Goal: Communication & Community: Answer question/provide support

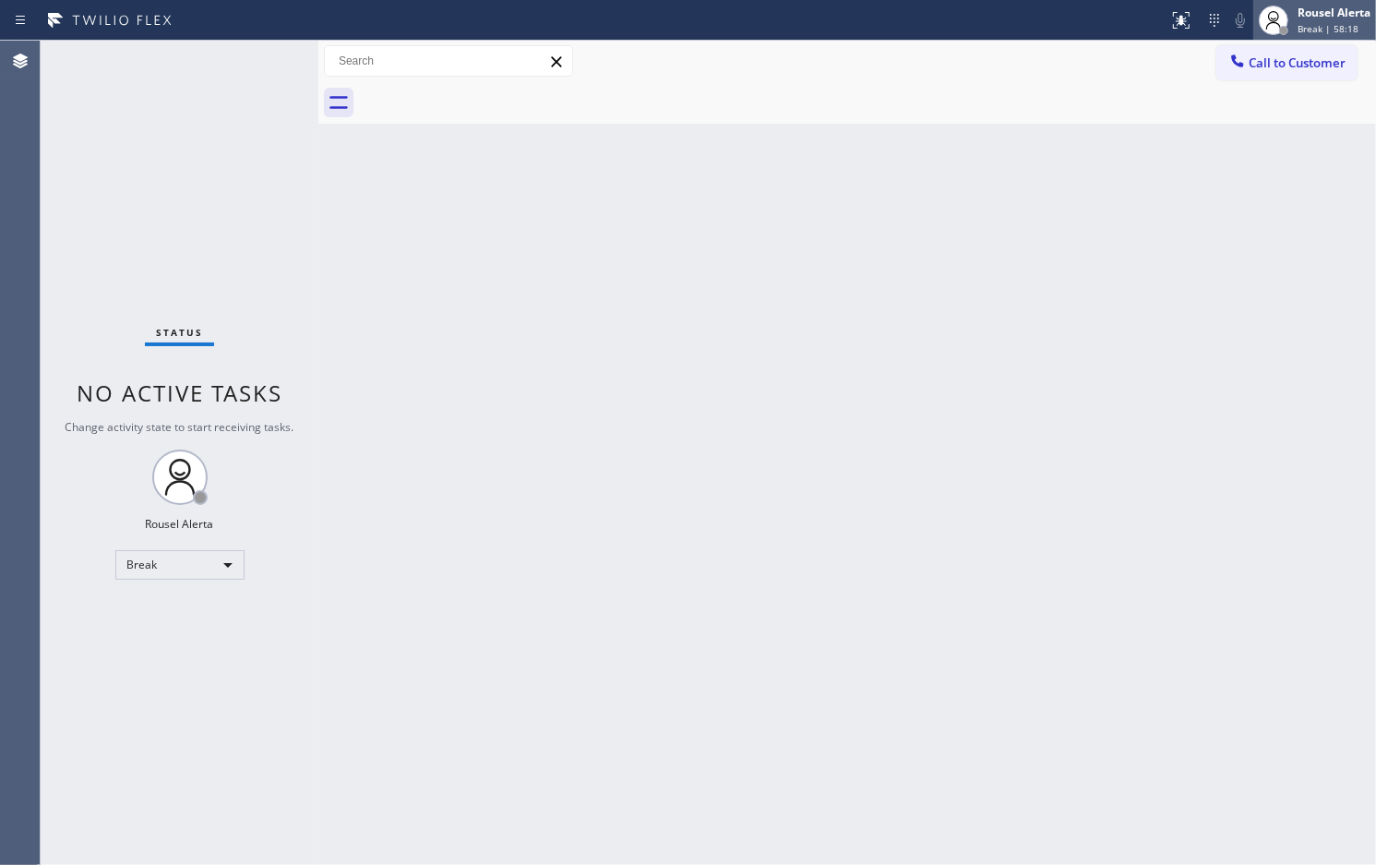
click at [1315, 22] on span "Break | 58:18" at bounding box center [1328, 28] width 61 height 13
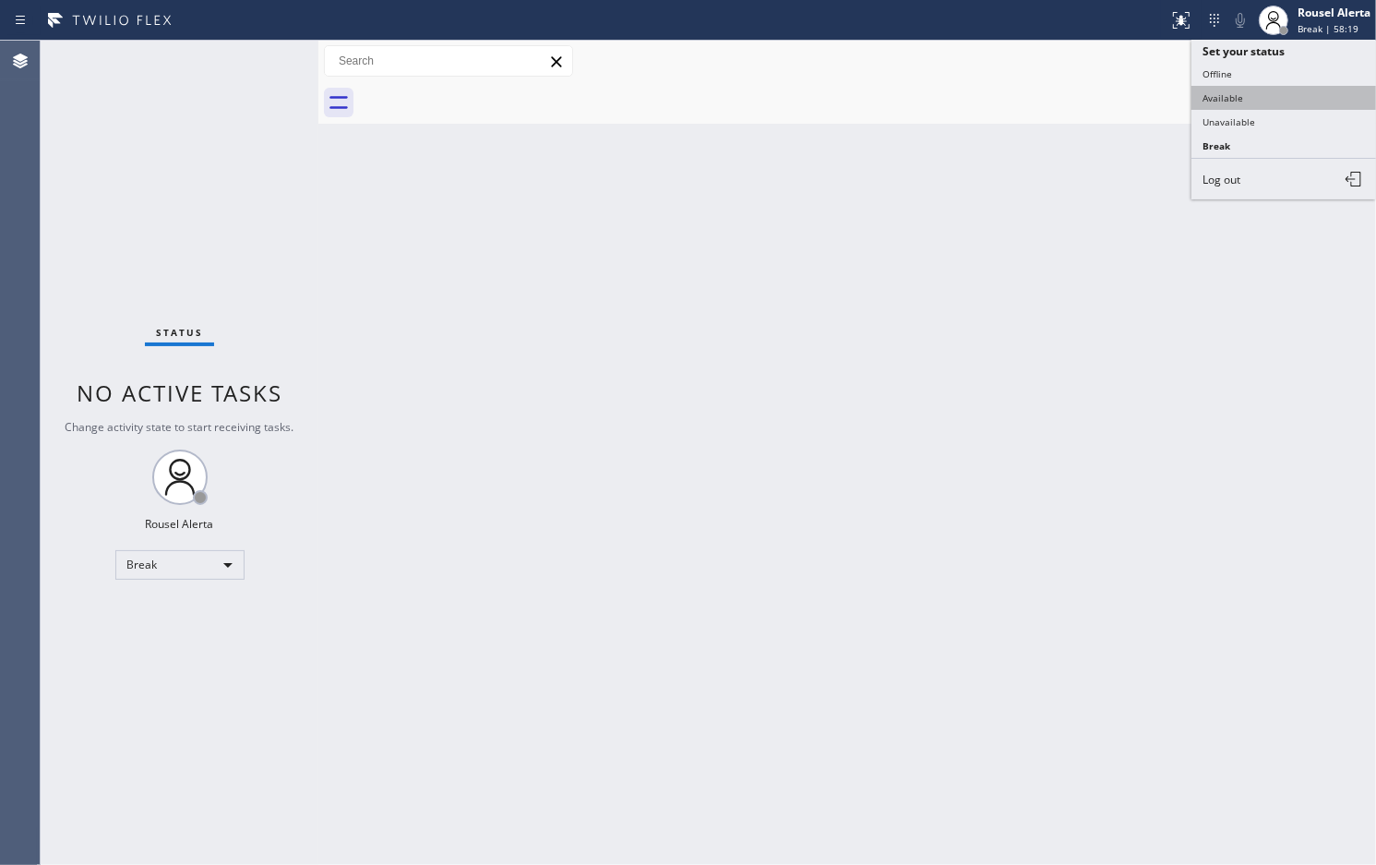
click at [1321, 86] on button "Available" at bounding box center [1284, 98] width 185 height 24
click at [1086, 684] on div "Back to Dashboard Change Sender ID Customers Technicians Select a contact Outbo…" at bounding box center [847, 453] width 1058 height 824
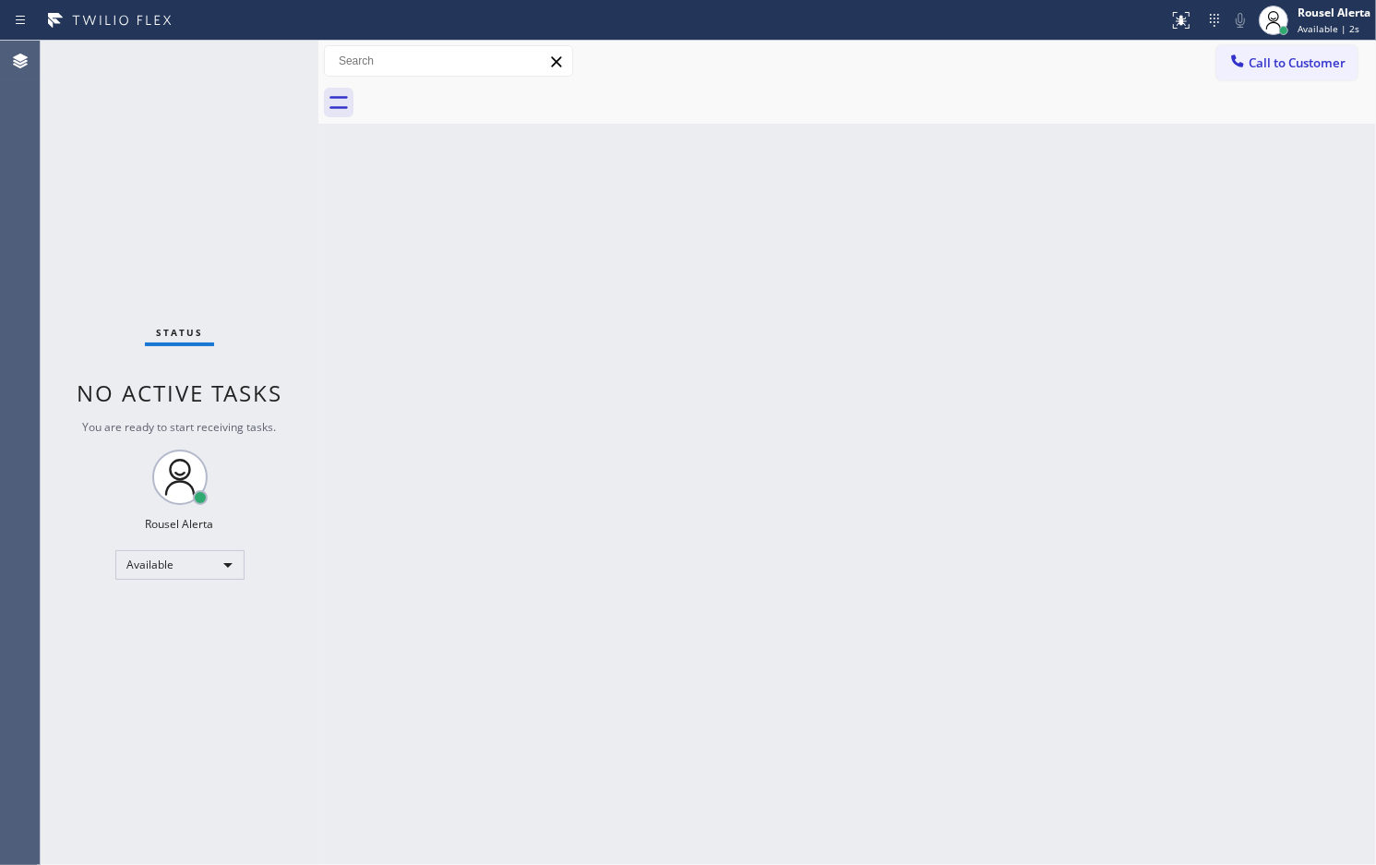
click at [822, 418] on div "Back to Dashboard Change Sender ID Customers Technicians Select a contact Outbo…" at bounding box center [847, 453] width 1058 height 824
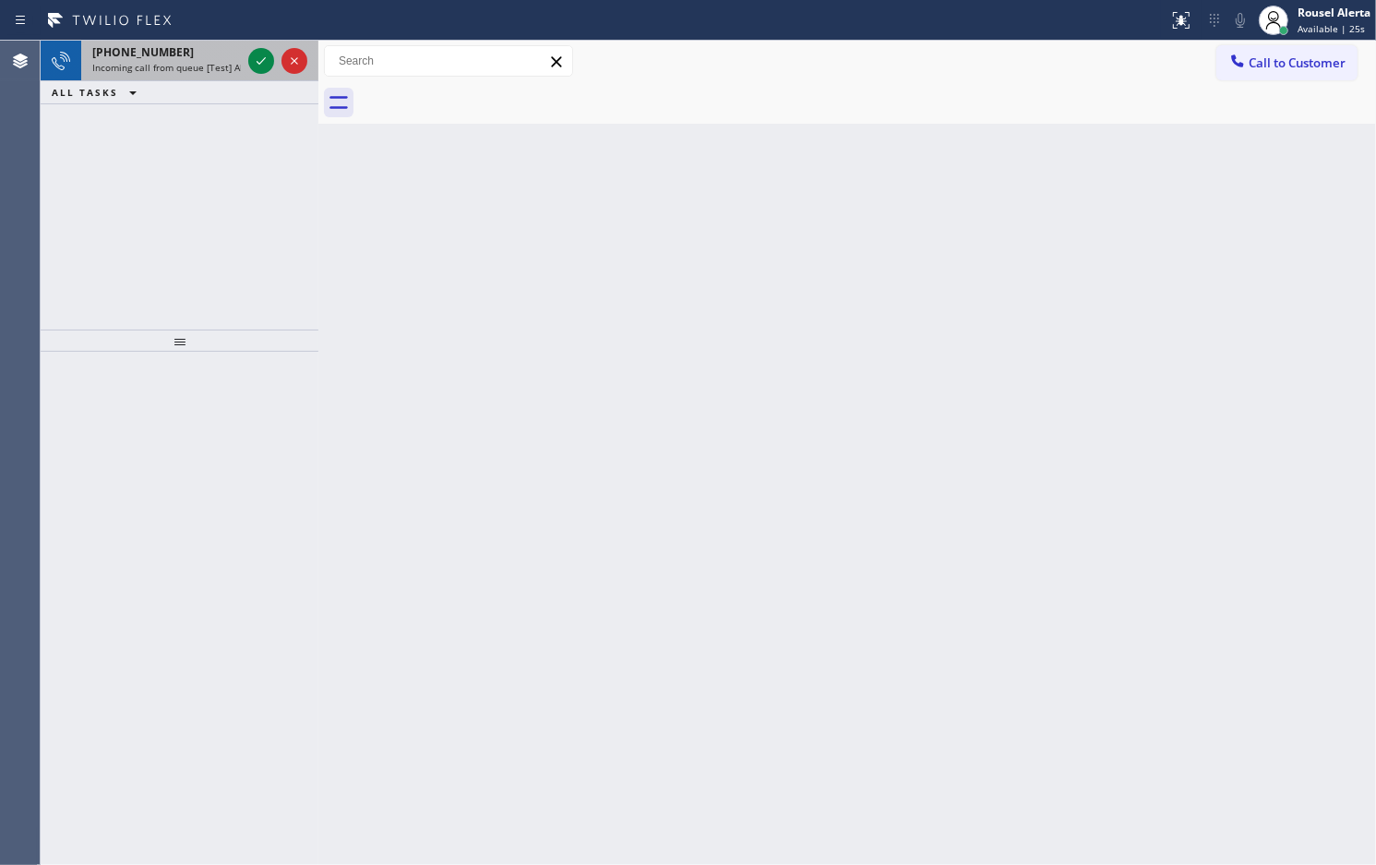
click at [195, 54] on div "[PHONE_NUMBER]" at bounding box center [166, 52] width 149 height 16
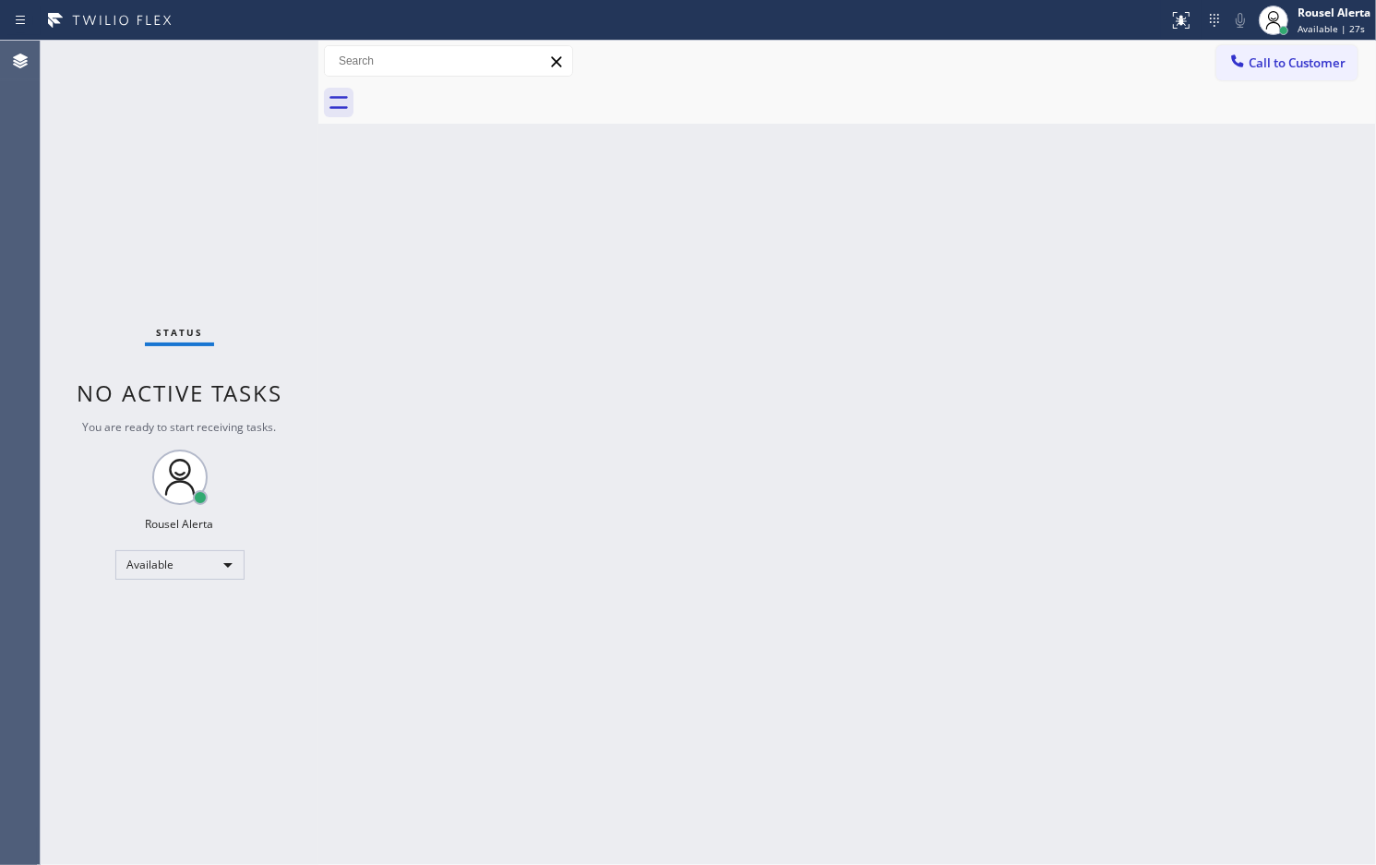
click at [256, 62] on div "Status No active tasks You are ready to start receiving tasks. Rousel Alerta Av…" at bounding box center [180, 453] width 278 height 824
click at [257, 62] on div "Status No active tasks You are ready to start receiving tasks. Rousel Alerta Av…" at bounding box center [180, 453] width 278 height 824
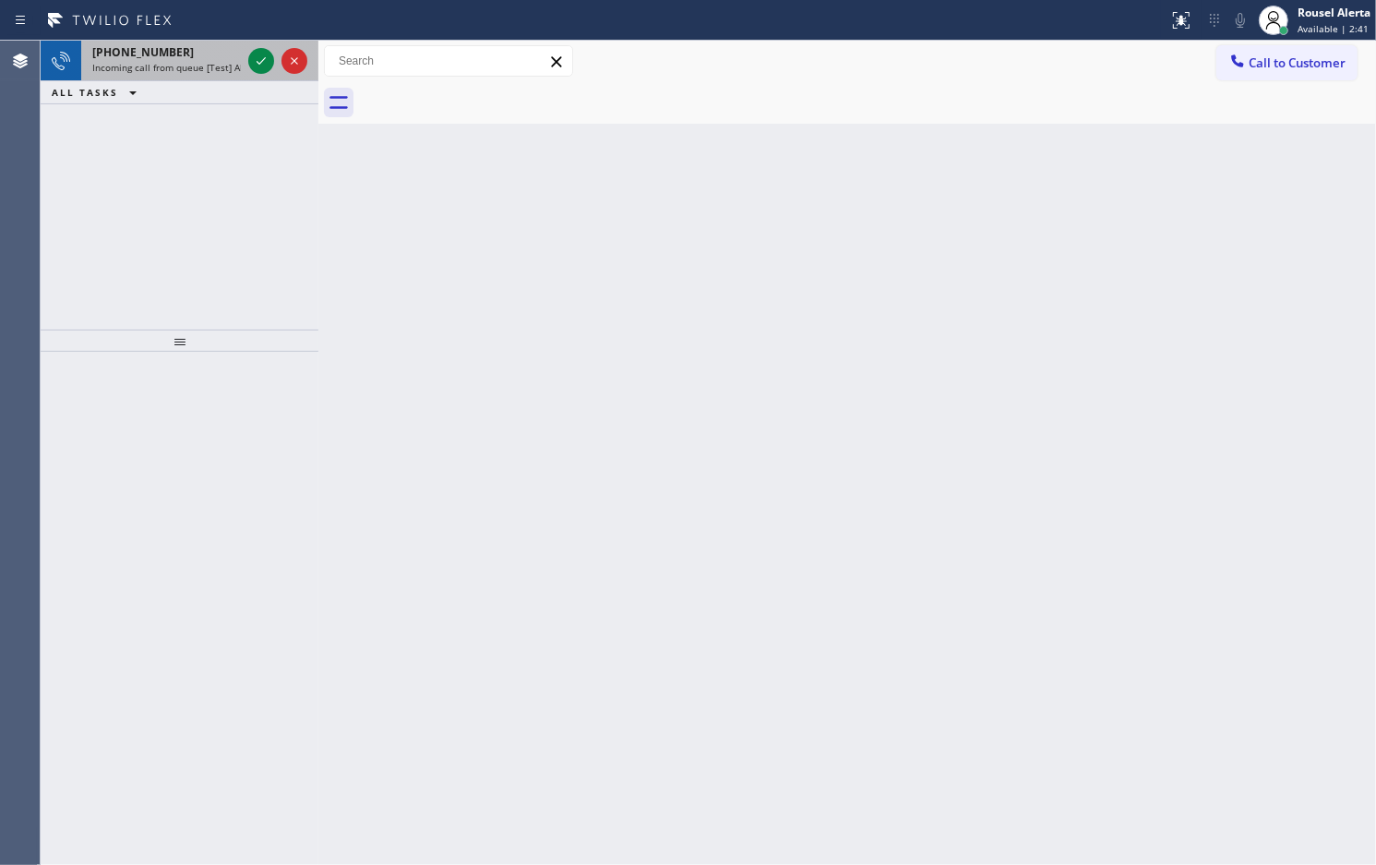
click at [186, 66] on span "Incoming call from queue [Test] All" at bounding box center [168, 67] width 153 height 13
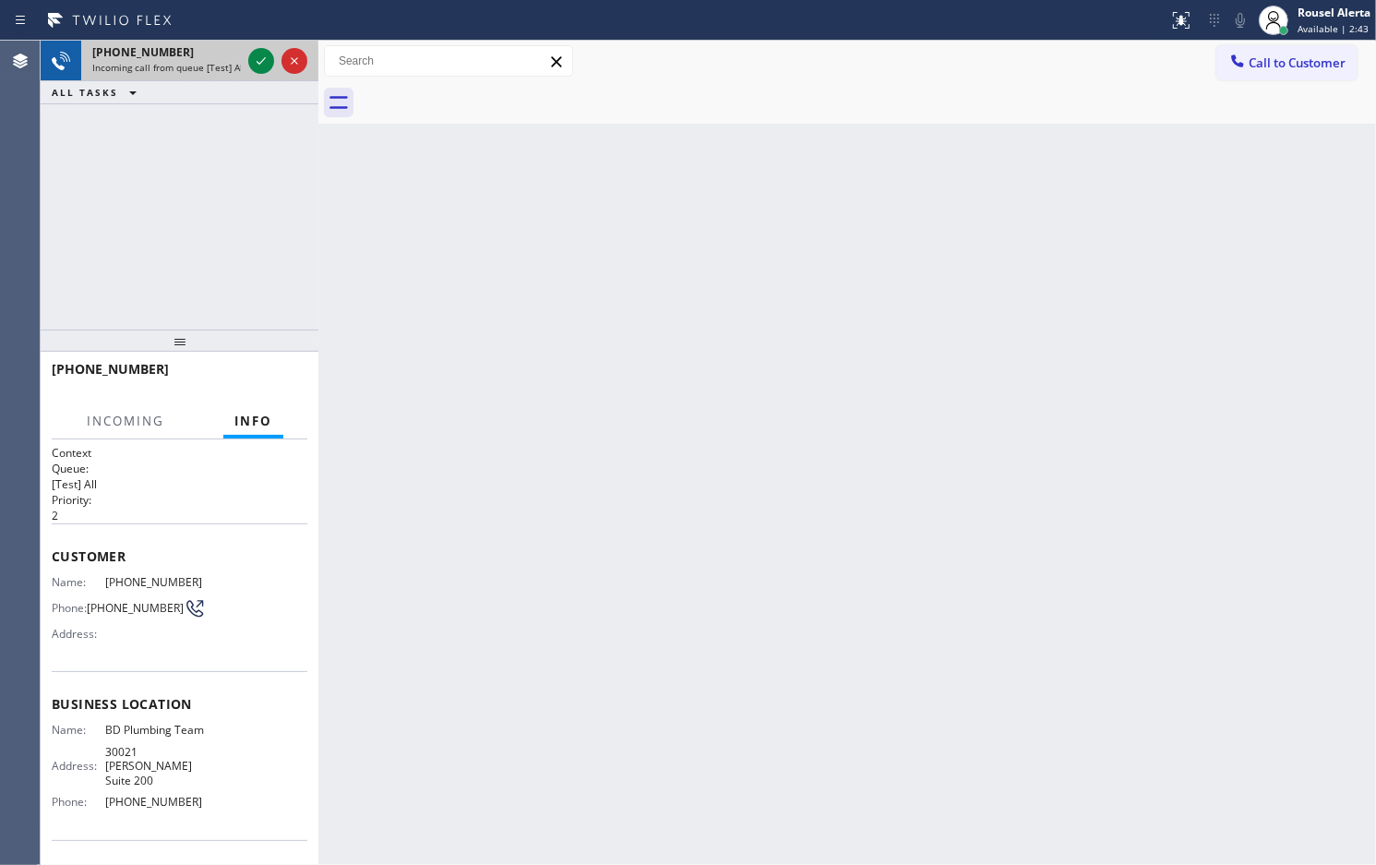
click at [243, 63] on div "[PHONE_NUMBER] Incoming call from queue [Test] All" at bounding box center [162, 61] width 163 height 41
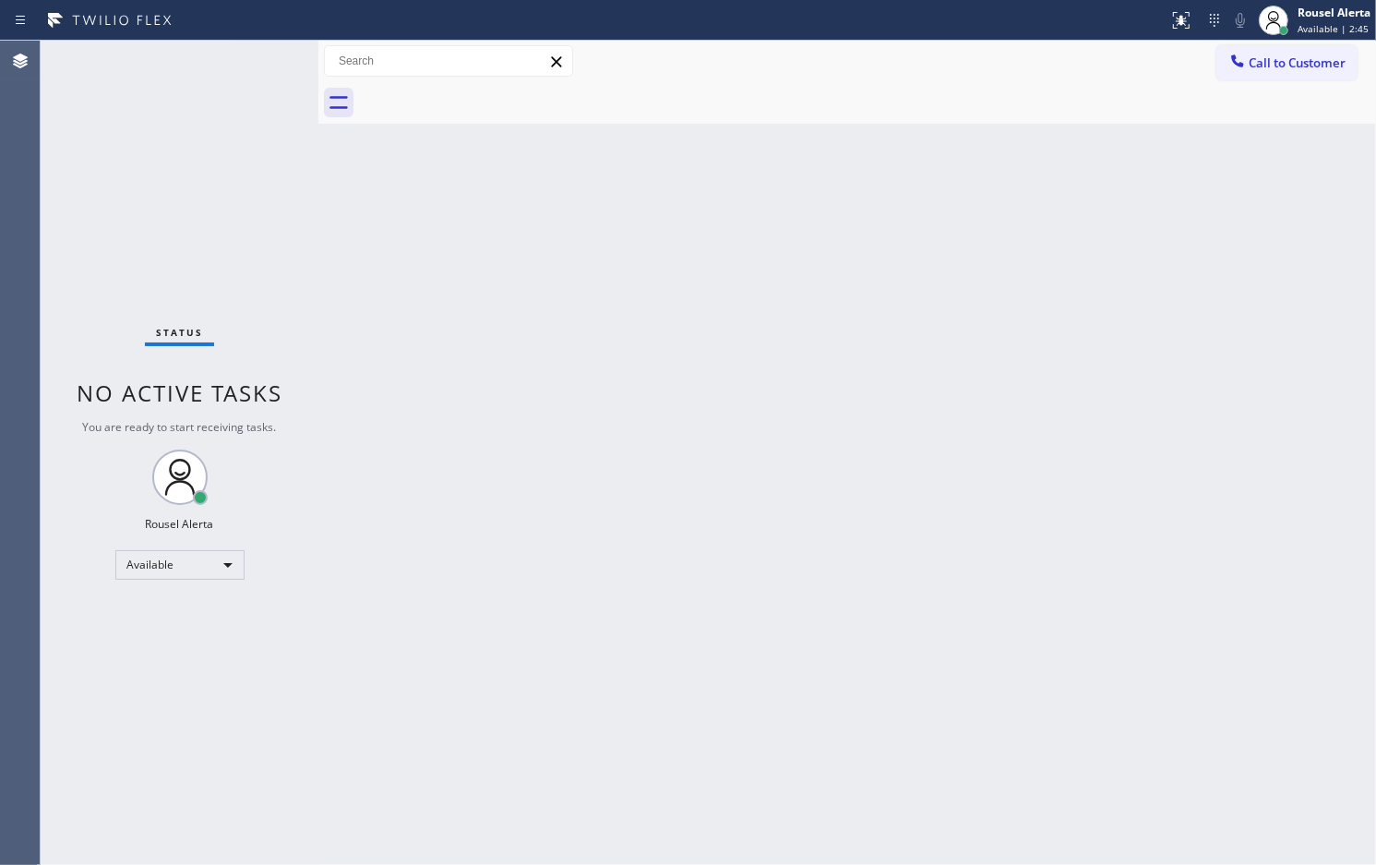
click at [255, 62] on div "Status No active tasks You are ready to start receiving tasks. Rousel Alerta Av…" at bounding box center [180, 453] width 278 height 824
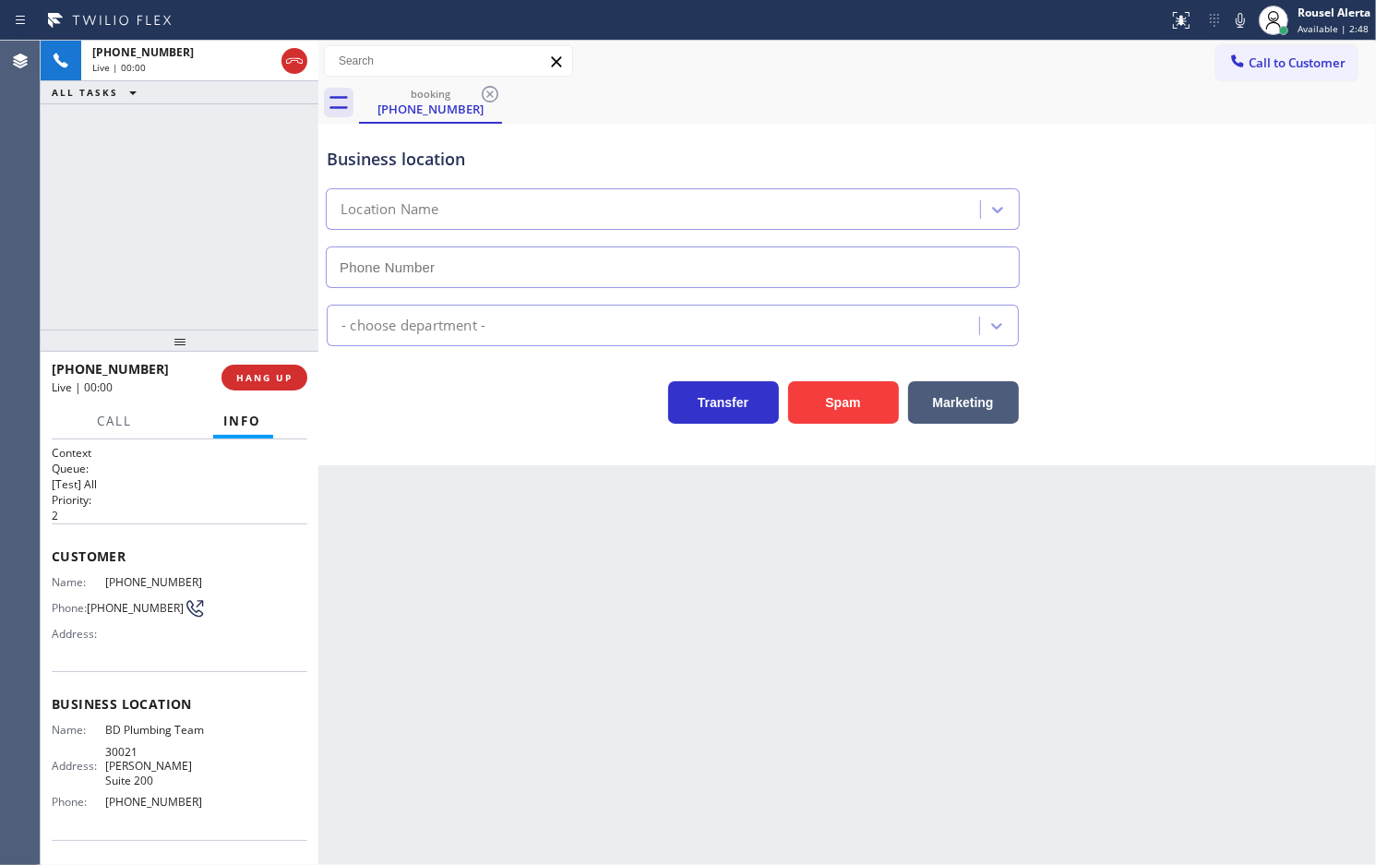
type input "[PHONE_NUMBER]"
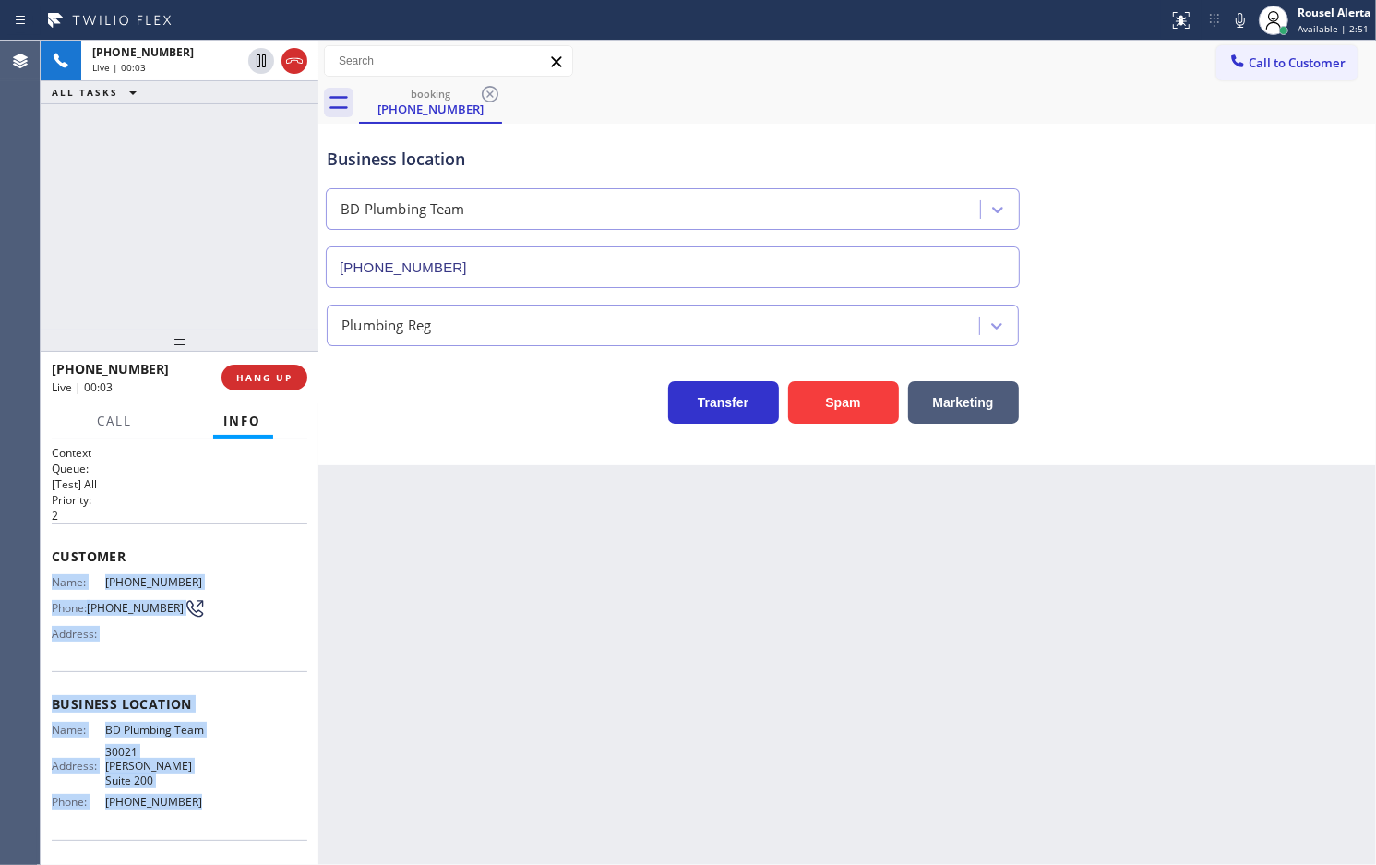
drag, startPoint x: 43, startPoint y: 574, endPoint x: 232, endPoint y: 813, distance: 304.3
click at [232, 813] on div "Context Queue: [Test] All Priority: 2 Customer Name: [PHONE_NUMBER] Phone: [PHO…" at bounding box center [180, 652] width 278 height 426
copy div "Name: [PHONE_NUMBER] Phone: [PHONE_NUMBER] Address: Business location Name: BD …"
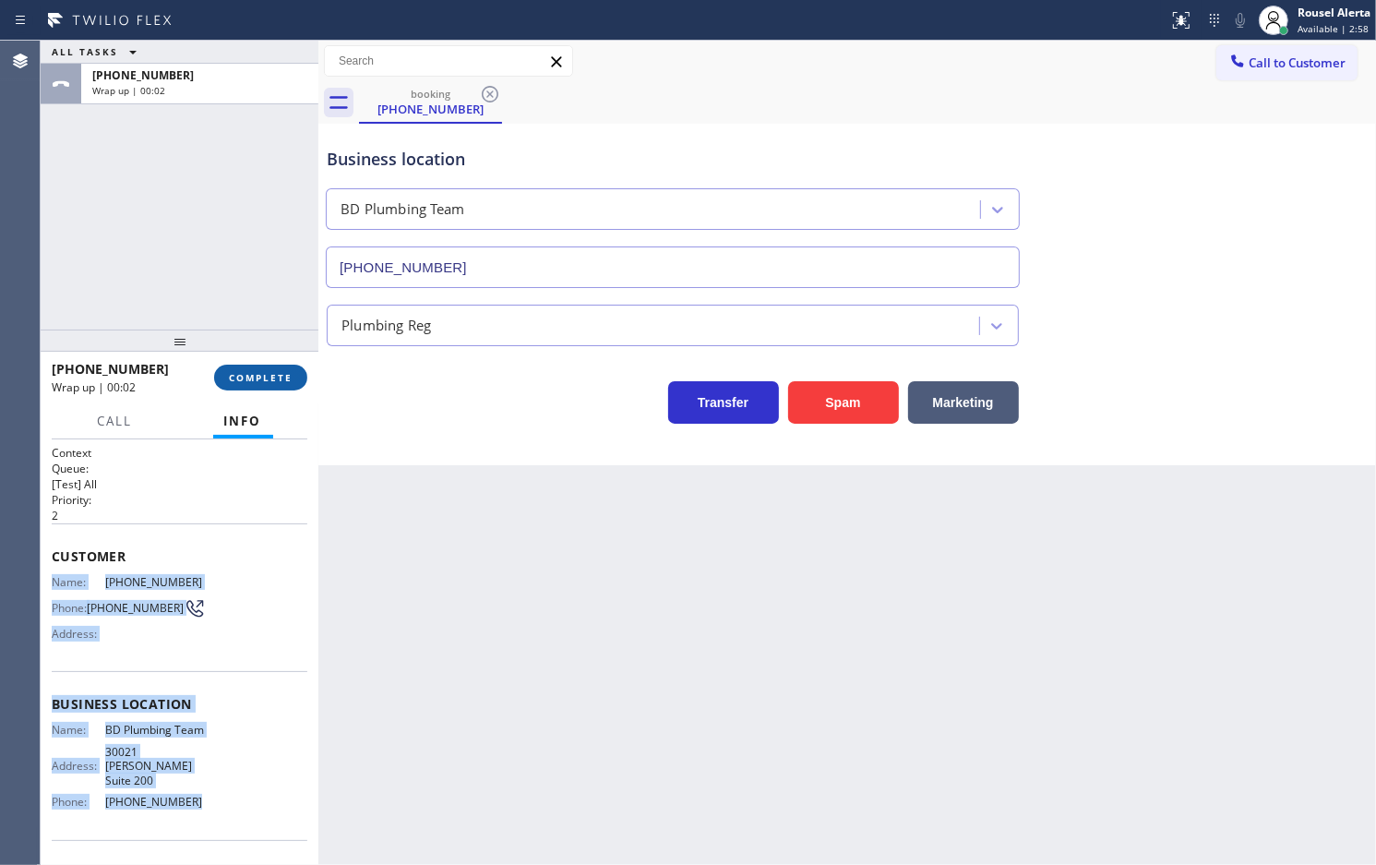
click at [258, 389] on button "COMPLETE" at bounding box center [260, 378] width 93 height 26
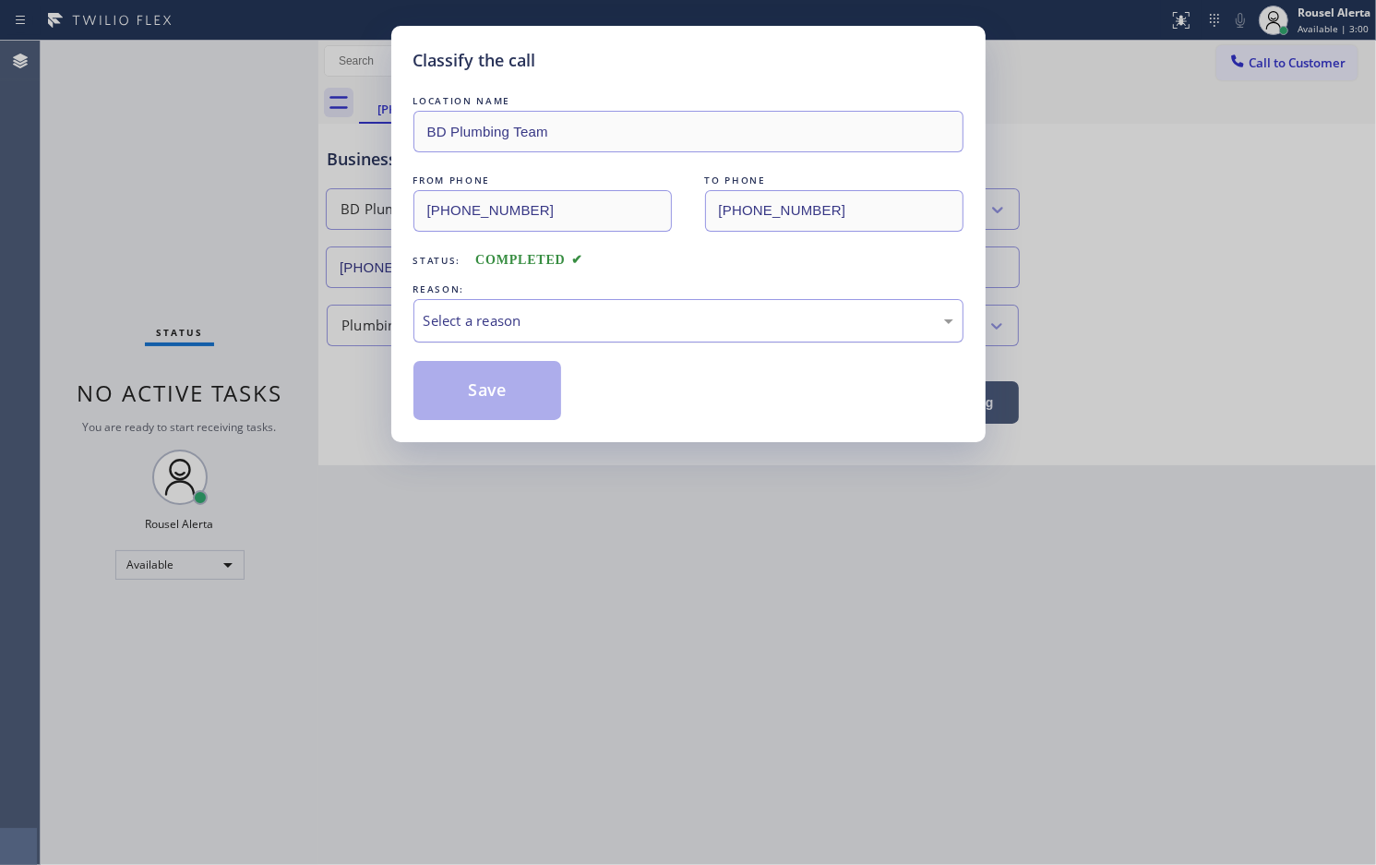
click at [546, 318] on div "Select a reason" at bounding box center [689, 320] width 530 height 21
click at [612, 324] on div "Not Booked - All other reasons" at bounding box center [689, 320] width 530 height 21
click at [443, 426] on div "Classify the call LOCATION NAME BD Plumbing Team FROM PHONE [PHONE_NUMBER] TO P…" at bounding box center [688, 234] width 594 height 416
click at [450, 411] on button "Save" at bounding box center [488, 390] width 149 height 59
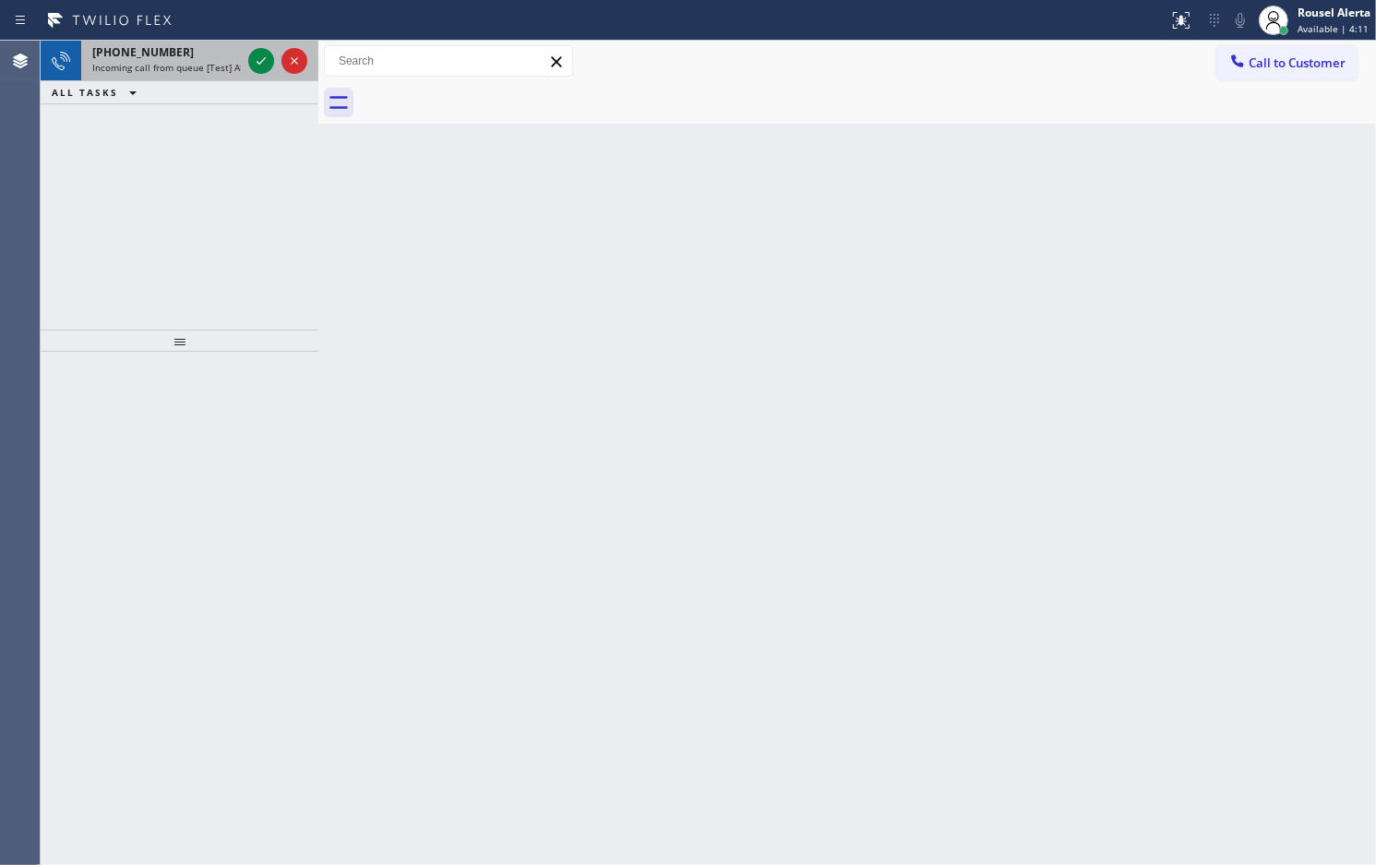
click at [210, 78] on div "[PHONE_NUMBER] Incoming call from queue [Test] All" at bounding box center [162, 61] width 163 height 41
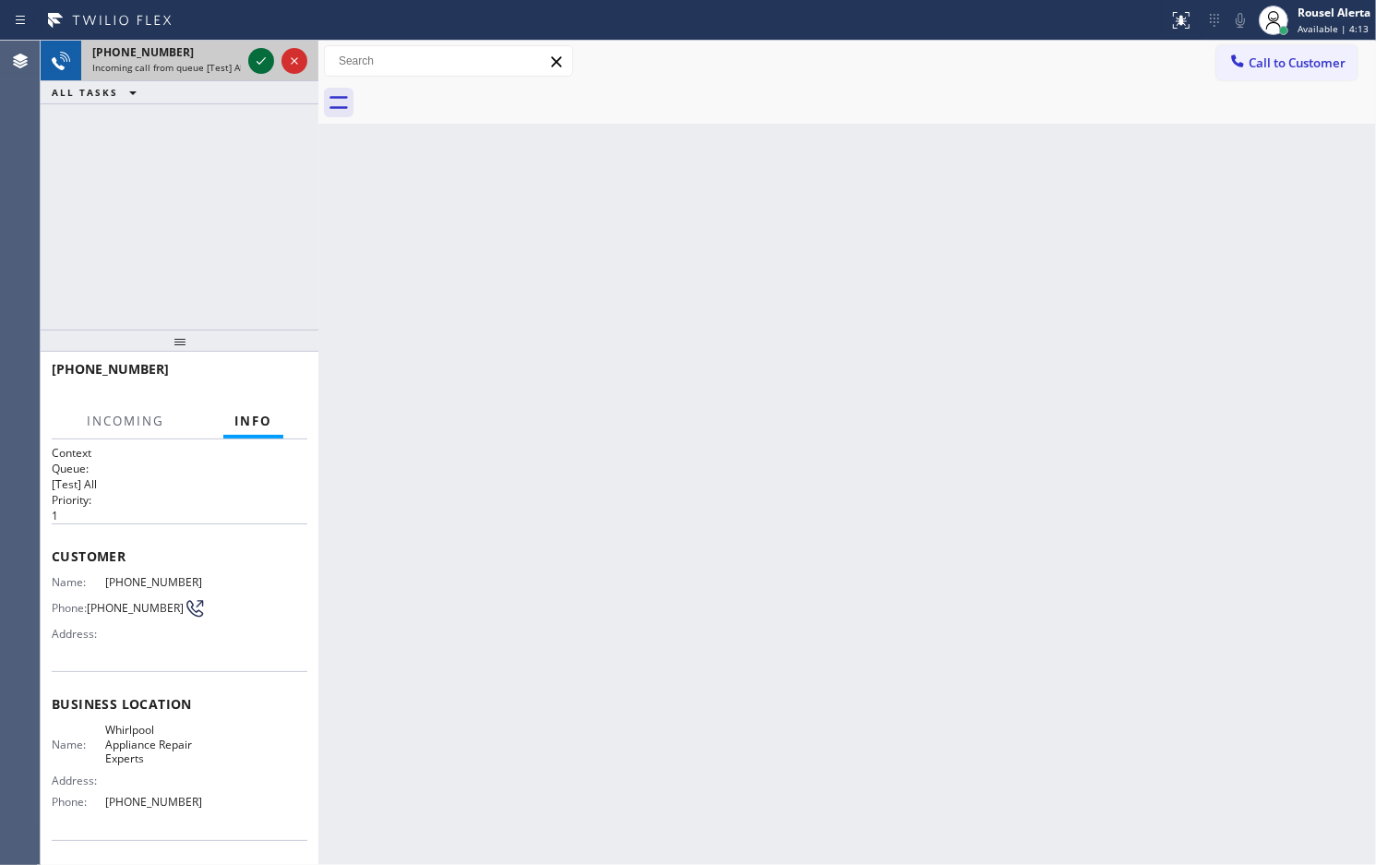
click at [261, 57] on icon at bounding box center [261, 61] width 22 height 22
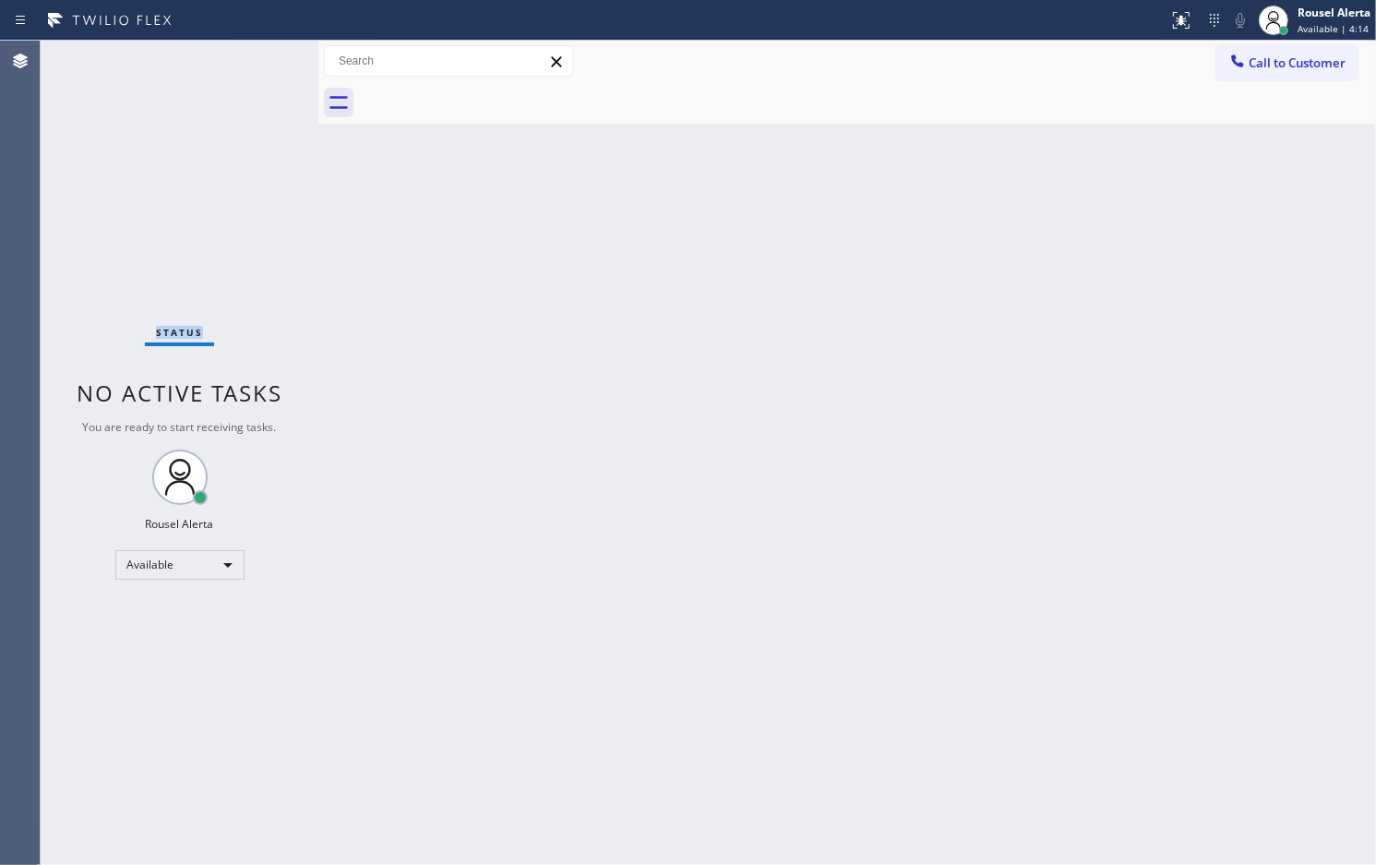
click at [263, 57] on div "Status No active tasks You are ready to start receiving tasks. Rousel Alerta Av…" at bounding box center [180, 453] width 278 height 824
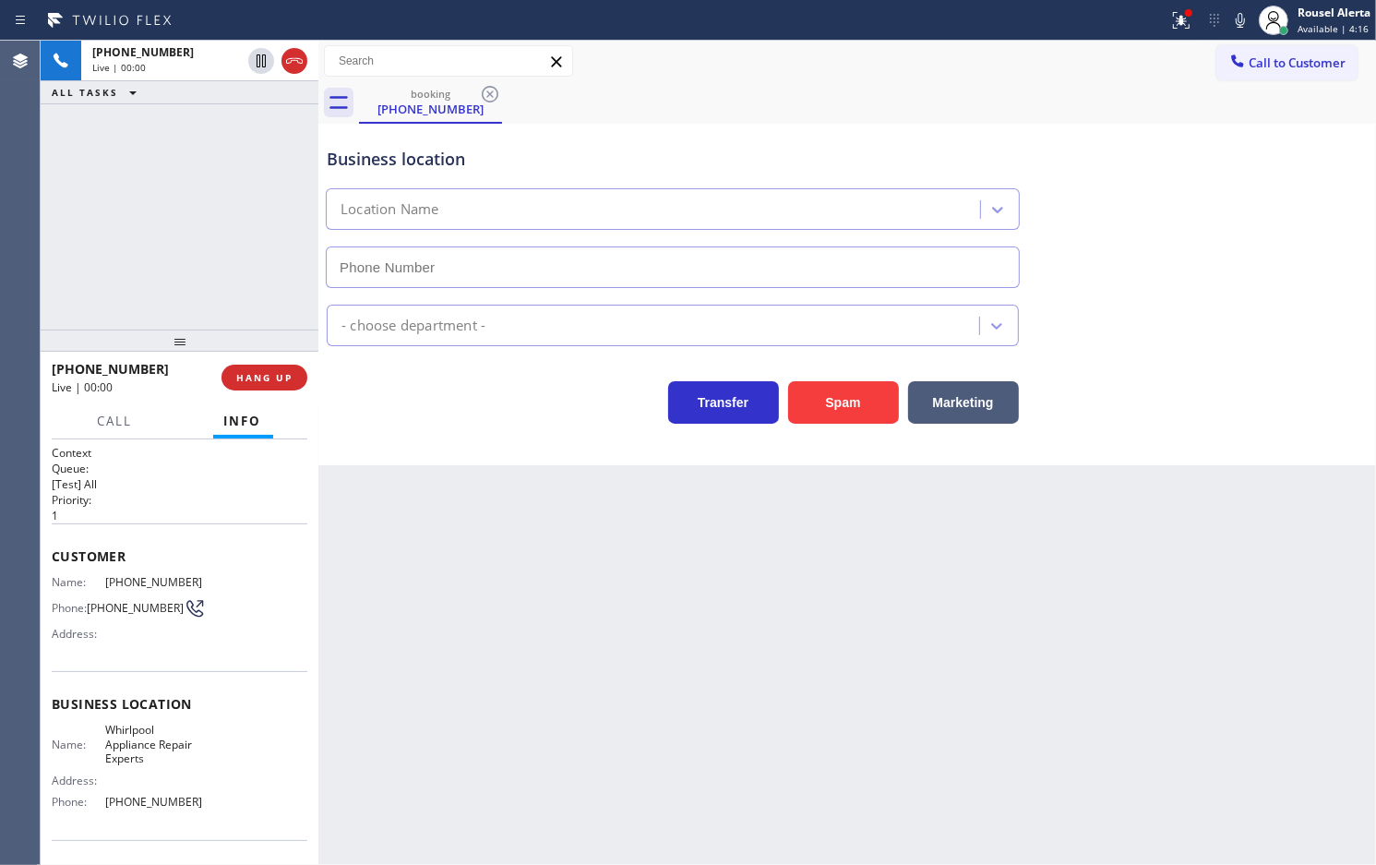
type input "[PHONE_NUMBER]"
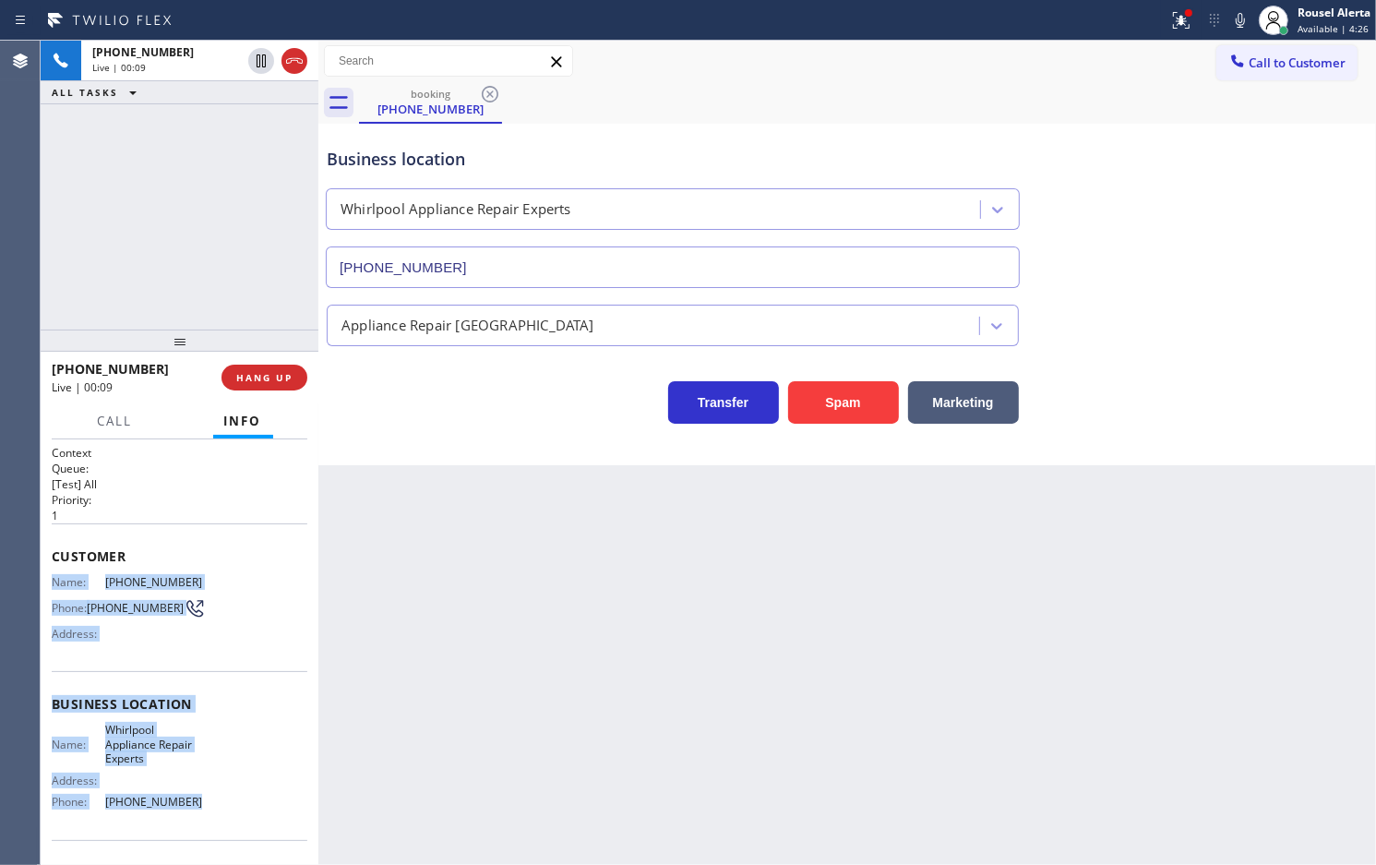
drag, startPoint x: 42, startPoint y: 572, endPoint x: 218, endPoint y: 806, distance: 292.6
click at [218, 806] on div "Context Queue: [Test] All Priority: 1 Customer Name: [PHONE_NUMBER] Phone: [PHO…" at bounding box center [180, 652] width 278 height 426
copy div "Name: [PHONE_NUMBER] Phone: [PHONE_NUMBER] Address: Business location Name: Whi…"
click at [204, 65] on div "Live | 02:39" at bounding box center [166, 67] width 149 height 13
click at [252, 67] on icon at bounding box center [261, 61] width 22 height 22
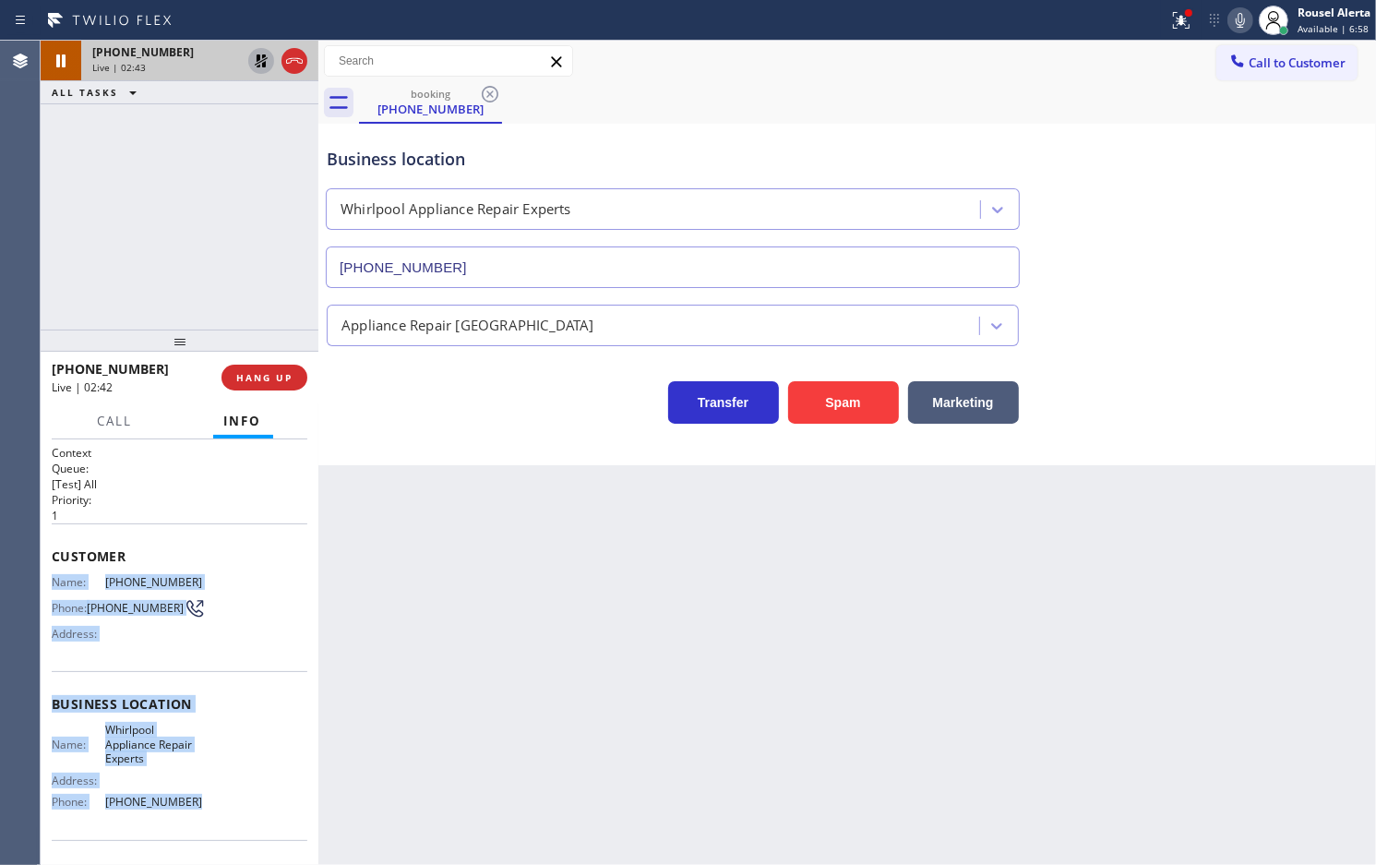
click at [1238, 21] on icon at bounding box center [1241, 20] width 22 height 22
click at [1184, 26] on icon at bounding box center [1181, 20] width 22 height 22
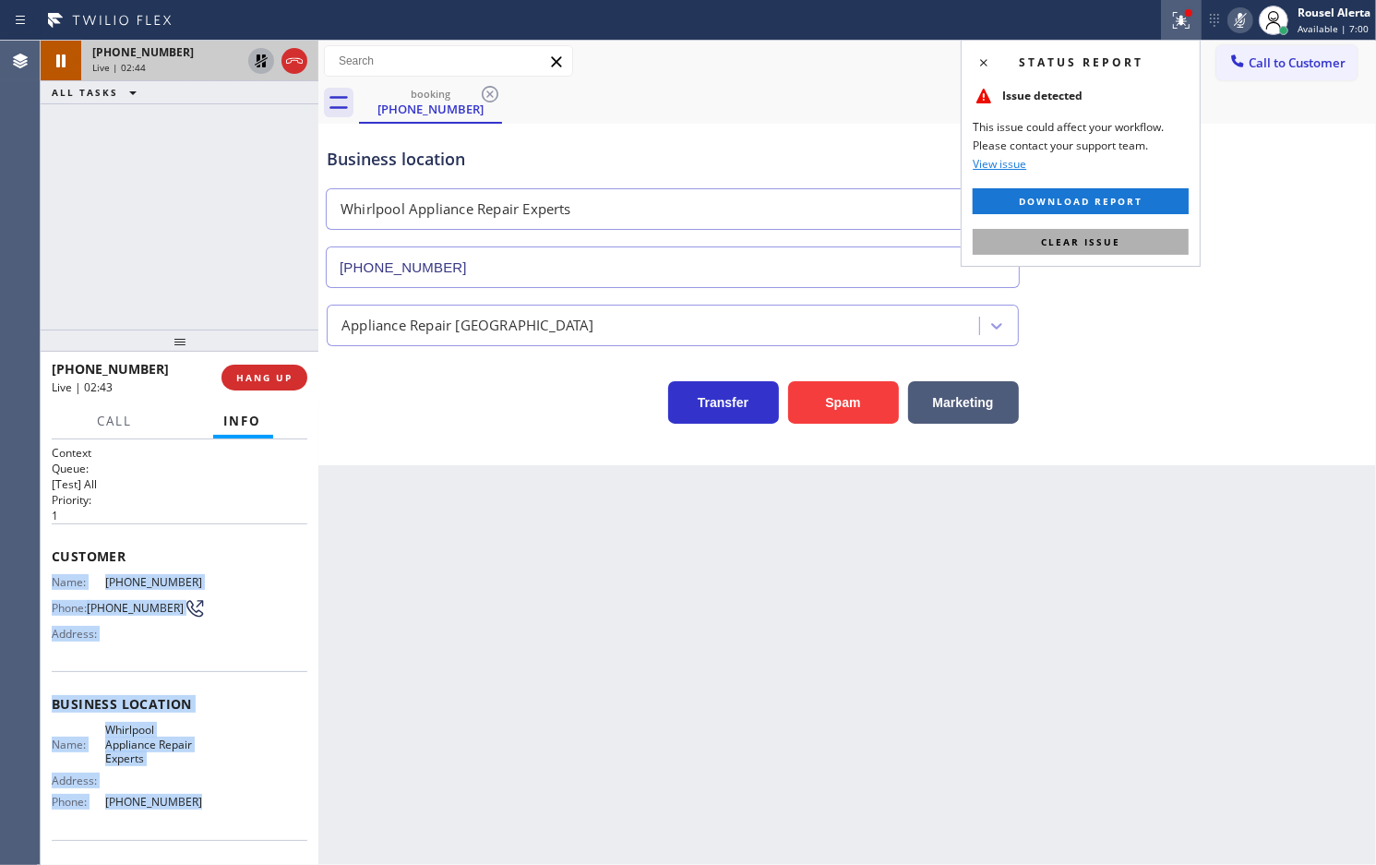
click at [1108, 247] on span "Clear issue" at bounding box center [1080, 241] width 79 height 13
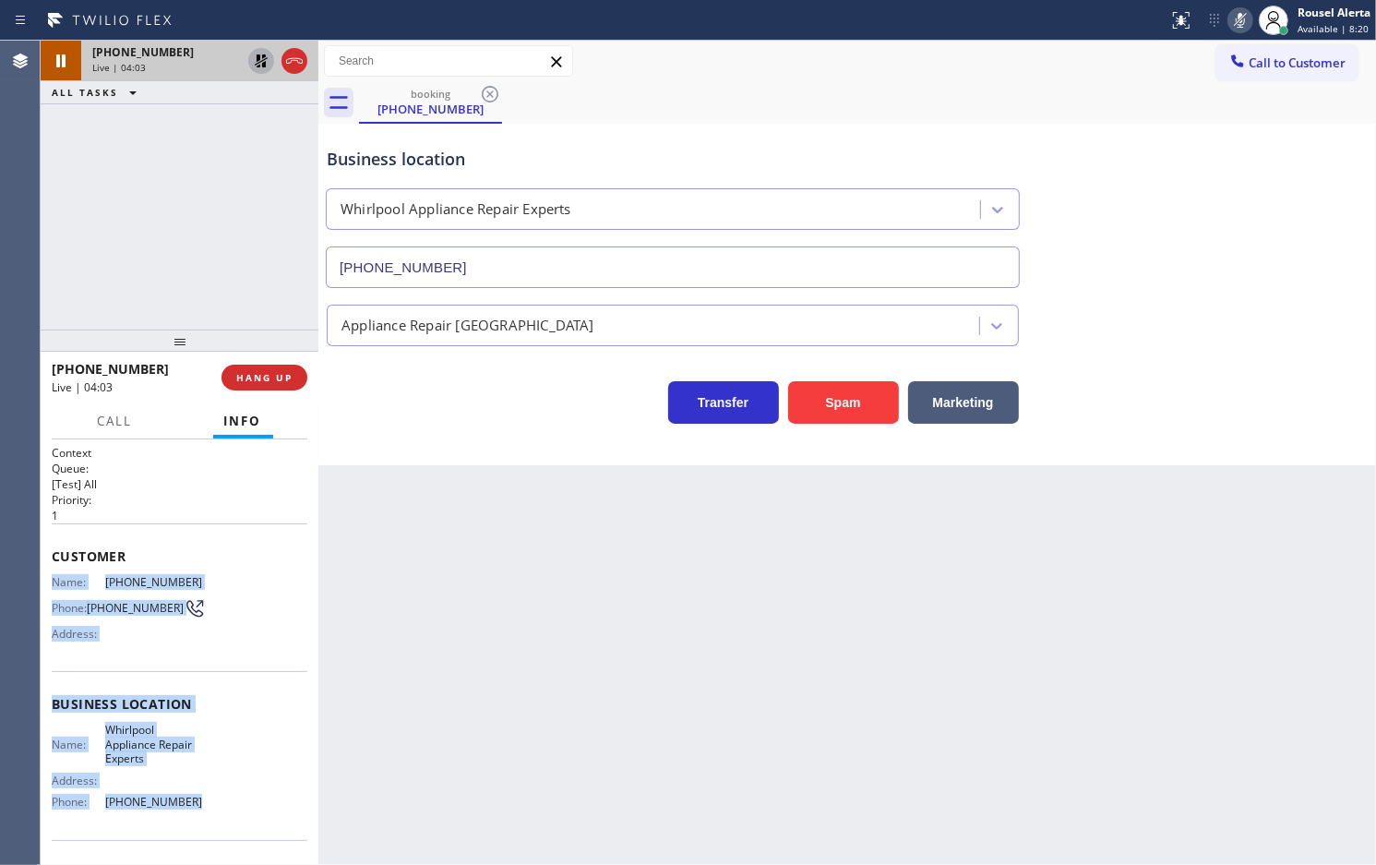
click at [255, 61] on icon at bounding box center [261, 61] width 22 height 22
click at [1235, 14] on icon at bounding box center [1241, 20] width 22 height 22
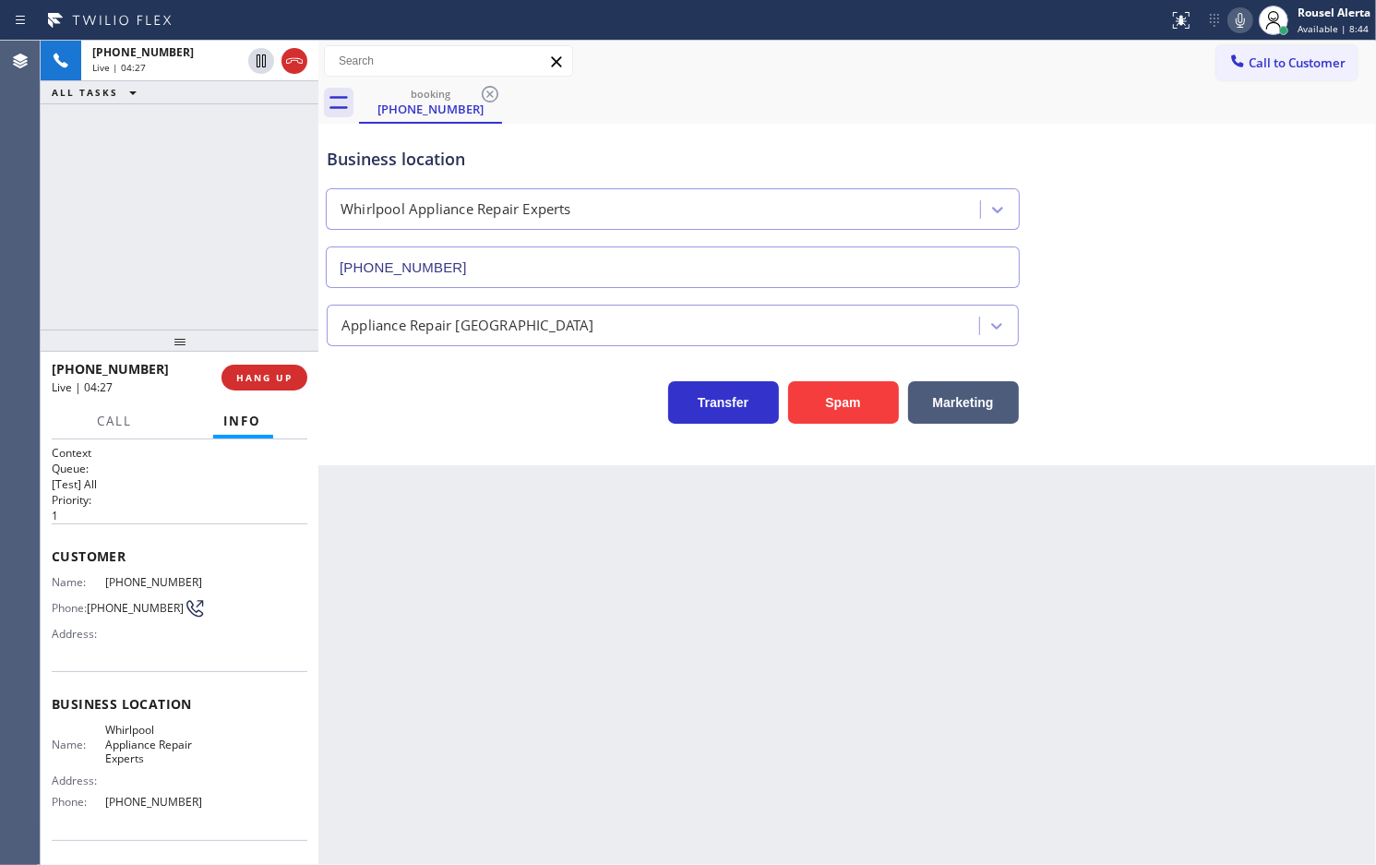
click at [478, 591] on div "Back to Dashboard Change Sender ID Customers Technicians Select a contact Outbo…" at bounding box center [847, 453] width 1058 height 824
click at [757, 692] on div "Back to Dashboard Change Sender ID Customers Technicians Select a contact Outbo…" at bounding box center [847, 453] width 1058 height 824
click at [1009, 678] on div "Back to Dashboard Change Sender ID Customers Technicians Select a contact Outbo…" at bounding box center [847, 453] width 1058 height 824
click at [113, 431] on button "Call" at bounding box center [115, 421] width 57 height 36
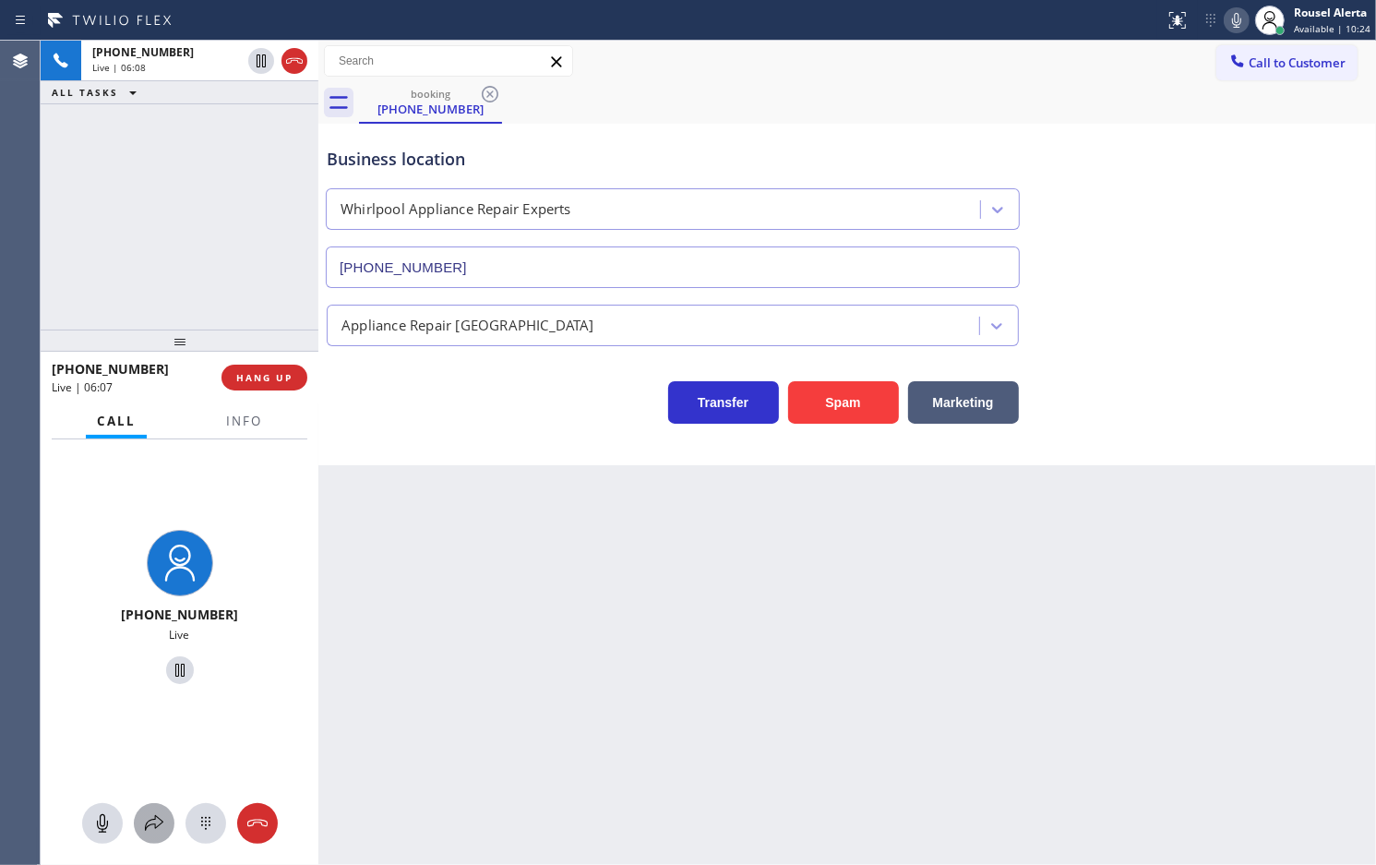
click at [150, 827] on icon at bounding box center [154, 823] width 22 height 22
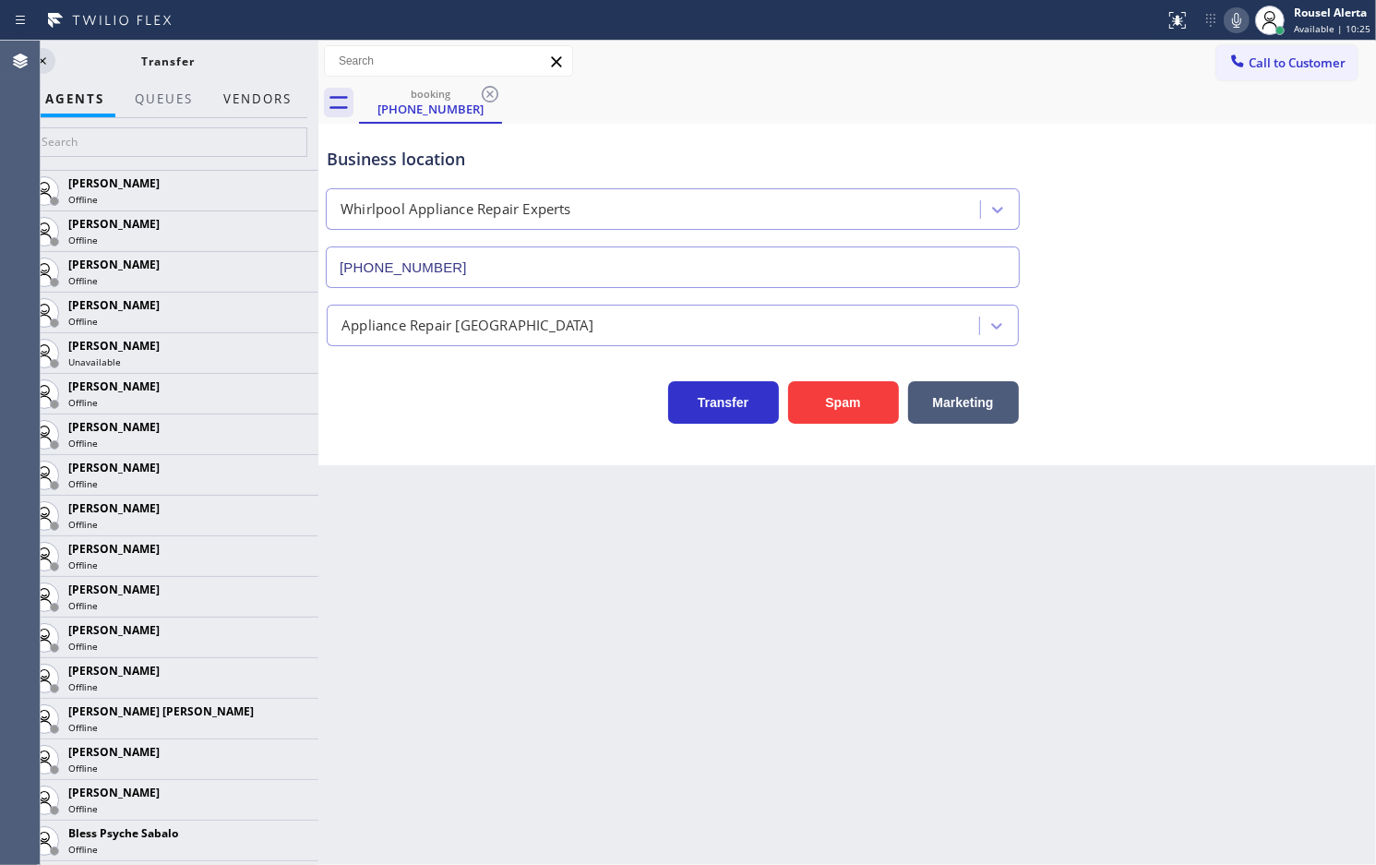
click at [240, 99] on button "Vendors" at bounding box center [257, 99] width 90 height 36
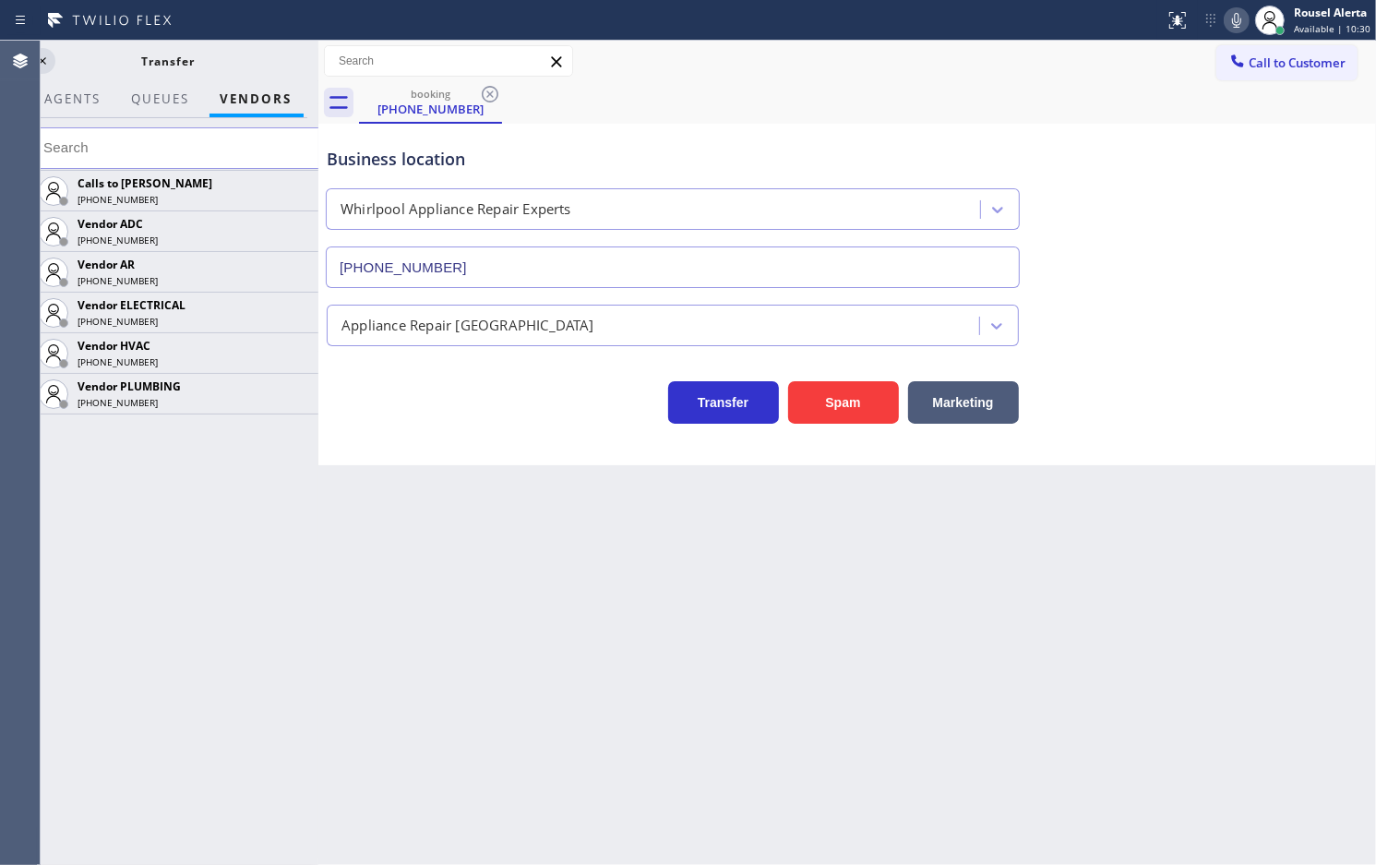
click at [0, 0] on icon at bounding box center [0, 0] width 0 height 0
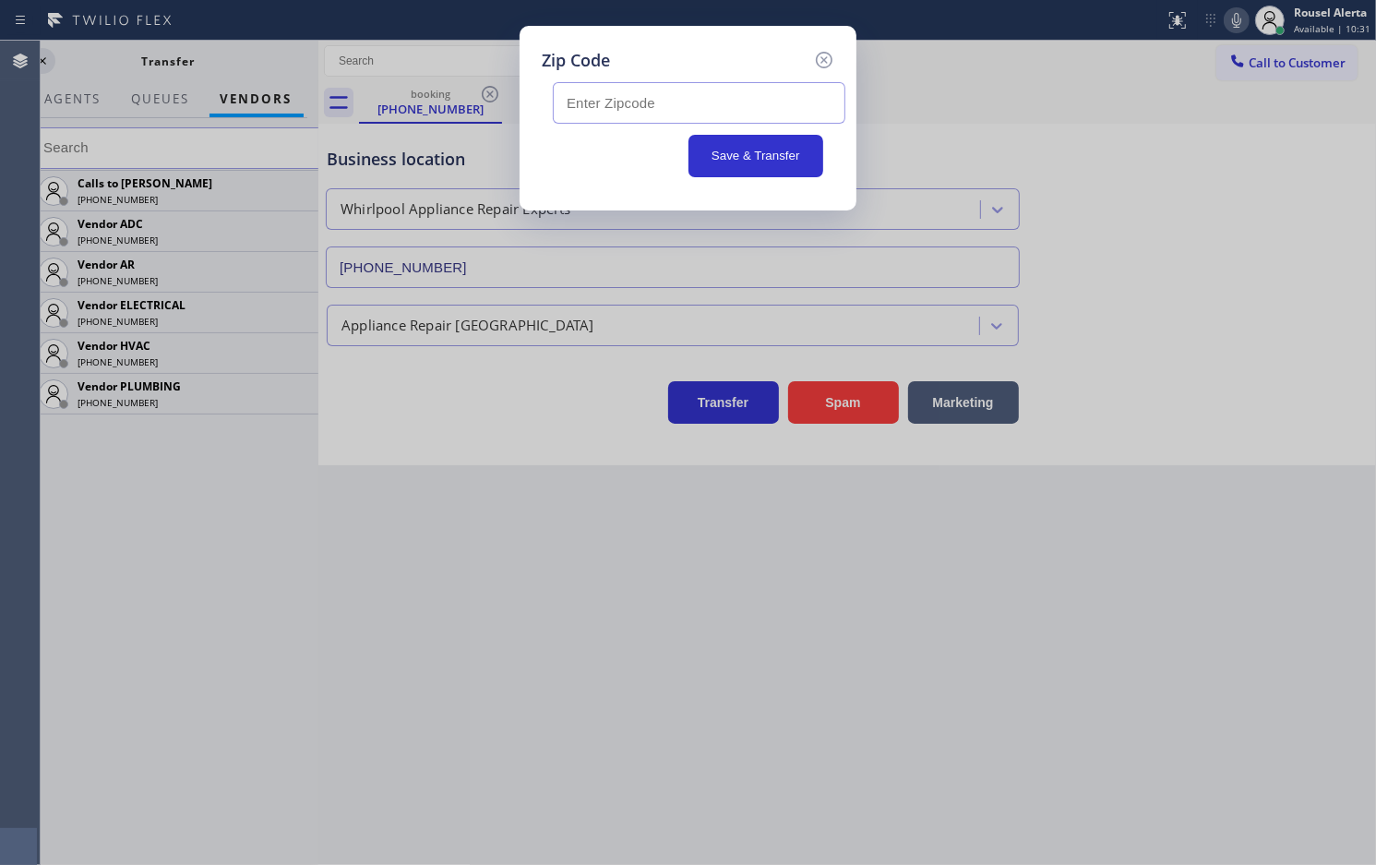
click at [730, 108] on input "text" at bounding box center [699, 103] width 293 height 42
paste input "30228"
type input "30228"
click at [749, 159] on button "Save & Transfer" at bounding box center [757, 156] width 136 height 42
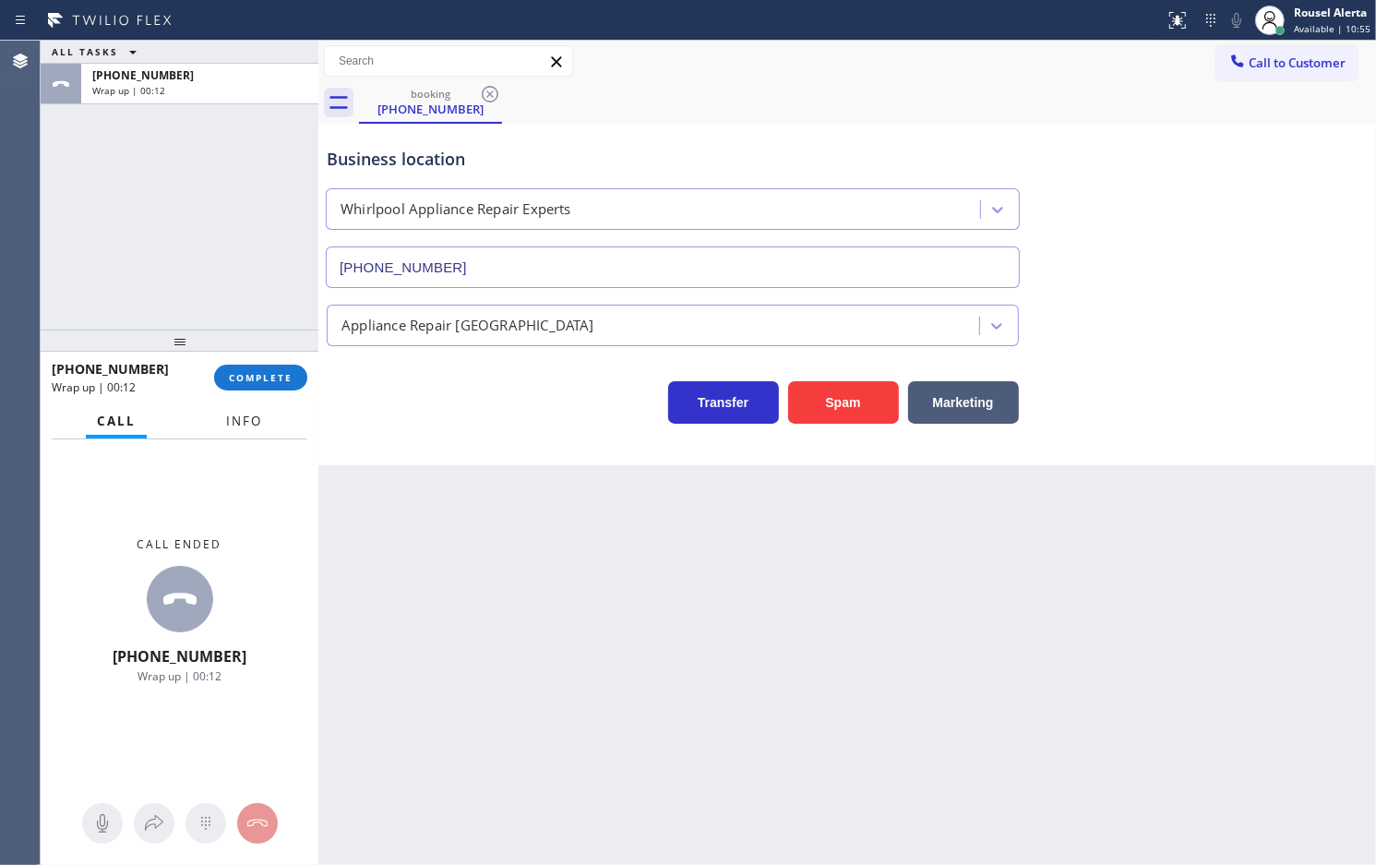
click at [237, 421] on span "Info" at bounding box center [244, 421] width 36 height 17
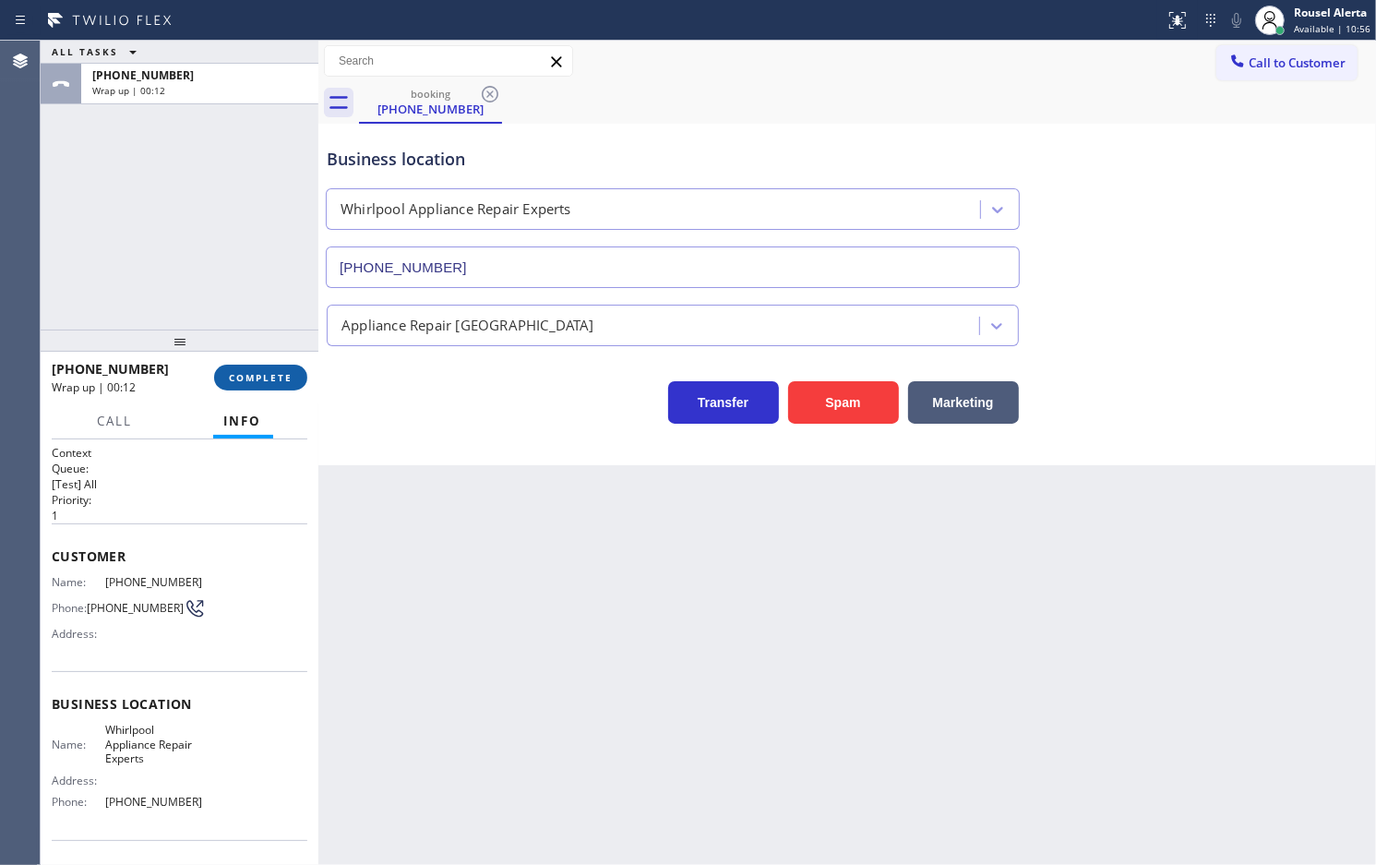
click at [256, 381] on span "COMPLETE" at bounding box center [261, 377] width 64 height 13
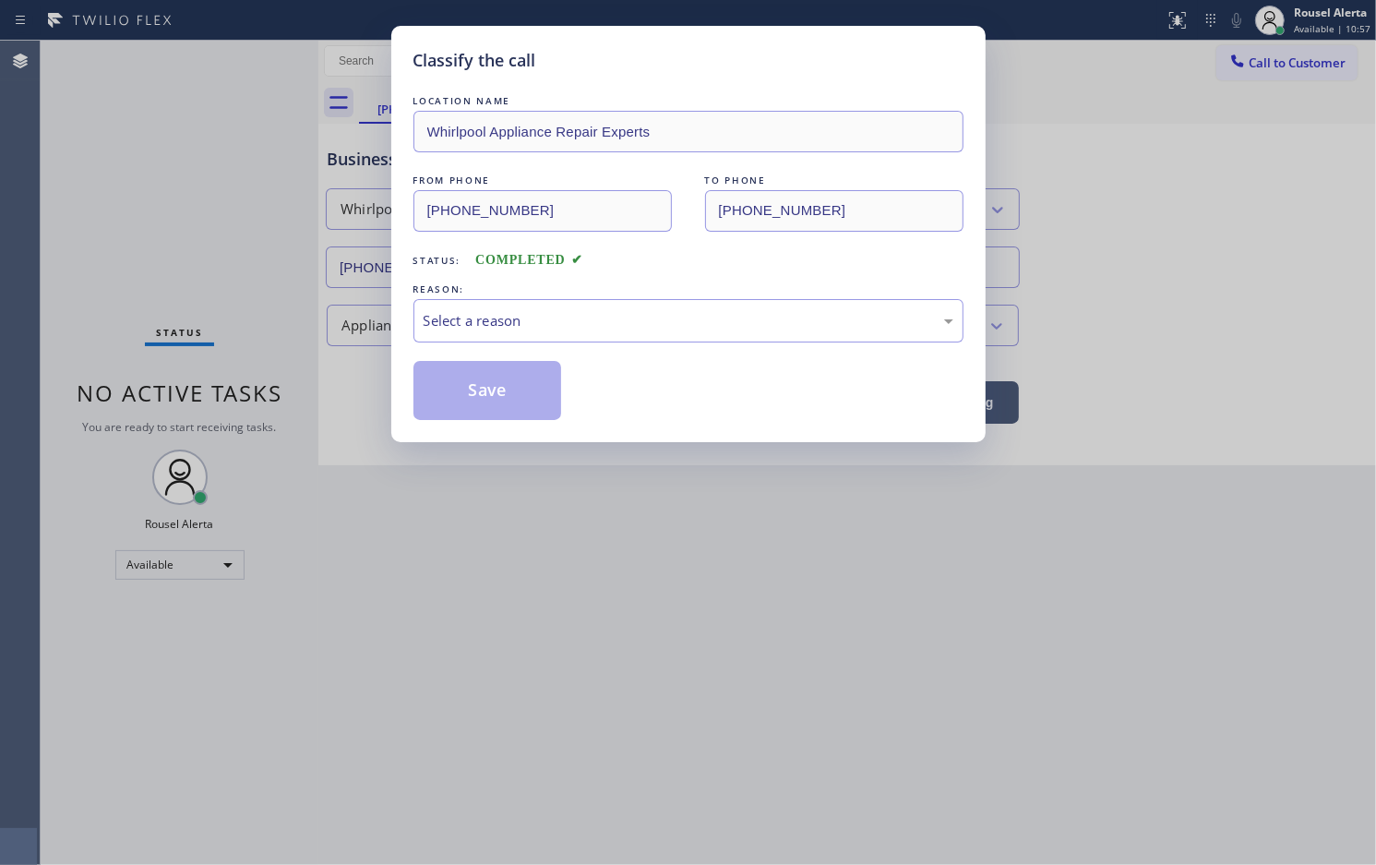
click at [494, 334] on div "Select a reason" at bounding box center [689, 320] width 550 height 43
drag, startPoint x: 490, startPoint y: 393, endPoint x: 582, endPoint y: 395, distance: 91.4
click at [487, 394] on button "Save" at bounding box center [488, 390] width 149 height 59
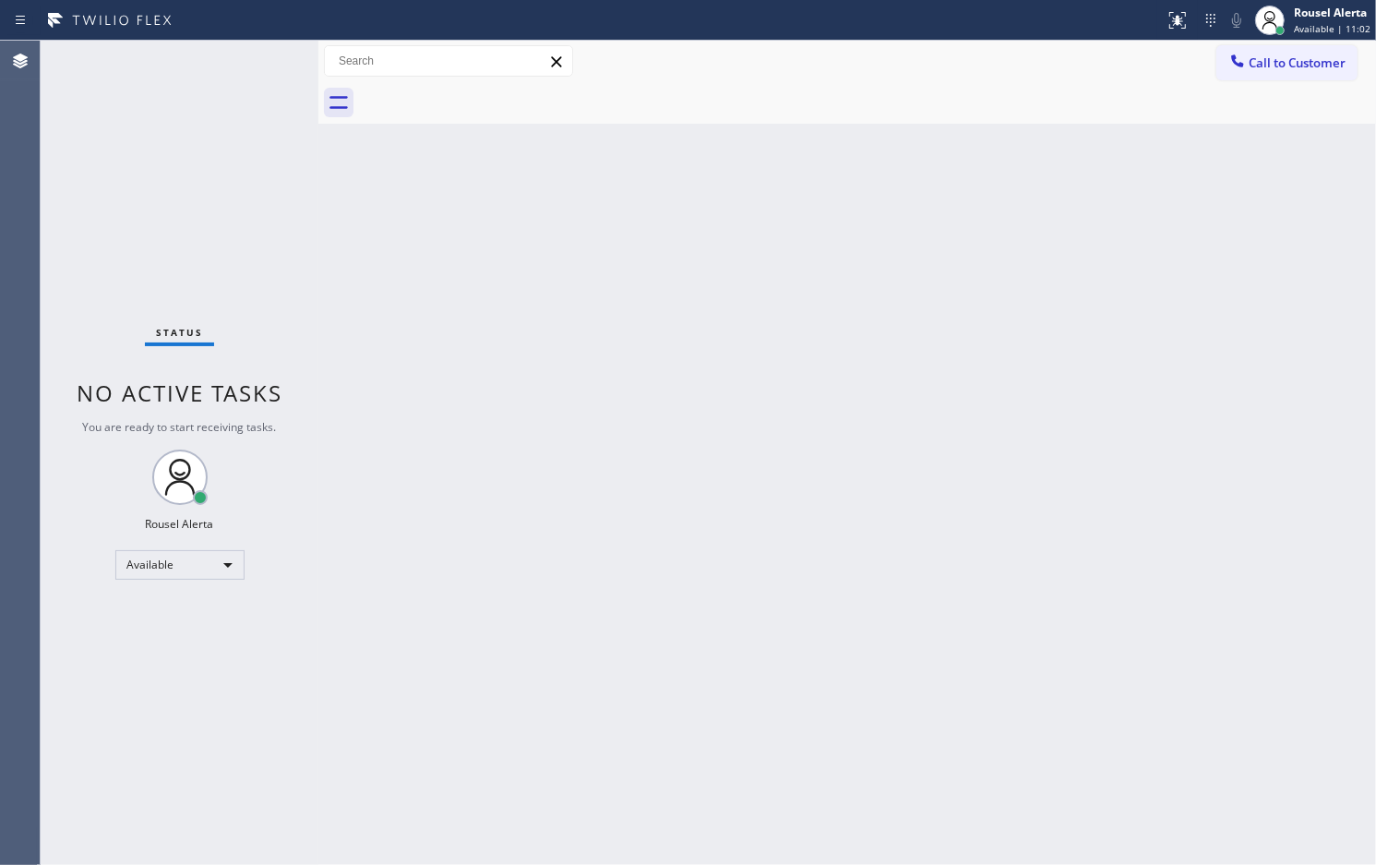
click at [907, 378] on div "Back to Dashboard Change Sender ID Customers Technicians Select a contact Outbo…" at bounding box center [847, 453] width 1058 height 824
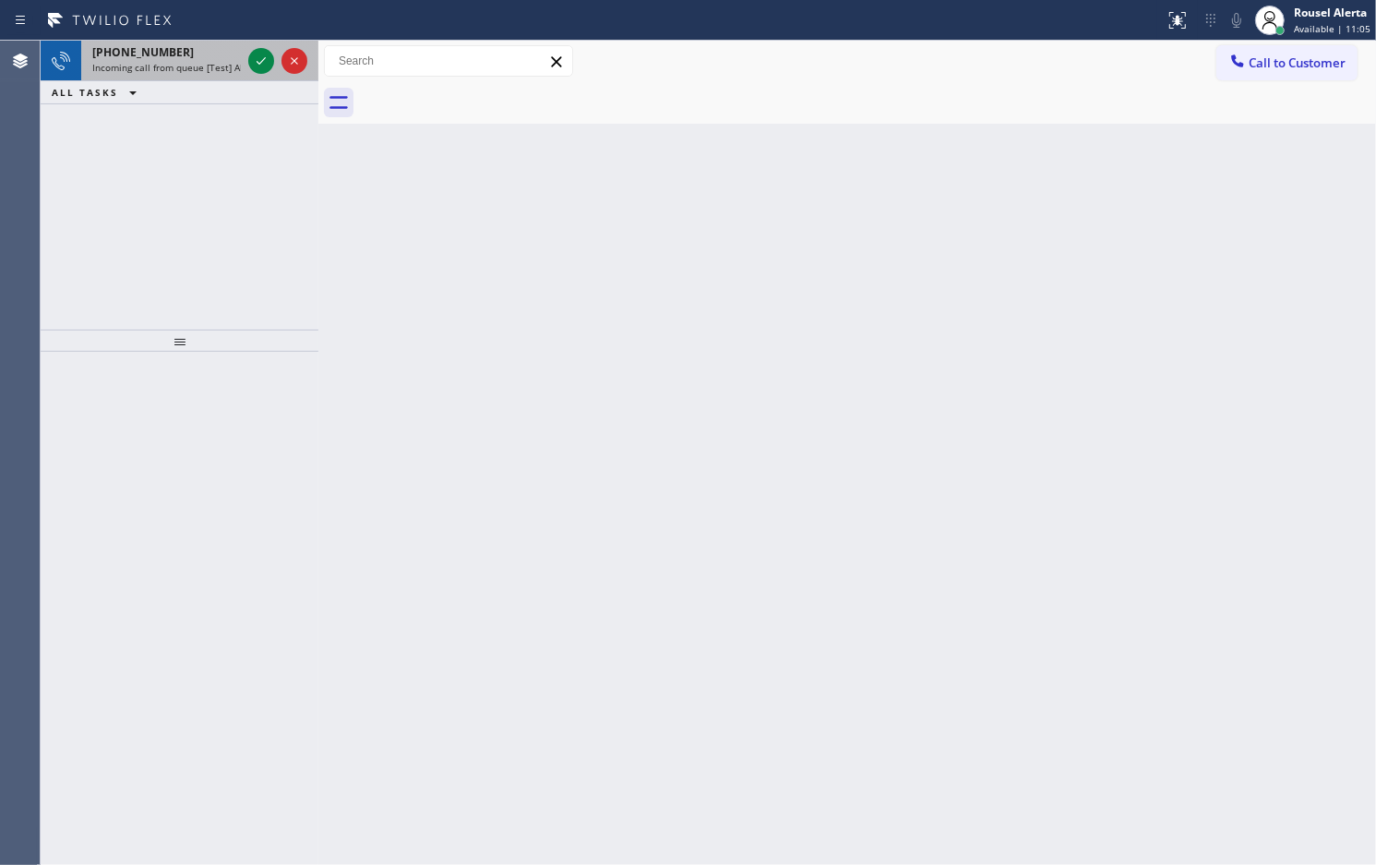
click at [220, 66] on span "Incoming call from queue [Test] All" at bounding box center [168, 67] width 153 height 13
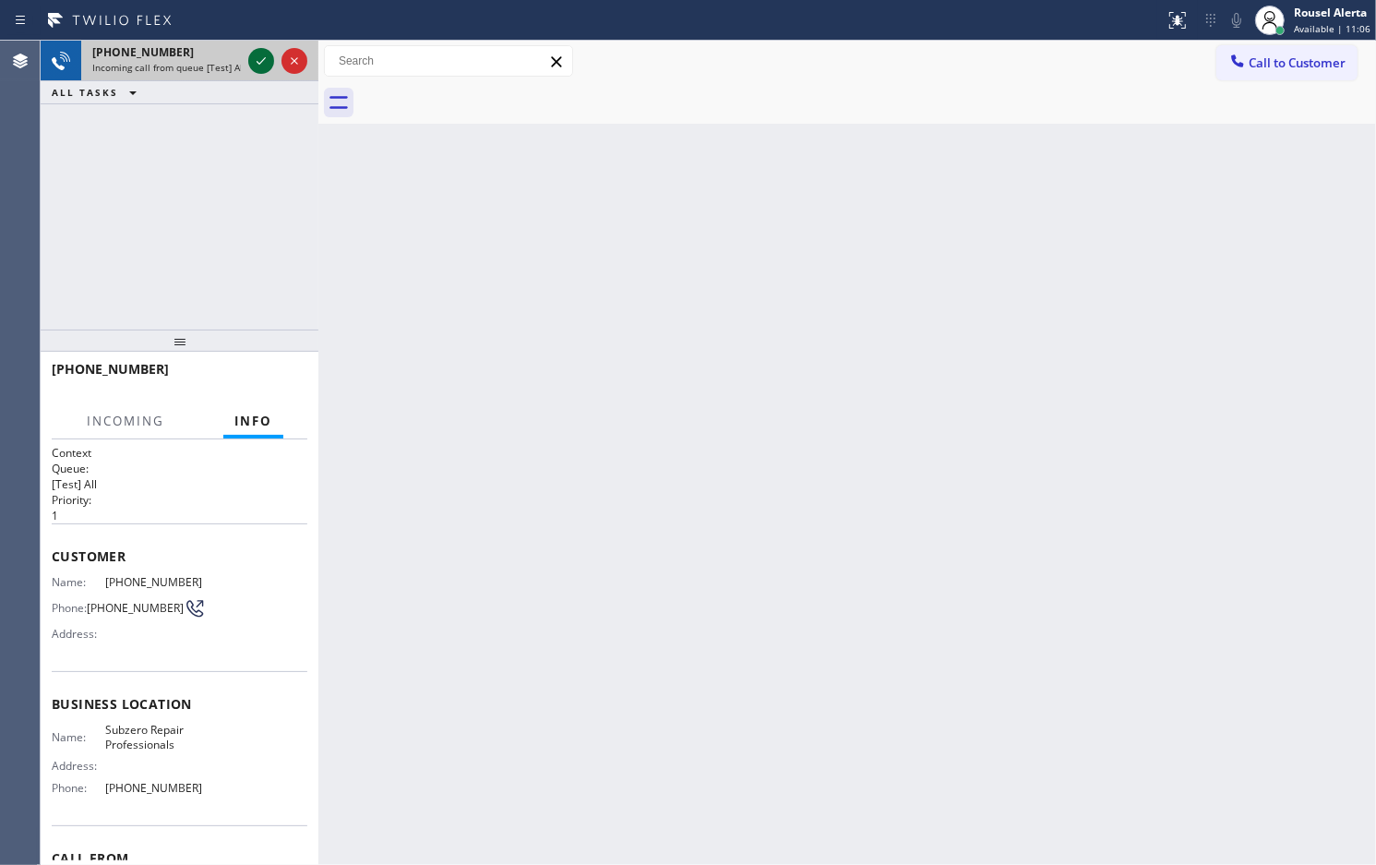
click at [251, 62] on icon at bounding box center [261, 61] width 22 height 22
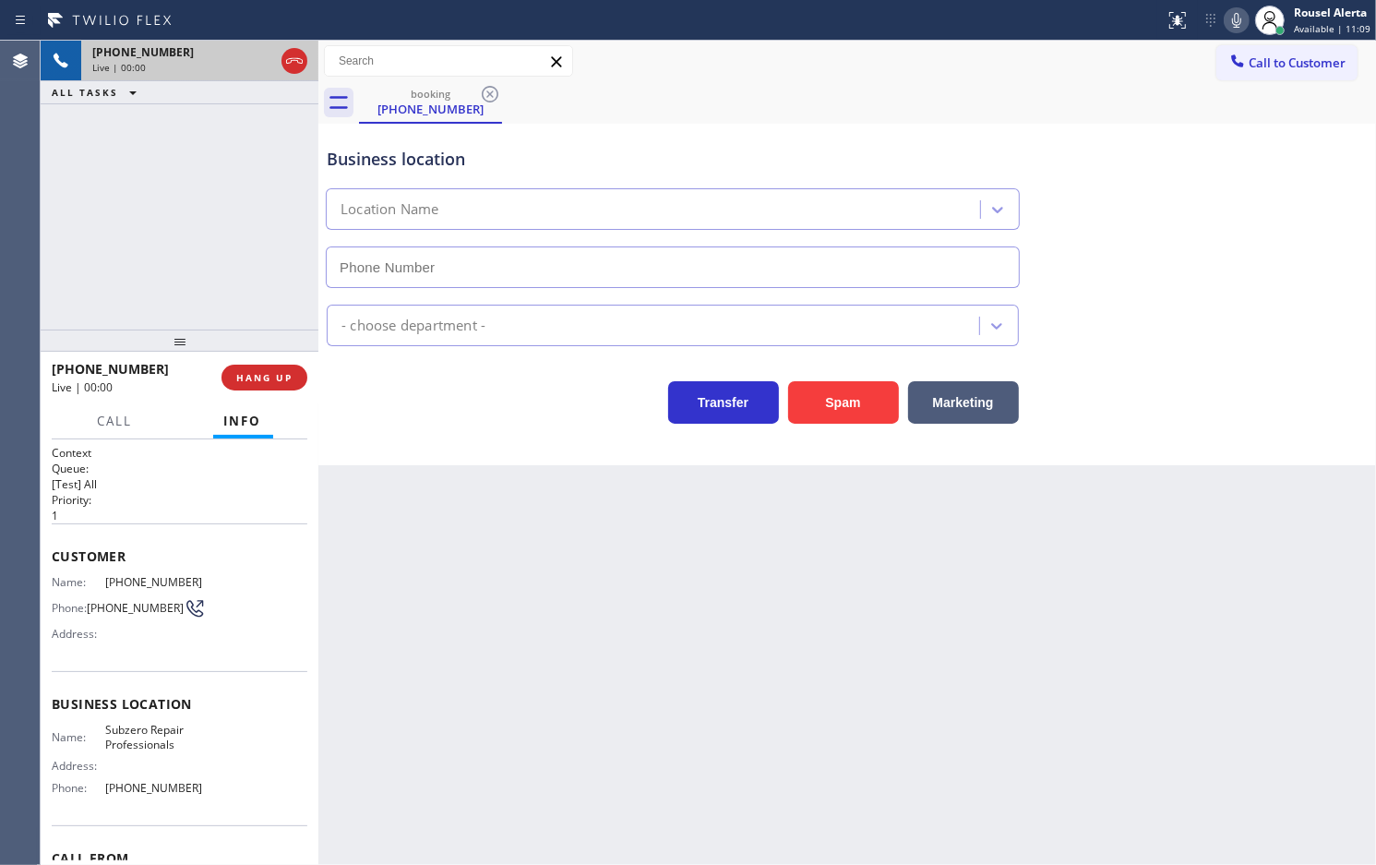
type input "[PHONE_NUMBER]"
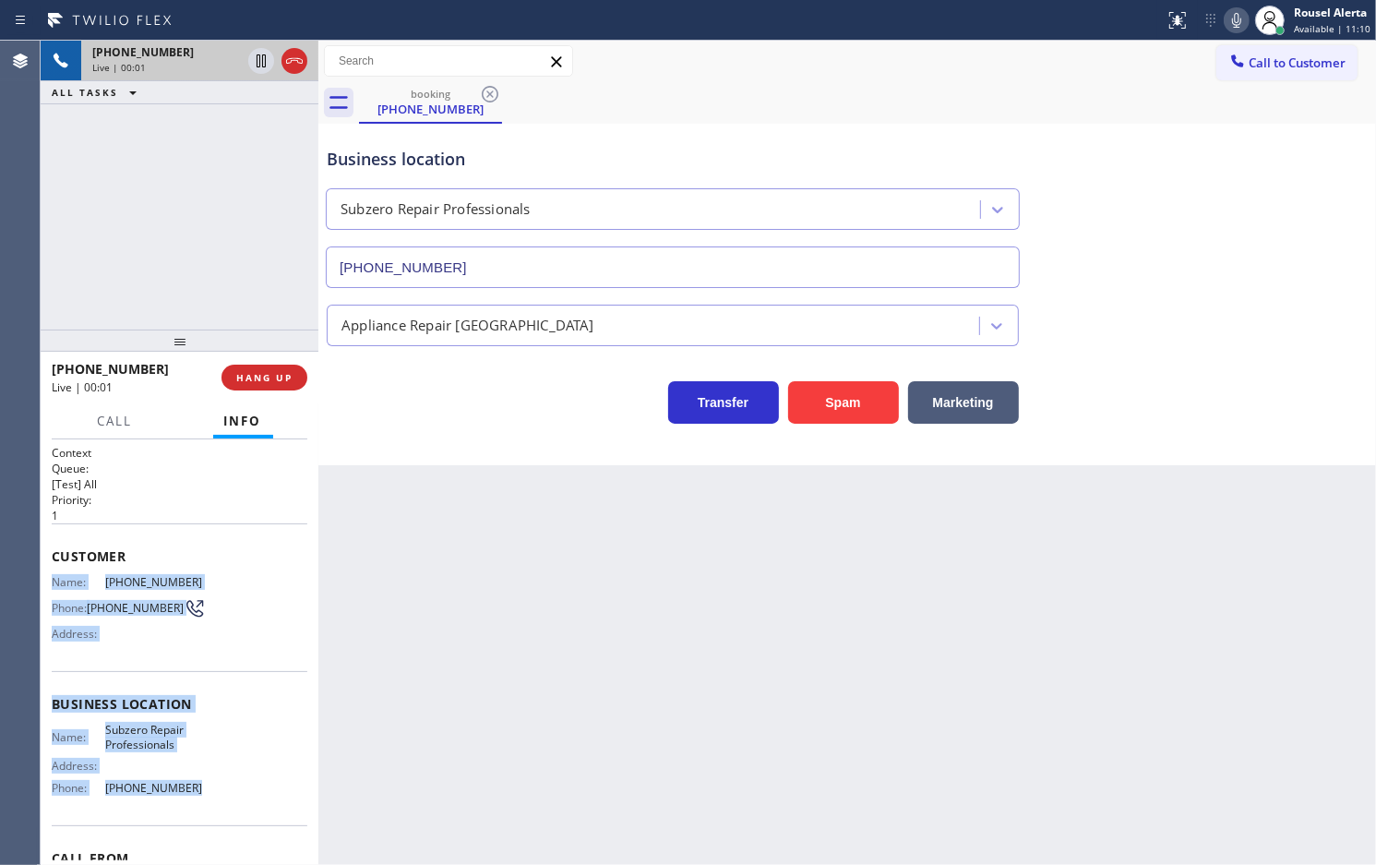
drag, startPoint x: 43, startPoint y: 582, endPoint x: 197, endPoint y: 804, distance: 270.1
click at [197, 804] on div "Context Queue: [Test] All Priority: 1 Customer Name: [PHONE_NUMBER] Phone: [PHO…" at bounding box center [180, 652] width 278 height 426
copy div "Name: [PHONE_NUMBER] Phone: [PHONE_NUMBER] Address: Business location Name: Sub…"
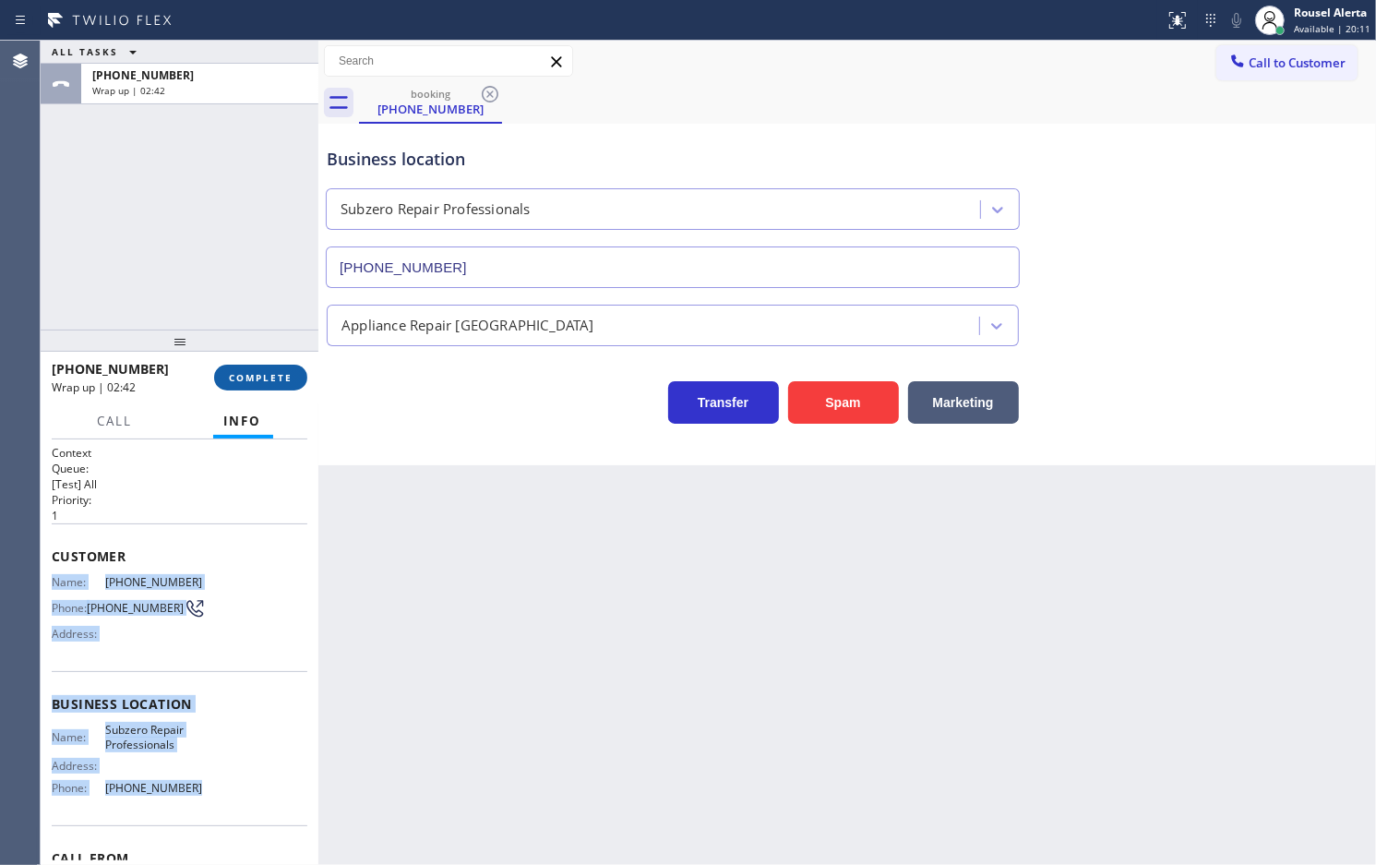
click at [249, 367] on button "COMPLETE" at bounding box center [260, 378] width 93 height 26
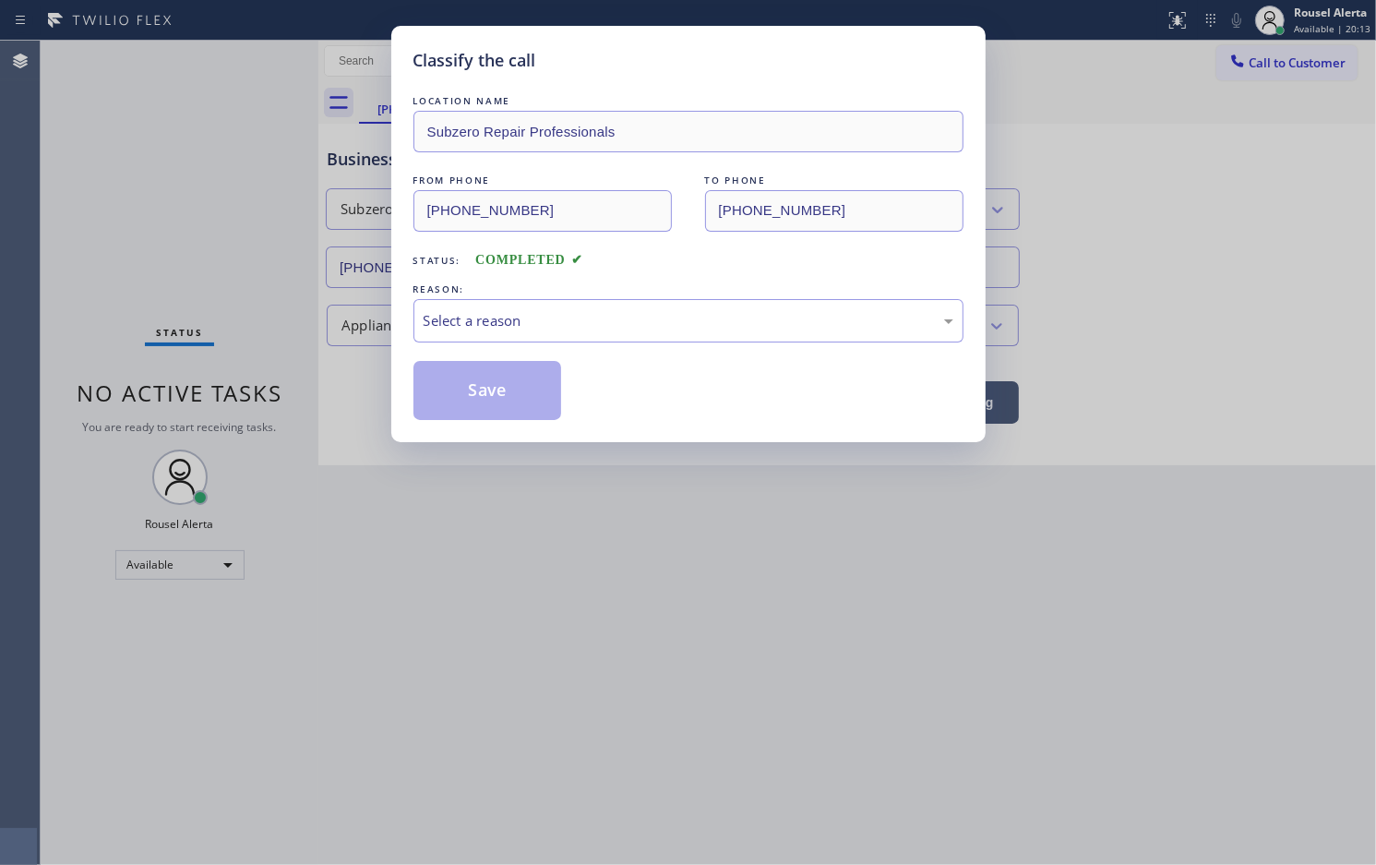
click at [657, 329] on div "Select a reason" at bounding box center [689, 320] width 530 height 21
click at [466, 380] on button "Save" at bounding box center [488, 390] width 149 height 59
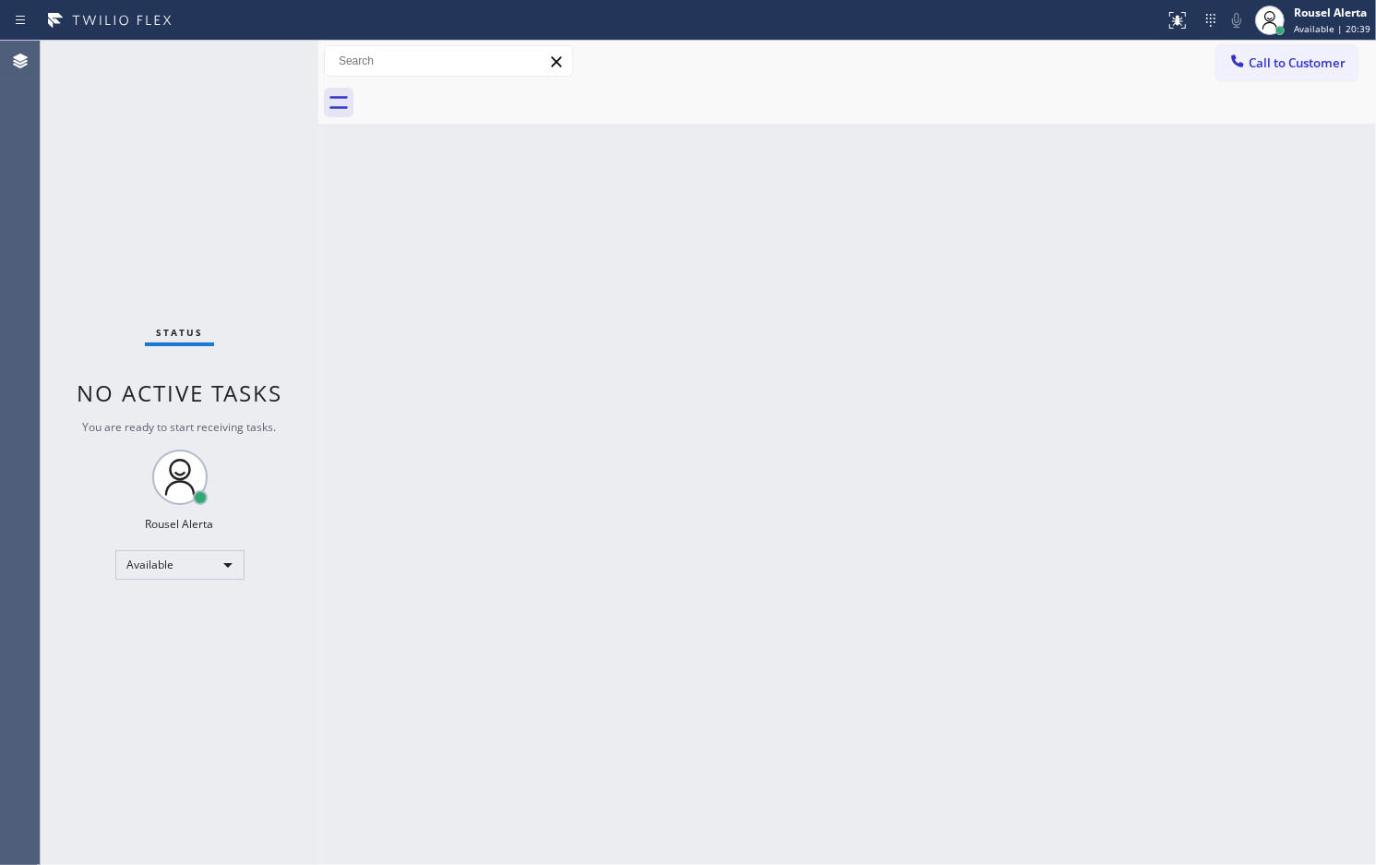
click at [346, 371] on div "Back to Dashboard Change Sender ID Customers Technicians Select a contact Outbo…" at bounding box center [847, 453] width 1058 height 824
click at [984, 126] on div "Back to Dashboard Change Sender ID Customers Technicians Select a contact Outbo…" at bounding box center [847, 453] width 1058 height 824
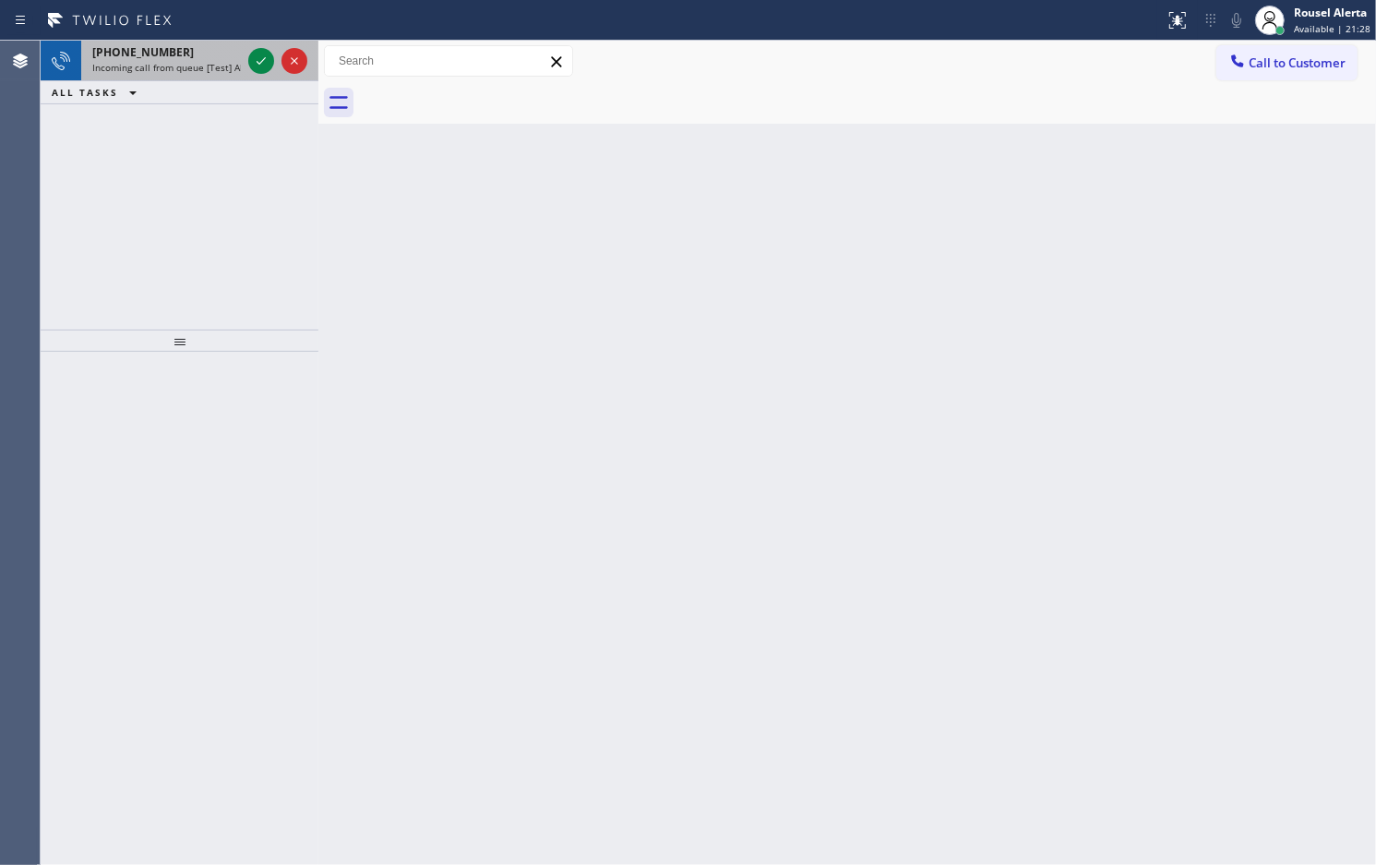
click at [191, 61] on span "Incoming call from queue [Test] All" at bounding box center [168, 67] width 153 height 13
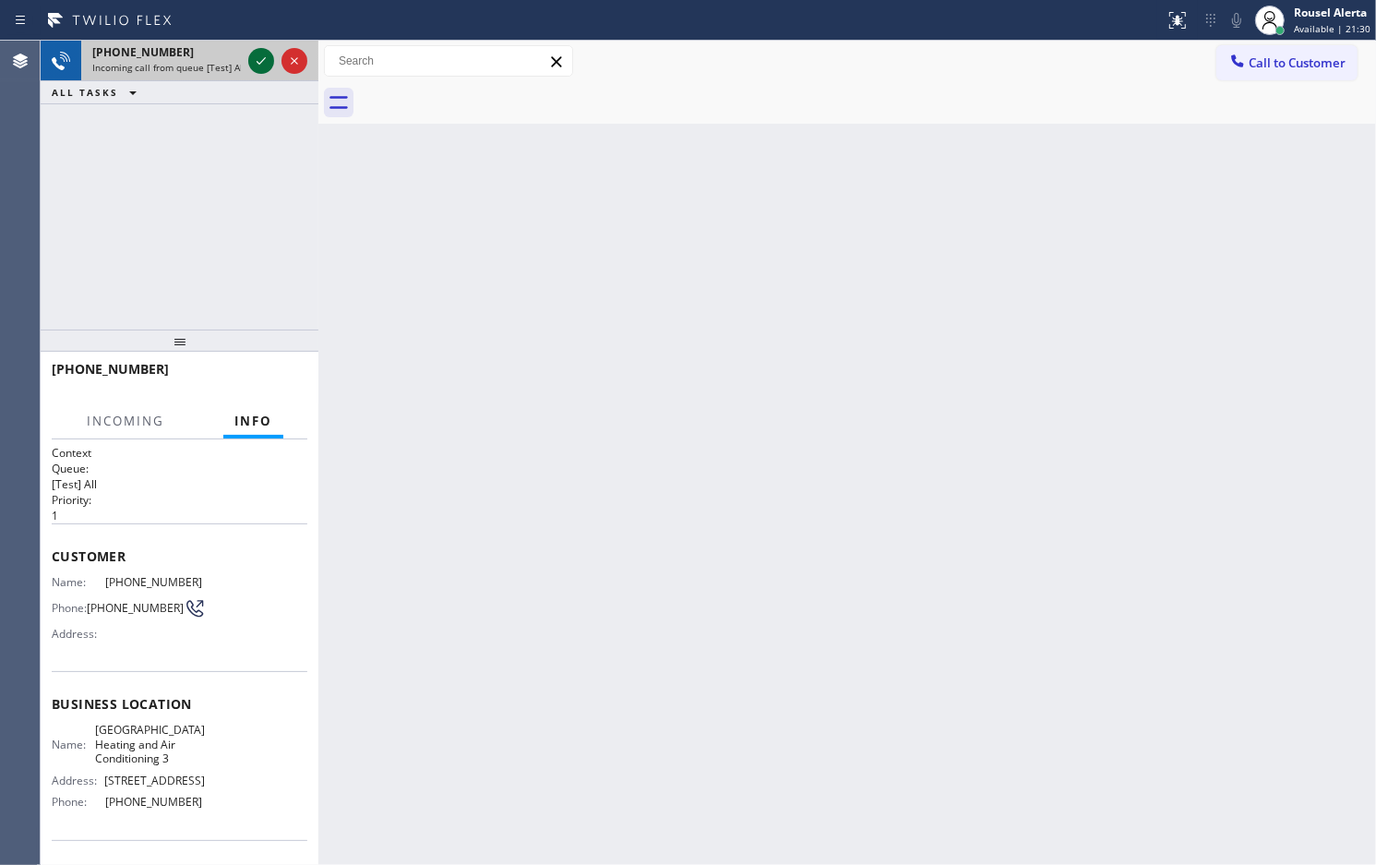
click at [259, 66] on icon at bounding box center [261, 61] width 22 height 22
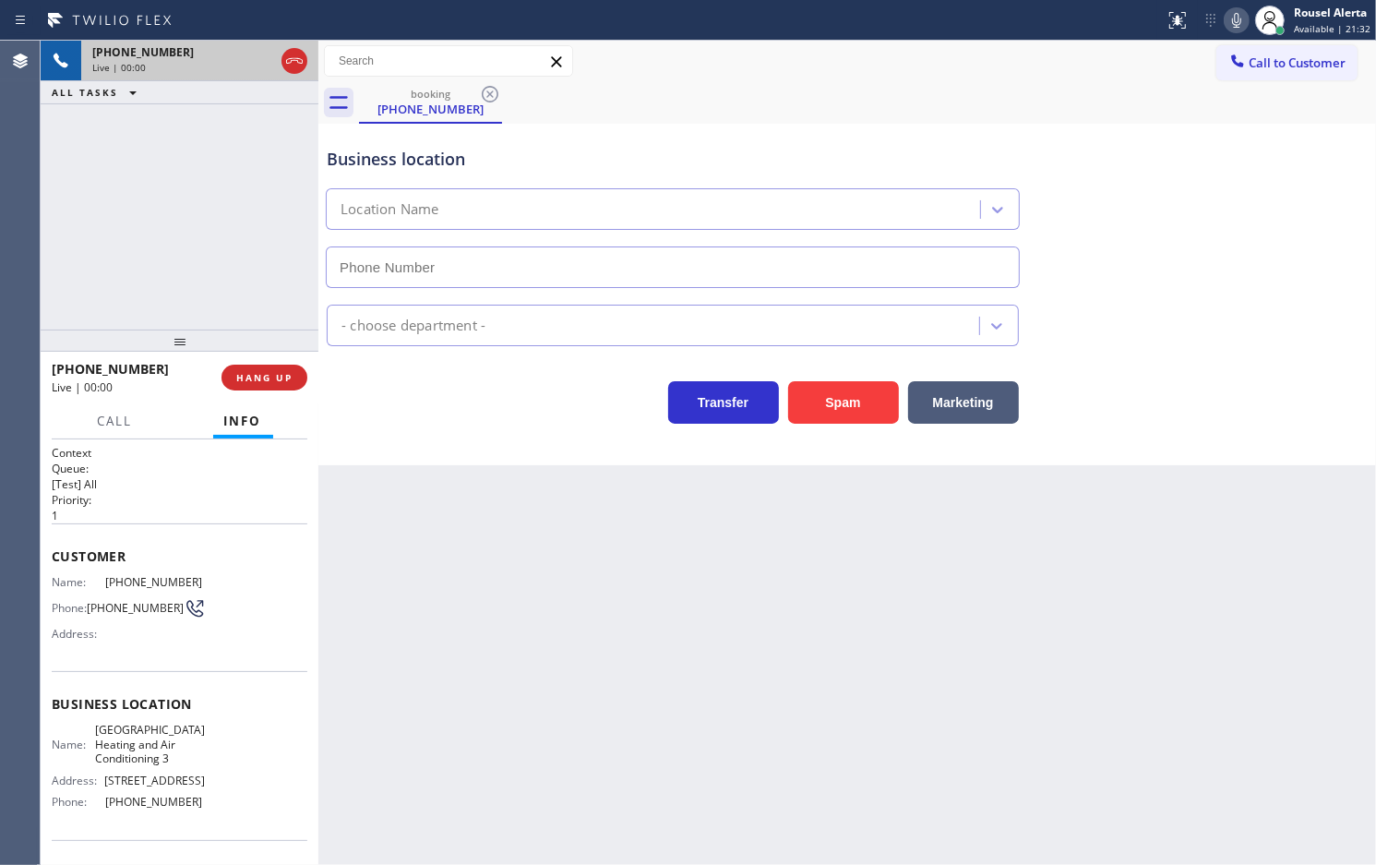
type input "[PHONE_NUMBER]"
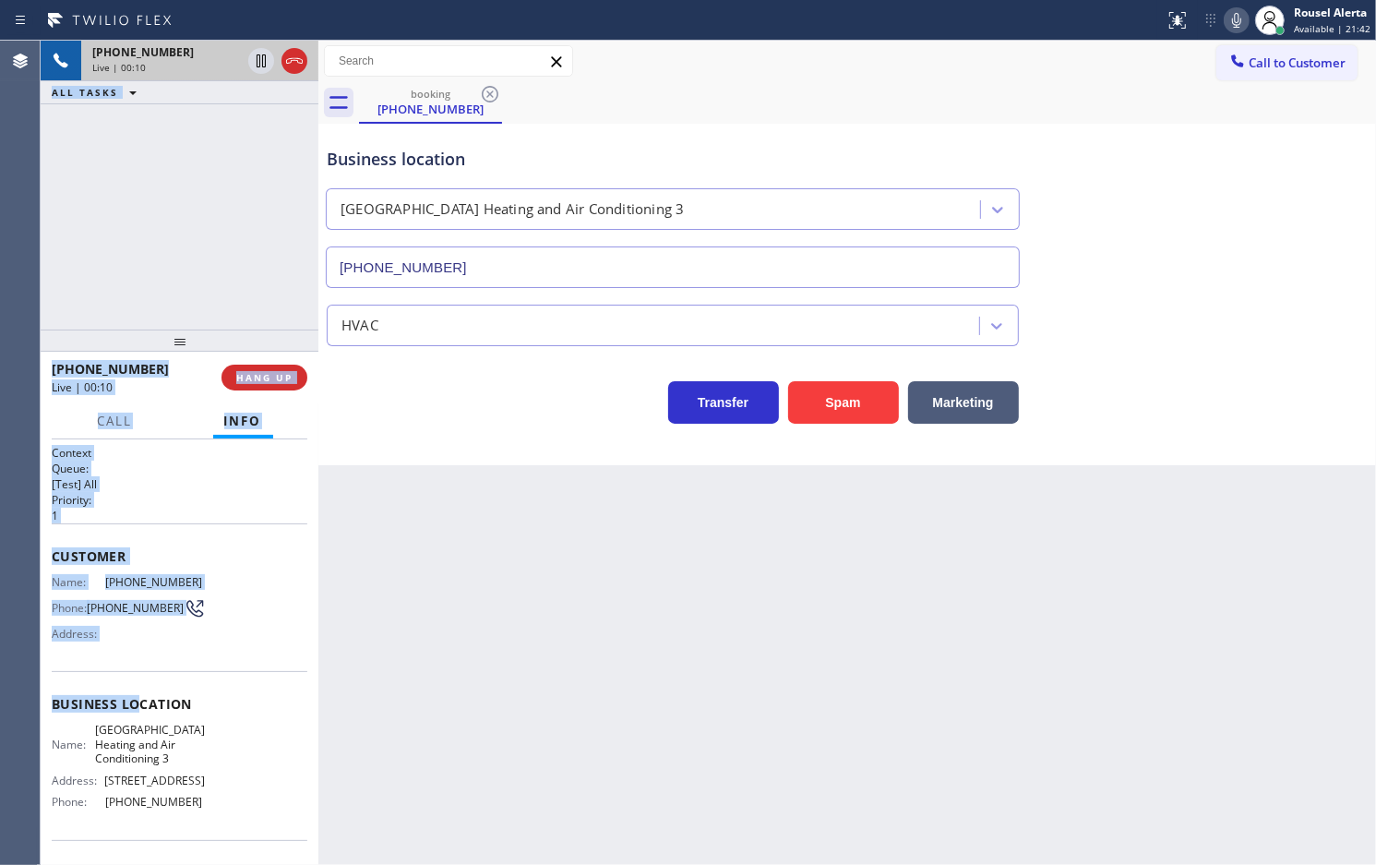
drag, startPoint x: 39, startPoint y: 577, endPoint x: 135, endPoint y: 694, distance: 151.5
click at [135, 694] on div "Agent Desktop Classify the call LOCATION NAME [PERSON_NAME] Heating and Air Con…" at bounding box center [688, 453] width 1376 height 824
click at [140, 656] on div "Customer Name: [PHONE_NUMBER] Phone: [PHONE_NUMBER] Address:" at bounding box center [180, 597] width 256 height 148
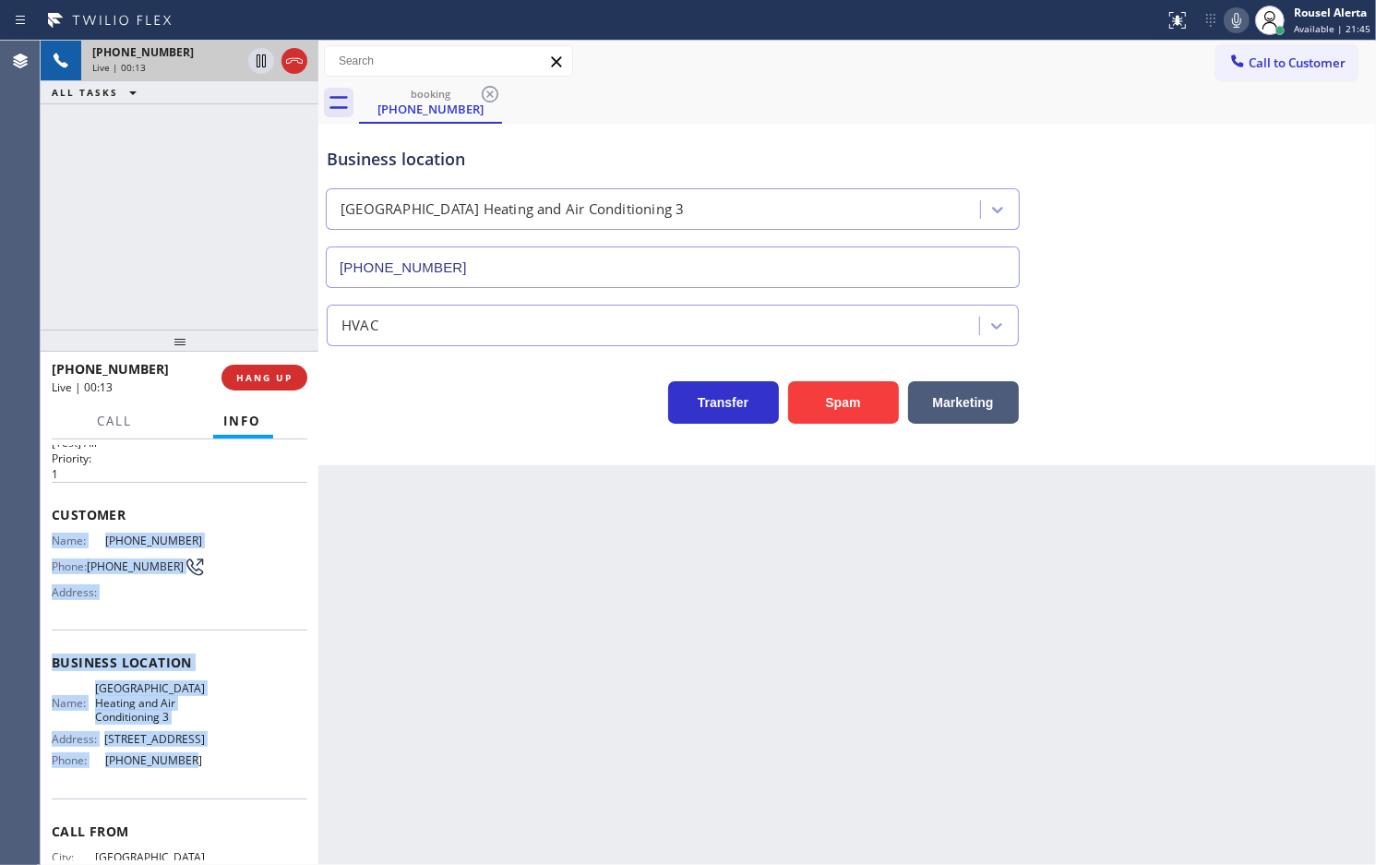
scroll to position [115, 0]
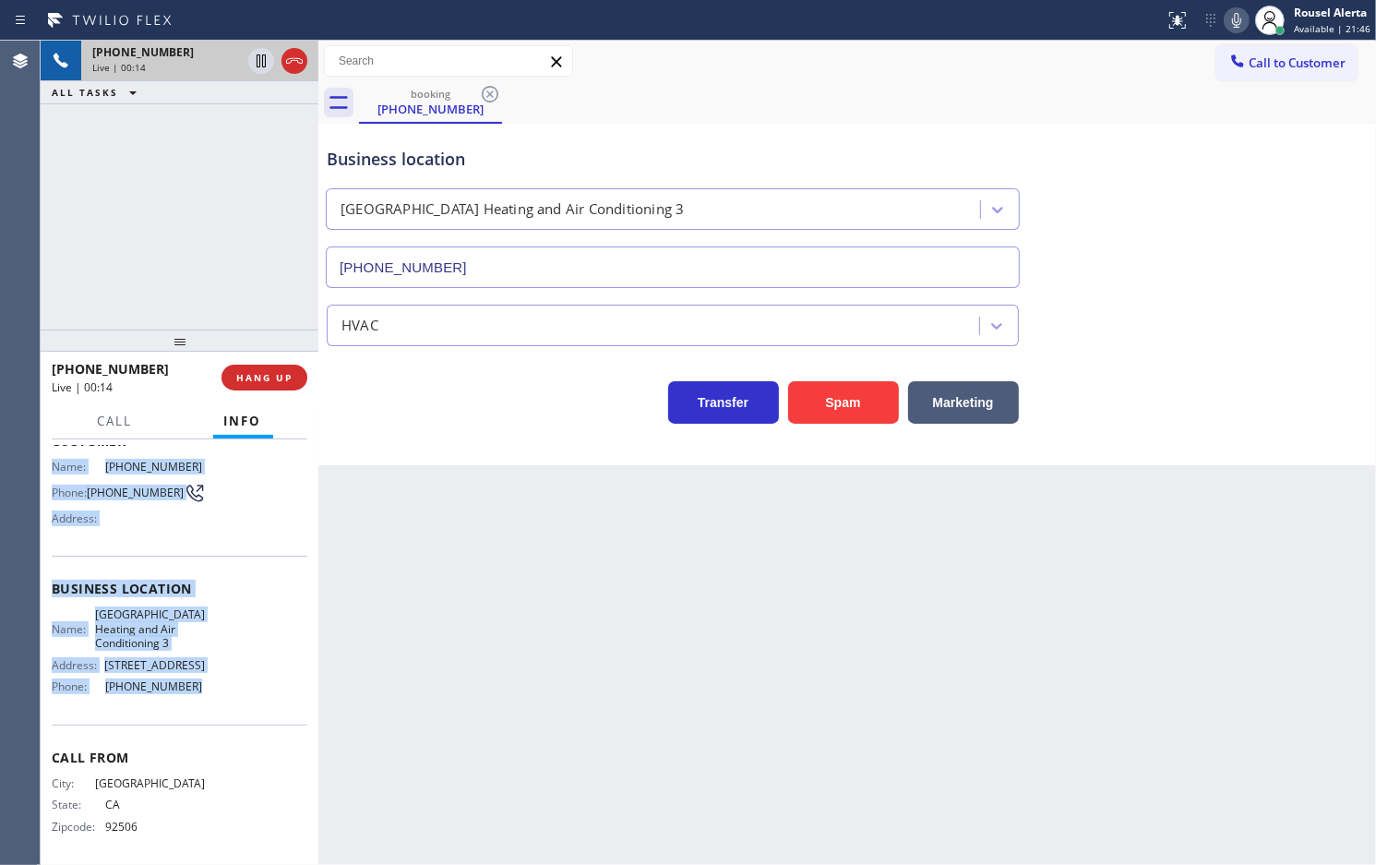
drag, startPoint x: 47, startPoint y: 582, endPoint x: 194, endPoint y: 706, distance: 191.9
click at [194, 706] on div "Context Queue: [Test] All Priority: 1 Customer Name: [PHONE_NUMBER] Phone: [PHO…" at bounding box center [180, 652] width 278 height 426
copy div "Name: [PHONE_NUMBER] Phone: [PHONE_NUMBER] Address: Business location Name: [GE…"
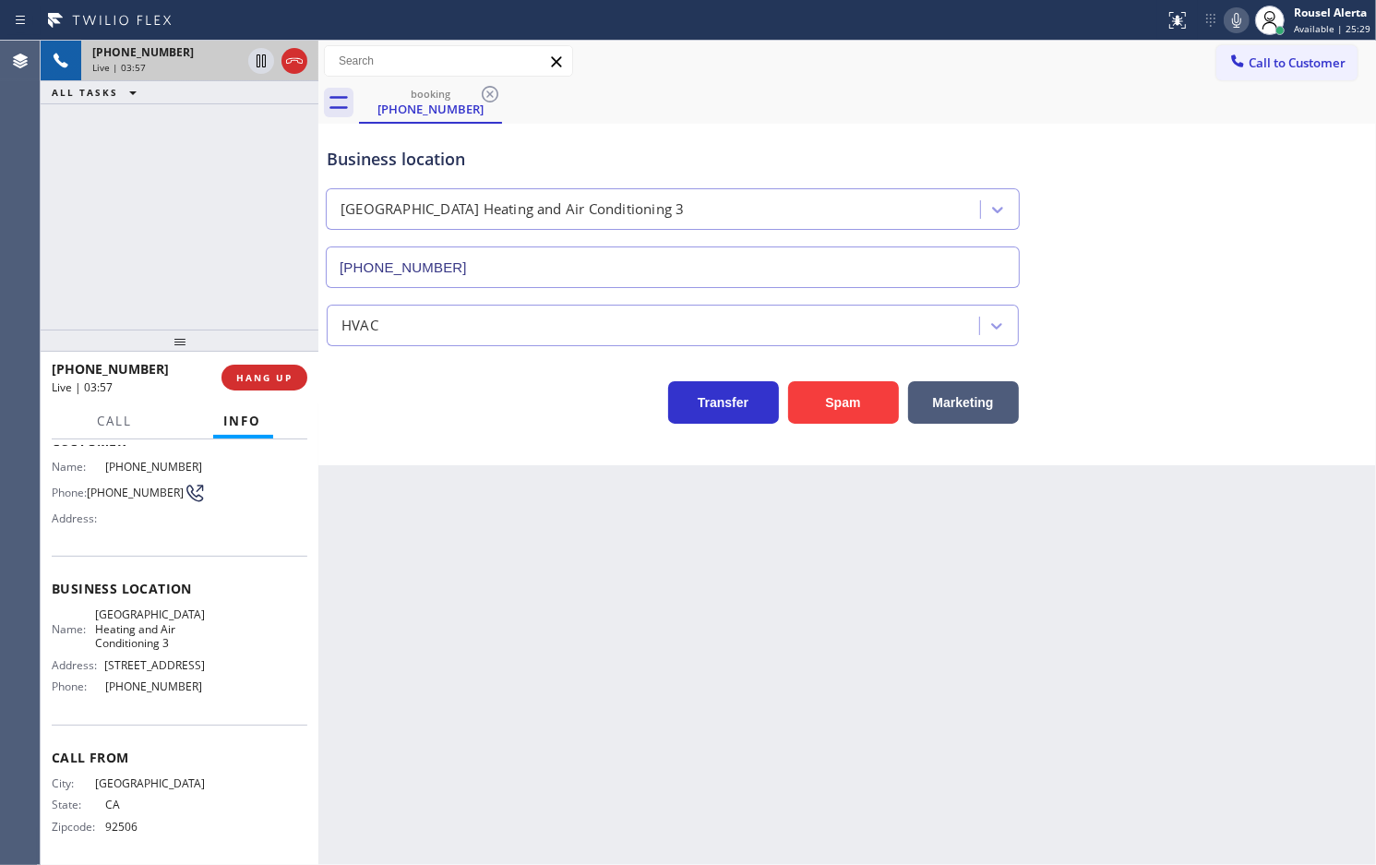
click at [551, 595] on div "Back to Dashboard Change Sender ID Customers Technicians Select a contact Outbo…" at bounding box center [847, 453] width 1058 height 824
click at [189, 168] on div "[PHONE_NUMBER] Live | 03:57 ALL TASKS ALL TASKS ACTIVE TASKS TASKS IN WRAP UP" at bounding box center [180, 185] width 278 height 289
click at [258, 66] on icon at bounding box center [261, 60] width 9 height 13
click at [1234, 21] on icon at bounding box center [1237, 20] width 22 height 22
click at [182, 112] on div "[PHONE_NUMBER] Live | 05:32 ALL TASKS ALL TASKS ACTIVE TASKS TASKS IN WRAP UP" at bounding box center [180, 185] width 278 height 289
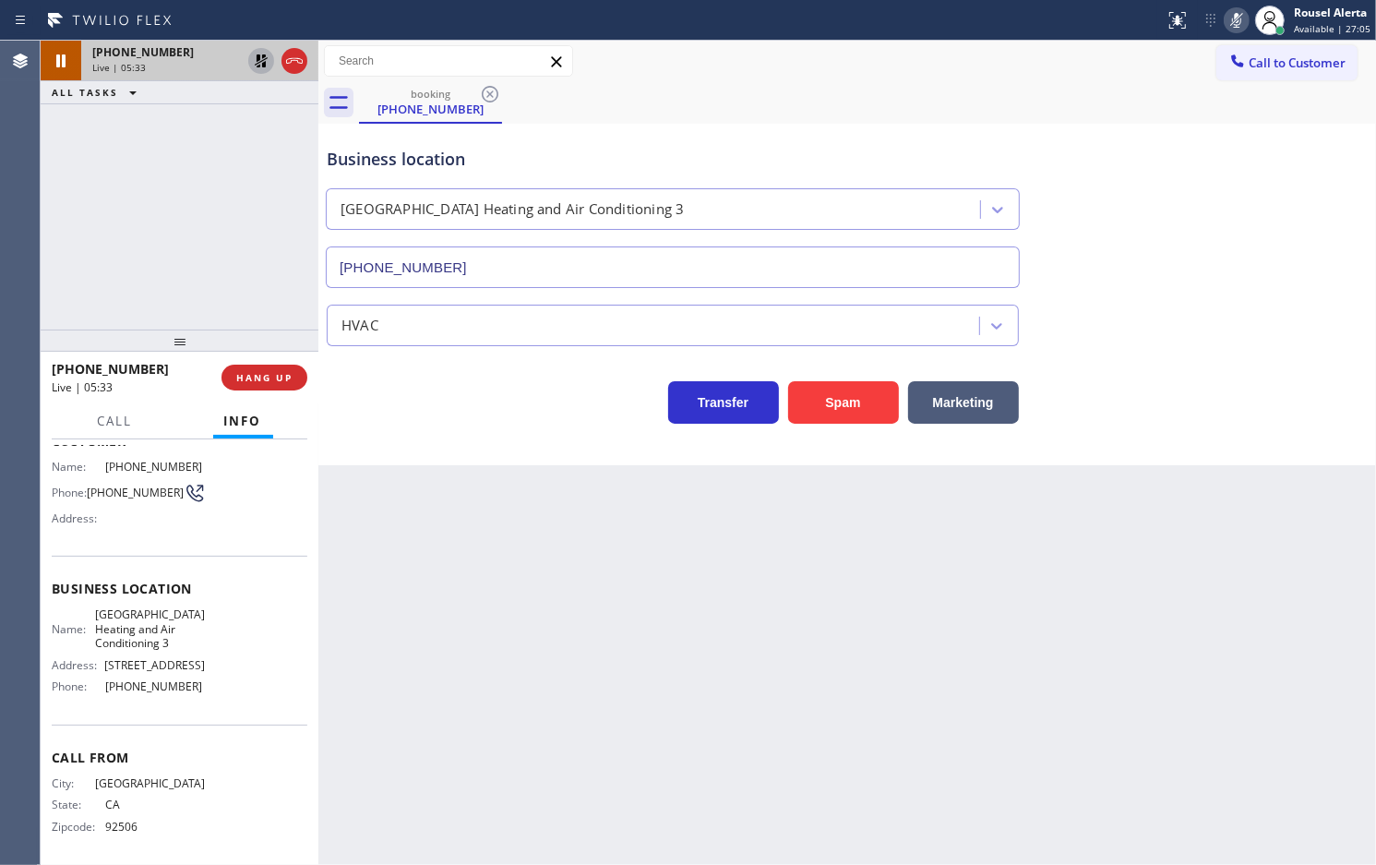
click at [250, 65] on icon at bounding box center [261, 61] width 22 height 22
click at [1232, 18] on icon at bounding box center [1237, 20] width 22 height 22
click at [523, 543] on div "Back to Dashboard Change Sender ID Customers Technicians Select a contact Outbo…" at bounding box center [847, 453] width 1058 height 824
click at [892, 118] on div "booking [PHONE_NUMBER]" at bounding box center [867, 103] width 1017 height 42
click at [1248, 18] on icon at bounding box center [1237, 20] width 22 height 22
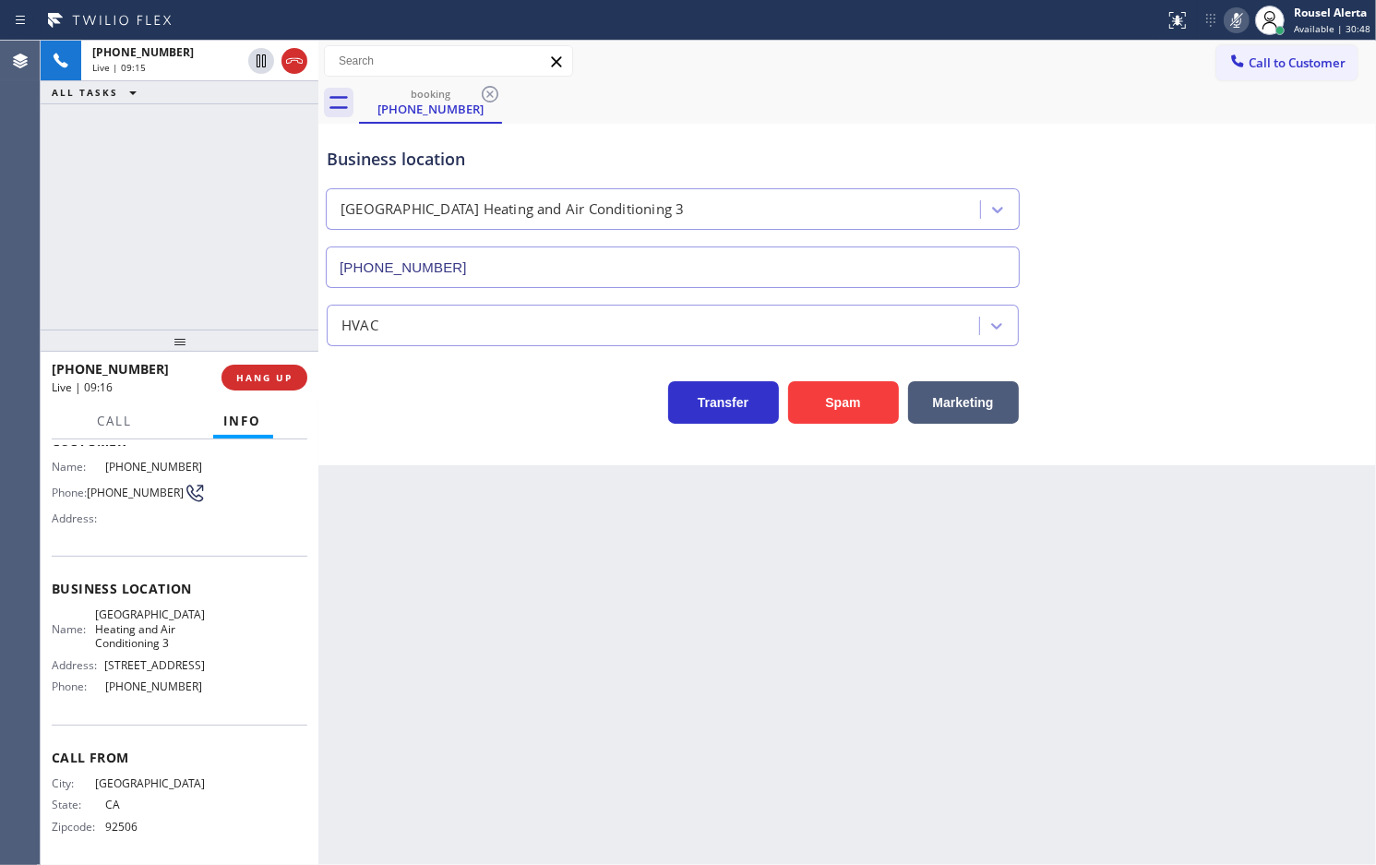
click at [1233, 15] on icon at bounding box center [1237, 20] width 22 height 22
click at [582, 662] on div "Back to Dashboard Change Sender ID Customers Technicians Select a contact Outbo…" at bounding box center [847, 453] width 1058 height 824
click at [122, 421] on span "Call" at bounding box center [115, 421] width 35 height 17
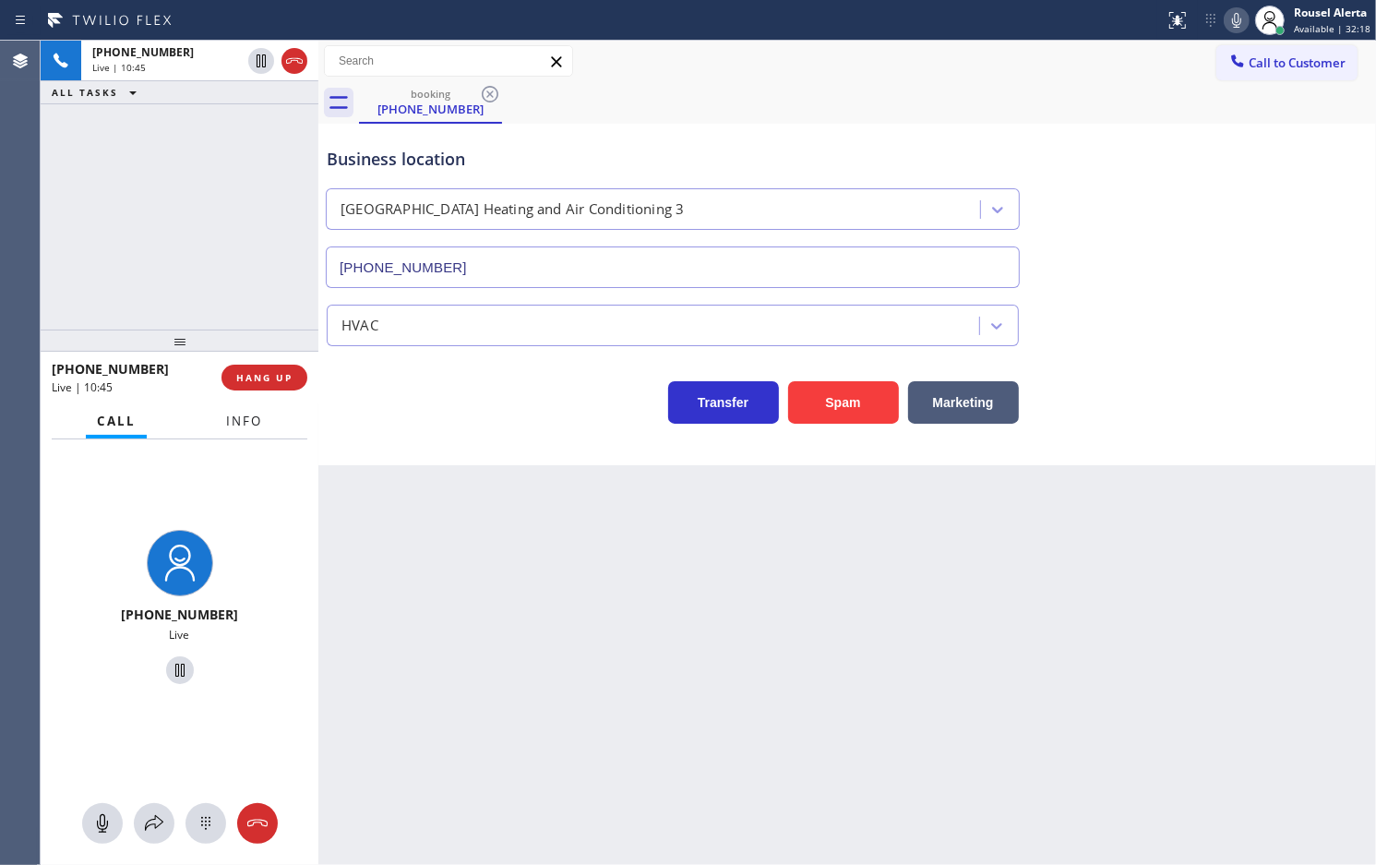
click at [233, 432] on button "Info" at bounding box center [244, 421] width 58 height 36
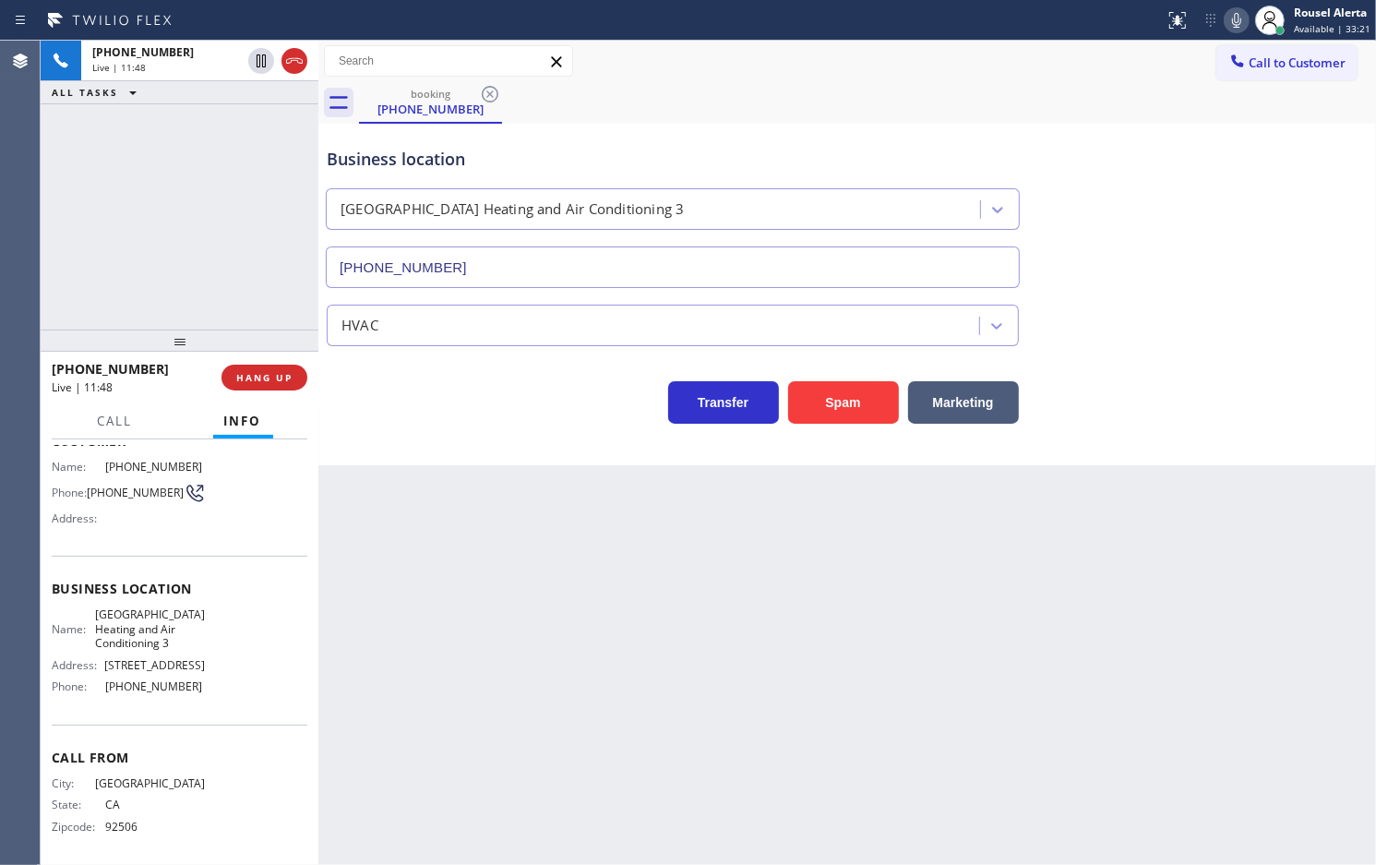
click at [243, 127] on div "[PHONE_NUMBER] Live | 11:48 ALL TASKS ALL TASKS ACTIVE TASKS TASKS IN WRAP UP" at bounding box center [180, 185] width 278 height 289
click at [286, 57] on icon at bounding box center [294, 61] width 22 height 22
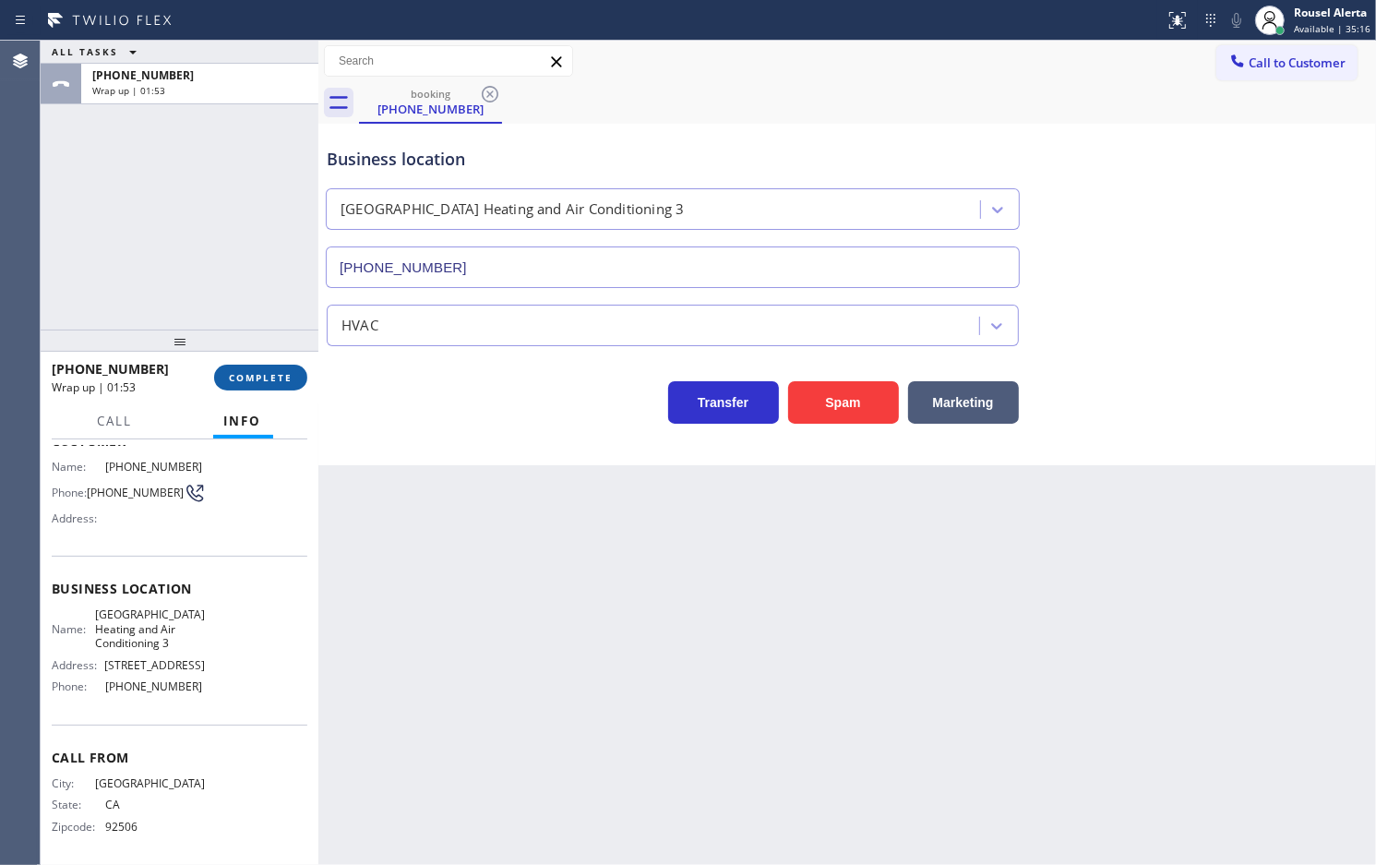
click at [258, 379] on span "COMPLETE" at bounding box center [261, 377] width 64 height 13
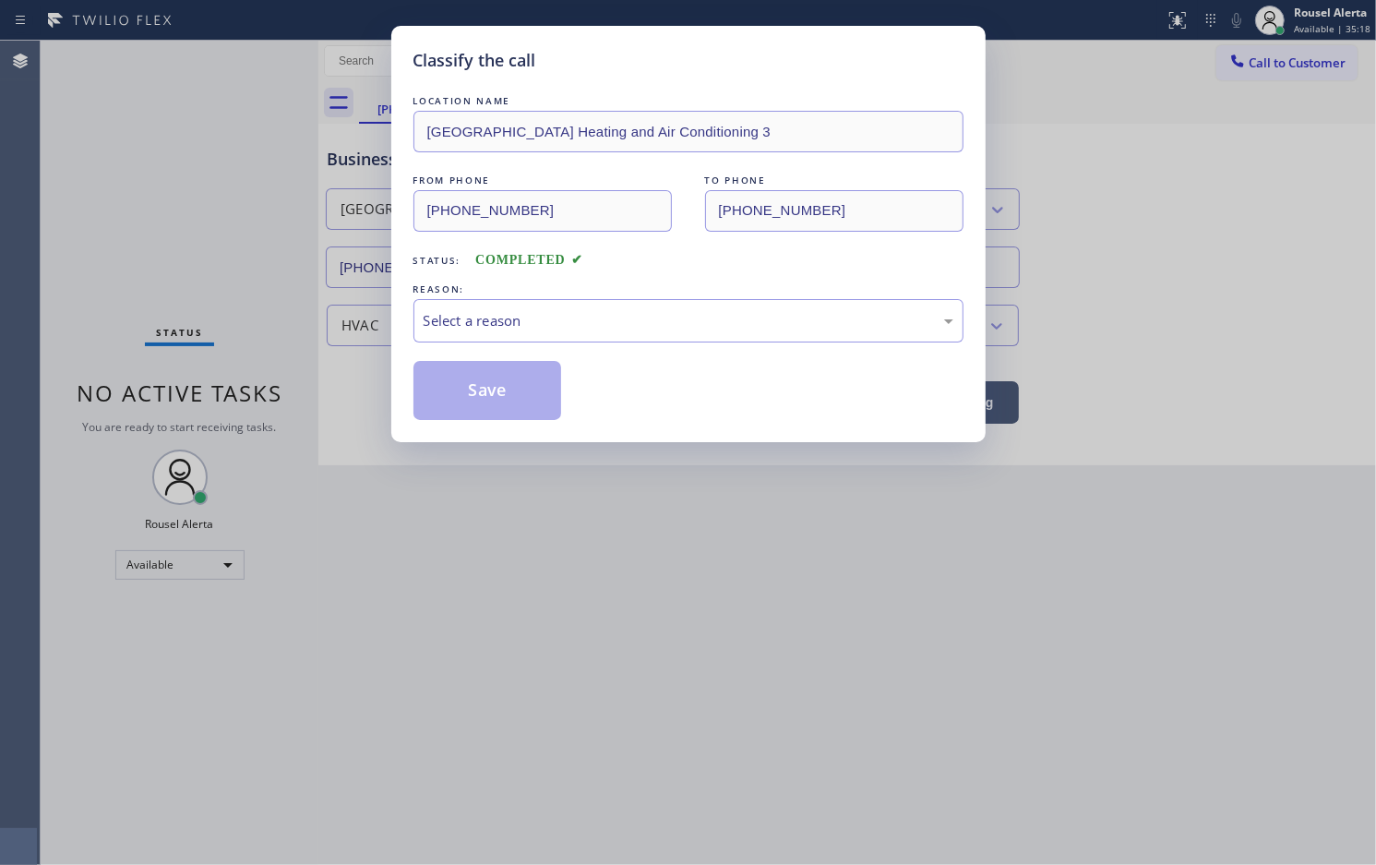
click at [580, 331] on div "Select a reason" at bounding box center [689, 320] width 530 height 21
click at [509, 388] on button "Save" at bounding box center [488, 390] width 149 height 59
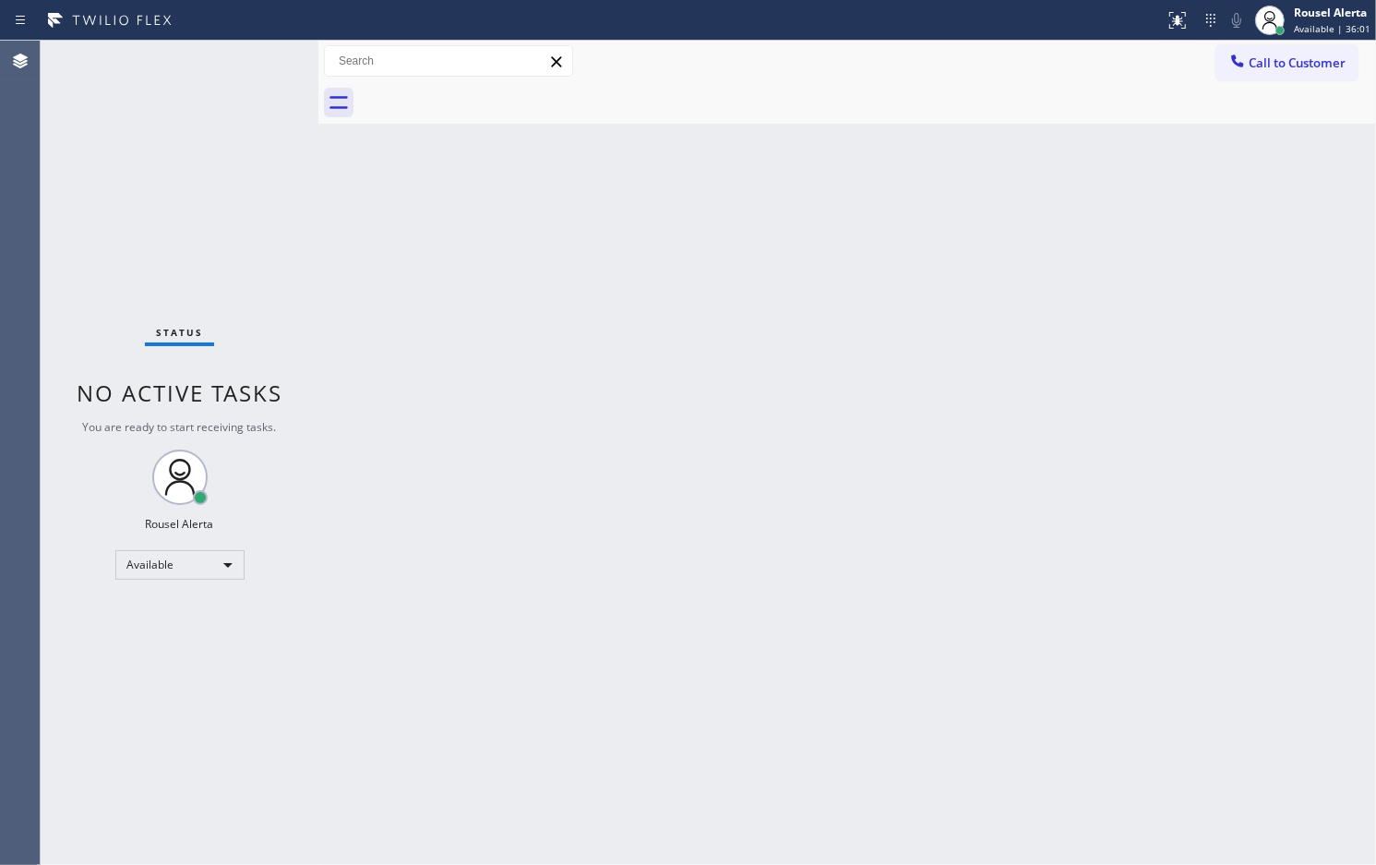
click at [282, 126] on div "Status No active tasks You are ready to start receiving tasks. Rousel Alerta Av…" at bounding box center [180, 453] width 278 height 824
click at [217, 77] on div "Status No active tasks You are ready to start receiving tasks. Rousel Alerta Av…" at bounding box center [180, 453] width 278 height 824
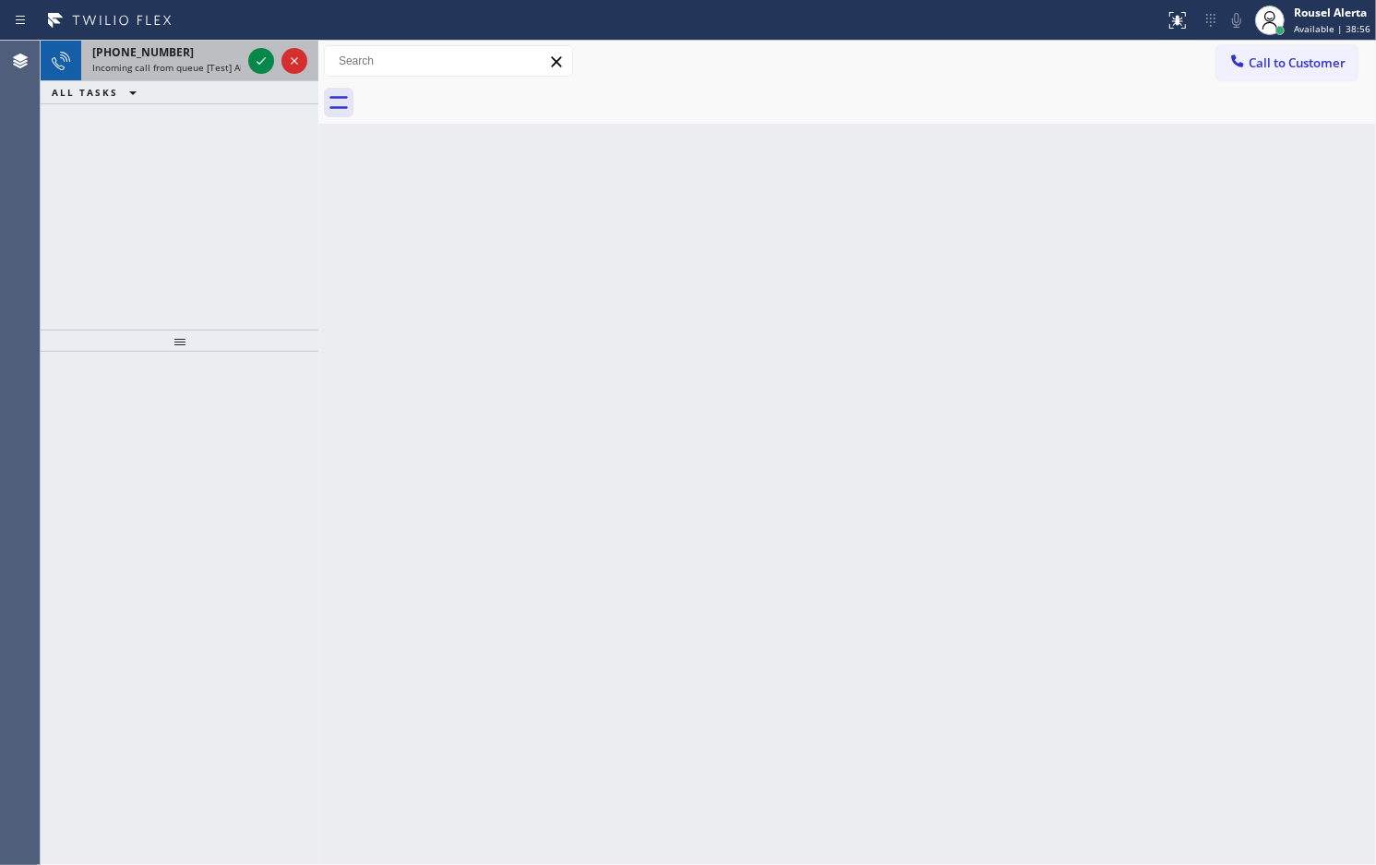
click at [209, 56] on div "[PHONE_NUMBER]" at bounding box center [166, 52] width 149 height 16
click at [209, 57] on div "[PHONE_NUMBER]" at bounding box center [166, 52] width 149 height 16
drag, startPoint x: 178, startPoint y: 80, endPoint x: 200, endPoint y: 69, distance: 24.8
click at [191, 74] on div "[PHONE_NUMBER] Incoming call from queue [Test] All ALL TASKS ALL TASKS ACTIVE T…" at bounding box center [180, 73] width 278 height 64
click at [208, 66] on span "Incoming call from queue [Test] All" at bounding box center [168, 67] width 153 height 13
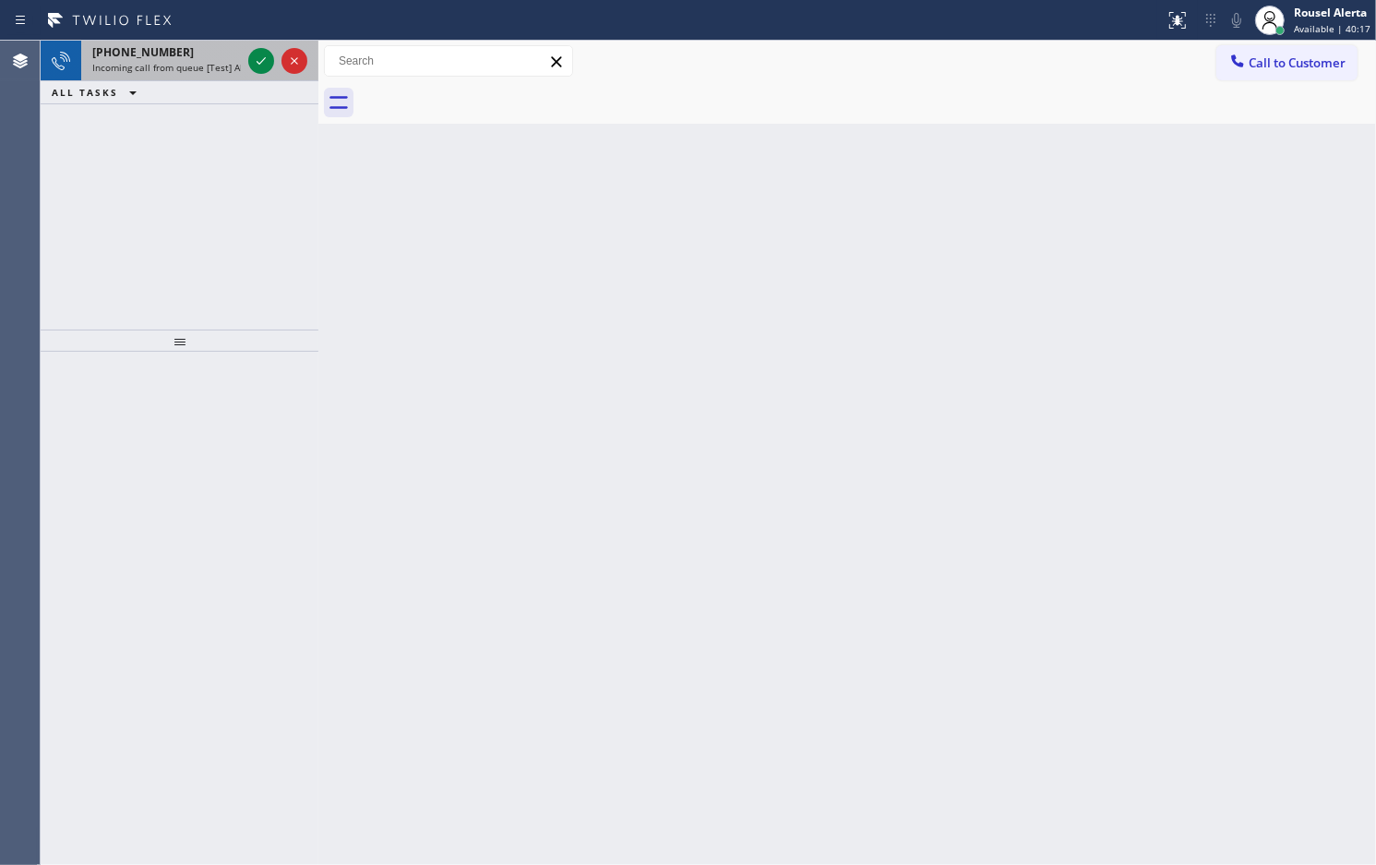
drag, startPoint x: 195, startPoint y: 53, endPoint x: 205, endPoint y: 54, distance: 10.2
click at [198, 54] on div "[PHONE_NUMBER]" at bounding box center [166, 52] width 149 height 16
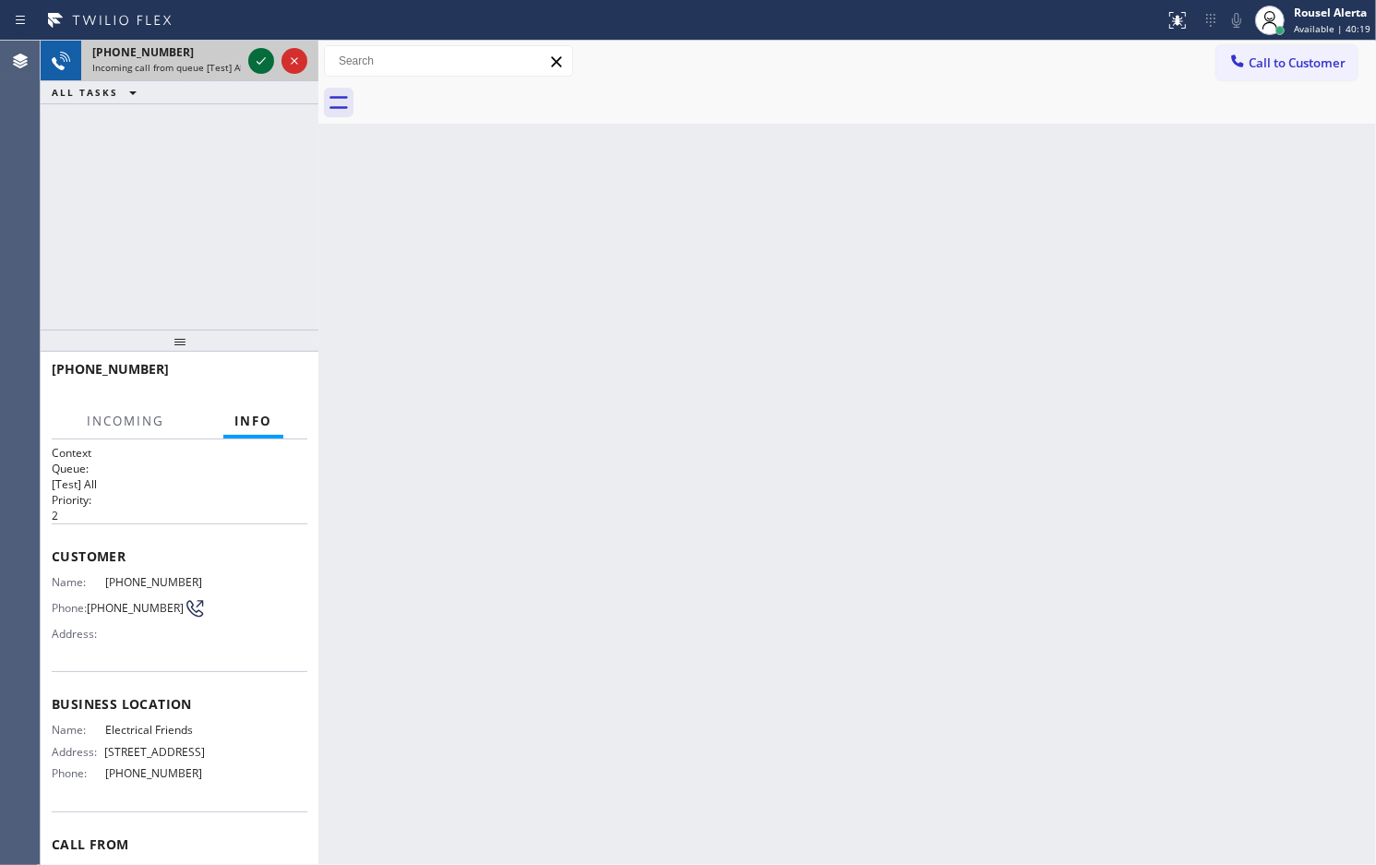
click at [252, 62] on icon at bounding box center [261, 61] width 22 height 22
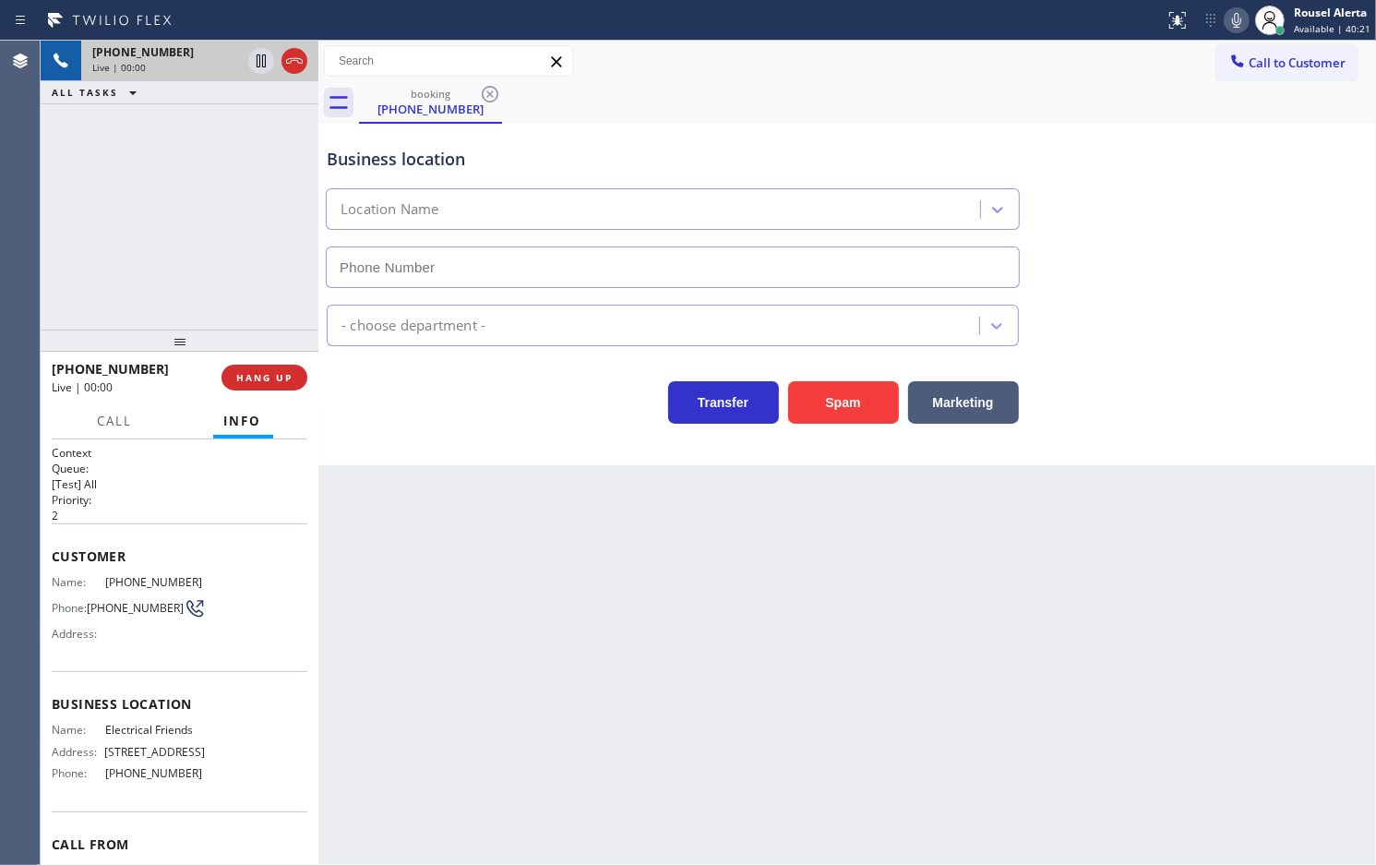
type input "[PHONE_NUMBER]"
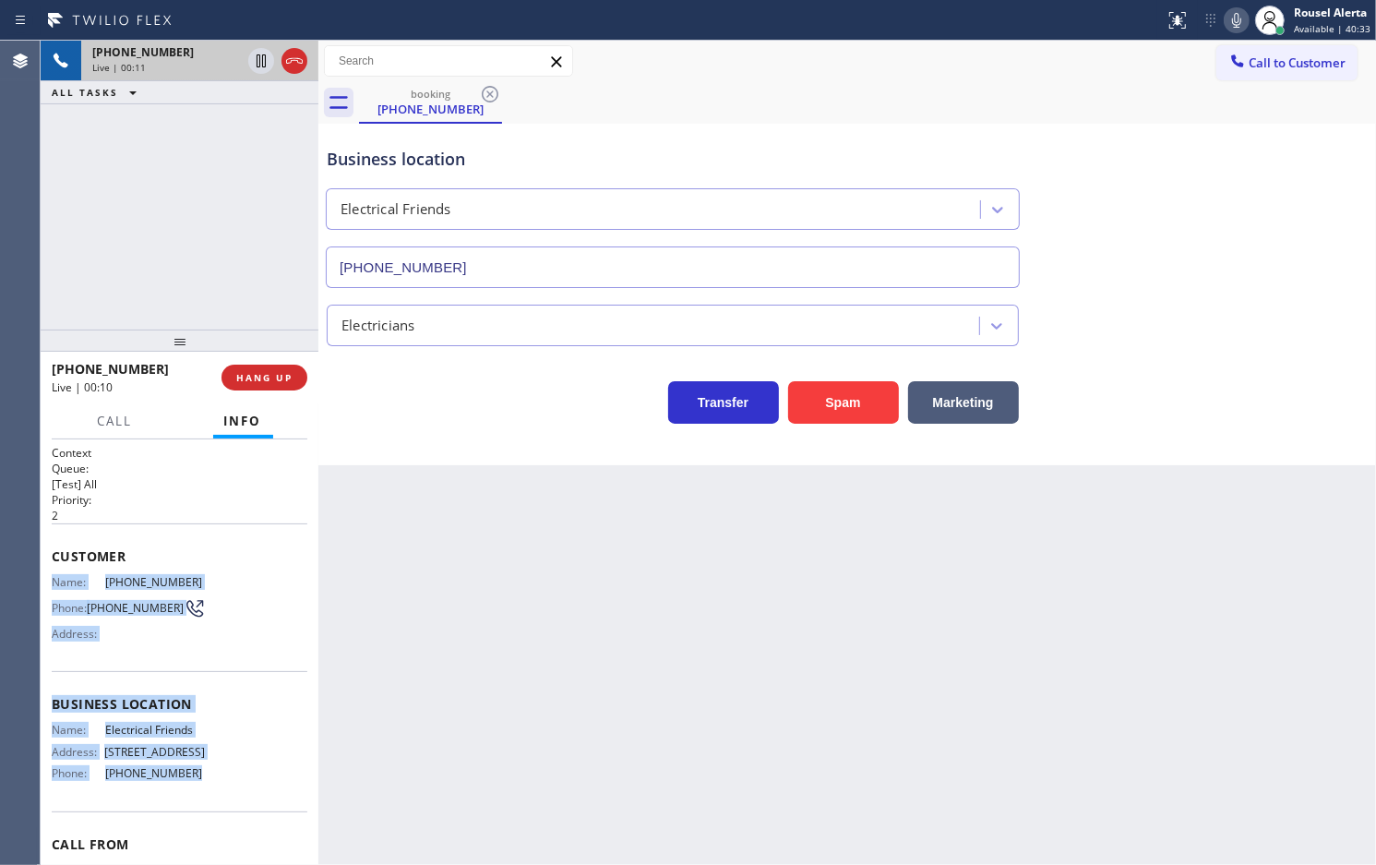
drag, startPoint x: 52, startPoint y: 568, endPoint x: 201, endPoint y: 792, distance: 269.6
click at [201, 792] on div "Context Queue: [Test] All Priority: 2 Customer Name: [PHONE_NUMBER] Phone: [PHO…" at bounding box center [180, 698] width 256 height 506
copy div "Name: [PHONE_NUMBER] Phone: [PHONE_NUMBER] Address: Business location Name: Ele…"
click at [254, 561] on span "Customer" at bounding box center [180, 556] width 256 height 18
drag, startPoint x: 53, startPoint y: 577, endPoint x: 236, endPoint y: 787, distance: 279.4
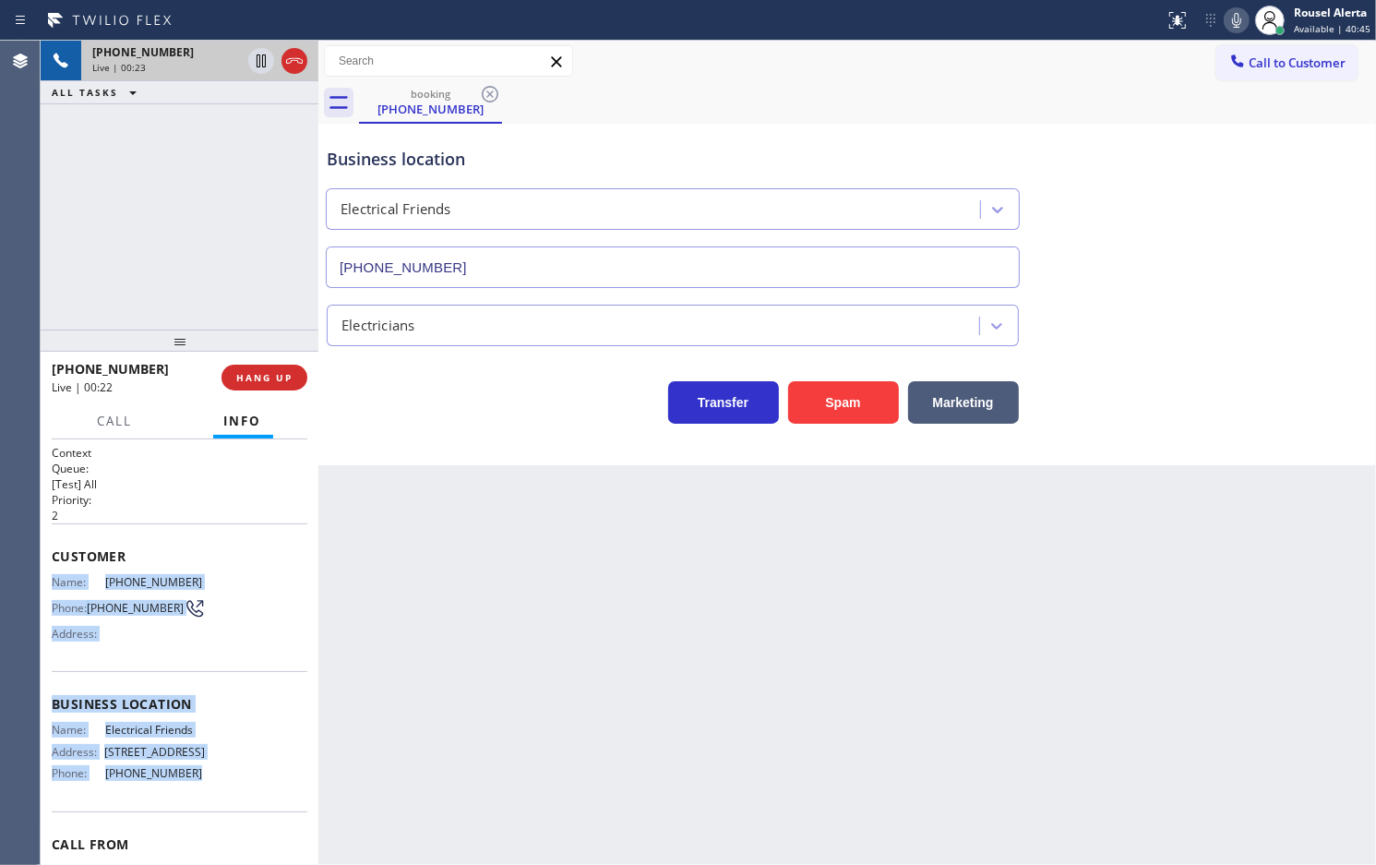
click at [236, 787] on div "Context Queue: [Test] All Priority: 2 Customer Name: [PHONE_NUMBER] Phone: [PHO…" at bounding box center [180, 698] width 256 height 506
copy div "Name: [PHONE_NUMBER] Phone: [PHONE_NUMBER] Address: Business location Name: Ele…"
click at [250, 367] on button "HANG UP" at bounding box center [265, 378] width 86 height 26
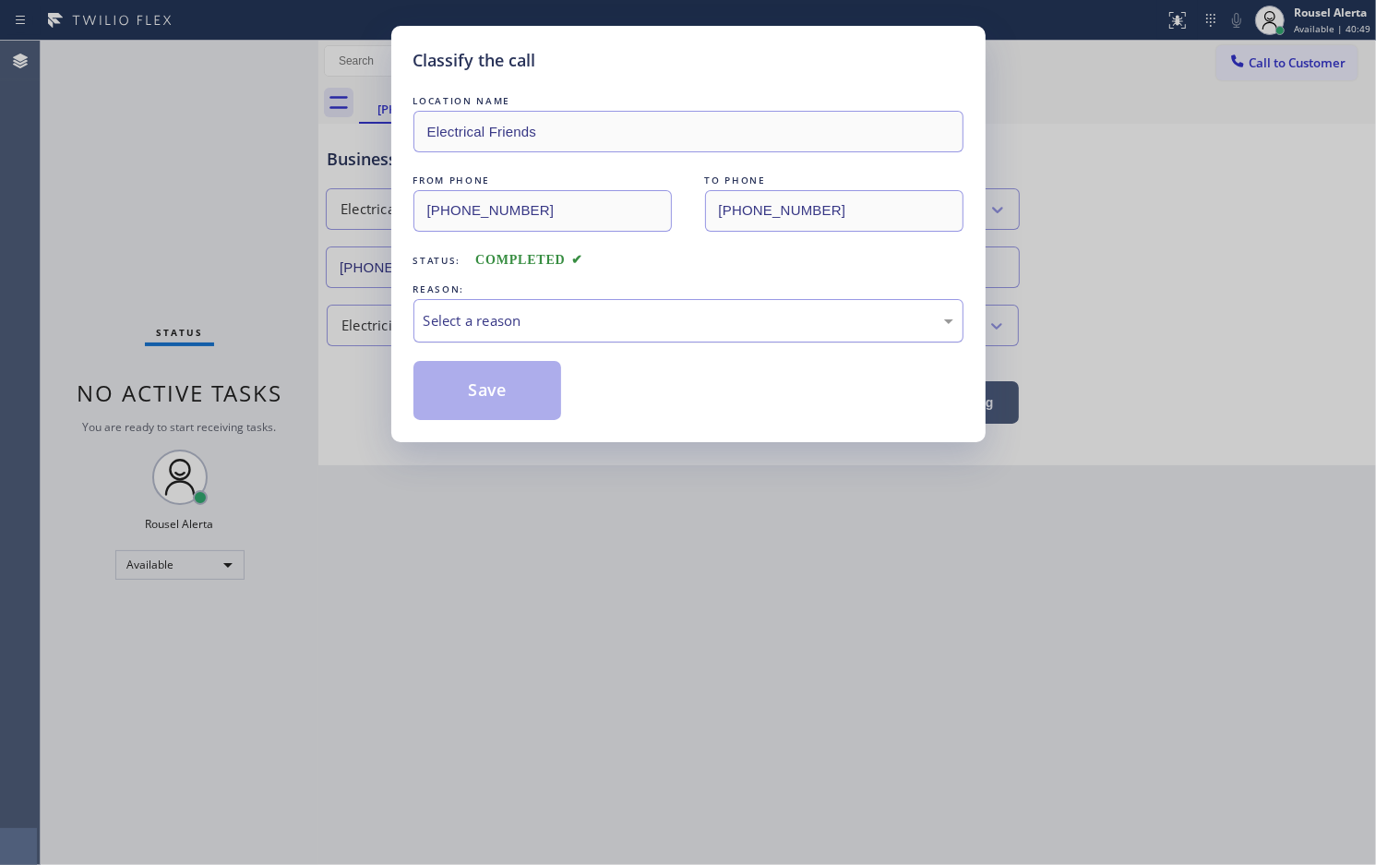
click at [615, 312] on div "Select a reason" at bounding box center [689, 320] width 530 height 21
drag, startPoint x: 527, startPoint y: 392, endPoint x: 546, endPoint y: 491, distance: 100.5
click at [526, 394] on button "Save" at bounding box center [488, 390] width 149 height 59
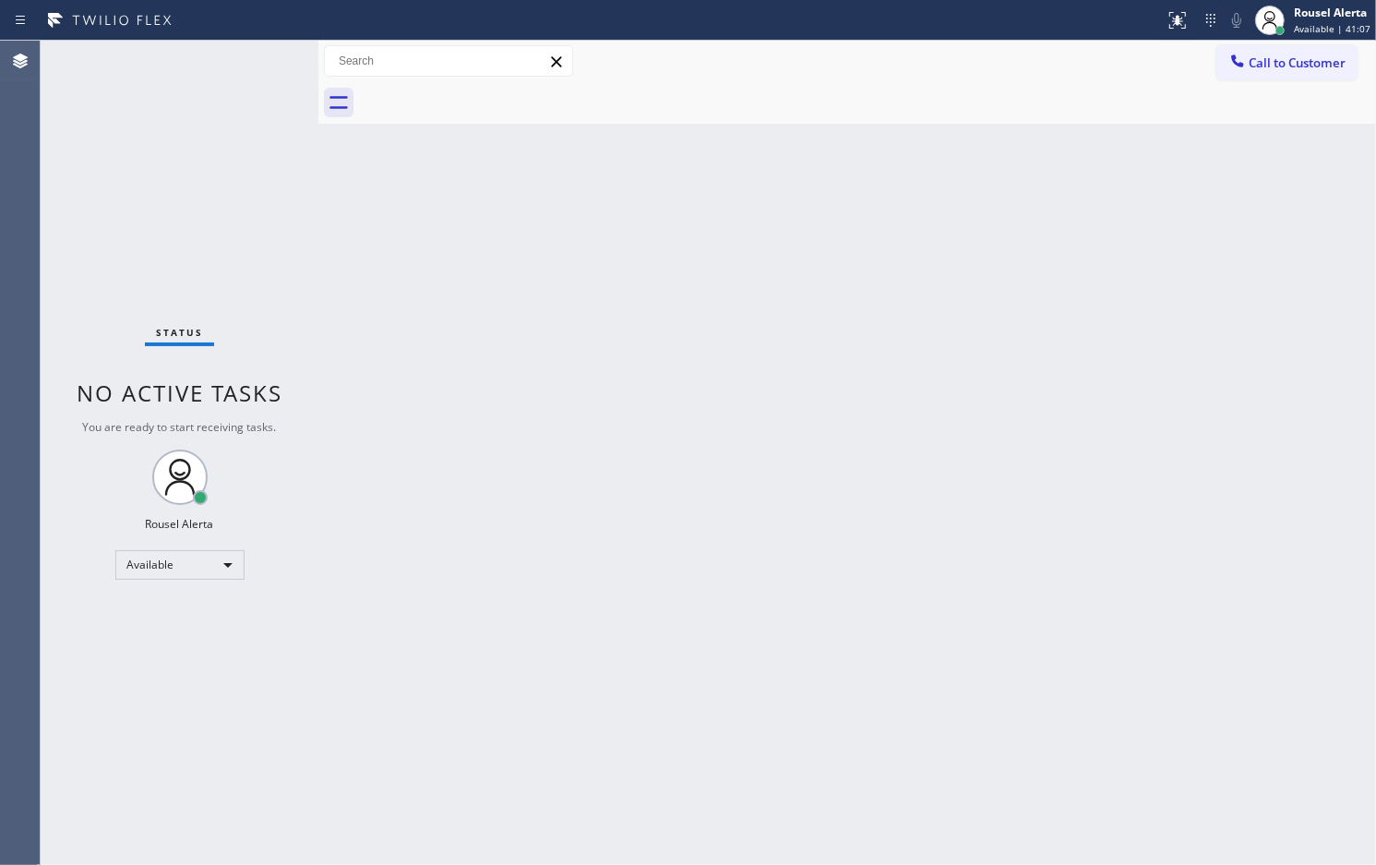
click at [231, 123] on div "Status No active tasks You are ready to start receiving tasks. Rousel Alerta Av…" at bounding box center [180, 453] width 278 height 824
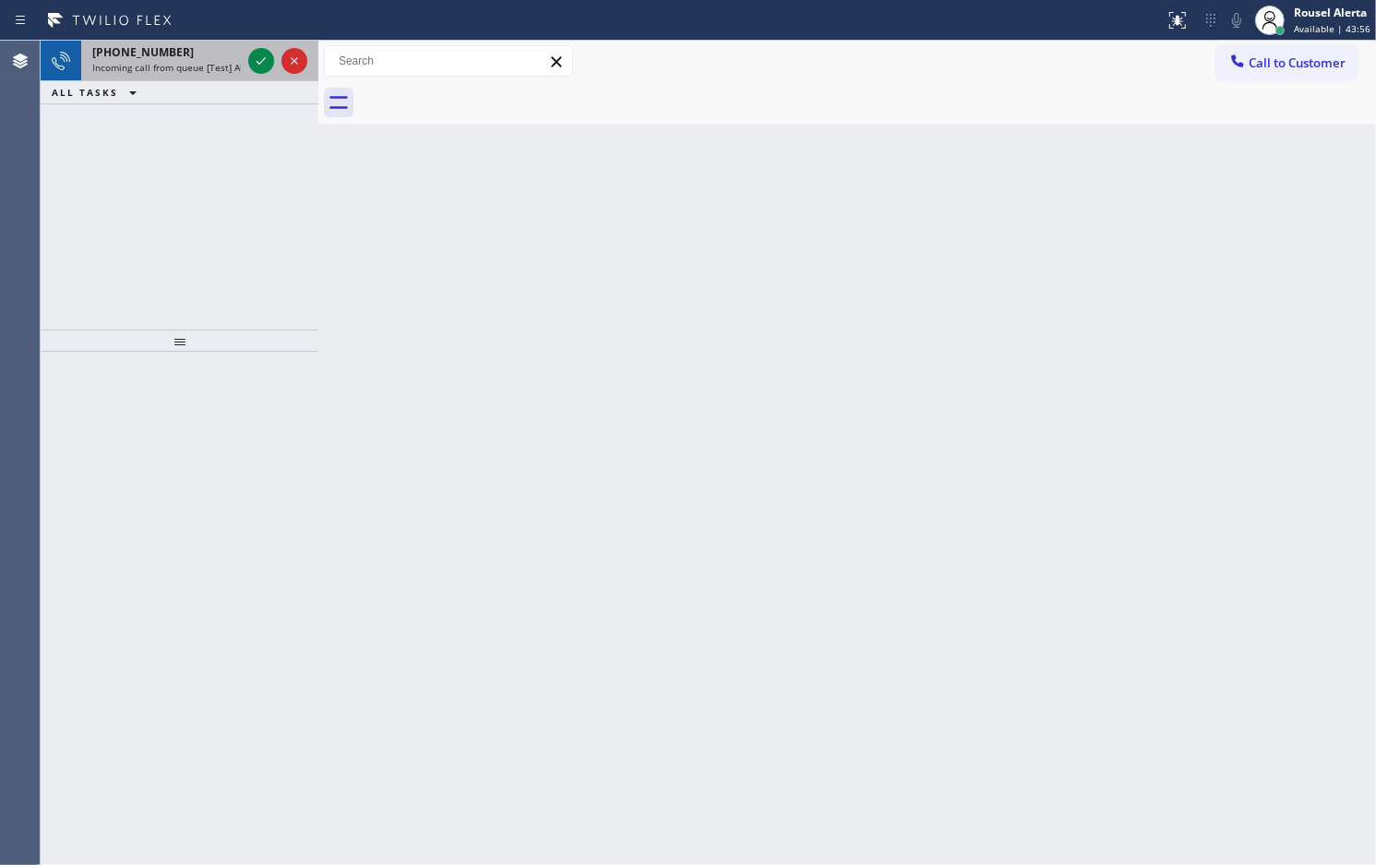
click at [201, 62] on span "Incoming call from queue [Test] All" at bounding box center [168, 67] width 153 height 13
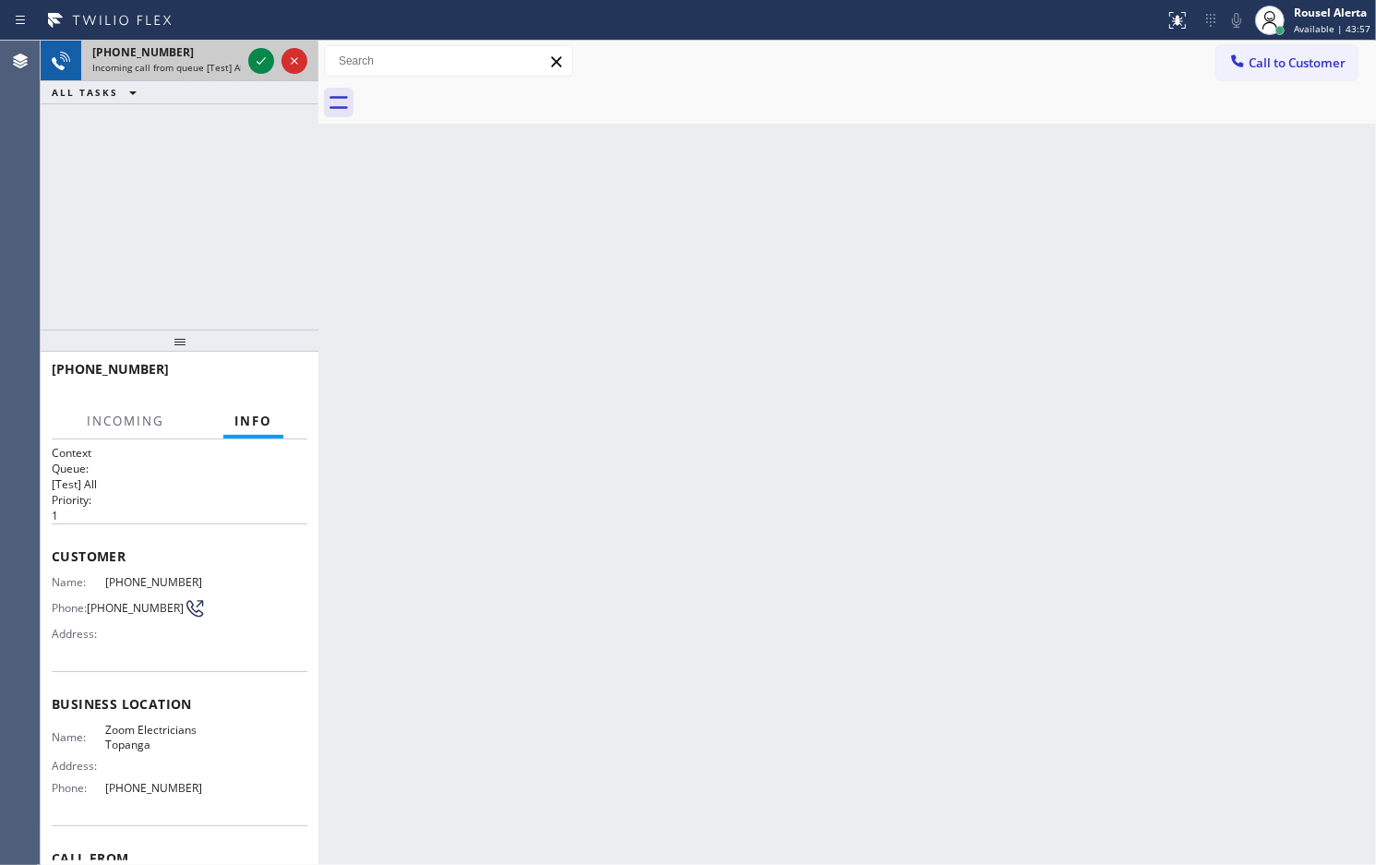
click at [201, 62] on span "Incoming call from queue [Test] All" at bounding box center [168, 67] width 153 height 13
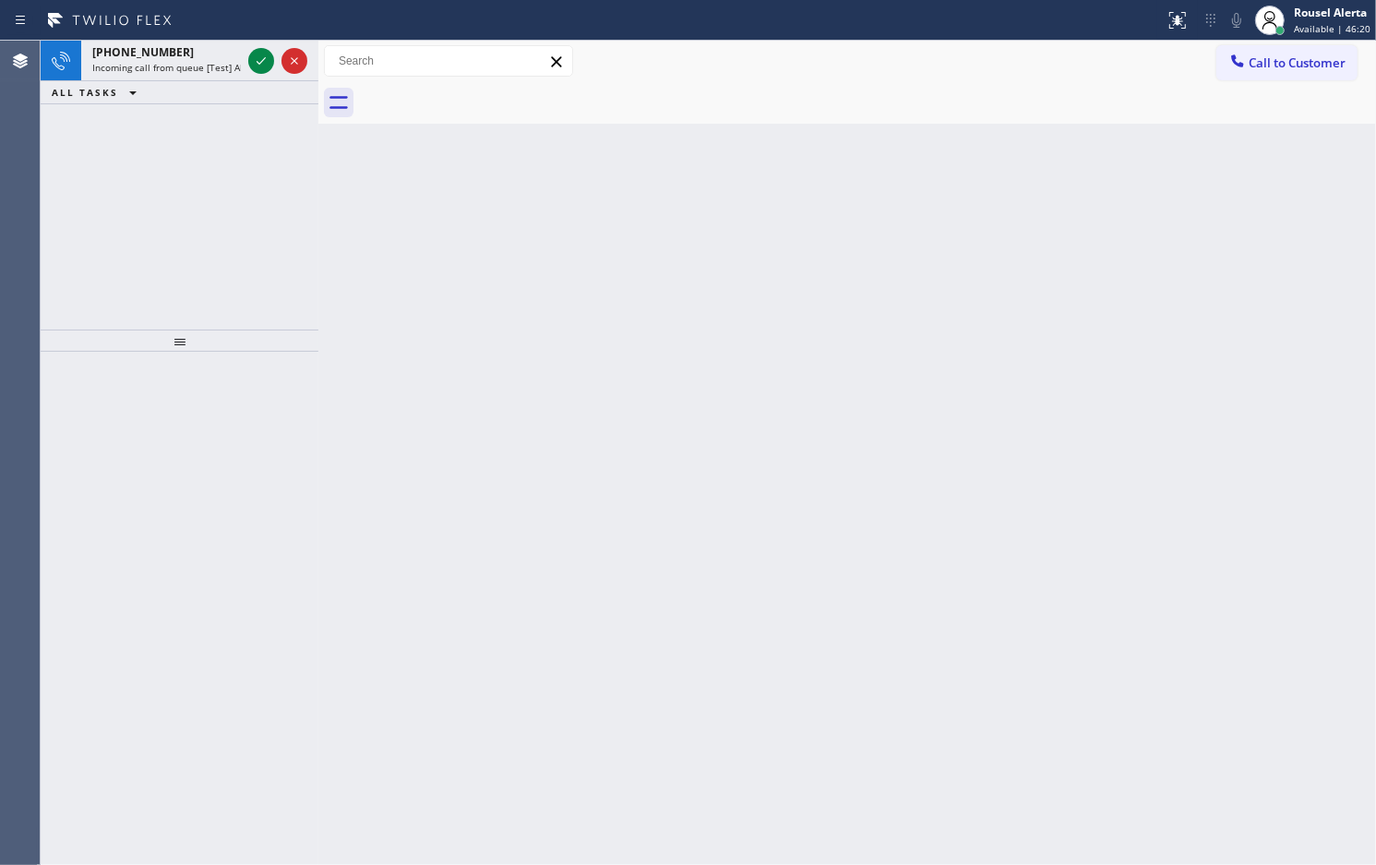
click at [227, 61] on span "Incoming call from queue [Test] All" at bounding box center [168, 67] width 153 height 13
click at [222, 58] on div "[PHONE_NUMBER]" at bounding box center [166, 52] width 149 height 16
click at [218, 58] on div "[PHONE_NUMBER]" at bounding box center [166, 52] width 149 height 16
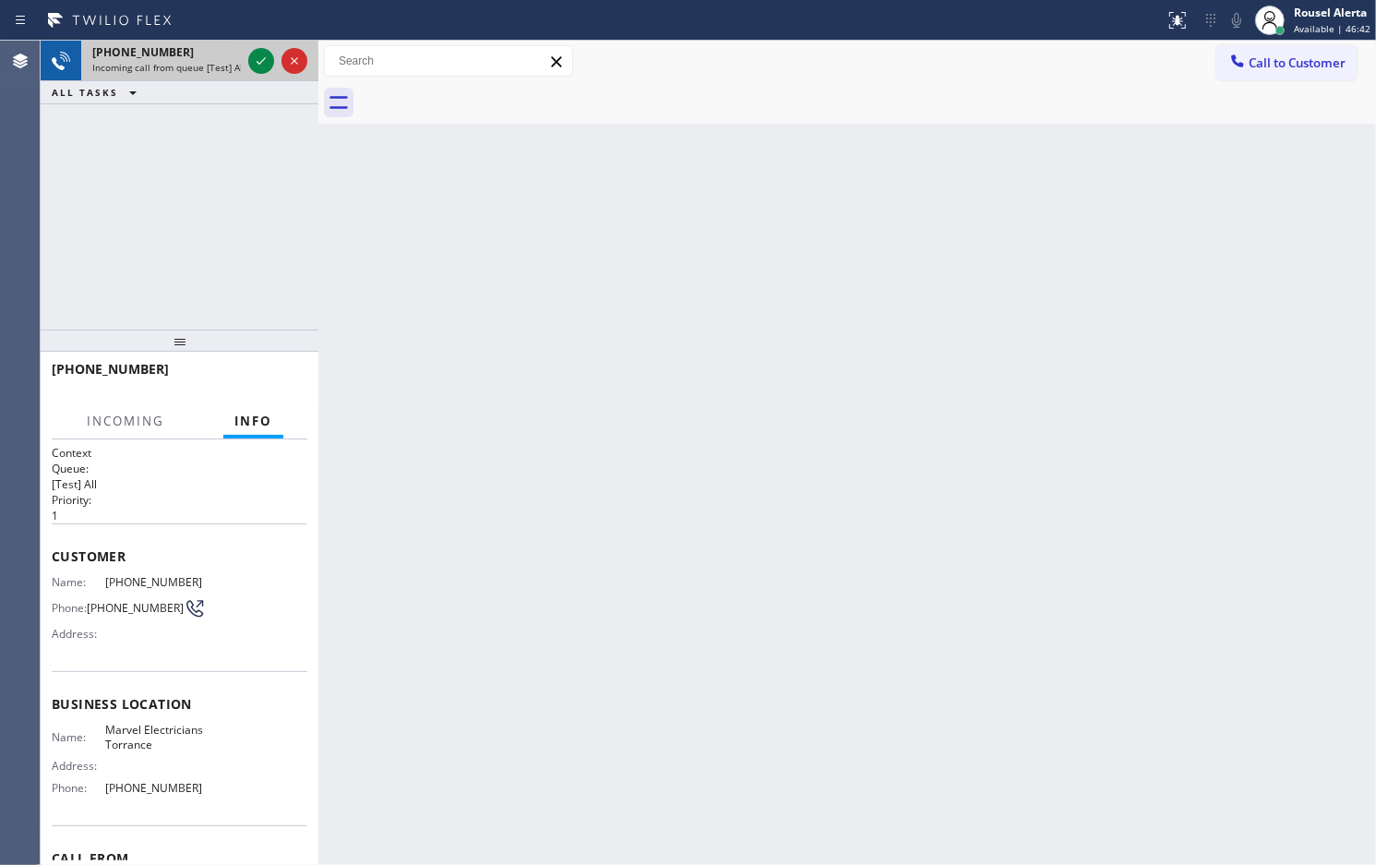
click at [238, 57] on div "[PHONE_NUMBER]" at bounding box center [166, 52] width 149 height 16
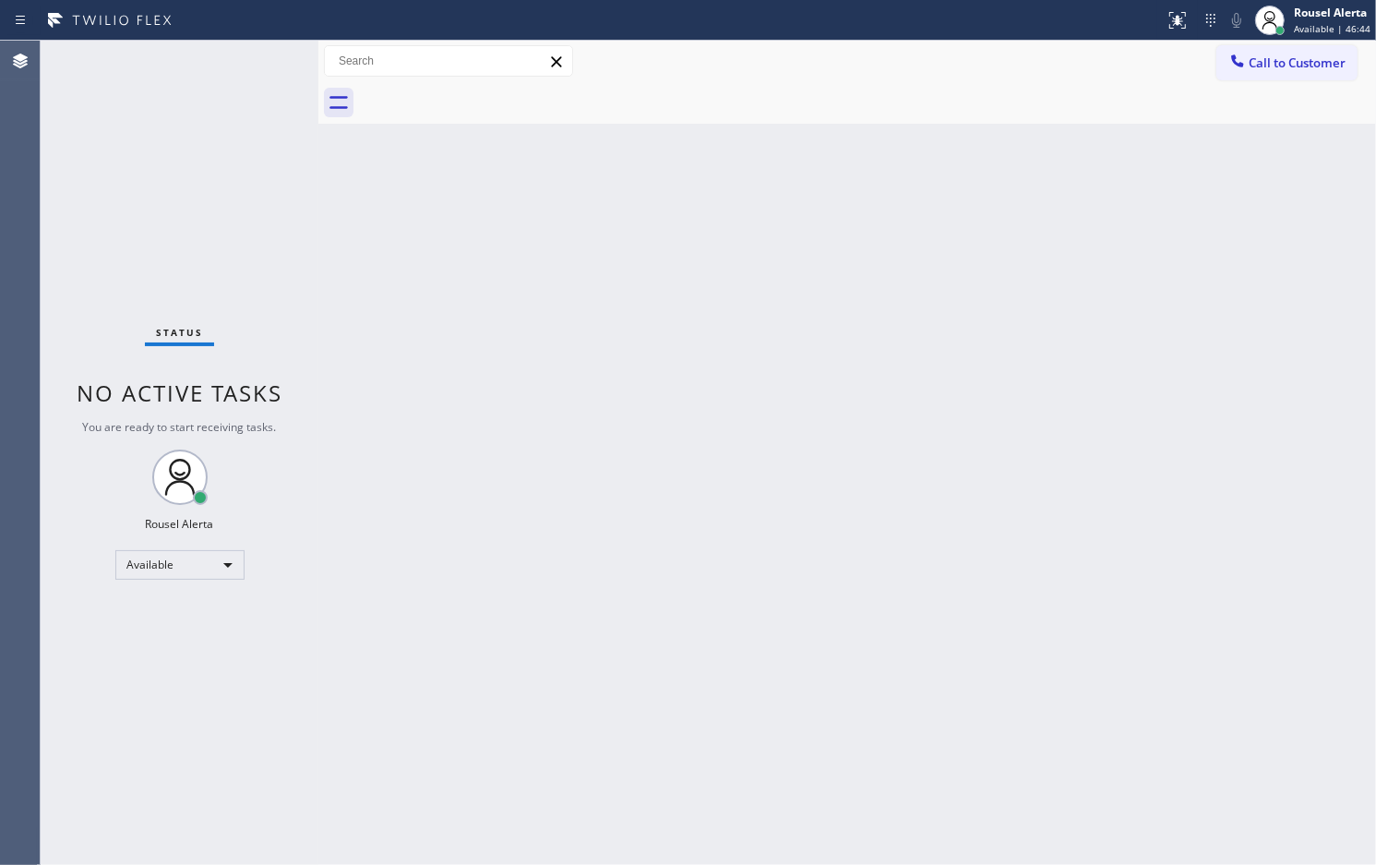
click at [238, 57] on div "Status No active tasks You are ready to start receiving tasks. Rousel Alerta Av…" at bounding box center [180, 453] width 278 height 824
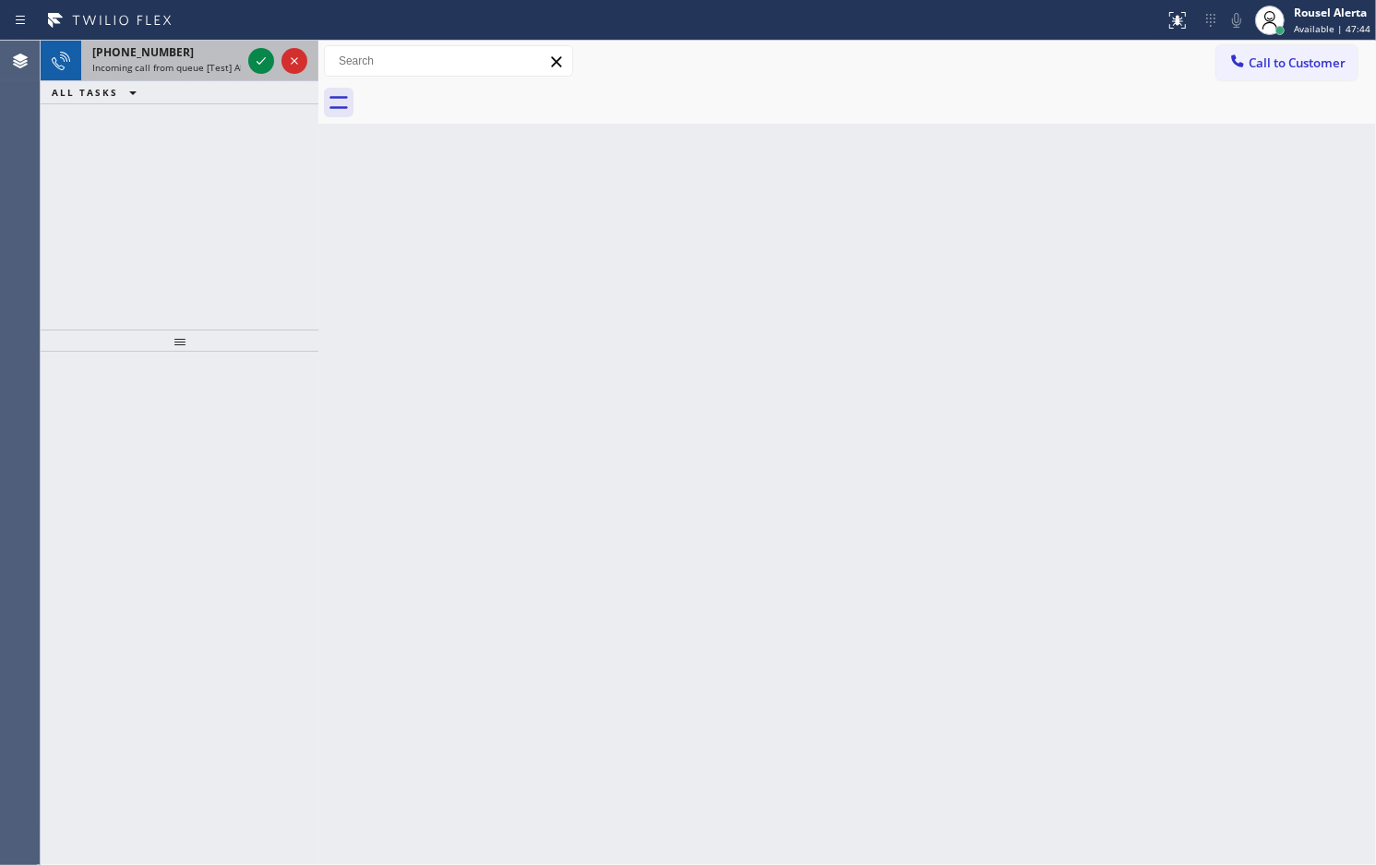
click at [203, 43] on div "[PHONE_NUMBER] Incoming call from queue [Test] All" at bounding box center [162, 61] width 163 height 41
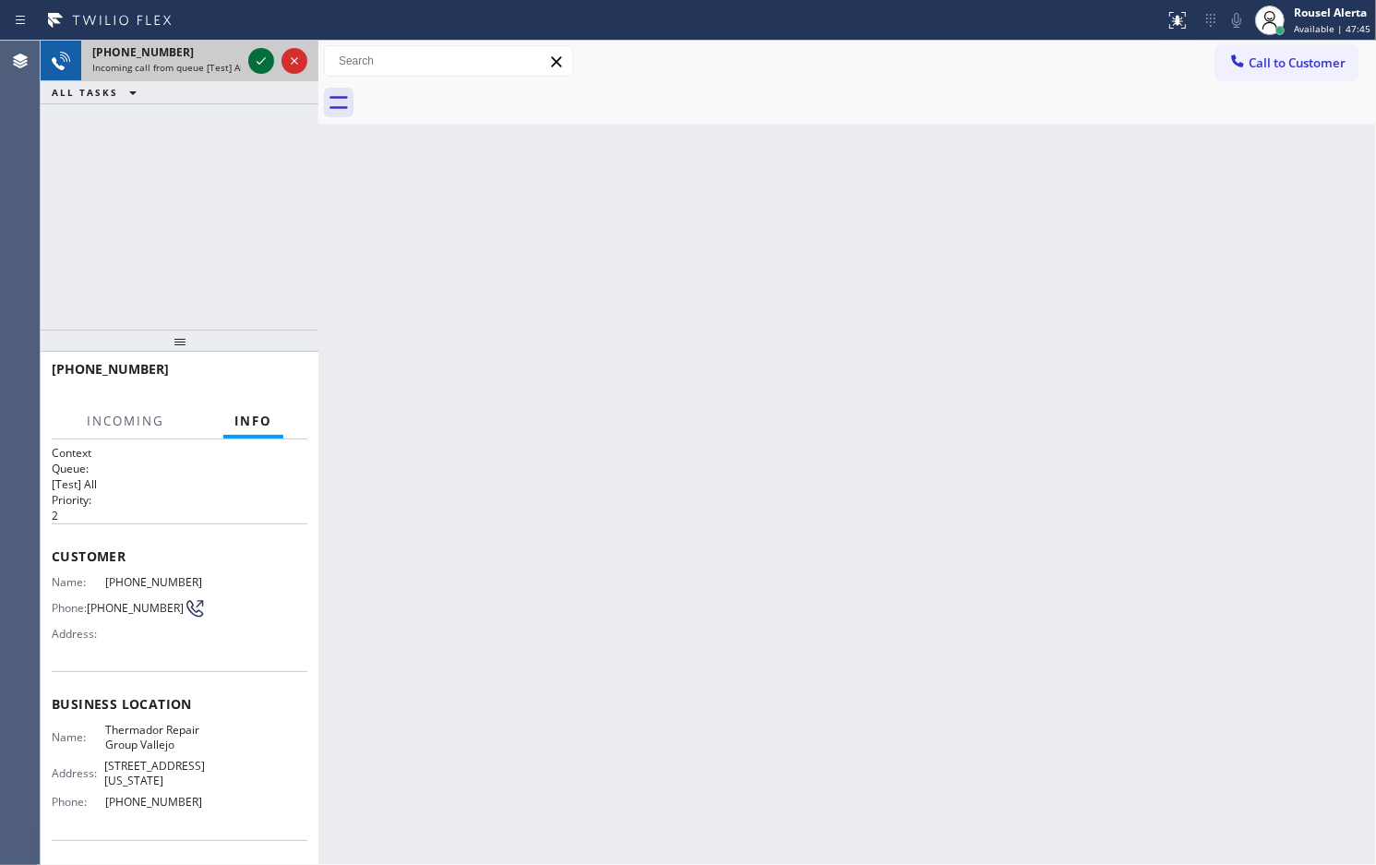
click at [256, 66] on icon at bounding box center [261, 61] width 22 height 22
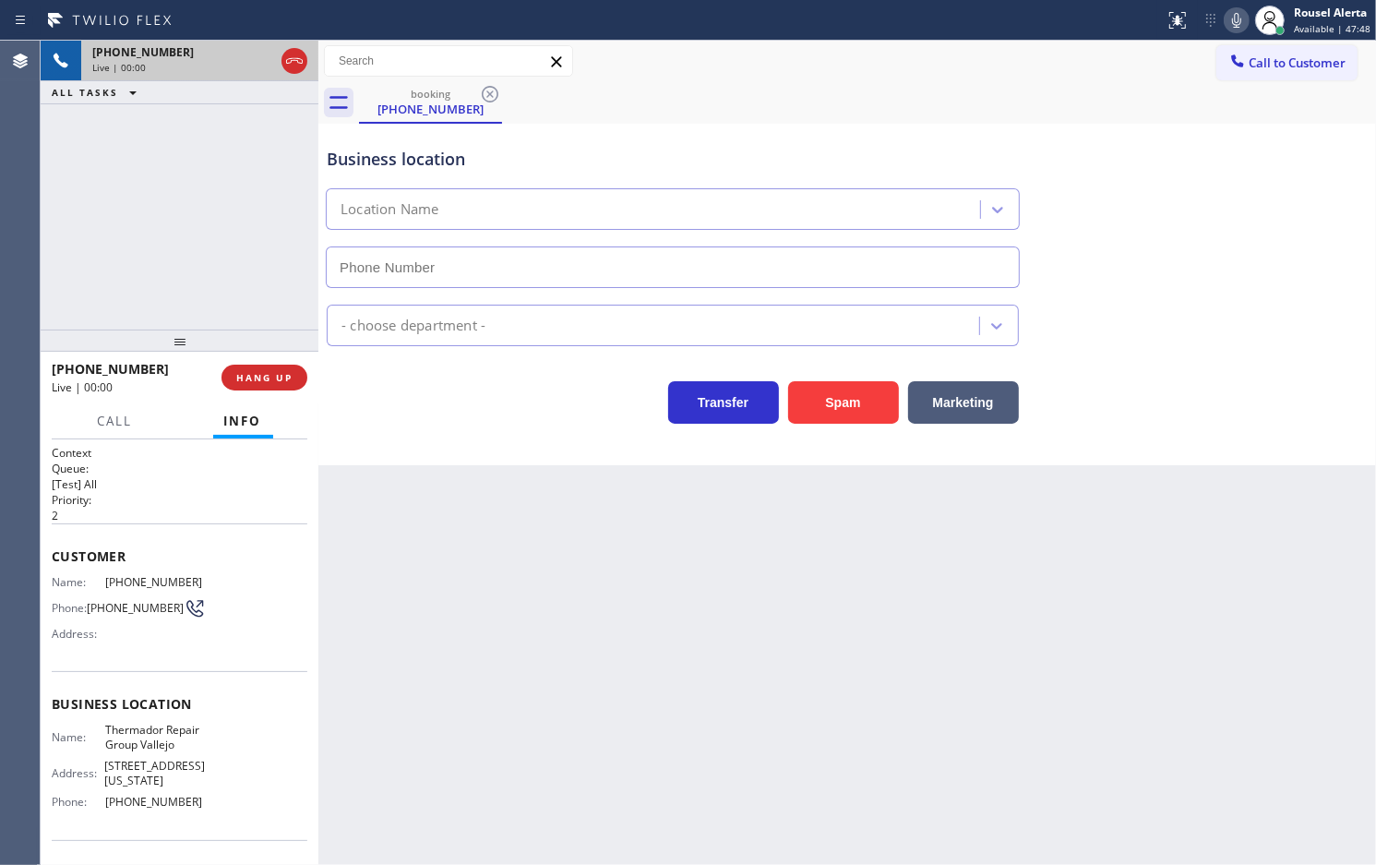
type input "[PHONE_NUMBER]"
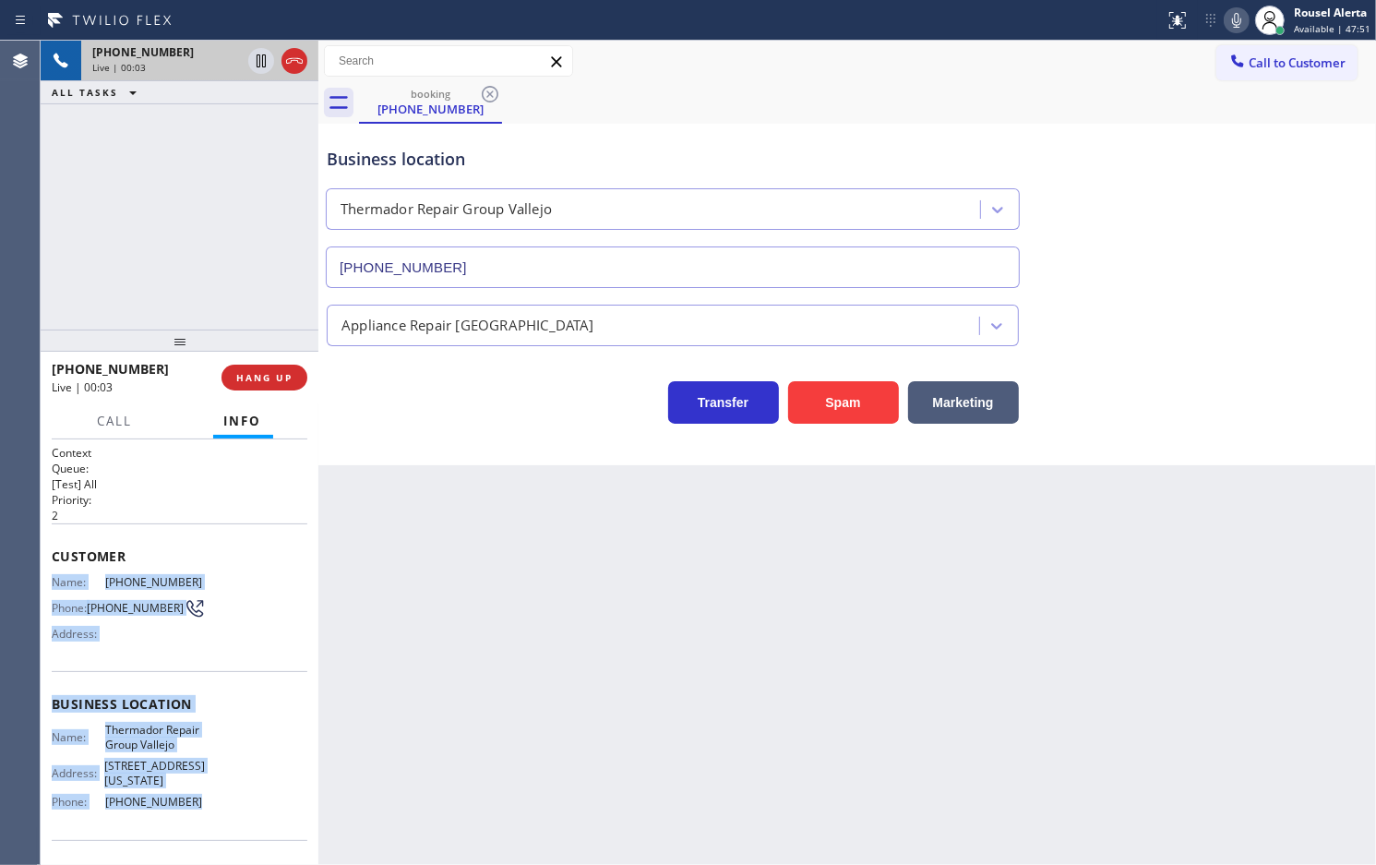
drag, startPoint x: 55, startPoint y: 579, endPoint x: 206, endPoint y: 798, distance: 266.3
click at [206, 798] on div "Context Queue: [Test] All Priority: 2 Customer Name: [PHONE_NUMBER] Phone: [PHO…" at bounding box center [180, 719] width 256 height 548
copy div "Name: [PHONE_NUMBER] Phone: [PHONE_NUMBER] Address: Business location Name: The…"
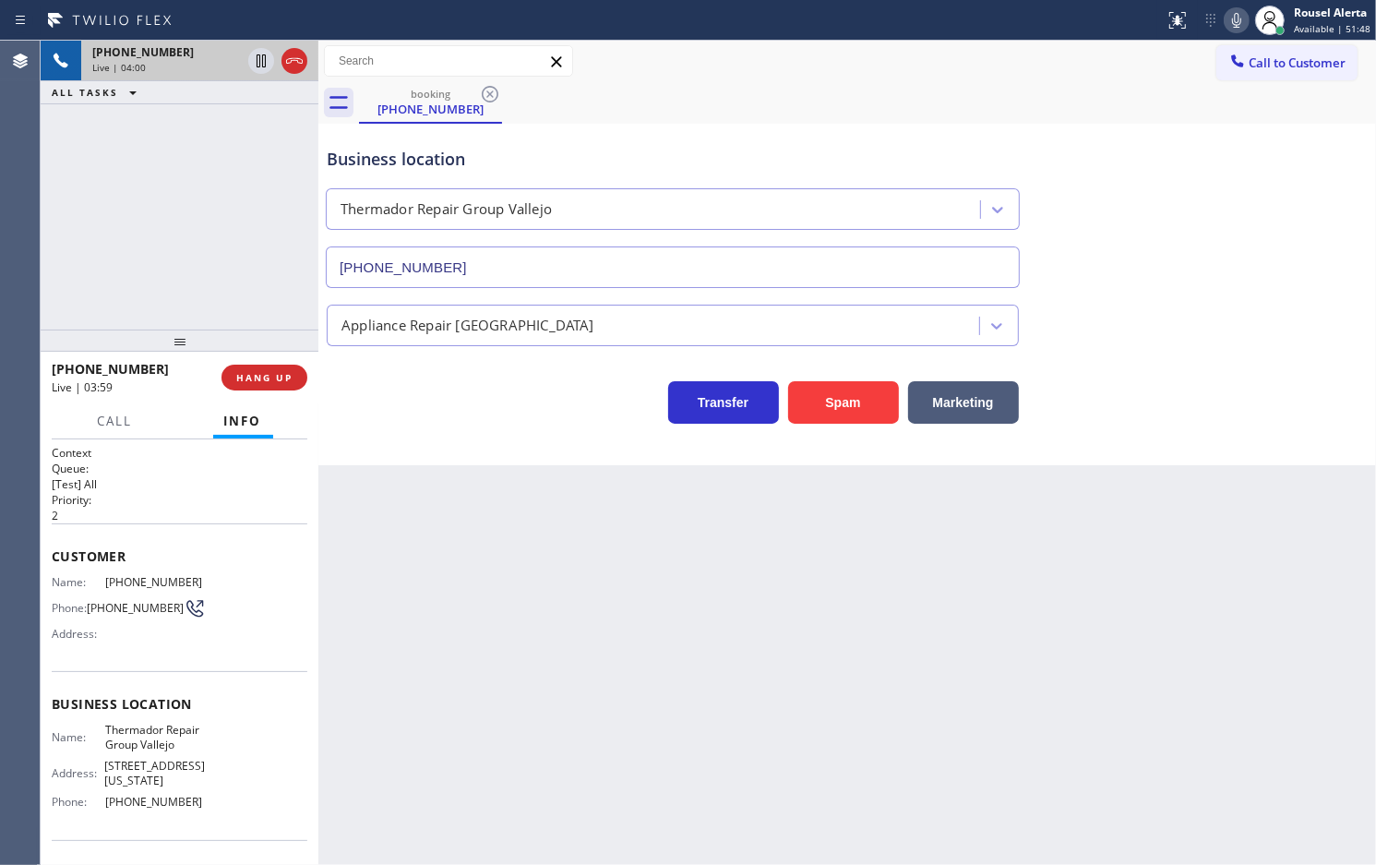
click at [214, 143] on div "[PHONE_NUMBER] Live | 04:00 ALL TASKS ALL TASKS ACTIVE TASKS TASKS IN WRAP UP" at bounding box center [180, 185] width 278 height 289
click at [258, 63] on icon at bounding box center [261, 61] width 22 height 22
click at [1242, 16] on icon at bounding box center [1236, 20] width 9 height 15
click at [258, 63] on icon at bounding box center [261, 60] width 13 height 13
click at [1237, 14] on icon at bounding box center [1237, 20] width 22 height 22
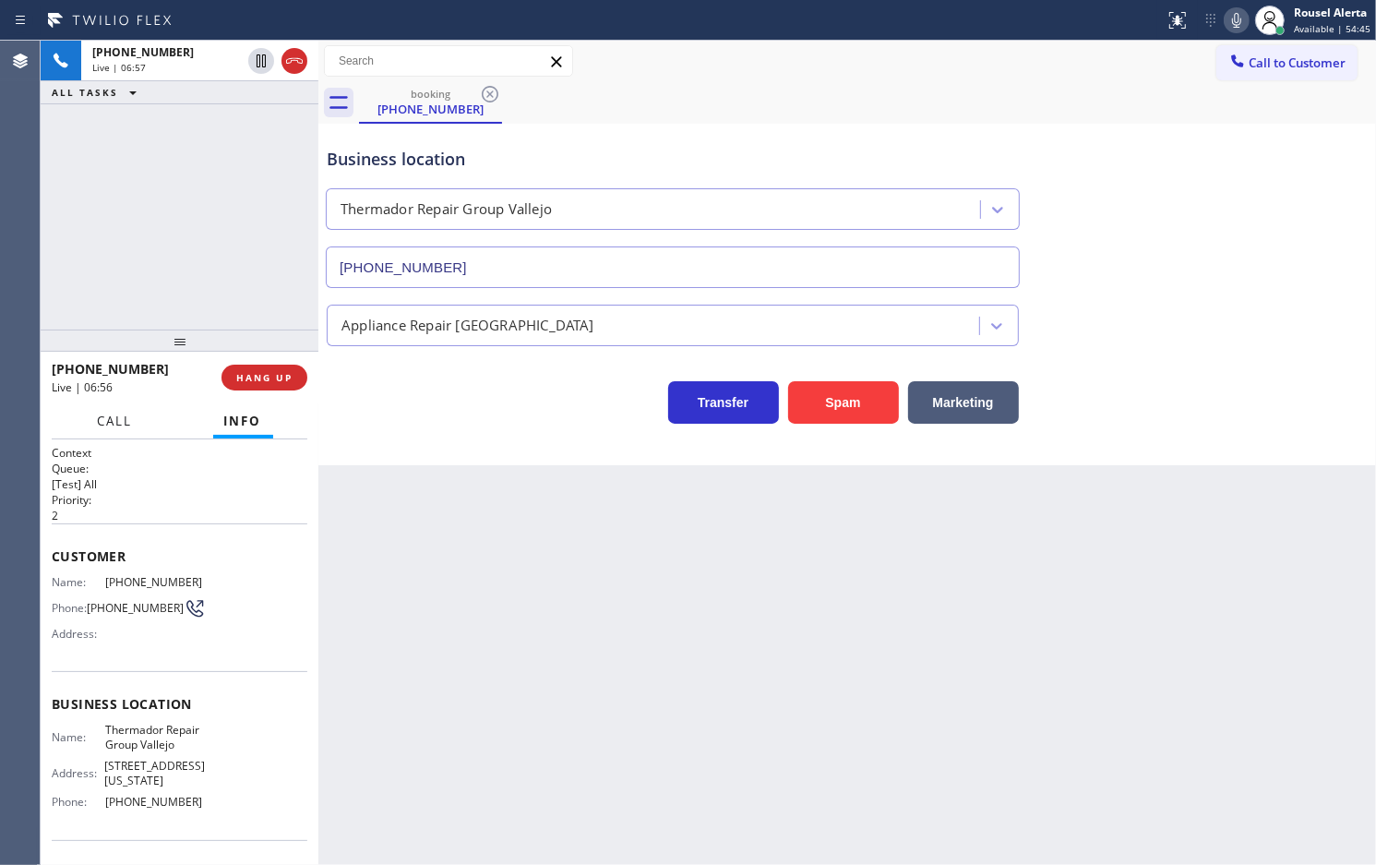
click at [122, 421] on span "Call" at bounding box center [115, 421] width 35 height 17
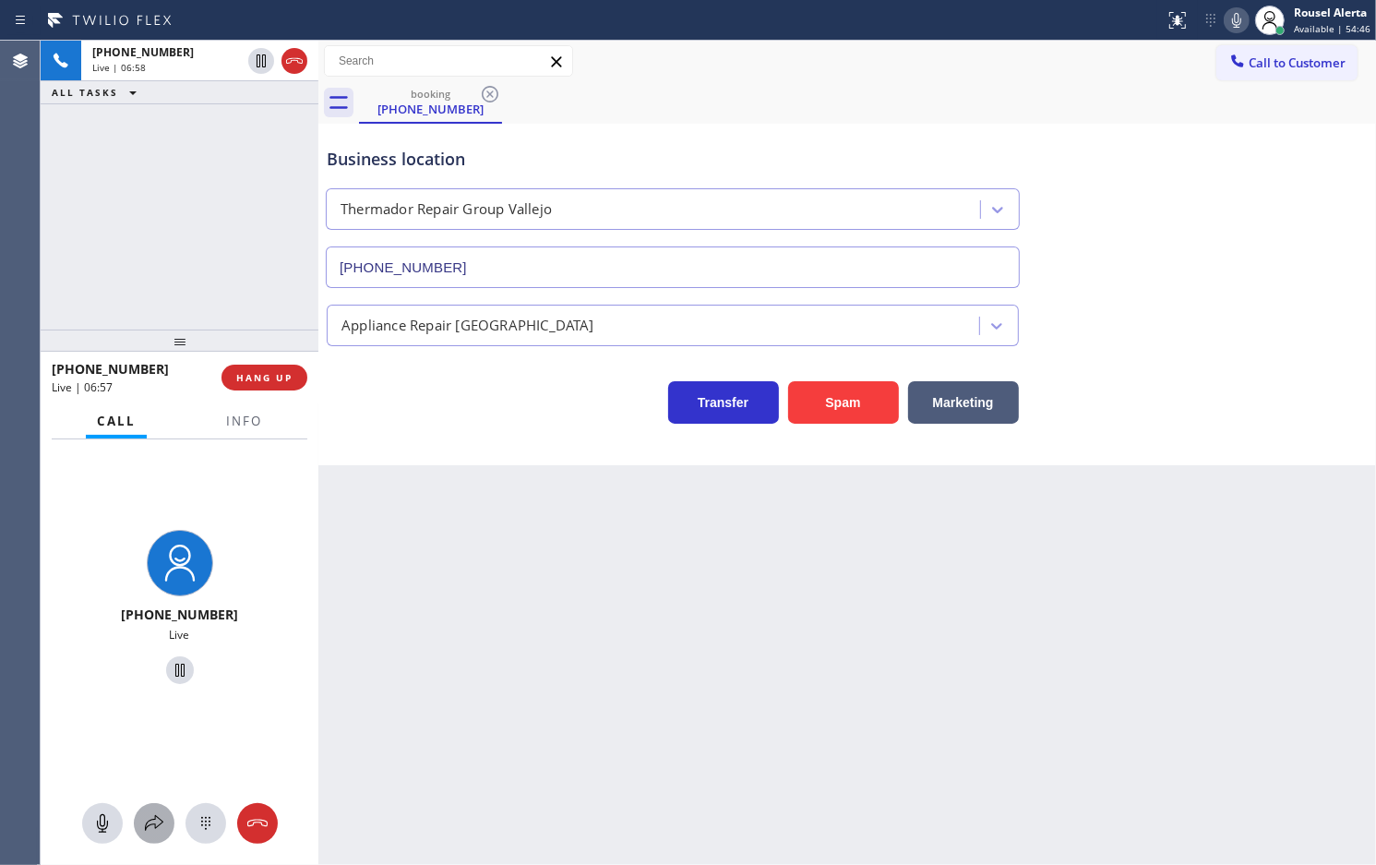
click at [146, 824] on icon at bounding box center [154, 823] width 22 height 22
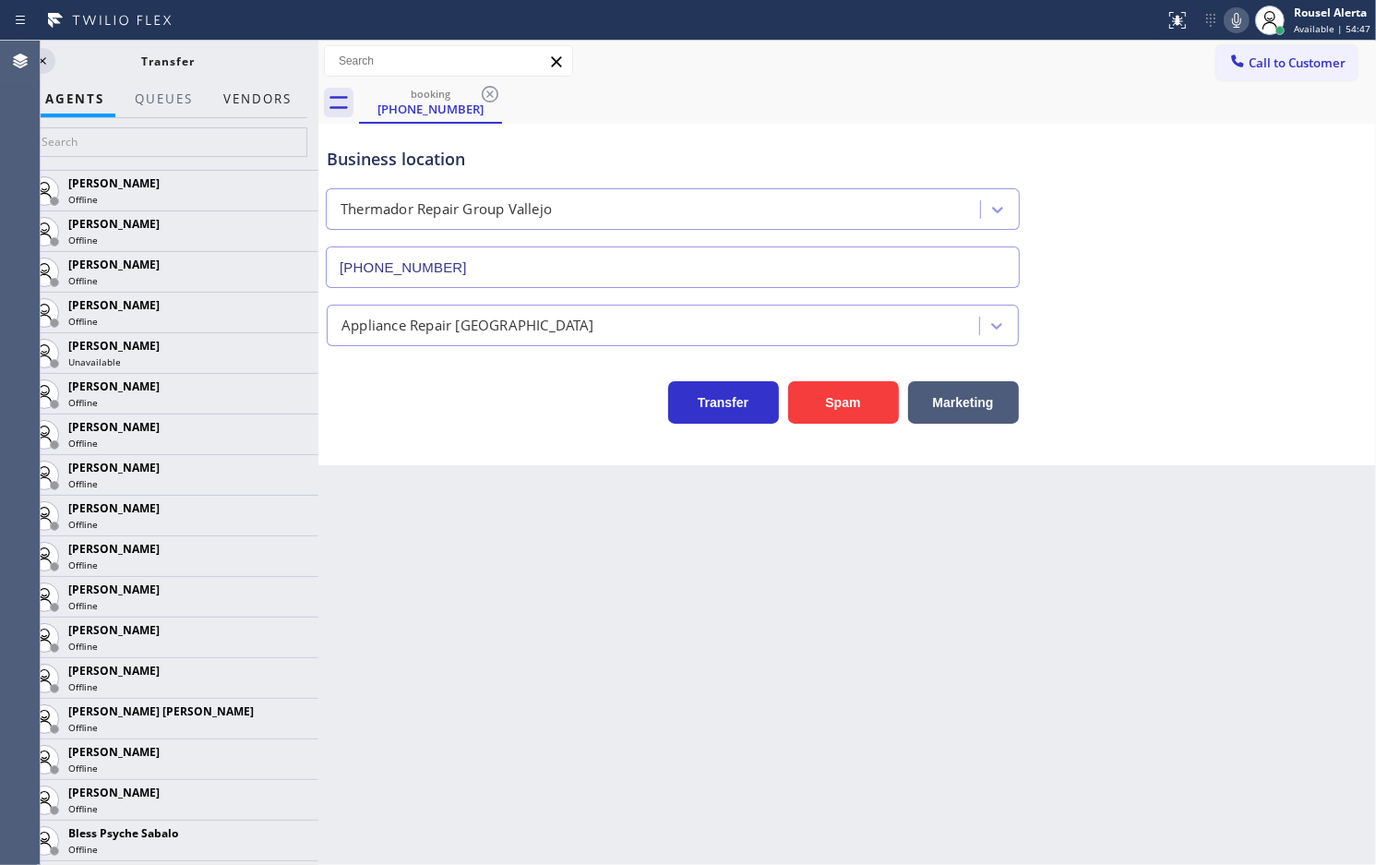
click at [263, 81] on button "Vendors" at bounding box center [257, 99] width 90 height 36
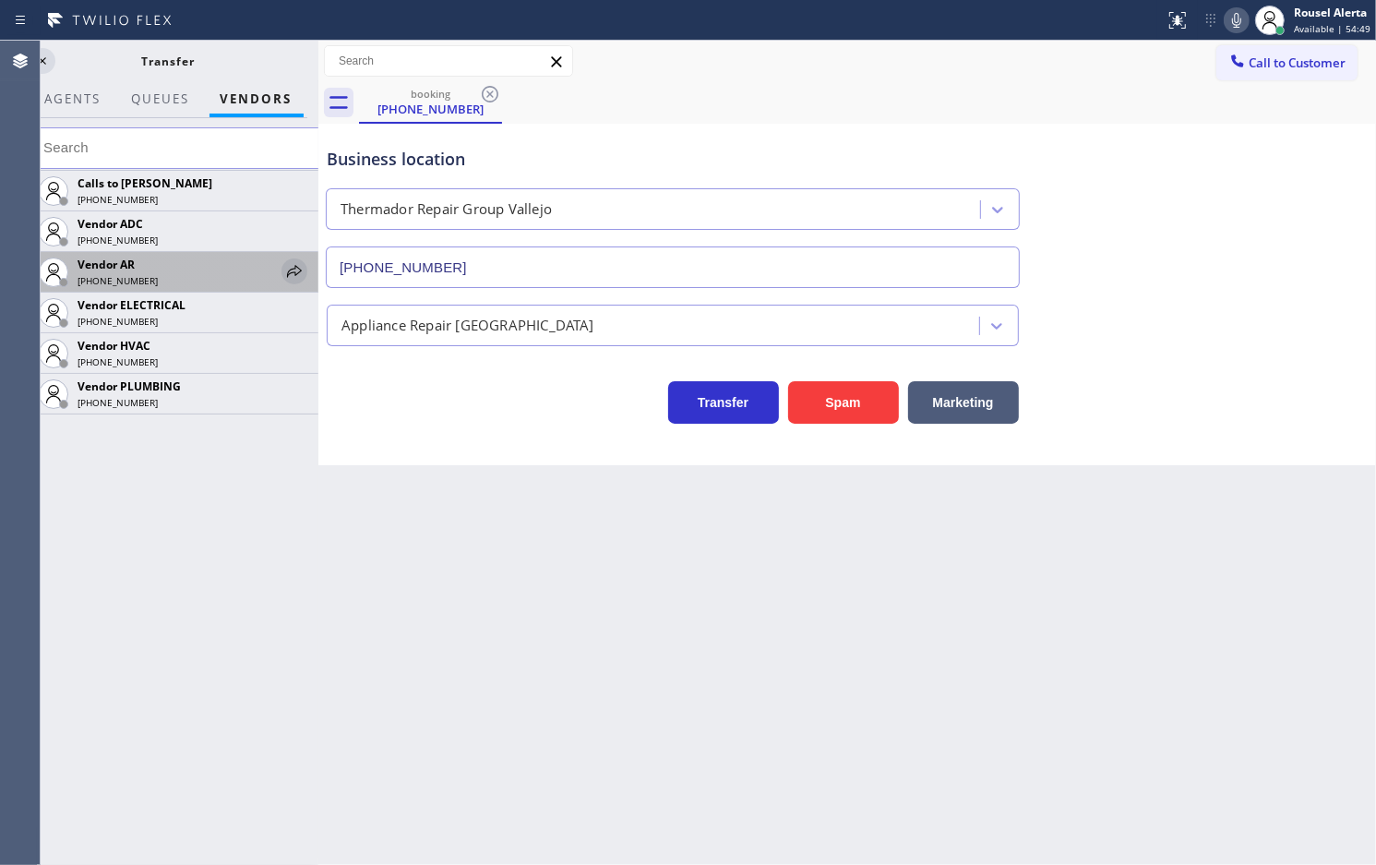
click at [293, 272] on icon at bounding box center [294, 271] width 22 height 22
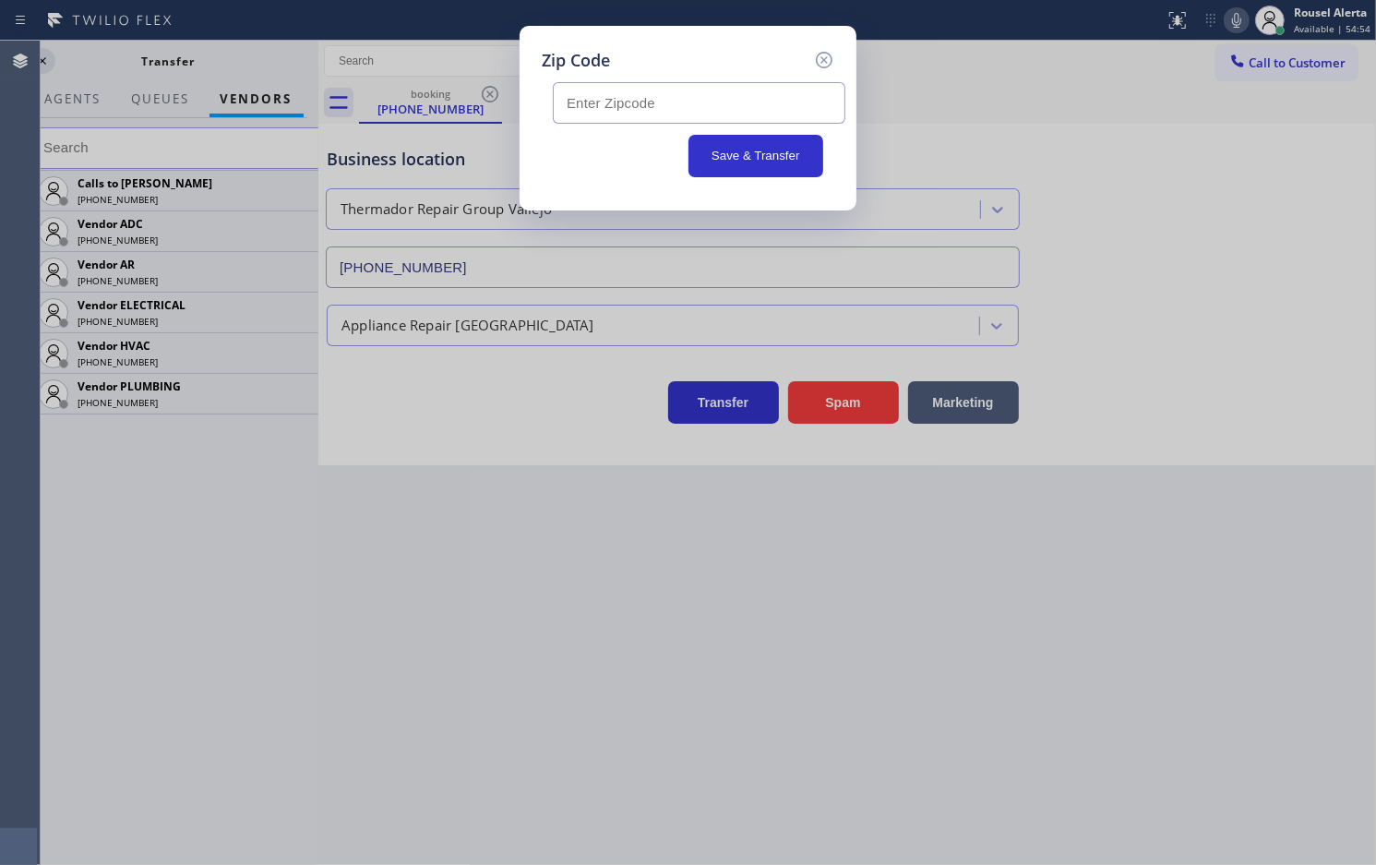
click at [737, 118] on input "text" at bounding box center [699, 103] width 293 height 42
paste input "94591"
type input "94591"
click at [780, 162] on button "Save & Transfer" at bounding box center [757, 156] width 136 height 42
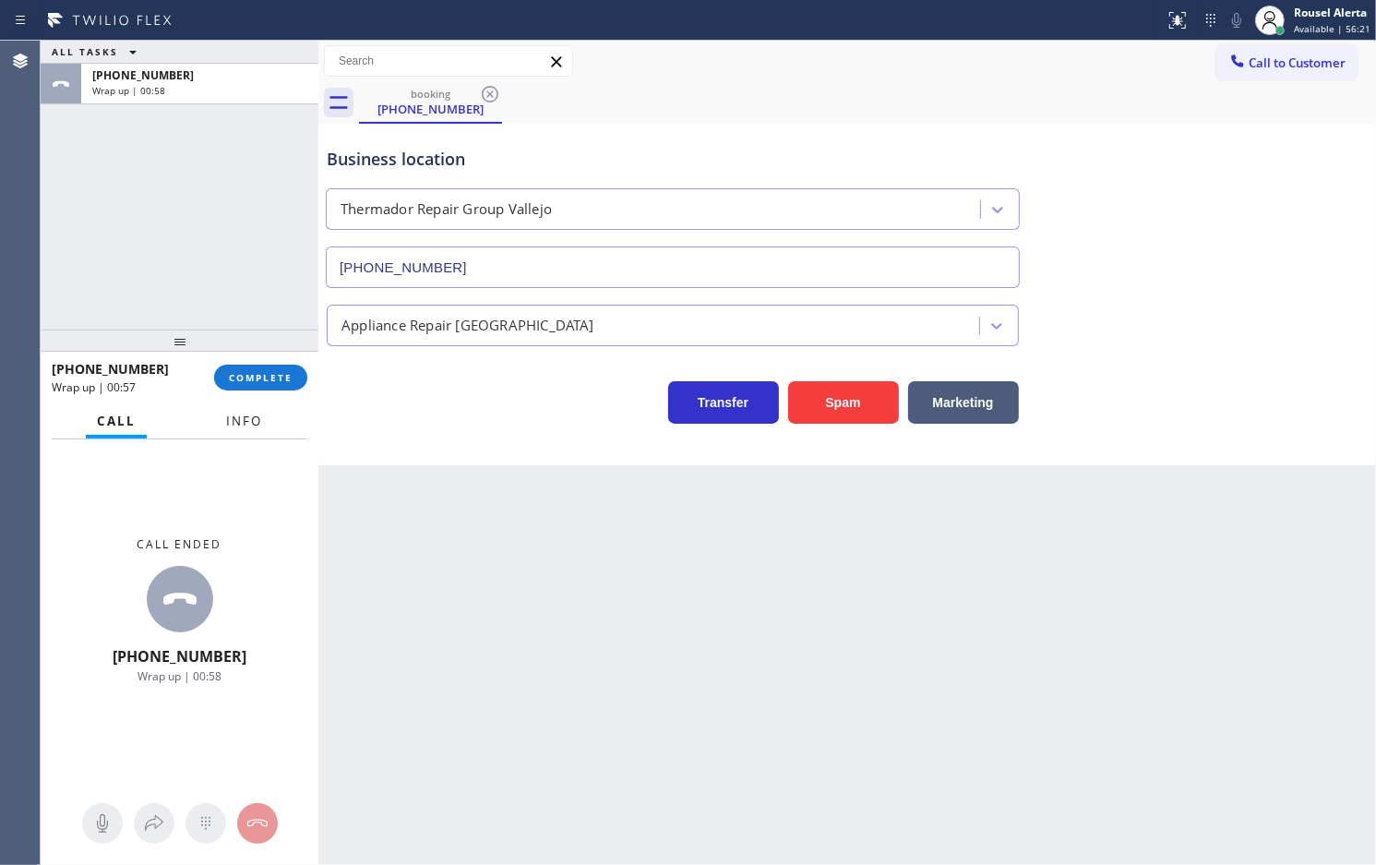
click at [247, 426] on span "Info" at bounding box center [244, 421] width 36 height 17
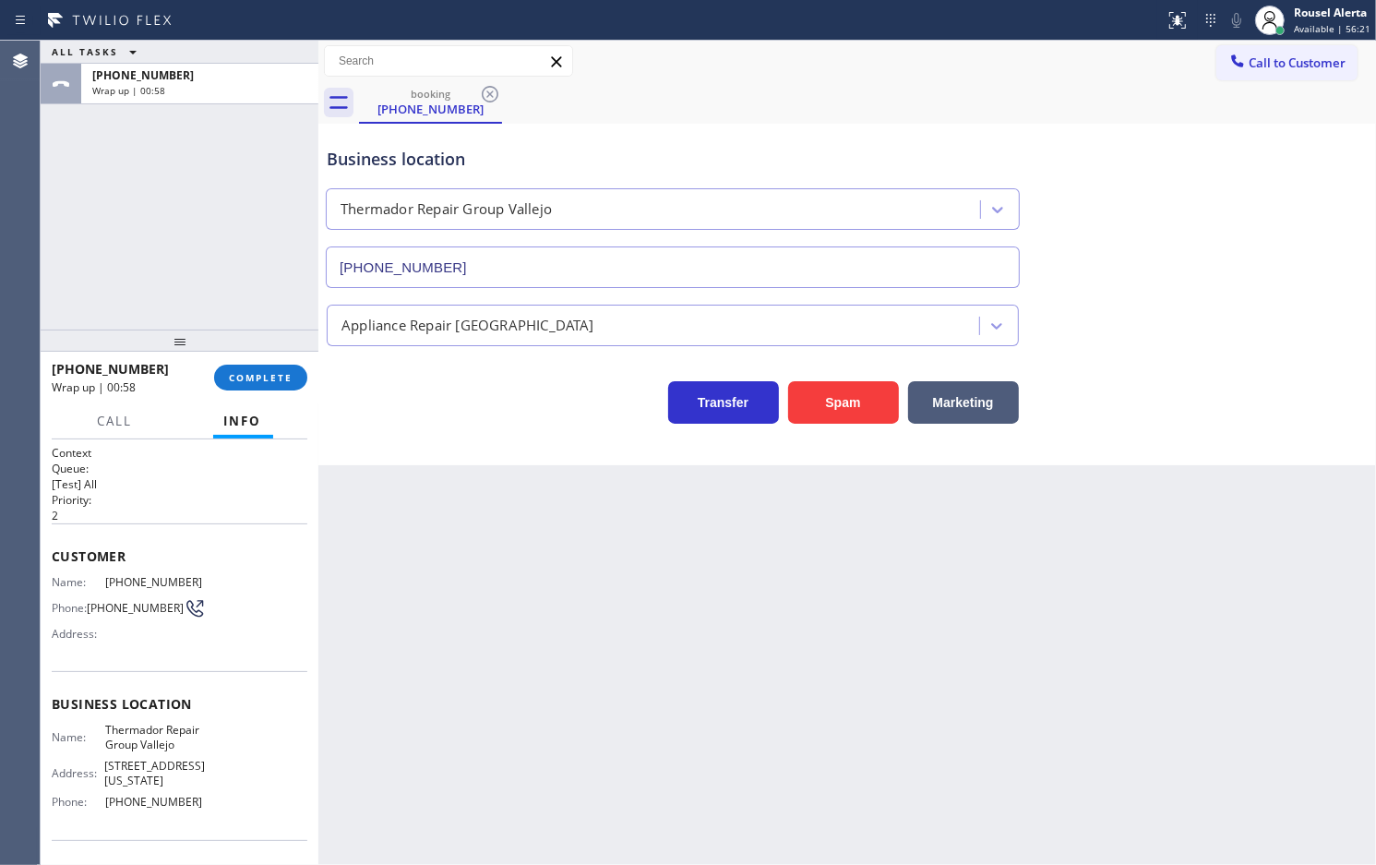
click at [259, 356] on div "[PHONE_NUMBER] Wrap up | 00:58 COMPLETE" at bounding box center [180, 378] width 256 height 48
click at [264, 372] on span "COMPLETE" at bounding box center [261, 377] width 64 height 13
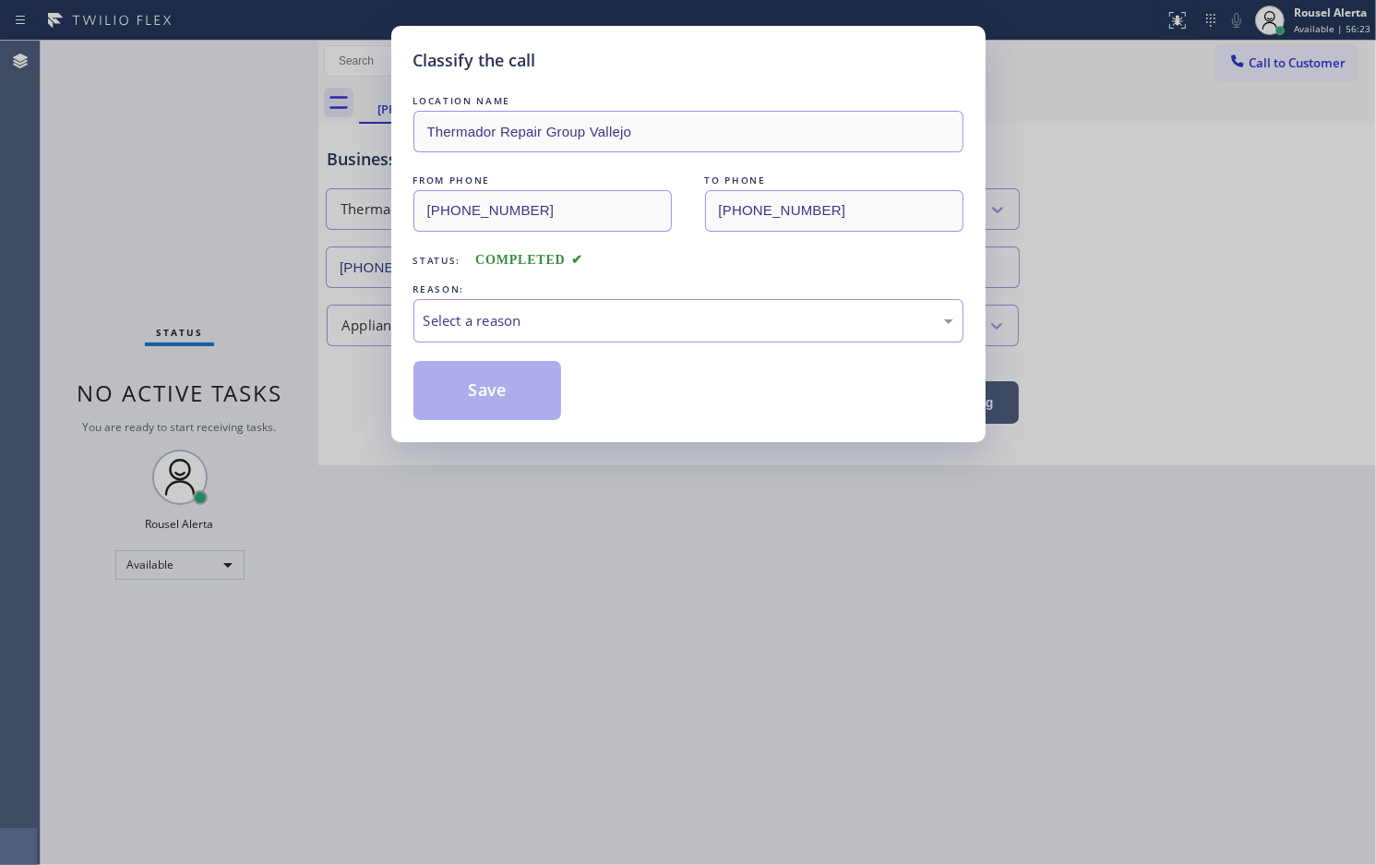
click at [550, 325] on div "Select a reason" at bounding box center [689, 320] width 530 height 21
click at [538, 389] on button "Save" at bounding box center [488, 390] width 149 height 59
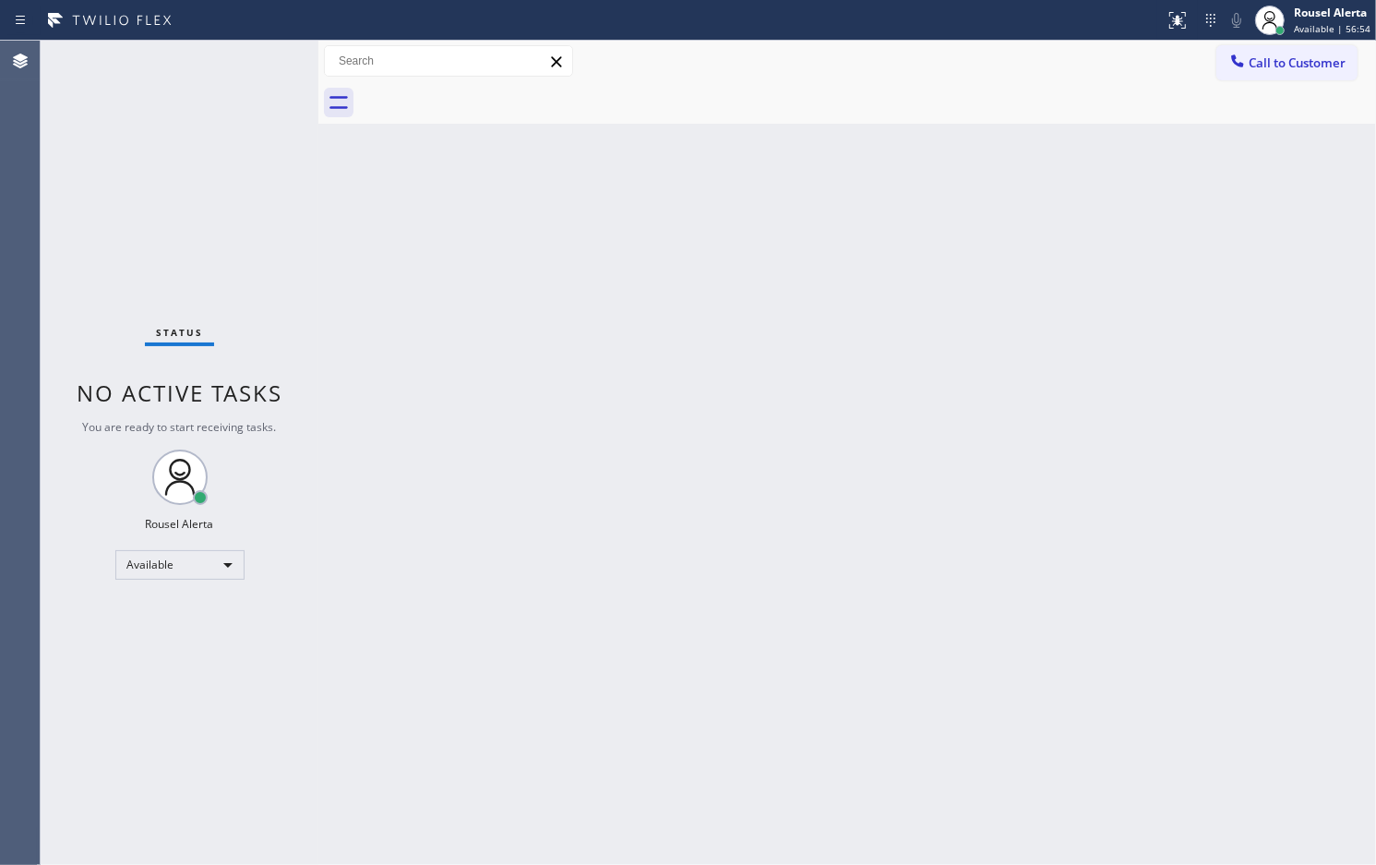
drag, startPoint x: 1127, startPoint y: 278, endPoint x: 1124, endPoint y: 328, distance: 49.9
click at [1126, 328] on div "Back to Dashboard Change Sender ID Customers Technicians Select a contact Outbo…" at bounding box center [847, 453] width 1058 height 824
click at [572, 534] on div "Back to Dashboard Change Sender ID Customers Technicians Select a contact Outbo…" at bounding box center [847, 453] width 1058 height 824
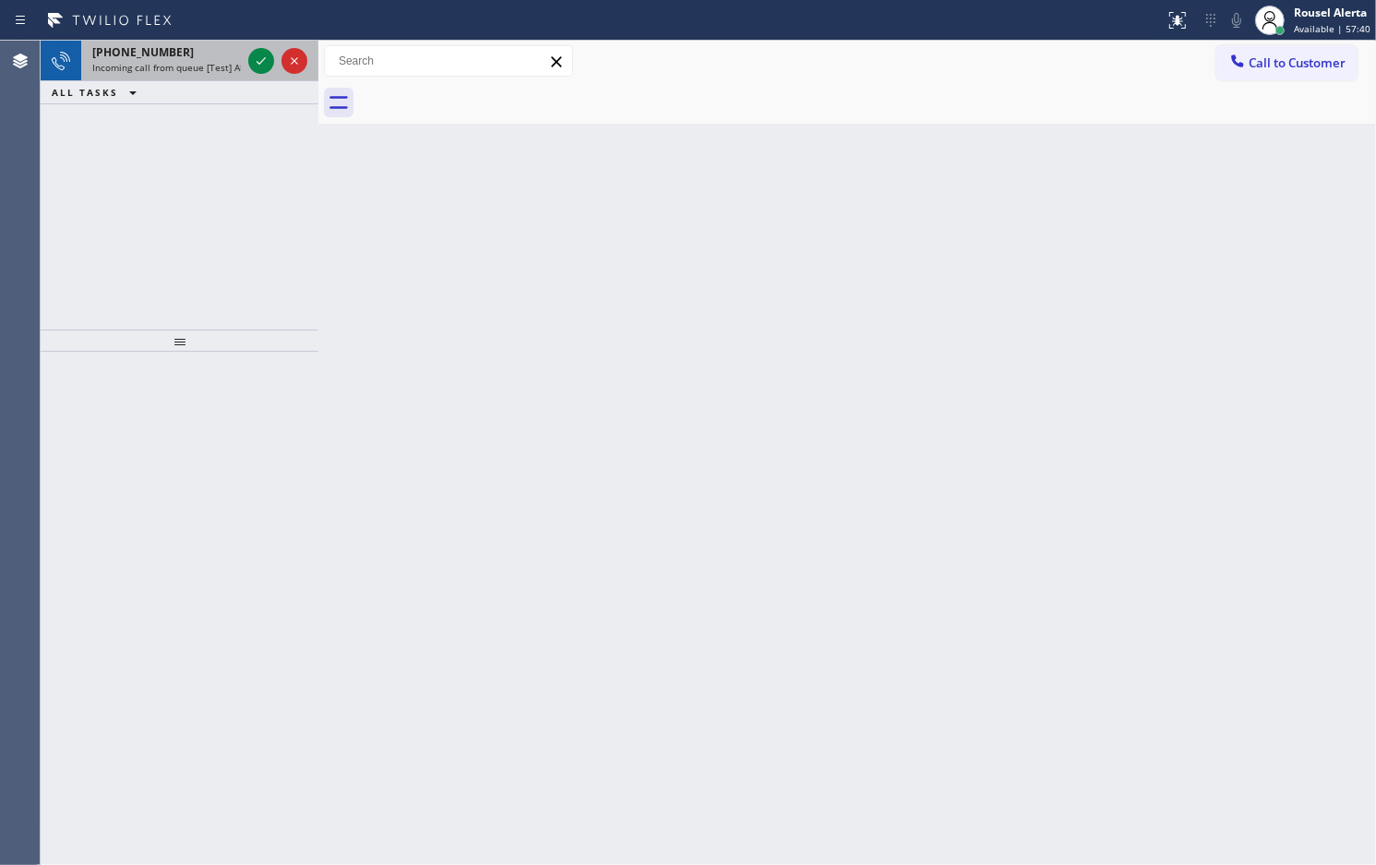
click at [208, 57] on div "[PHONE_NUMBER]" at bounding box center [166, 52] width 149 height 16
click at [233, 63] on span "Incoming call from queue [Test] All" at bounding box center [168, 67] width 153 height 13
click at [227, 57] on div "[PHONE_NUMBER]" at bounding box center [166, 52] width 149 height 16
click at [235, 58] on div "[PHONE_NUMBER]" at bounding box center [166, 52] width 149 height 16
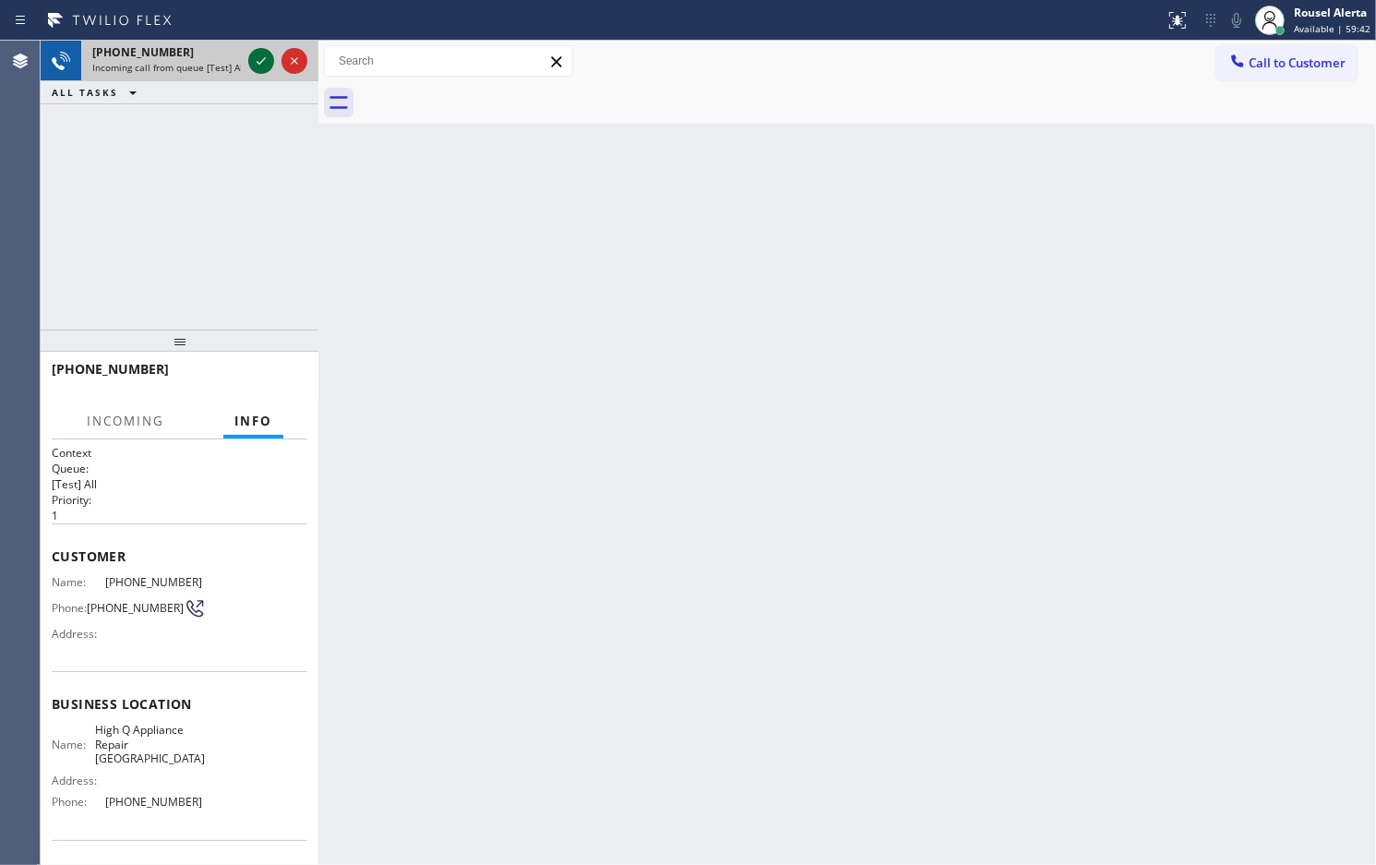
click at [255, 54] on icon at bounding box center [261, 61] width 22 height 22
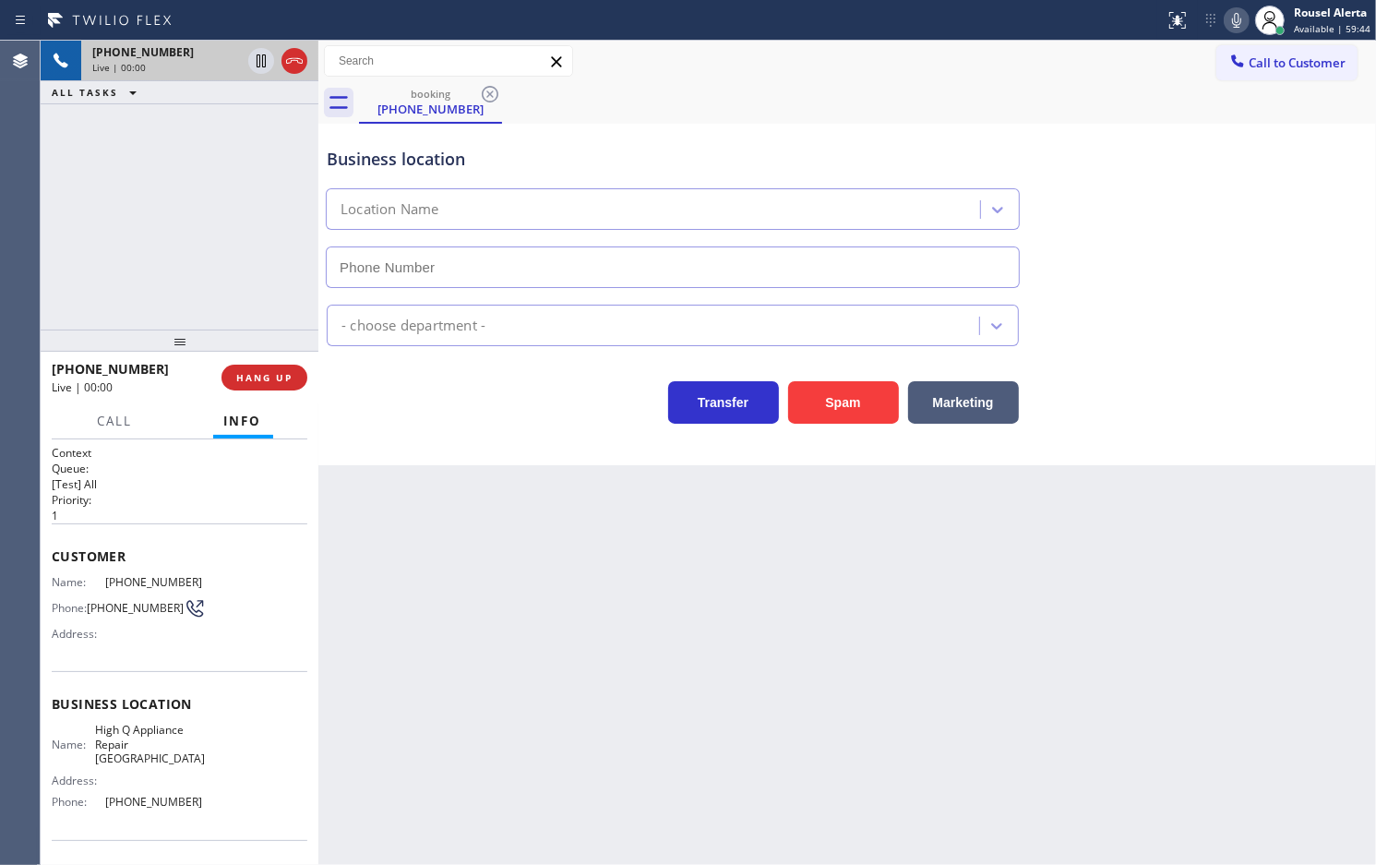
type input "[PHONE_NUMBER]"
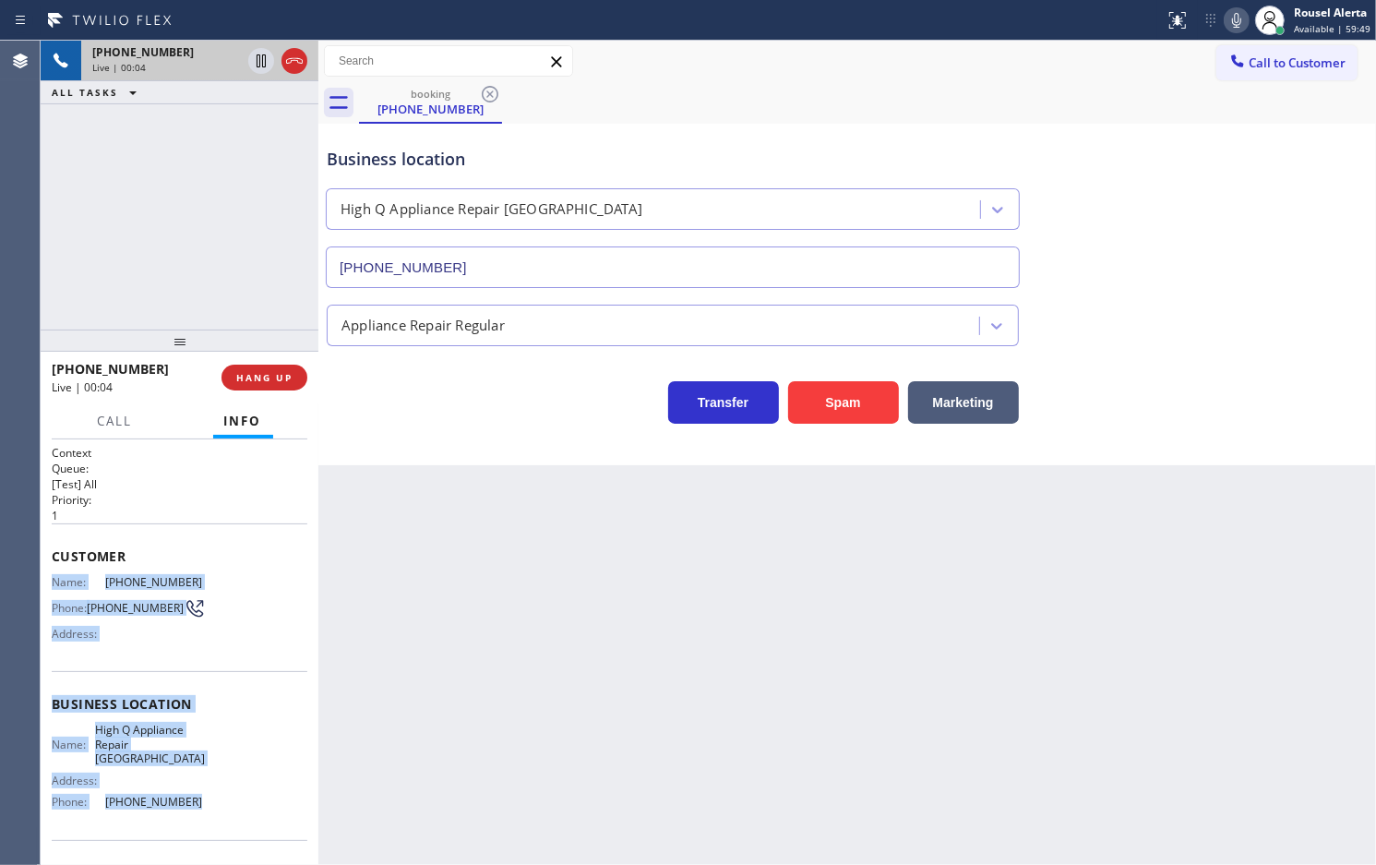
drag, startPoint x: 55, startPoint y: 577, endPoint x: 200, endPoint y: 786, distance: 254.8
click at [200, 786] on div "Context Queue: [Test] All Priority: 1 Customer Name: [PHONE_NUMBER] Phone: [PHO…" at bounding box center [180, 712] width 256 height 534
copy div "Name: [PHONE_NUMBER] Phone: [PHONE_NUMBER] Address: Business location Name: Hig…"
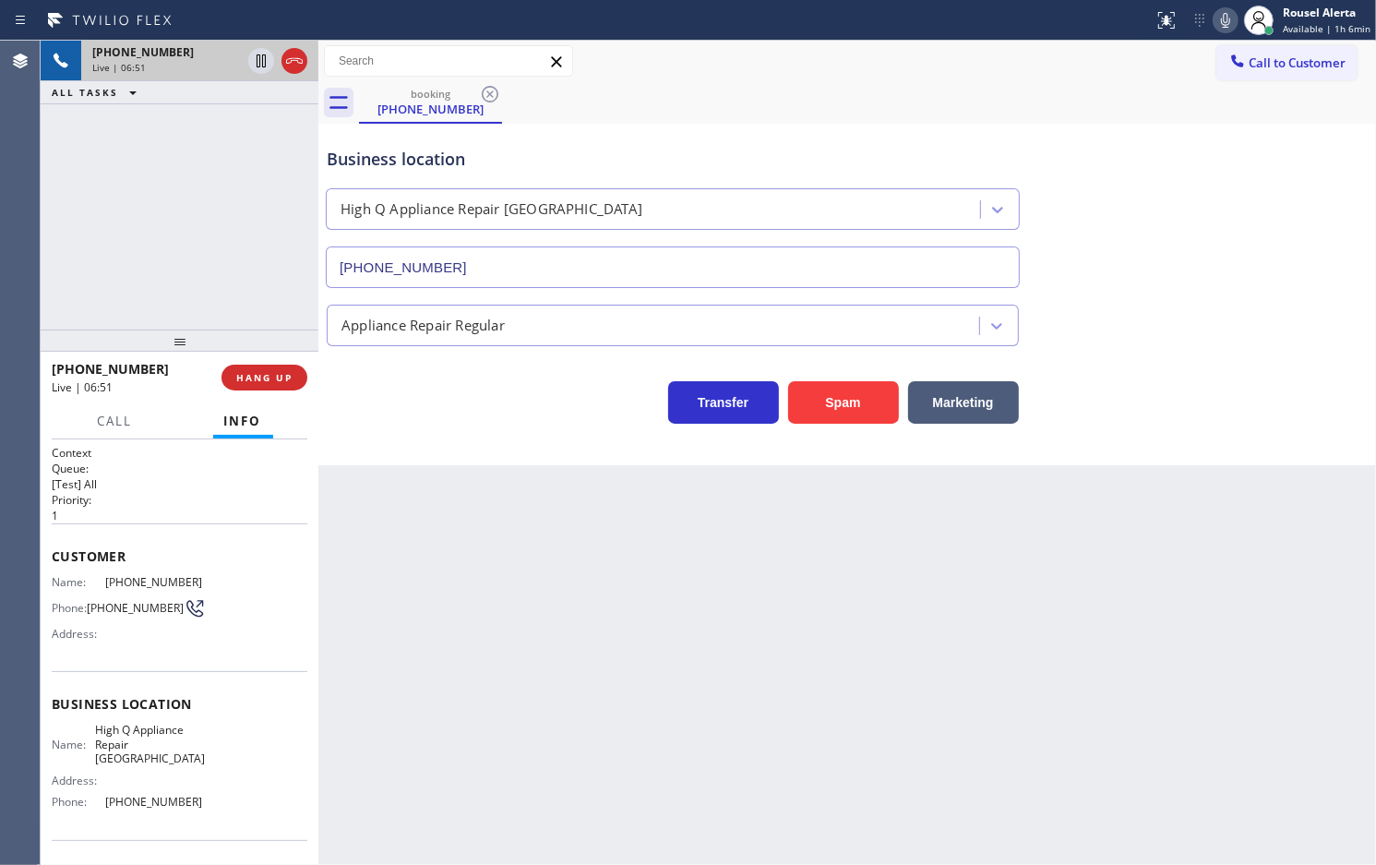
click at [632, 601] on div "Back to Dashboard Change Sender ID Customers Technicians Select a contact Outbo…" at bounding box center [847, 453] width 1058 height 824
click at [178, 183] on div "[PHONE_NUMBER] Live | 06:51 ALL TASKS ALL TASKS ACTIVE TASKS TASKS IN WRAP UP" at bounding box center [180, 185] width 278 height 289
click at [699, 554] on div "Back to Dashboard Change Sender ID Customers Technicians Select a contact Outbo…" at bounding box center [847, 453] width 1058 height 824
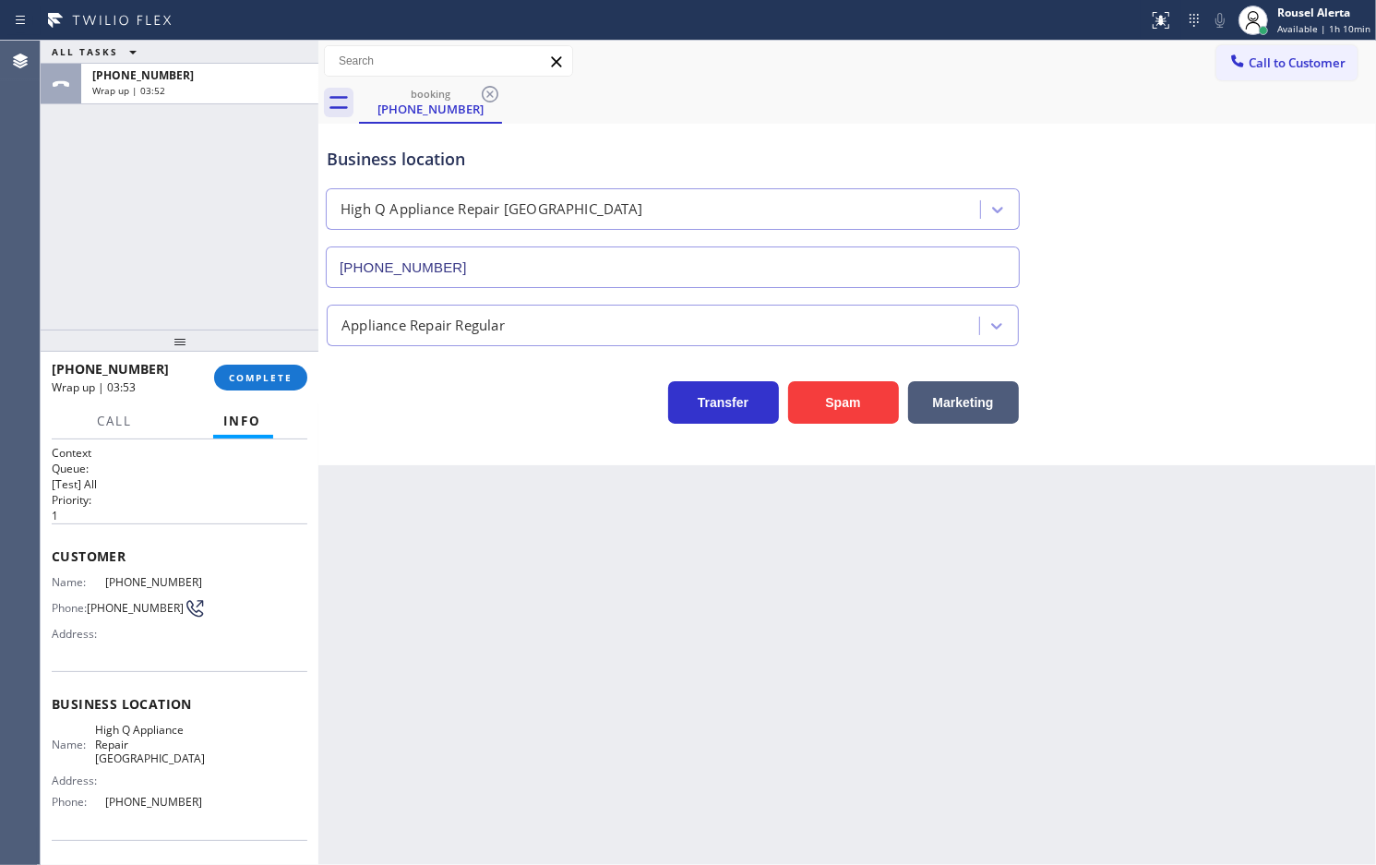
click at [196, 343] on div at bounding box center [180, 341] width 278 height 22
click at [272, 366] on button "COMPLETE" at bounding box center [260, 378] width 93 height 26
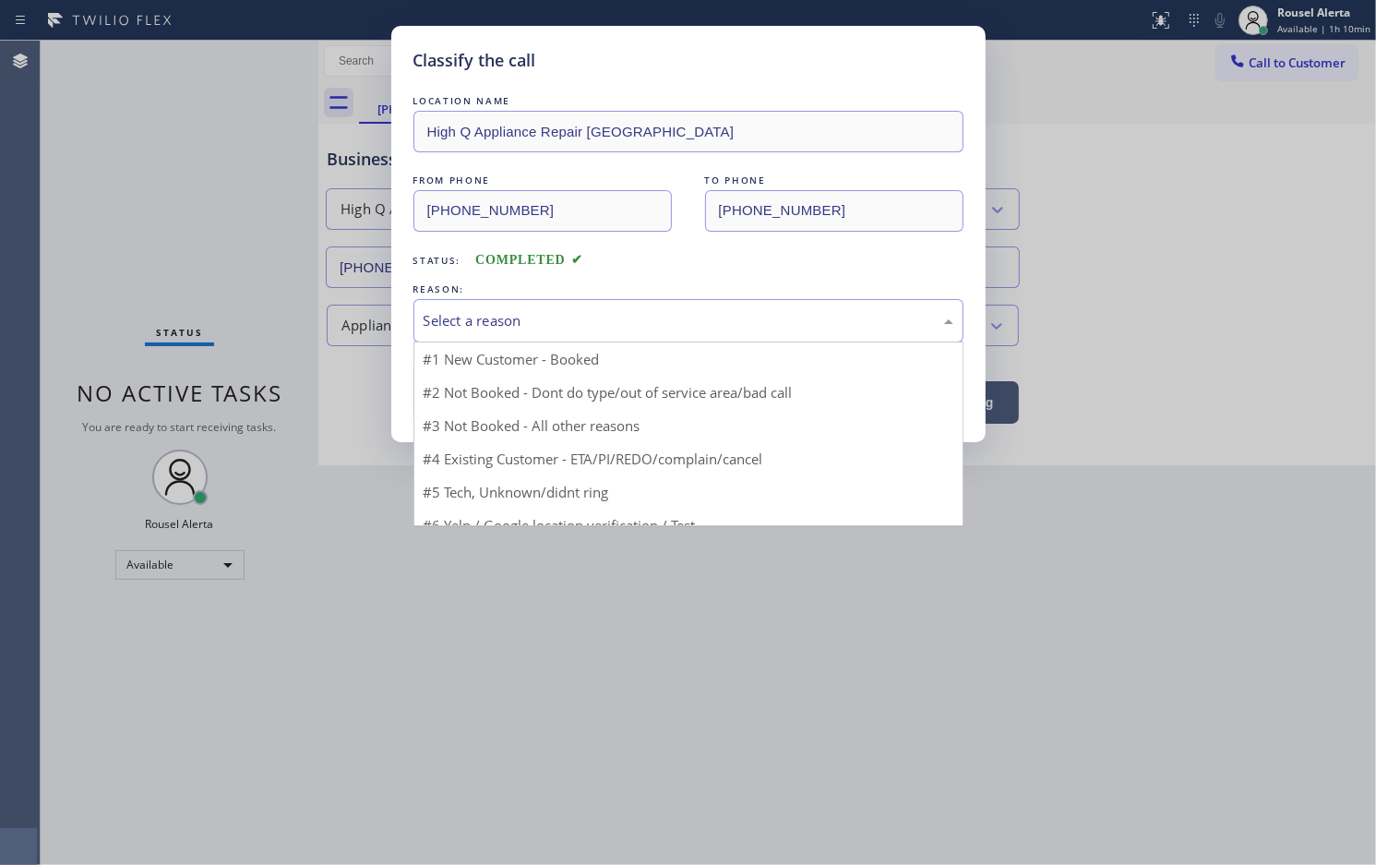
click at [477, 326] on div "Select a reason" at bounding box center [689, 320] width 530 height 21
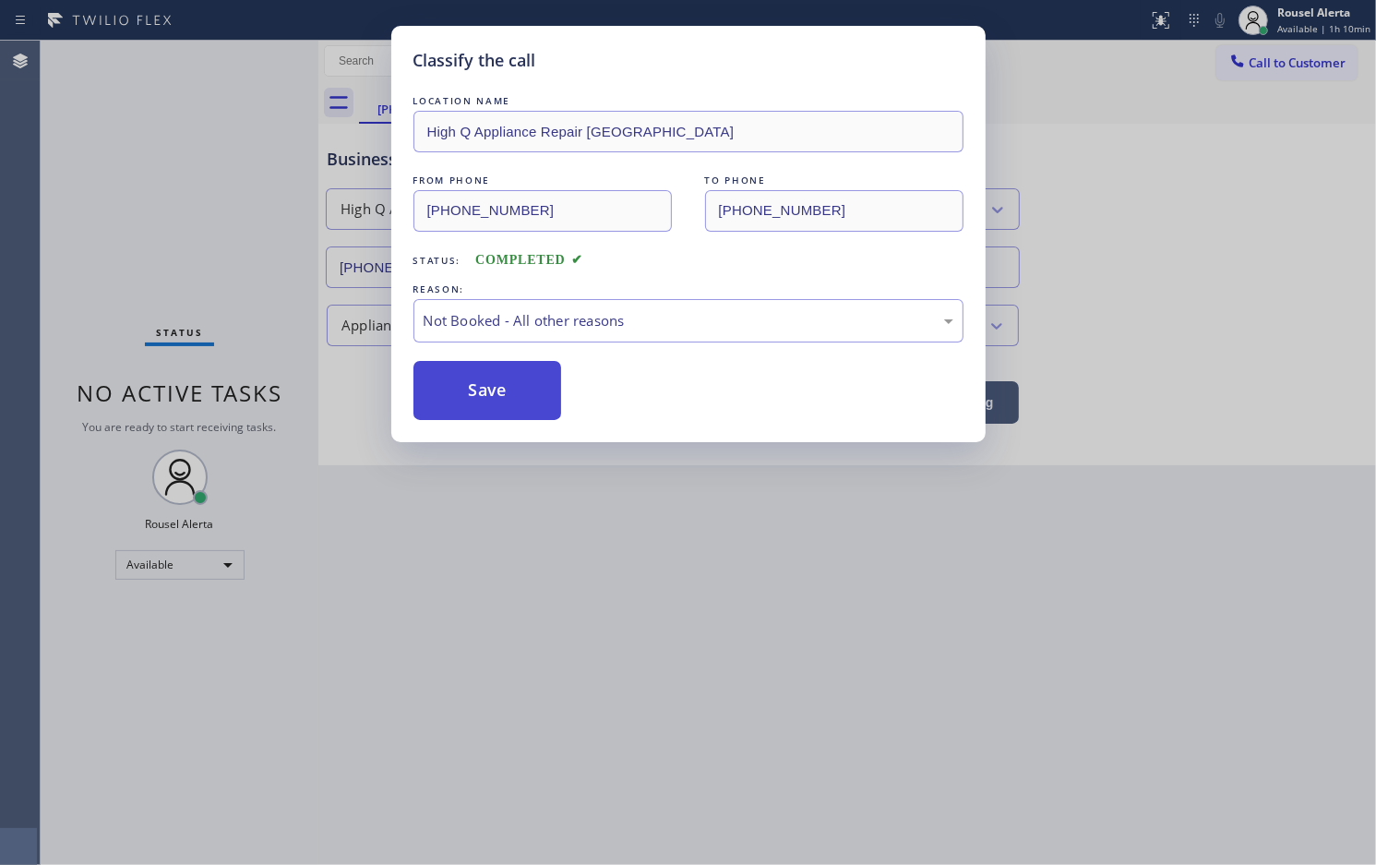
click at [506, 398] on button "Save" at bounding box center [488, 390] width 149 height 59
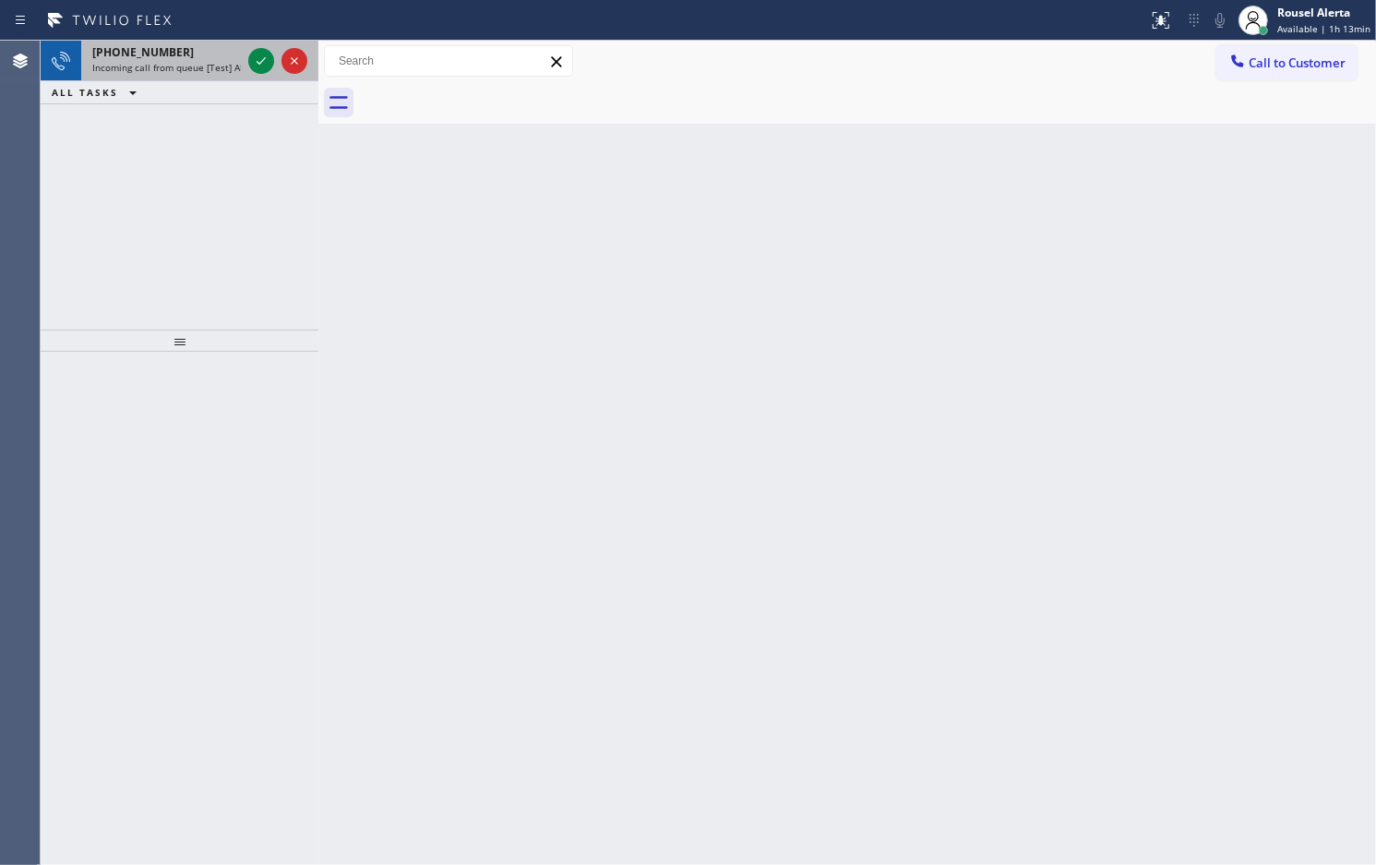
click at [222, 49] on div "[PHONE_NUMBER]" at bounding box center [166, 52] width 149 height 16
click at [217, 61] on span "Incoming call from queue [Test] All" at bounding box center [168, 67] width 153 height 13
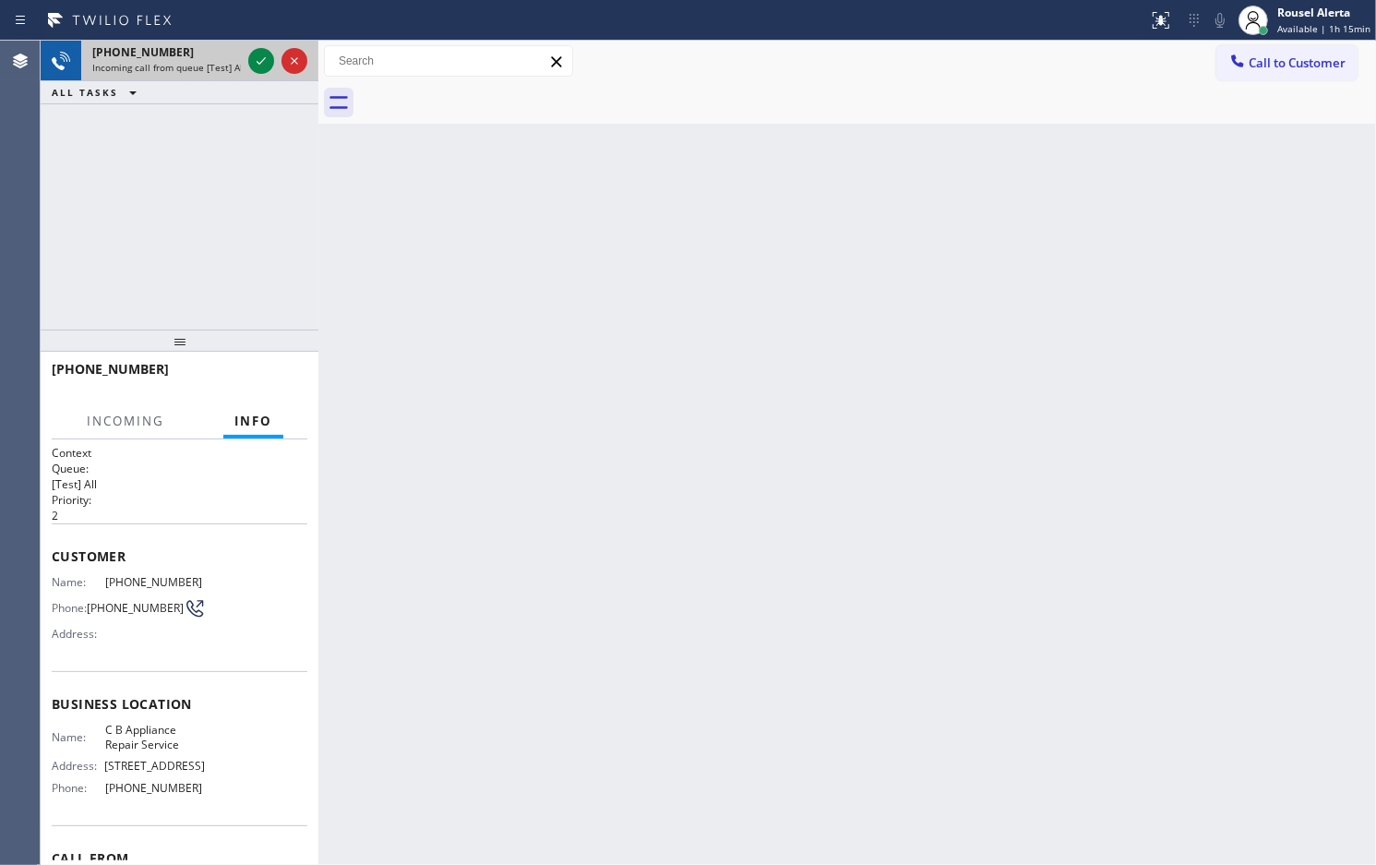
click at [217, 61] on span "Incoming call from queue [Test] All" at bounding box center [168, 67] width 153 height 13
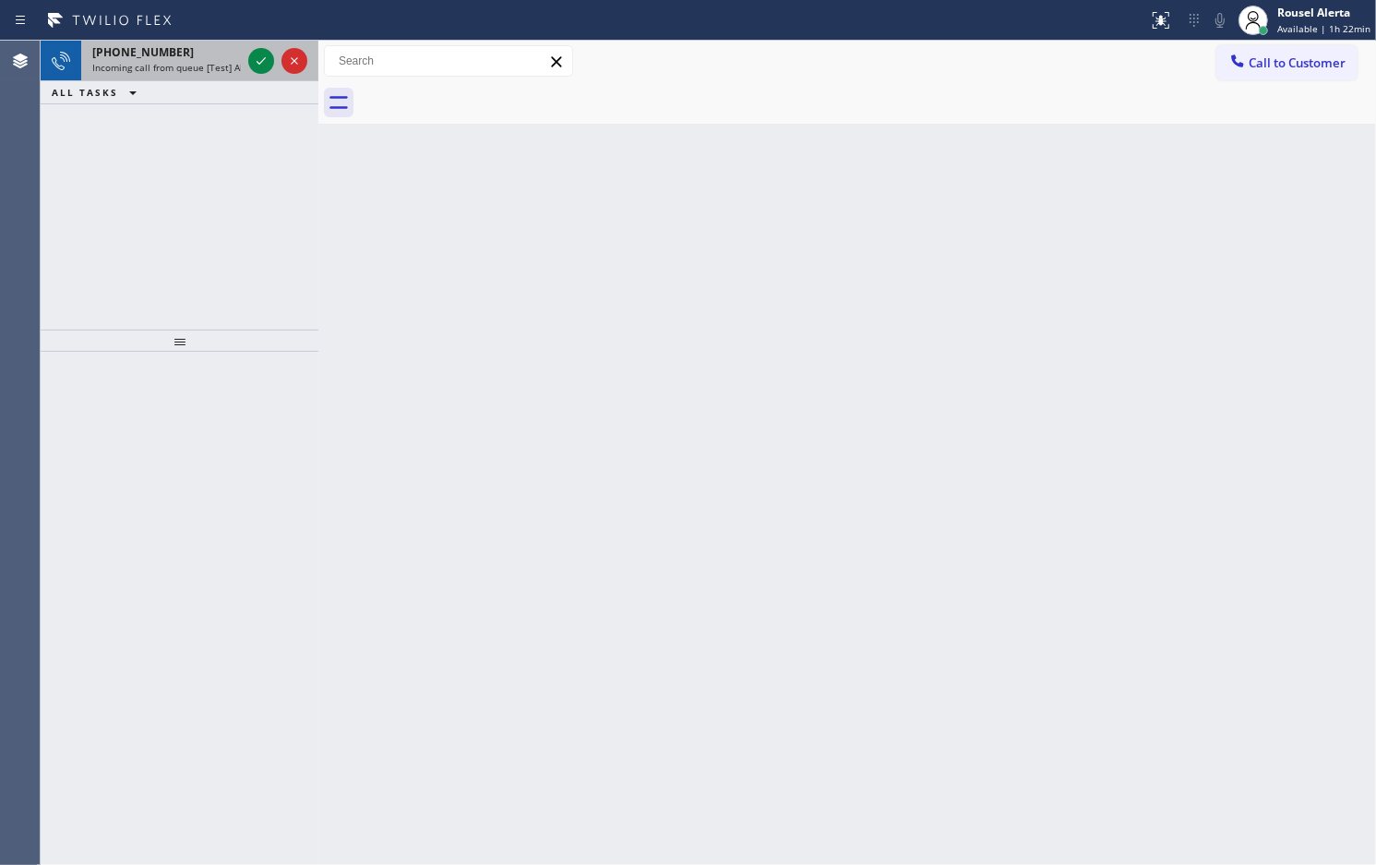
click at [201, 65] on span "Incoming call from queue [Test] All" at bounding box center [168, 67] width 153 height 13
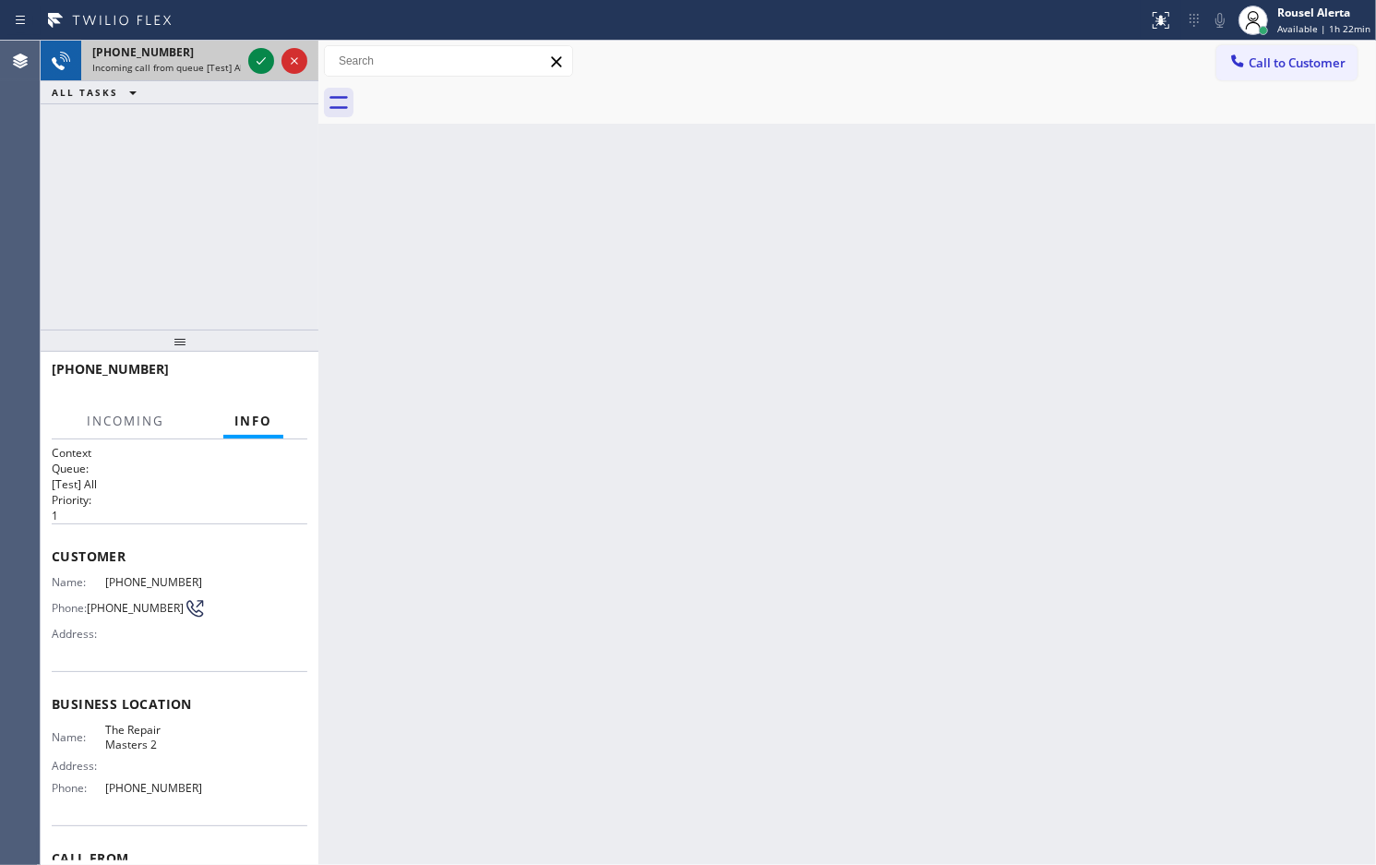
click at [219, 56] on div "[PHONE_NUMBER]" at bounding box center [166, 52] width 149 height 16
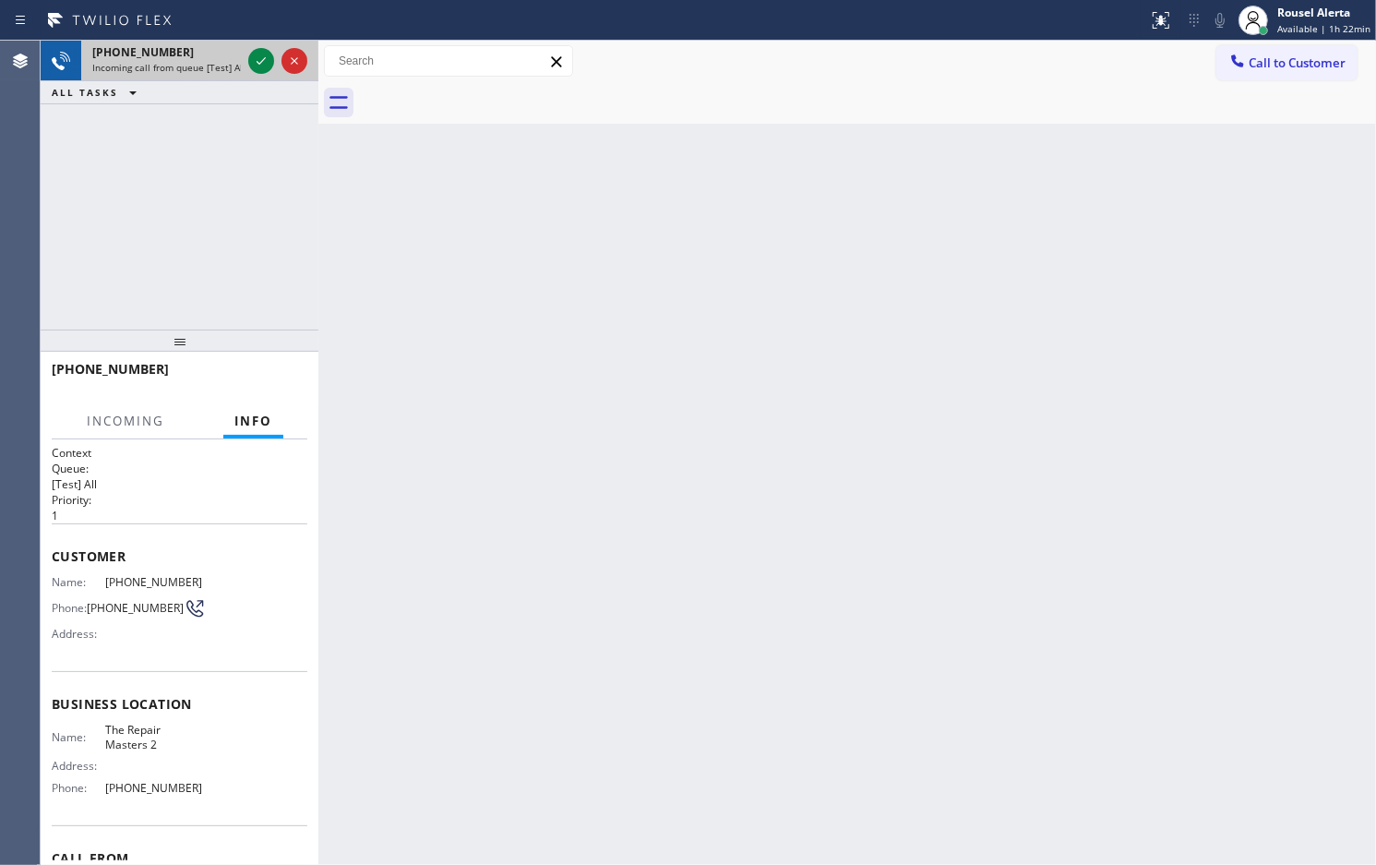
click at [219, 56] on div "[PHONE_NUMBER]" at bounding box center [166, 52] width 149 height 16
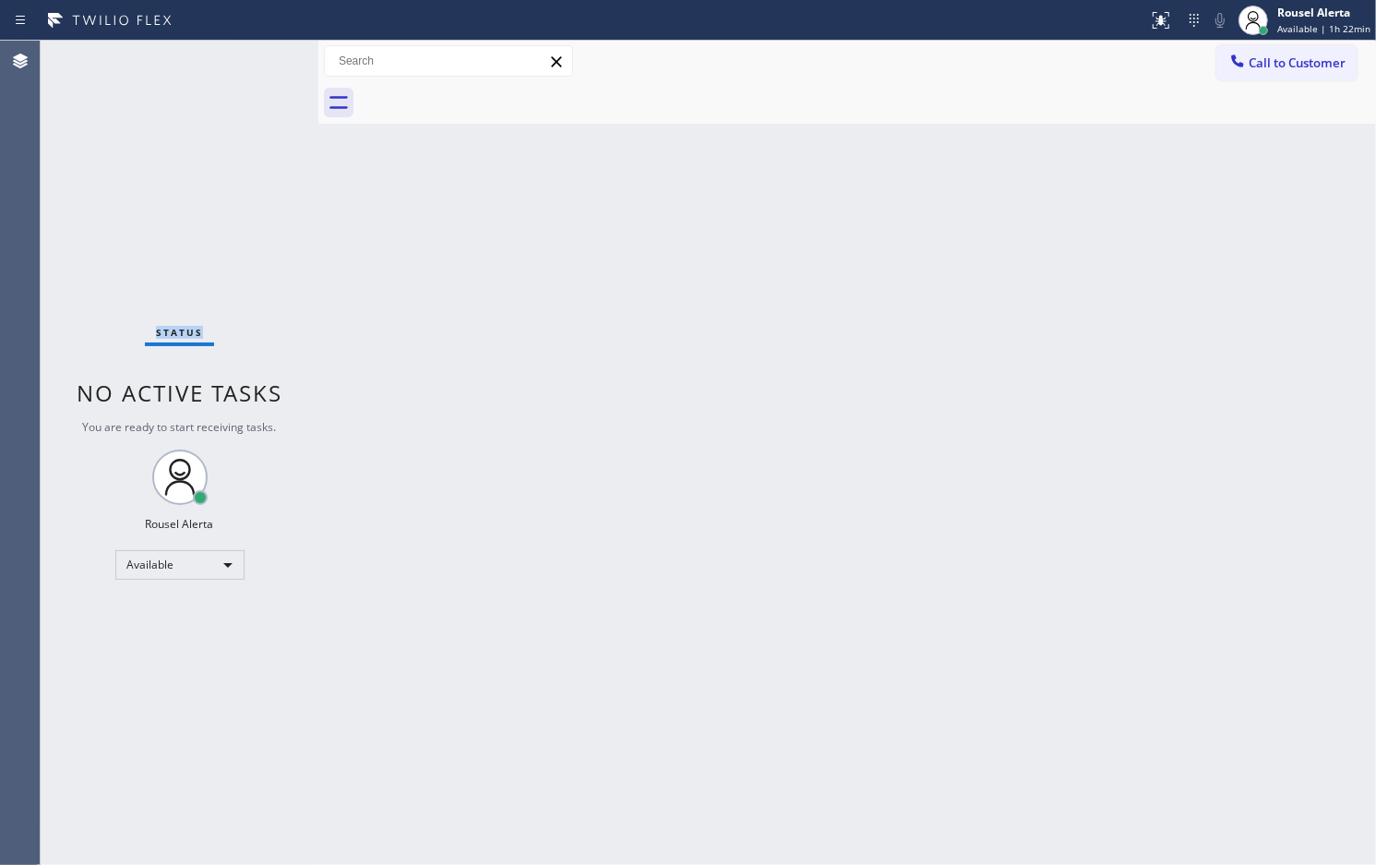
click at [219, 56] on div "Status No active tasks You are ready to start receiving tasks. Rousel Alerta Av…" at bounding box center [180, 453] width 278 height 824
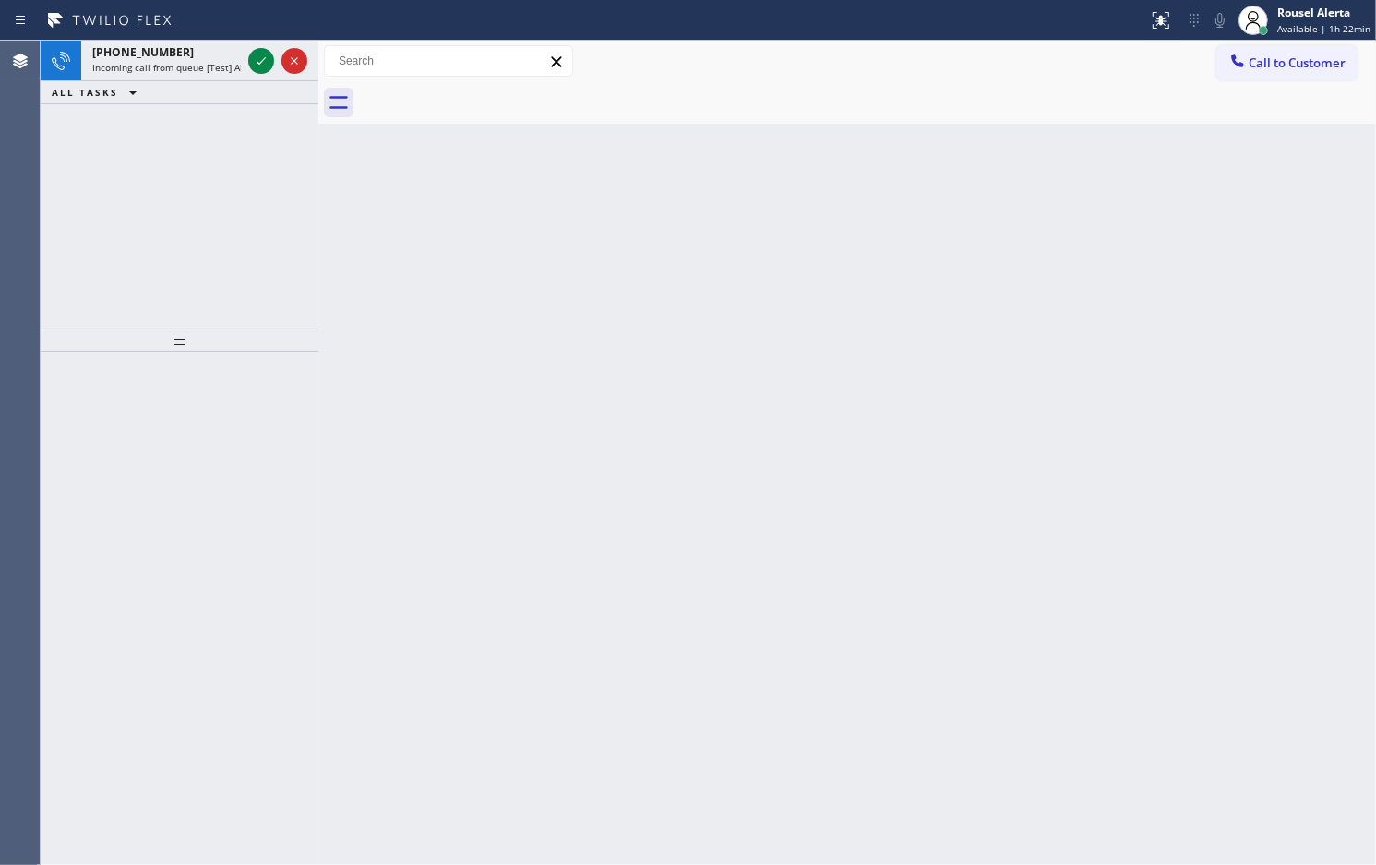
click at [219, 56] on div "[PHONE_NUMBER]" at bounding box center [166, 52] width 149 height 16
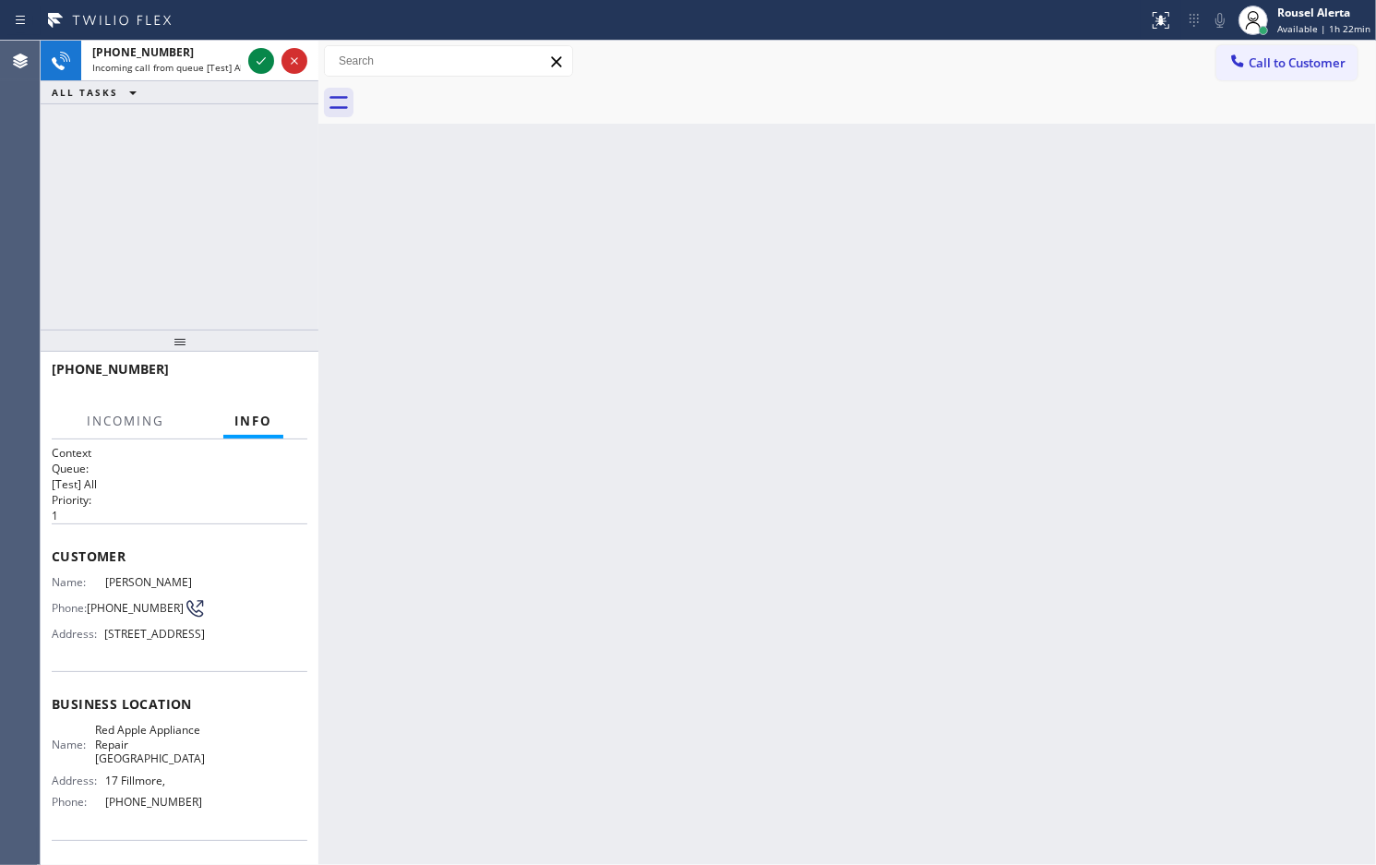
click at [219, 56] on div "[PHONE_NUMBER]" at bounding box center [166, 52] width 149 height 16
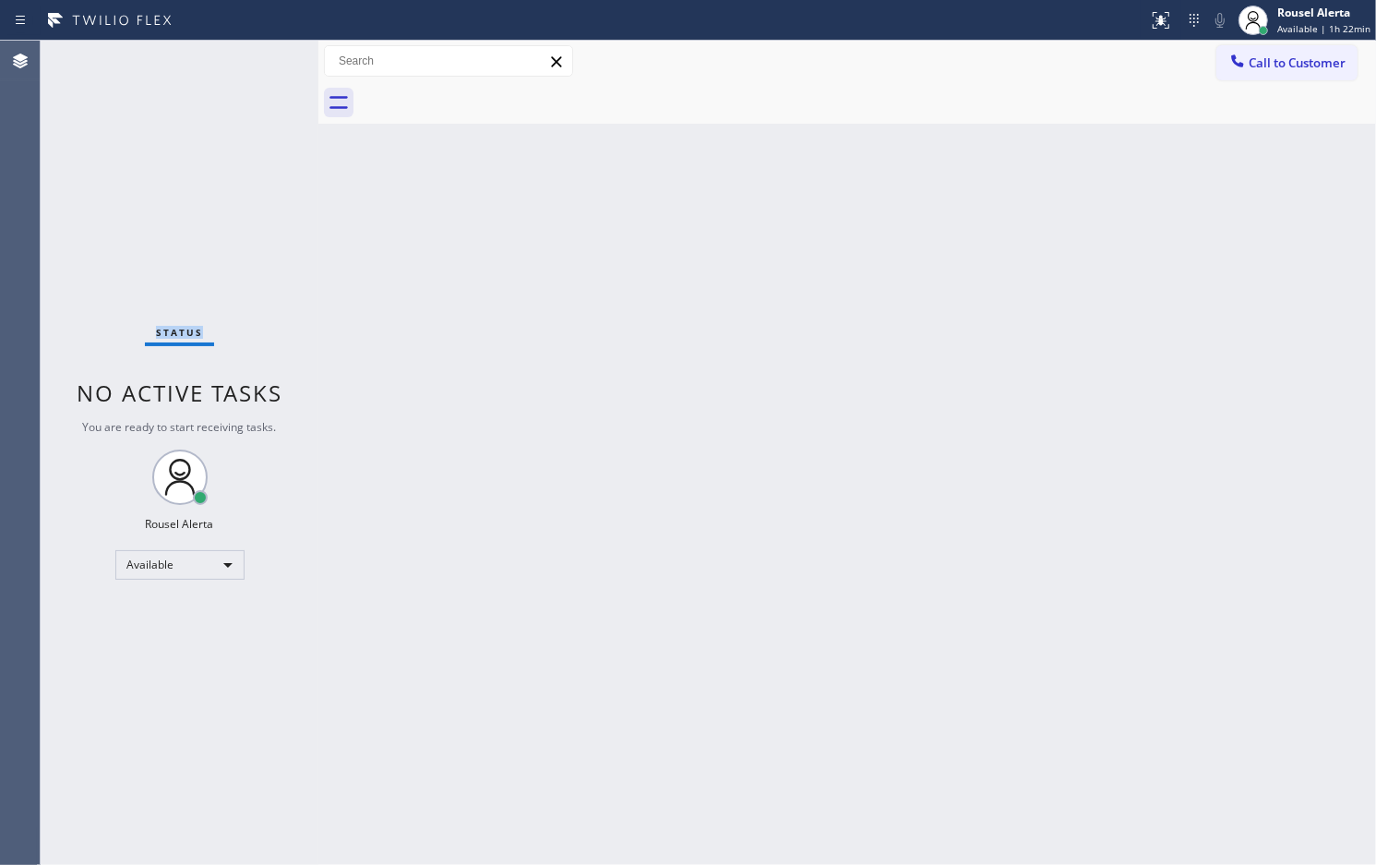
click at [219, 56] on div "Status No active tasks You are ready to start receiving tasks. Rousel Alerta Av…" at bounding box center [180, 453] width 278 height 824
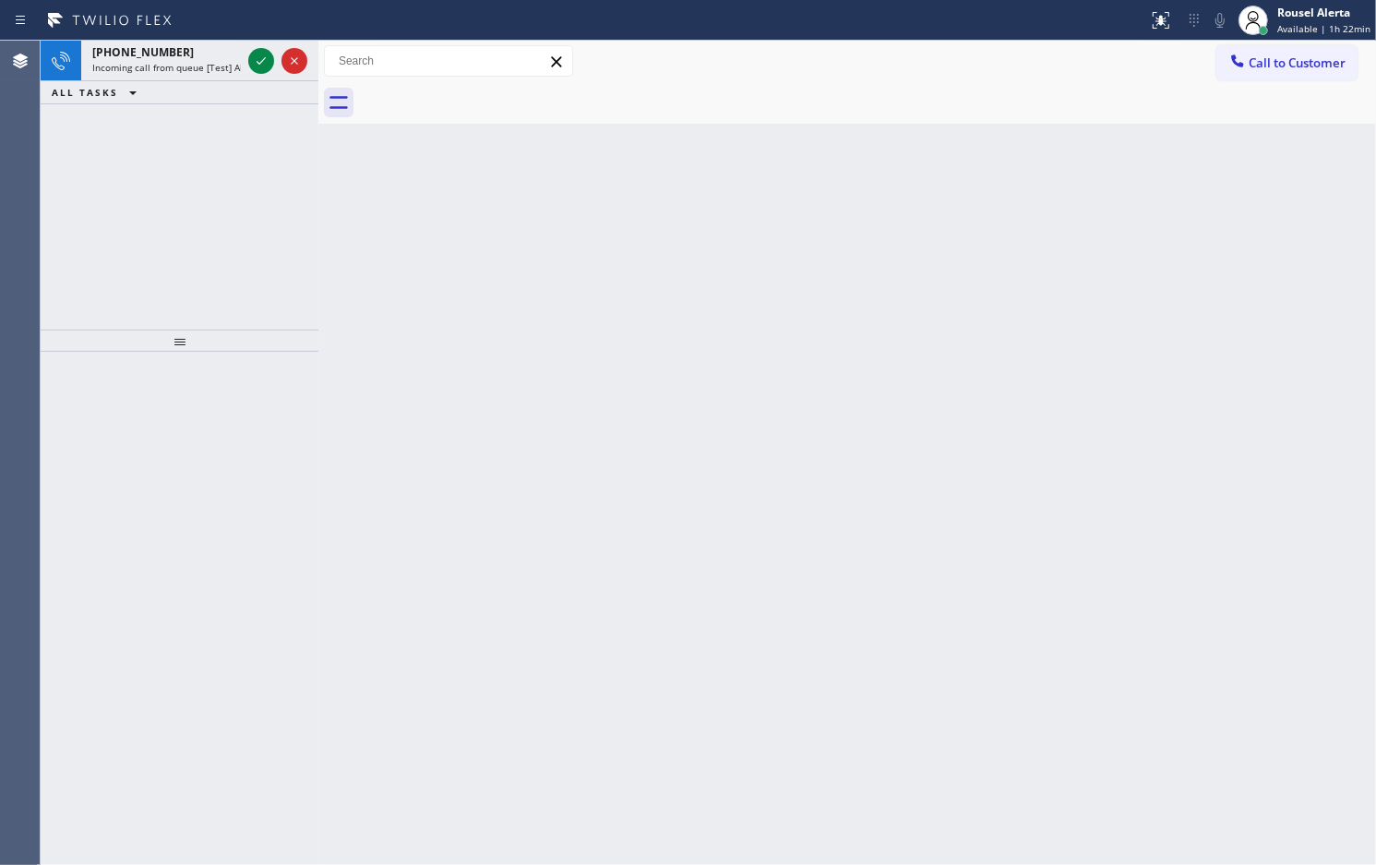
click at [219, 56] on div "[PHONE_NUMBER]" at bounding box center [166, 52] width 149 height 16
click at [192, 61] on span "Incoming call from queue [Test] All" at bounding box center [168, 67] width 153 height 13
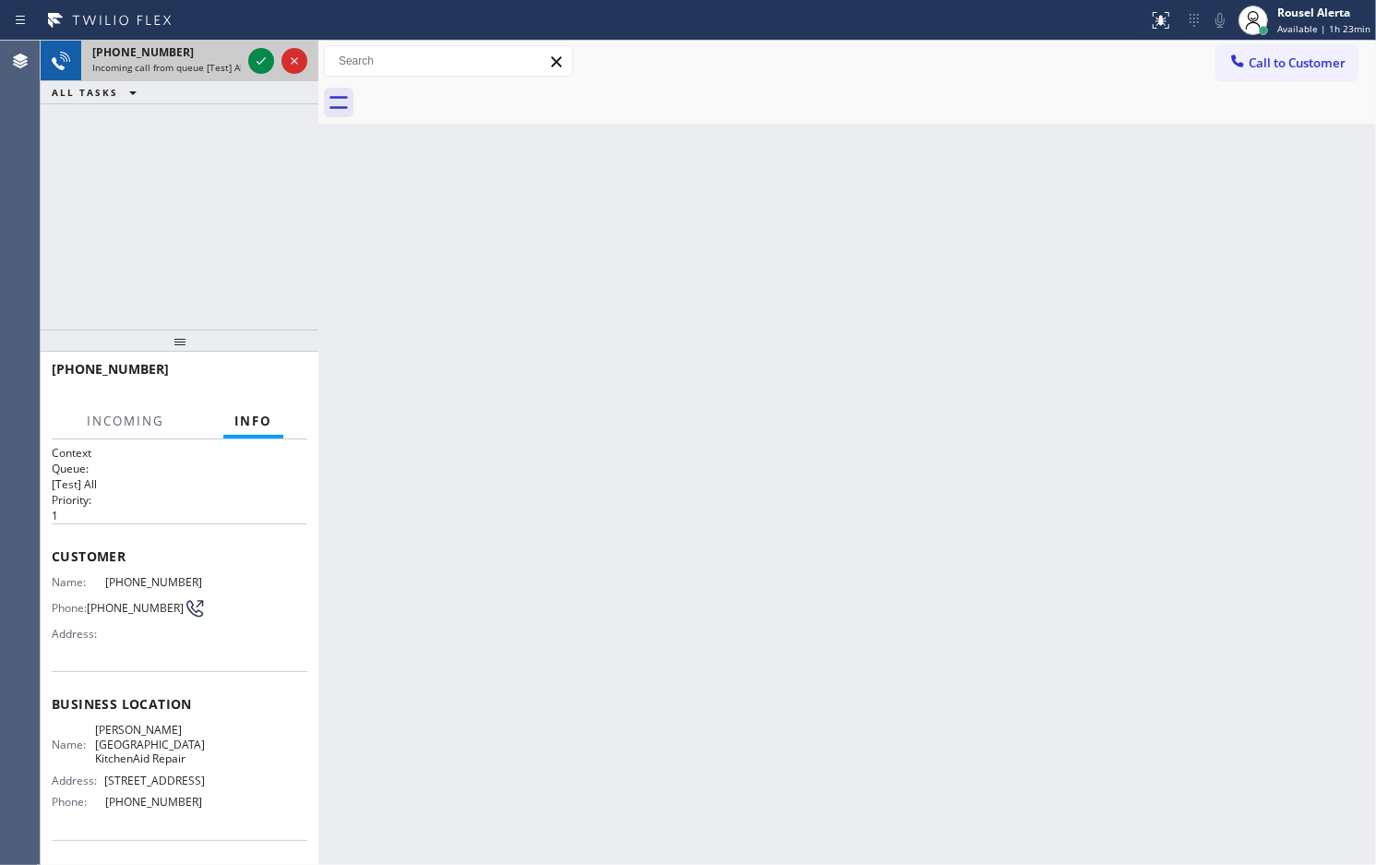
click at [192, 61] on span "Incoming call from queue [Test] All" at bounding box center [168, 67] width 153 height 13
click at [256, 58] on icon at bounding box center [261, 61] width 22 height 22
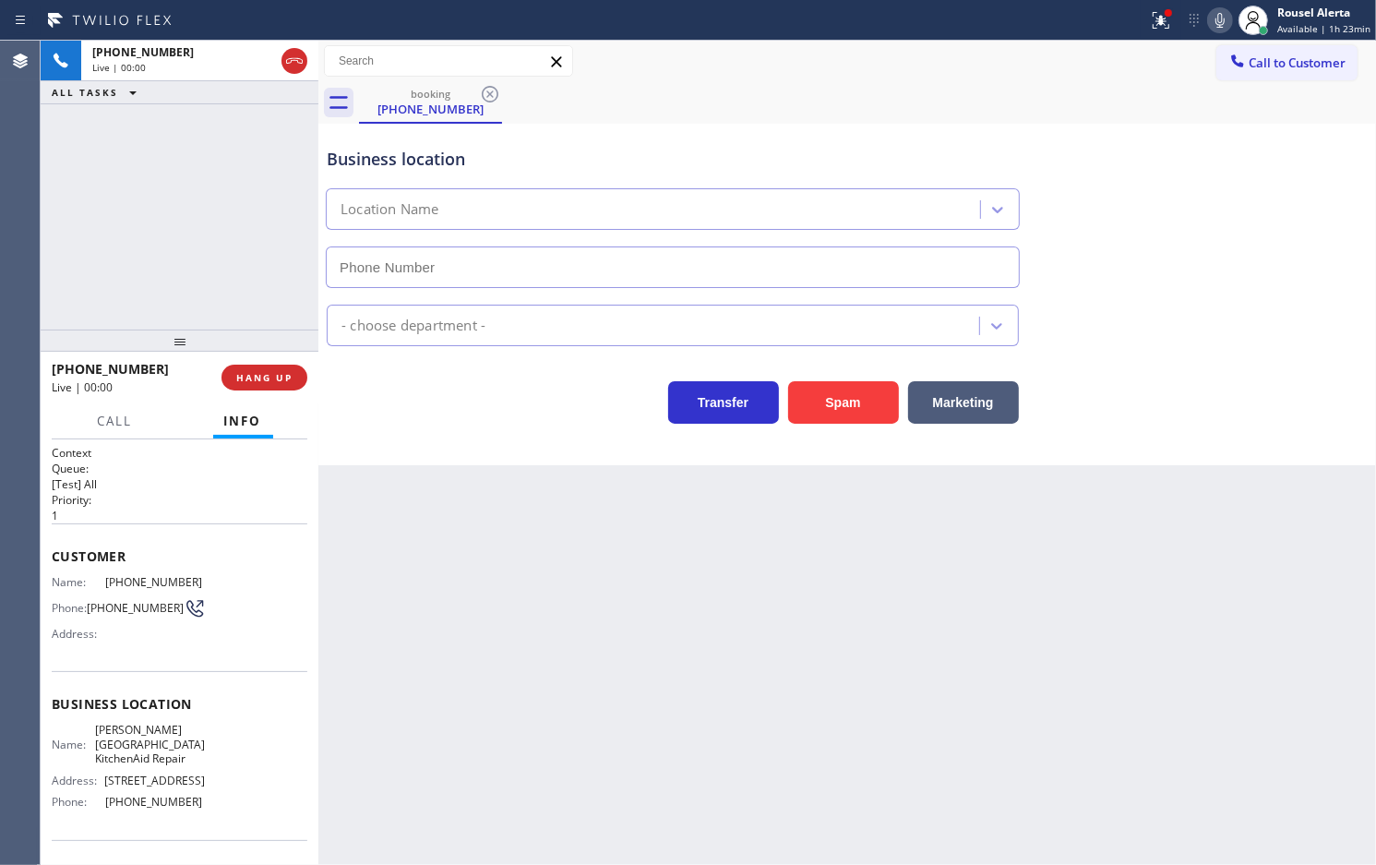
type input "[PHONE_NUMBER]"
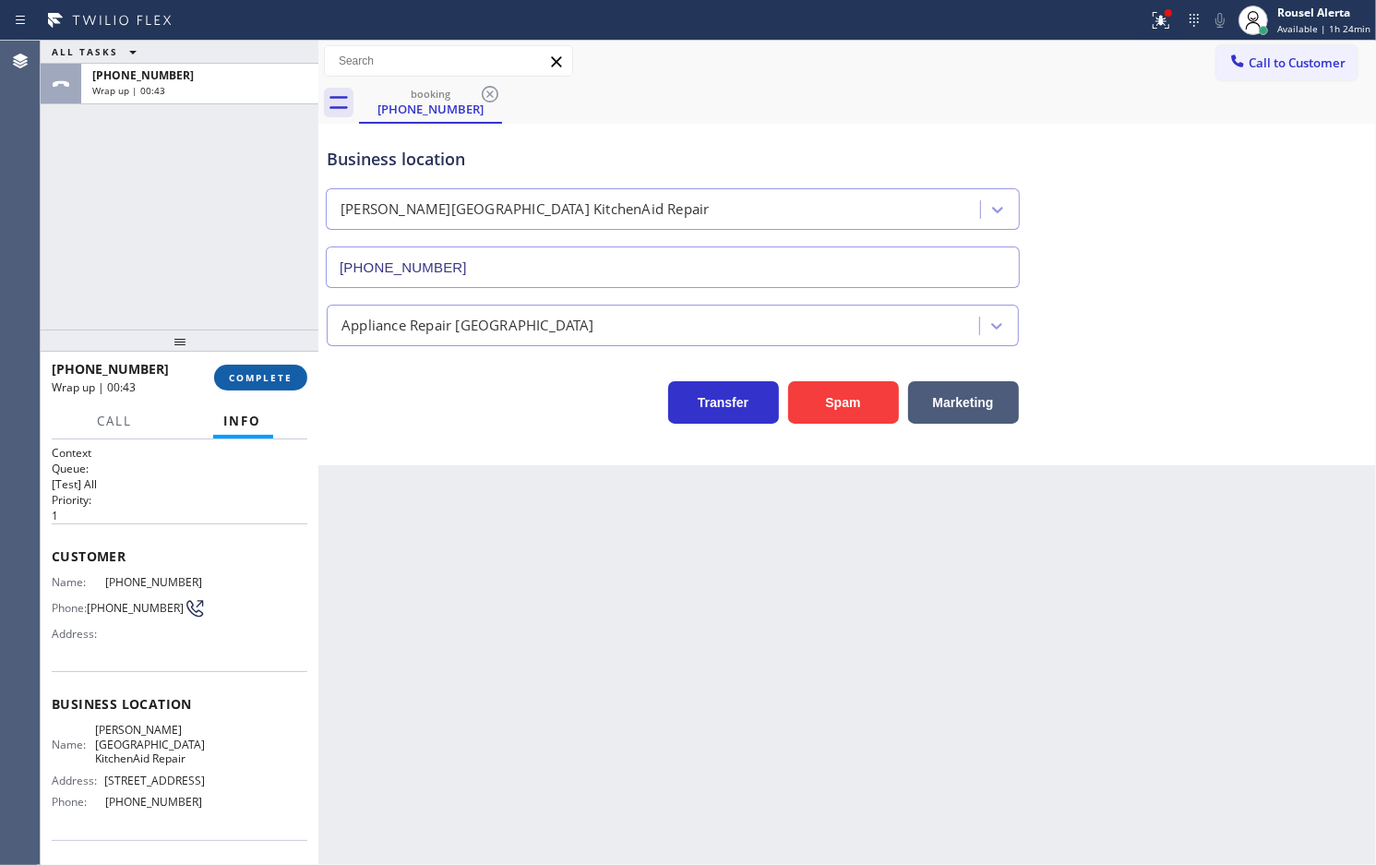
click at [258, 378] on span "COMPLETE" at bounding box center [261, 377] width 64 height 13
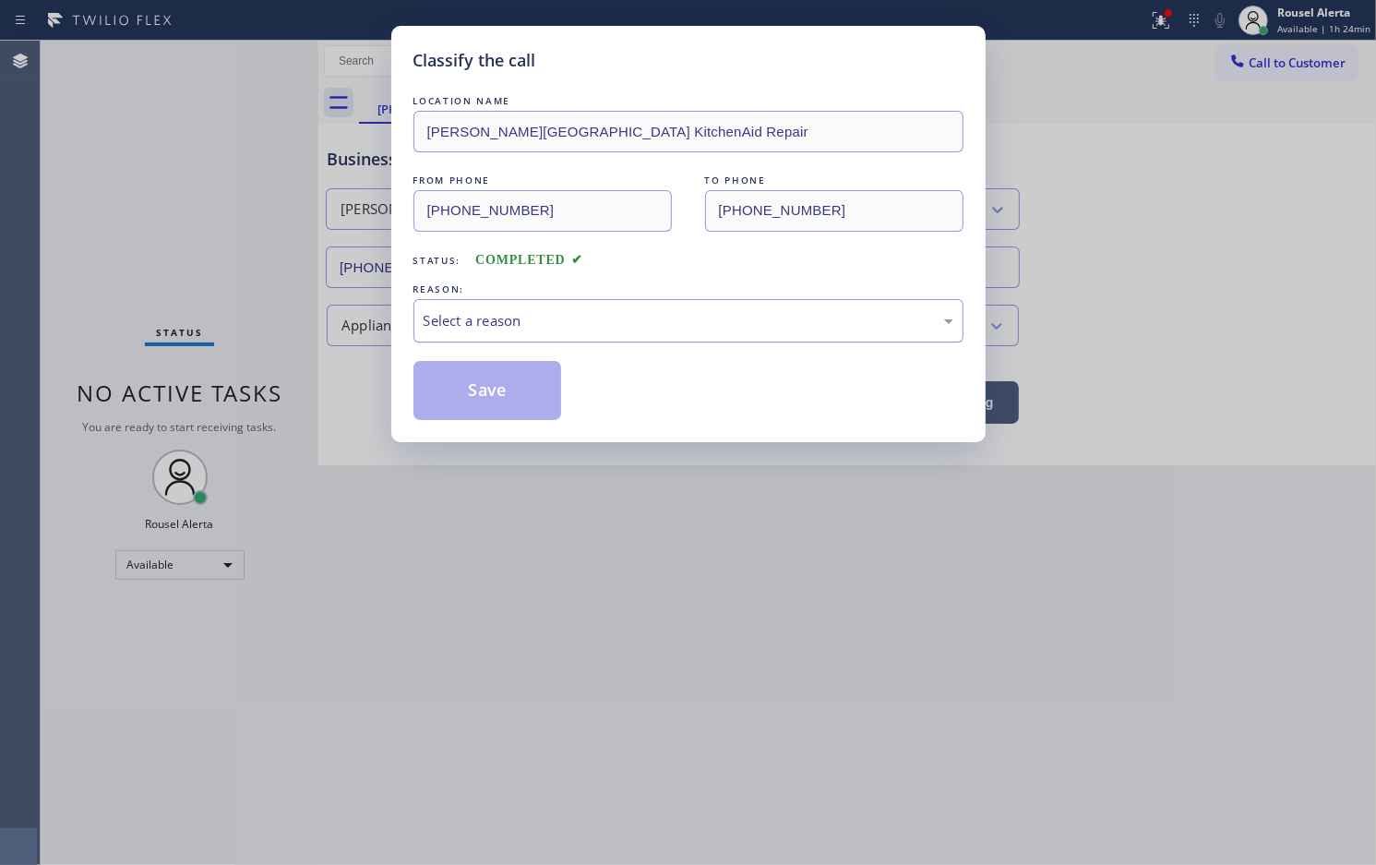
click at [536, 339] on div "Select a reason" at bounding box center [689, 320] width 550 height 43
click at [487, 390] on button "Save" at bounding box center [488, 390] width 149 height 59
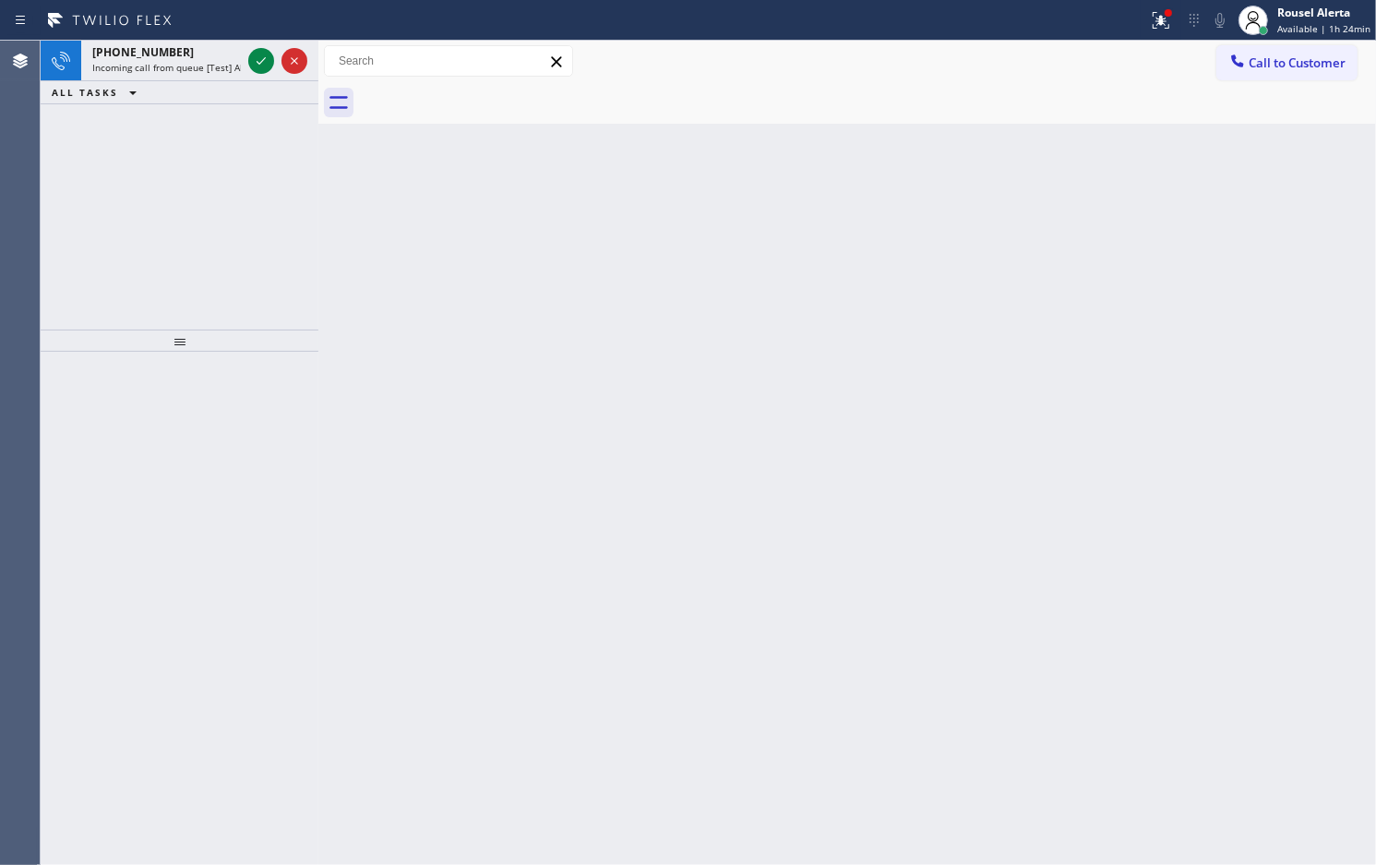
click at [174, 26] on icon at bounding box center [110, 21] width 138 height 30
click at [198, 61] on span "Incoming call from queue [Test] All" at bounding box center [168, 67] width 153 height 13
click at [201, 42] on div "[PHONE_NUMBER] Incoming call from queue [Test] All" at bounding box center [162, 61] width 163 height 41
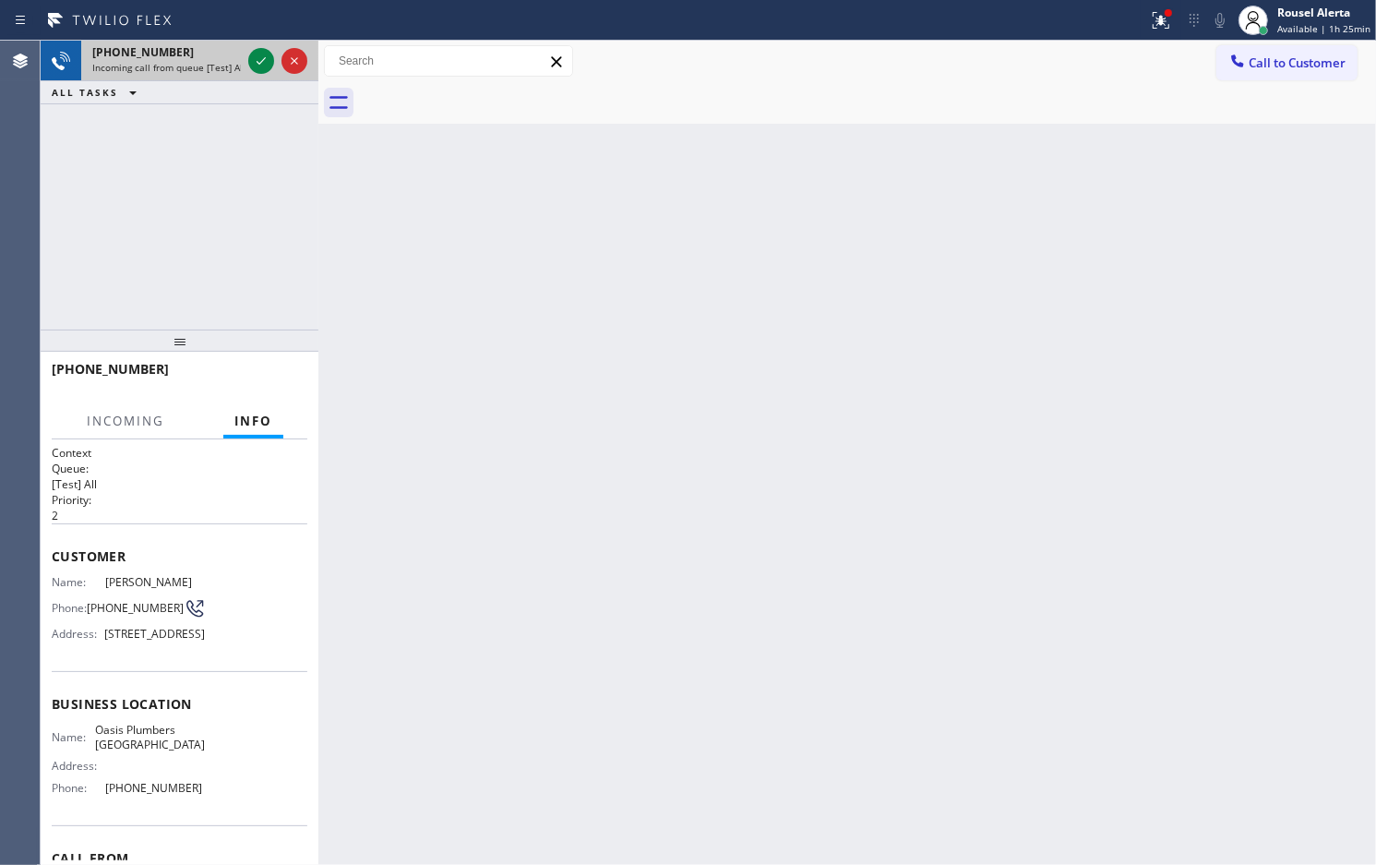
click at [203, 58] on div "[PHONE_NUMBER]" at bounding box center [166, 52] width 149 height 16
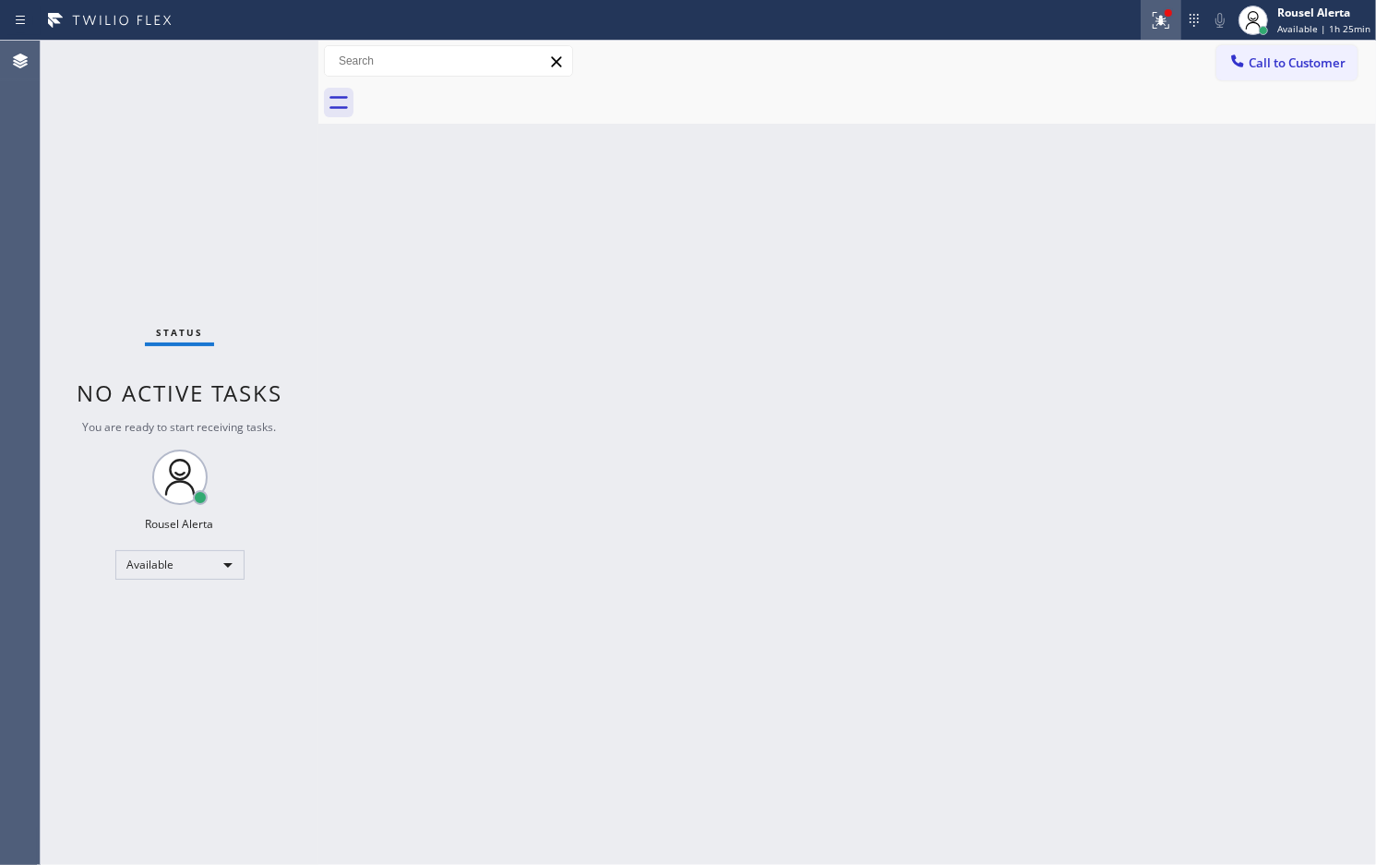
click at [1161, 20] on icon at bounding box center [1161, 18] width 11 height 6
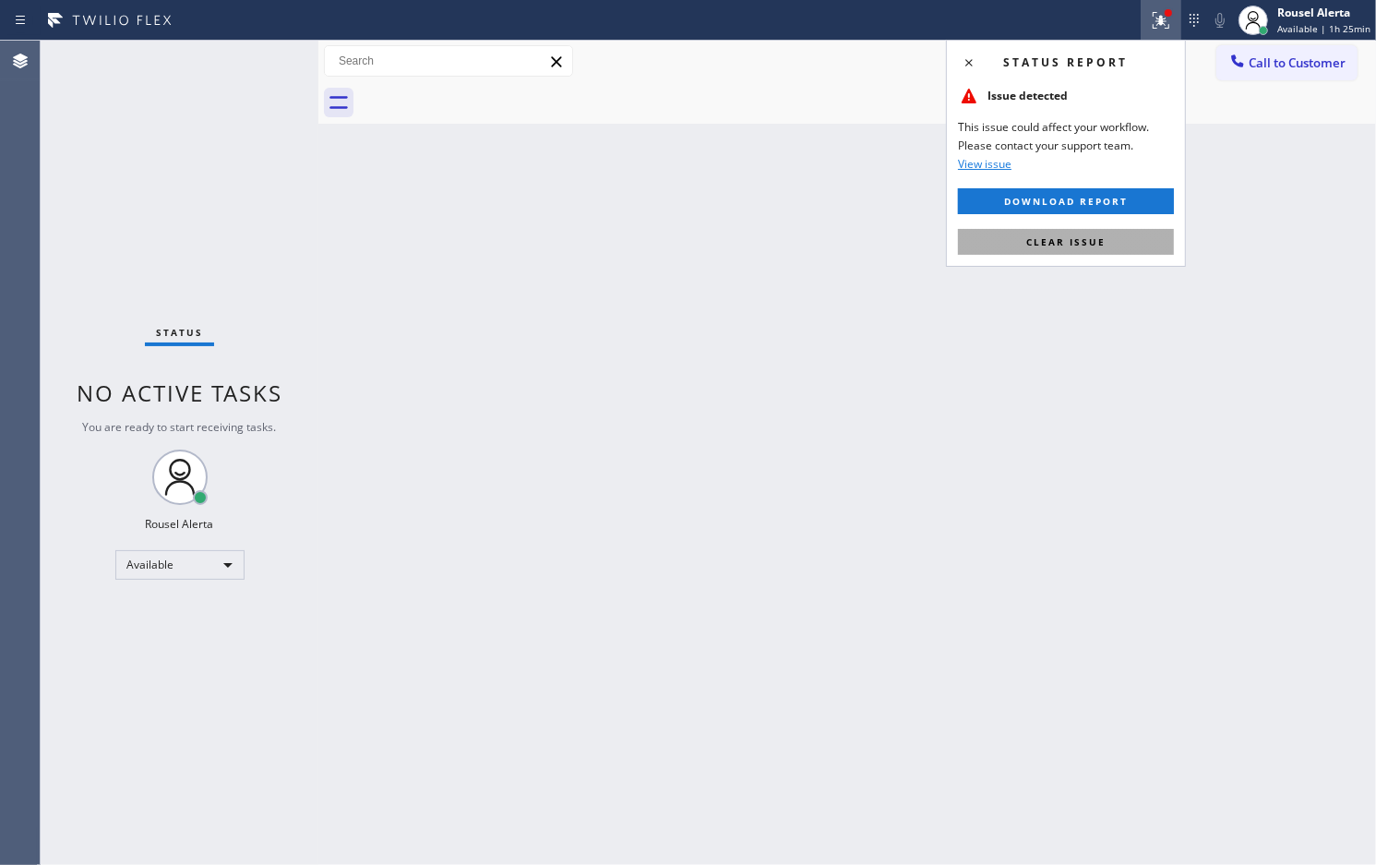
click at [1113, 234] on button "Clear issue" at bounding box center [1066, 242] width 216 height 26
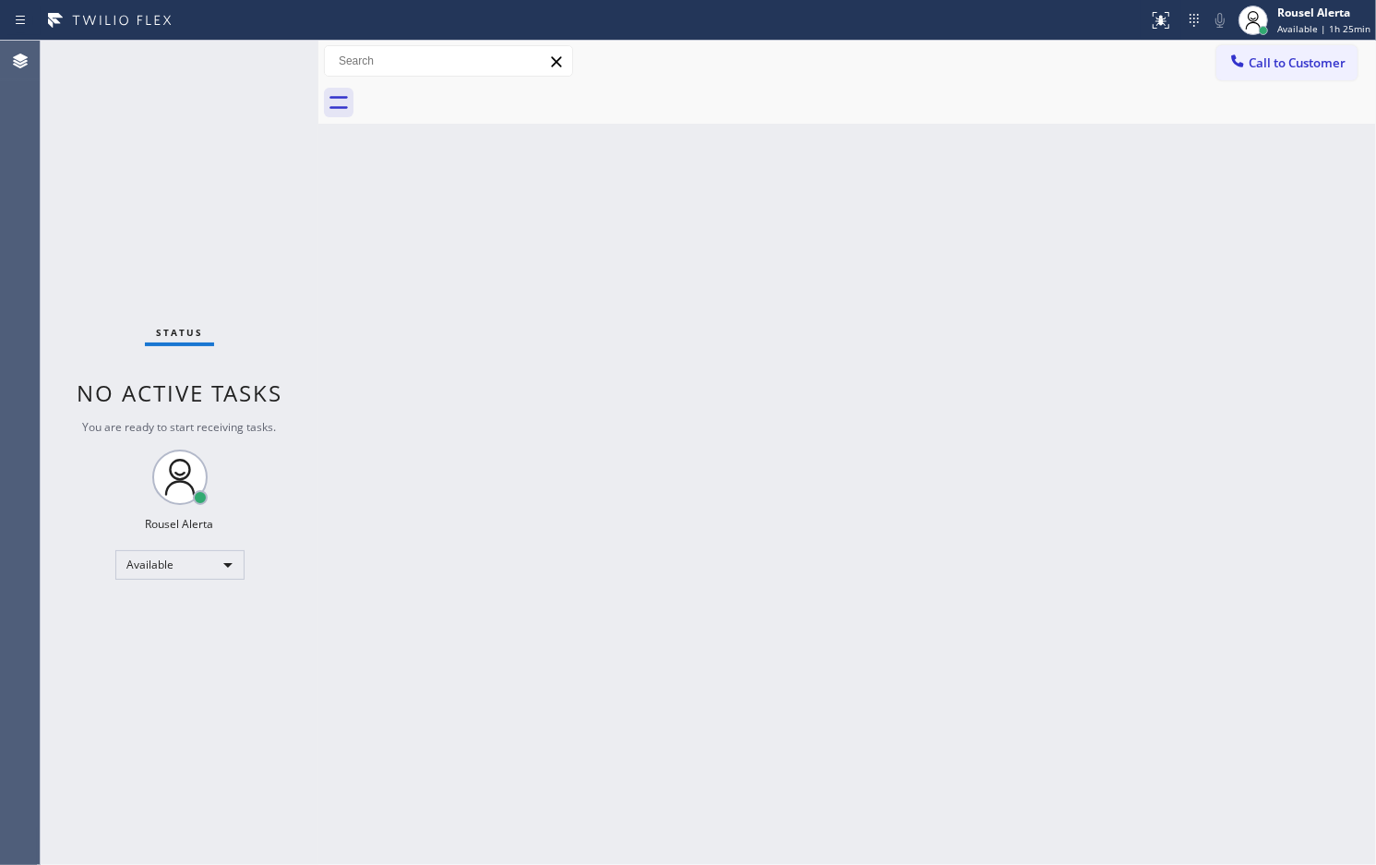
click at [943, 312] on div "Back to Dashboard Change Sender ID Customers Technicians Select a contact Outbo…" at bounding box center [847, 453] width 1058 height 824
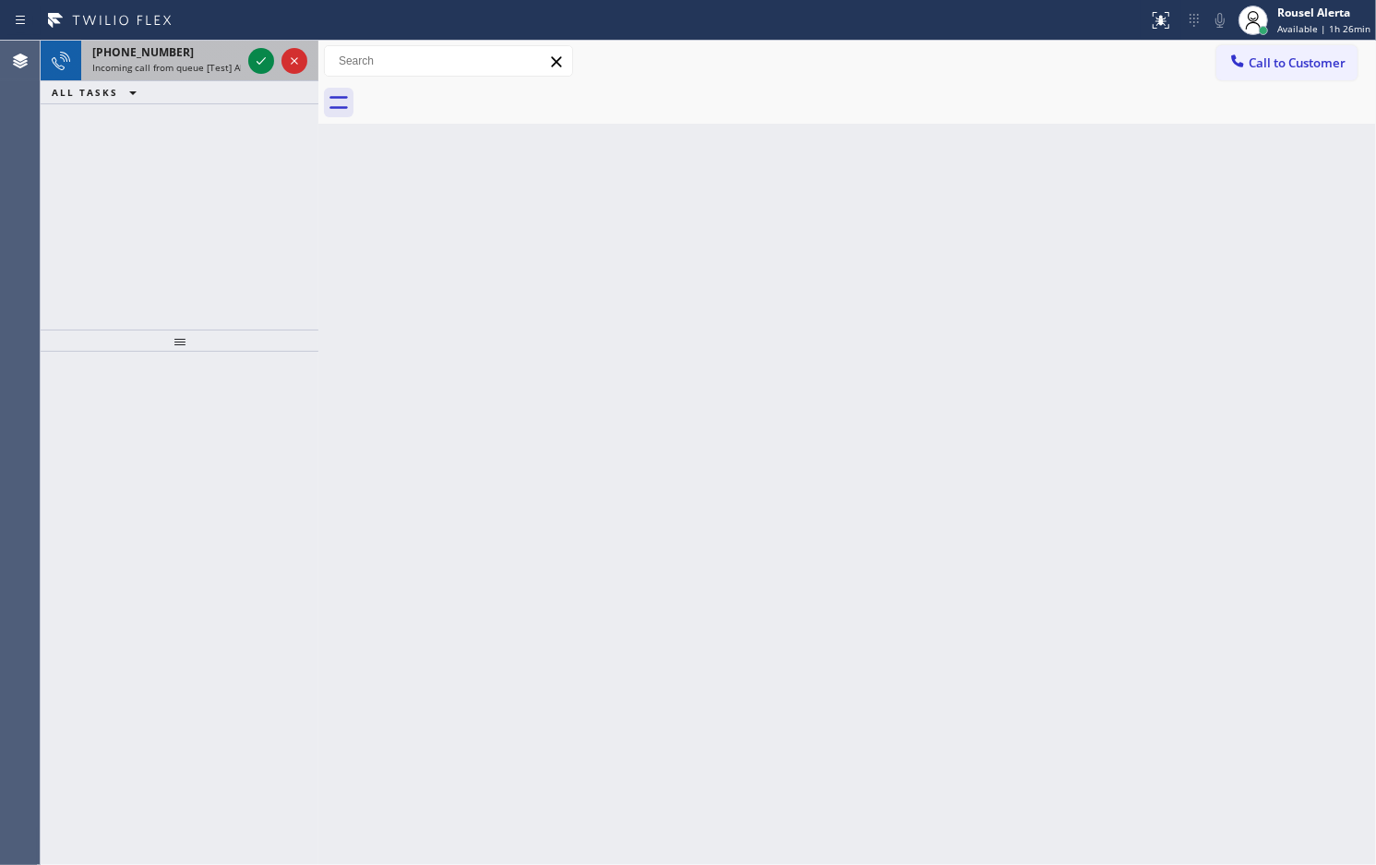
click at [242, 57] on div "[PHONE_NUMBER] Incoming call from queue [Test] All" at bounding box center [162, 61] width 163 height 41
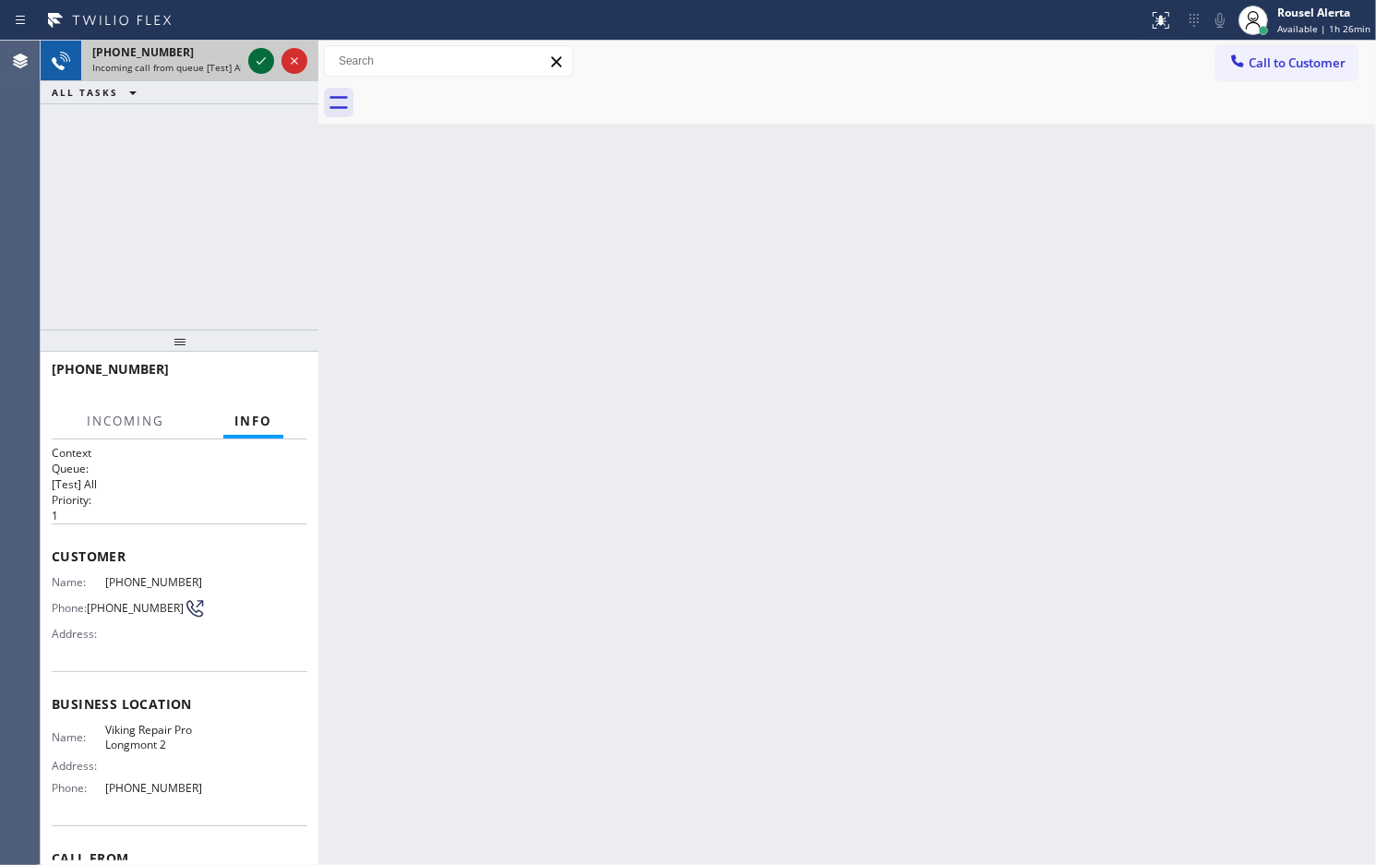
click at [250, 60] on icon at bounding box center [261, 61] width 22 height 22
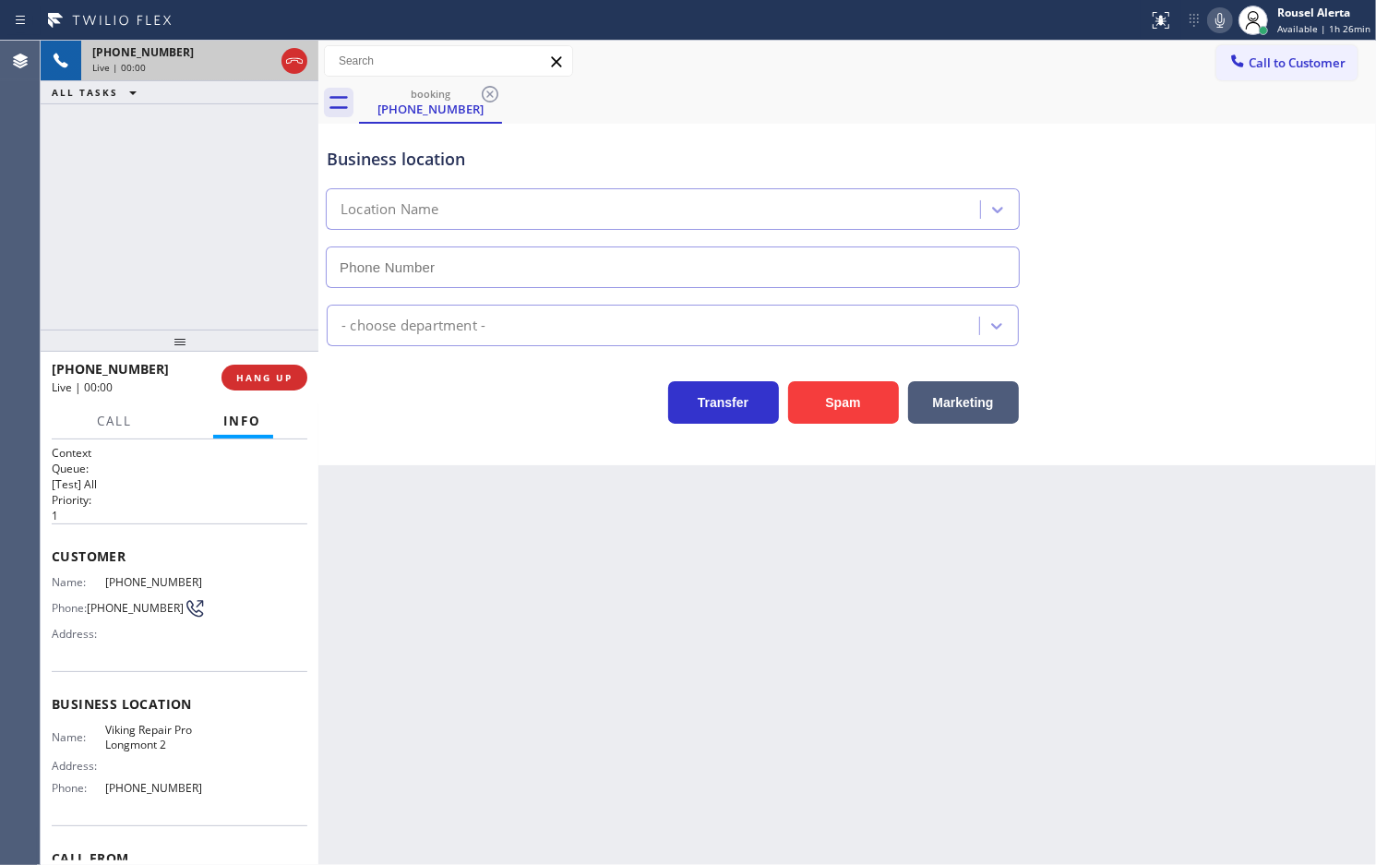
type input "[PHONE_NUMBER]"
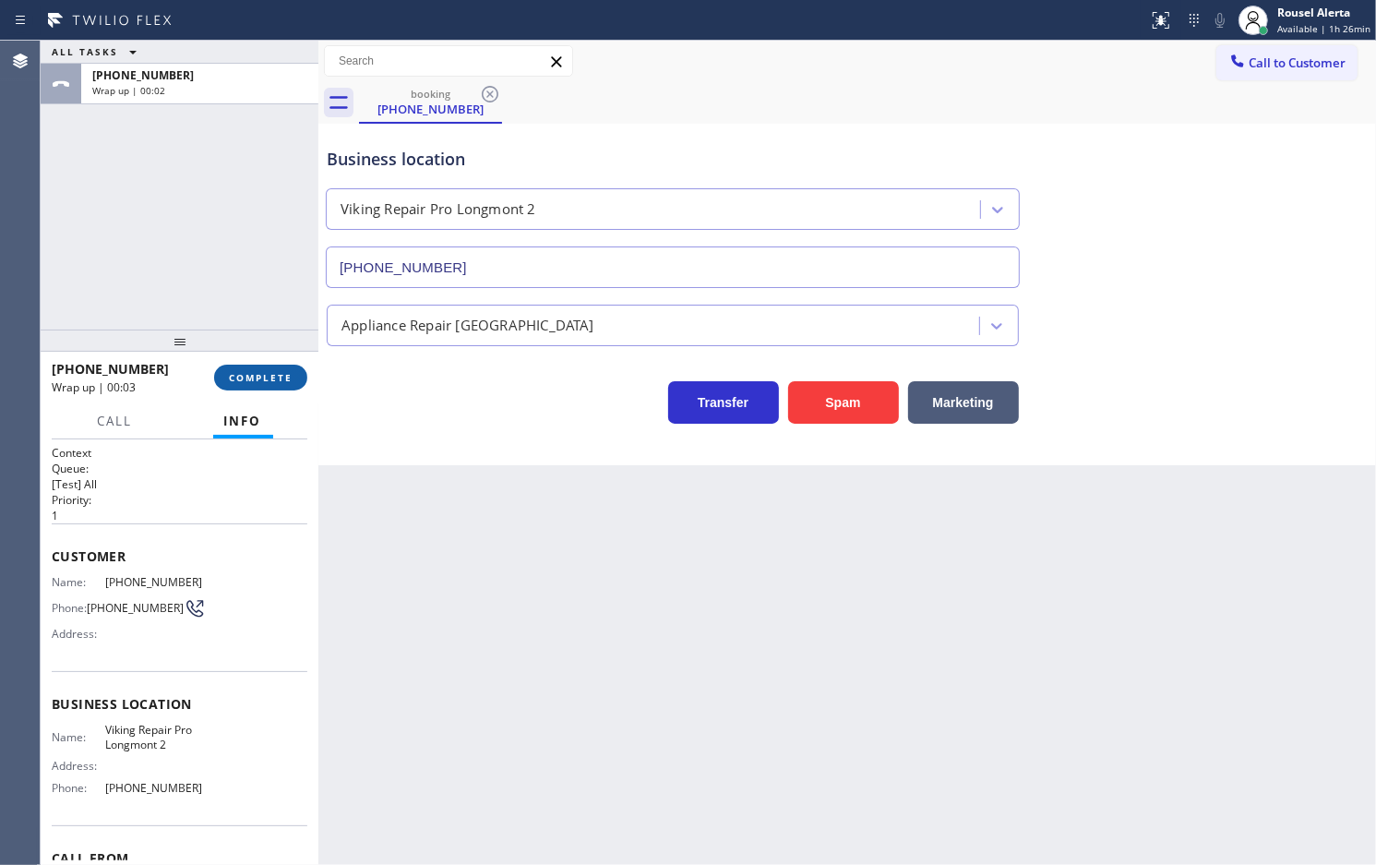
click at [243, 372] on span "COMPLETE" at bounding box center [261, 377] width 64 height 13
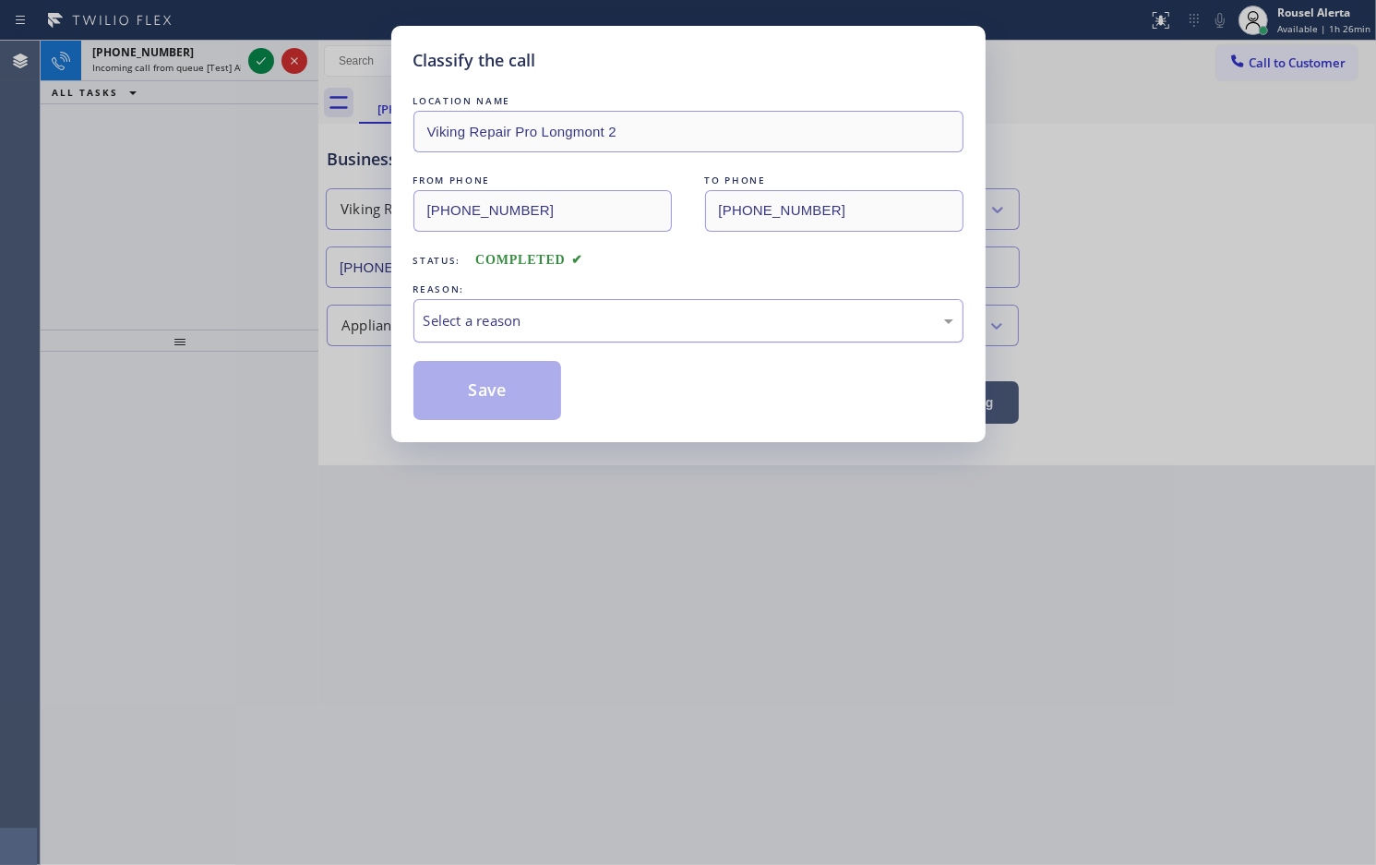
click at [550, 342] on div "Select a reason" at bounding box center [689, 320] width 550 height 43
click at [510, 411] on button "Save" at bounding box center [488, 390] width 149 height 59
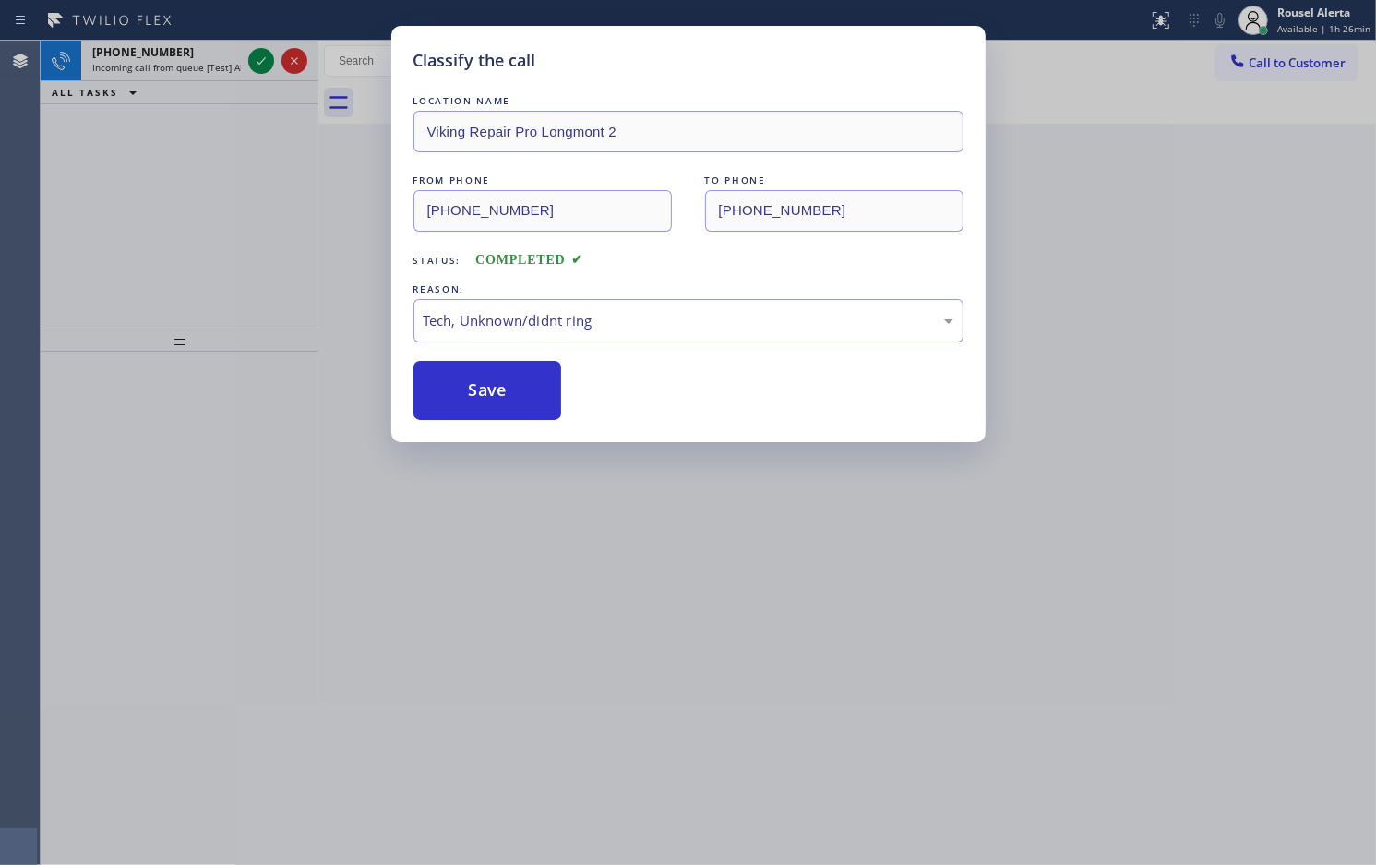
click at [210, 70] on span "Incoming call from queue [Test] All" at bounding box center [168, 67] width 153 height 13
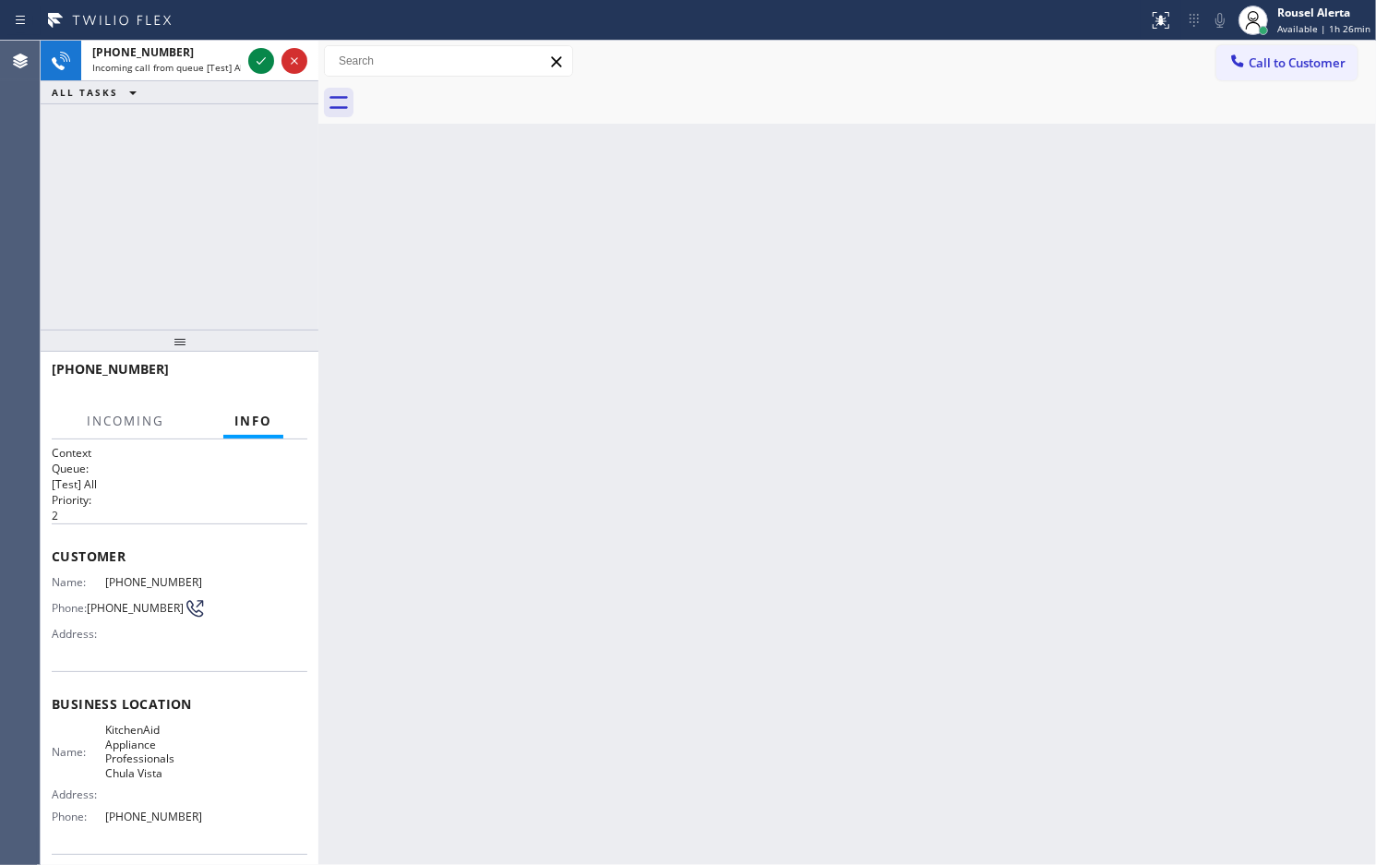
click at [210, 70] on span "Incoming call from queue [Test] All" at bounding box center [168, 67] width 153 height 13
click at [250, 66] on icon at bounding box center [261, 61] width 22 height 22
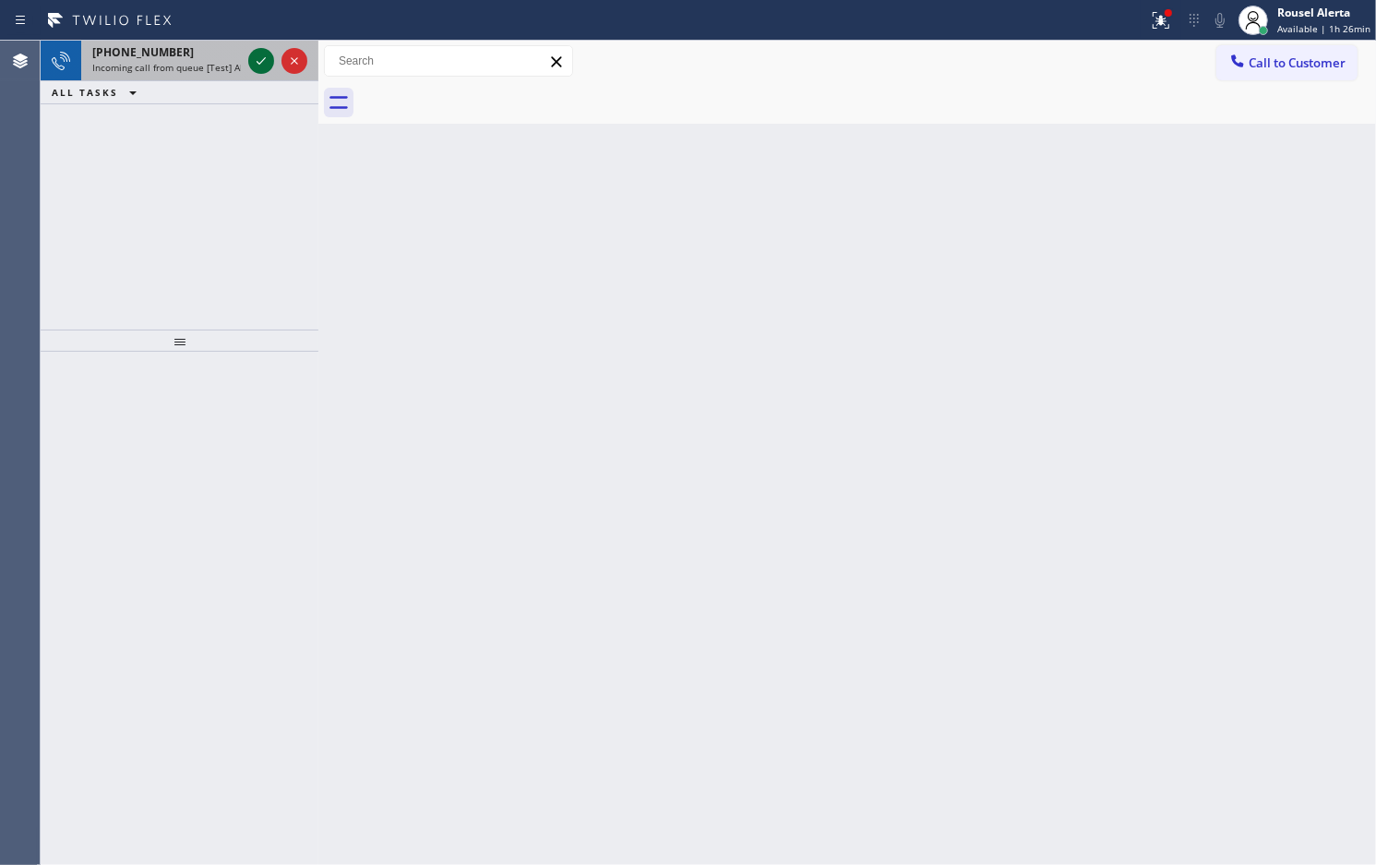
click at [250, 66] on icon at bounding box center [261, 61] width 22 height 22
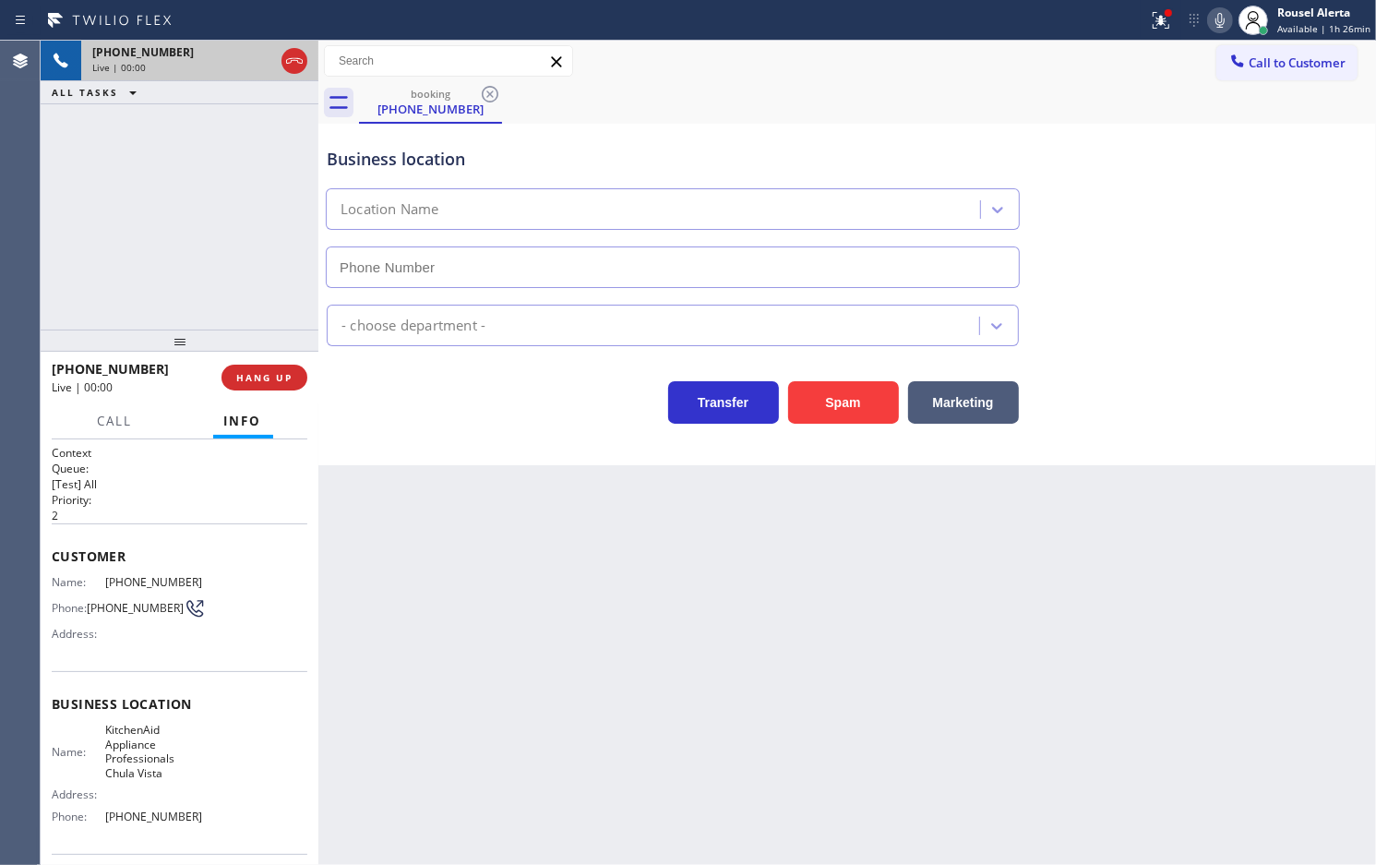
type input "[PHONE_NUMBER]"
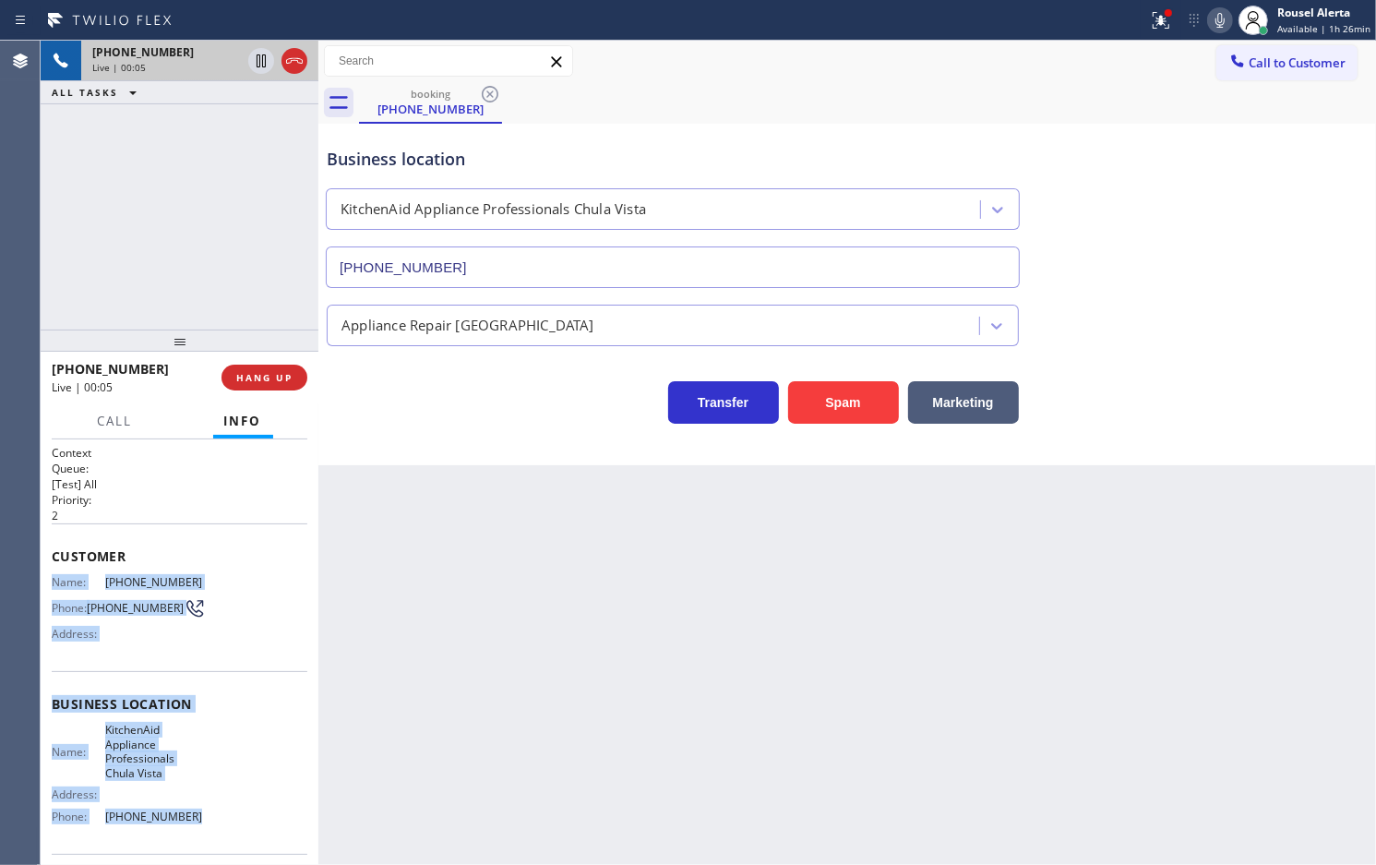
drag, startPoint x: 53, startPoint y: 578, endPoint x: 226, endPoint y: 815, distance: 293.9
click at [226, 815] on div "Context Queue: [Test] All Priority: 2 Customer Name: [PHONE_NUMBER] Phone: [PHO…" at bounding box center [180, 719] width 256 height 548
copy div "Name: [PHONE_NUMBER] Phone: [PHONE_NUMBER] Address: Business location Name: Kit…"
click at [1156, 30] on icon at bounding box center [1161, 20] width 22 height 22
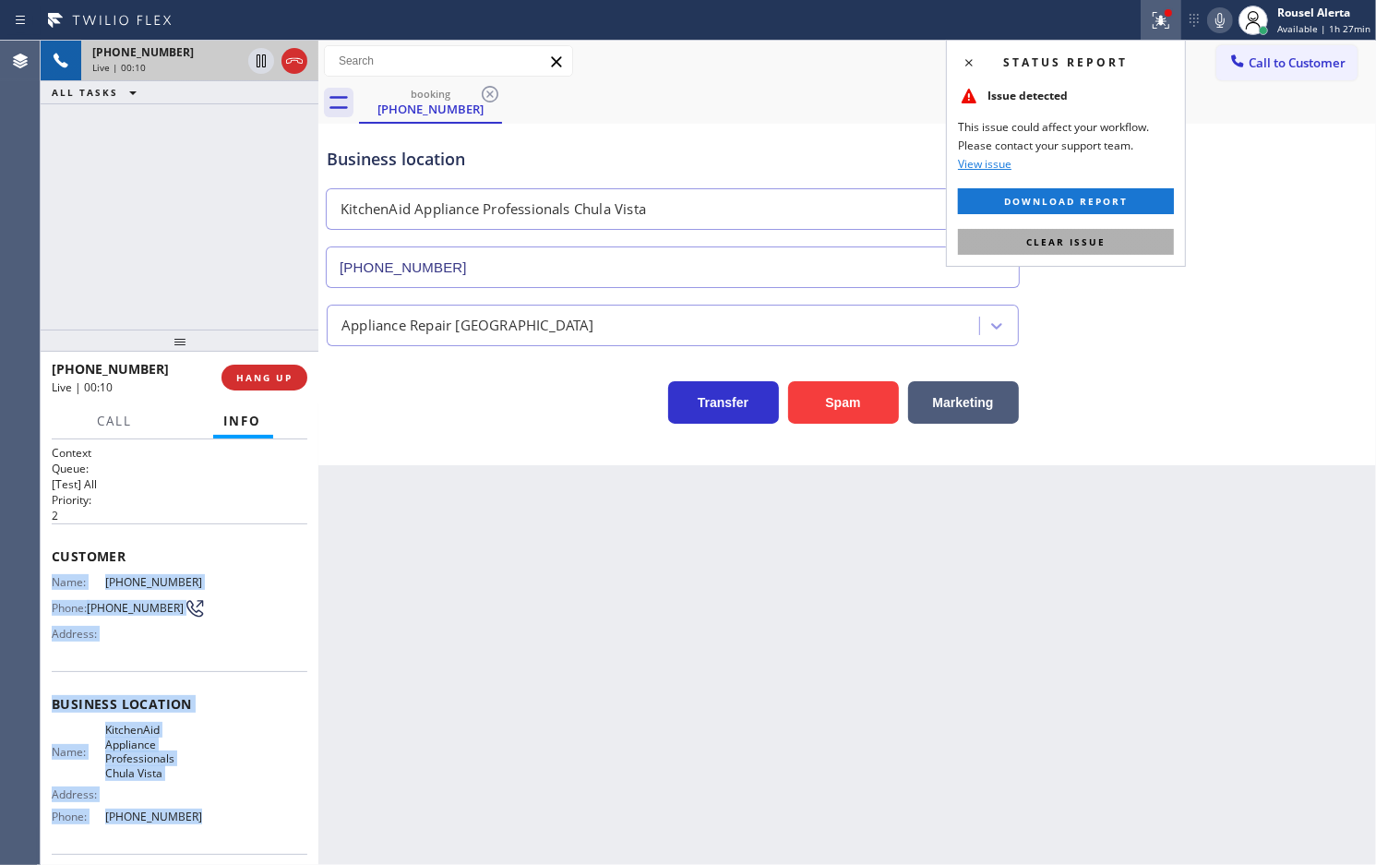
click at [1126, 240] on button "Clear issue" at bounding box center [1066, 242] width 216 height 26
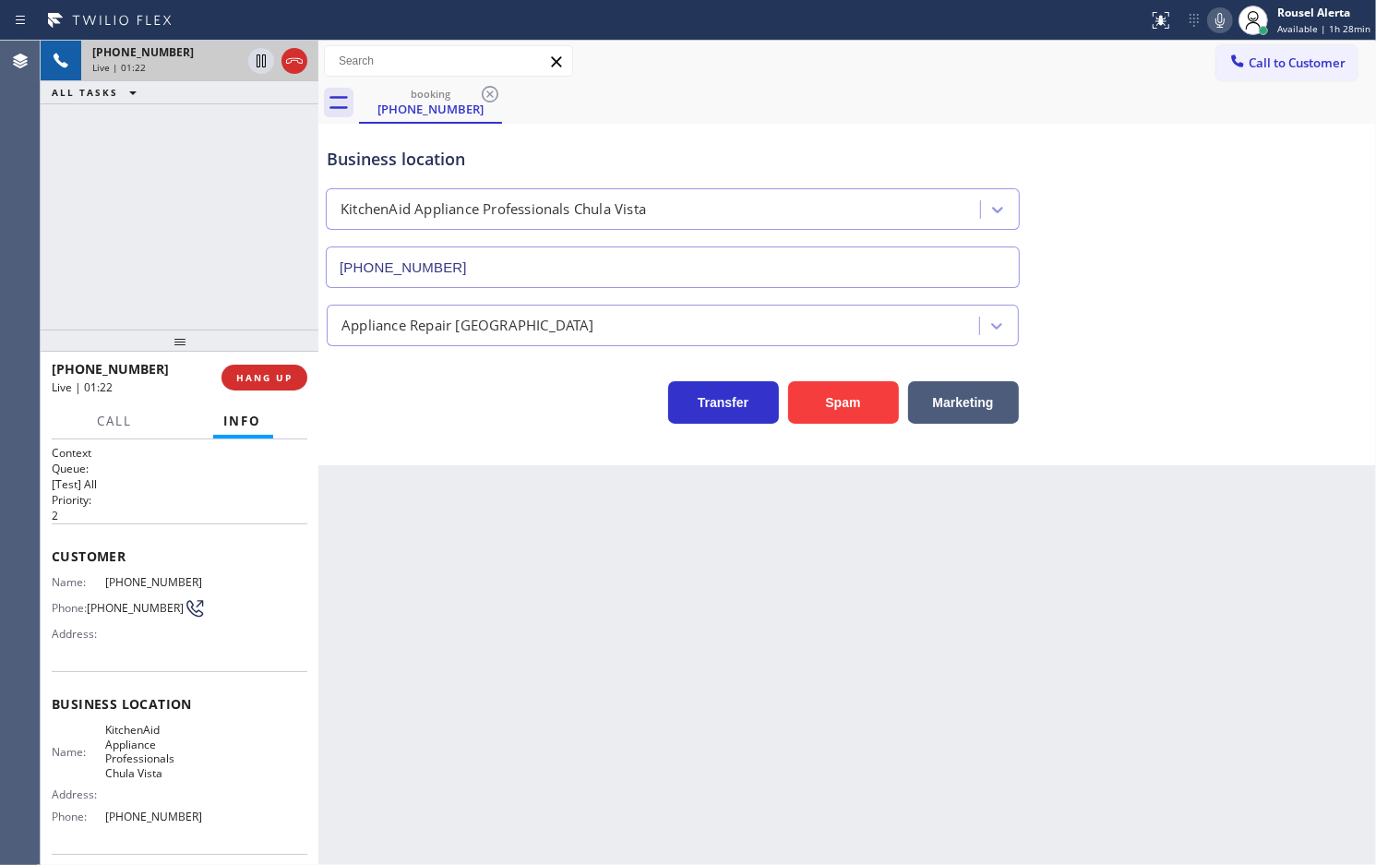
click at [494, 702] on div "Back to Dashboard Change Sender ID Customers Technicians Select a contact Outbo…" at bounding box center [847, 453] width 1058 height 824
click at [265, 380] on span "HANG UP" at bounding box center [264, 377] width 56 height 13
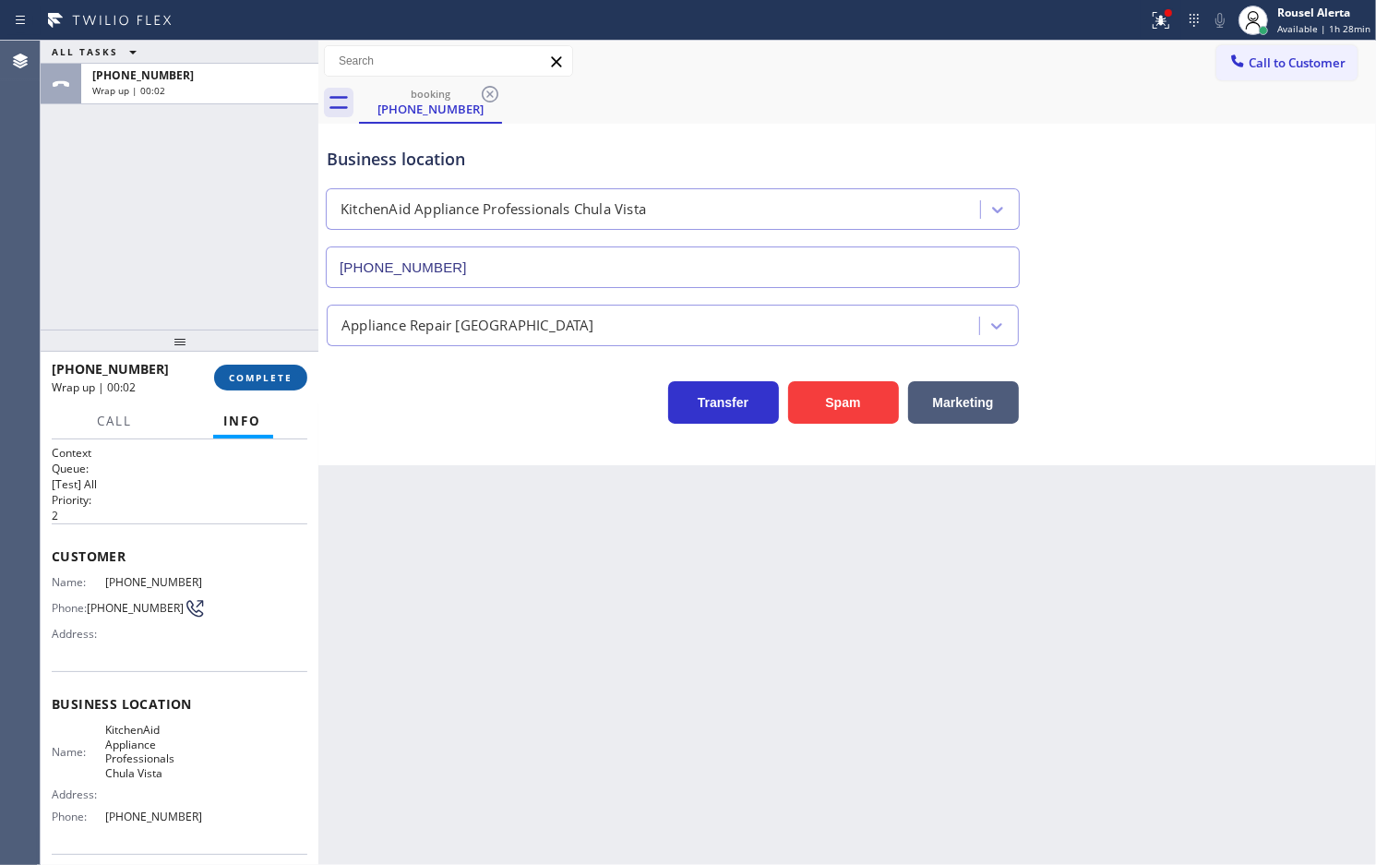
click at [265, 380] on span "COMPLETE" at bounding box center [261, 377] width 64 height 13
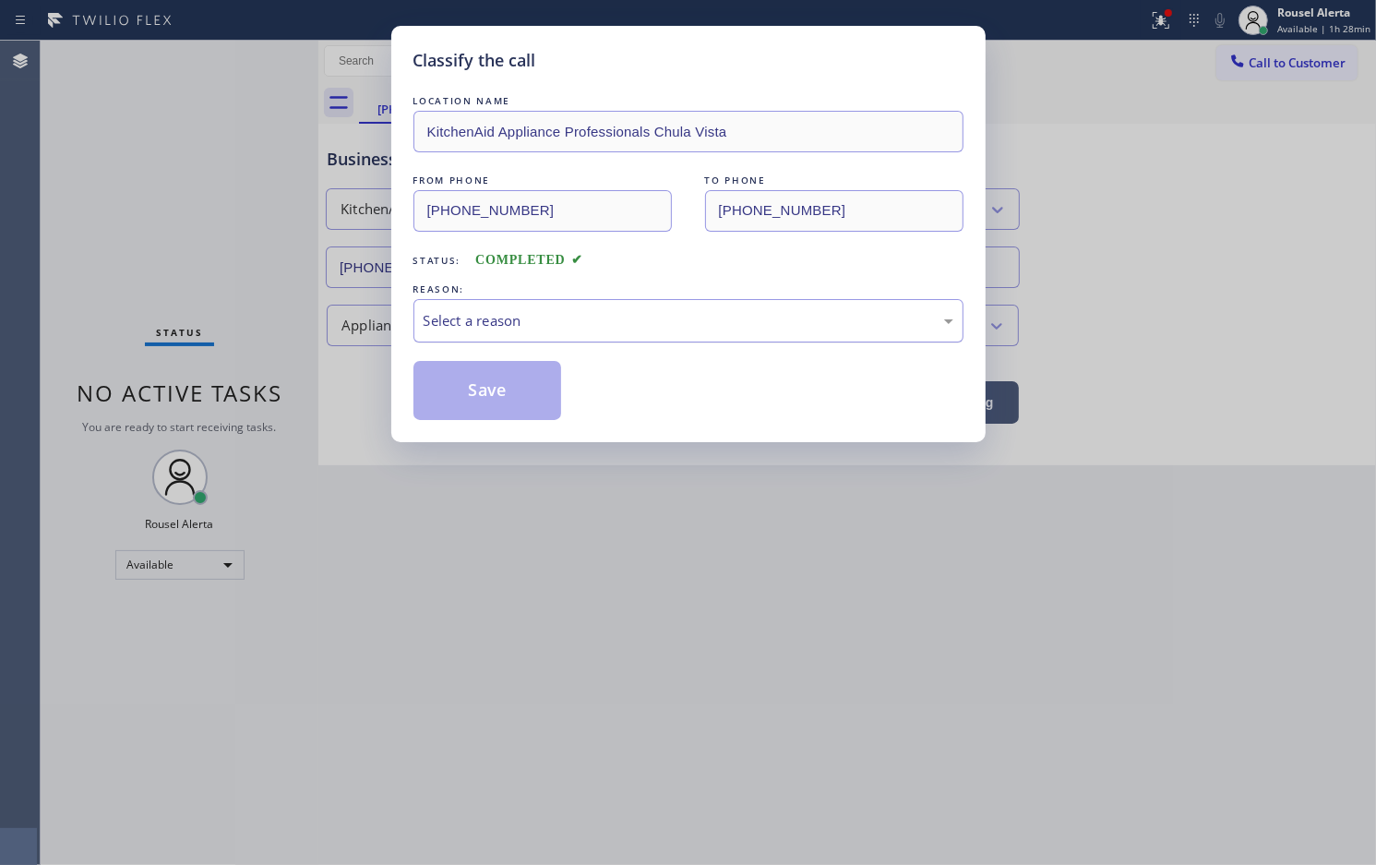
click at [529, 326] on div "Select a reason" at bounding box center [689, 320] width 530 height 21
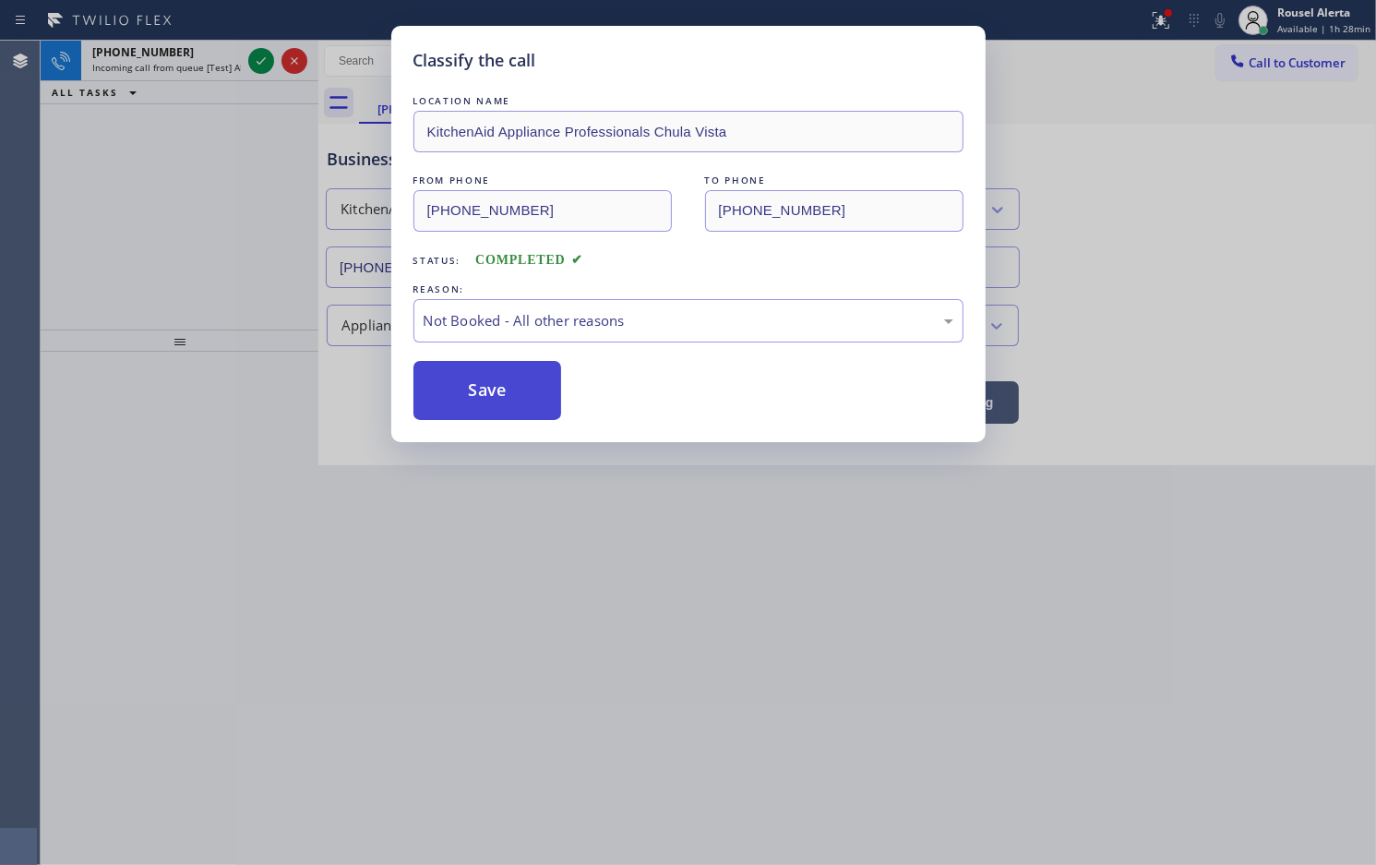
click at [492, 394] on button "Save" at bounding box center [488, 390] width 149 height 59
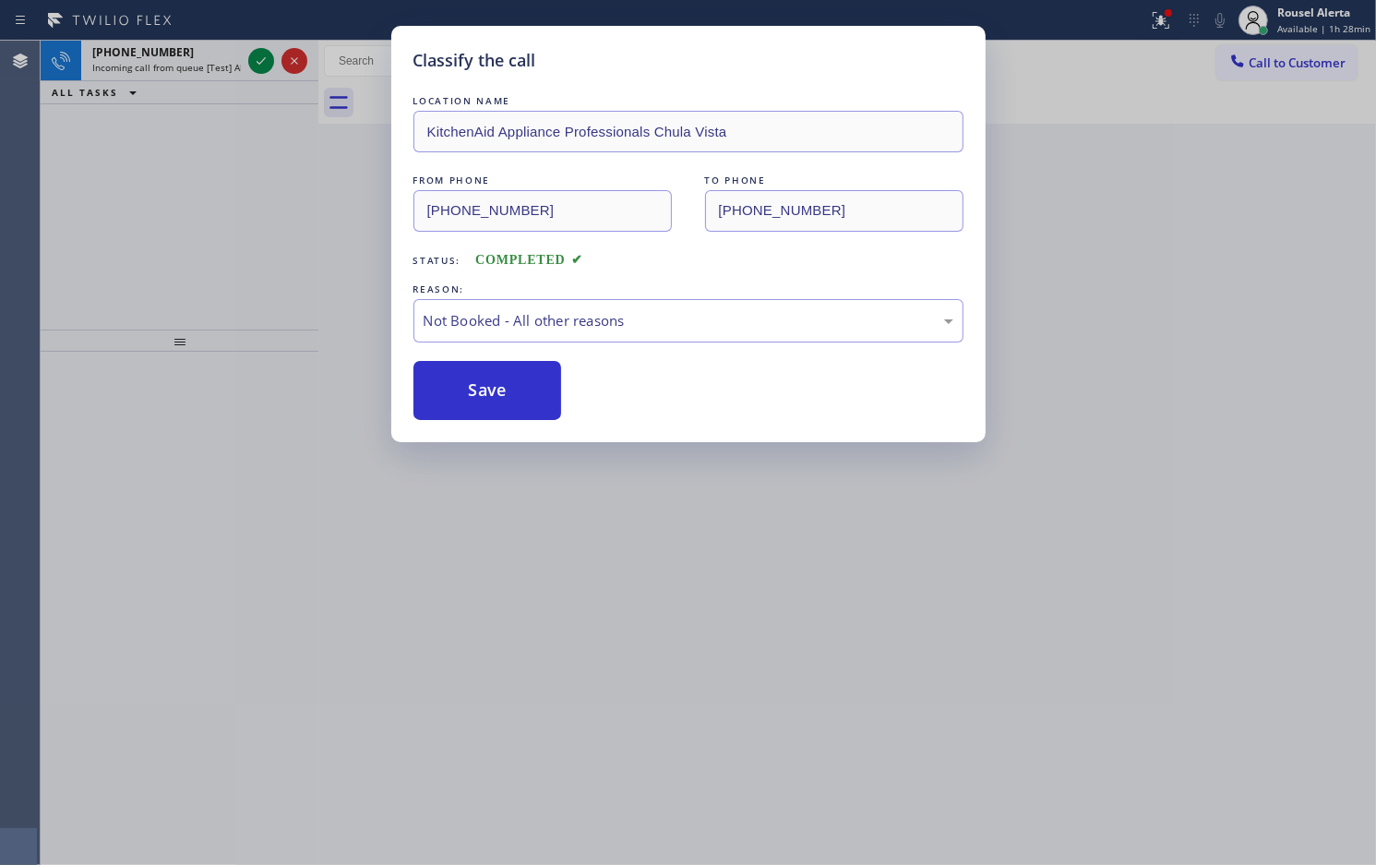
click at [187, 58] on div "Classify the call LOCATION NAME KitchenAid Appliance Professionals Chula Vista …" at bounding box center [688, 432] width 1376 height 865
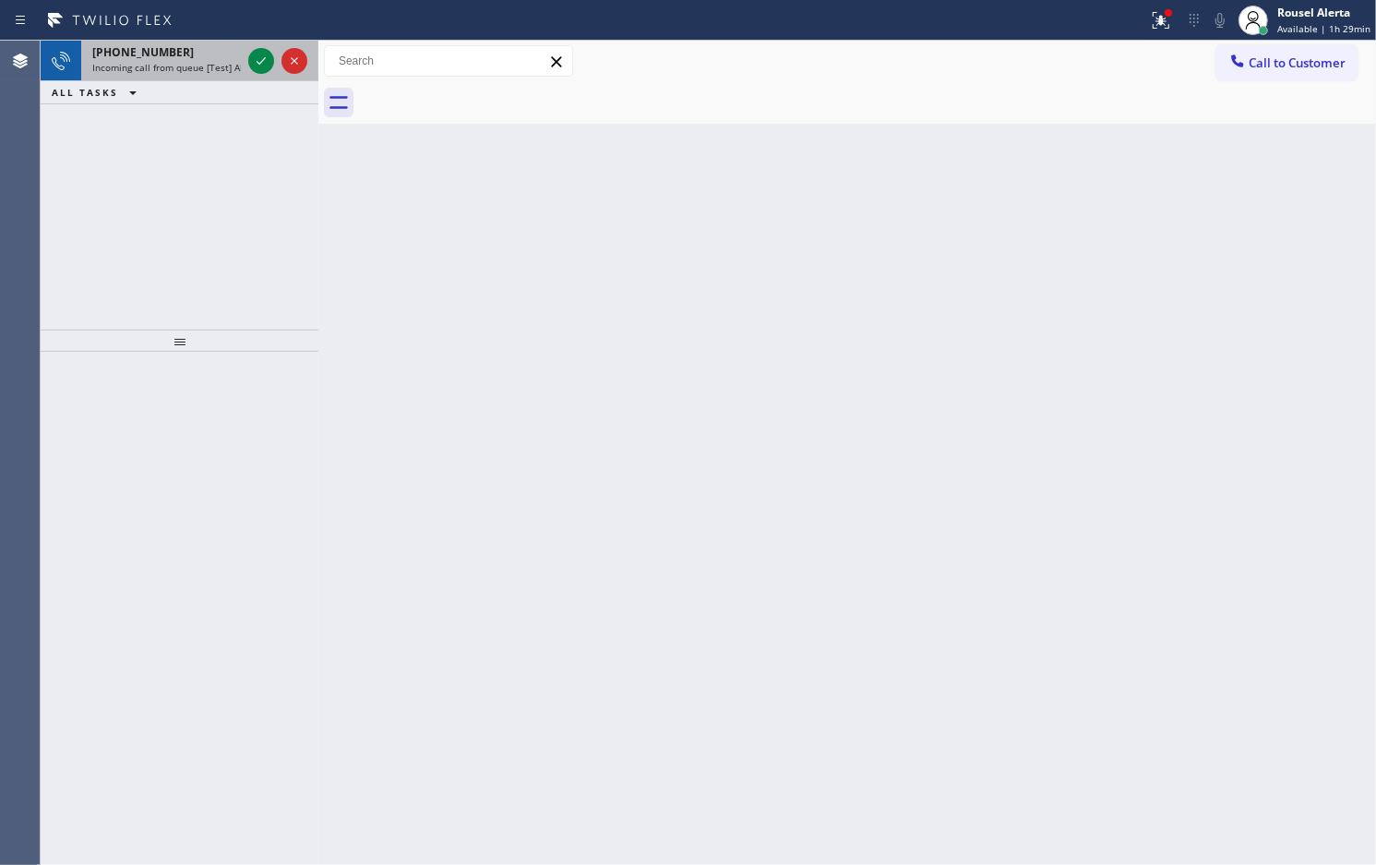
click at [200, 65] on span "Incoming call from queue [Test] All" at bounding box center [168, 67] width 153 height 13
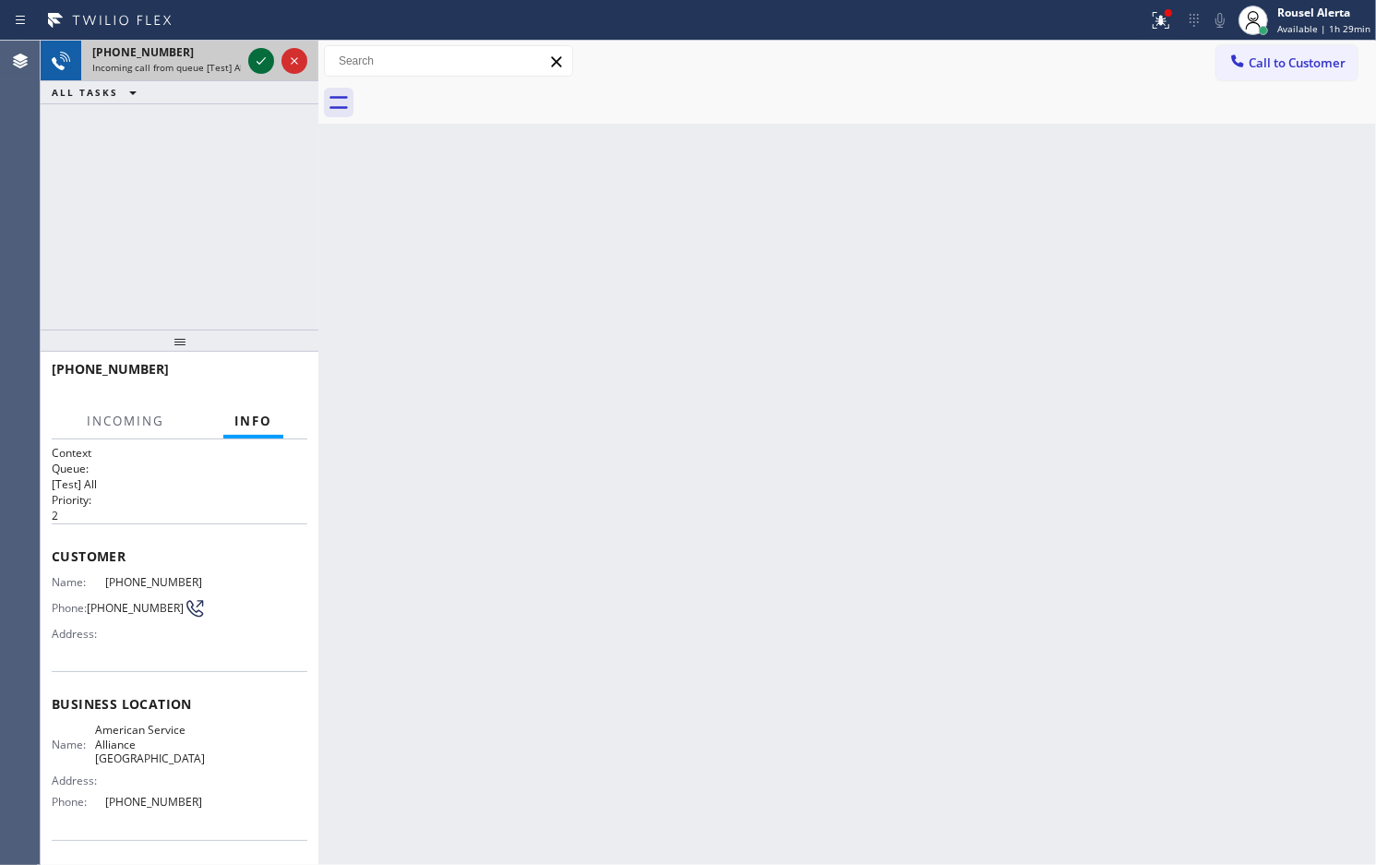
click at [259, 65] on icon at bounding box center [261, 61] width 22 height 22
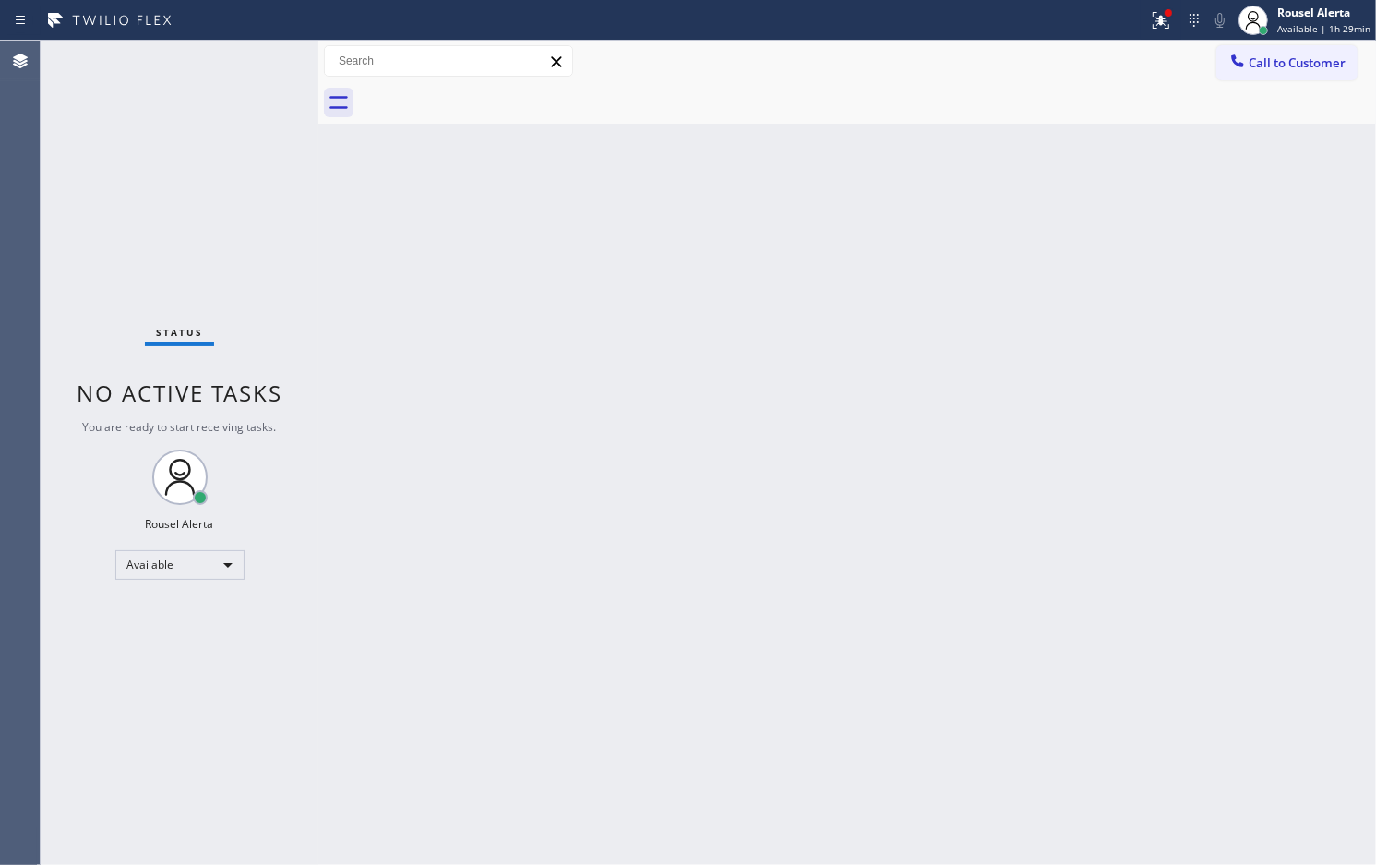
click at [259, 65] on div "Status No active tasks You are ready to start receiving tasks. Rousel Alerta Av…" at bounding box center [180, 453] width 278 height 824
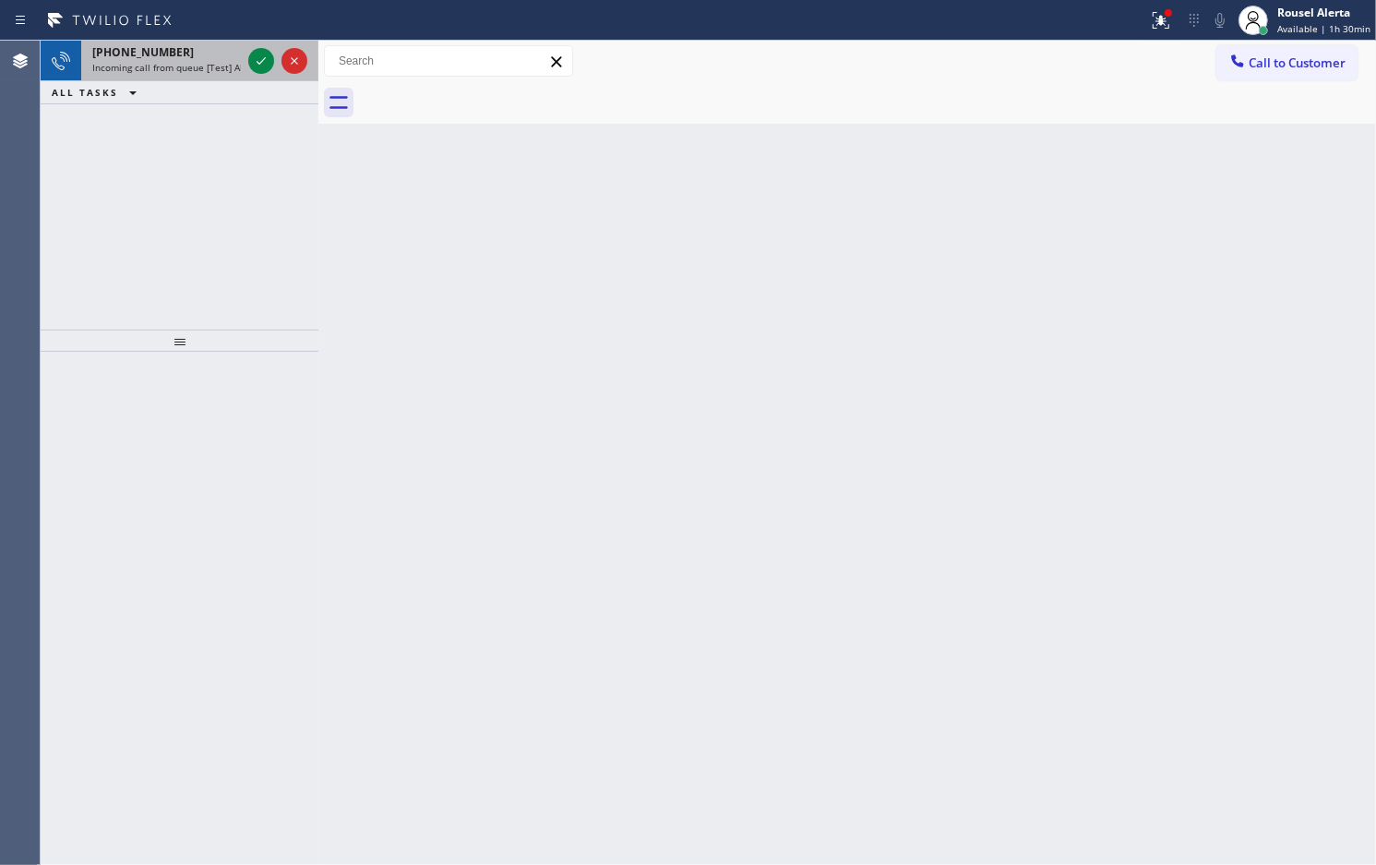
click at [200, 52] on div "[PHONE_NUMBER]" at bounding box center [166, 52] width 149 height 16
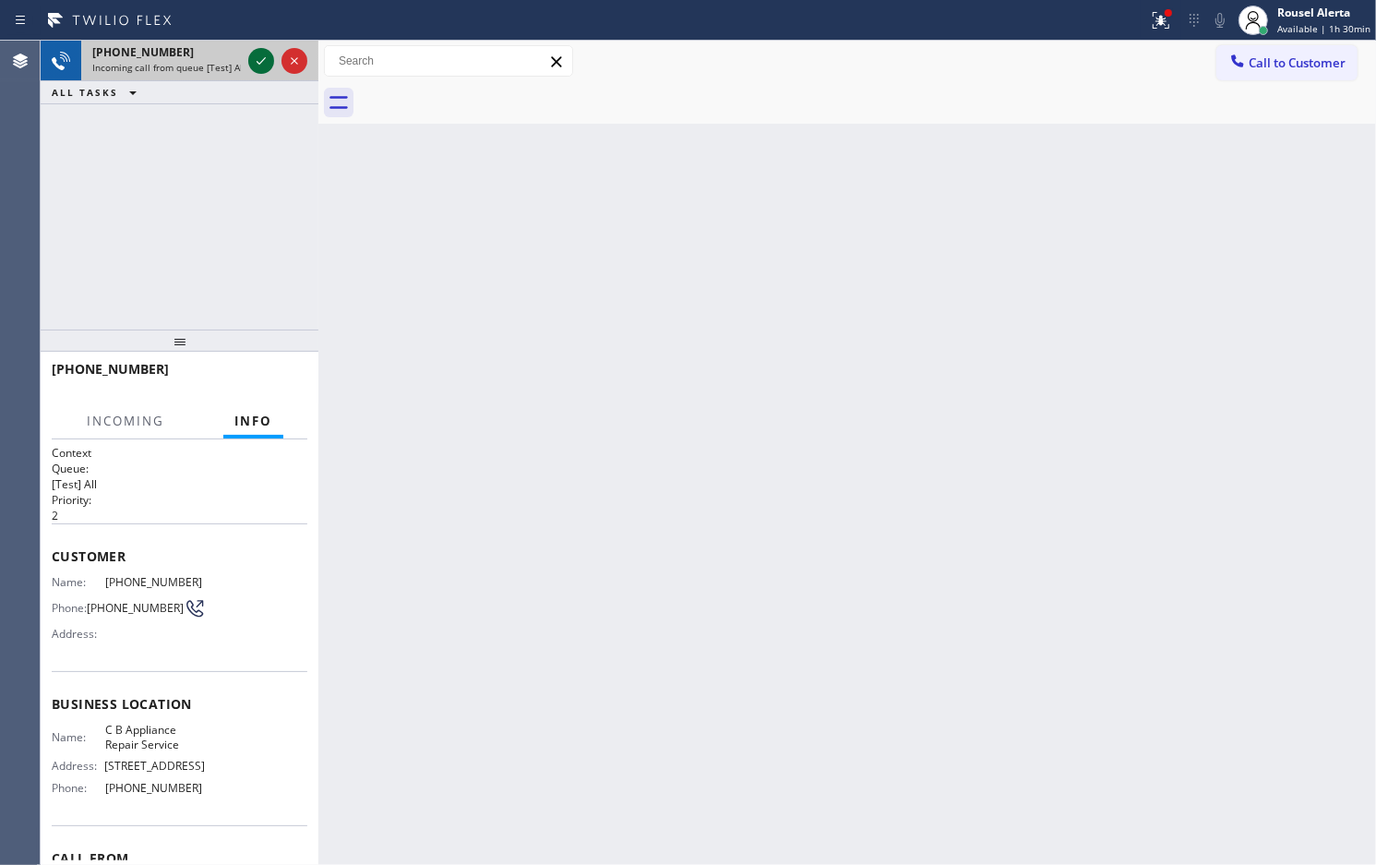
click at [260, 62] on icon at bounding box center [261, 60] width 9 height 7
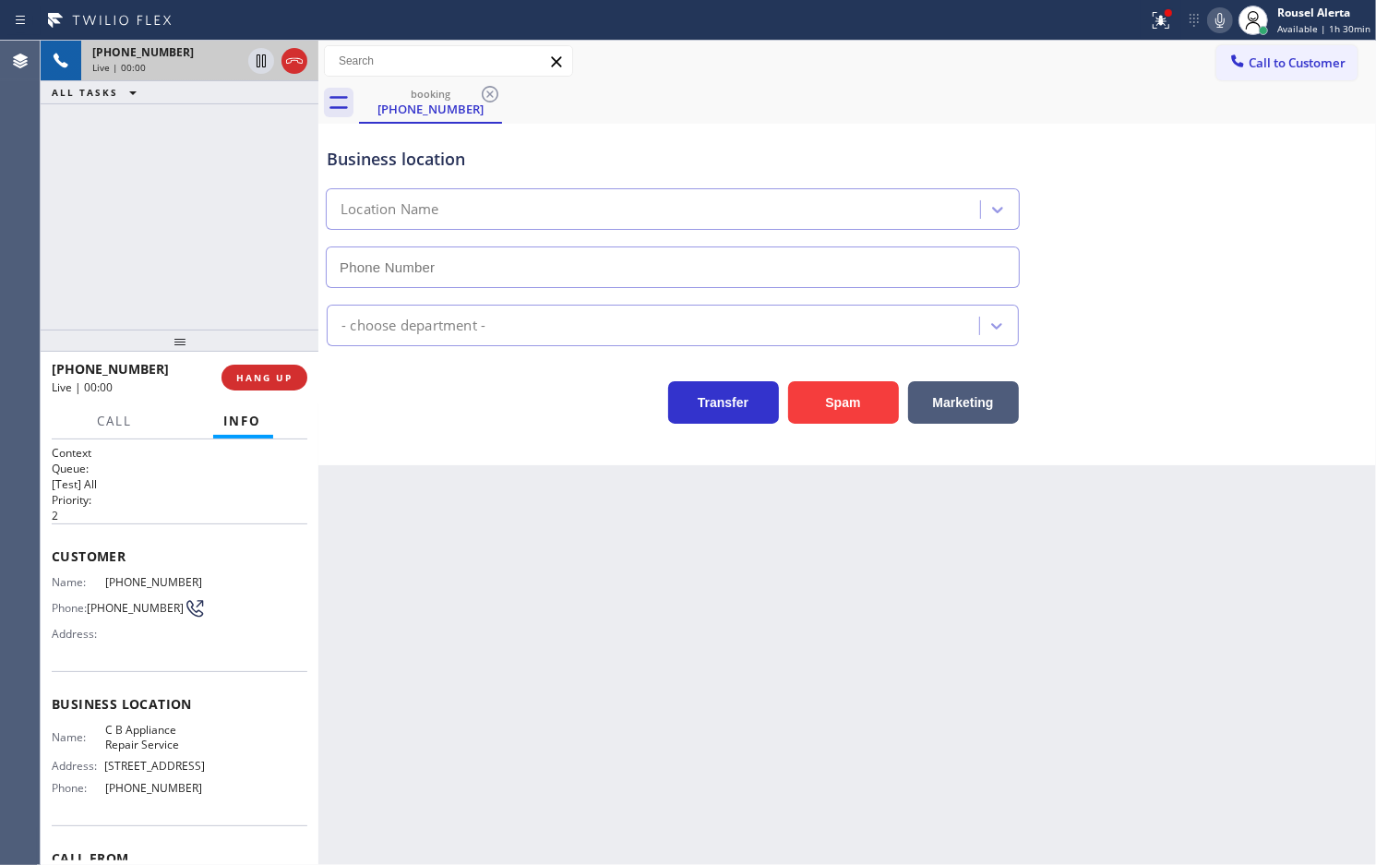
type input "[PHONE_NUMBER]"
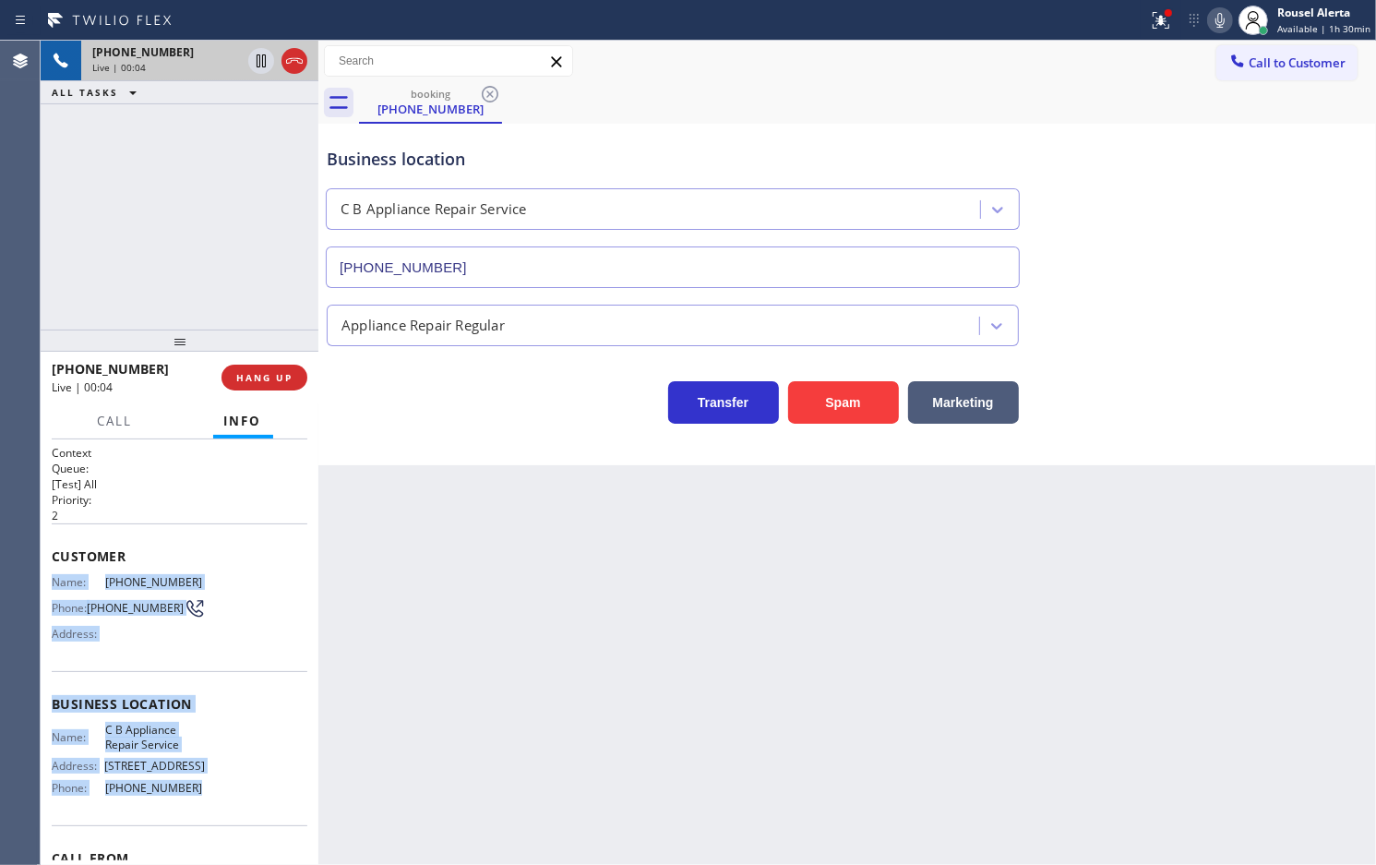
drag, startPoint x: 60, startPoint y: 605, endPoint x: 192, endPoint y: 815, distance: 248.4
click at [192, 815] on div "Context Queue: [Test] All Priority: 2 Customer Name: [PHONE_NUMBER] Phone: [PHO…" at bounding box center [180, 652] width 278 height 426
copy div "Name: [PHONE_NUMBER] Phone: [PHONE_NUMBER] Address: Business location Name: C B…"
click at [258, 62] on icon at bounding box center [261, 61] width 22 height 22
click at [1218, 16] on icon at bounding box center [1220, 20] width 22 height 22
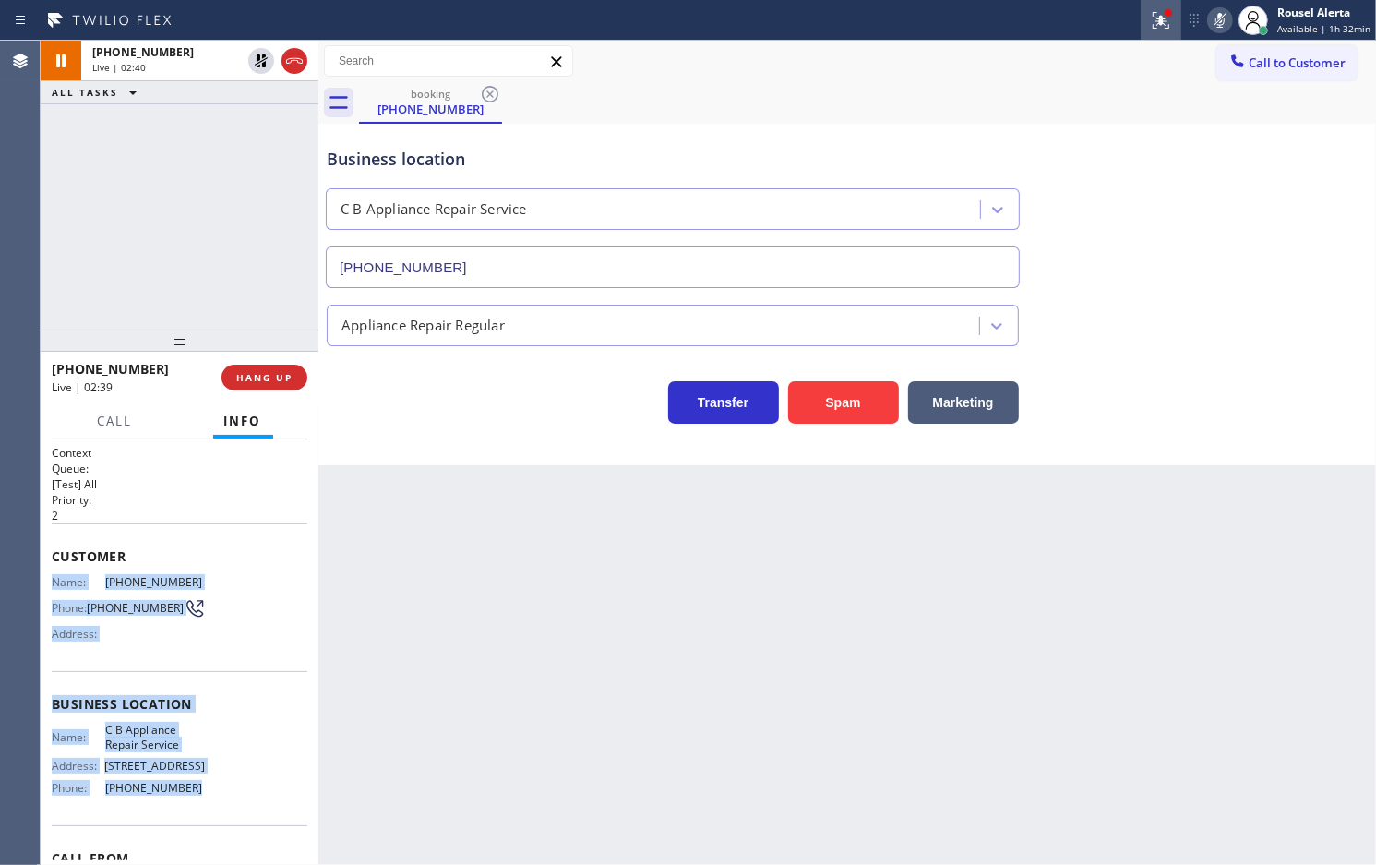
click at [1167, 20] on icon at bounding box center [1161, 18] width 11 height 6
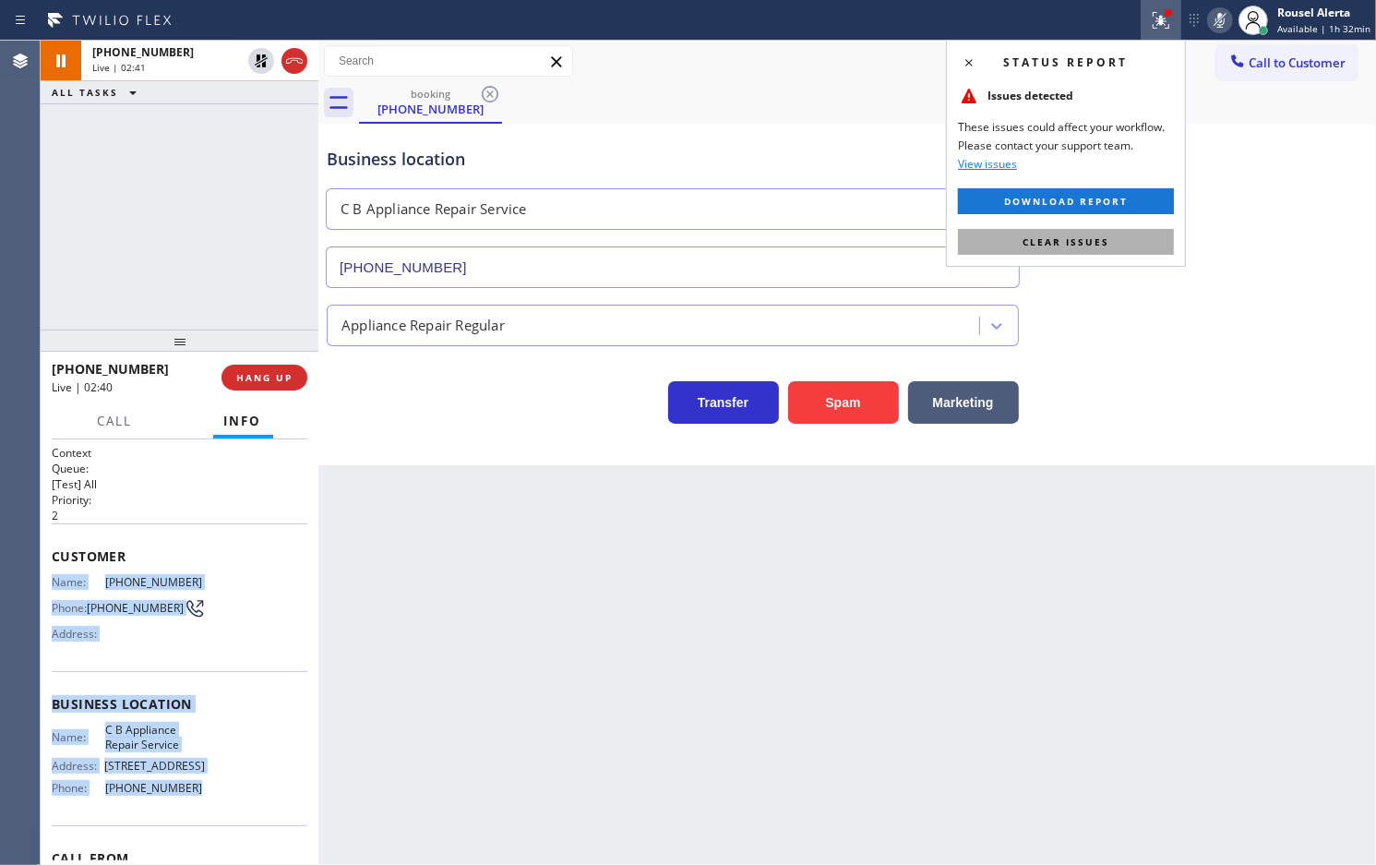
click at [1077, 246] on span "Clear issues" at bounding box center [1066, 241] width 87 height 13
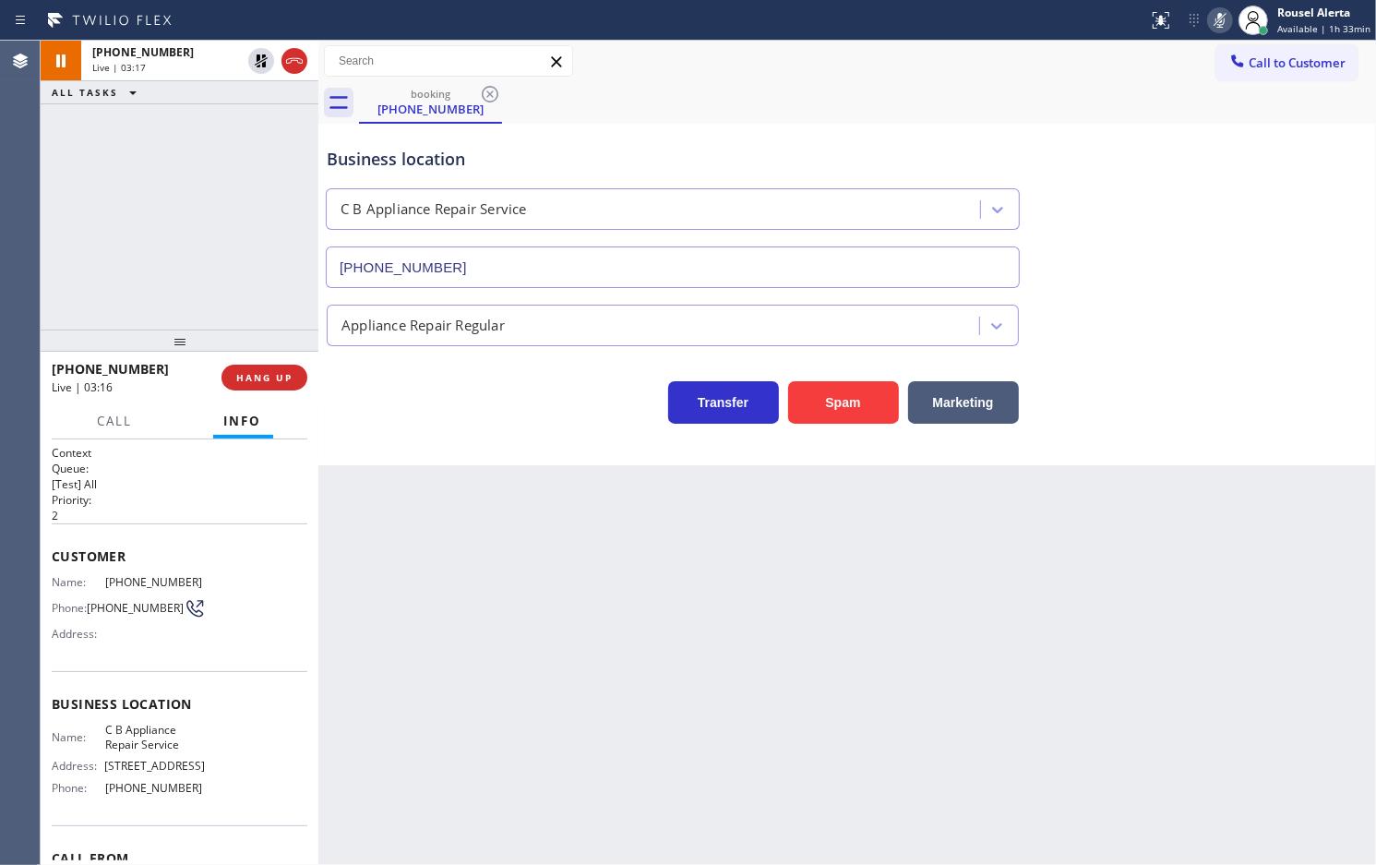
click at [1008, 106] on div "booking [PHONE_NUMBER]" at bounding box center [867, 103] width 1017 height 42
click at [250, 56] on icon at bounding box center [261, 61] width 22 height 22
click at [1229, 16] on icon at bounding box center [1220, 20] width 22 height 22
click at [120, 432] on button "Call" at bounding box center [115, 421] width 57 height 36
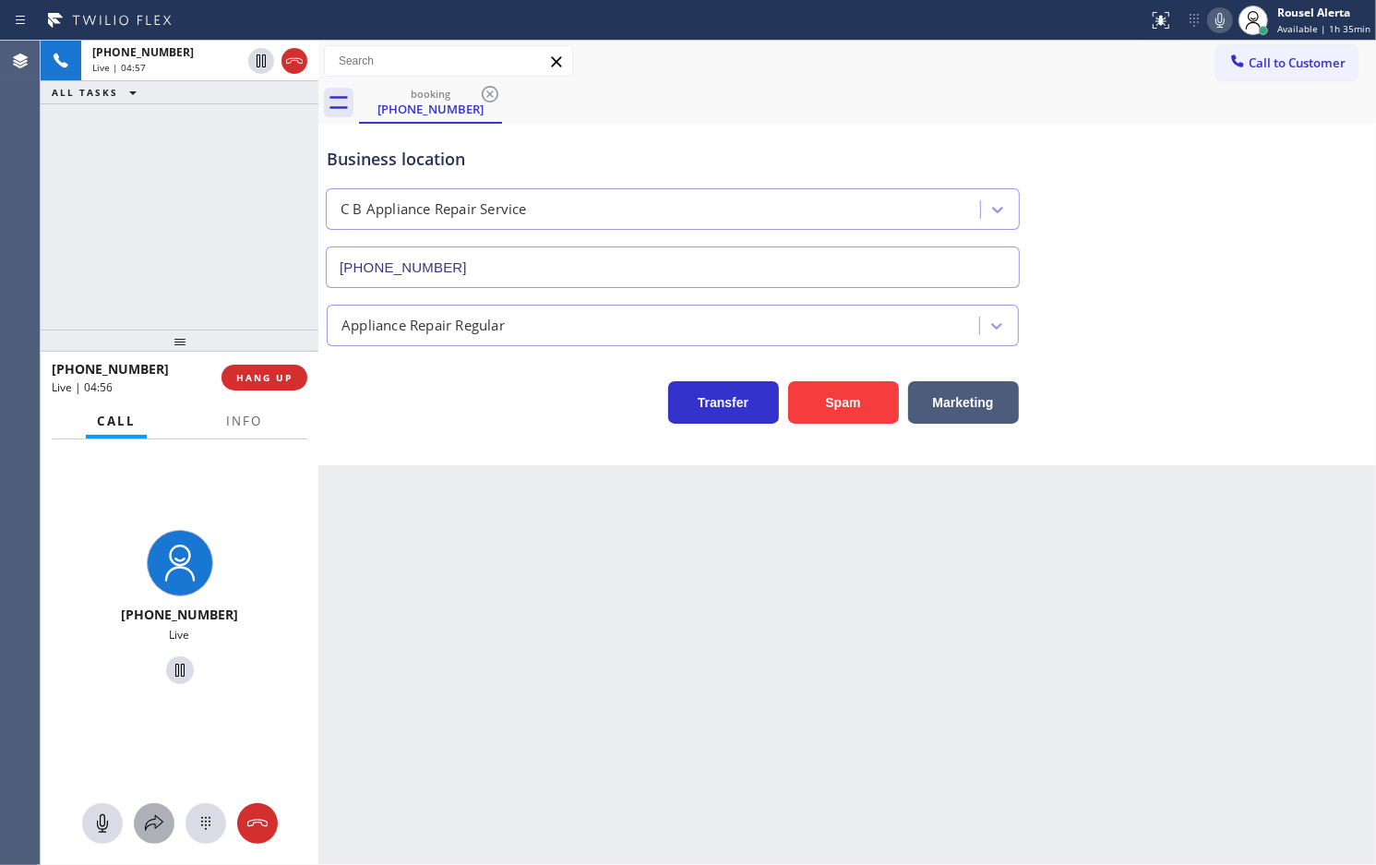
click at [152, 812] on icon at bounding box center [154, 823] width 22 height 22
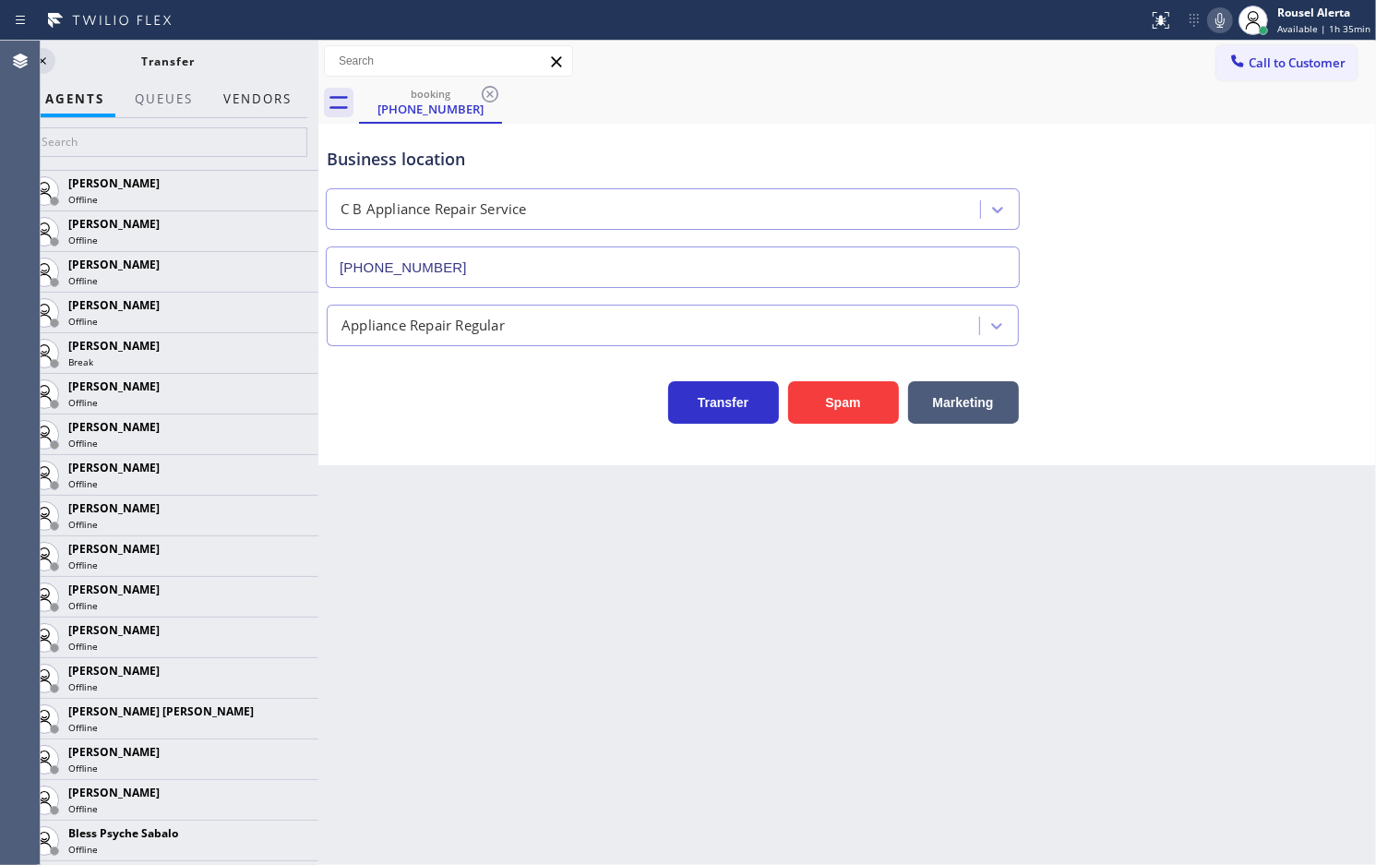
click at [258, 84] on button "Vendors" at bounding box center [257, 99] width 90 height 36
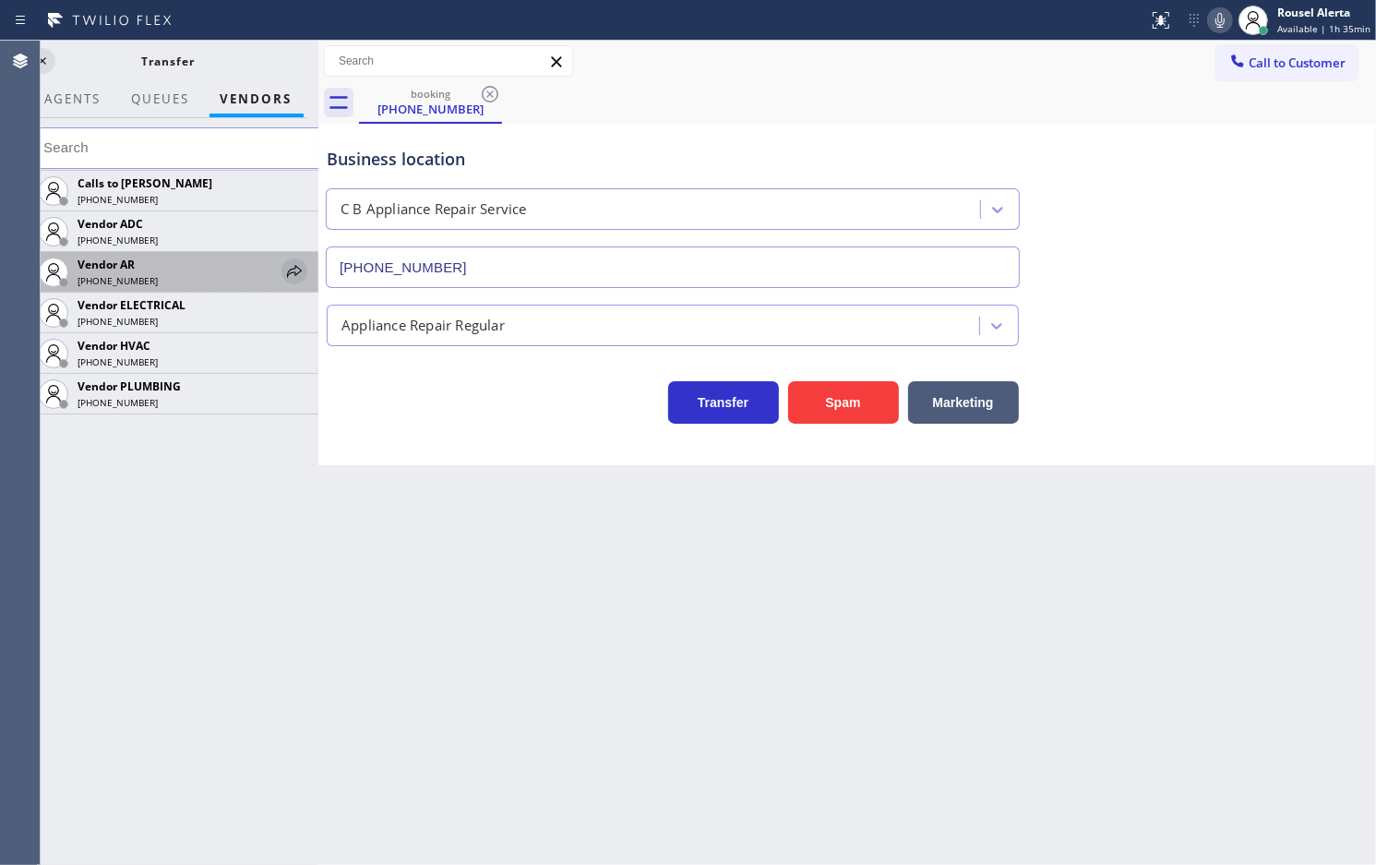
click at [305, 268] on icon at bounding box center [294, 271] width 22 height 22
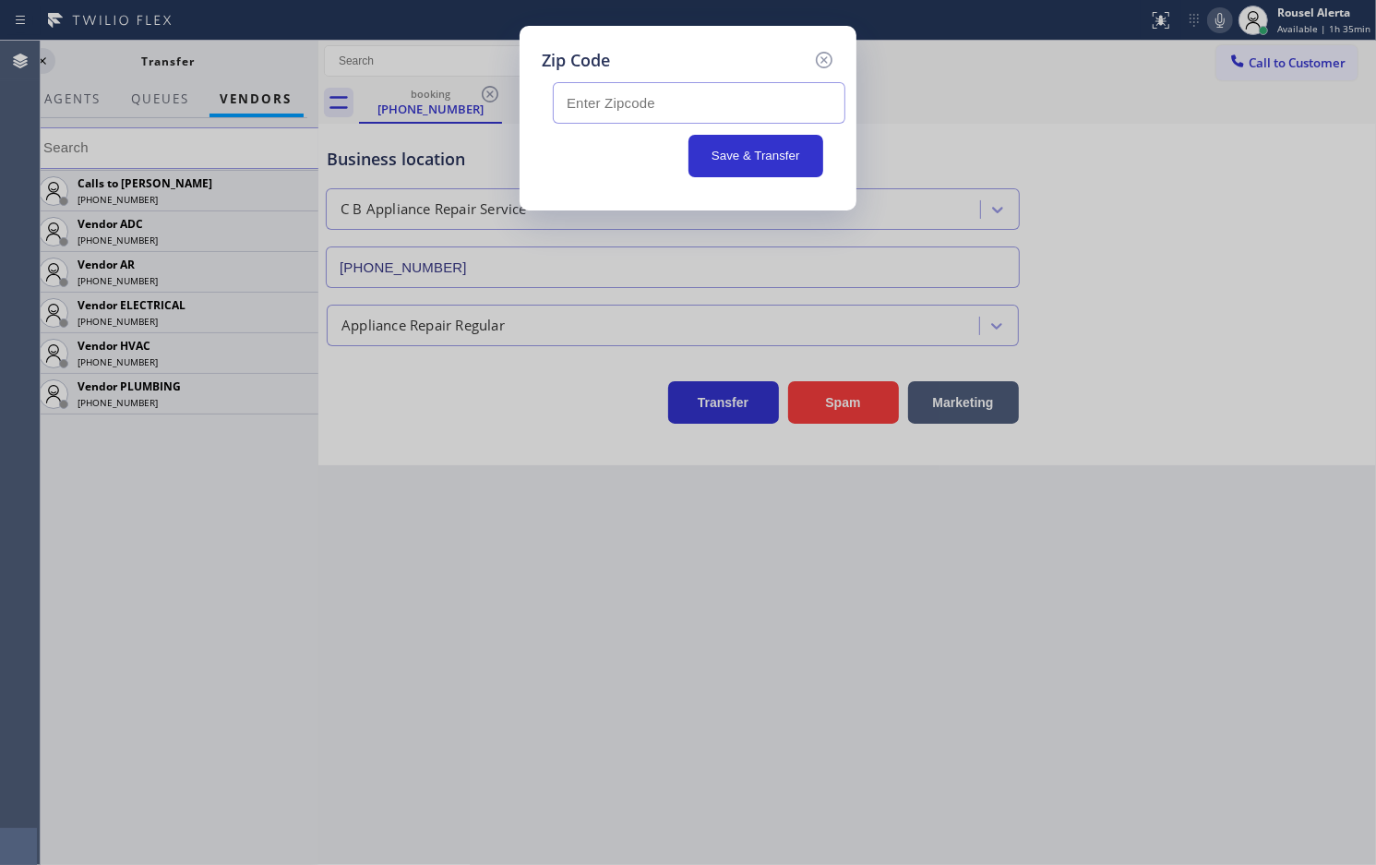
click at [654, 100] on input "text" at bounding box center [699, 103] width 293 height 42
paste input "33016"
type input "33016"
click at [748, 168] on button "Save & Transfer" at bounding box center [757, 156] width 136 height 42
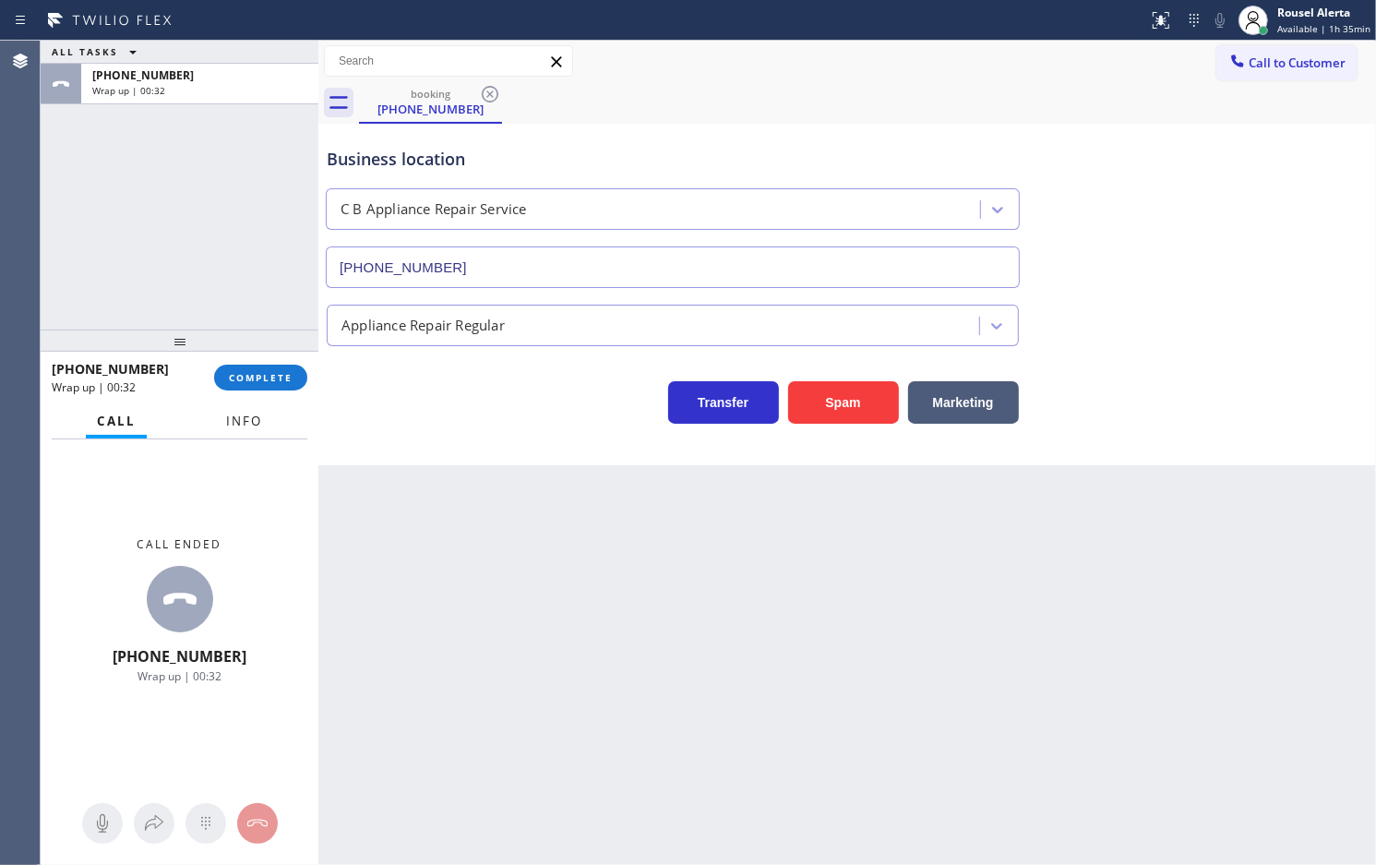
click at [256, 431] on button "Info" at bounding box center [244, 421] width 58 height 36
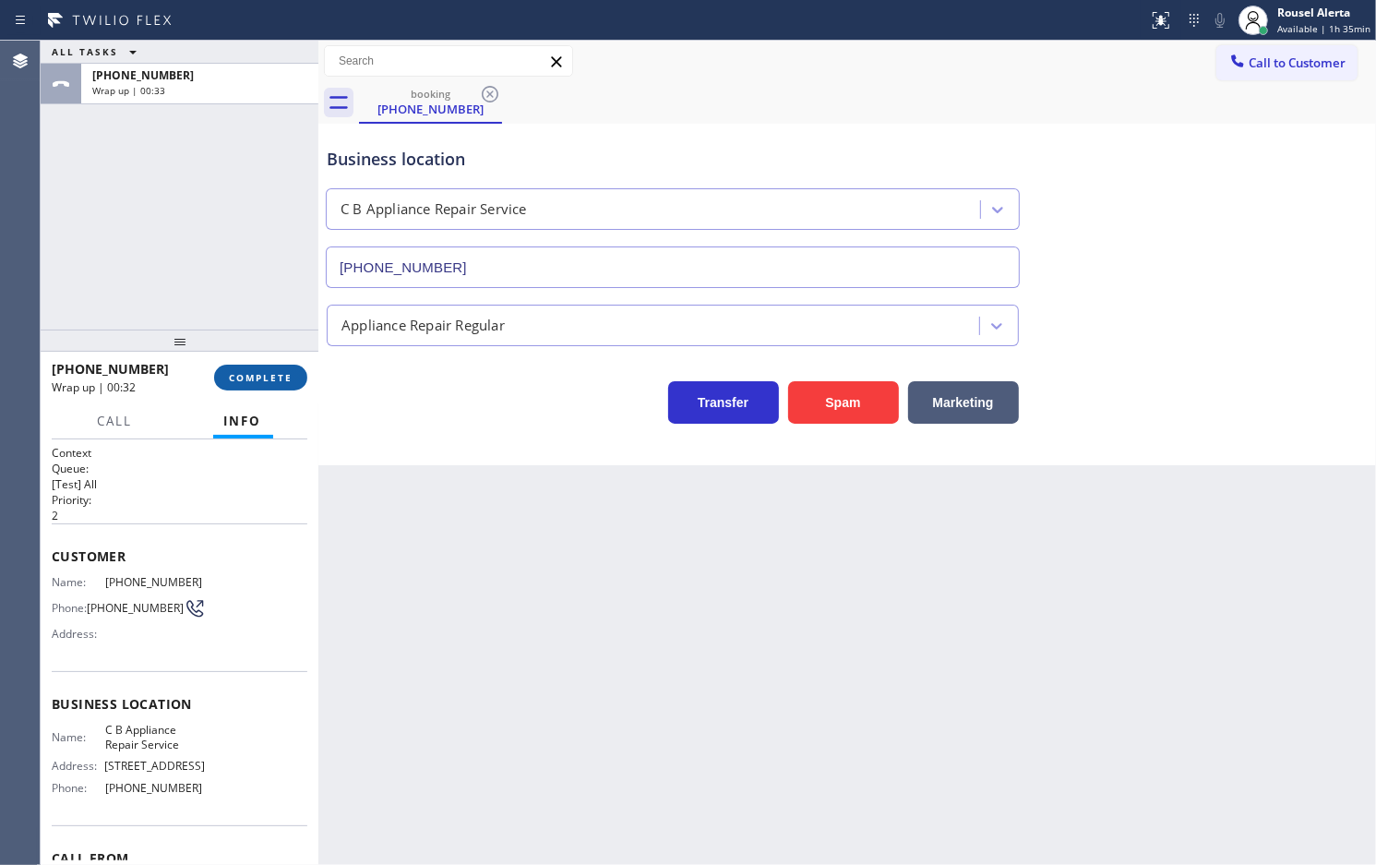
click at [241, 378] on span "COMPLETE" at bounding box center [261, 377] width 64 height 13
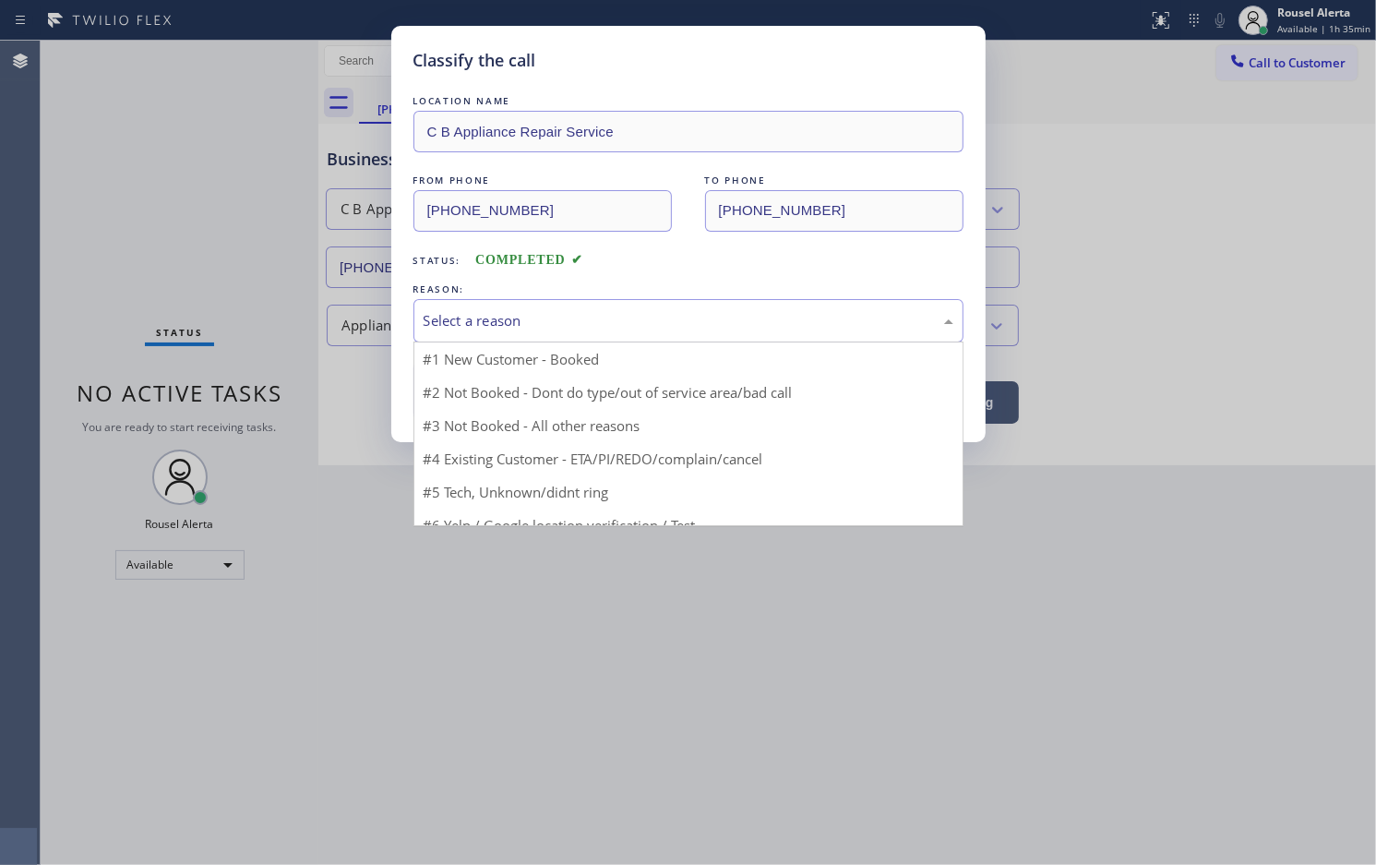
click at [810, 338] on div "Select a reason" at bounding box center [689, 320] width 550 height 43
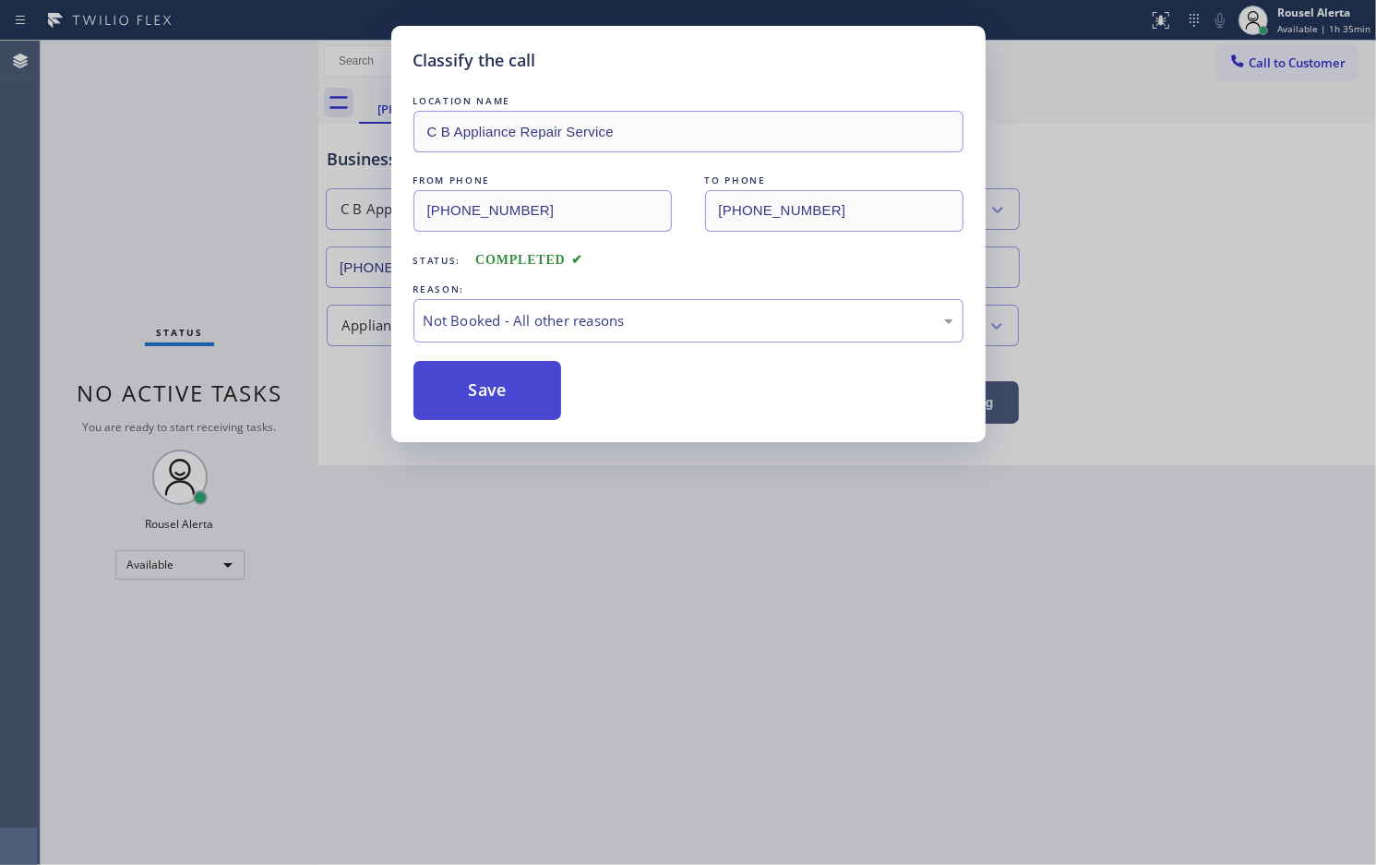
click at [527, 389] on button "Save" at bounding box center [488, 390] width 149 height 59
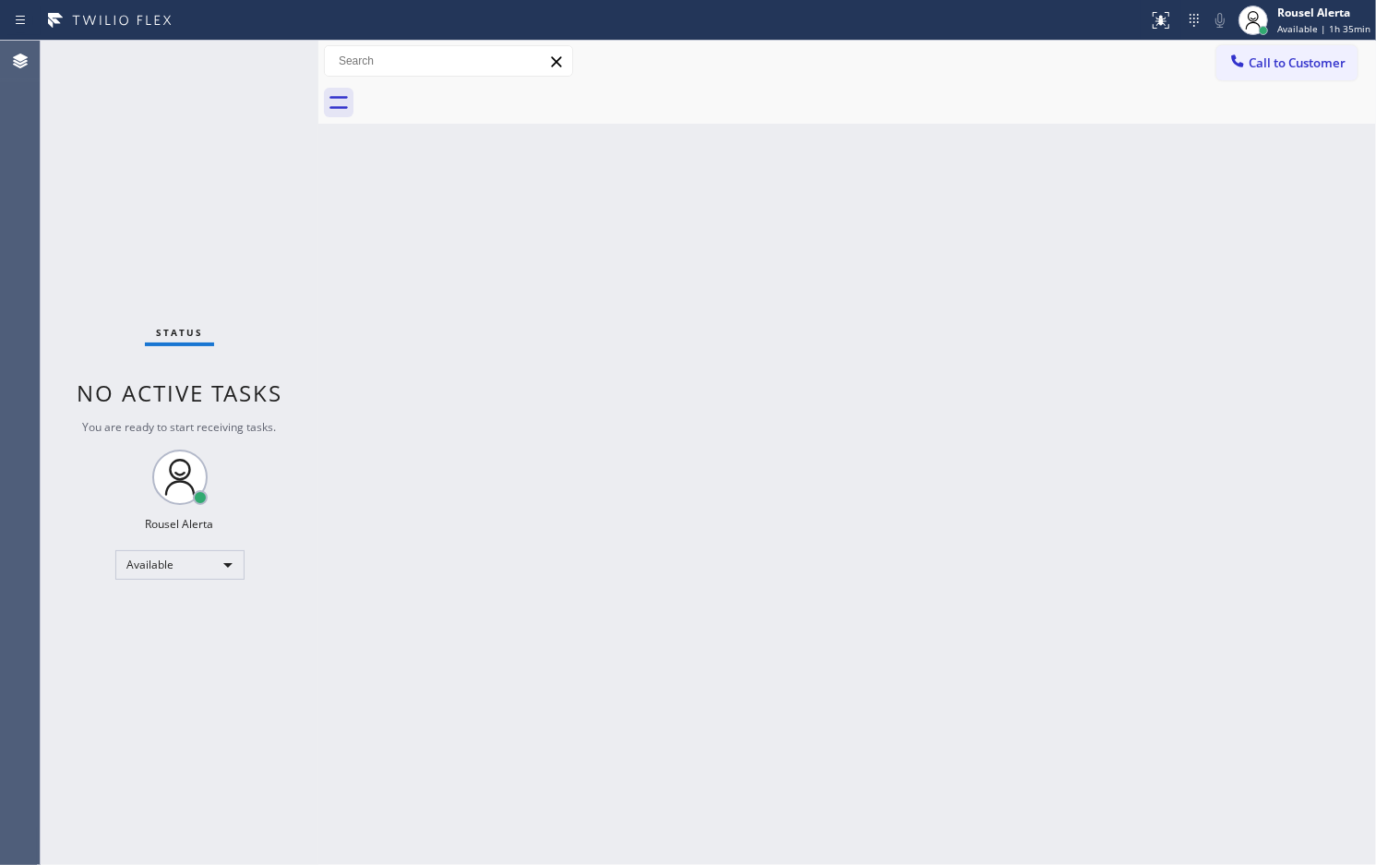
click at [426, 466] on div "Back to Dashboard Change Sender ID Customers Technicians Select a contact Outbo…" at bounding box center [847, 453] width 1058 height 824
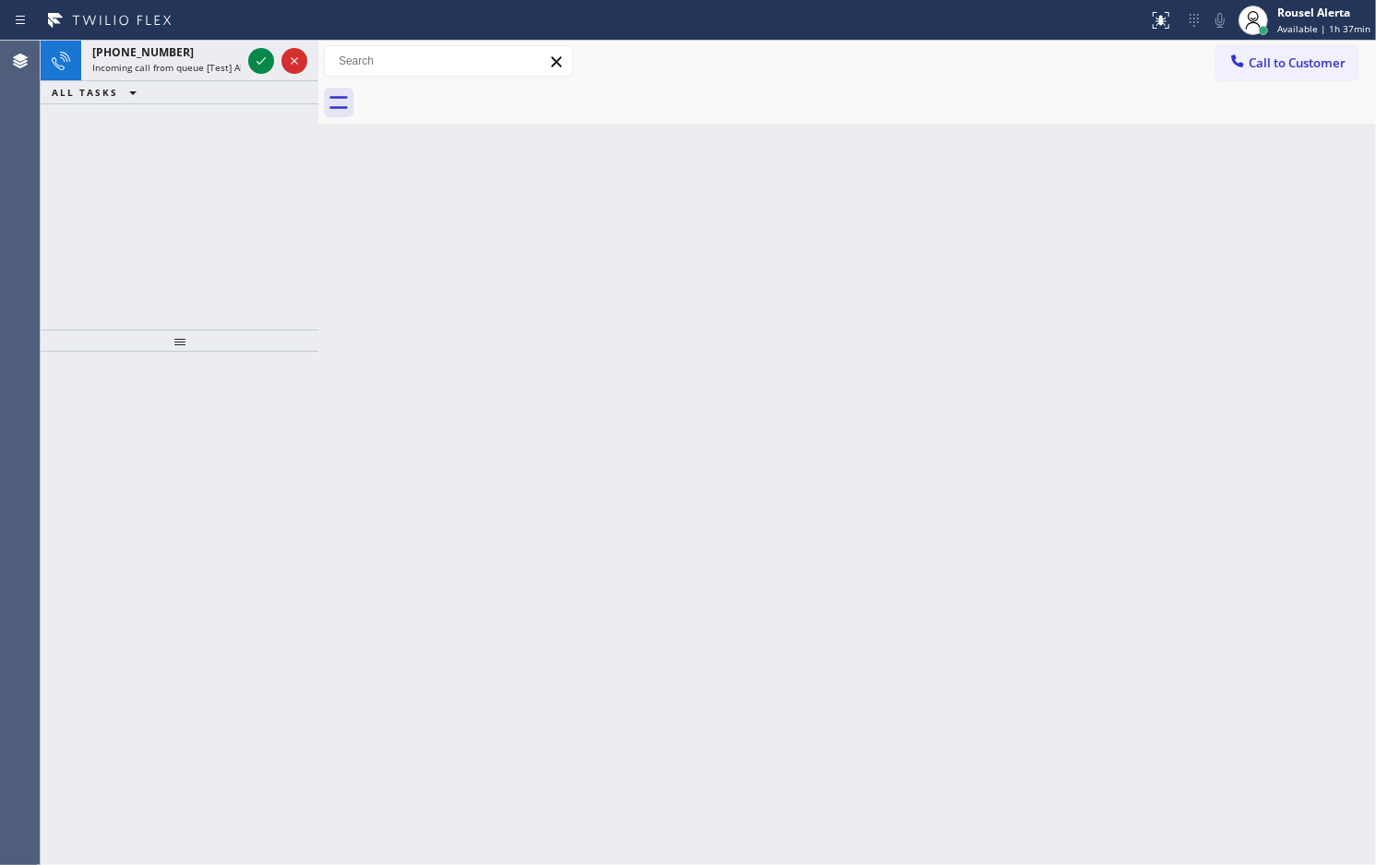
click at [168, 38] on div "Status report No issues detected If you experience an issue, please download th…" at bounding box center [688, 20] width 1376 height 41
click at [186, 66] on span "Incoming call from queue [Test] All" at bounding box center [168, 67] width 153 height 13
click at [182, 63] on span "Incoming call from queue [Test] All" at bounding box center [168, 67] width 153 height 13
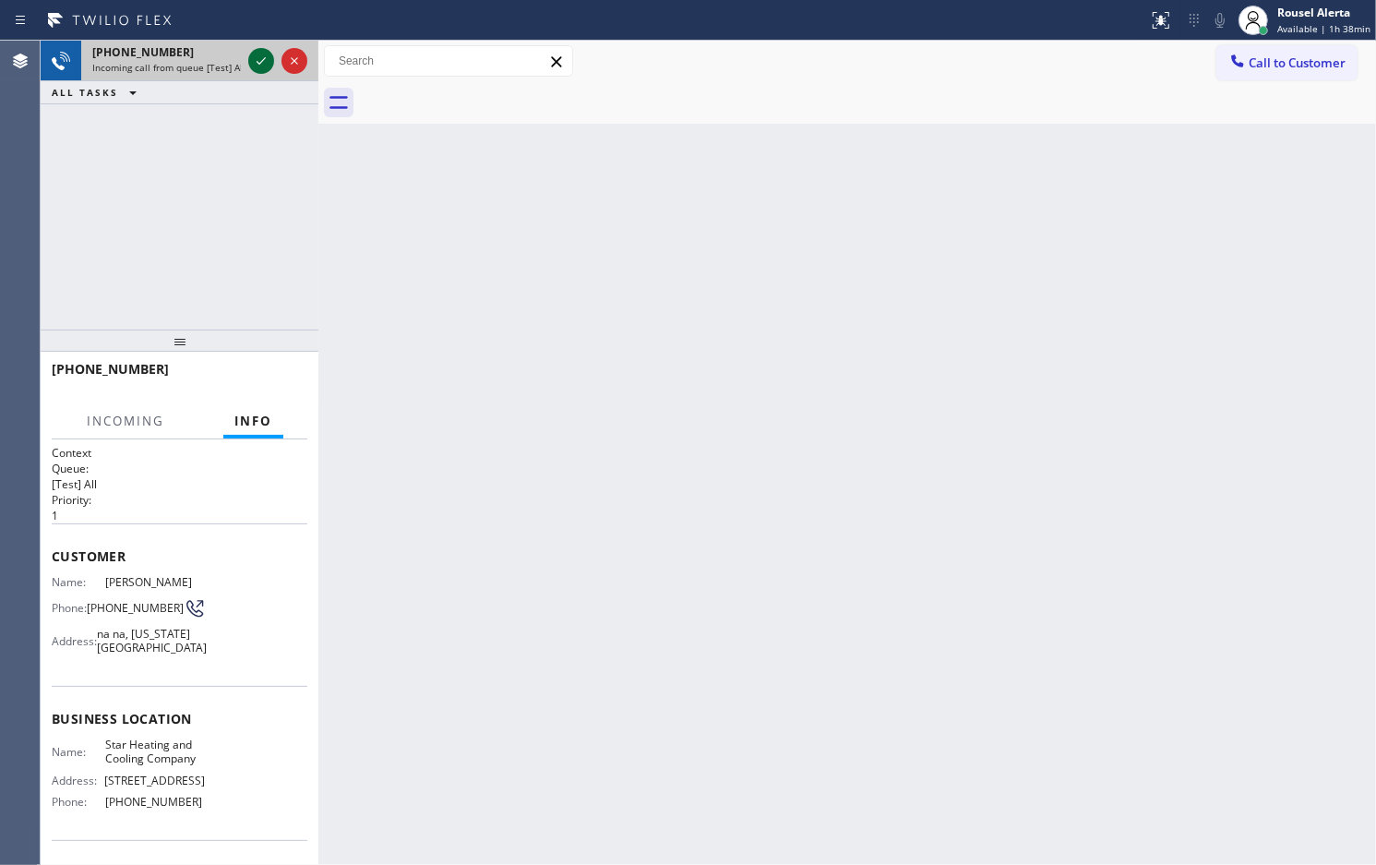
click at [260, 70] on icon at bounding box center [261, 61] width 22 height 22
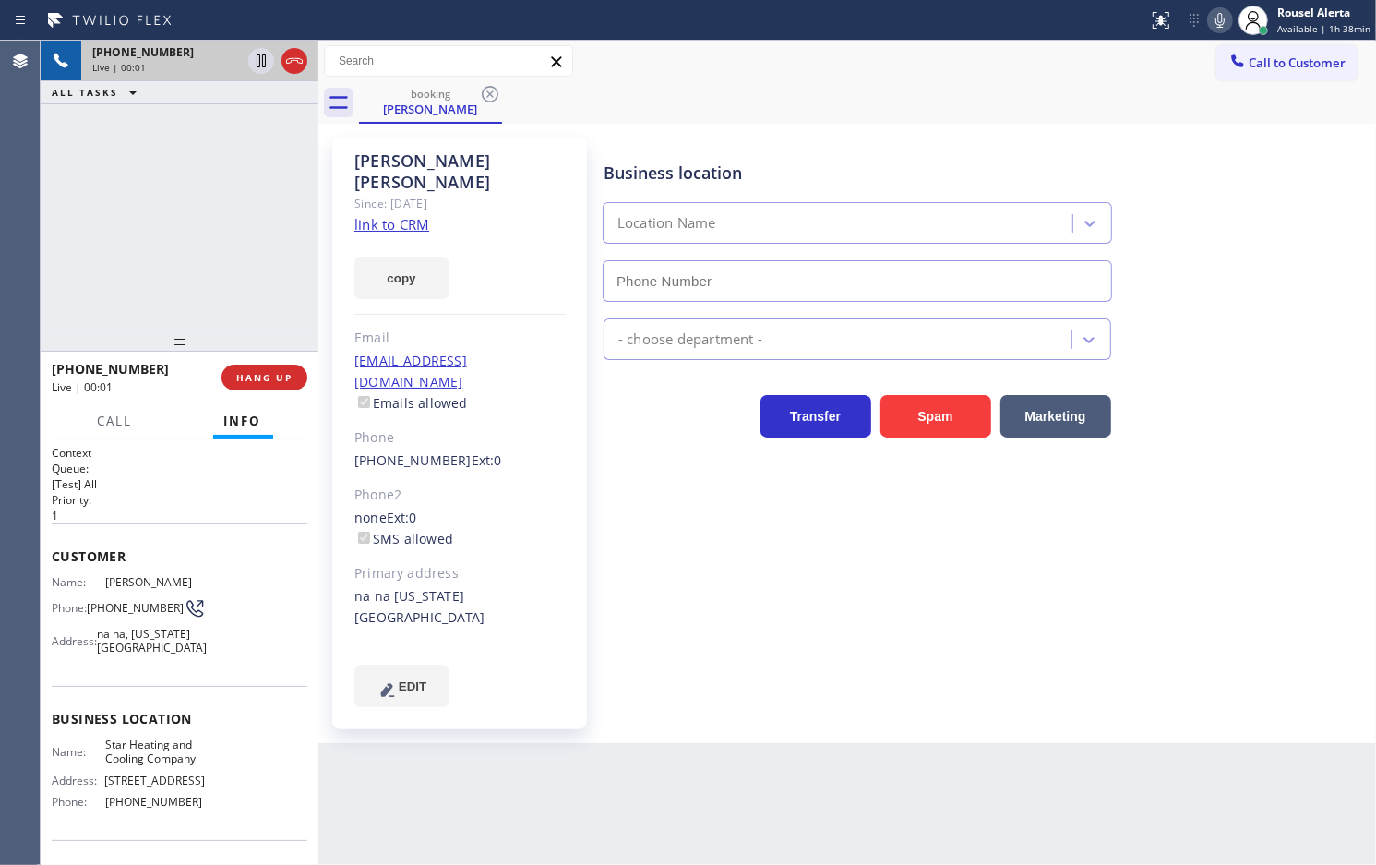
type input "[PHONE_NUMBER]"
click at [395, 215] on link "link to CRM" at bounding box center [391, 224] width 75 height 18
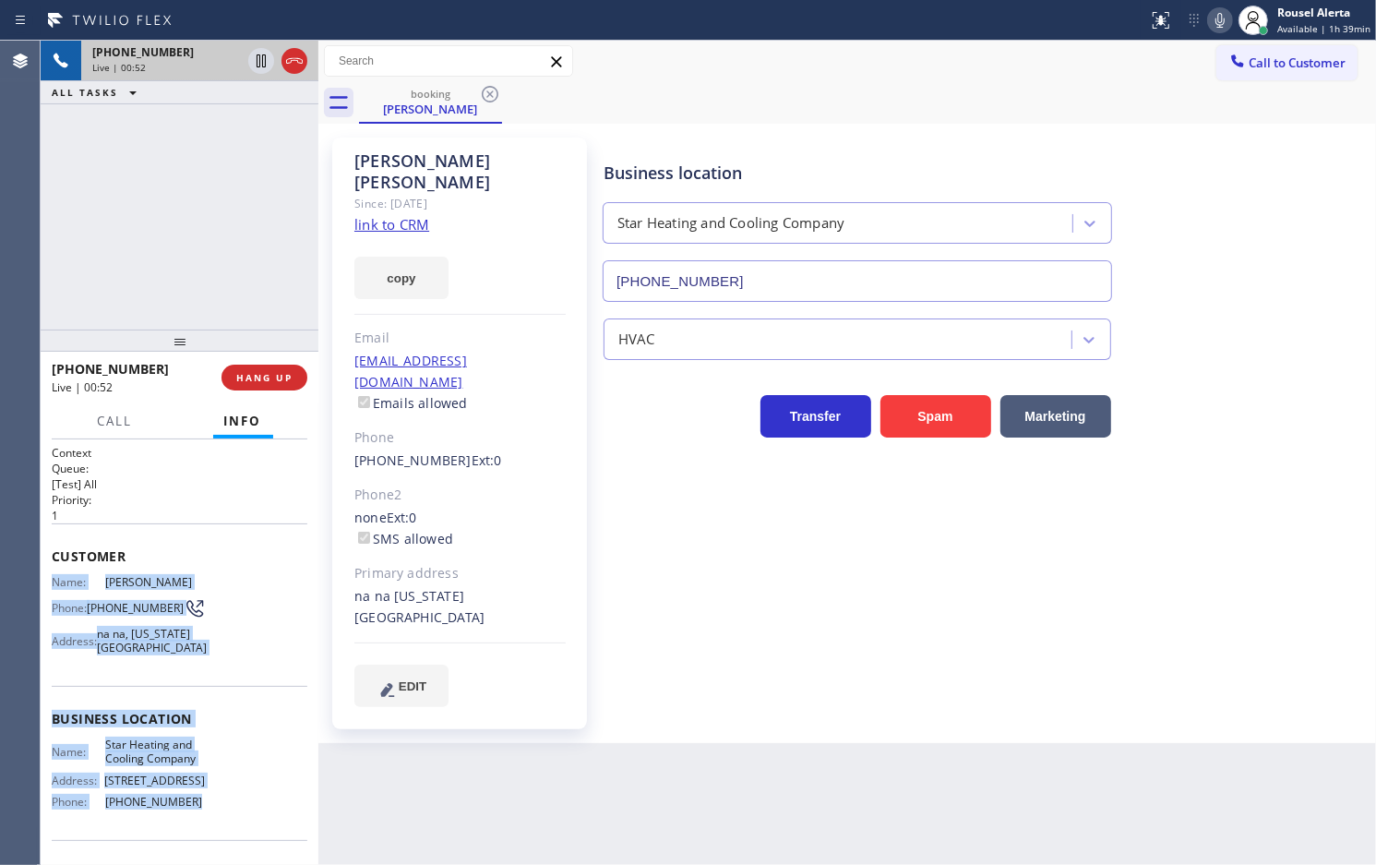
drag, startPoint x: 46, startPoint y: 583, endPoint x: 199, endPoint y: 801, distance: 266.3
click at [199, 801] on div "Context Queue: [Test] All Priority: 1 Customer Name: [PERSON_NAME] Phone: [PHON…" at bounding box center [180, 652] width 278 height 426
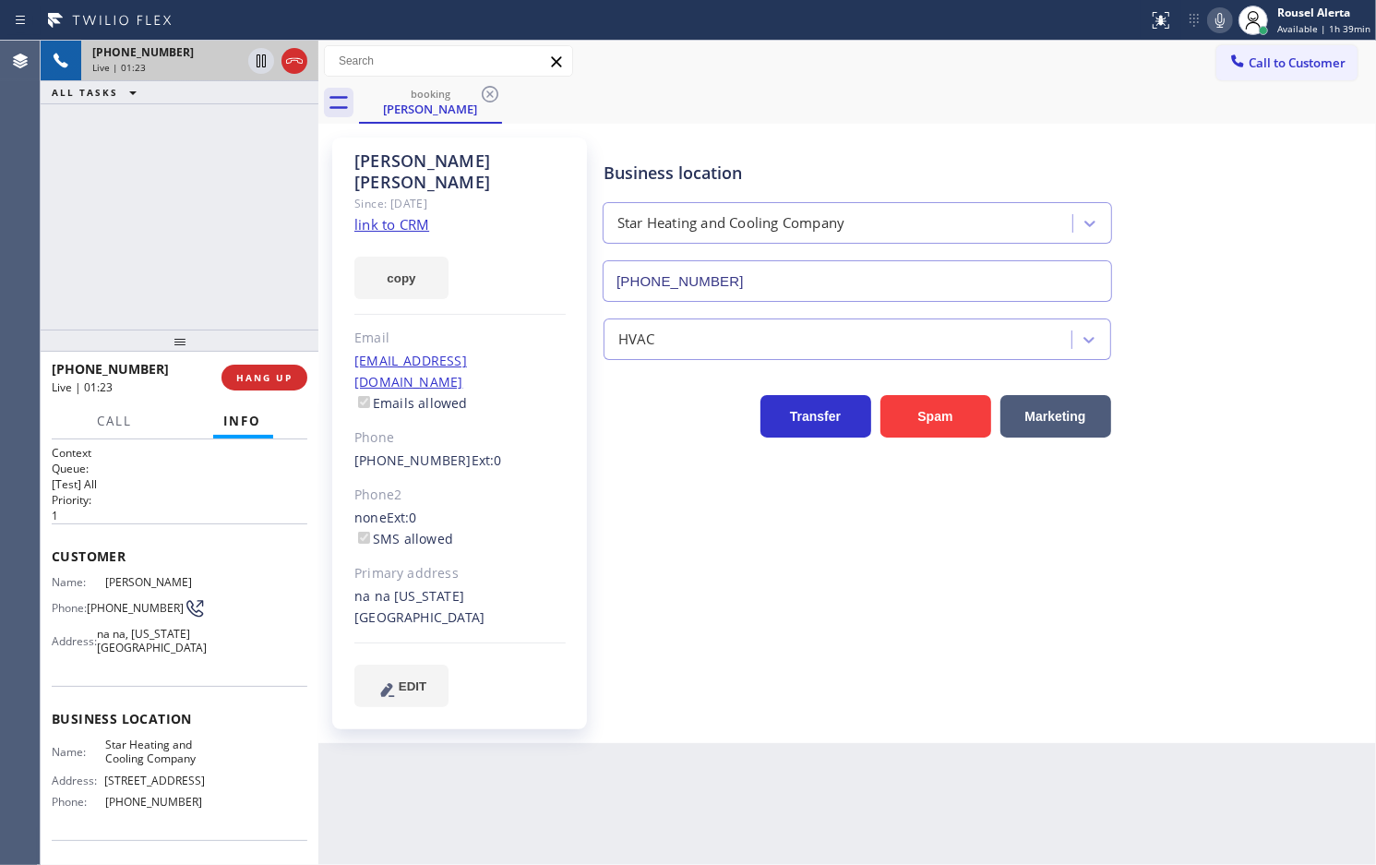
drag, startPoint x: 478, startPoint y: 754, endPoint x: 468, endPoint y: 721, distance: 34.7
click at [480, 755] on div "Back to Dashboard Change Sender ID Customers Technicians Select a contact Outbo…" at bounding box center [847, 453] width 1058 height 824
click at [635, 727] on div "Back to Dashboard Change Sender ID Customers Technicians Select a contact Outbo…" at bounding box center [847, 453] width 1058 height 824
click at [172, 178] on div "[PHONE_NUMBER] Live | 03:00 ALL TASKS ALL TASKS ACTIVE TASKS TASKS IN WRAP UP" at bounding box center [180, 185] width 278 height 289
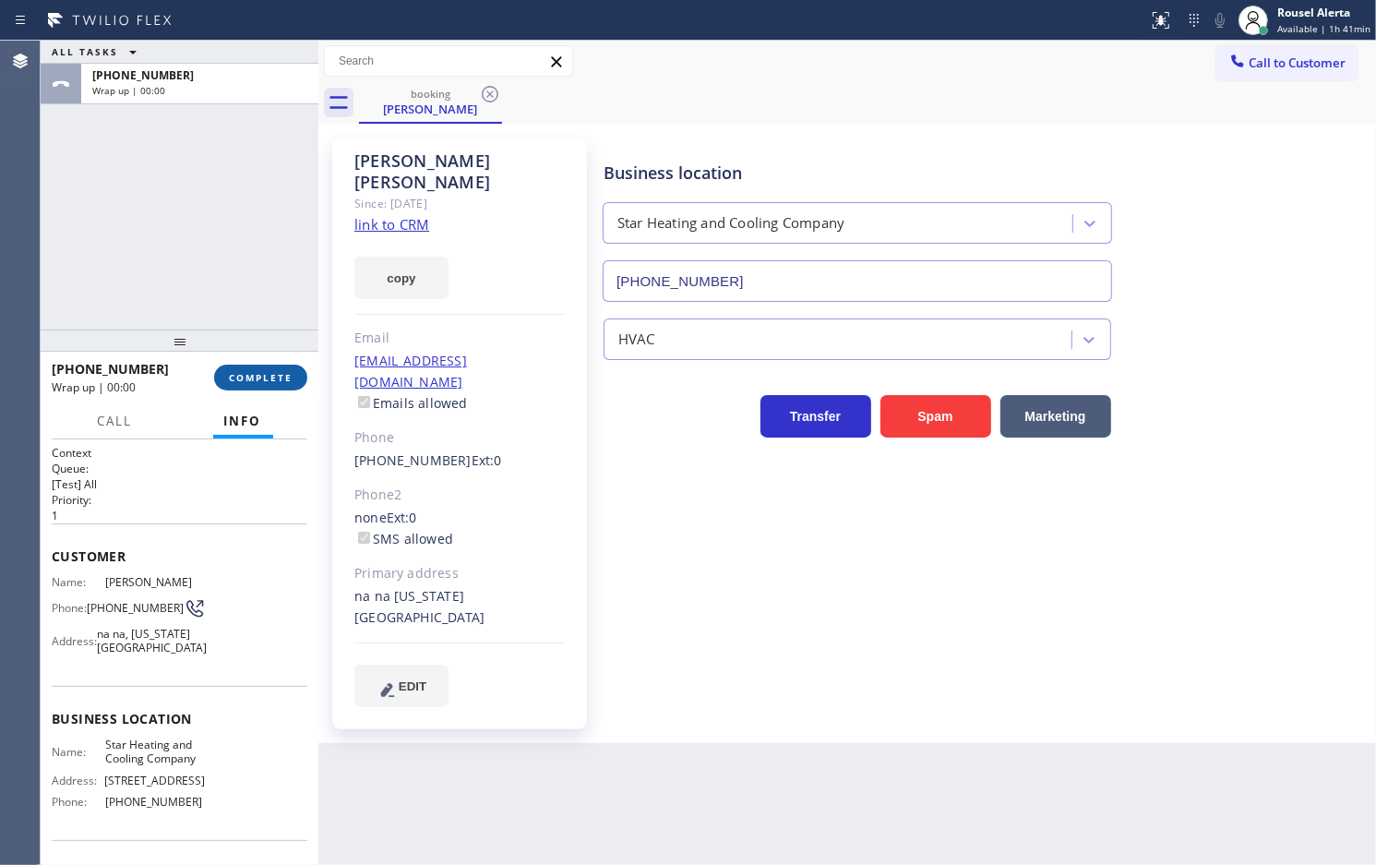
click at [246, 378] on span "COMPLETE" at bounding box center [261, 377] width 64 height 13
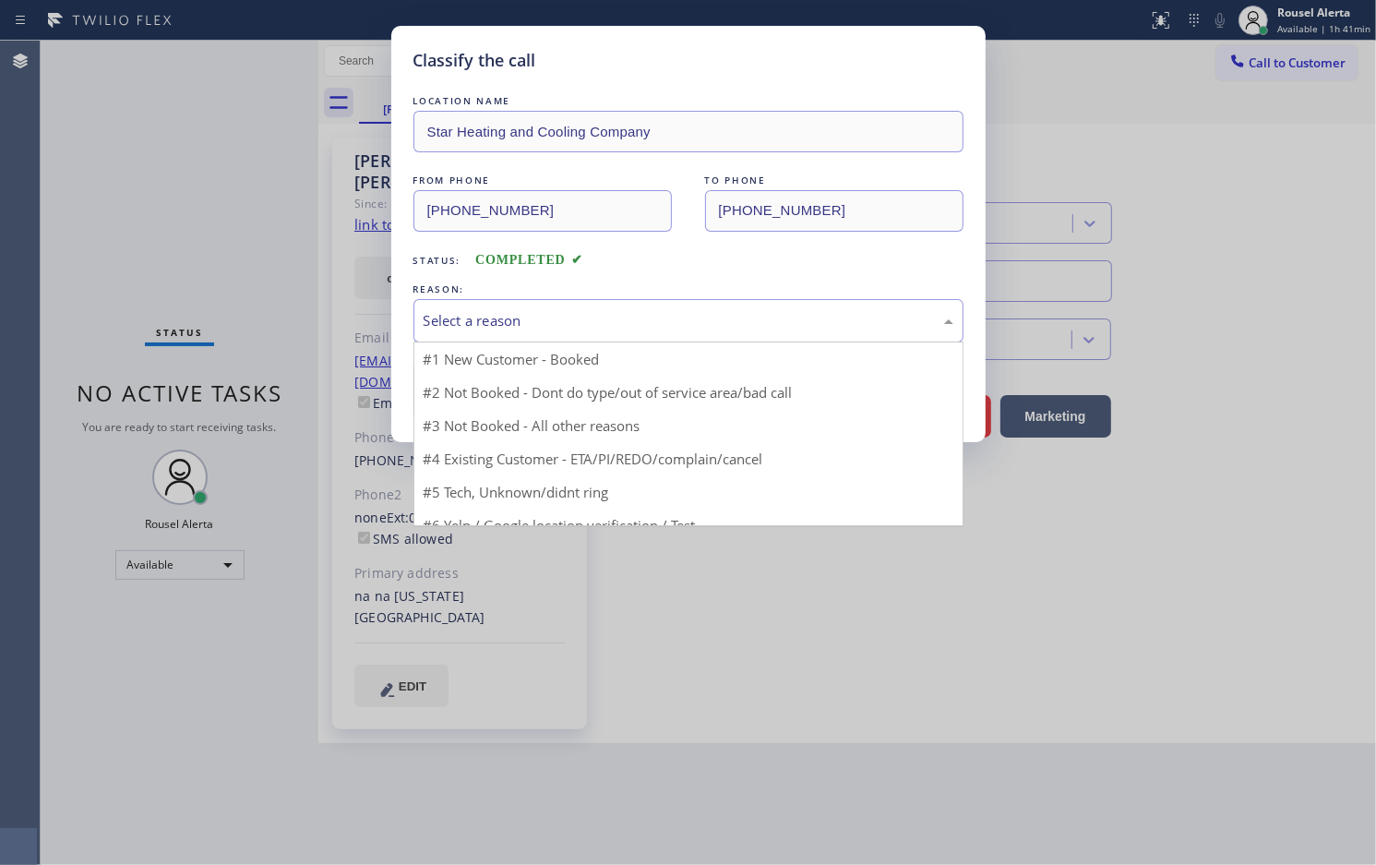
click at [584, 316] on div "Select a reason" at bounding box center [689, 320] width 530 height 21
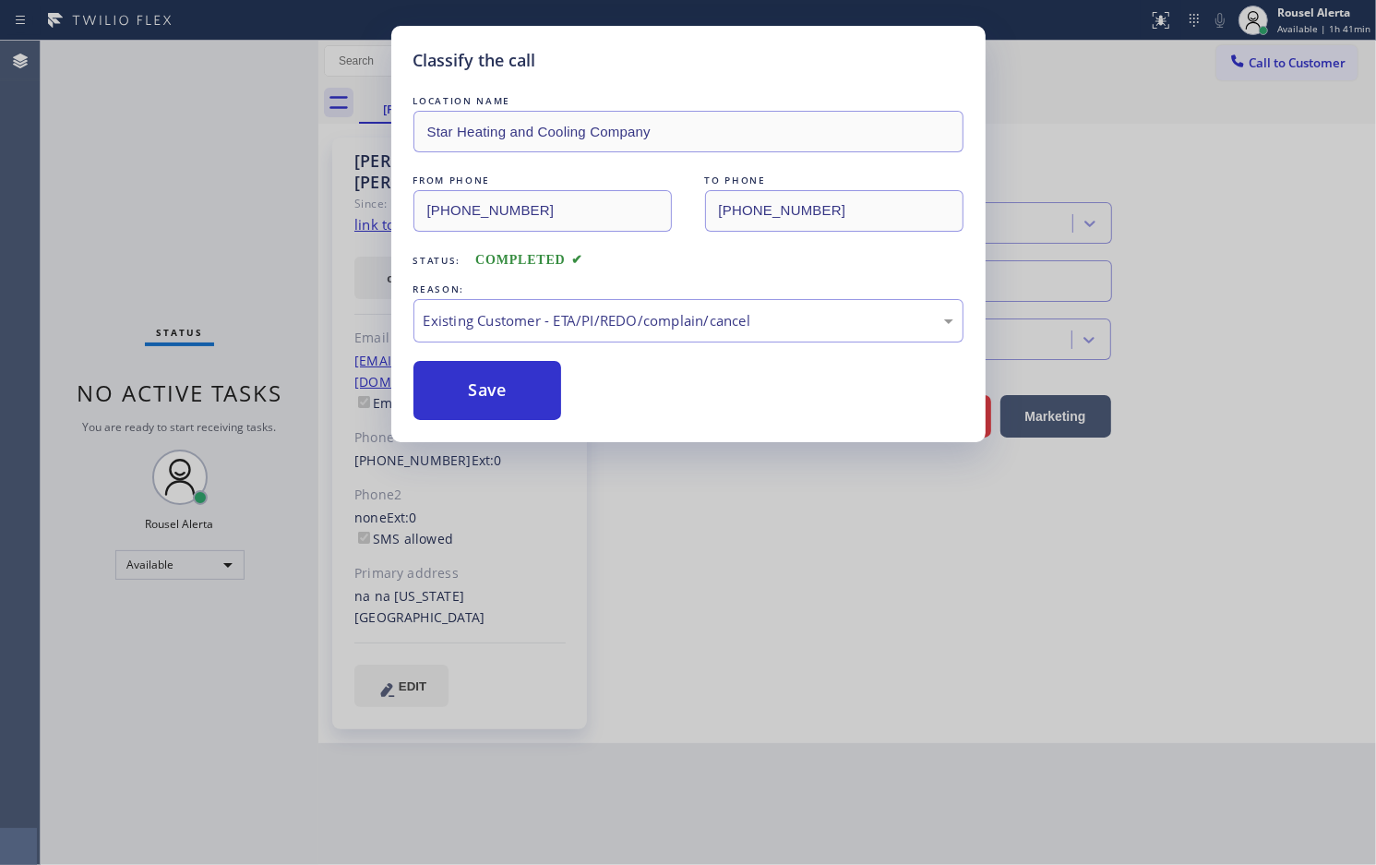
drag, startPoint x: 463, startPoint y: 397, endPoint x: 595, endPoint y: 618, distance: 257.9
click at [463, 395] on button "Save" at bounding box center [488, 390] width 149 height 59
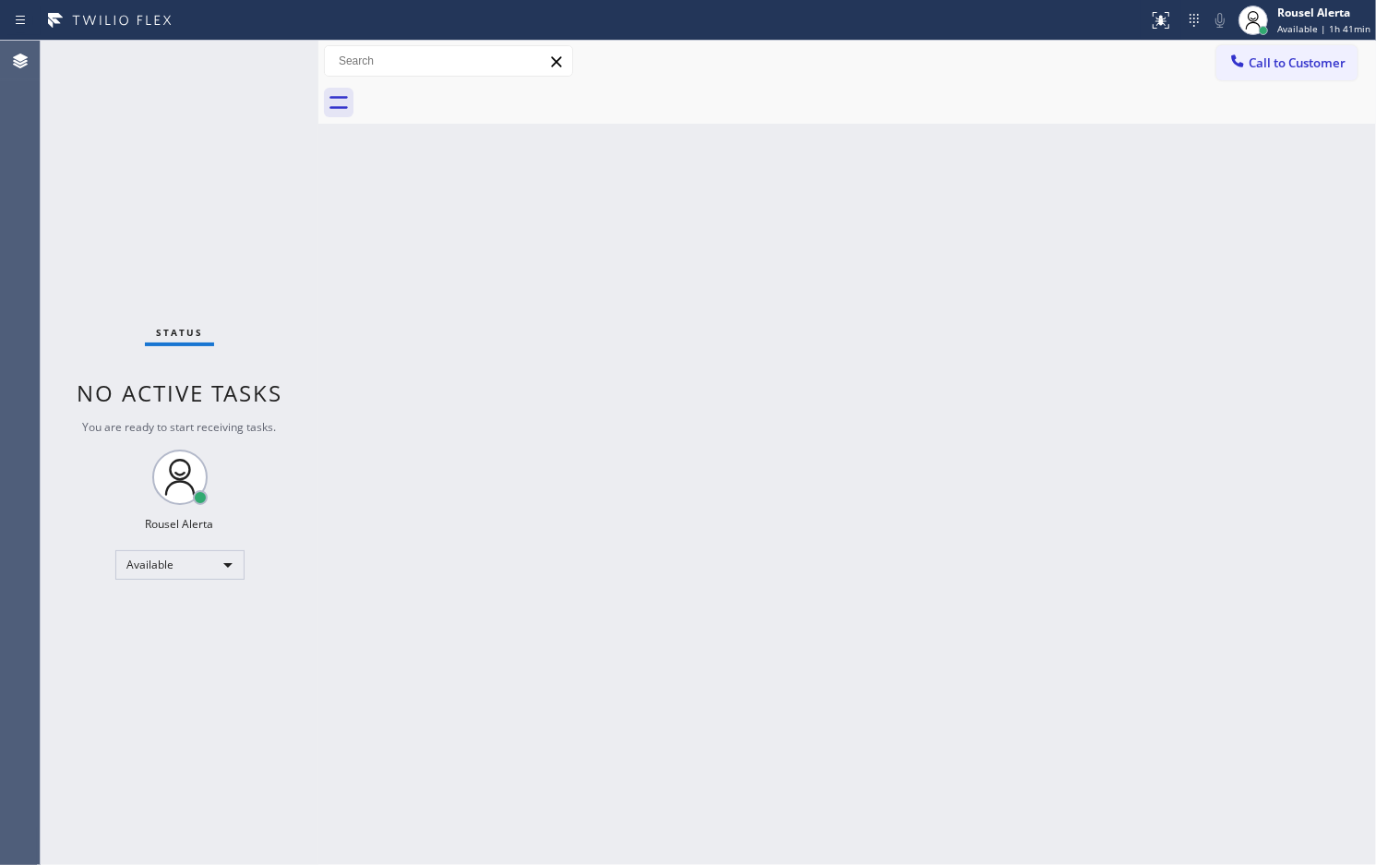
click at [887, 413] on div "Back to Dashboard Change Sender ID Customers Technicians Select a contact Outbo…" at bounding box center [847, 453] width 1058 height 824
click at [640, 606] on div "Back to Dashboard Change Sender ID Customers Technicians Select a contact Outbo…" at bounding box center [847, 453] width 1058 height 824
click at [1334, 16] on div "Rousel Alerta" at bounding box center [1324, 13] width 93 height 16
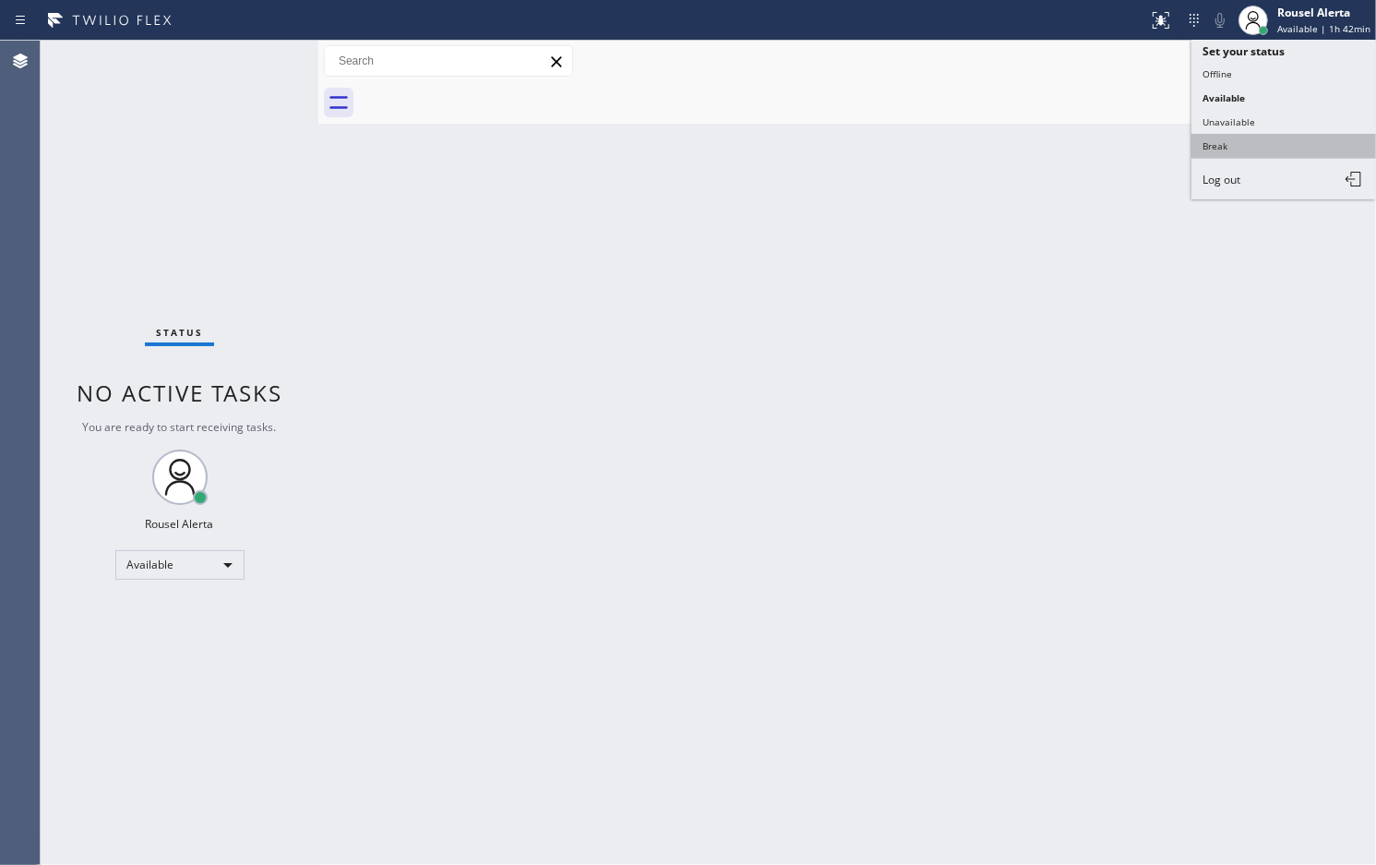
click at [1269, 137] on button "Break" at bounding box center [1284, 146] width 185 height 24
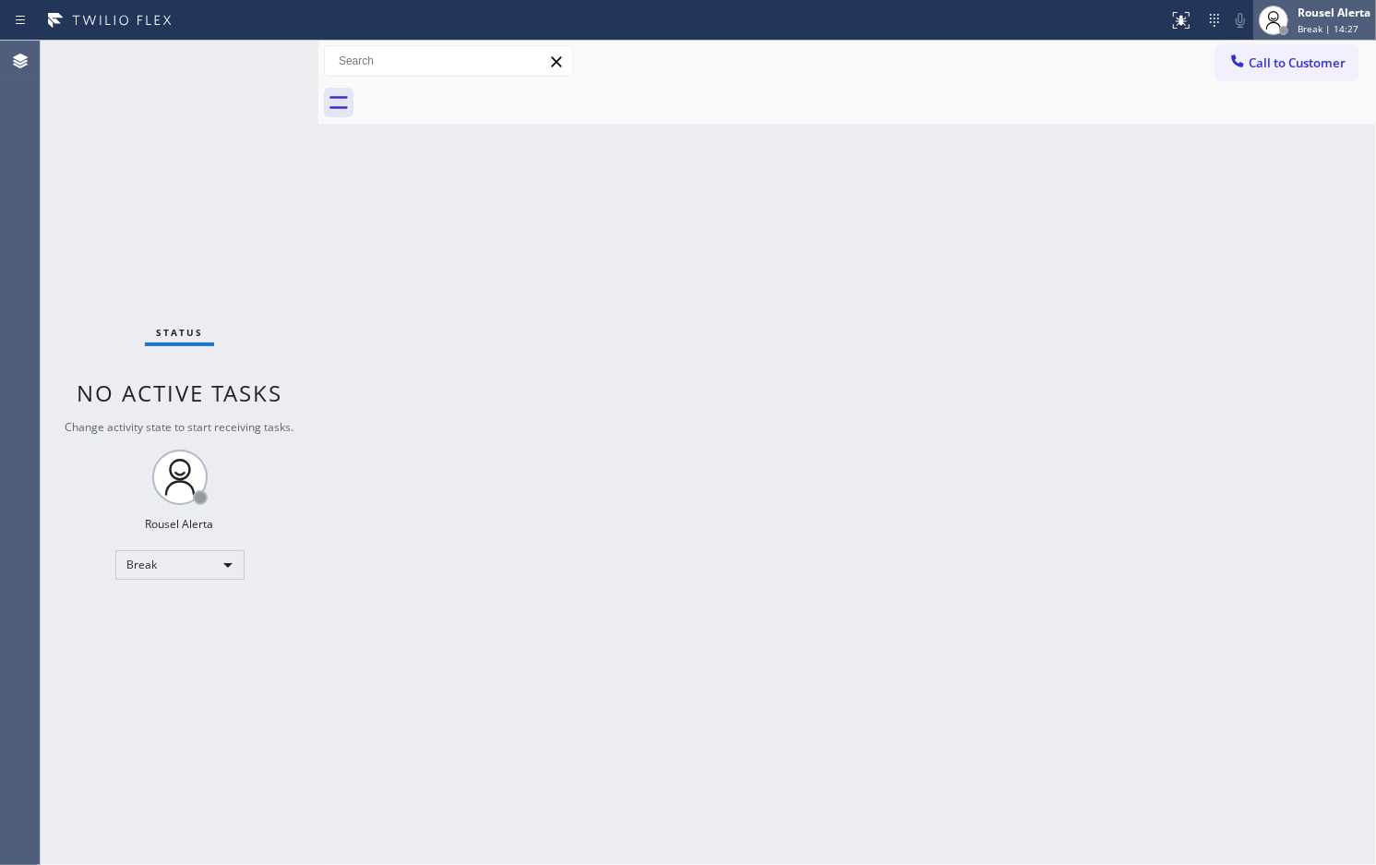
click at [1320, 19] on div "Rousel Alerta" at bounding box center [1334, 13] width 73 height 16
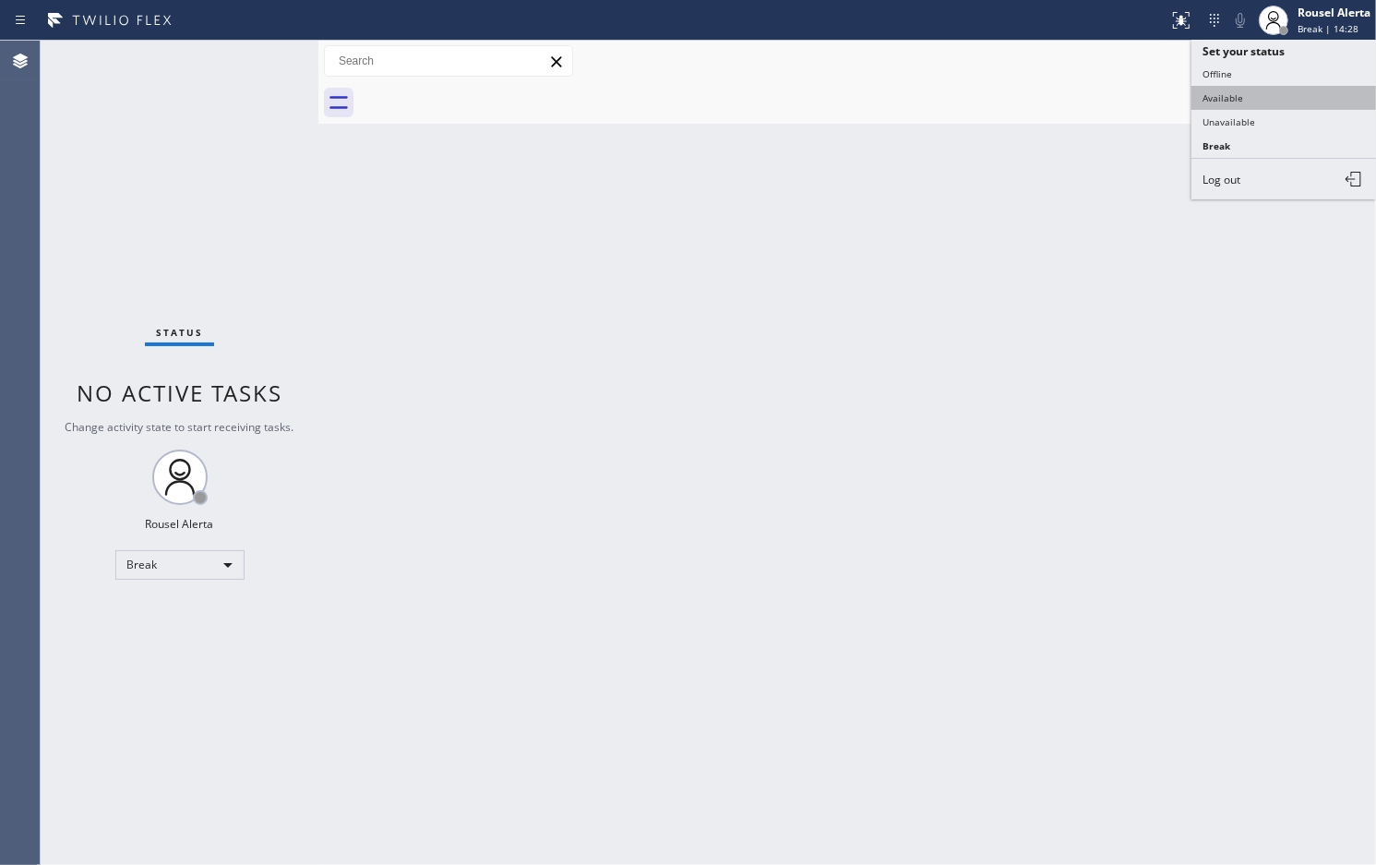
click at [1272, 99] on button "Available" at bounding box center [1284, 98] width 185 height 24
click at [826, 365] on div "Back to Dashboard Change Sender ID Customers Technicians Select a contact Outbo…" at bounding box center [847, 453] width 1058 height 824
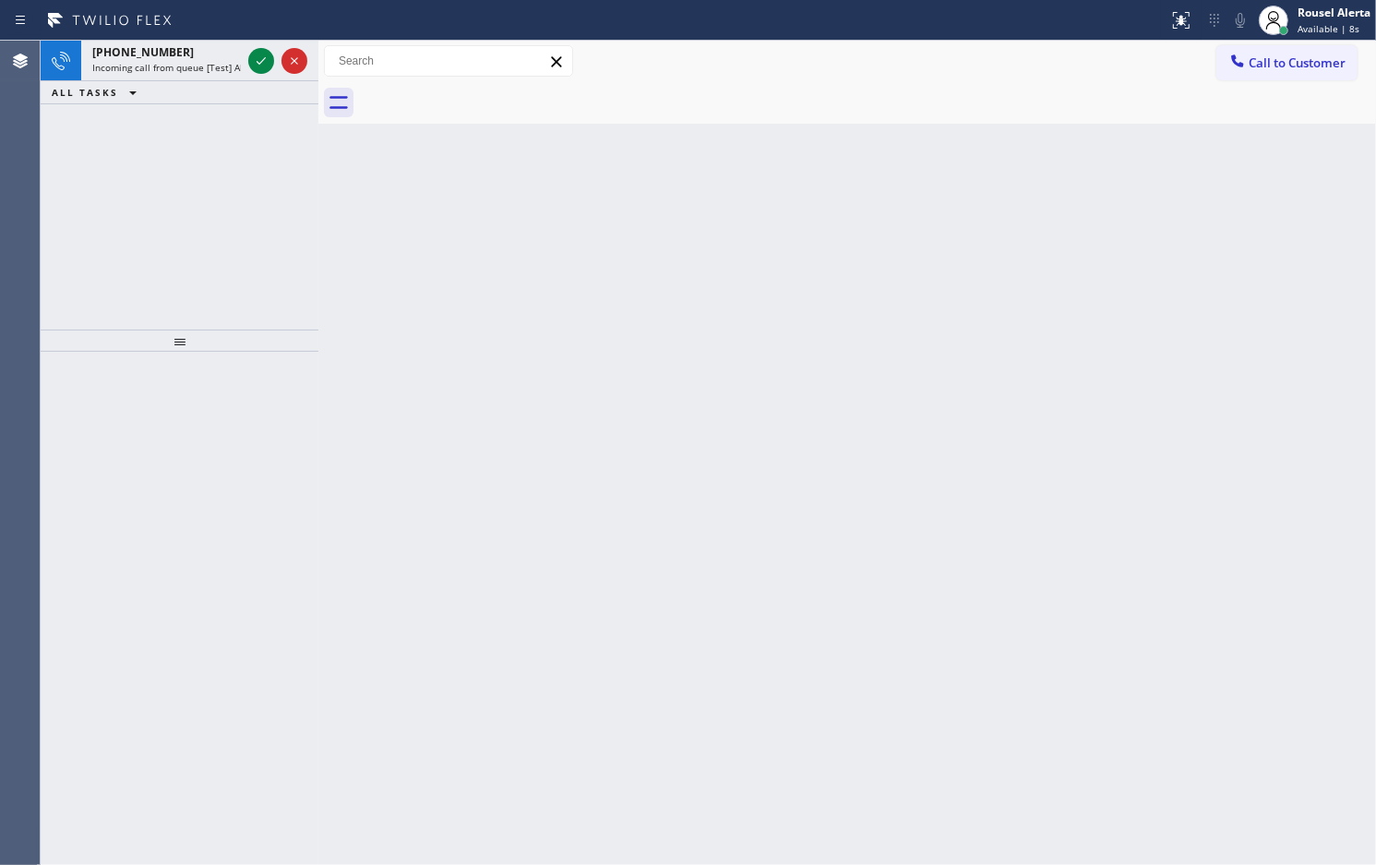
click at [489, 666] on div "Back to Dashboard Change Sender ID Customers Technicians Select a contact Outbo…" at bounding box center [847, 453] width 1058 height 824
click at [186, 54] on div "[PHONE_NUMBER]" at bounding box center [166, 52] width 149 height 16
click at [190, 53] on div "[PHONE_NUMBER]" at bounding box center [166, 52] width 149 height 16
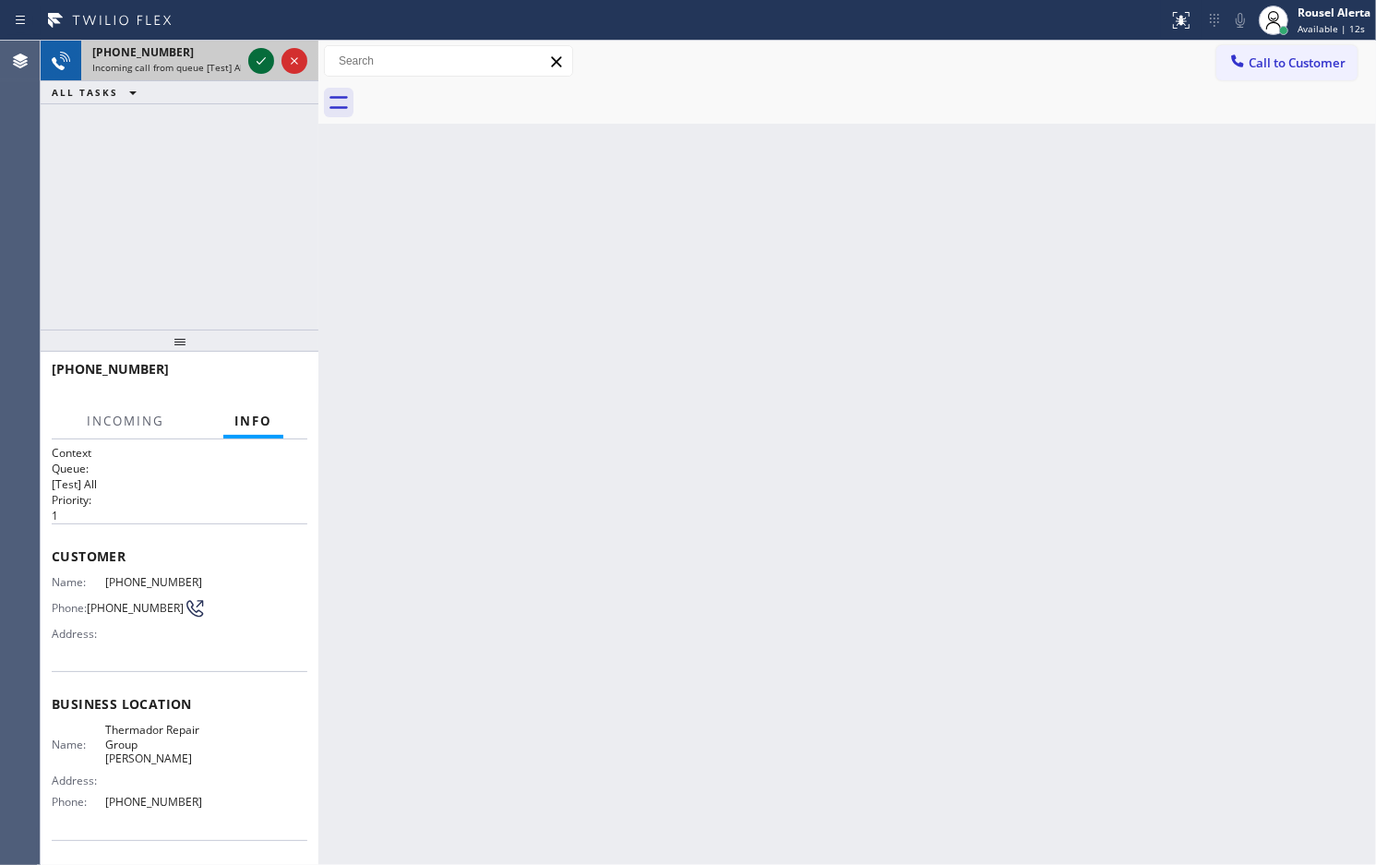
click at [252, 60] on icon at bounding box center [261, 61] width 22 height 22
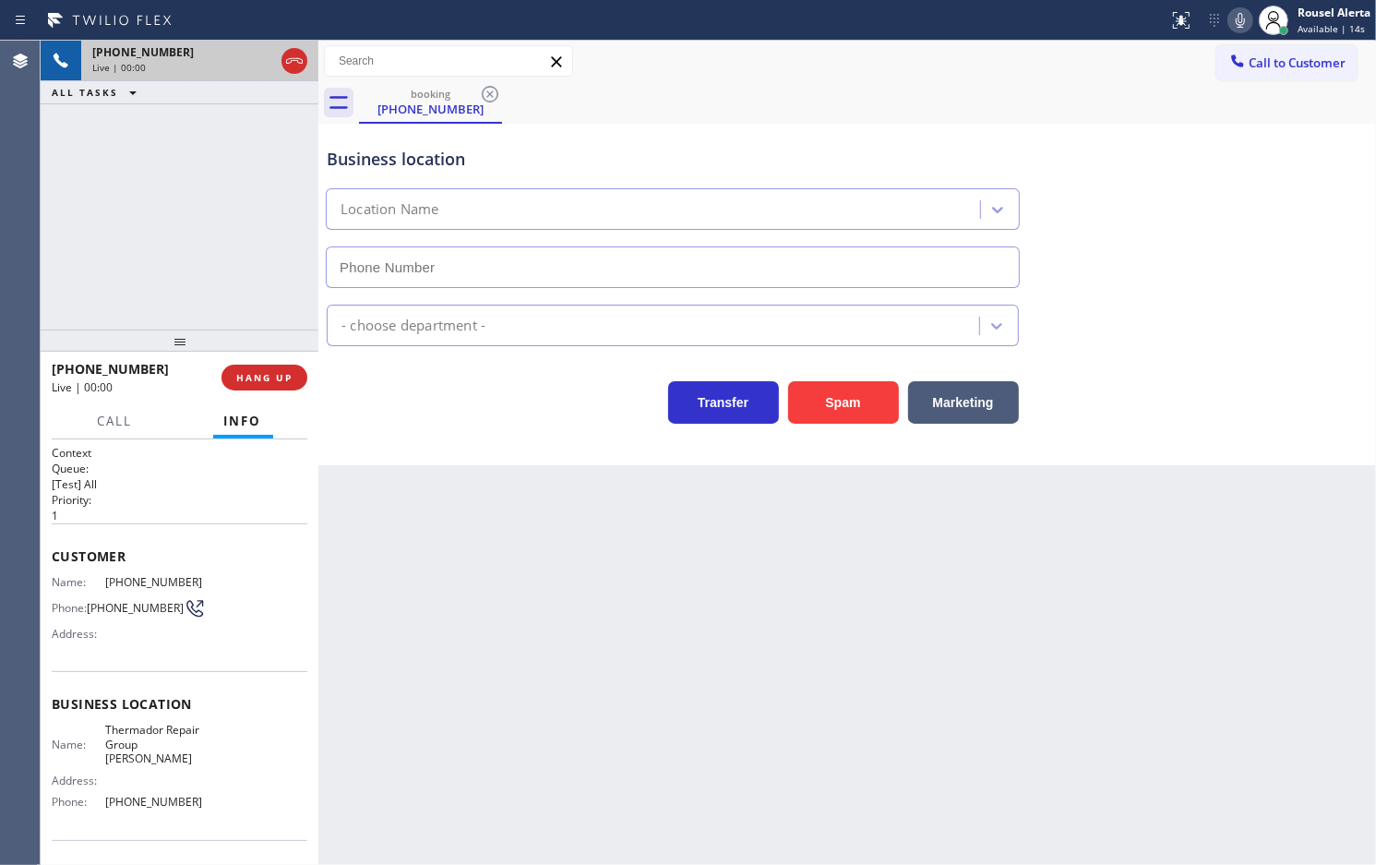
type input "[PHONE_NUMBER]"
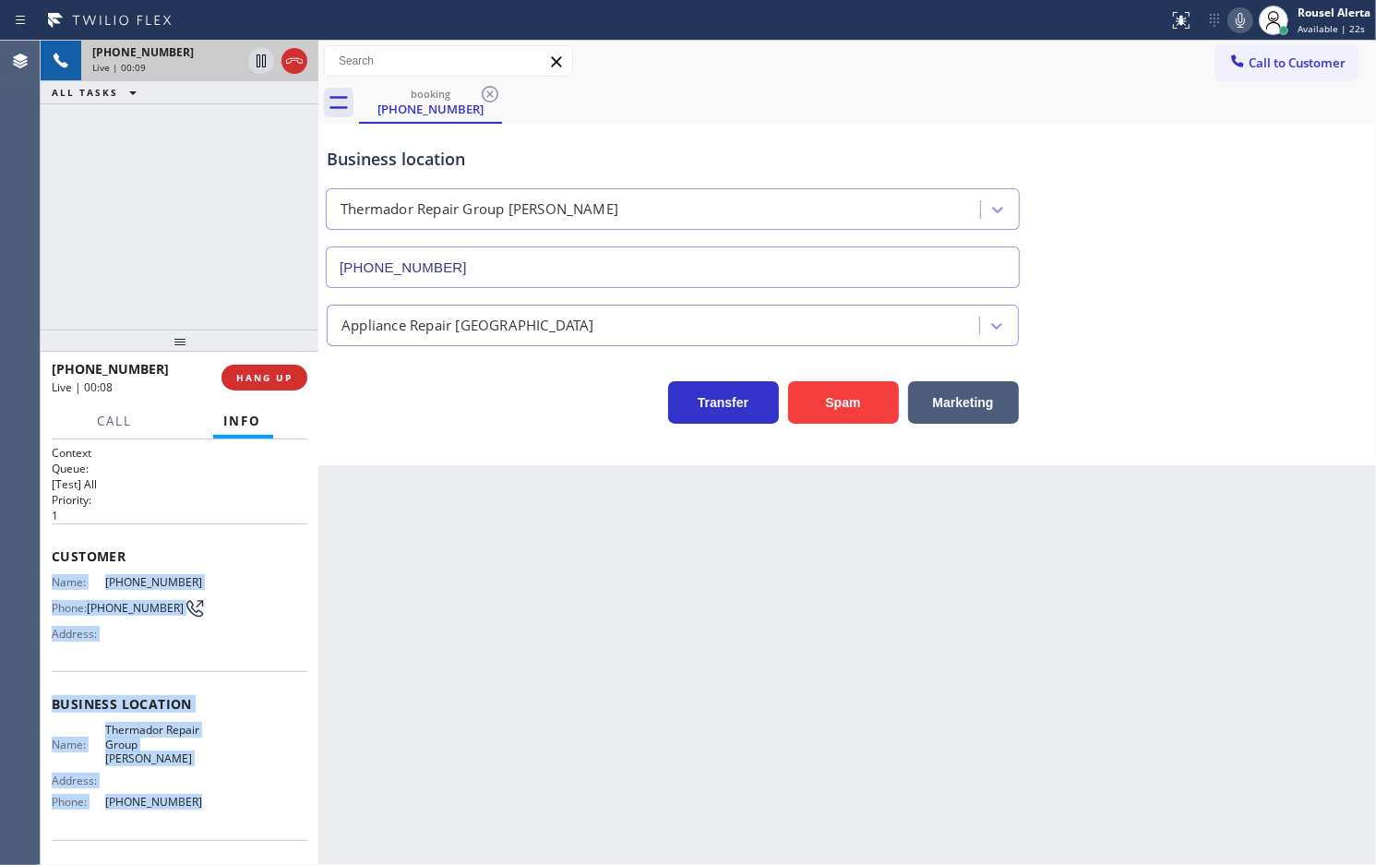
drag, startPoint x: 44, startPoint y: 573, endPoint x: 192, endPoint y: 800, distance: 270.9
click at [192, 800] on div "Context Queue: [Test] All Priority: 1 Customer Name: [PHONE_NUMBER] Phone: [PHO…" at bounding box center [180, 652] width 278 height 426
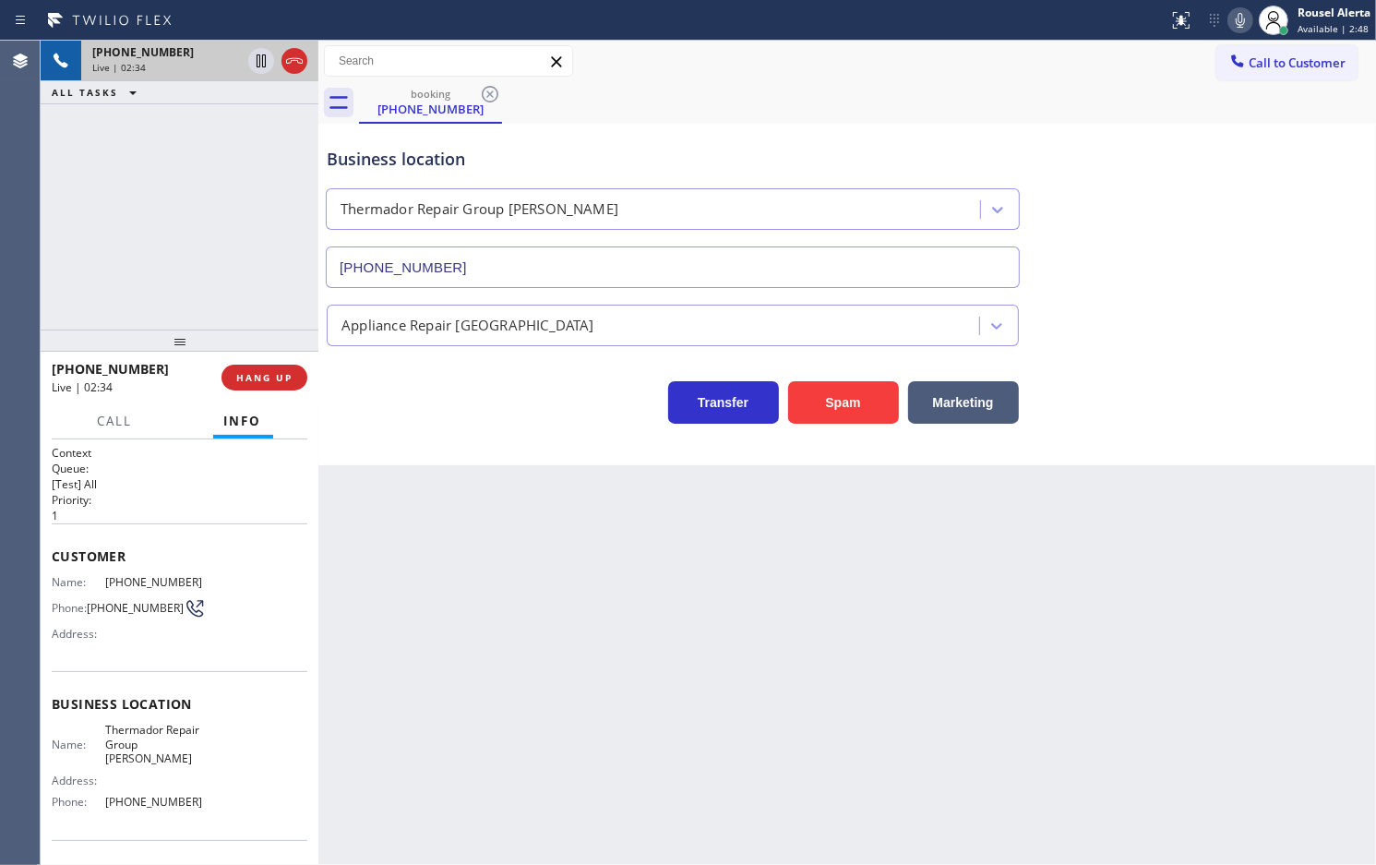
click at [204, 174] on div "[PHONE_NUMBER] Live | 02:34 ALL TASKS ALL TASKS ACTIVE TASKS TASKS IN WRAP UP" at bounding box center [180, 185] width 278 height 289
click at [260, 70] on icon at bounding box center [261, 61] width 22 height 22
click at [1228, 18] on div at bounding box center [1241, 20] width 26 height 22
click at [191, 213] on div "[PHONE_NUMBER] Live | 04:00 ALL TASKS ALL TASKS ACTIVE TASKS TASKS IN WRAP UP" at bounding box center [180, 185] width 278 height 289
click at [637, 669] on div "Back to Dashboard Change Sender ID Customers Technicians Select a contact Outbo…" at bounding box center [847, 453] width 1058 height 824
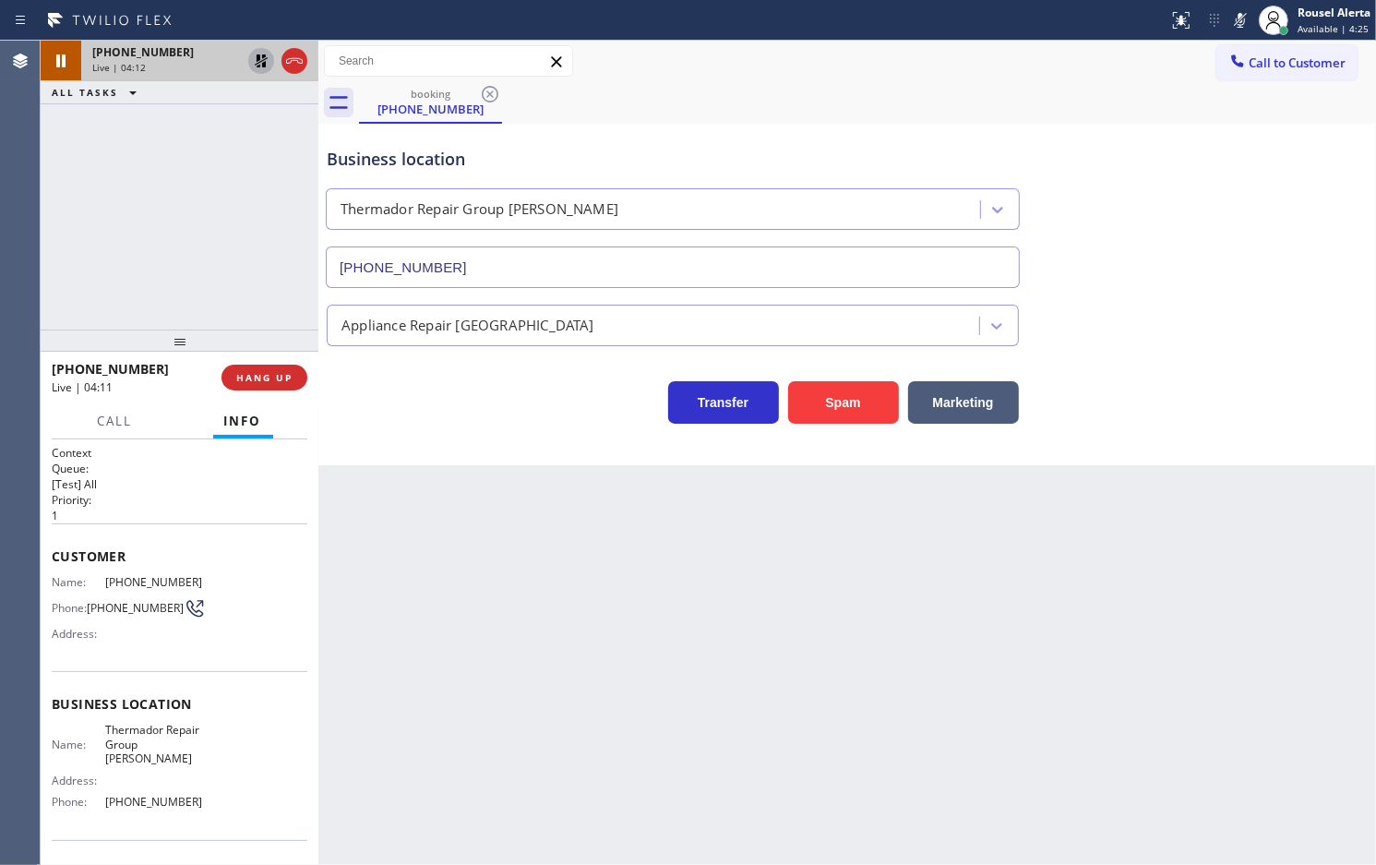
click at [257, 69] on icon at bounding box center [261, 61] width 22 height 22
click at [1230, 26] on icon at bounding box center [1241, 20] width 22 height 22
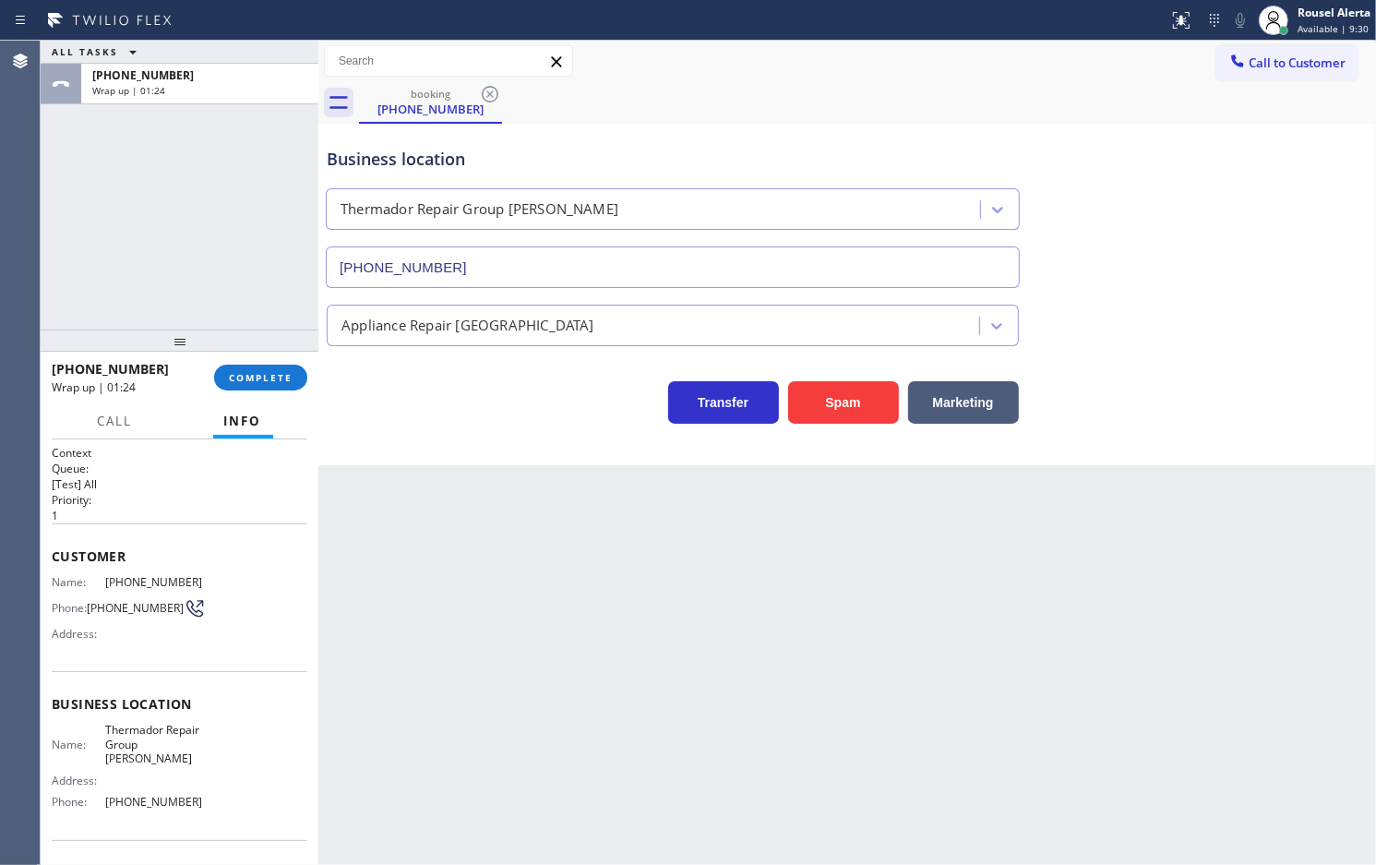
click at [464, 543] on div "Back to Dashboard Change Sender ID Customers Technicians Select a contact Outbo…" at bounding box center [847, 453] width 1058 height 824
click at [269, 366] on button "COMPLETE" at bounding box center [260, 378] width 93 height 26
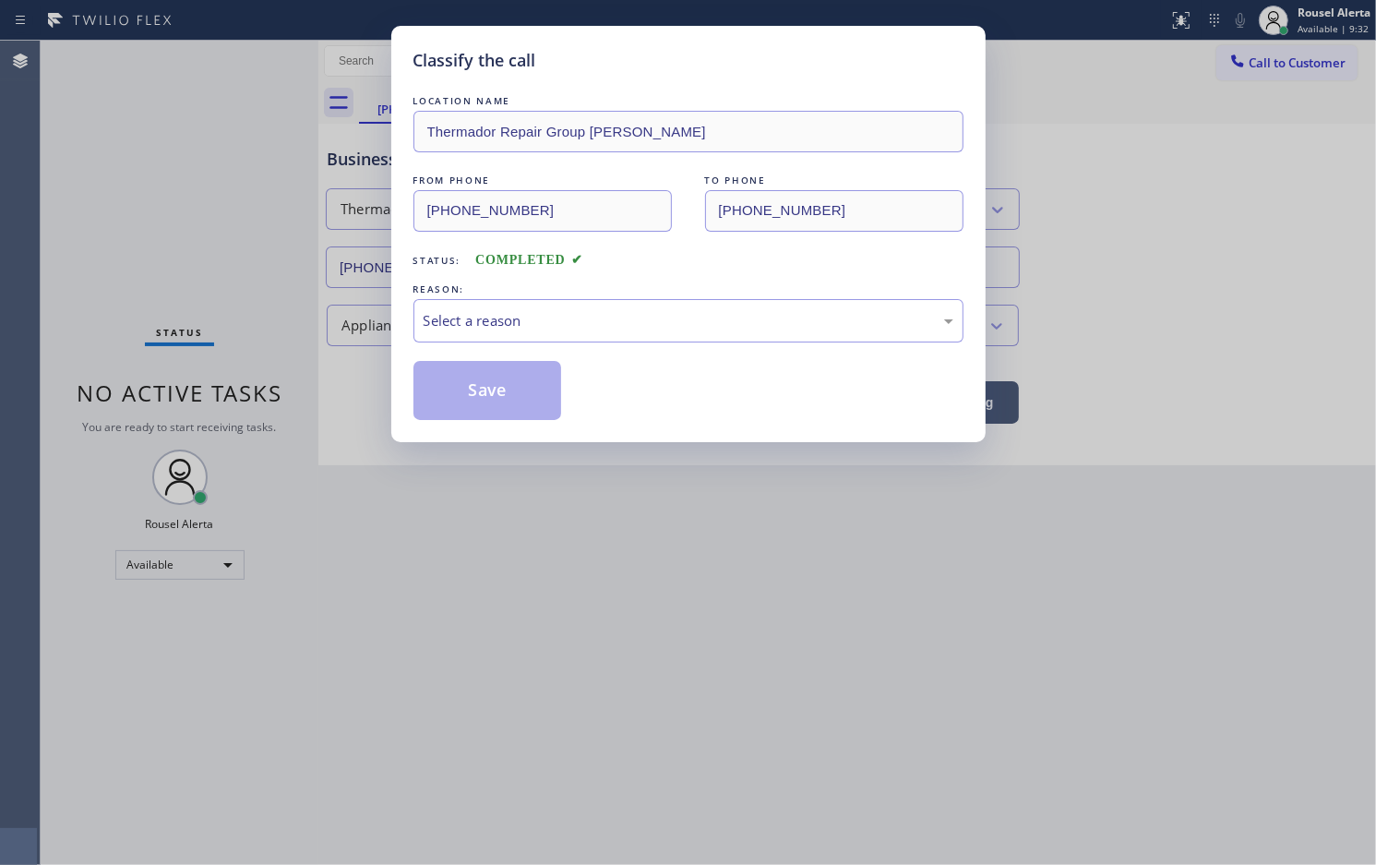
click at [575, 324] on div "Select a reason" at bounding box center [689, 320] width 530 height 21
click at [519, 392] on button "Save" at bounding box center [488, 390] width 149 height 59
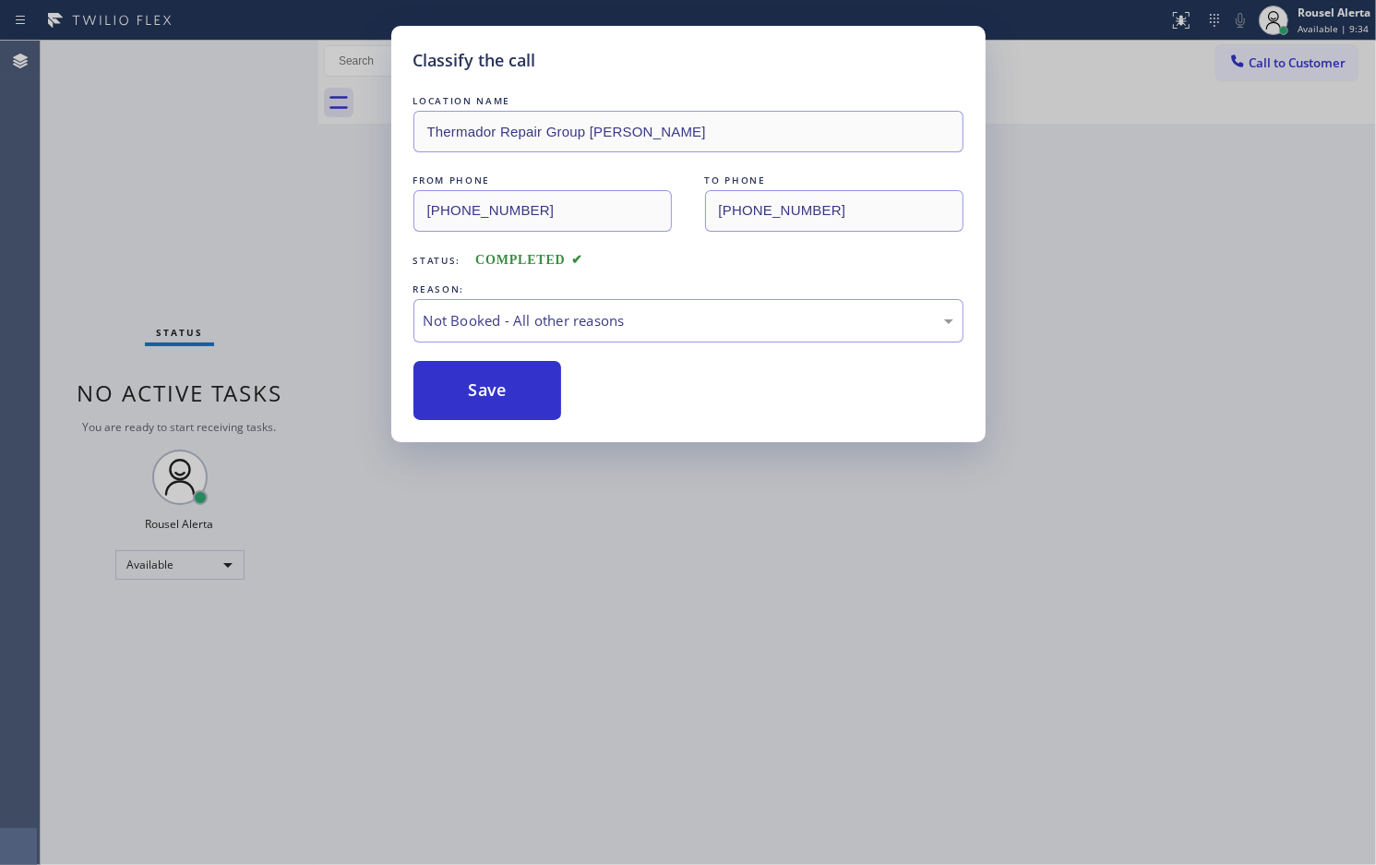
click at [630, 550] on div "Classify the call LOCATION NAME Thermador Repair Group [PERSON_NAME] FROM PHONE…" at bounding box center [688, 432] width 1376 height 865
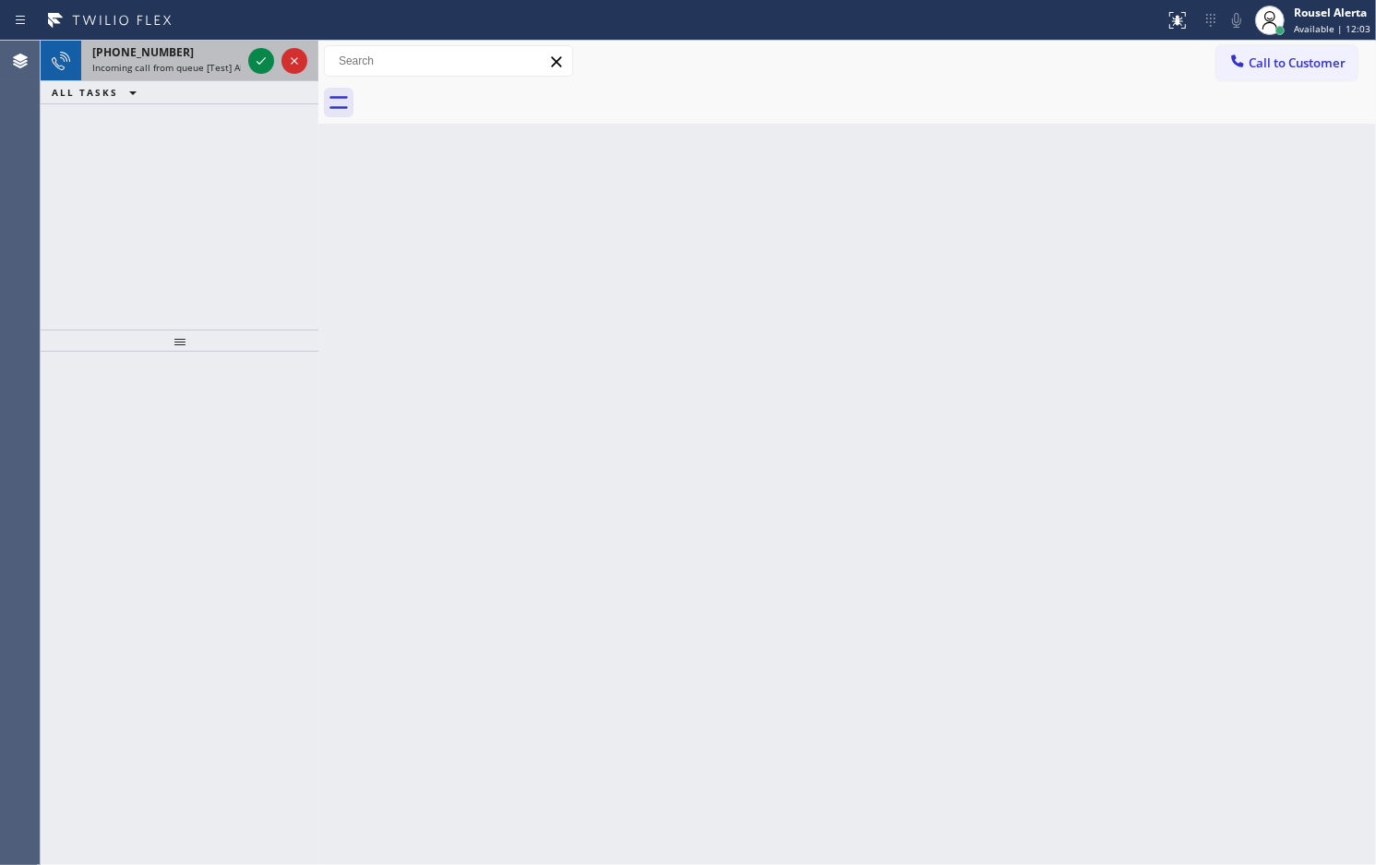
click at [201, 65] on span "Incoming call from queue [Test] All" at bounding box center [168, 67] width 153 height 13
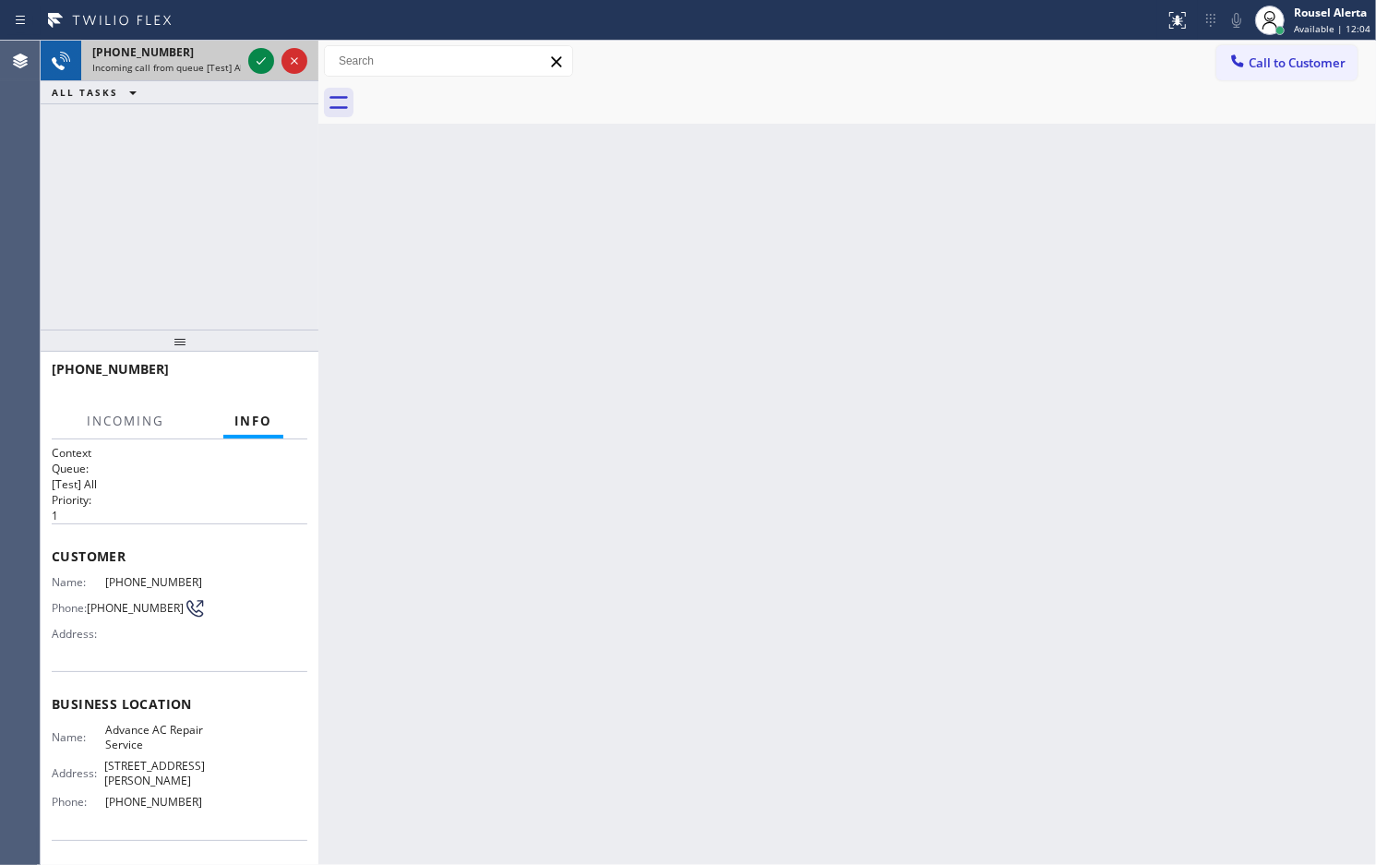
click at [201, 65] on span "Incoming call from queue [Test] All" at bounding box center [168, 67] width 153 height 13
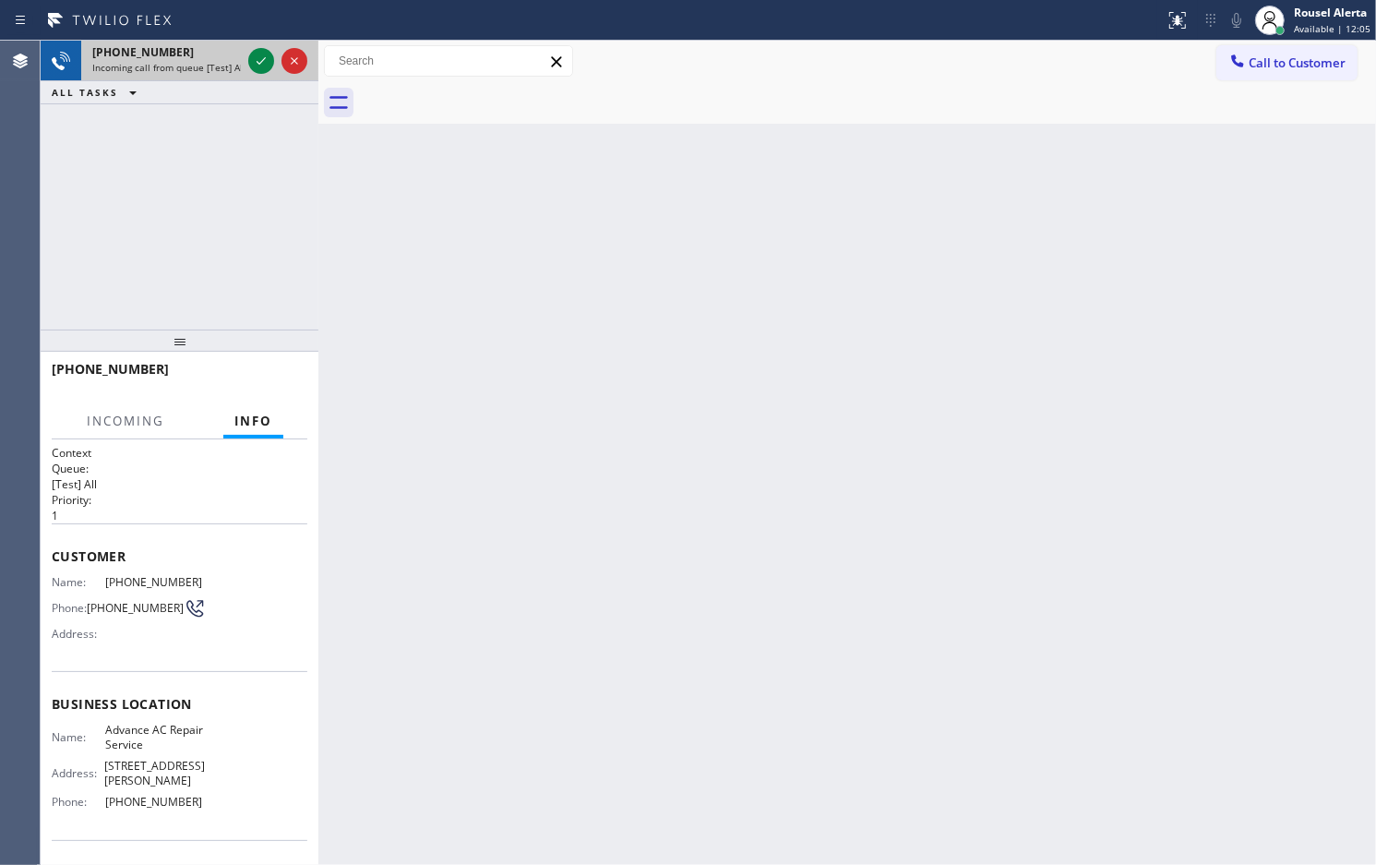
click at [201, 65] on span "Incoming call from queue [Test] All" at bounding box center [168, 67] width 153 height 13
click at [191, 66] on span "Incoming call from queue [Test] All" at bounding box center [168, 67] width 153 height 13
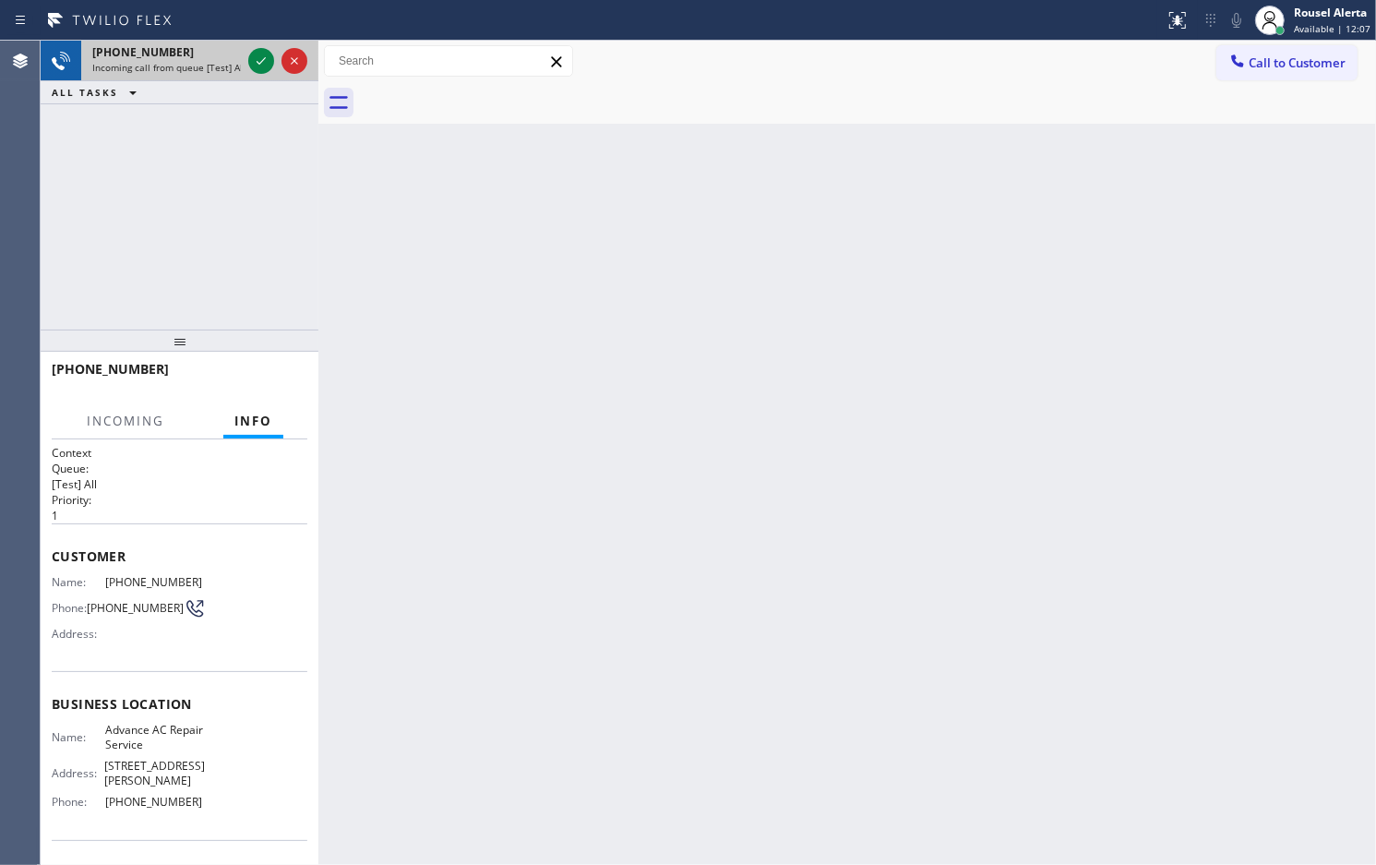
click at [194, 66] on span "Incoming call from queue [Test] All" at bounding box center [168, 67] width 153 height 13
click at [198, 66] on span "Incoming call from queue [Test] All" at bounding box center [168, 67] width 153 height 13
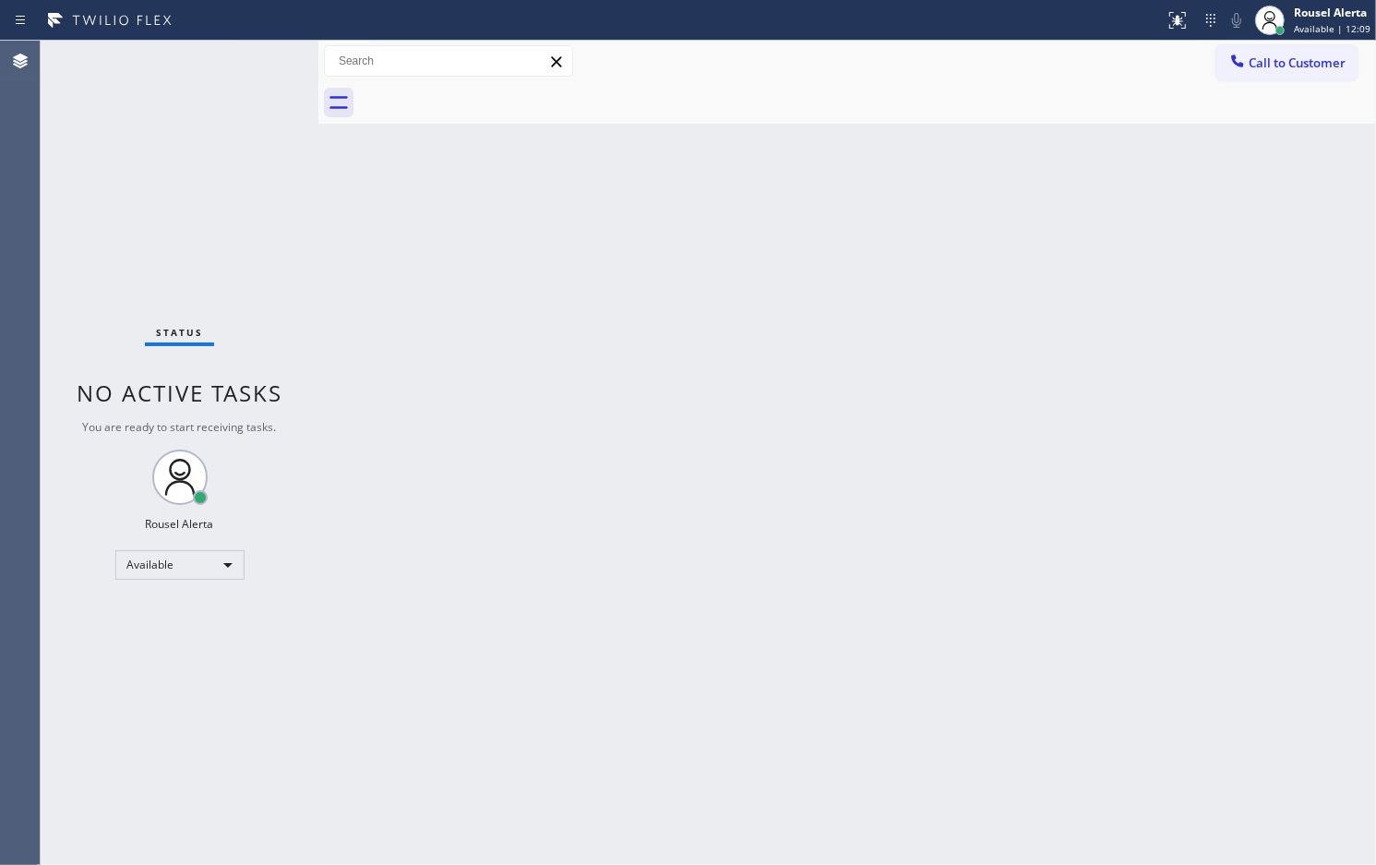
click at [212, 61] on div "Status No active tasks You are ready to start receiving tasks. Rousel Alerta Av…" at bounding box center [180, 453] width 278 height 824
click at [213, 61] on div "Status No active tasks You are ready to start receiving tasks. Rousel Alerta Av…" at bounding box center [180, 453] width 278 height 824
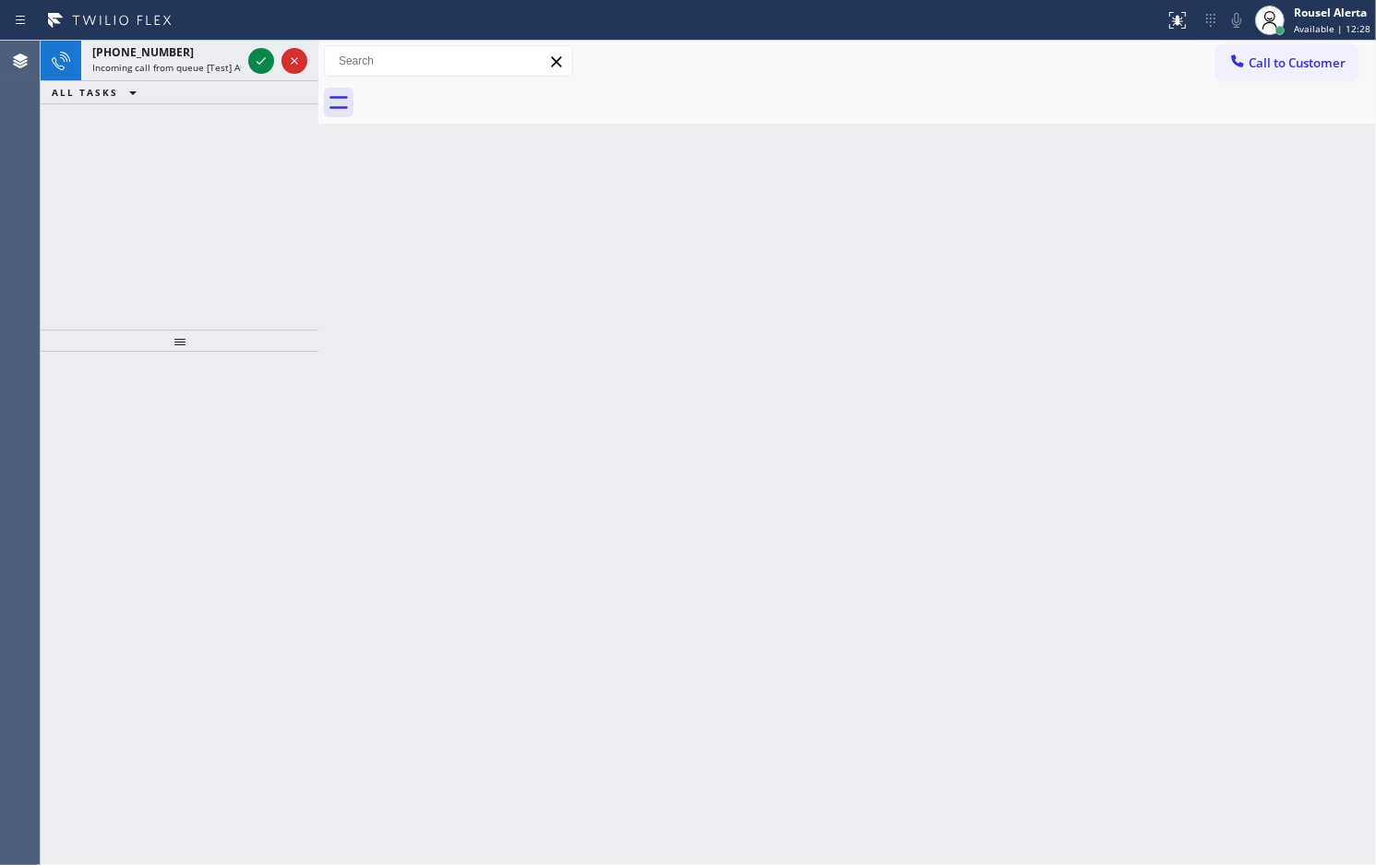
click at [205, 62] on span "Incoming call from queue [Test] All" at bounding box center [168, 67] width 153 height 13
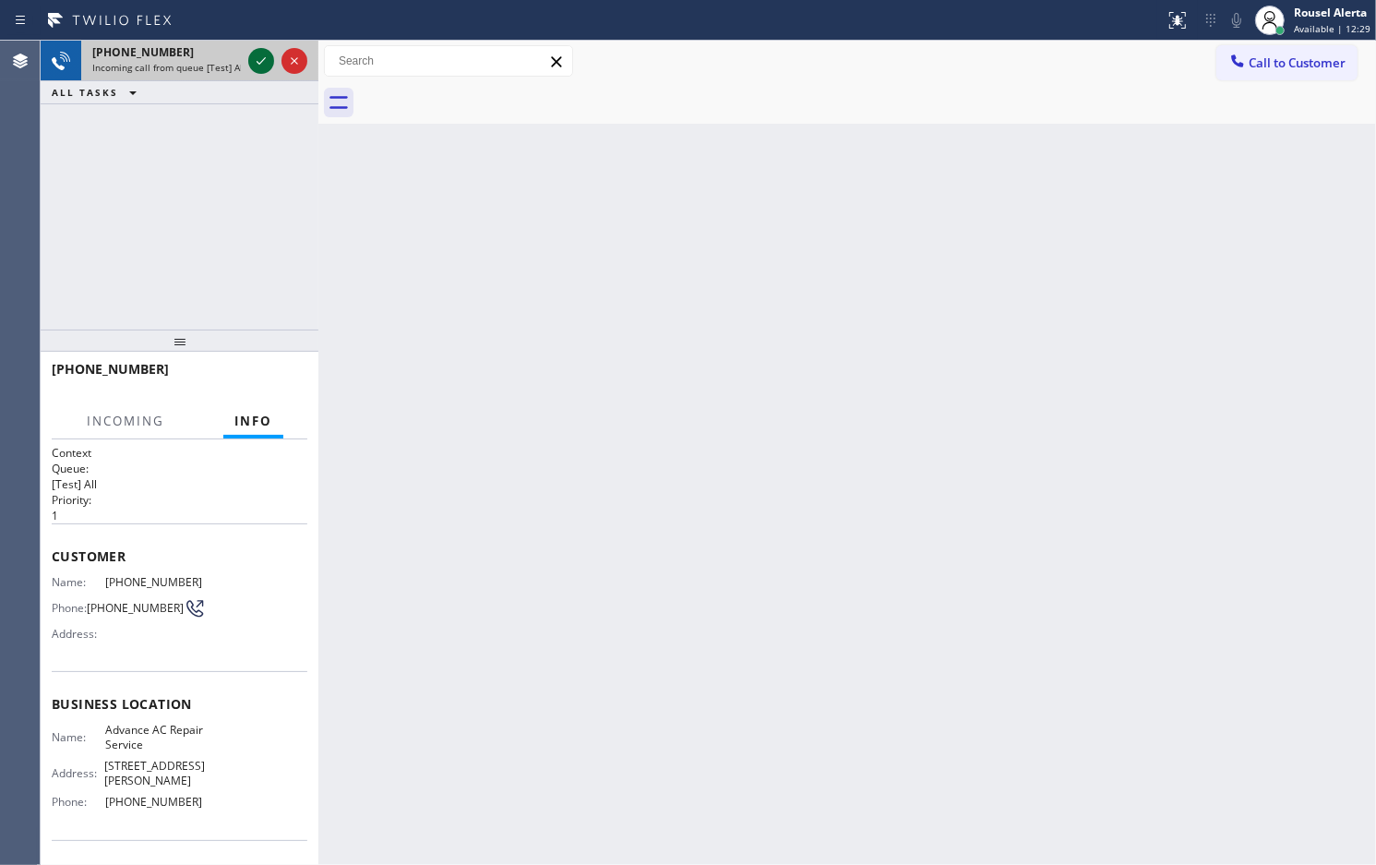
click at [256, 54] on icon at bounding box center [261, 61] width 22 height 22
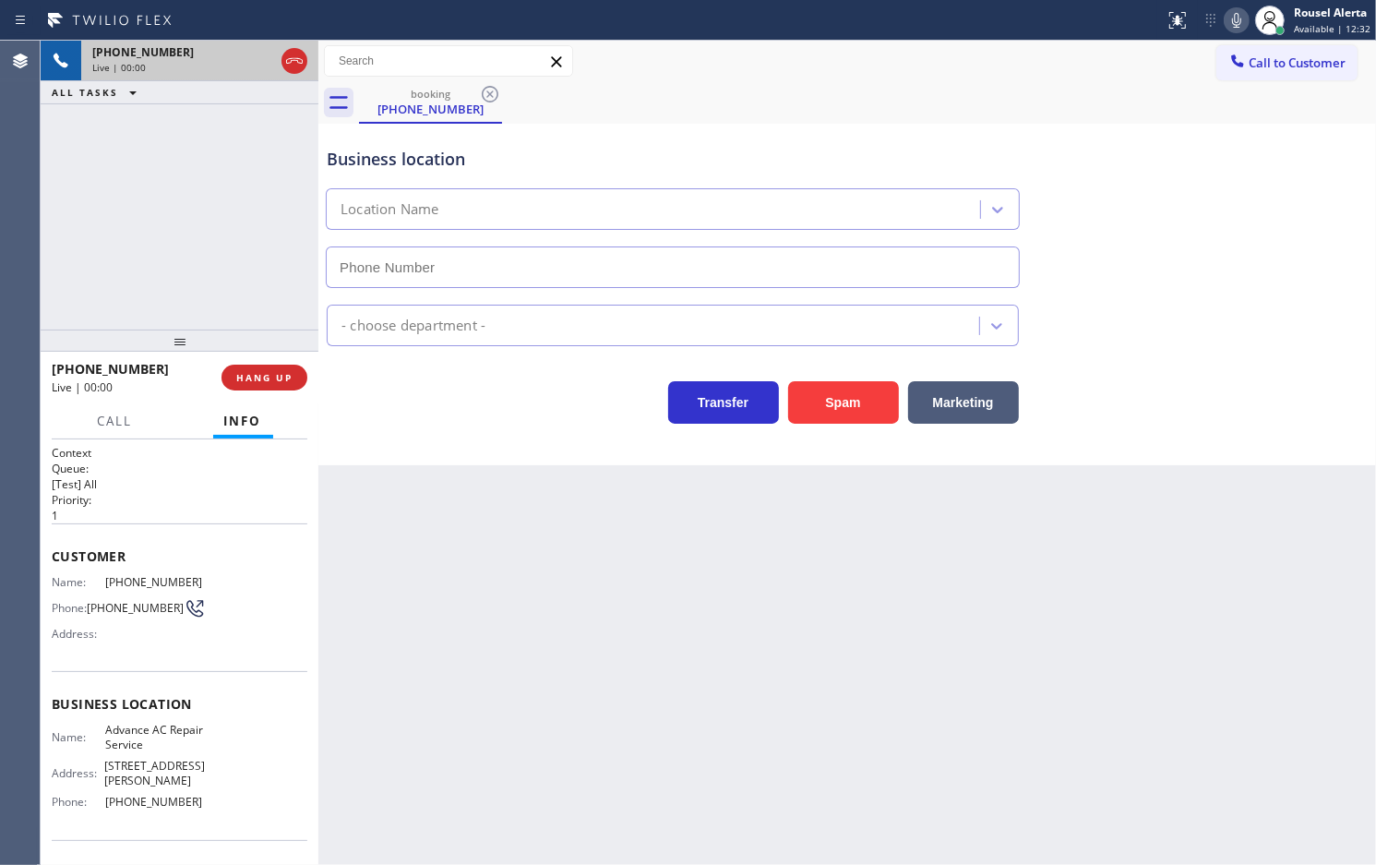
type input "[PHONE_NUMBER]"
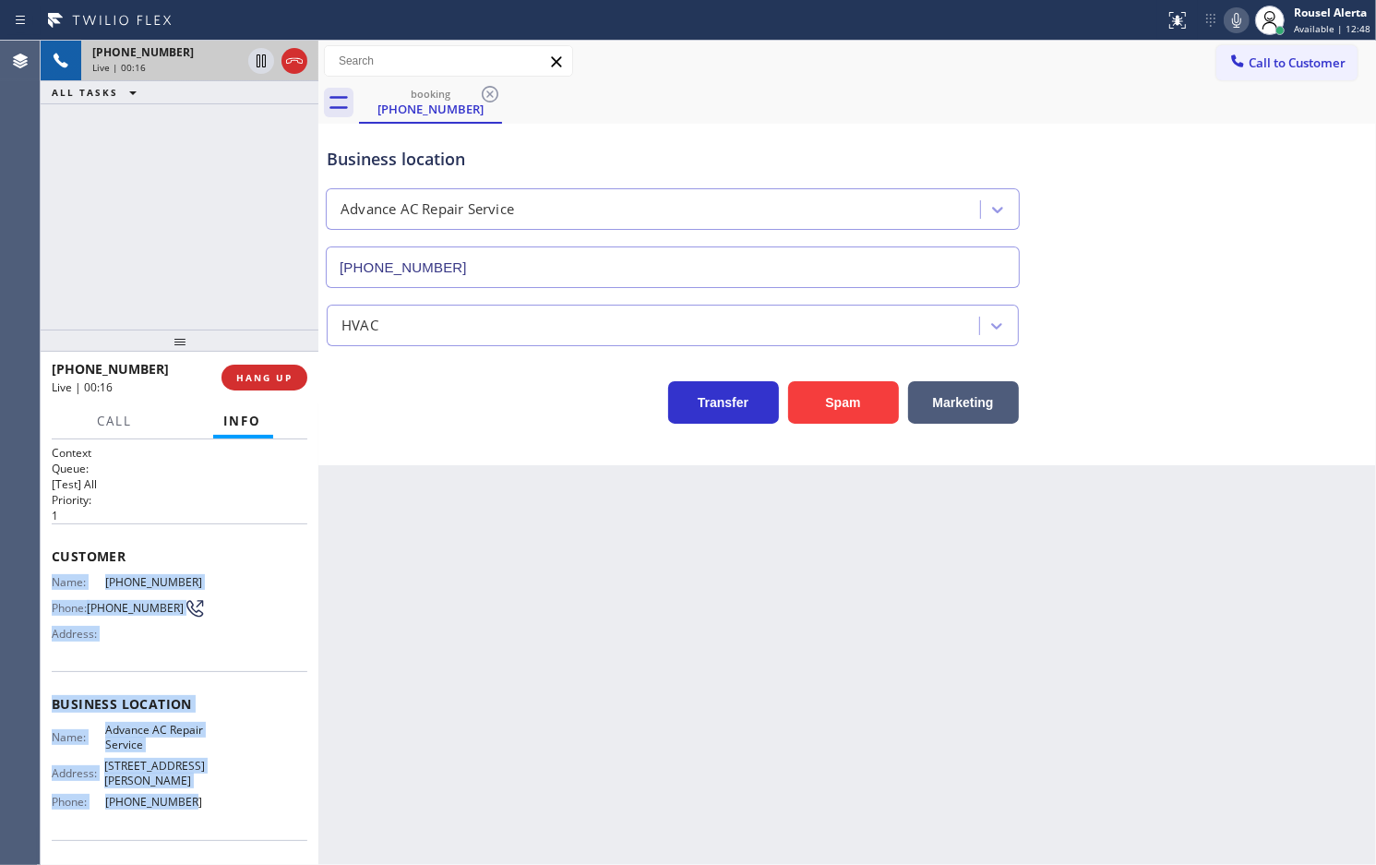
drag, startPoint x: 49, startPoint y: 570, endPoint x: 173, endPoint y: 777, distance: 241.7
click at [173, 777] on div "Context Queue: [Test] All Priority: 1 Customer Name: [PHONE_NUMBER] Phone: [PHO…" at bounding box center [180, 652] width 278 height 426
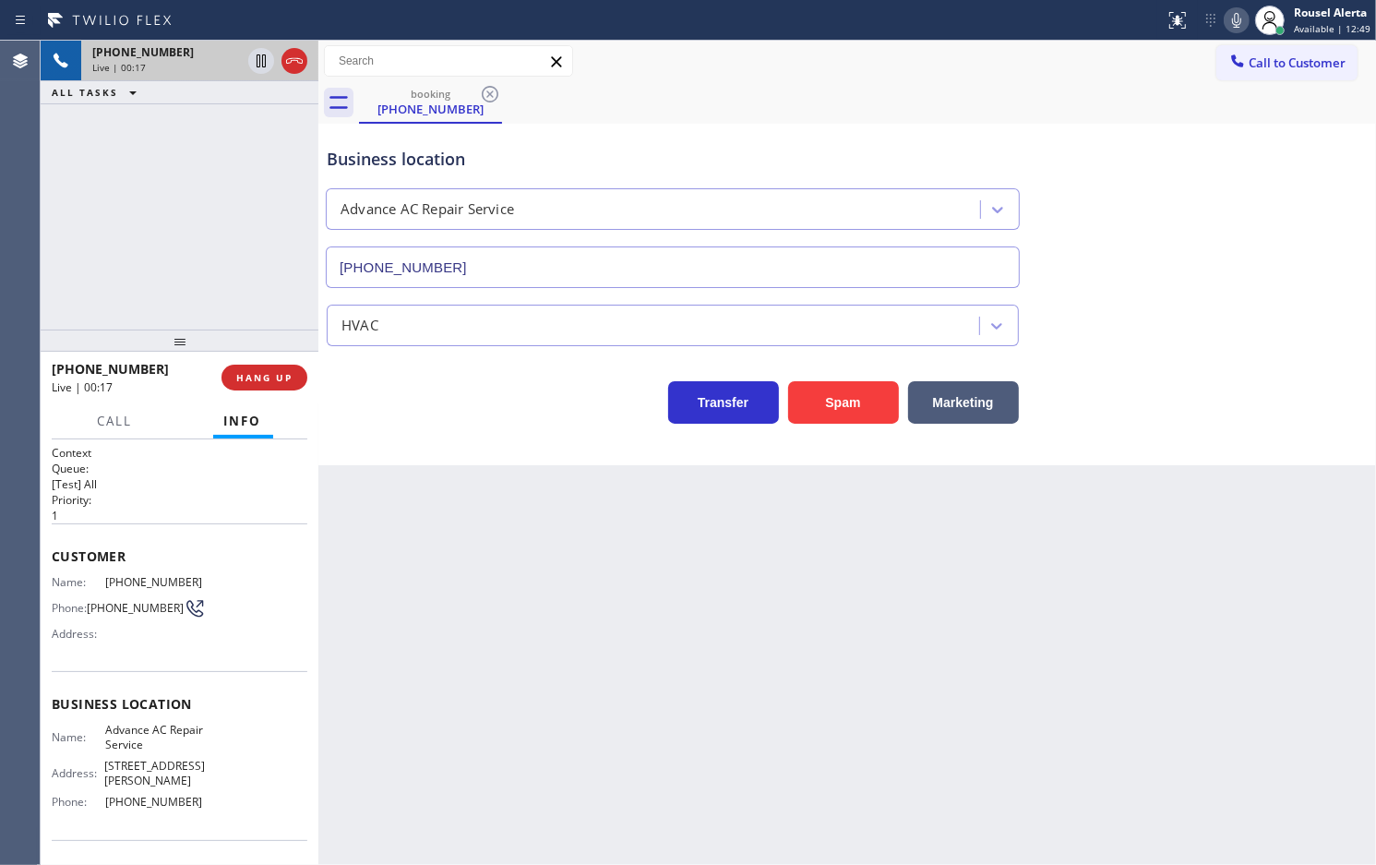
click at [210, 783] on div "Name: Advance AC Repair Service Address: [STREET_ADDRESS][PERSON_NAME] Phone: […" at bounding box center [180, 769] width 256 height 93
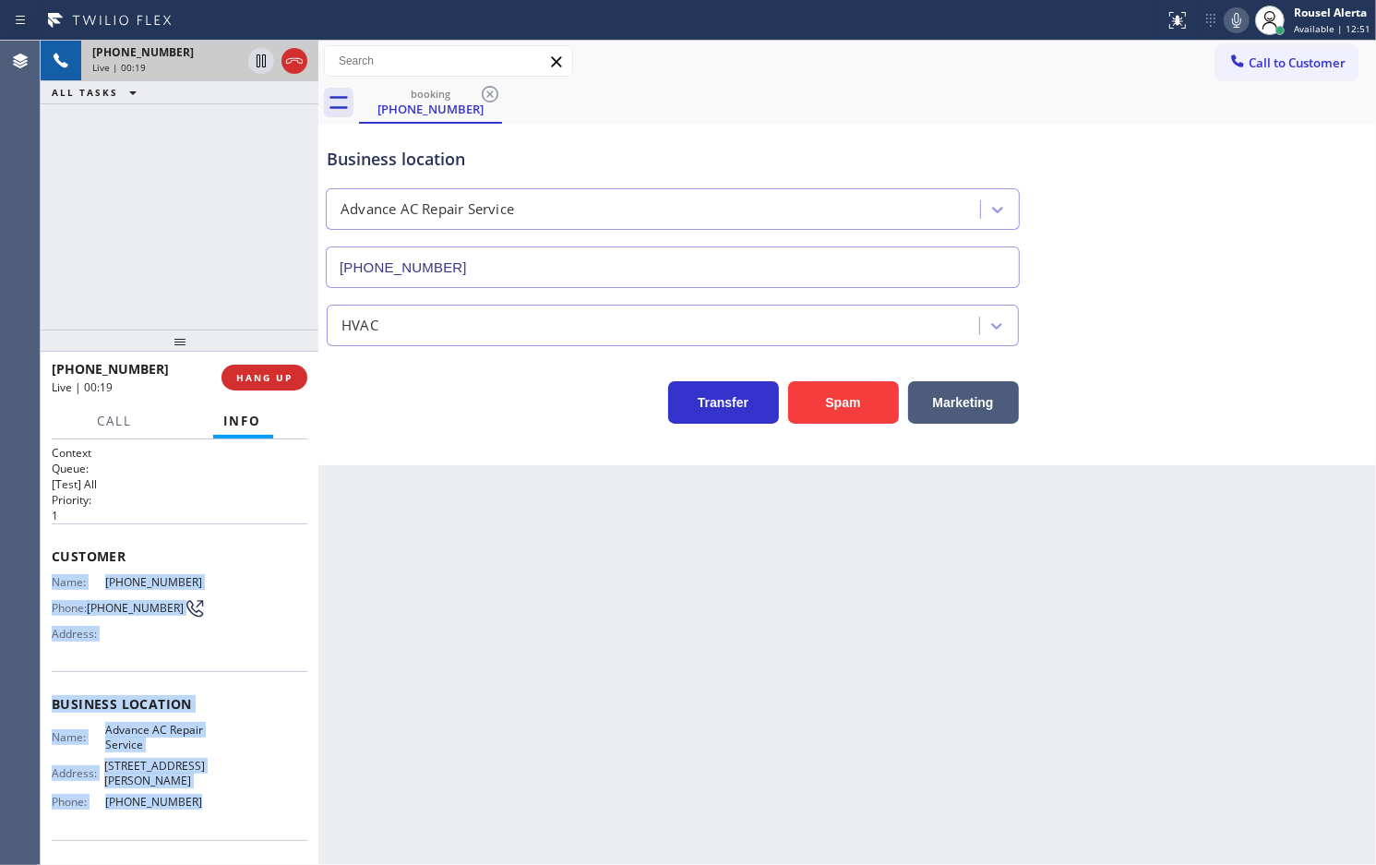
drag, startPoint x: 197, startPoint y: 786, endPoint x: 43, endPoint y: 579, distance: 257.4
click at [43, 579] on div "Context Queue: [Test] All Priority: 1 Customer Name: [PHONE_NUMBER] Phone: [PHO…" at bounding box center [180, 652] width 278 height 426
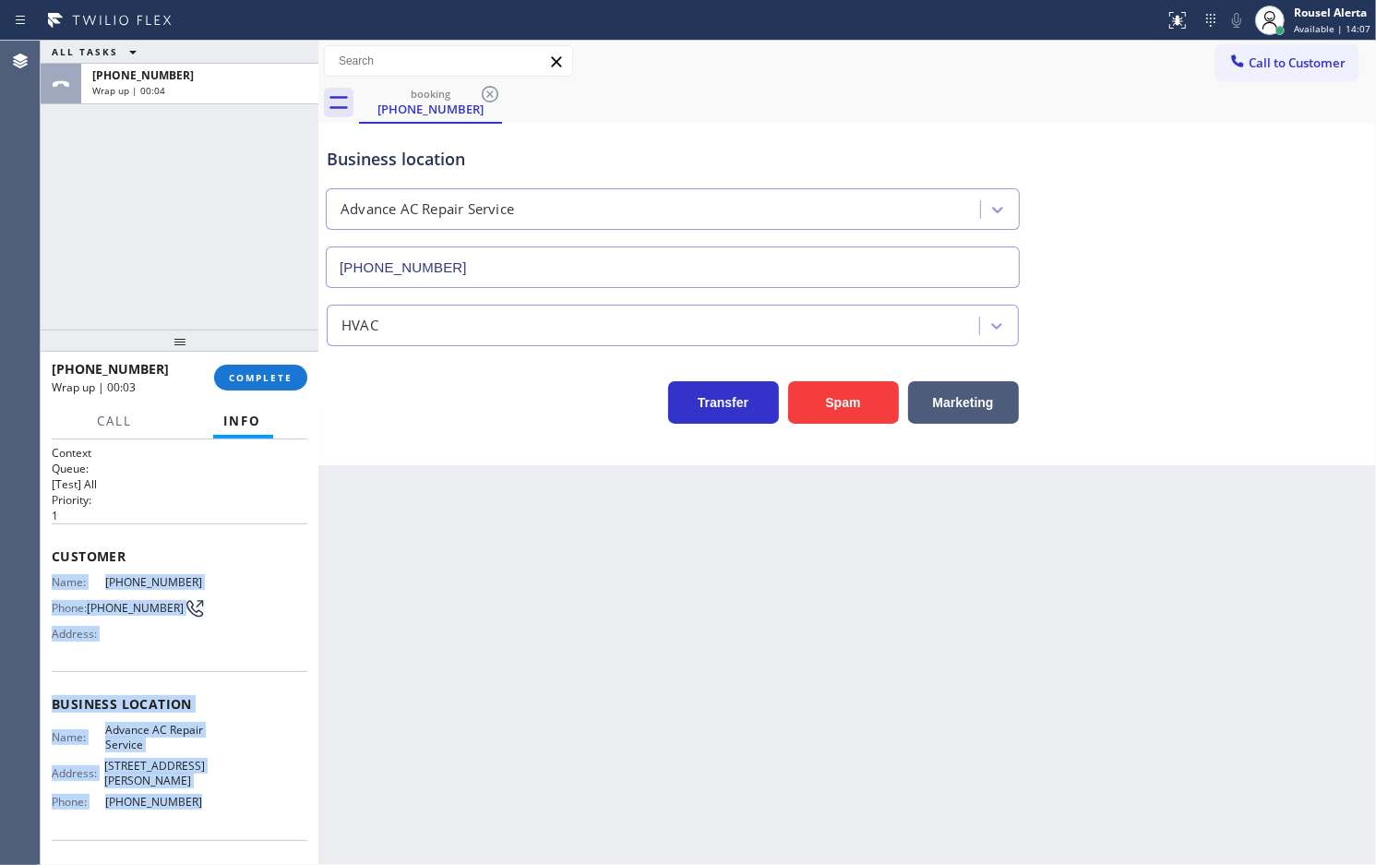
click at [551, 506] on div "Back to Dashboard Change Sender ID Customers Technicians Select a contact Outbo…" at bounding box center [847, 453] width 1058 height 824
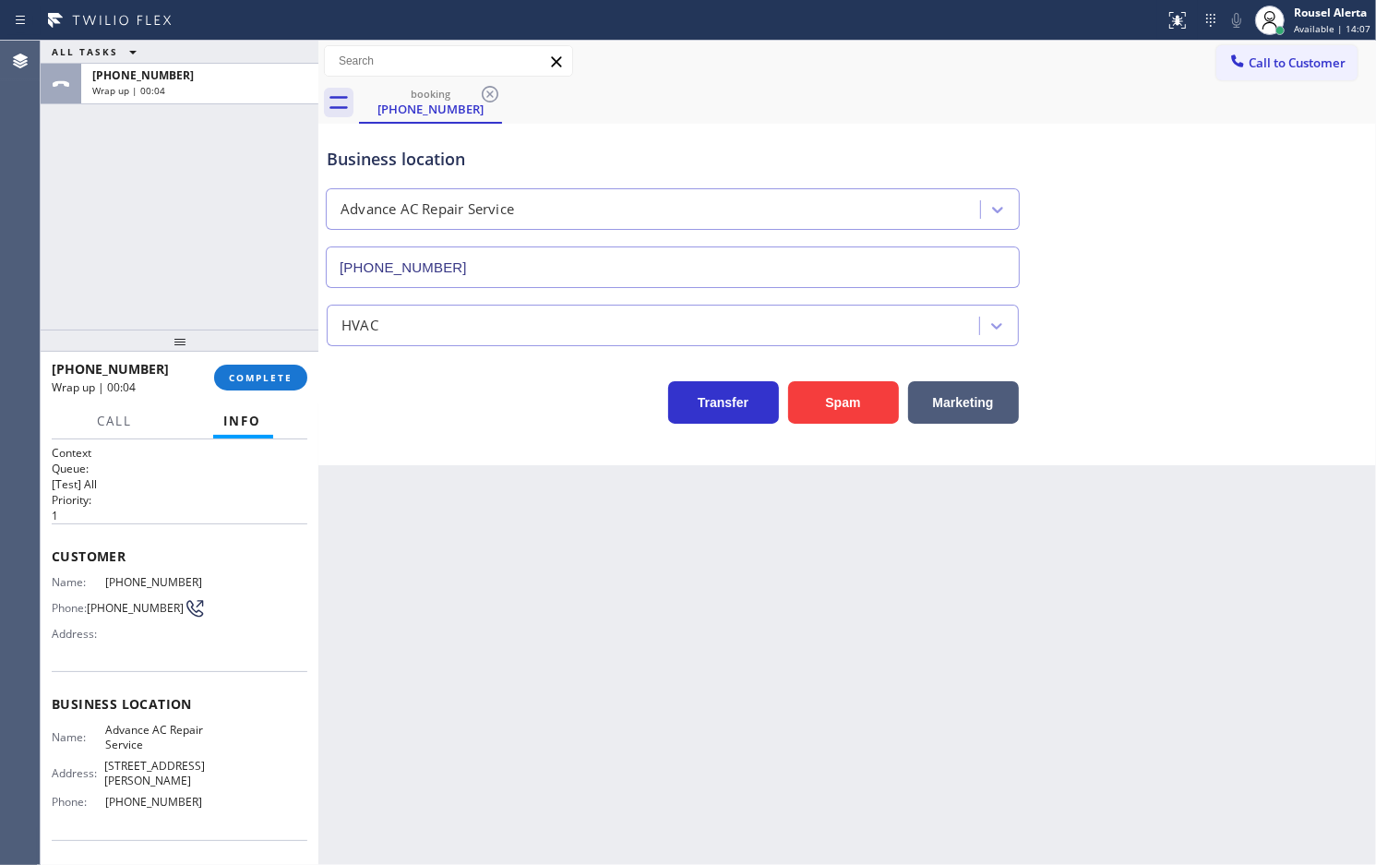
click at [265, 340] on div at bounding box center [180, 341] width 278 height 22
click at [269, 367] on button "COMPLETE" at bounding box center [260, 378] width 93 height 26
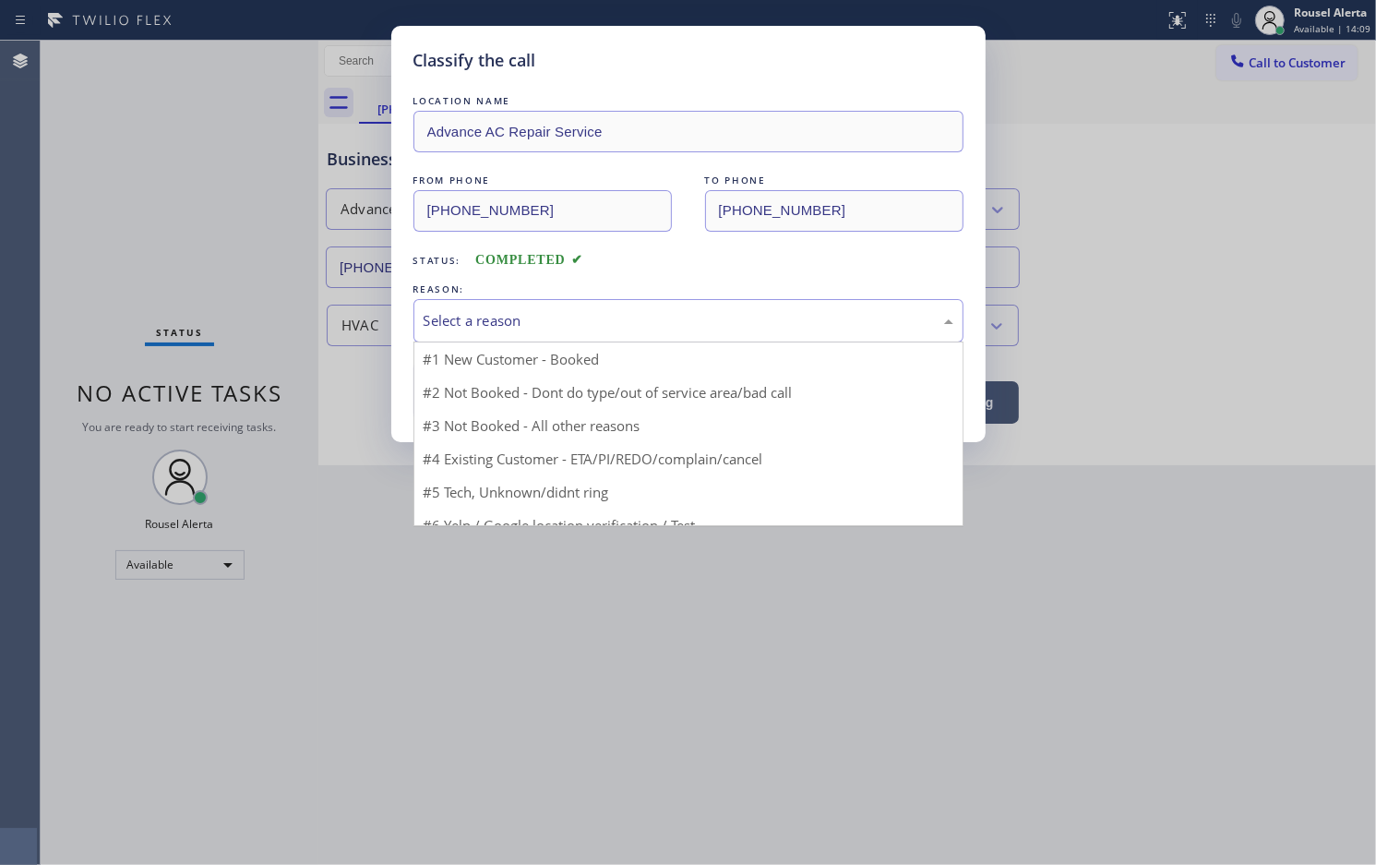
click at [569, 340] on div "Select a reason" at bounding box center [689, 320] width 550 height 43
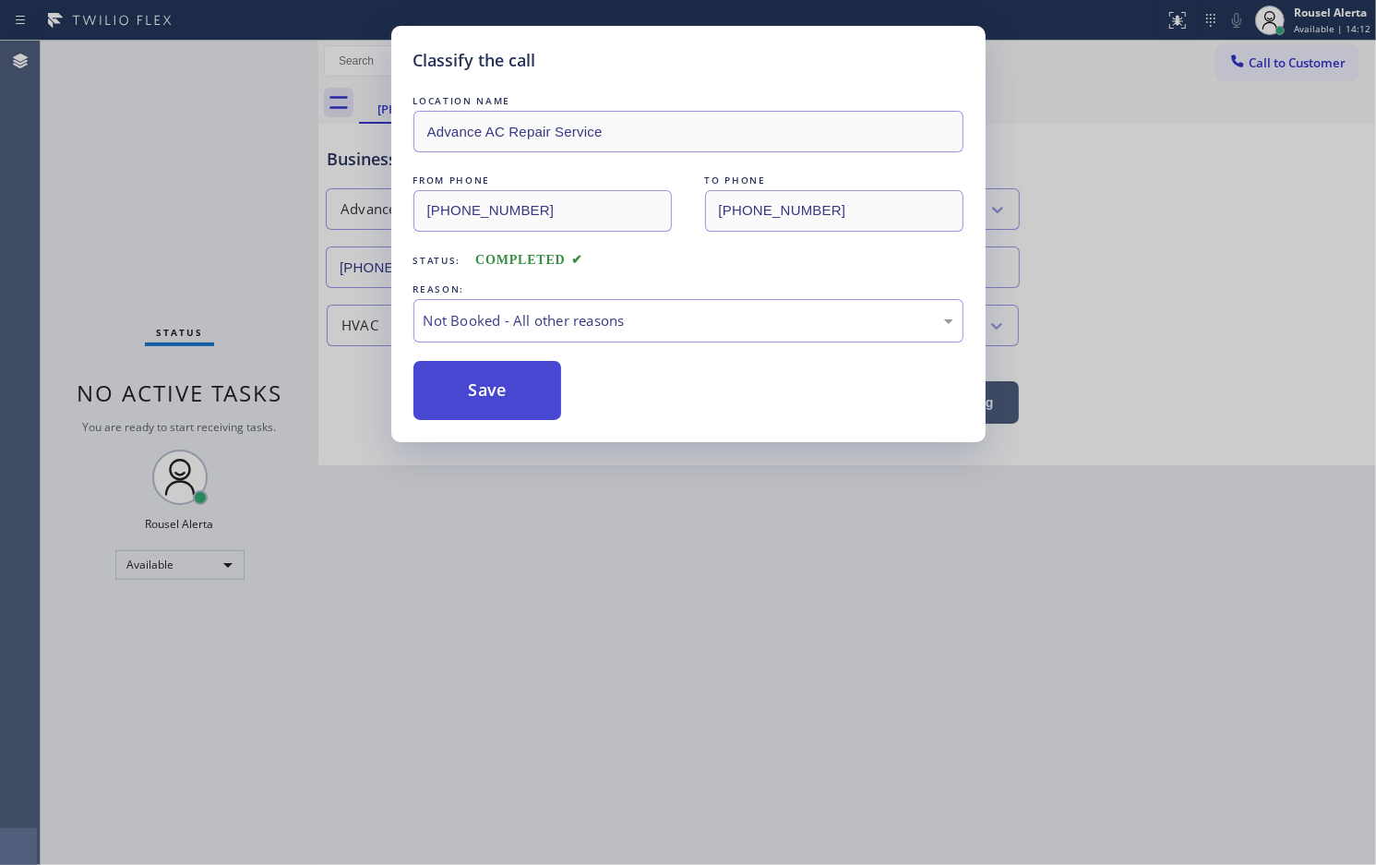
click at [528, 380] on button "Save" at bounding box center [488, 390] width 149 height 59
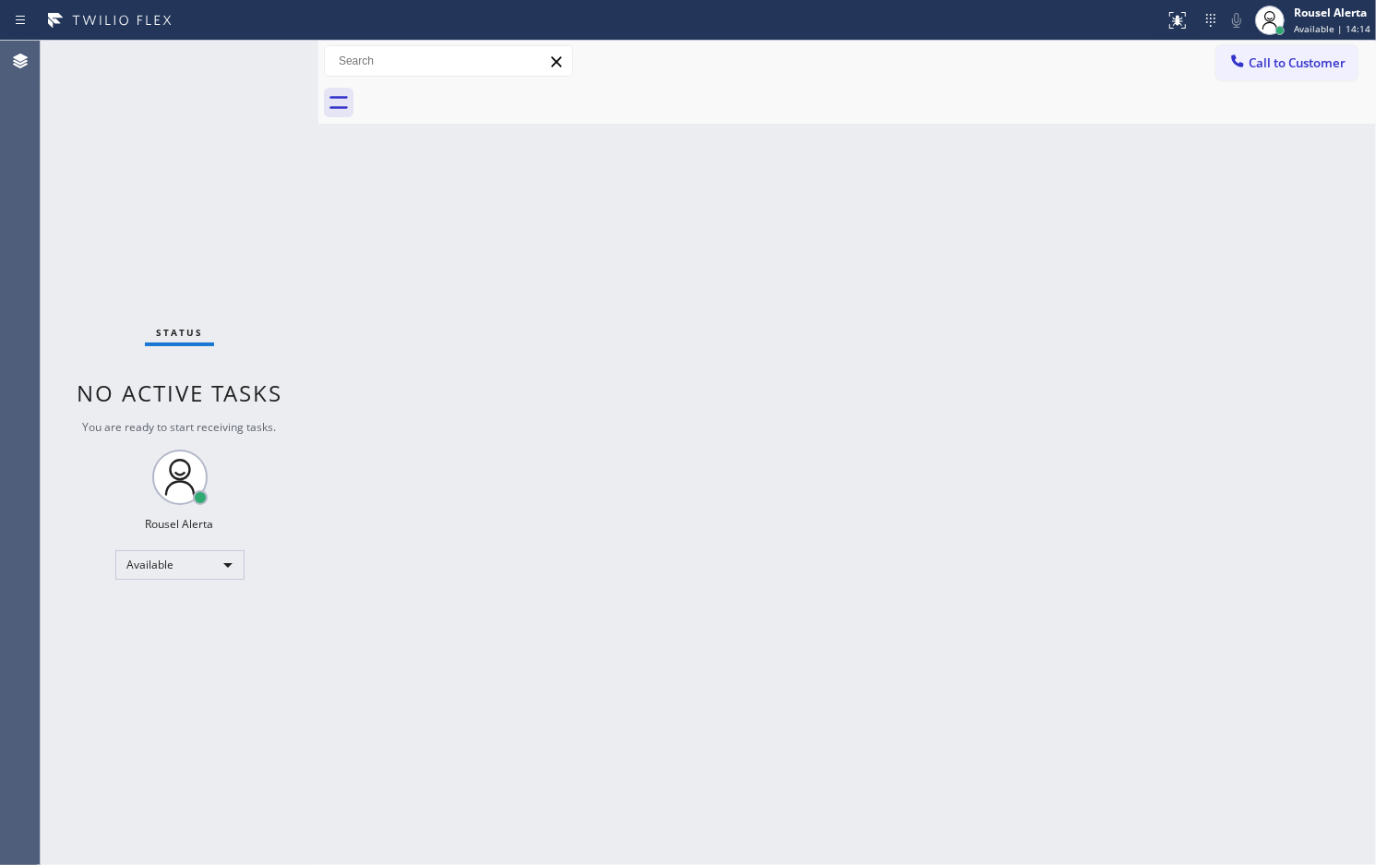
click at [592, 592] on div "Back to Dashboard Change Sender ID Customers Technicians Select a contact Outbo…" at bounding box center [847, 453] width 1058 height 824
click at [232, 70] on div "Status No active tasks You are ready to start receiving tasks. Rousel Alerta Av…" at bounding box center [180, 453] width 278 height 824
click at [252, 57] on div "Status No active tasks You are ready to start receiving tasks. Rousel Alerta Av…" at bounding box center [180, 453] width 278 height 824
click at [259, 30] on div at bounding box center [582, 21] width 1150 height 30
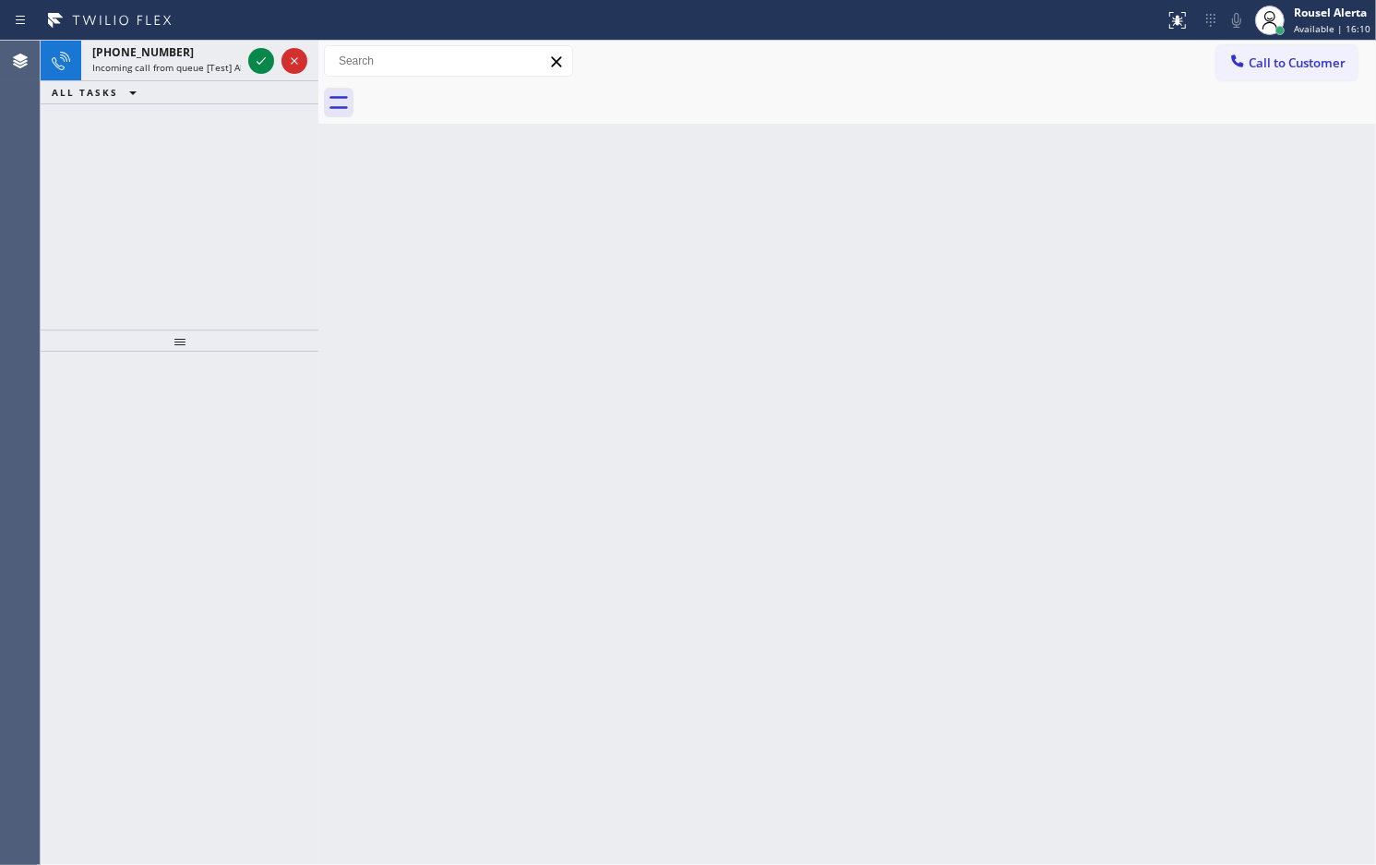
drag, startPoint x: 335, startPoint y: 415, endPoint x: 292, endPoint y: 199, distance: 220.3
click at [339, 415] on div "Back to Dashboard Change Sender ID Customers Technicians Select a contact Outbo…" at bounding box center [847, 453] width 1058 height 824
click at [189, 51] on div "[PHONE_NUMBER]" at bounding box center [166, 52] width 149 height 16
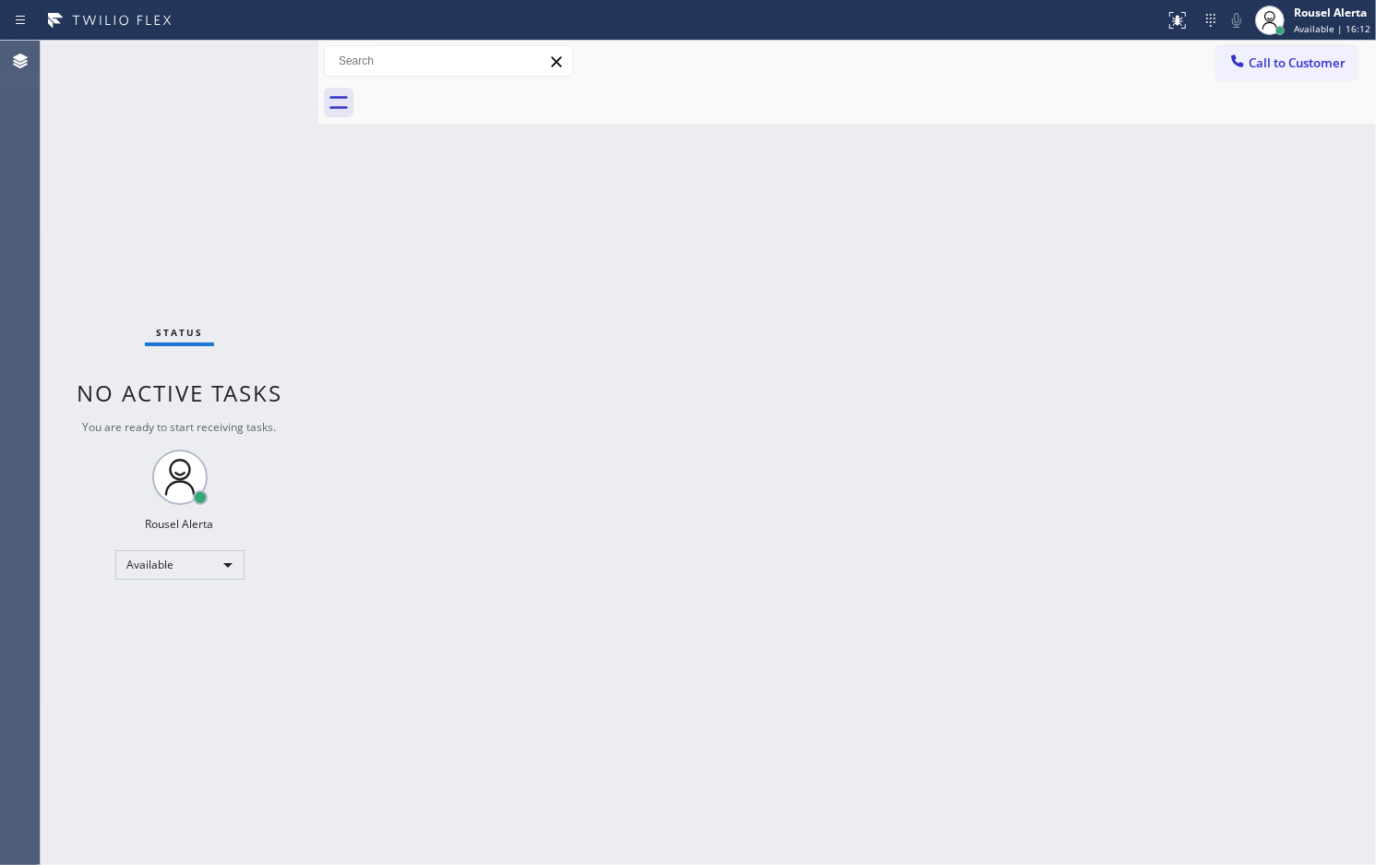
drag, startPoint x: 145, startPoint y: 57, endPoint x: 219, endPoint y: 159, distance: 125.6
click at [145, 56] on div "Status No active tasks You are ready to start receiving tasks. Rousel Alerta Av…" at bounding box center [180, 453] width 278 height 824
click at [438, 594] on div "Back to Dashboard Change Sender ID Customers Technicians Select a contact Outbo…" at bounding box center [847, 453] width 1058 height 824
click at [240, 56] on div "Status No active tasks You are ready to start receiving tasks. Rousel Alerta Av…" at bounding box center [180, 453] width 278 height 824
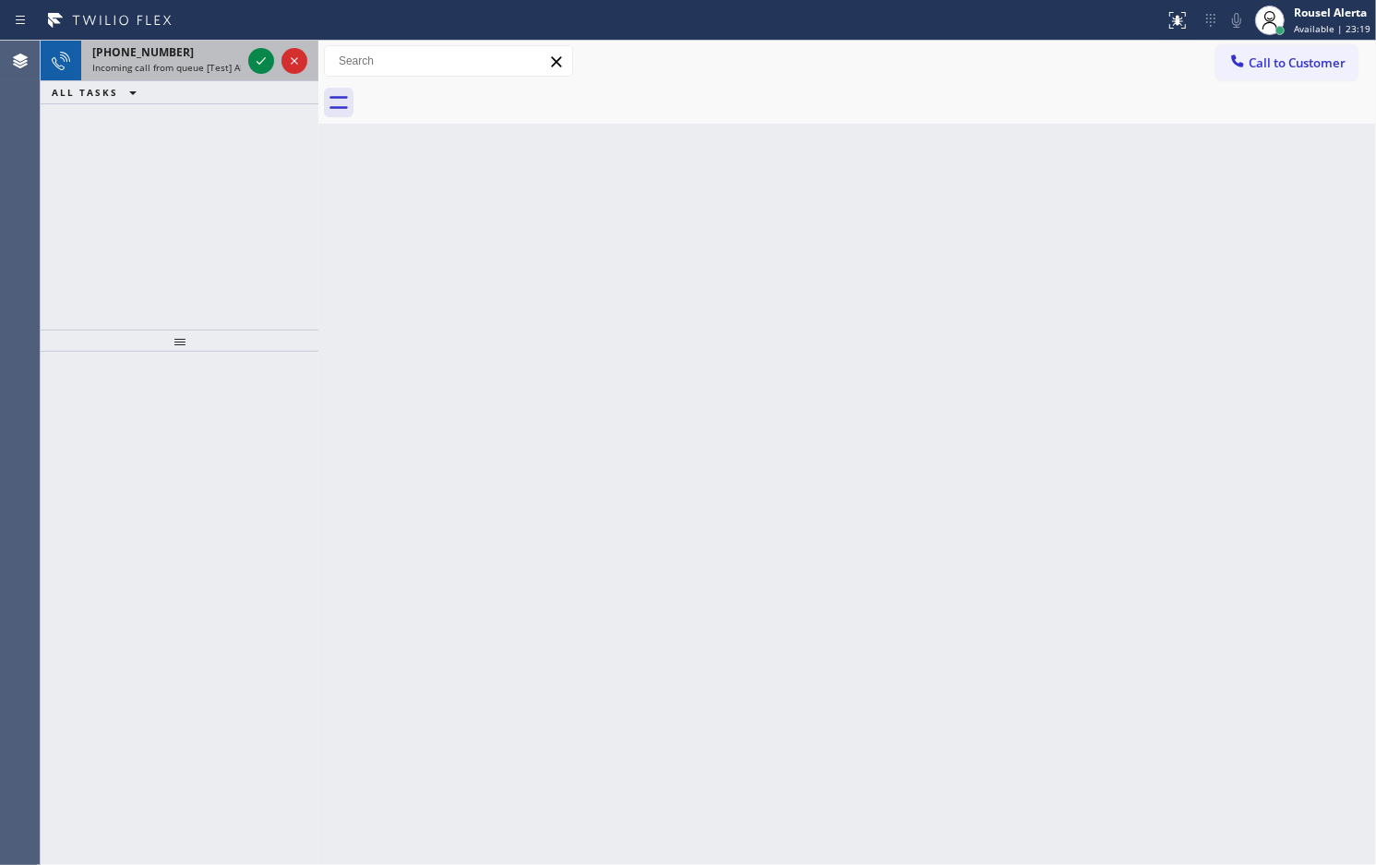
click at [203, 55] on div "[PHONE_NUMBER]" at bounding box center [166, 52] width 149 height 16
click at [215, 58] on div "[PHONE_NUMBER]" at bounding box center [166, 52] width 149 height 16
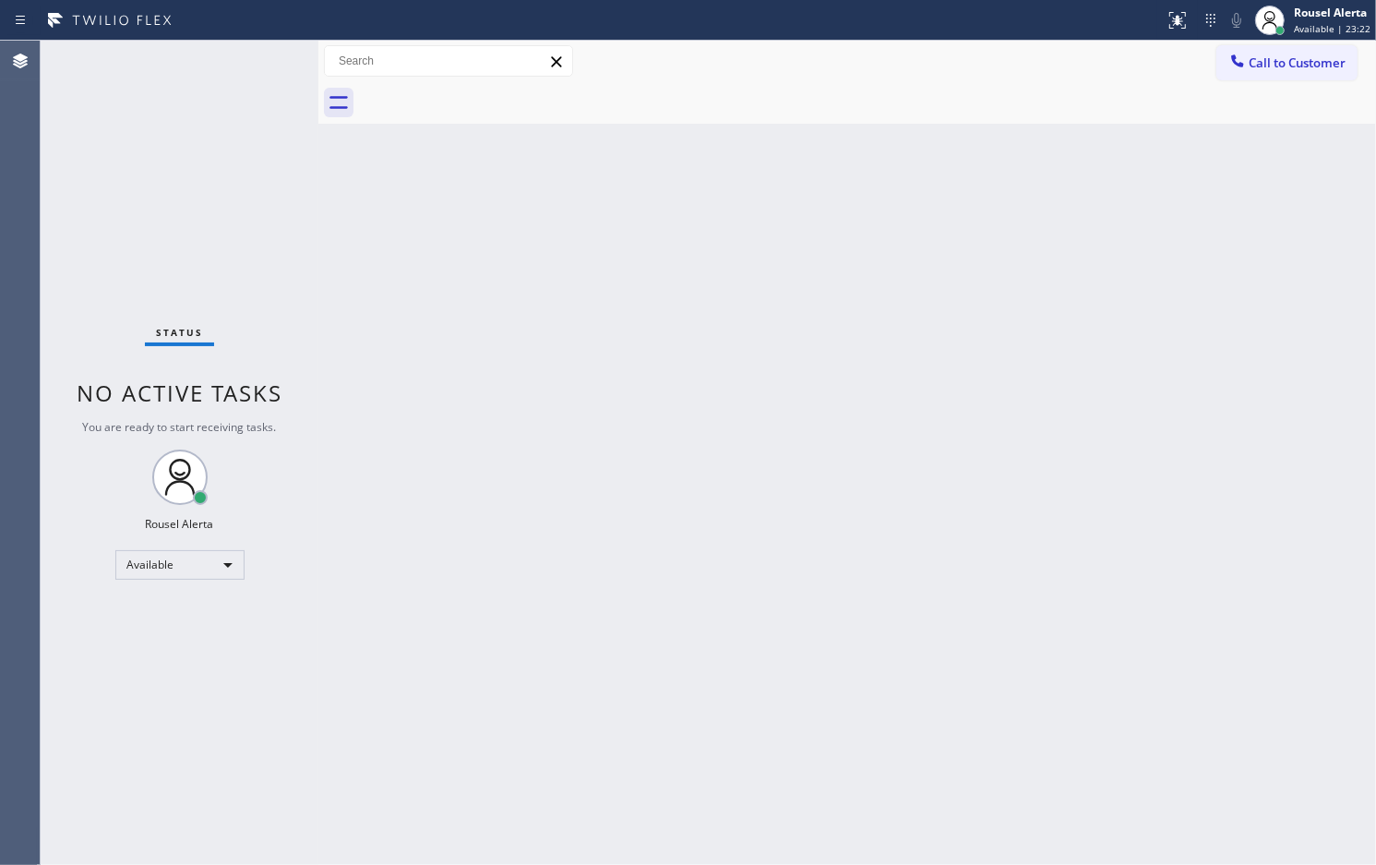
click at [251, 57] on div "Status No active tasks You are ready to start receiving tasks. Rousel Alerta Av…" at bounding box center [180, 453] width 278 height 824
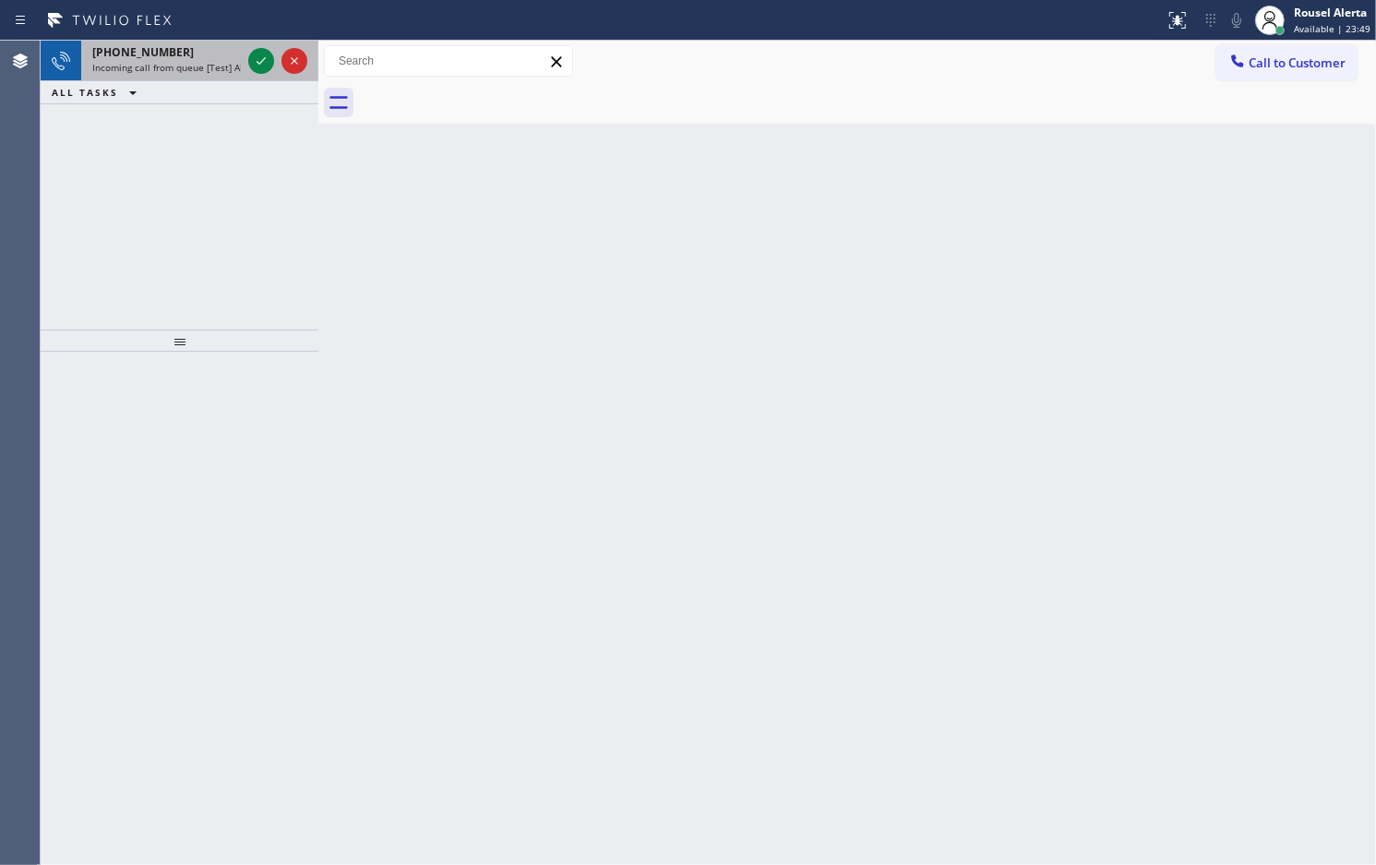
click at [222, 55] on div "[PHONE_NUMBER]" at bounding box center [166, 52] width 149 height 16
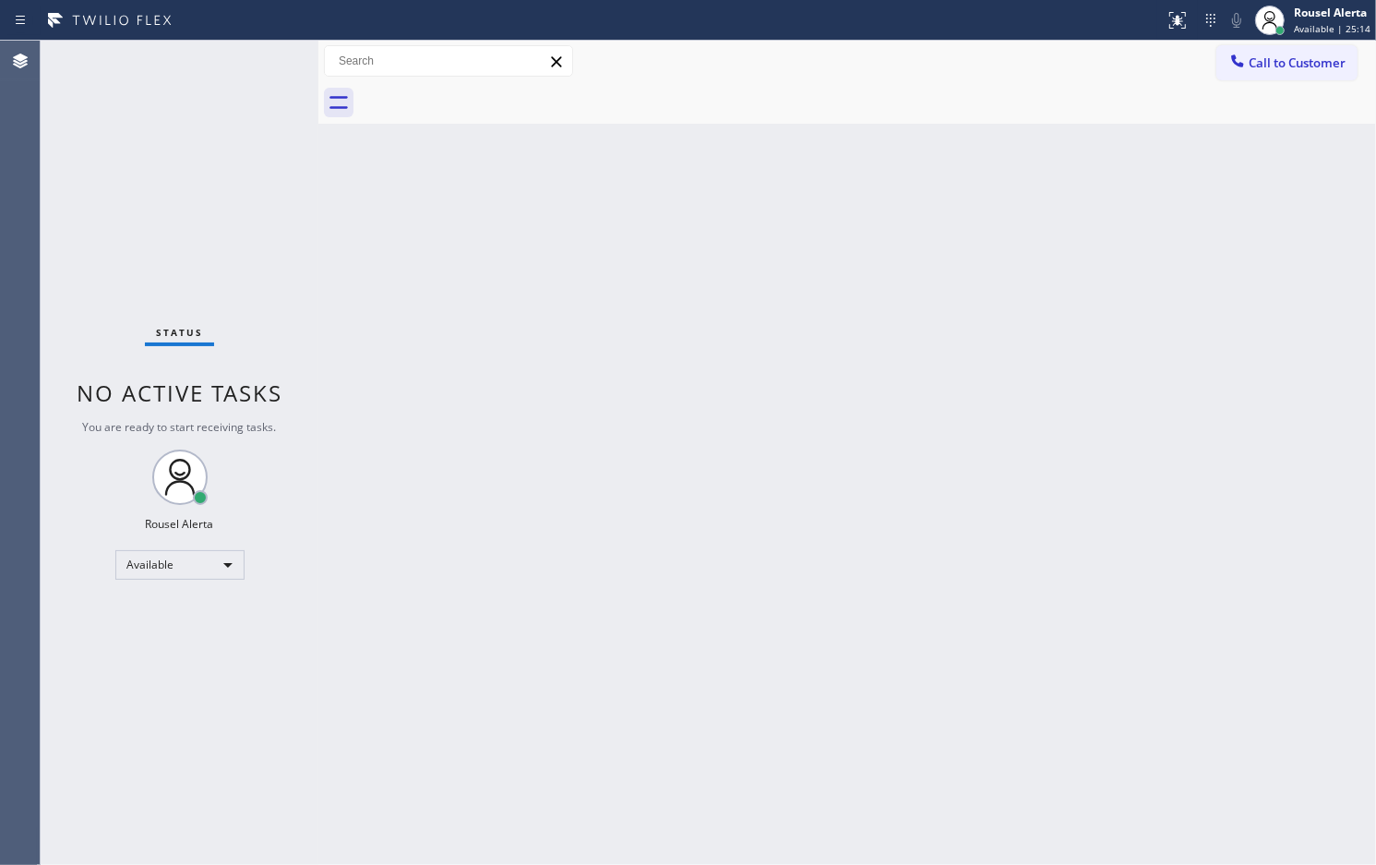
click at [172, 67] on div "Status No active tasks You are ready to start receiving tasks. Rousel Alerta Av…" at bounding box center [180, 453] width 278 height 824
click at [166, 61] on div "Status No active tasks You are ready to start receiving tasks. Rousel Alerta Av…" at bounding box center [180, 453] width 278 height 824
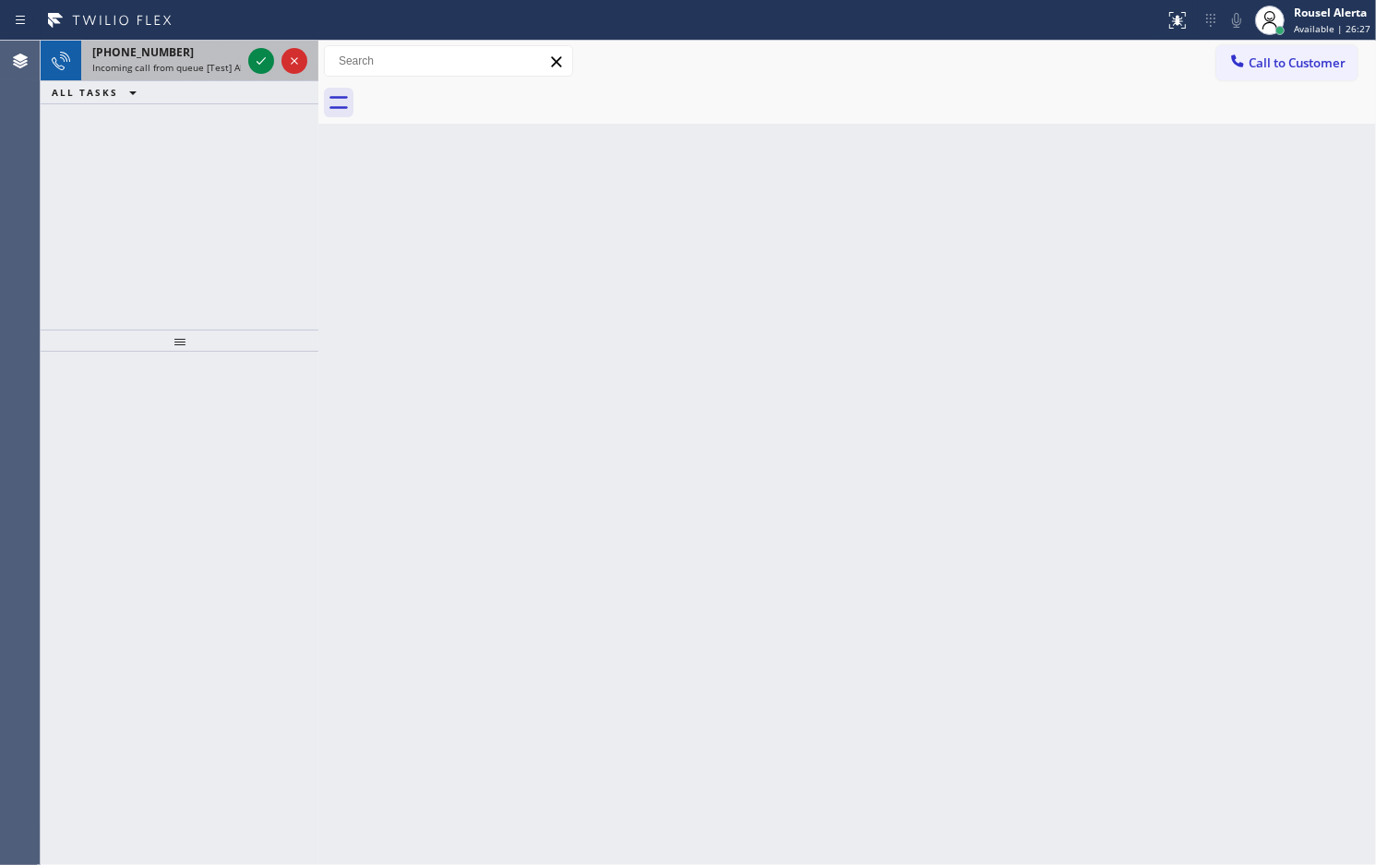
click at [167, 61] on span "Incoming call from queue [Test] All" at bounding box center [168, 67] width 153 height 13
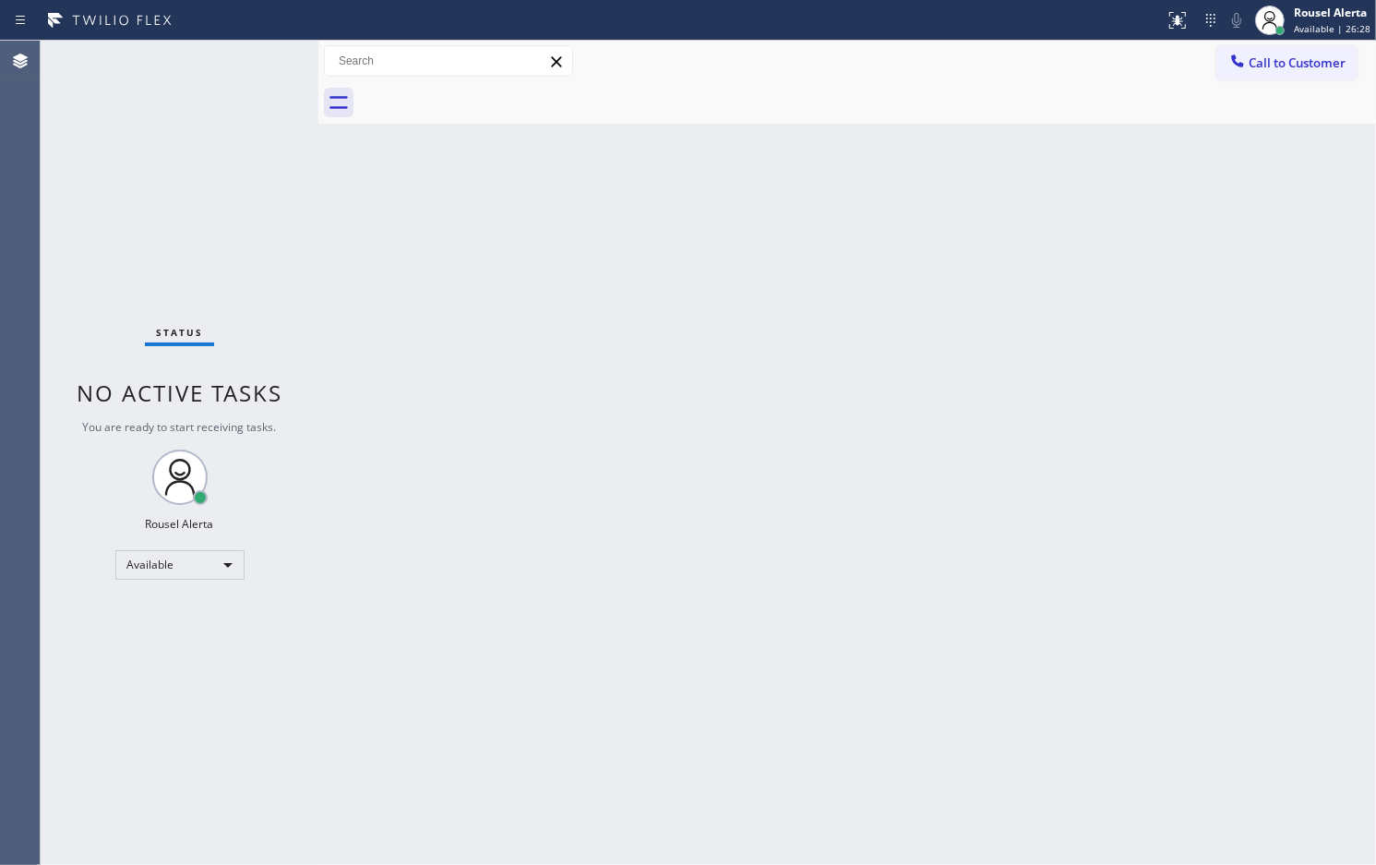
click at [177, 58] on div "Status No active tasks You are ready to start receiving tasks. Rousel Alerta Av…" at bounding box center [180, 453] width 278 height 824
click at [178, 58] on div "Status No active tasks You are ready to start receiving tasks. Rousel Alerta Av…" at bounding box center [180, 453] width 278 height 824
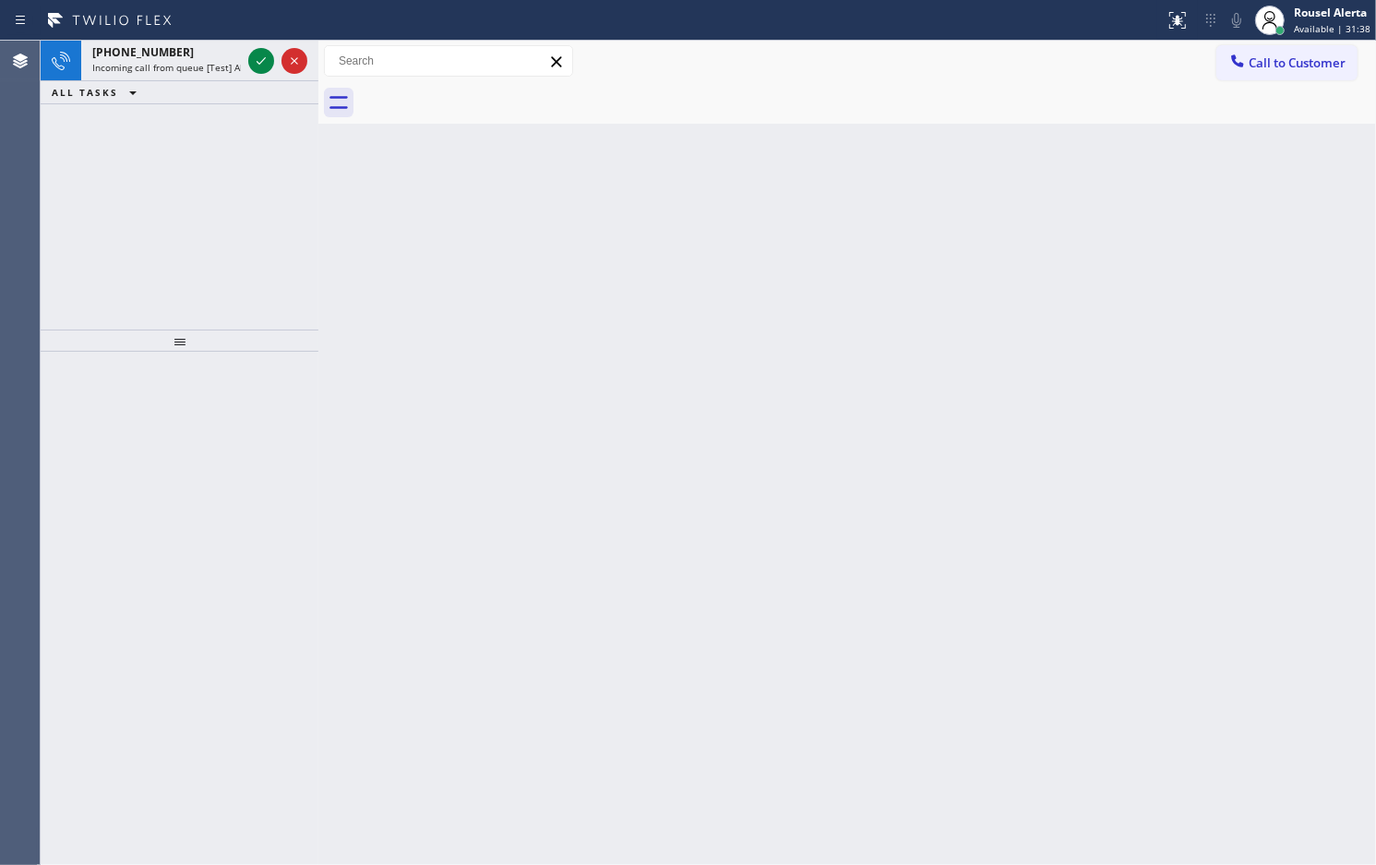
click at [178, 58] on div "[PHONE_NUMBER]" at bounding box center [166, 52] width 149 height 16
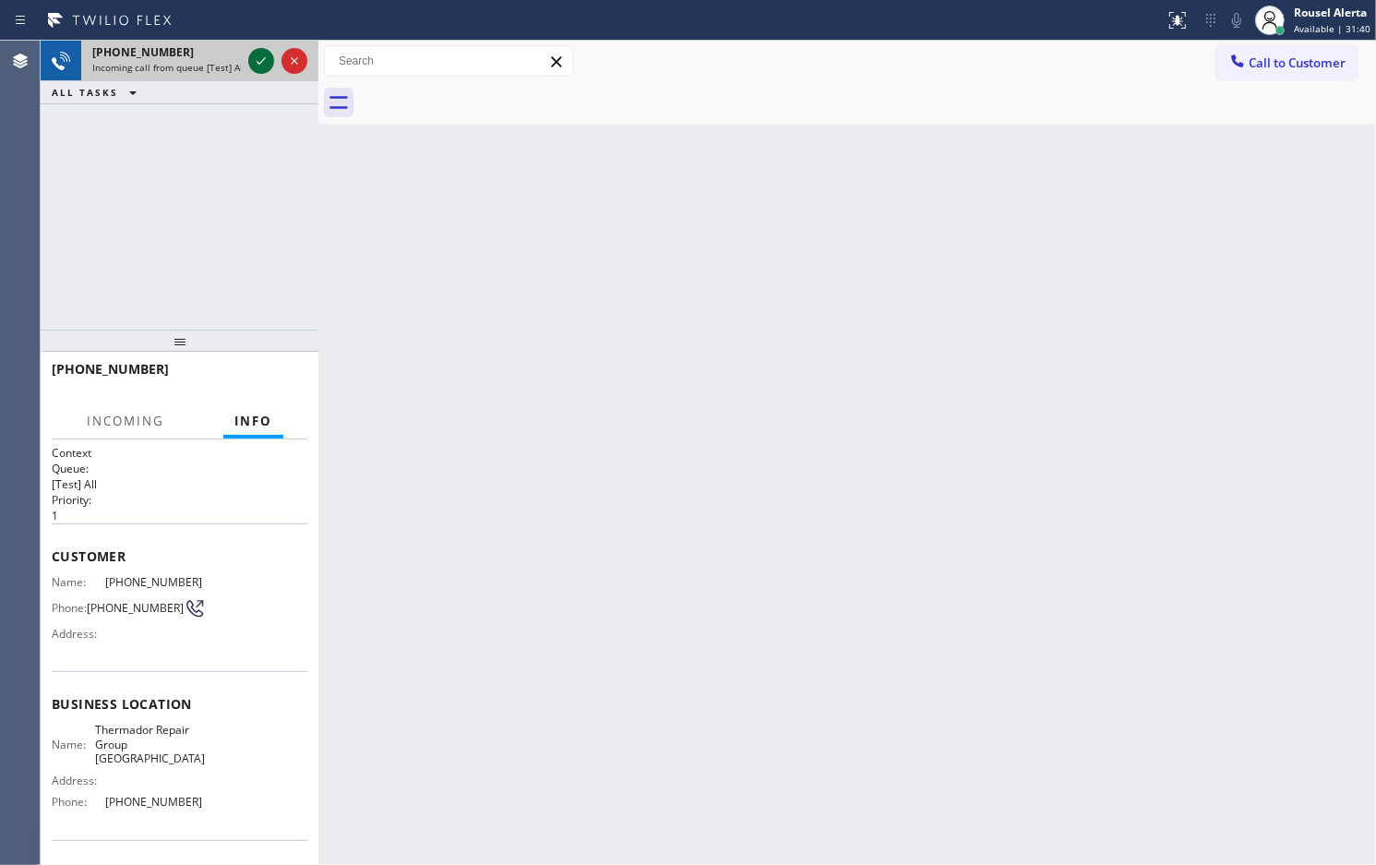
click at [259, 62] on icon at bounding box center [261, 61] width 22 height 22
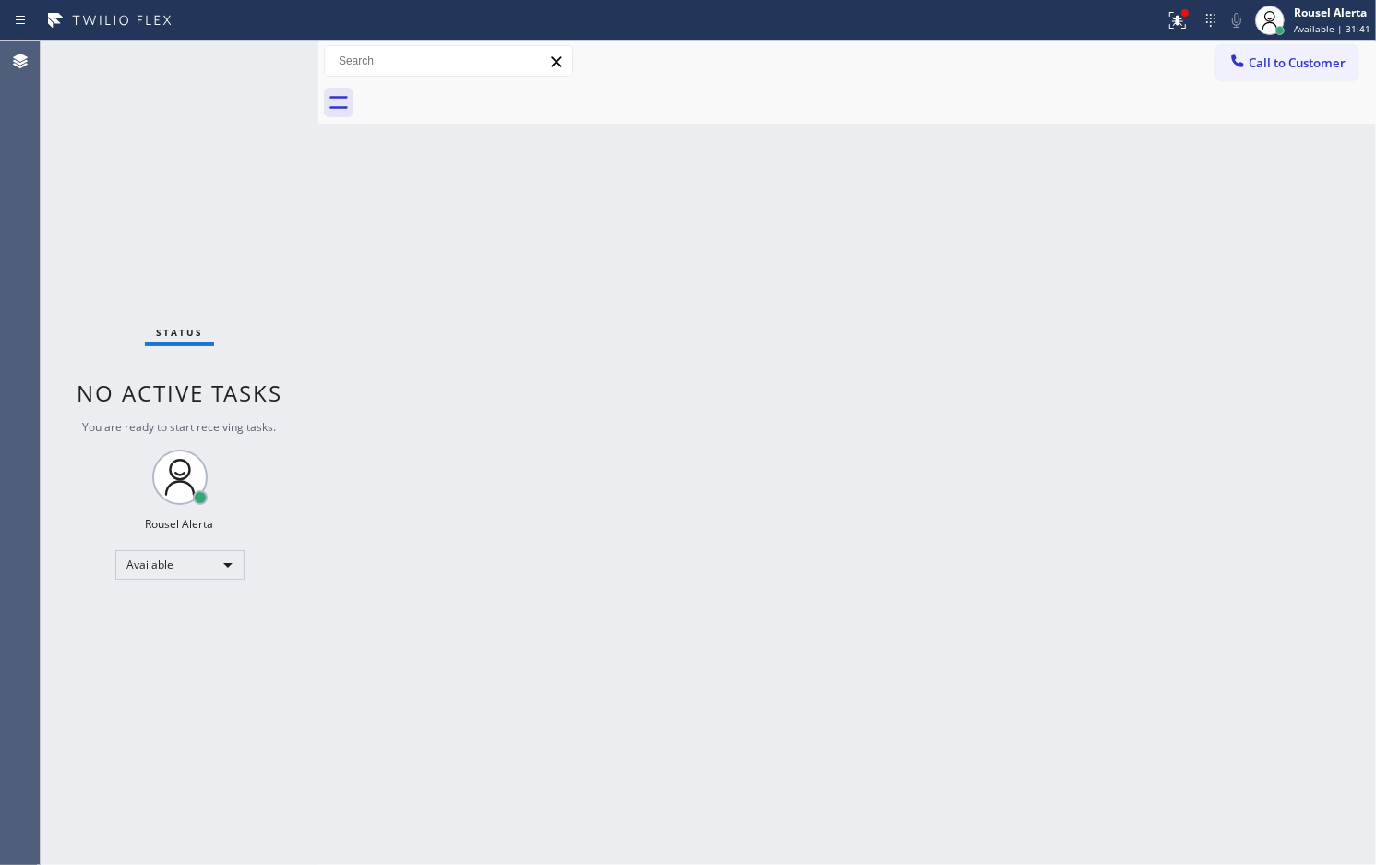
click at [259, 62] on div "Status No active tasks You are ready to start receiving tasks. Rousel Alerta Av…" at bounding box center [180, 453] width 278 height 824
click at [1173, 17] on icon at bounding box center [1178, 20] width 22 height 22
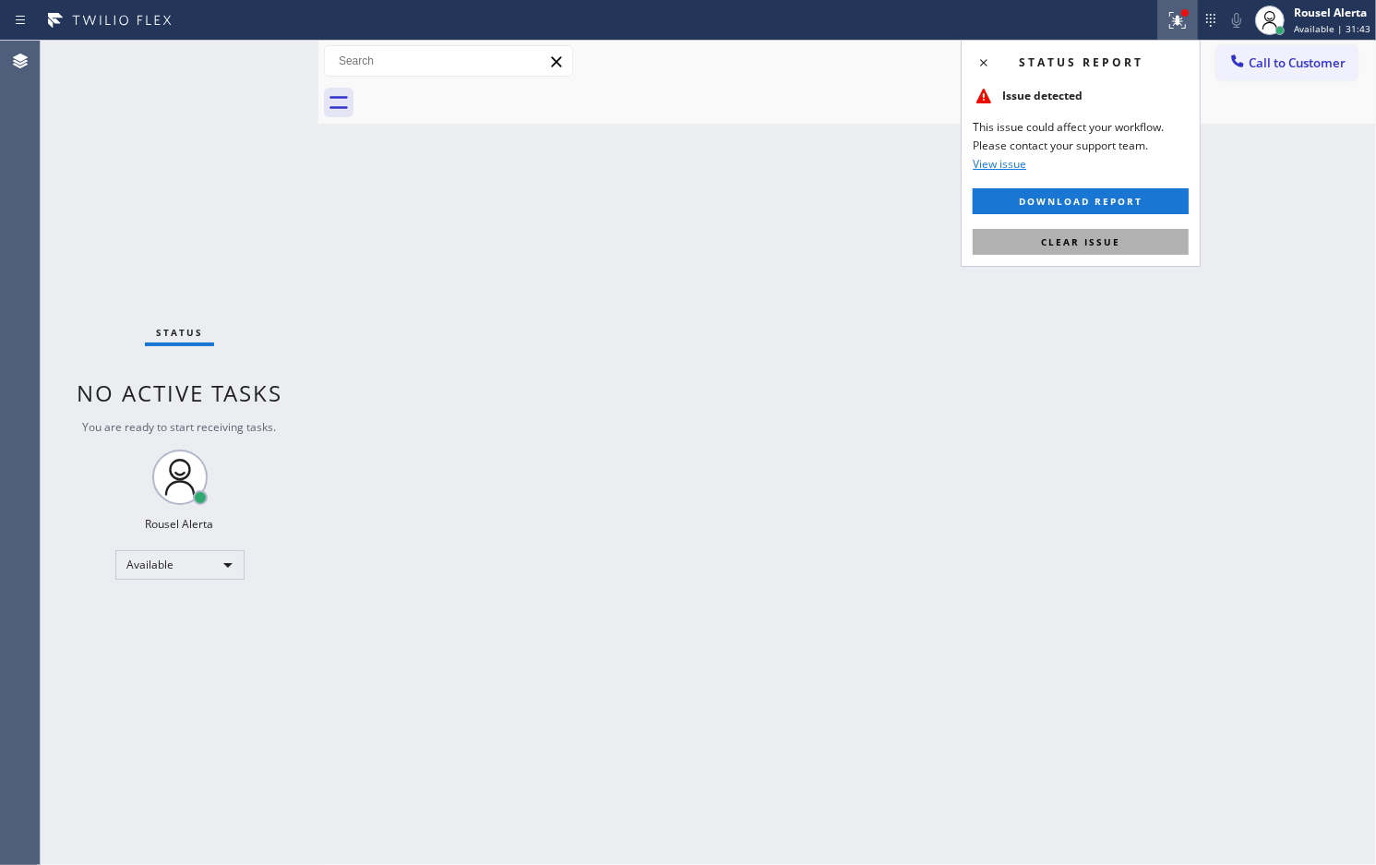
click at [1149, 242] on button "Clear issue" at bounding box center [1081, 242] width 216 height 26
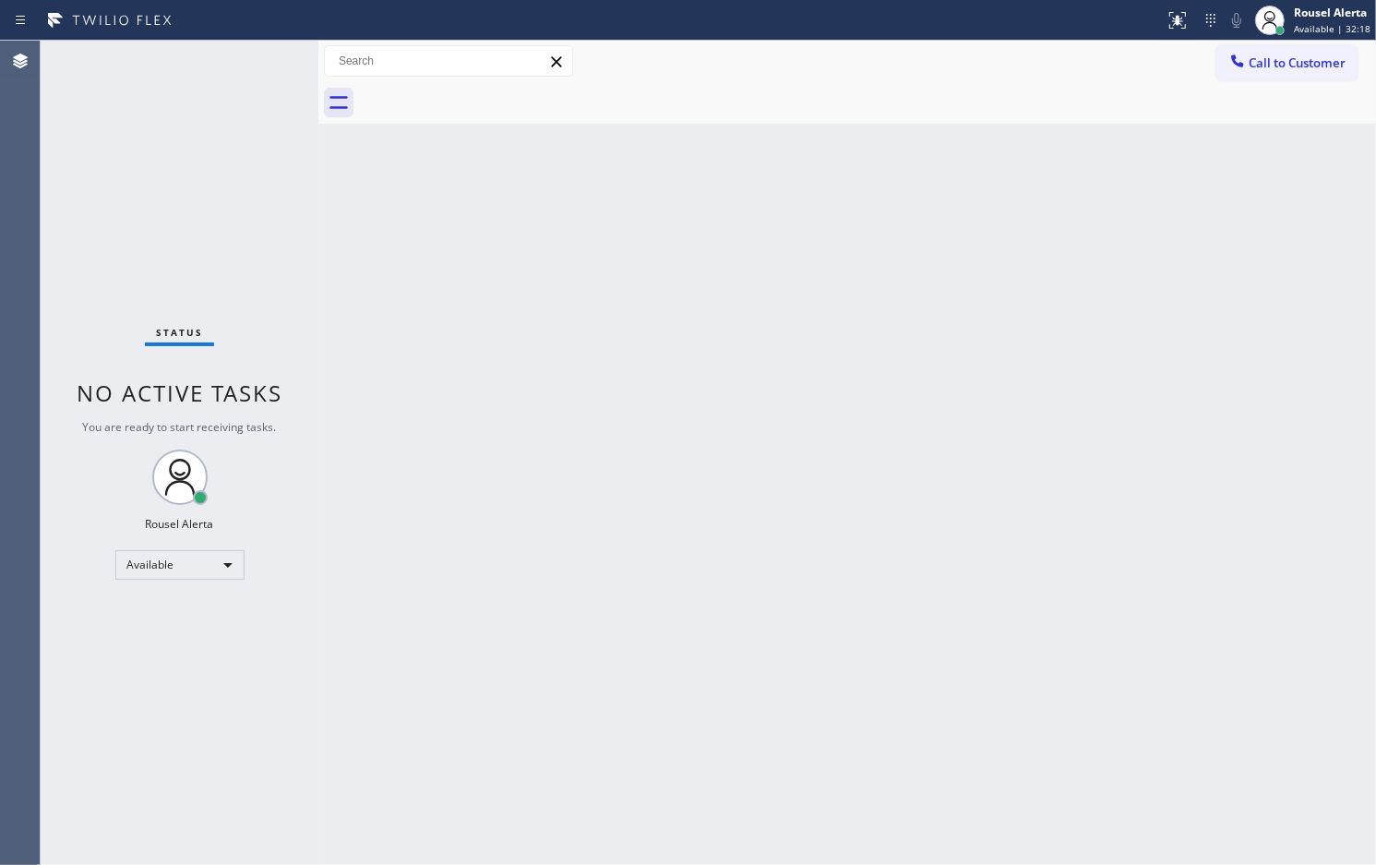
click at [252, 49] on div "Status No active tasks You are ready to start receiving tasks. Rousel Alerta Av…" at bounding box center [180, 453] width 278 height 824
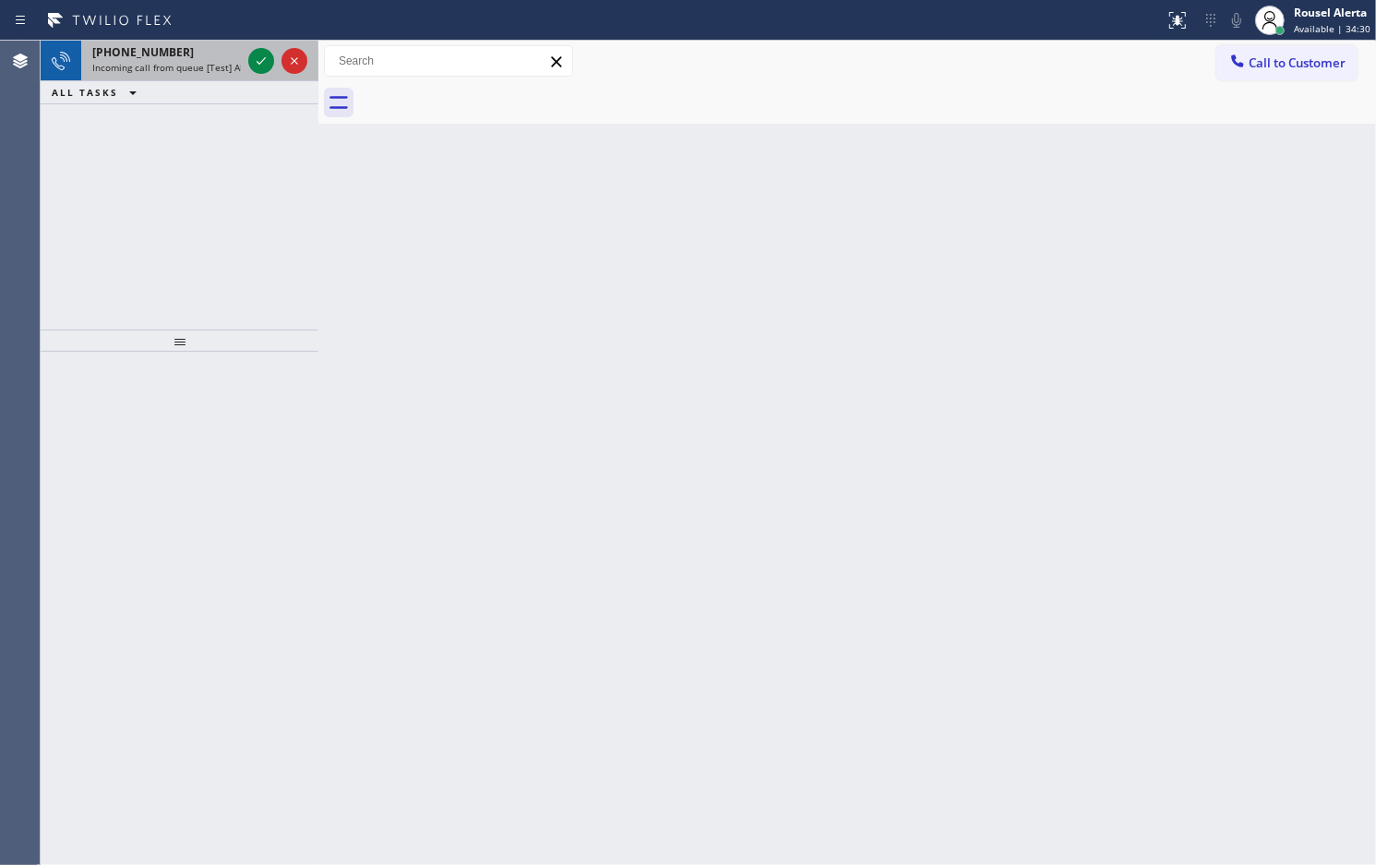
click at [222, 57] on div "[PHONE_NUMBER]" at bounding box center [166, 52] width 149 height 16
click at [245, 57] on div at bounding box center [278, 61] width 66 height 41
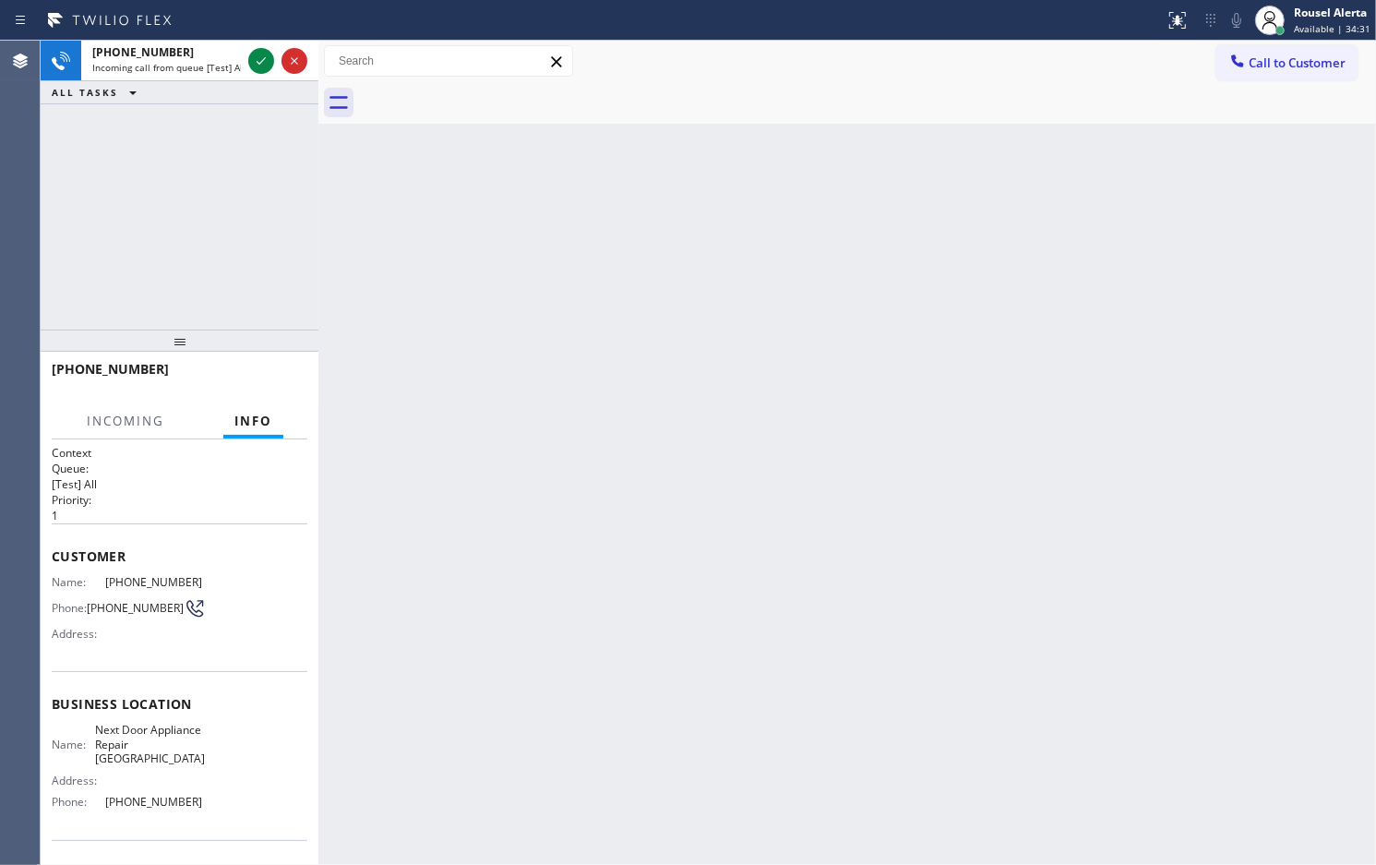
click at [245, 57] on div at bounding box center [278, 61] width 66 height 41
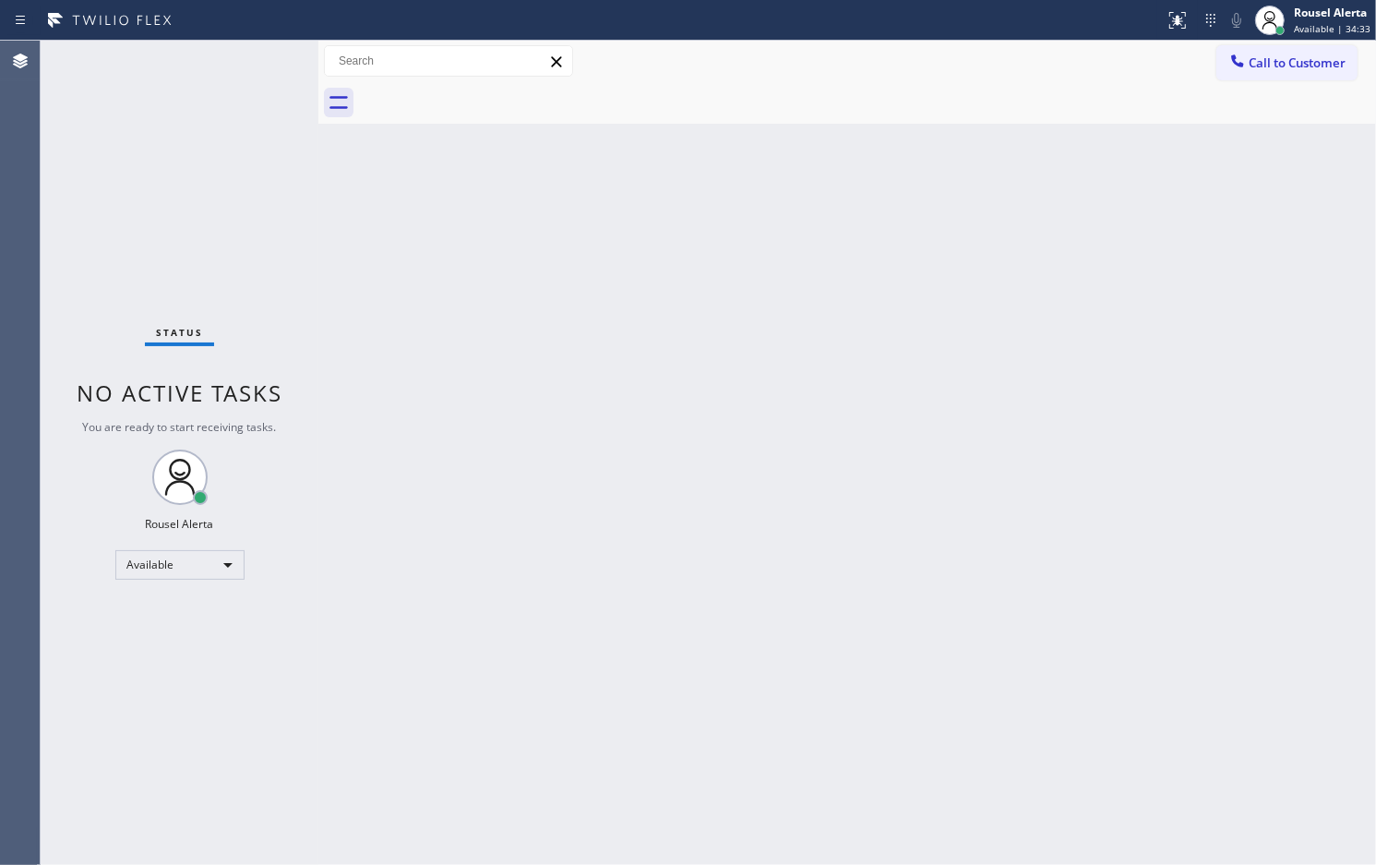
click at [245, 57] on div "Status No active tasks You are ready to start receiving tasks. Rousel Alerta Av…" at bounding box center [180, 453] width 278 height 824
click at [246, 57] on div "Status No active tasks You are ready to start receiving tasks. Rousel Alerta Av…" at bounding box center [180, 453] width 278 height 824
click at [204, 71] on div "Status No active tasks You are ready to start receiving tasks. Rousel Alerta Av…" at bounding box center [180, 453] width 278 height 824
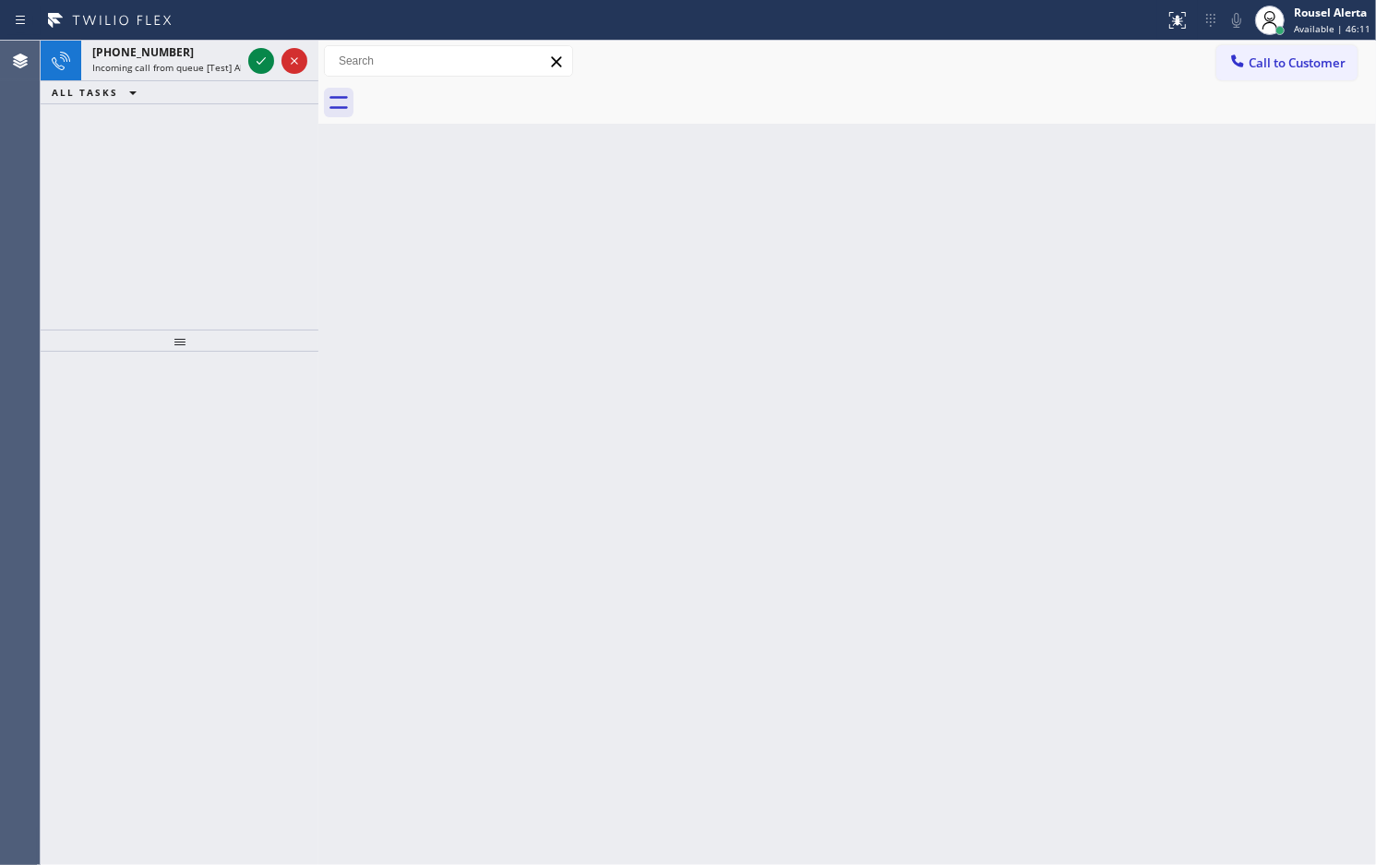
click at [204, 71] on span "Incoming call from queue [Test] All" at bounding box center [168, 67] width 153 height 13
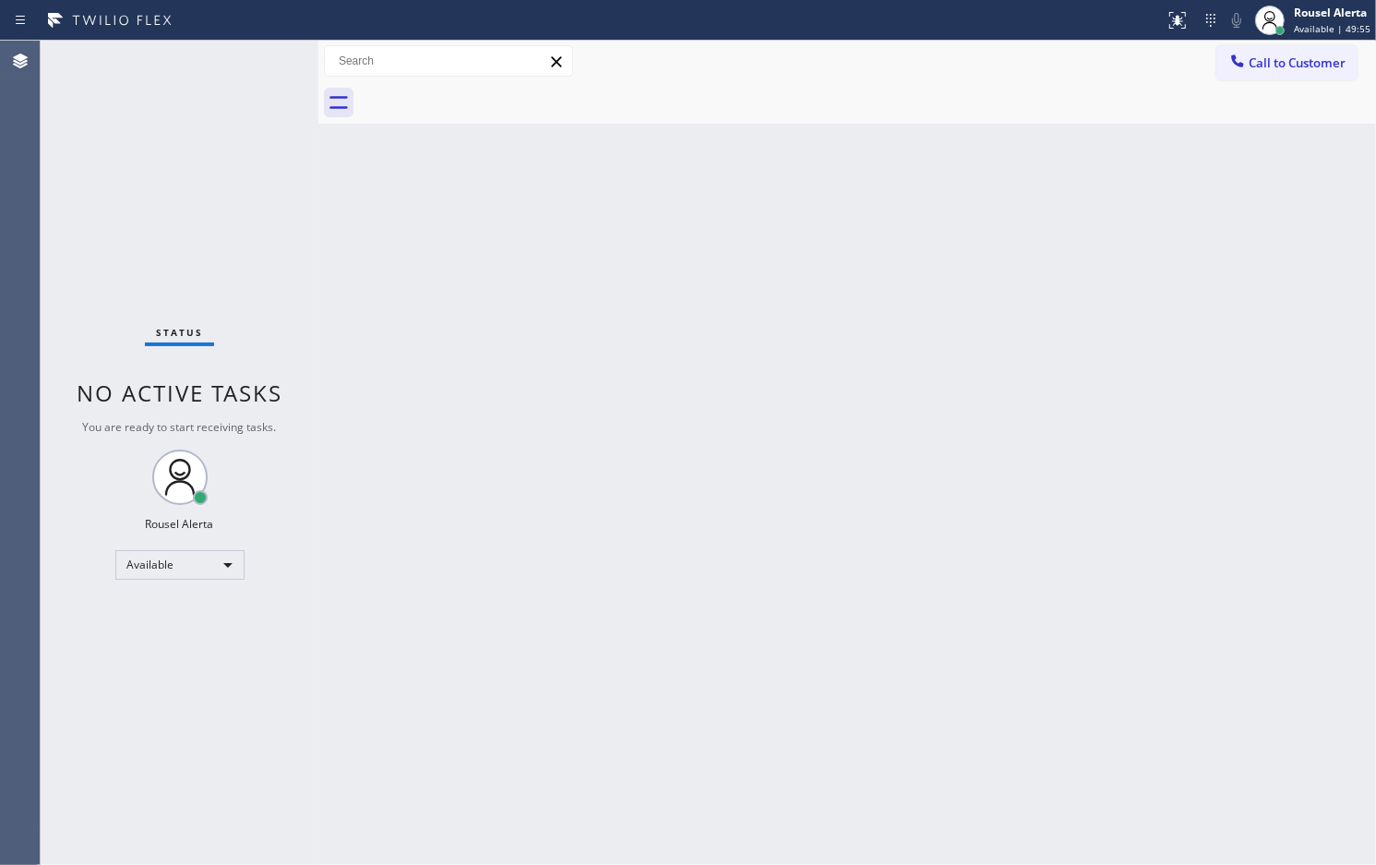
click at [356, 360] on div "Back to Dashboard Change Sender ID Customers Technicians Select a contact Outbo…" at bounding box center [847, 453] width 1058 height 824
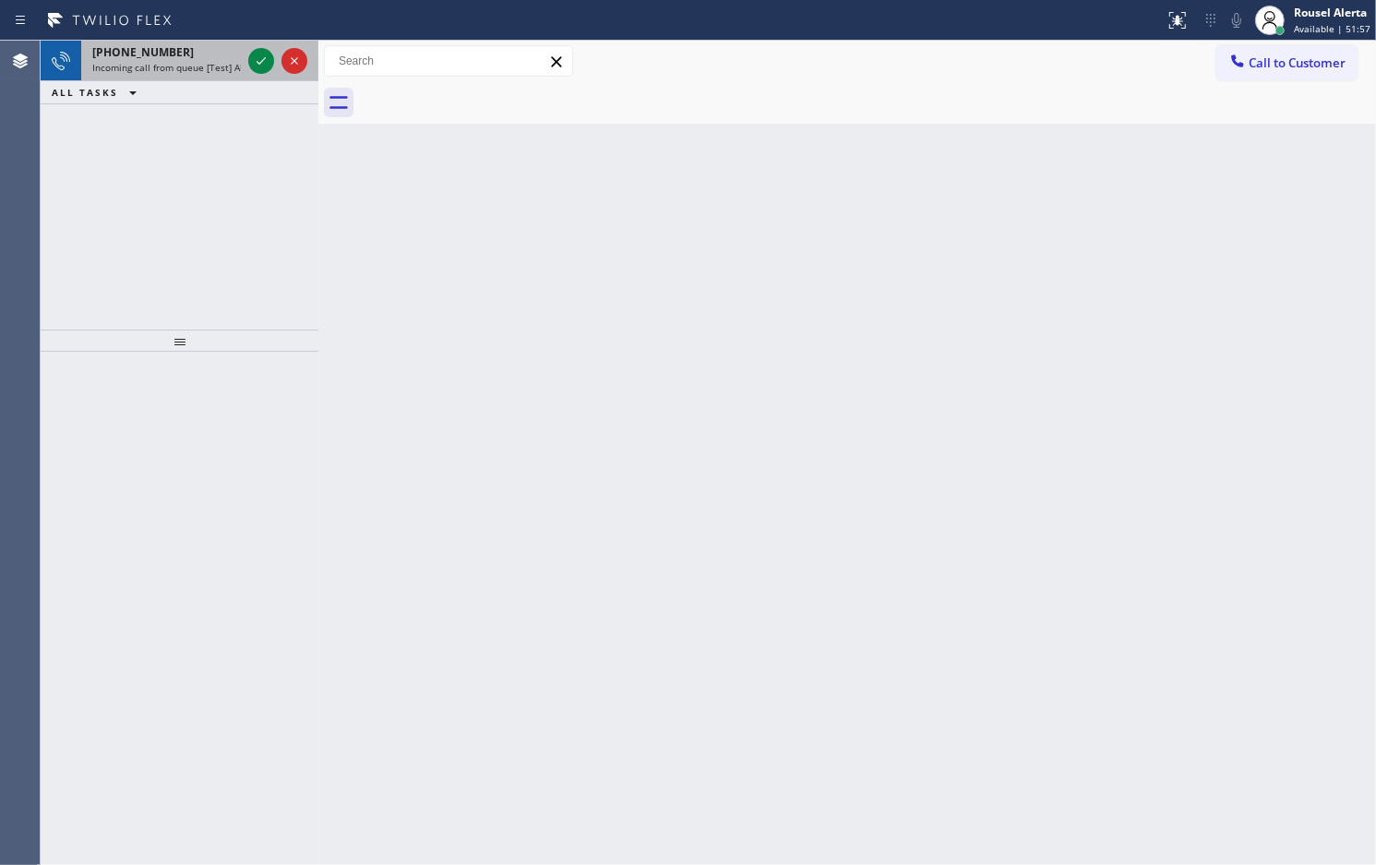
click at [181, 78] on div "[PHONE_NUMBER] Incoming call from queue [Test] All" at bounding box center [162, 61] width 163 height 41
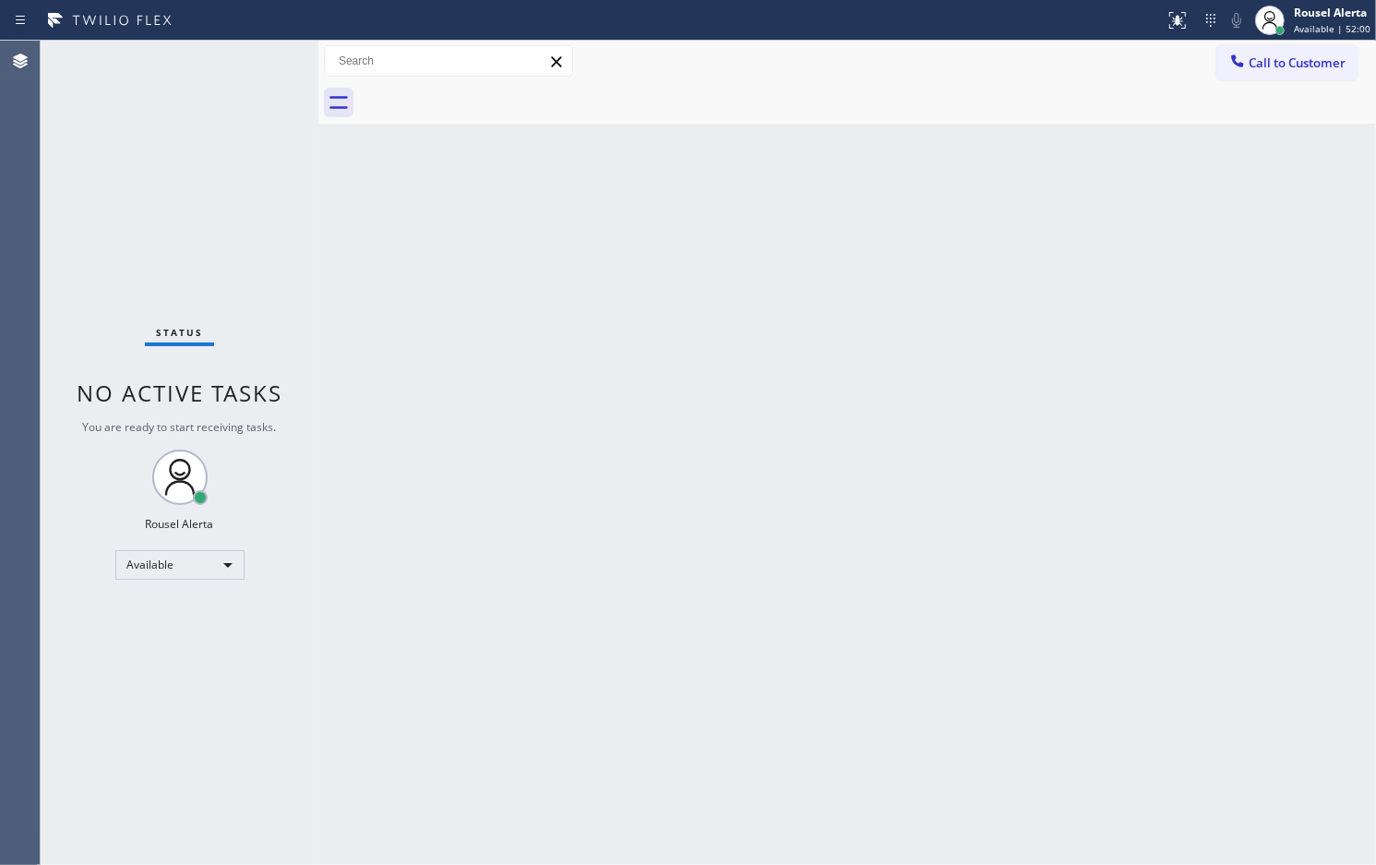
click at [204, 66] on div "Status No active tasks You are ready to start receiving tasks. Rousel Alerta Av…" at bounding box center [180, 453] width 278 height 824
click at [203, 66] on div "Status No active tasks You are ready to start receiving tasks. Rousel Alerta Av…" at bounding box center [180, 453] width 278 height 824
click at [1154, 355] on div "Back to Dashboard Change Sender ID Customers Technicians Select a contact Outbo…" at bounding box center [847, 453] width 1058 height 824
click at [220, 65] on div "Status No active tasks You are ready to start receiving tasks. Rousel Alerta Av…" at bounding box center [180, 453] width 278 height 824
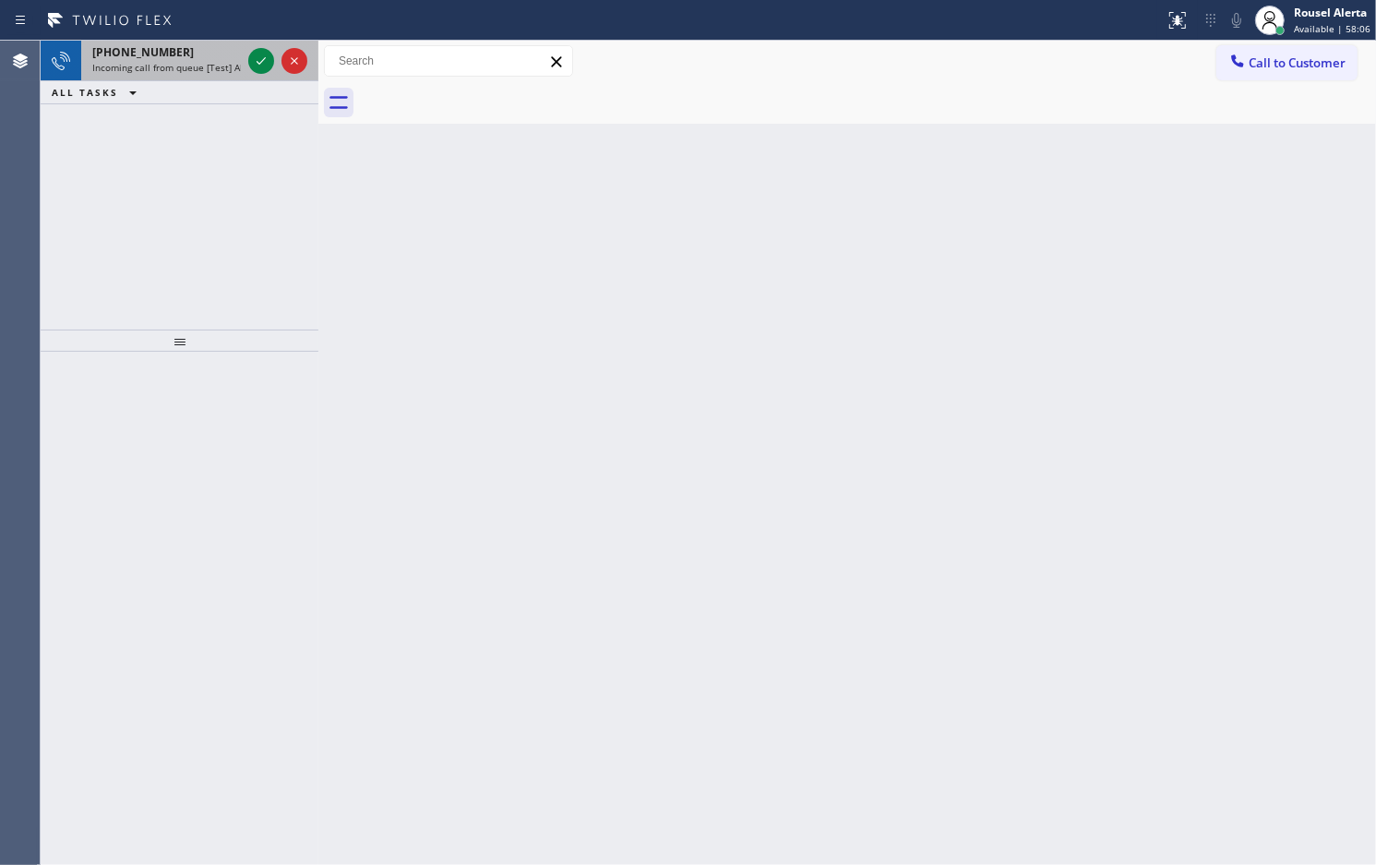
click at [222, 52] on div "[PHONE_NUMBER]" at bounding box center [166, 52] width 149 height 16
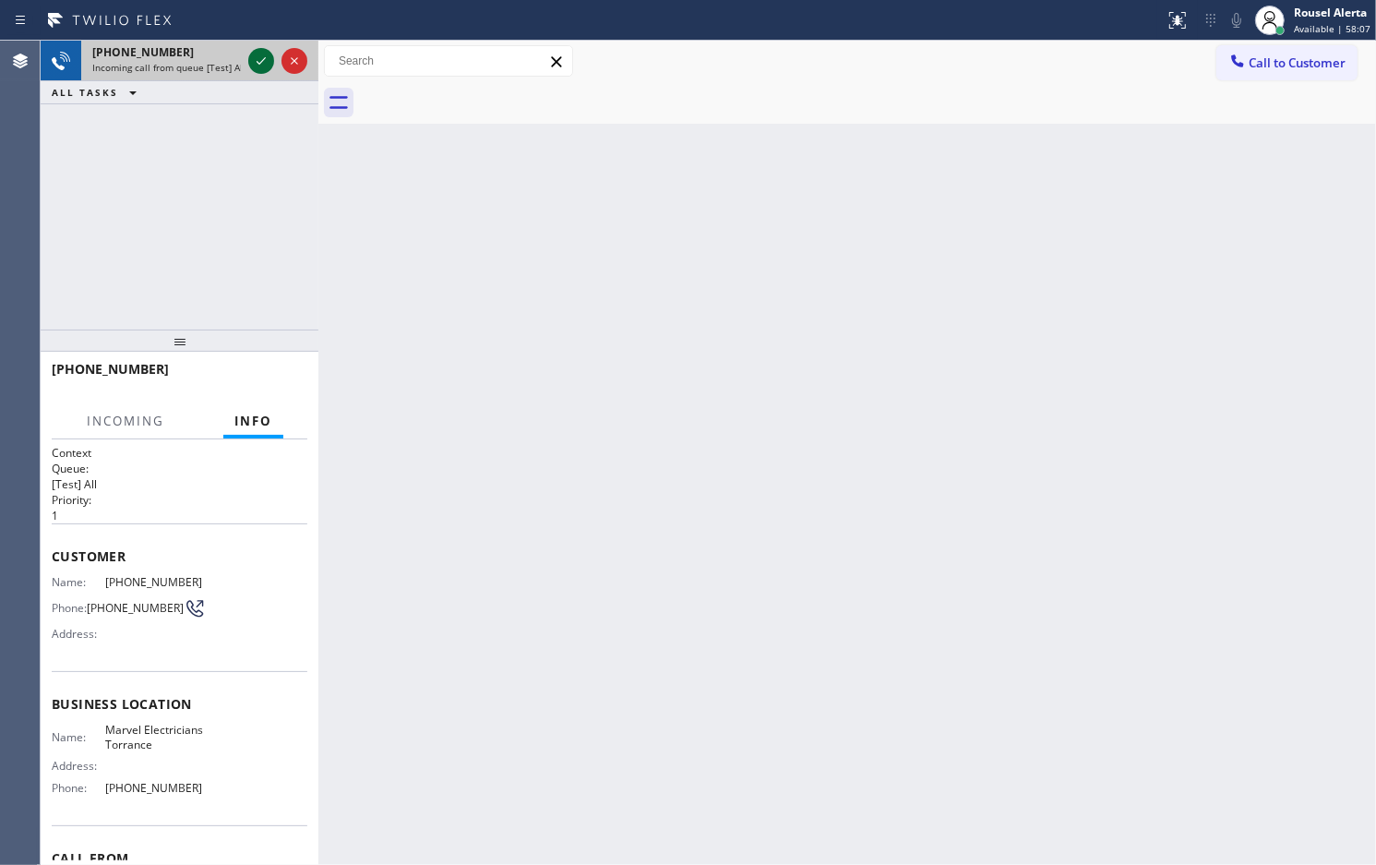
click at [250, 70] on icon at bounding box center [261, 61] width 22 height 22
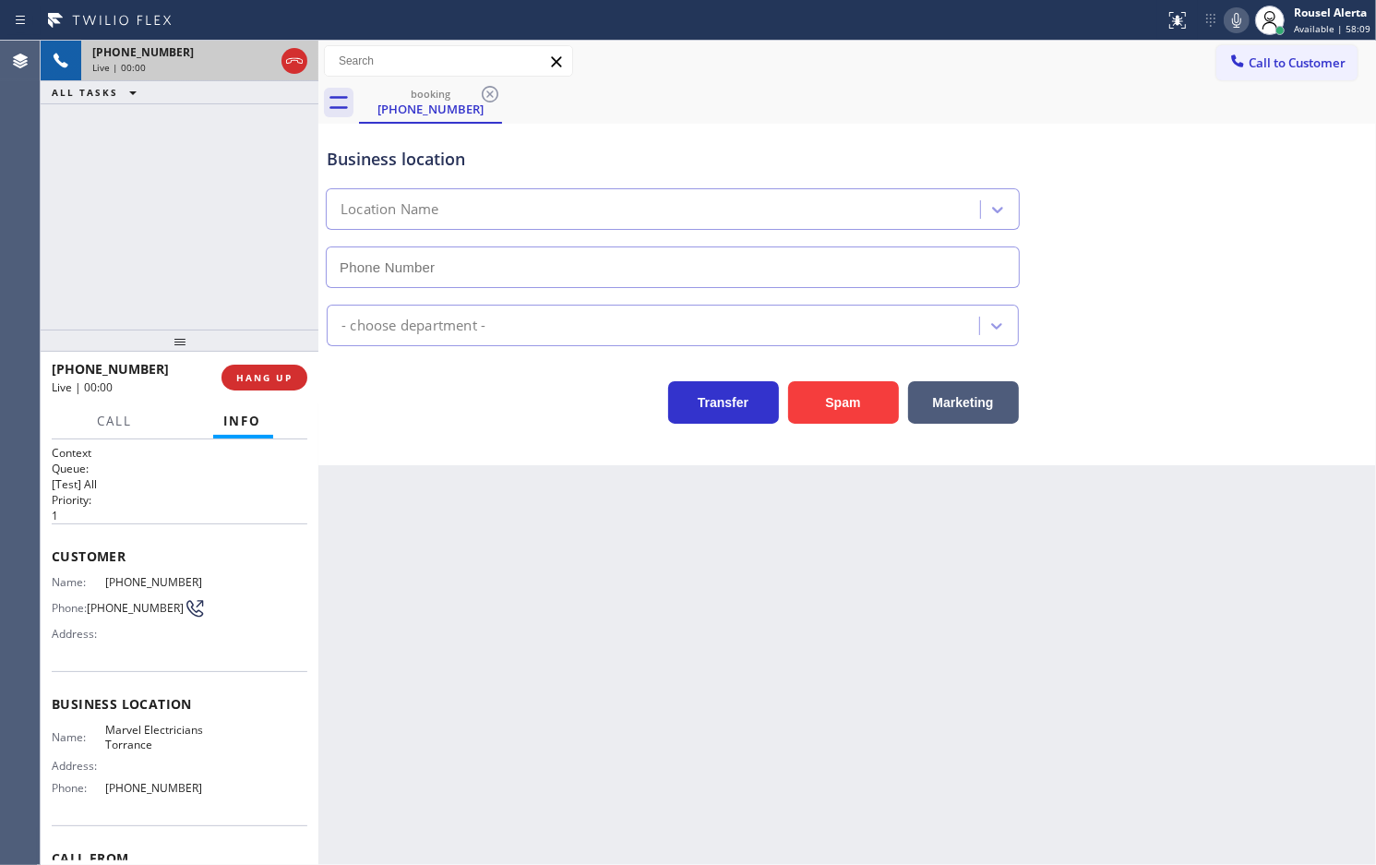
type input "[PHONE_NUMBER]"
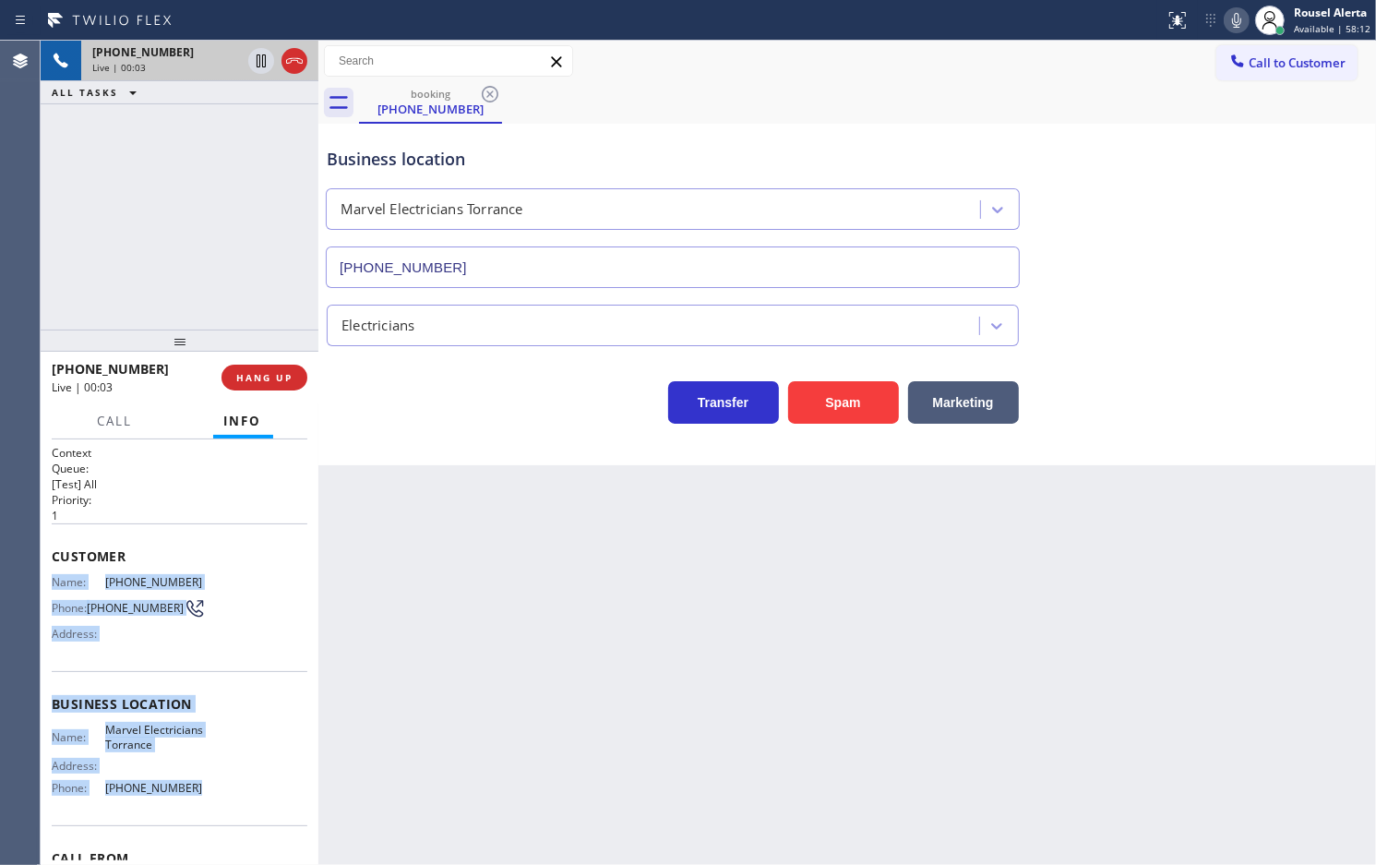
drag, startPoint x: 46, startPoint y: 577, endPoint x: 214, endPoint y: 810, distance: 286.9
click at [214, 810] on div "Context Queue: [Test] All Priority: 1 Customer Name: [PHONE_NUMBER] Phone: [PHO…" at bounding box center [180, 652] width 278 height 426
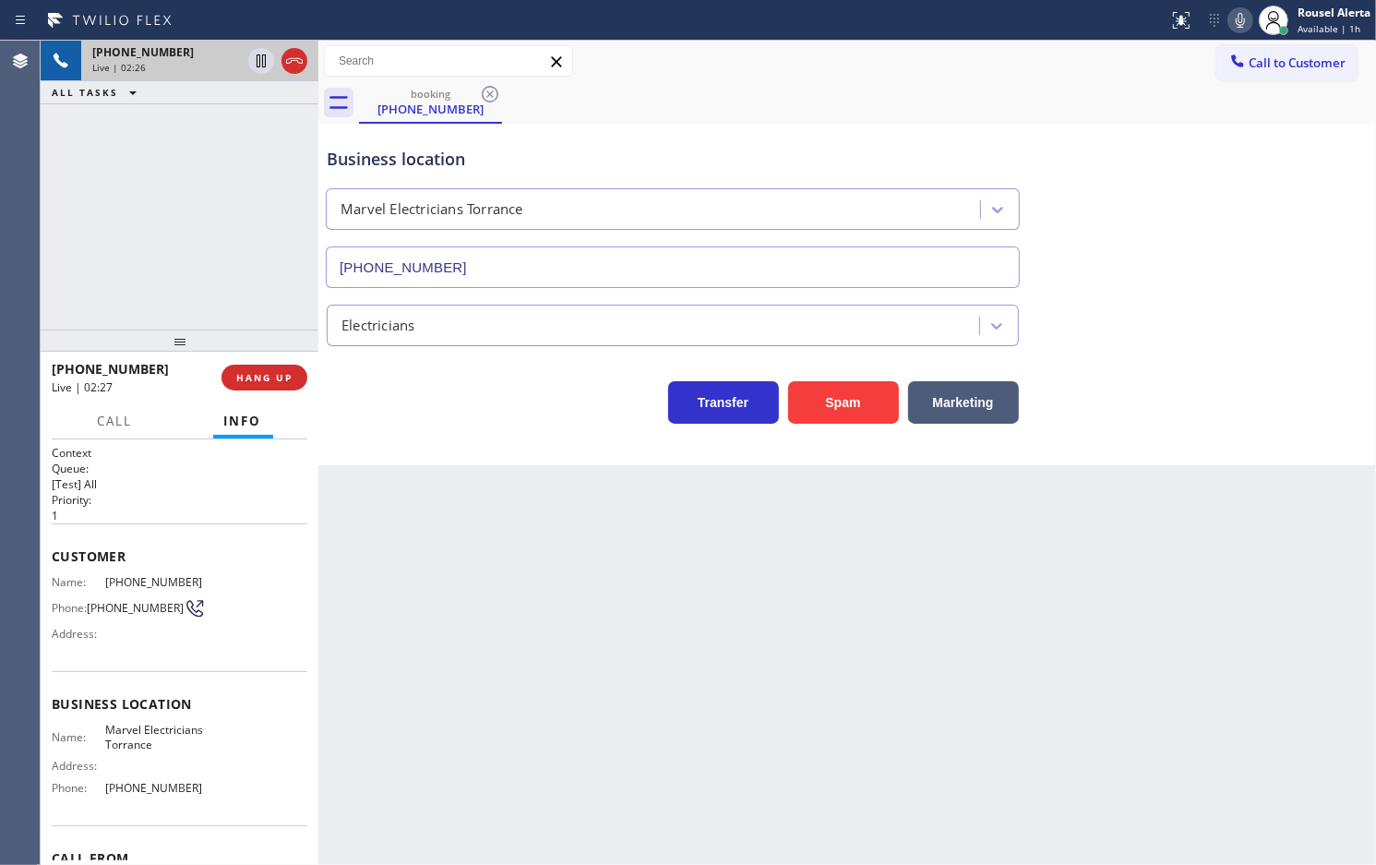
click at [183, 203] on div "[PHONE_NUMBER] Live | 02:26 ALL TASKS ALL TASKS ACTIVE TASKS TASKS IN WRAP UP" at bounding box center [180, 185] width 278 height 289
click at [255, 66] on icon at bounding box center [261, 61] width 22 height 22
click at [1230, 26] on icon at bounding box center [1241, 20] width 22 height 22
click at [257, 56] on icon at bounding box center [261, 60] width 13 height 13
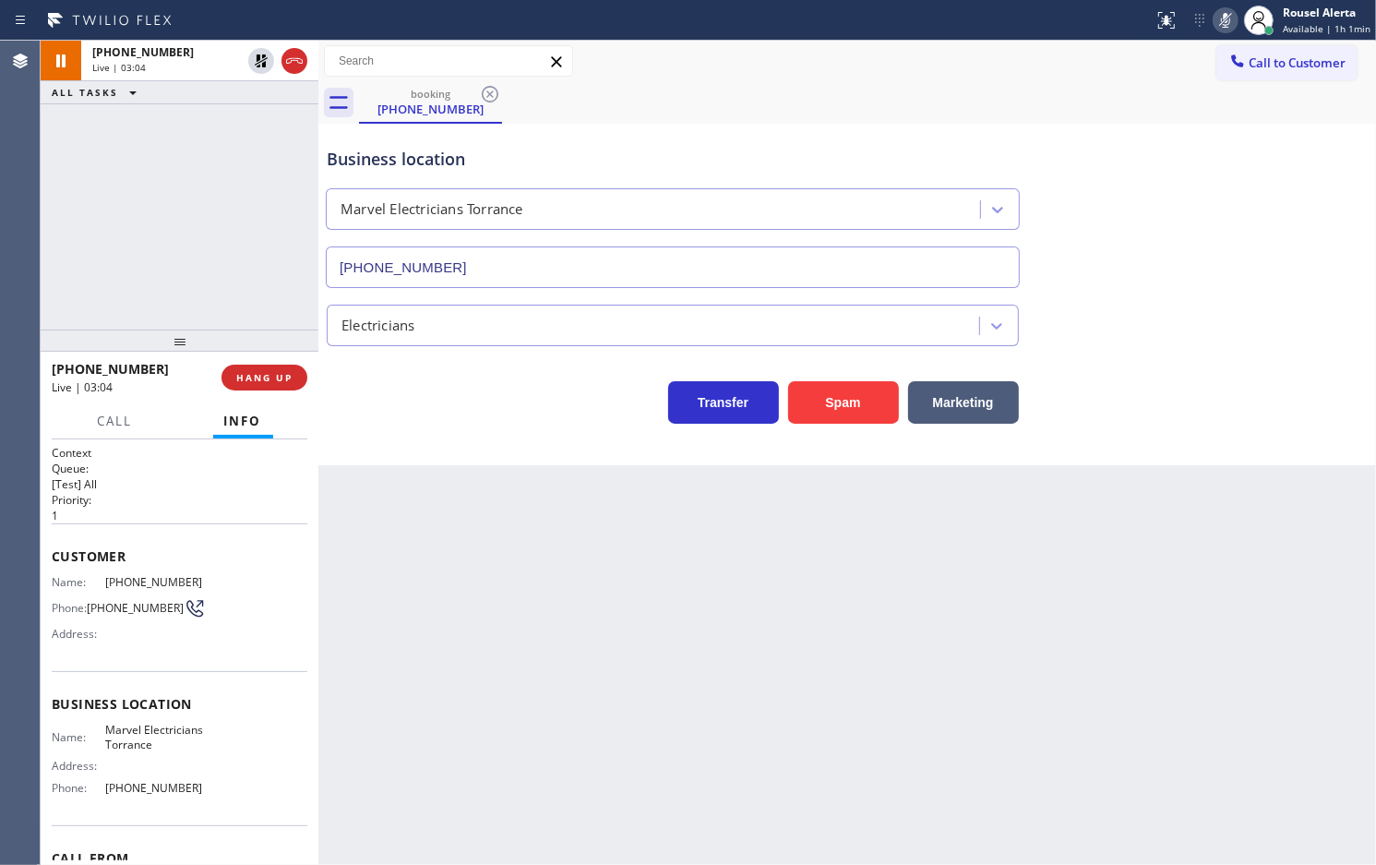
click at [1224, 11] on icon at bounding box center [1226, 20] width 22 height 22
click at [196, 159] on div "[PHONE_NUMBER] Live | 05:15 ALL TASKS ALL TASKS ACTIVE TASKS TASKS IN WRAP UP" at bounding box center [180, 185] width 278 height 289
click at [278, 388] on button "HANG UP" at bounding box center [265, 378] width 86 height 26
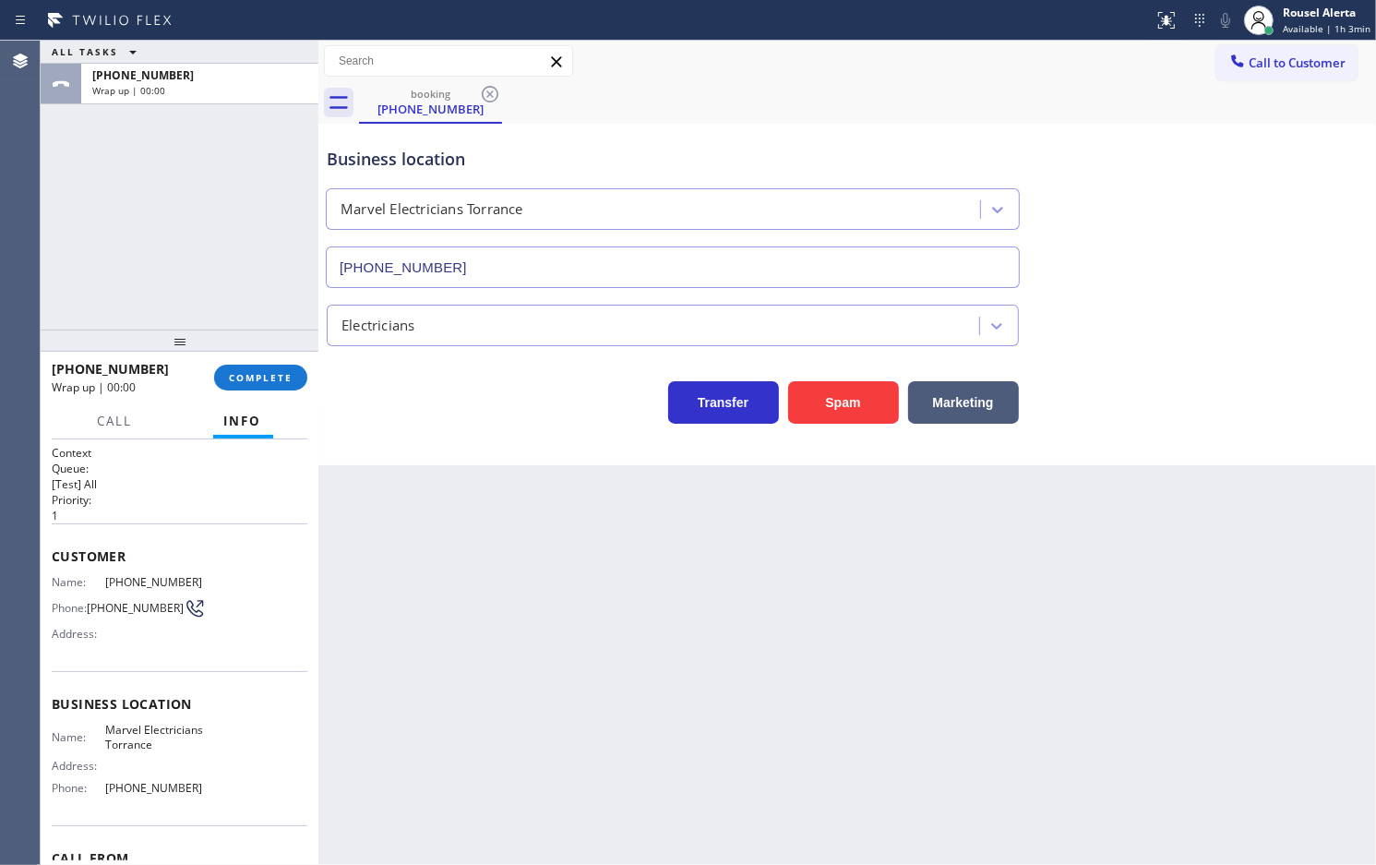
click at [667, 778] on div "Back to Dashboard Change Sender ID Customers Technicians Select a contact Outbo…" at bounding box center [847, 453] width 1058 height 824
click at [224, 143] on div "ALL TASKS ALL TASKS ACTIVE TASKS TASKS IN WRAP UP [PHONE_NUMBER] Wrap up | 00:01" at bounding box center [180, 185] width 278 height 289
click at [254, 366] on button "COMPLETE" at bounding box center [260, 378] width 93 height 26
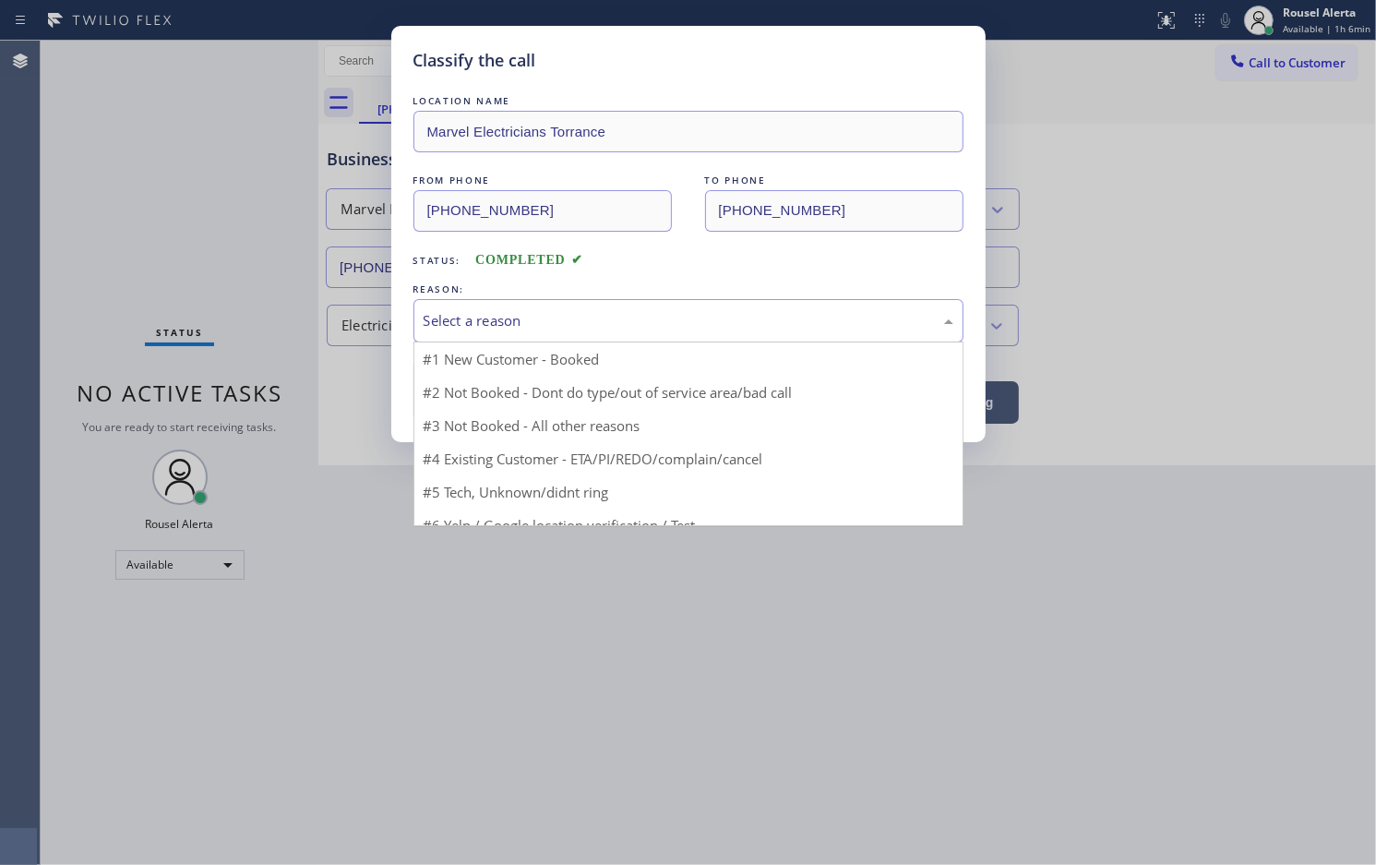
click at [475, 330] on div "Select a reason" at bounding box center [689, 320] width 530 height 21
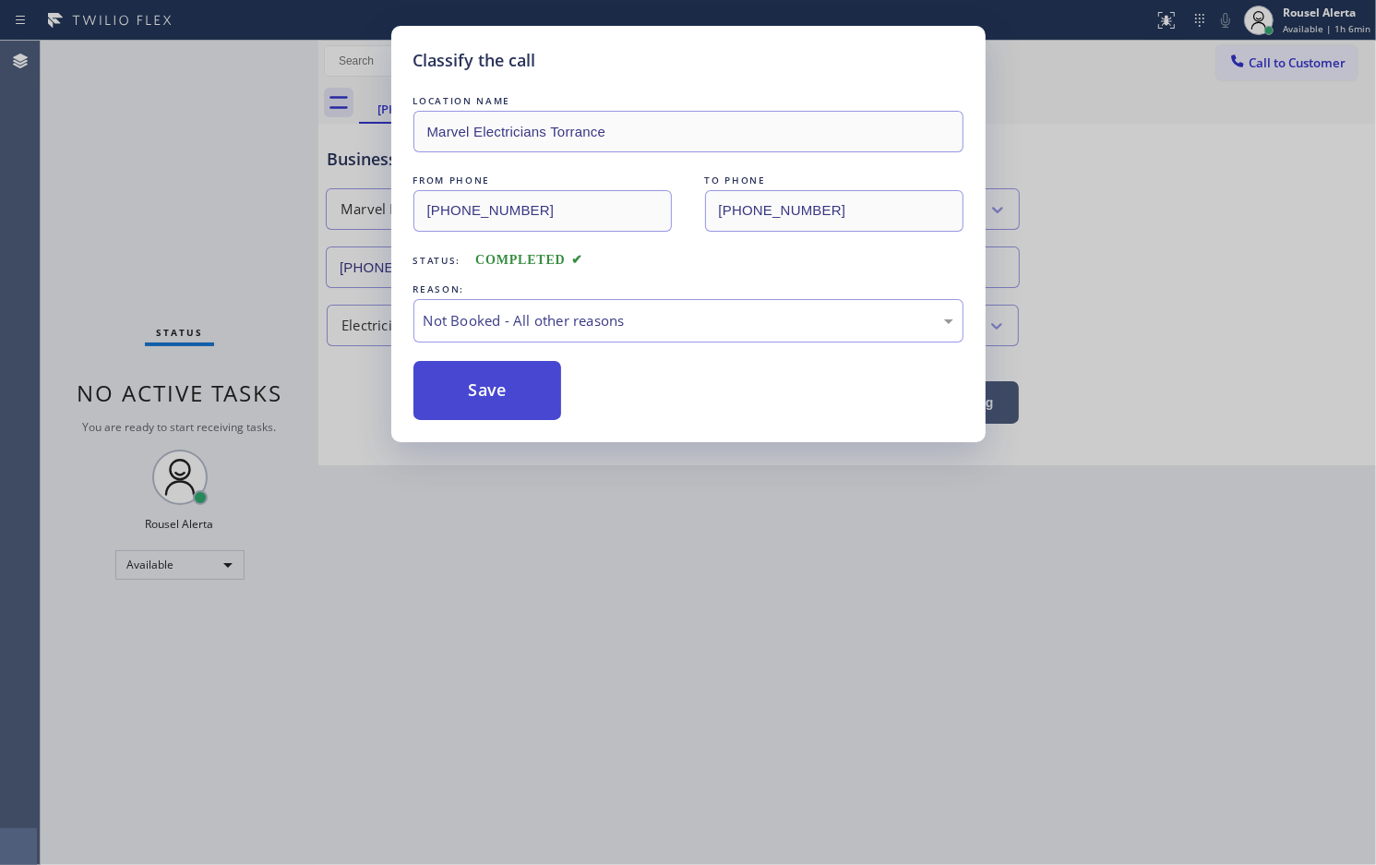
click at [486, 395] on button "Save" at bounding box center [488, 390] width 149 height 59
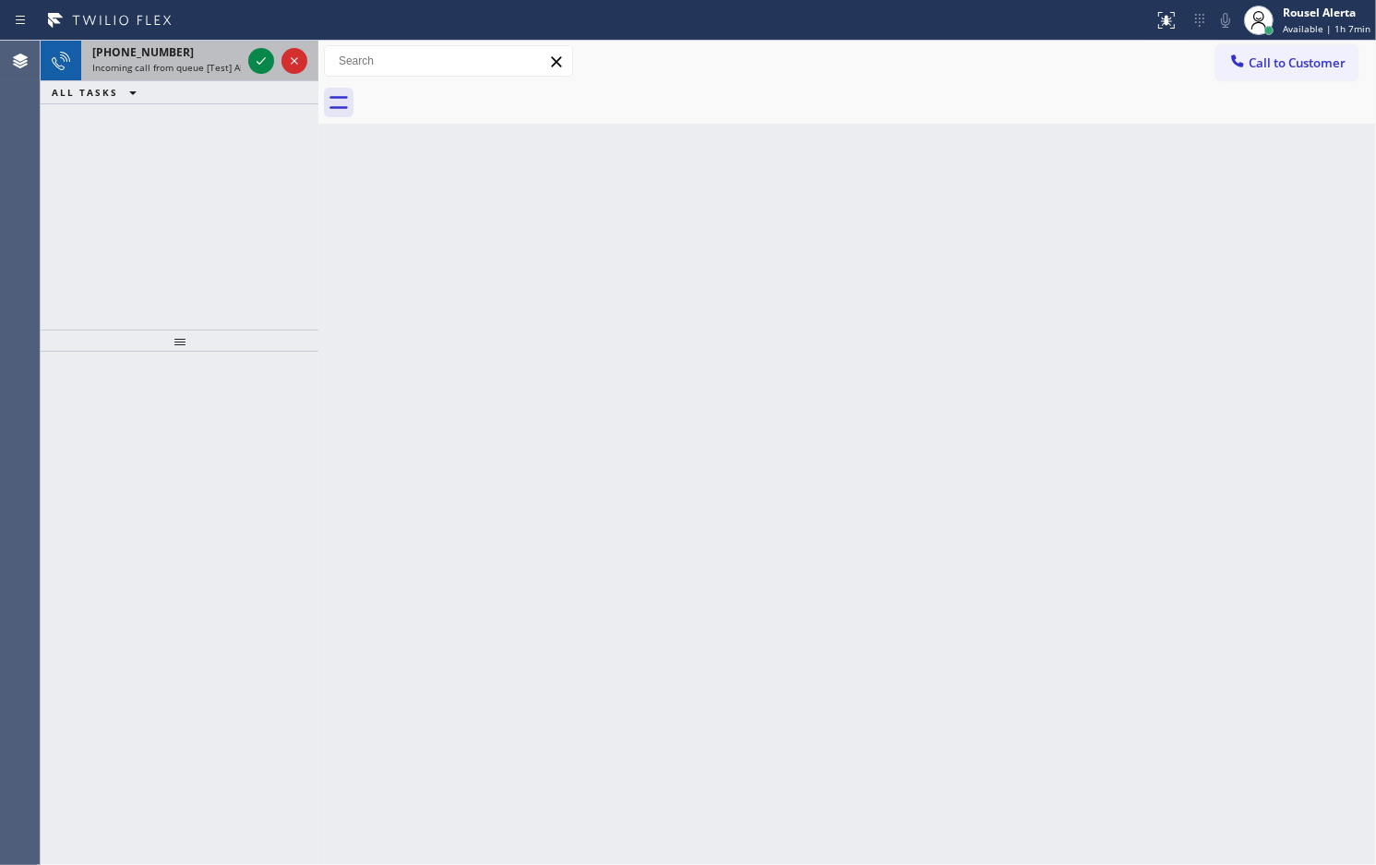
click at [201, 56] on div "[PHONE_NUMBER]" at bounding box center [166, 52] width 149 height 16
click at [246, 55] on div at bounding box center [278, 61] width 66 height 41
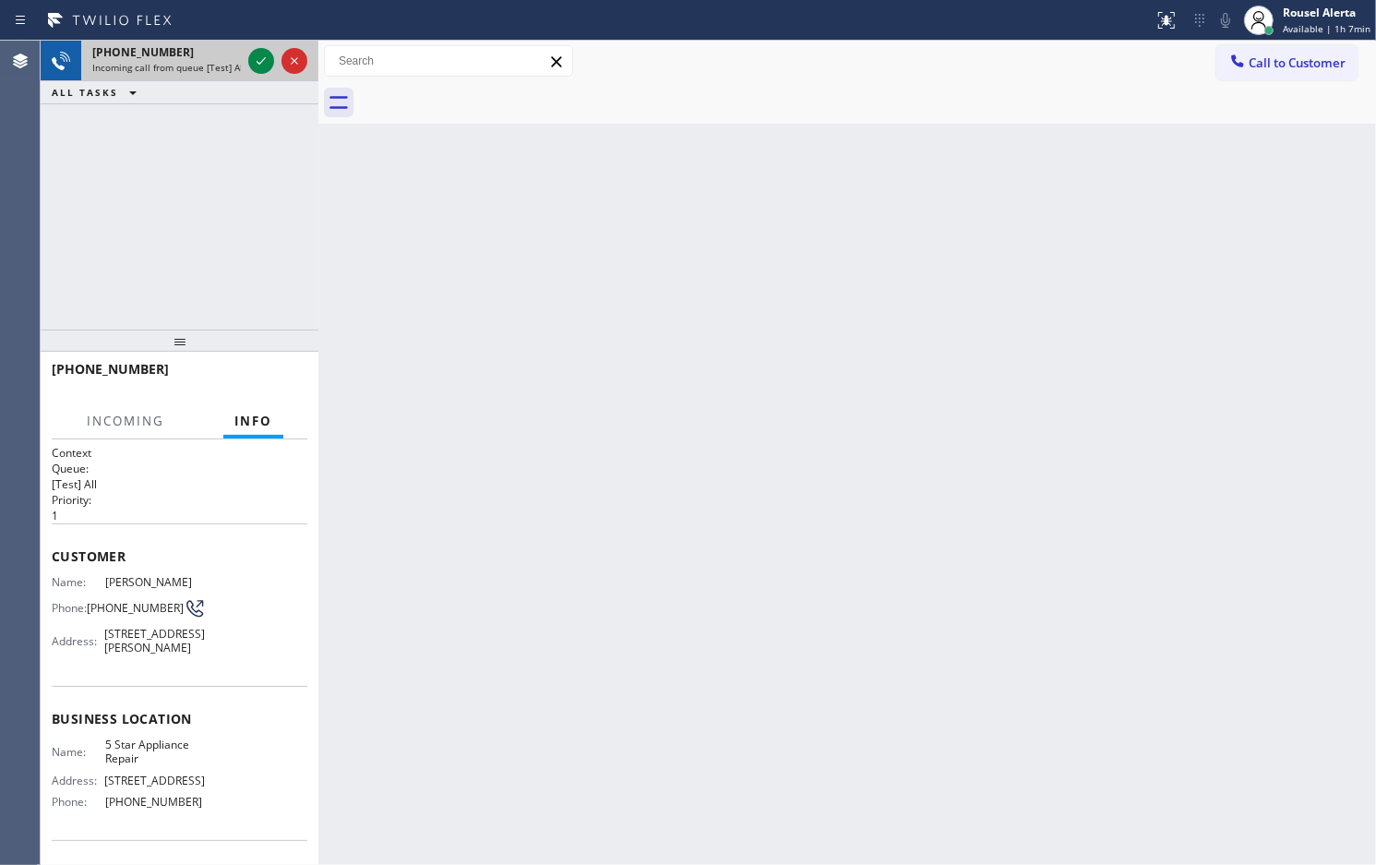
click at [237, 58] on div "[PHONE_NUMBER]" at bounding box center [166, 52] width 149 height 16
click at [224, 65] on span "Incoming call from queue [Test] All" at bounding box center [168, 67] width 153 height 13
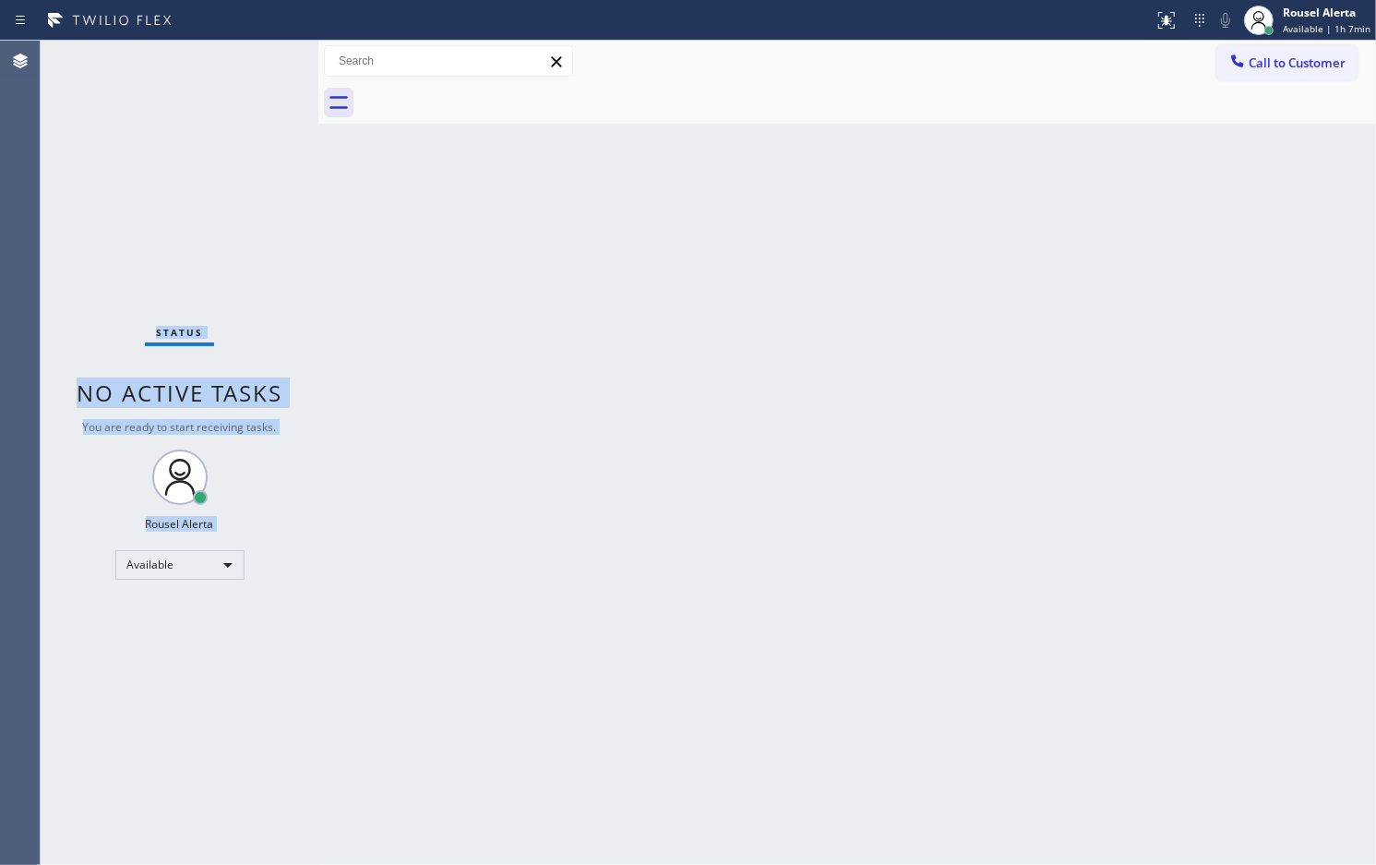
click at [224, 65] on div "Status No active tasks You are ready to start receiving tasks. Rousel Alerta Av…" at bounding box center [180, 453] width 278 height 824
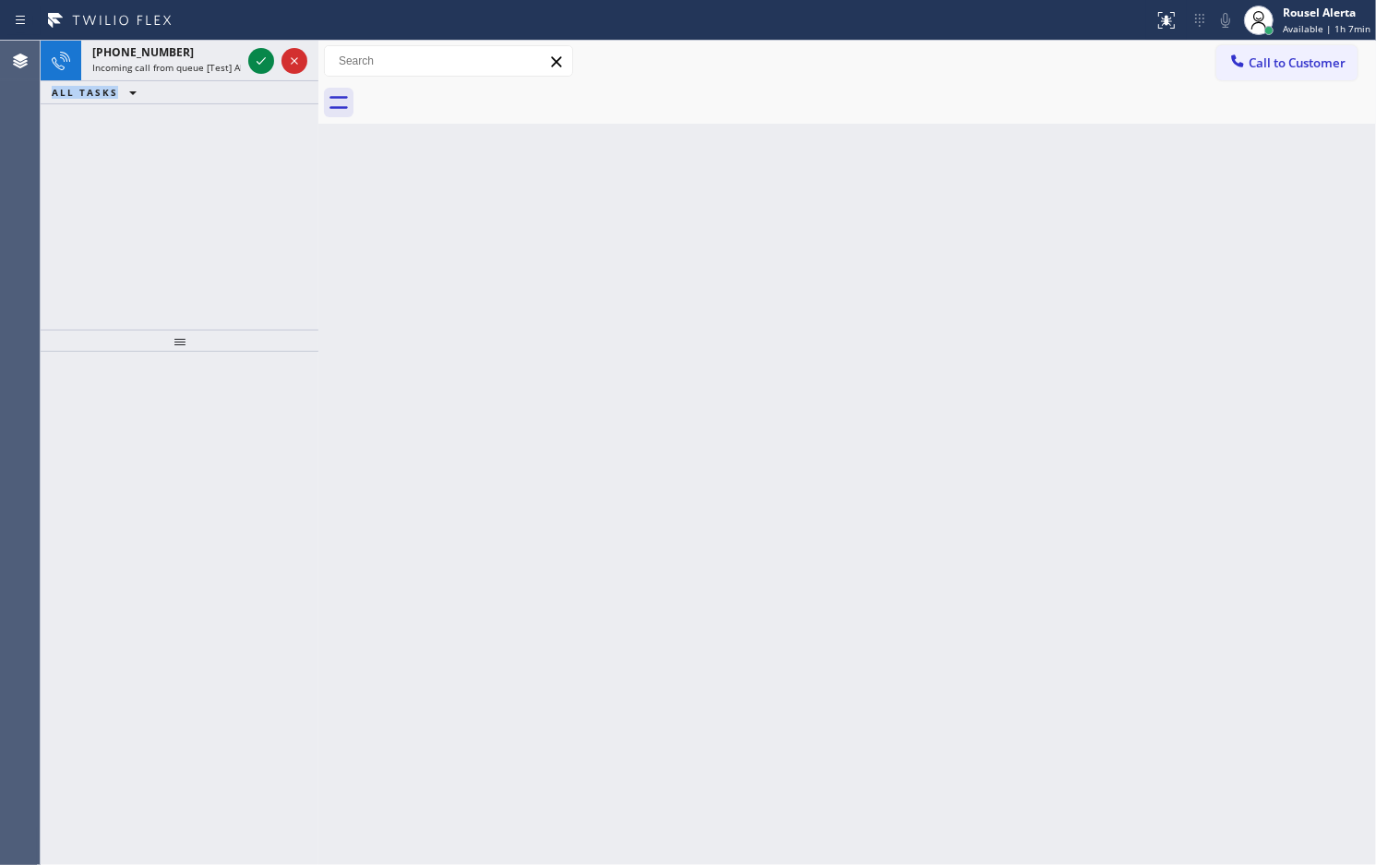
click at [224, 65] on span "Incoming call from queue [Test] All" at bounding box center [168, 67] width 153 height 13
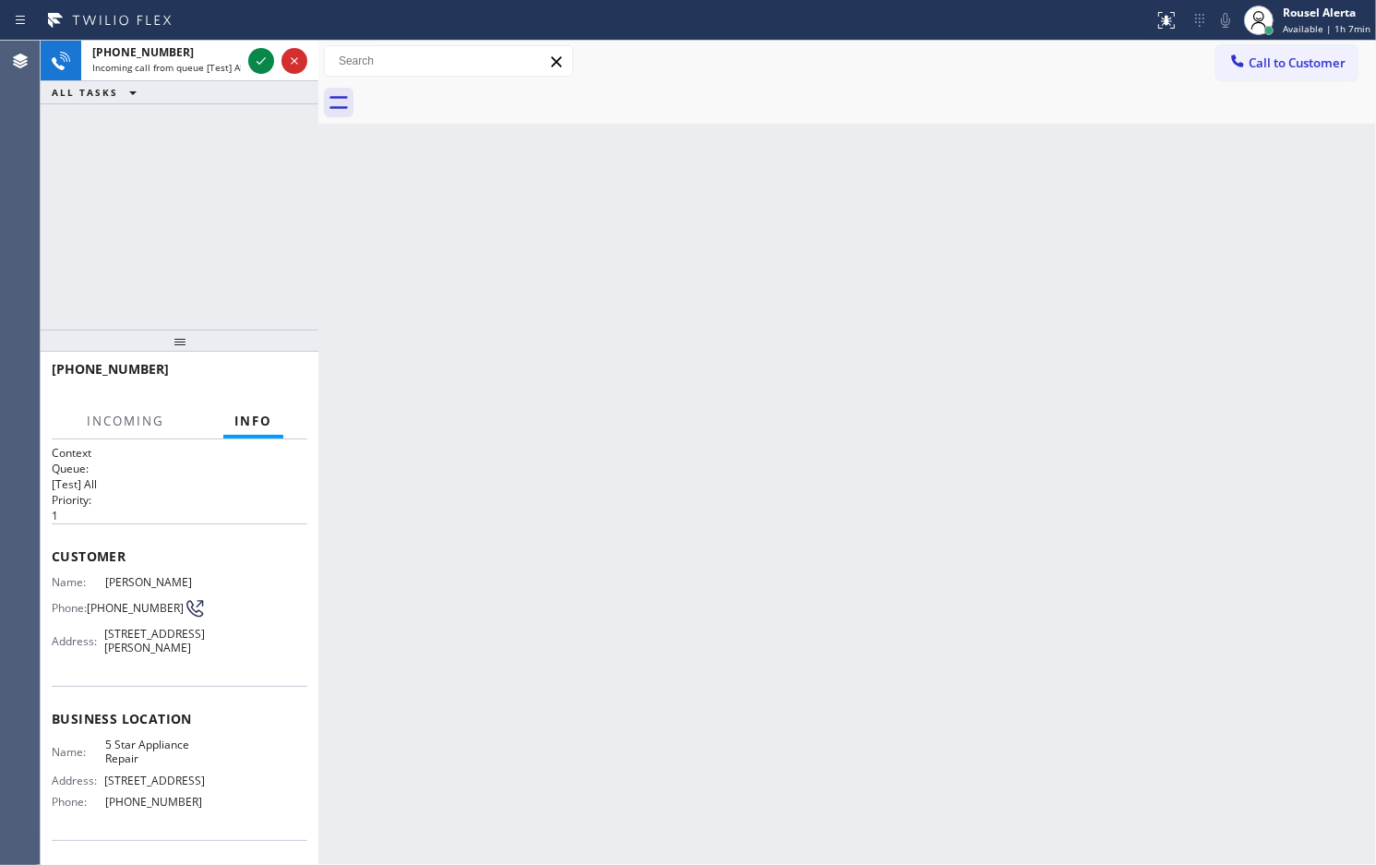
click at [224, 65] on span "Incoming call from queue [Test] All" at bounding box center [168, 67] width 153 height 13
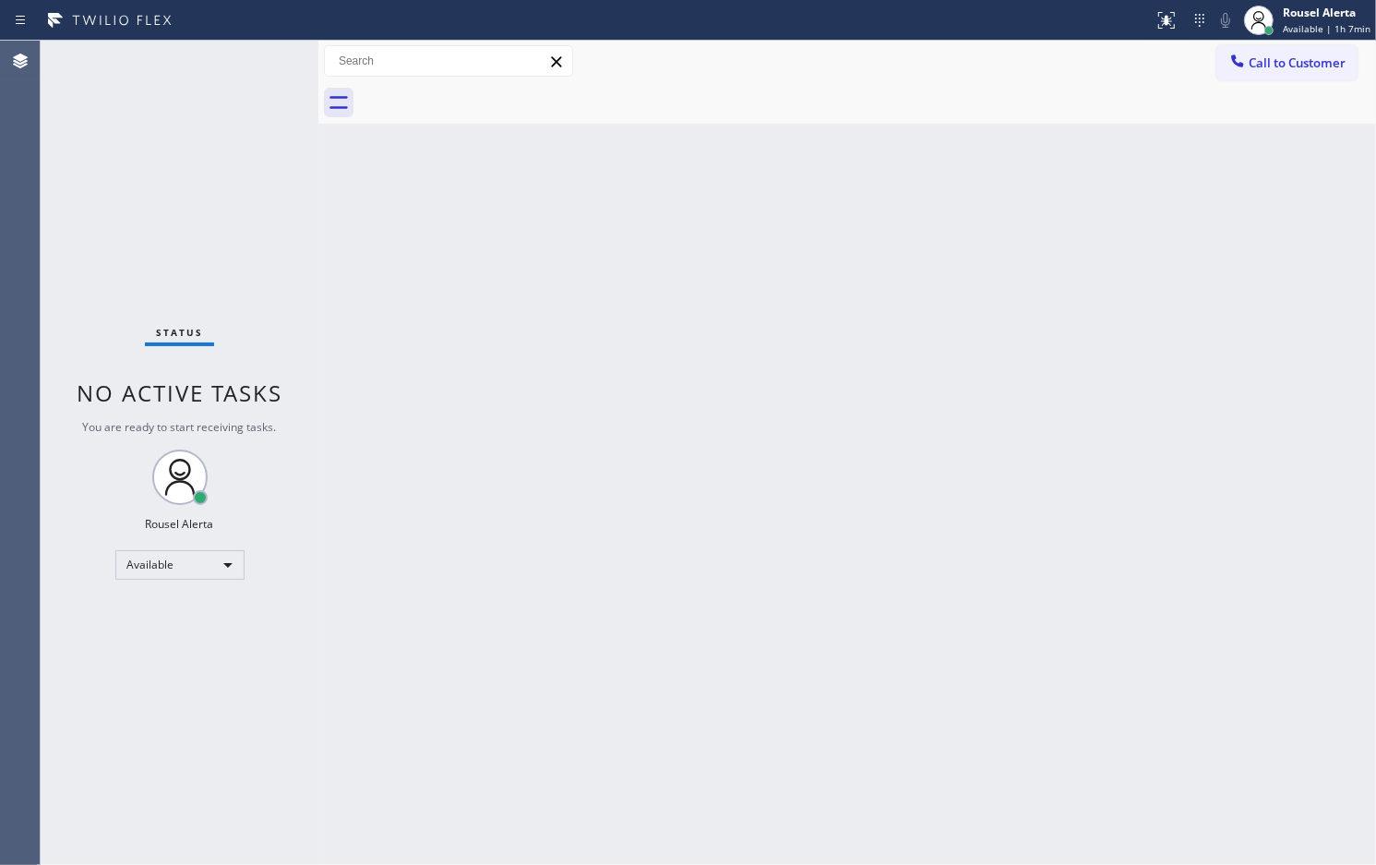
click at [232, 67] on div "Status No active tasks You are ready to start receiving tasks. Rousel Alerta Av…" at bounding box center [180, 453] width 278 height 824
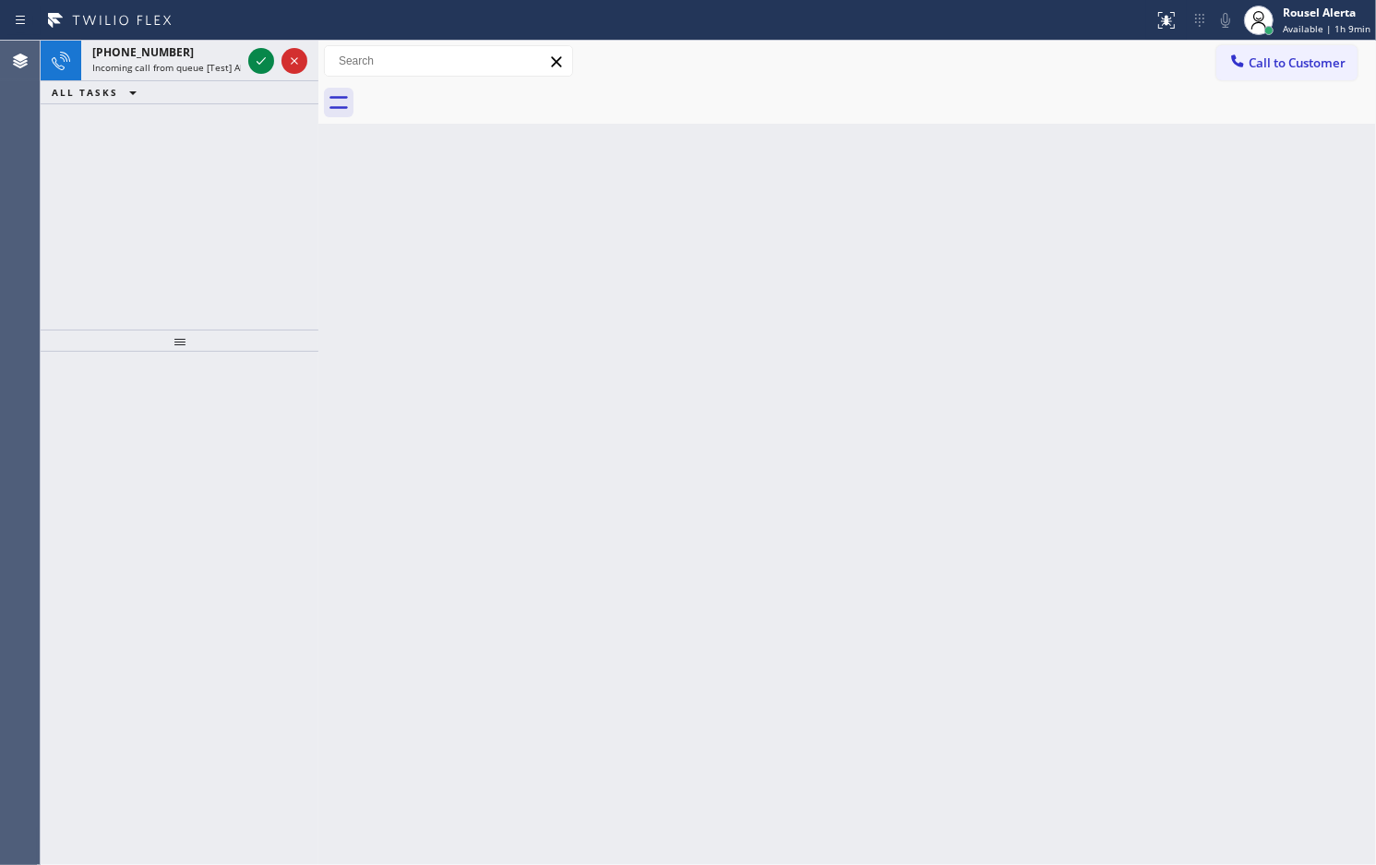
click at [233, 69] on span "Incoming call from queue [Test] All" at bounding box center [168, 67] width 153 height 13
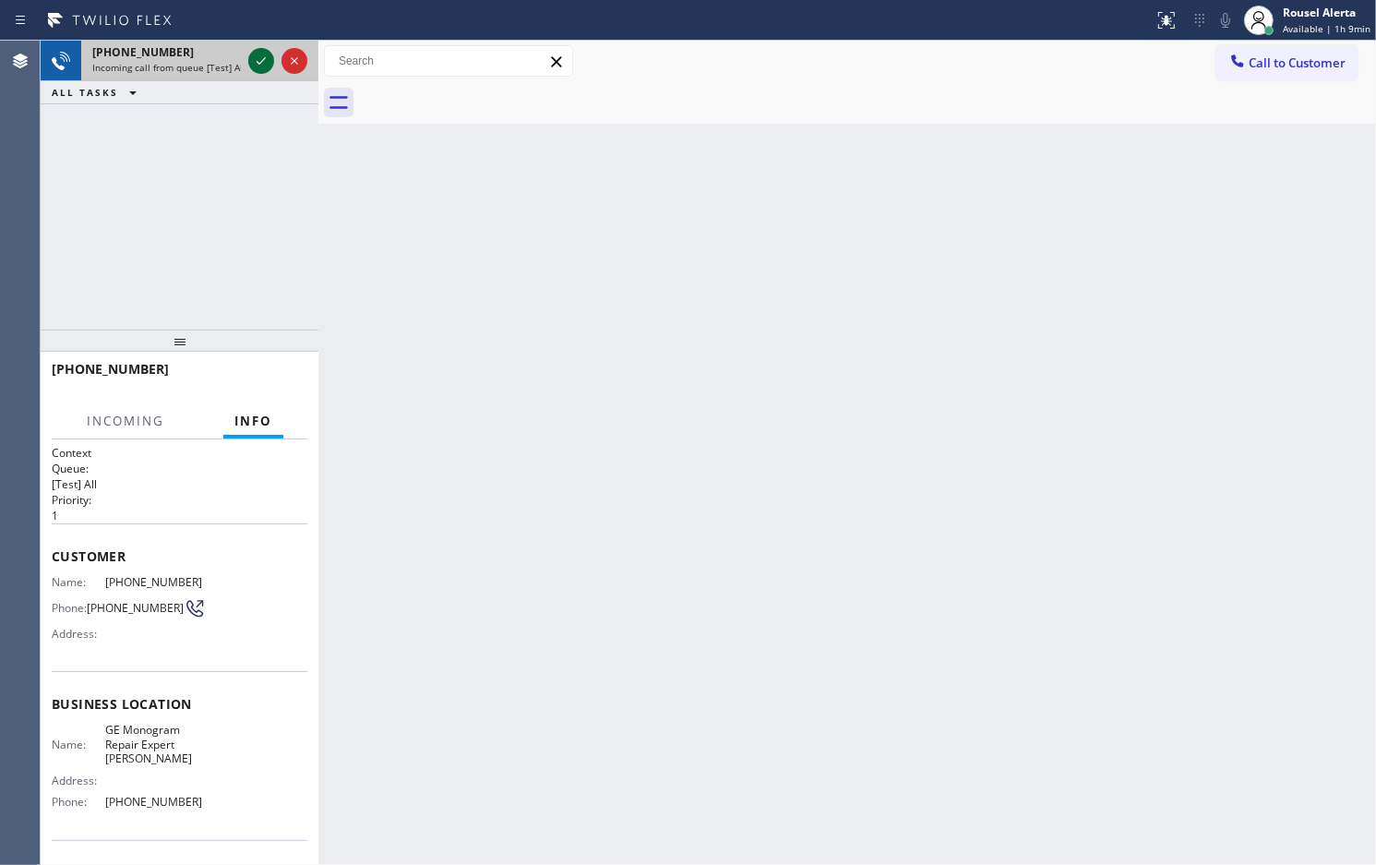
click at [250, 65] on icon at bounding box center [261, 61] width 22 height 22
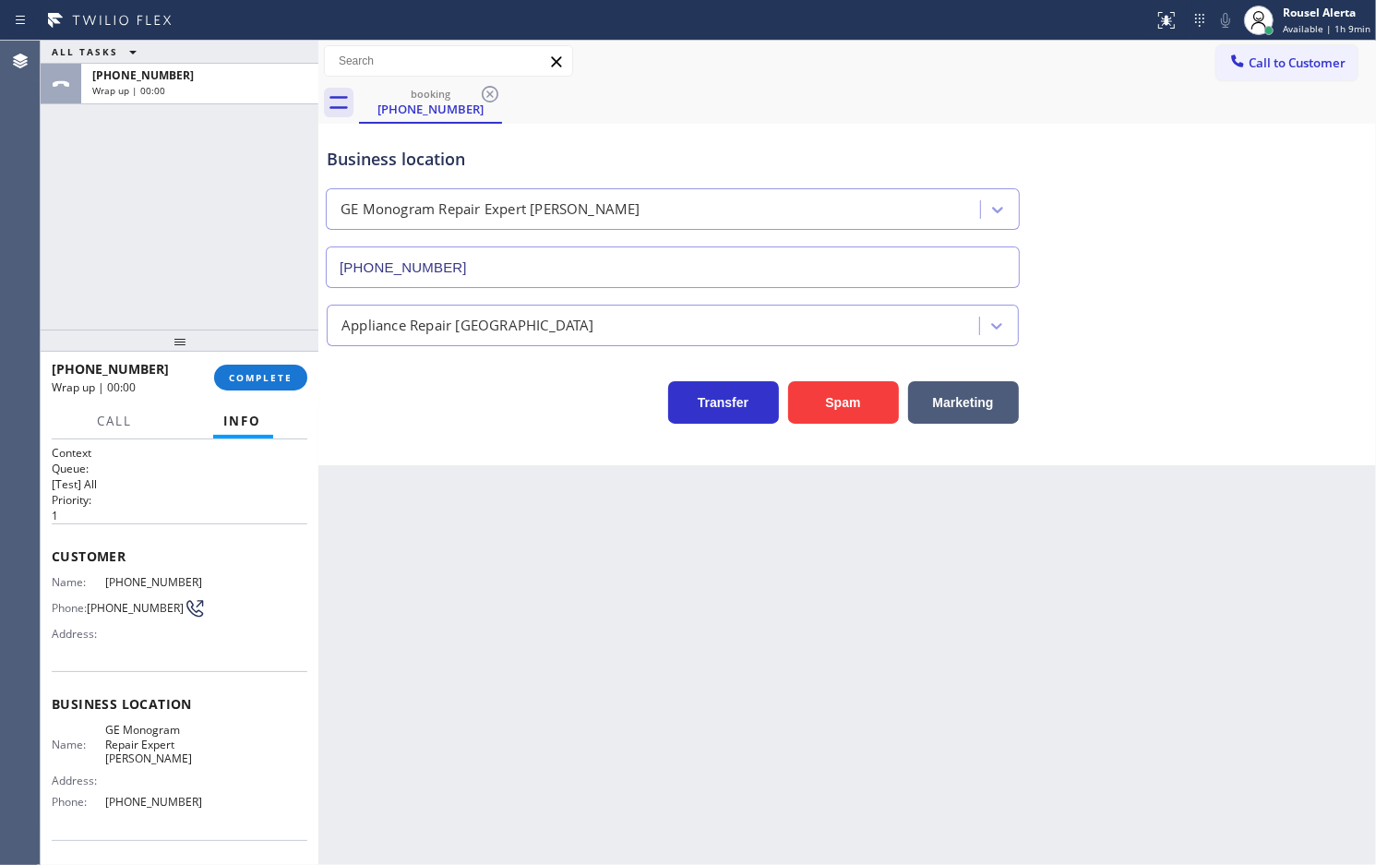
type input "[PHONE_NUMBER]"
click at [287, 375] on span "COMPLETE" at bounding box center [261, 377] width 64 height 13
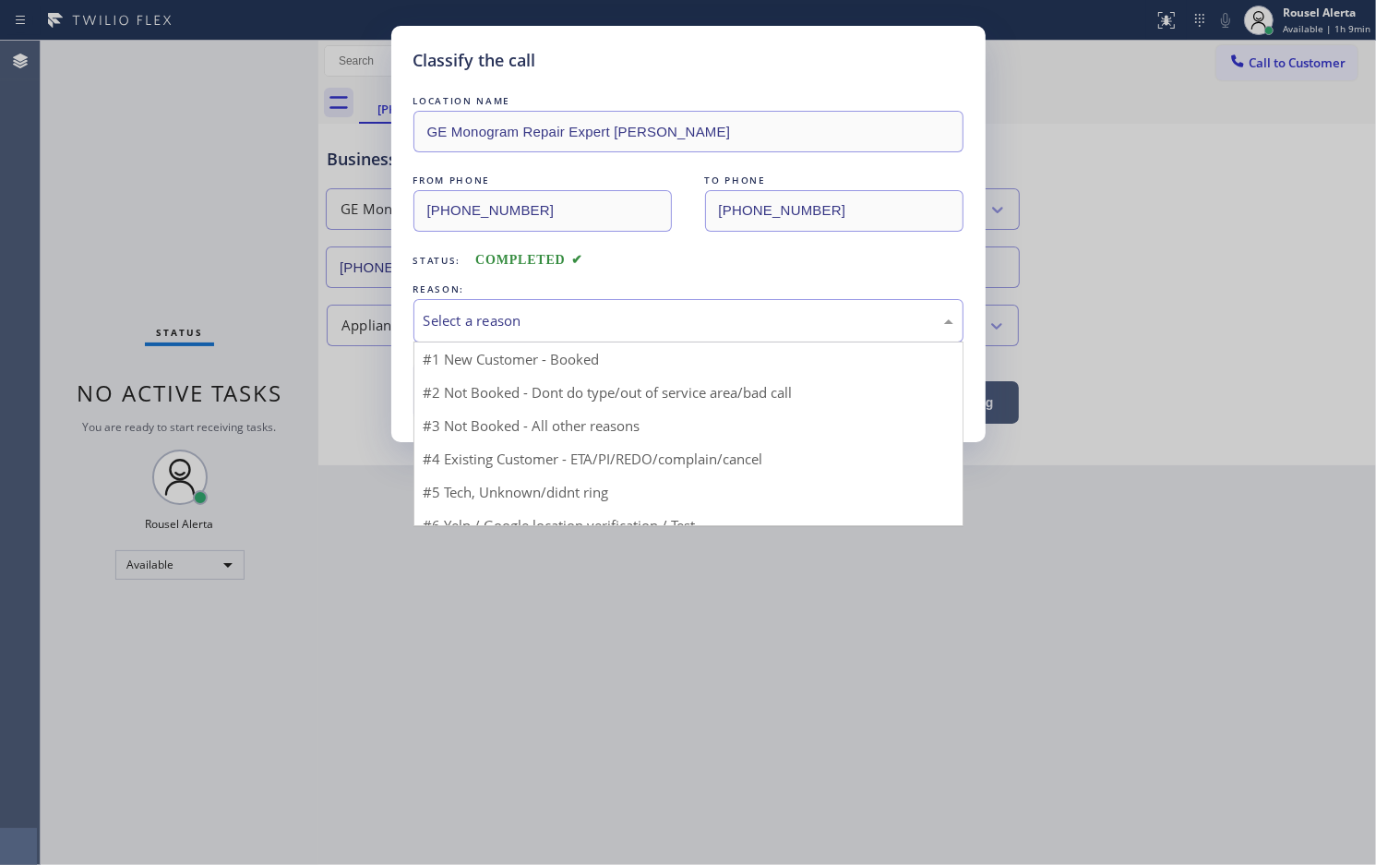
click at [463, 337] on div "Select a reason" at bounding box center [689, 320] width 550 height 43
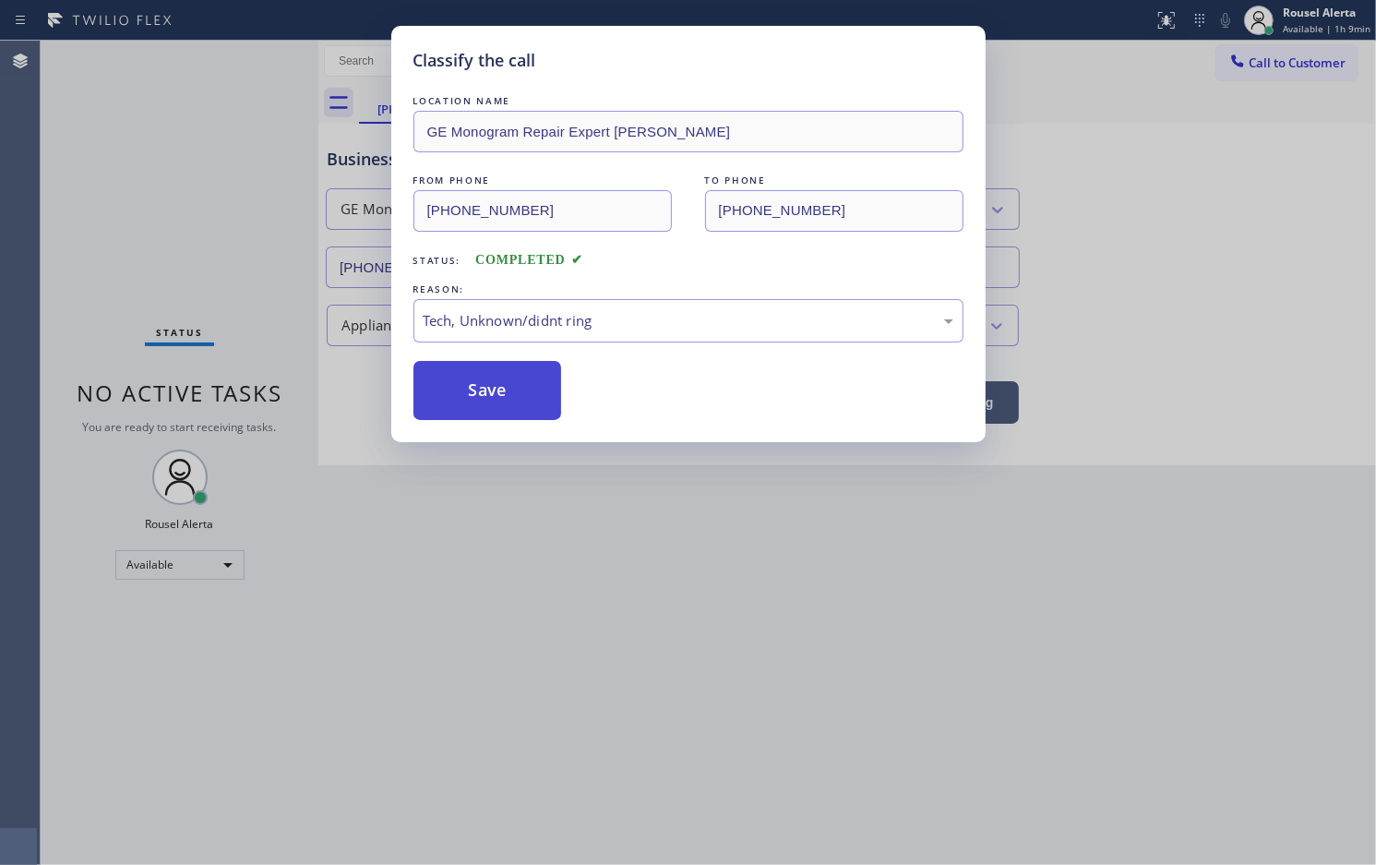
click at [474, 388] on button "Save" at bounding box center [488, 390] width 149 height 59
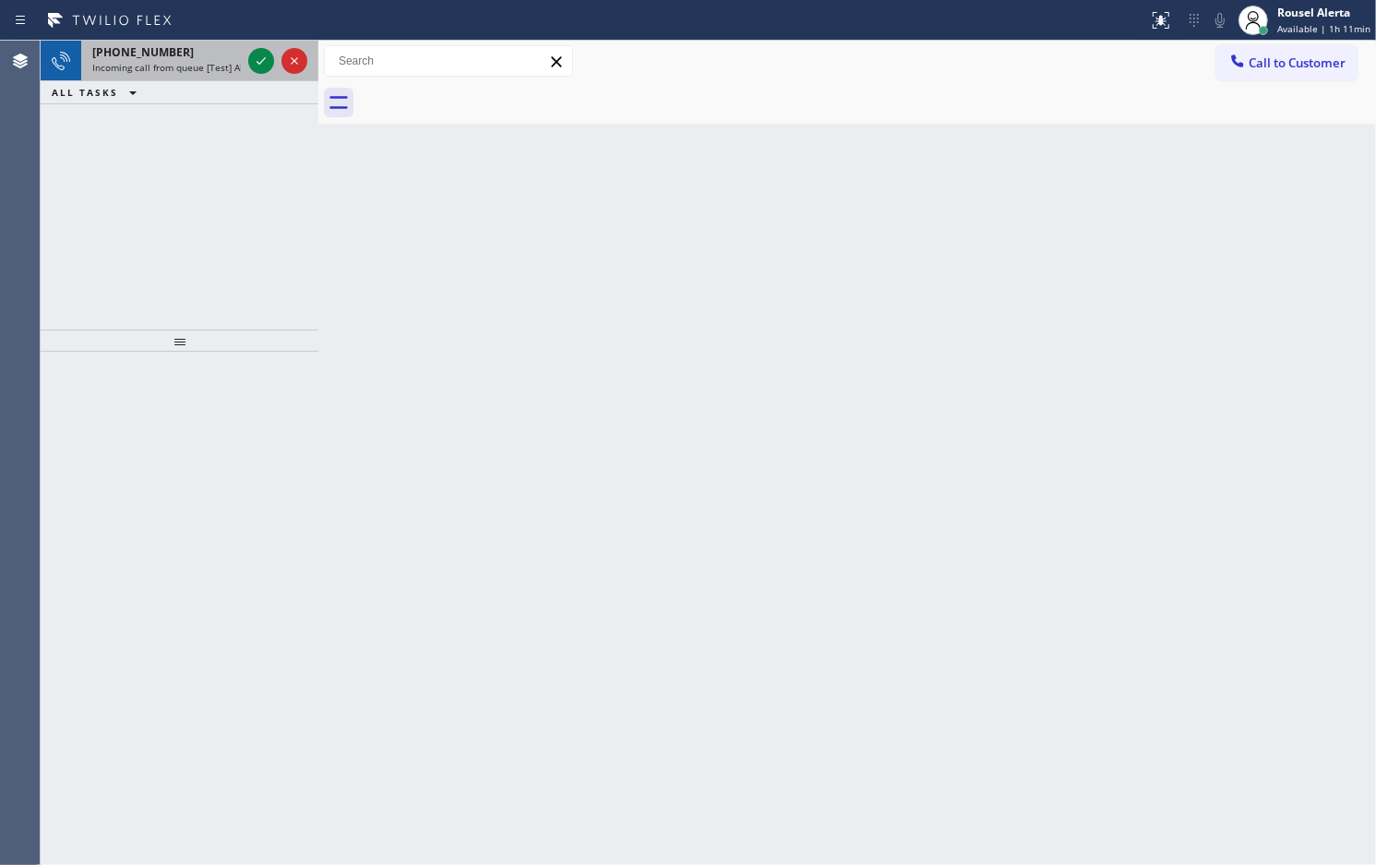
click at [214, 61] on span "Incoming call from queue [Test] All" at bounding box center [168, 67] width 153 height 13
drag, startPoint x: 205, startPoint y: 63, endPoint x: 224, endPoint y: 62, distance: 19.4
click at [210, 63] on span "Incoming call from queue [Test] All" at bounding box center [168, 67] width 153 height 13
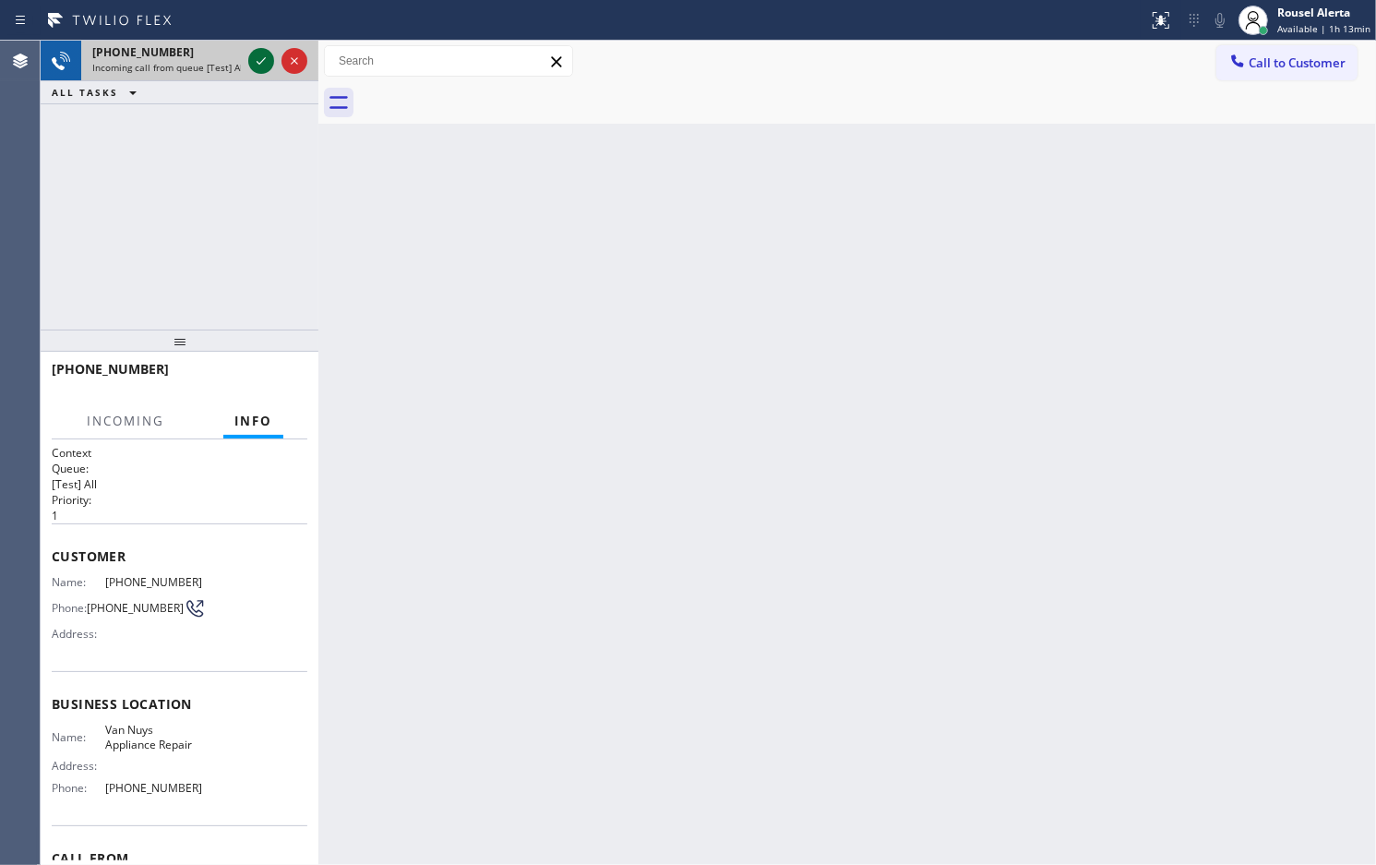
click at [264, 60] on icon at bounding box center [261, 61] width 22 height 22
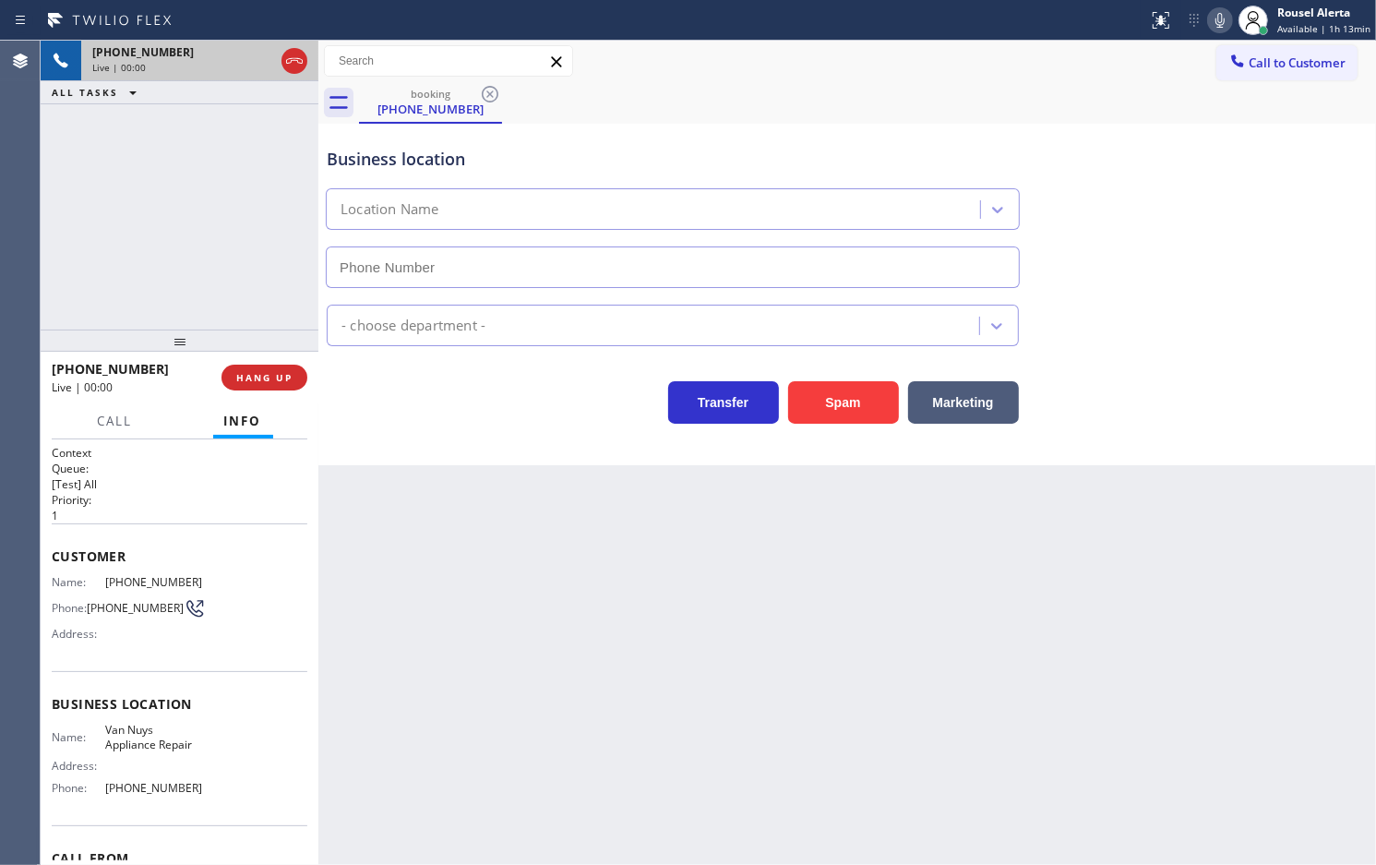
type input "[PHONE_NUMBER]"
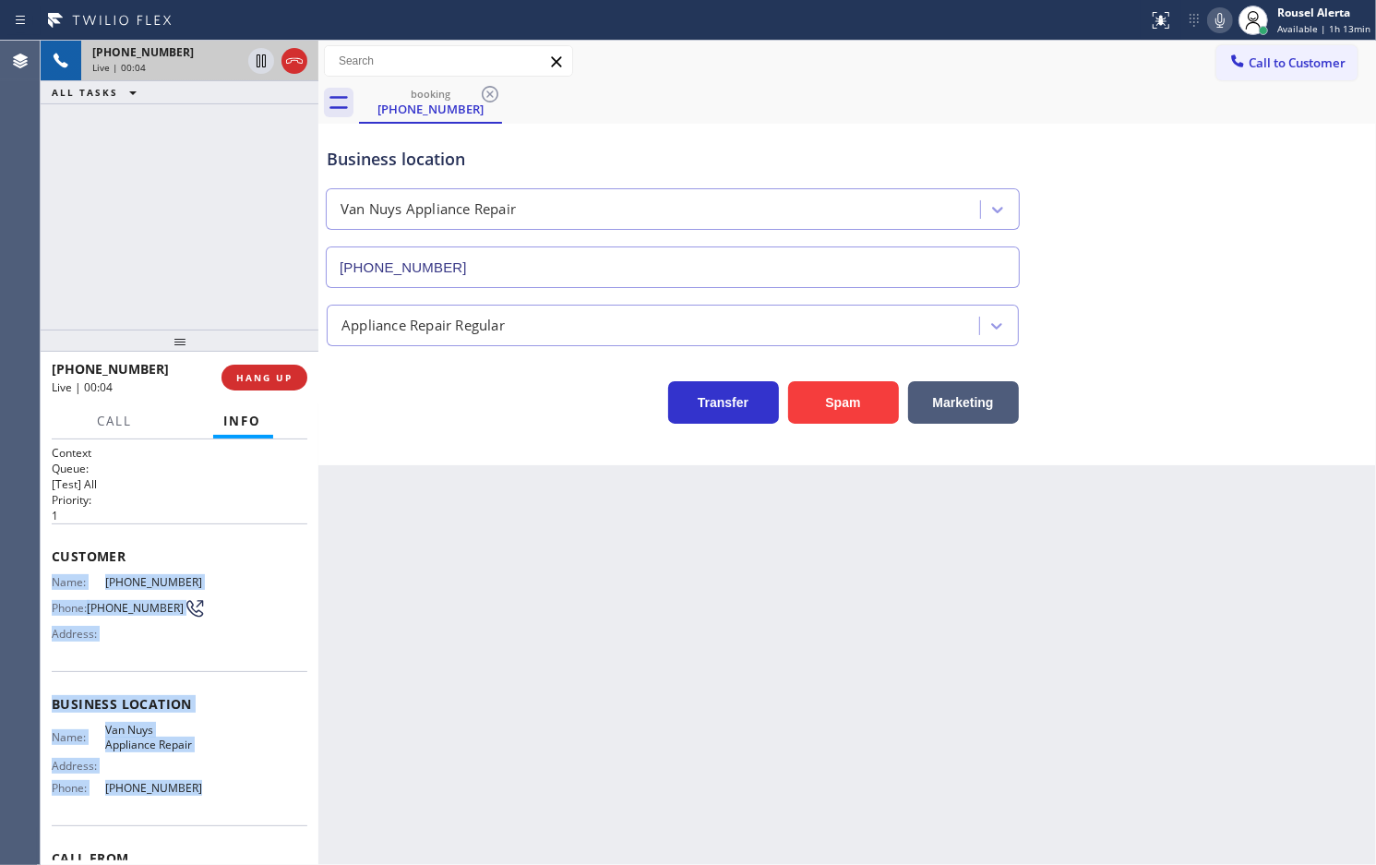
drag, startPoint x: 49, startPoint y: 577, endPoint x: 201, endPoint y: 783, distance: 256.1
click at [201, 783] on div "Context Queue: [Test] All Priority: 1 Customer Name: [PHONE_NUMBER] Phone: [PHO…" at bounding box center [180, 652] width 278 height 426
drag, startPoint x: 241, startPoint y: 174, endPoint x: 252, endPoint y: 129, distance: 45.7
click at [242, 172] on div "[PHONE_NUMBER] Live | 01:03 ALL TASKS ALL TASKS ACTIVE TASKS TASKS IN WRAP UP" at bounding box center [180, 185] width 278 height 289
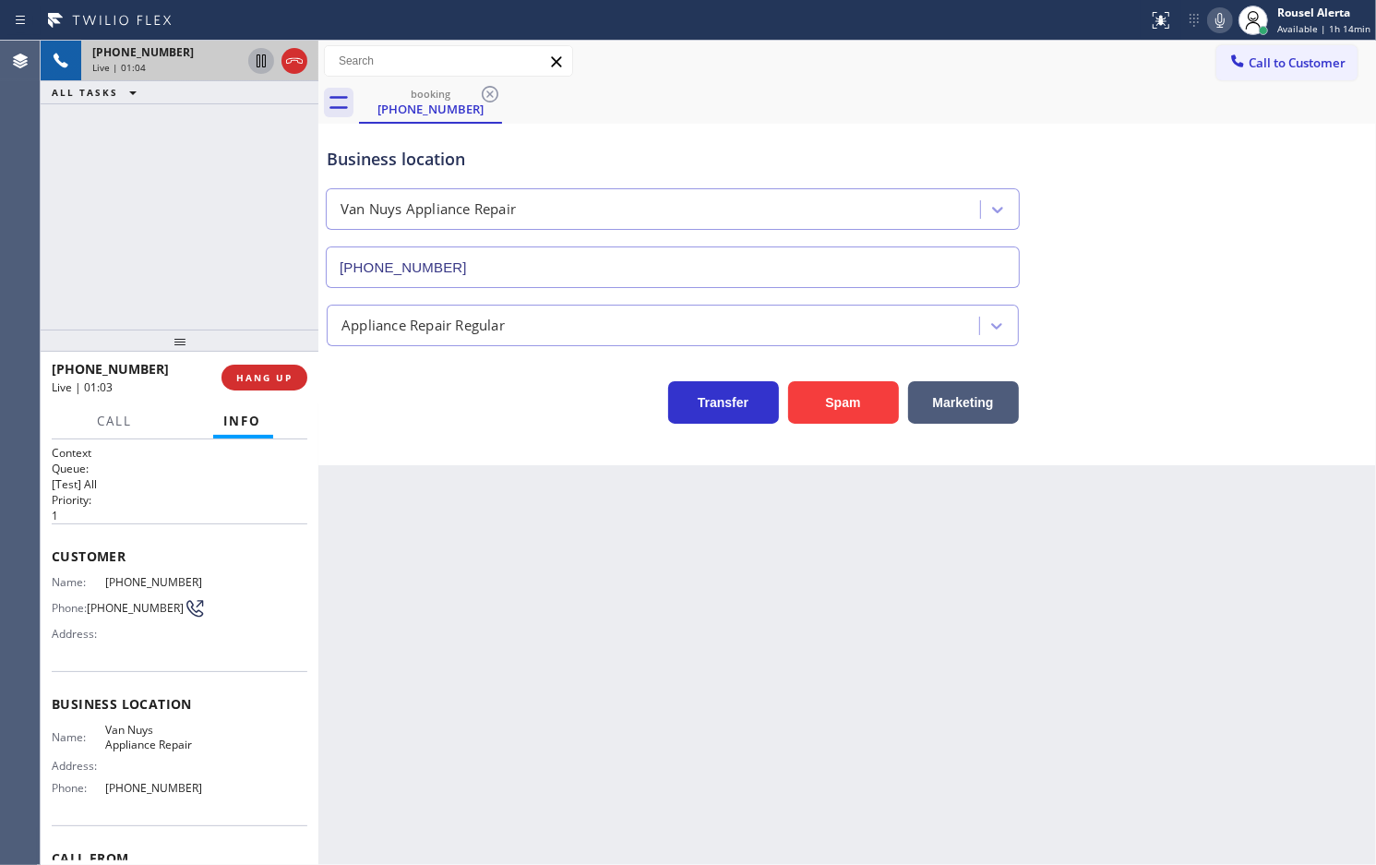
click at [252, 69] on icon at bounding box center [261, 61] width 22 height 22
click at [1217, 17] on icon at bounding box center [1220, 20] width 22 height 22
click at [250, 69] on icon at bounding box center [261, 61] width 22 height 22
click at [1224, 21] on icon at bounding box center [1220, 20] width 9 height 15
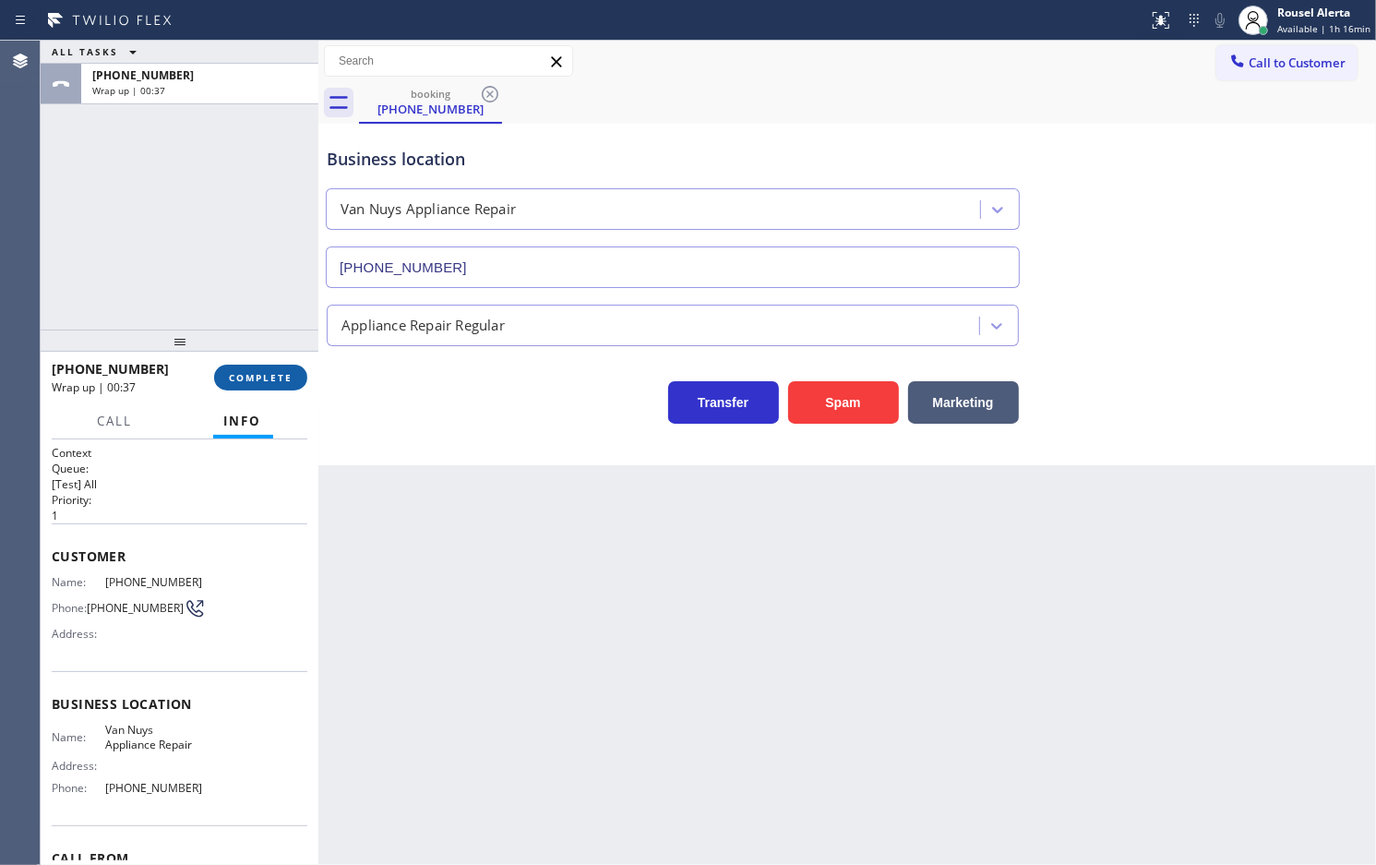
click at [273, 375] on span "COMPLETE" at bounding box center [261, 377] width 64 height 13
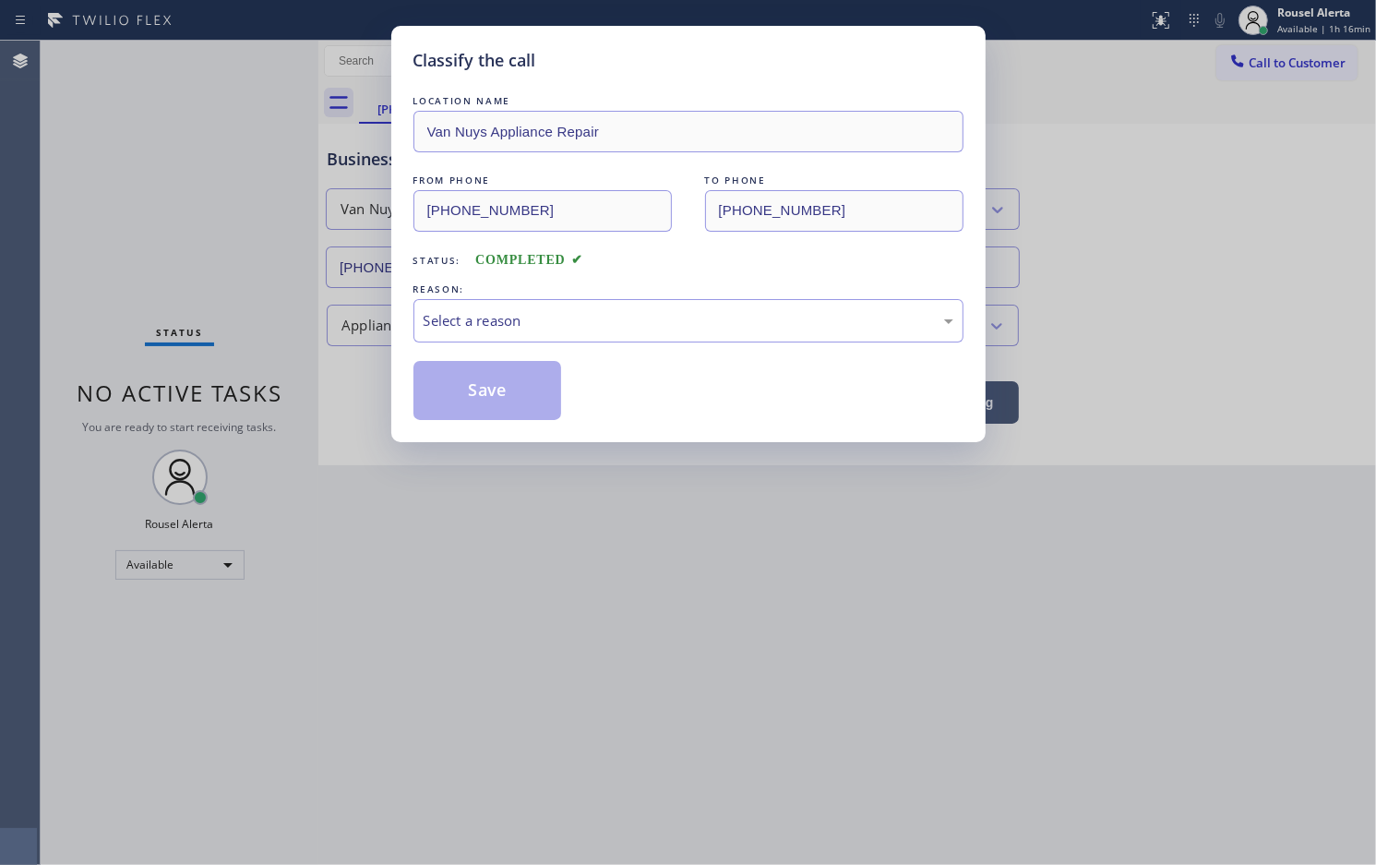
click at [588, 317] on div "Select a reason" at bounding box center [689, 320] width 530 height 21
click at [508, 379] on button "Save" at bounding box center [488, 390] width 149 height 59
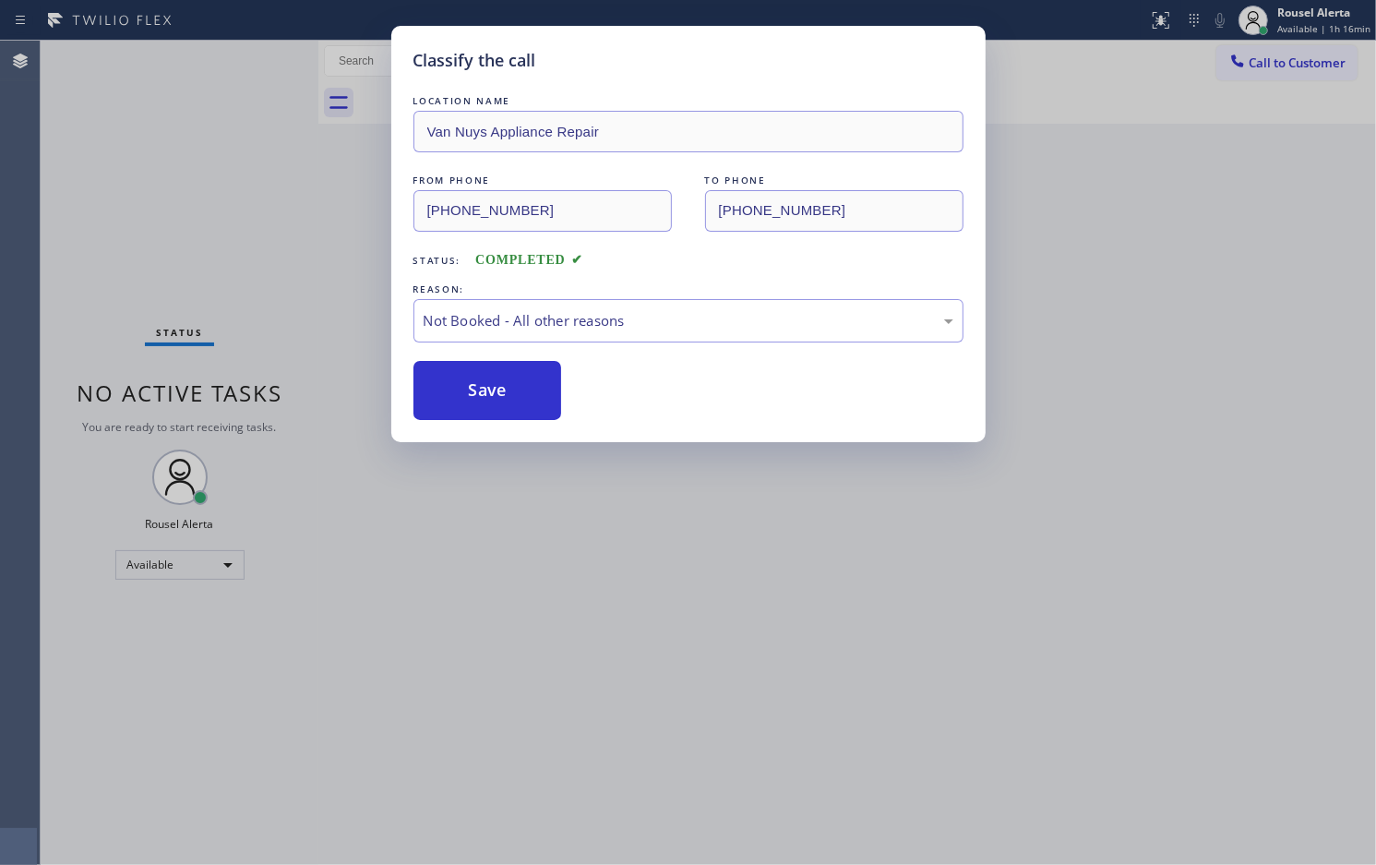
click at [586, 651] on div "Classify the call LOCATION NAME [PERSON_NAME] Appliance Repair FROM PHONE [PHON…" at bounding box center [688, 432] width 1376 height 865
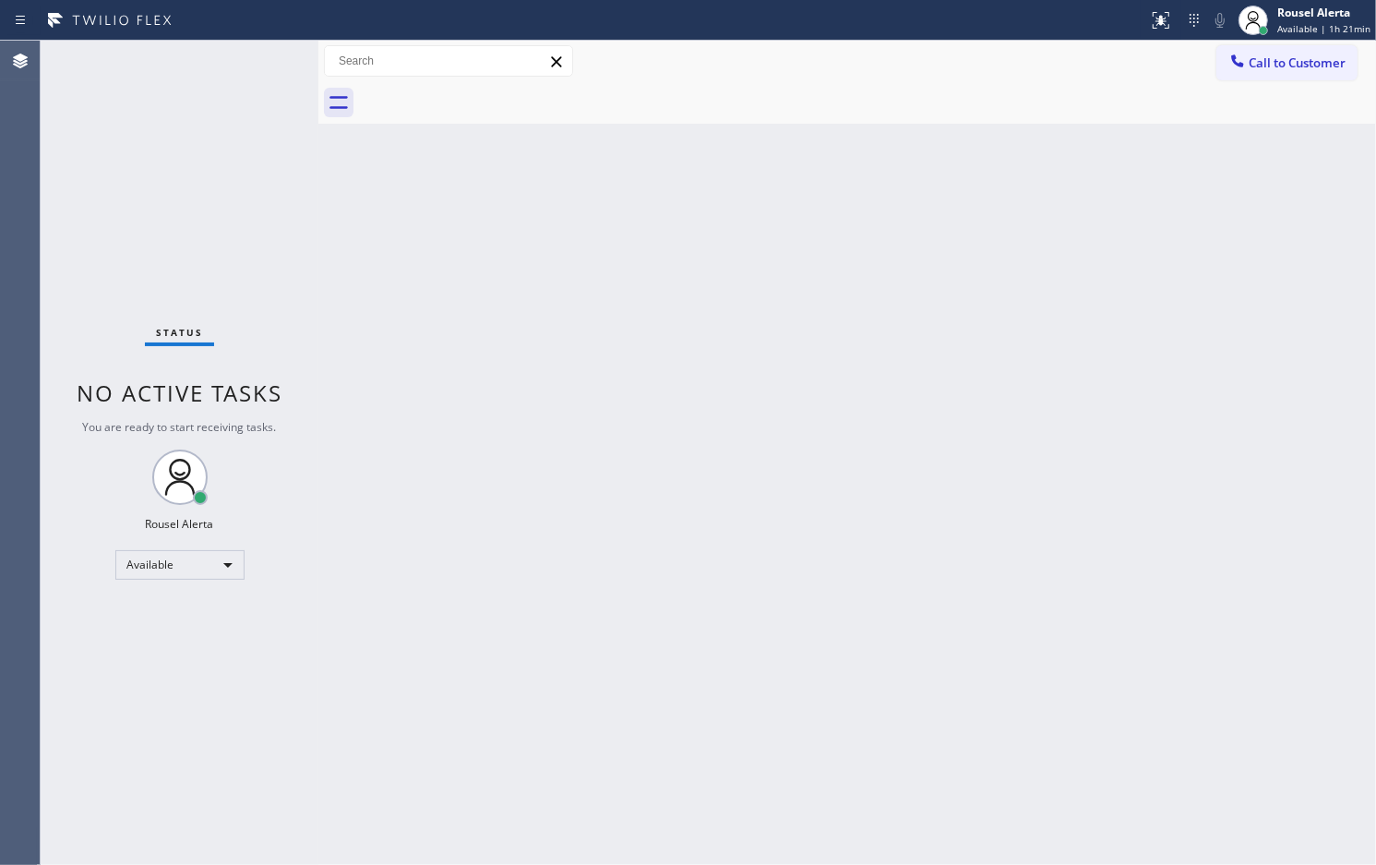
click at [231, 58] on div "Status No active tasks You are ready to start receiving tasks. Rousel Alerta Av…" at bounding box center [180, 453] width 278 height 824
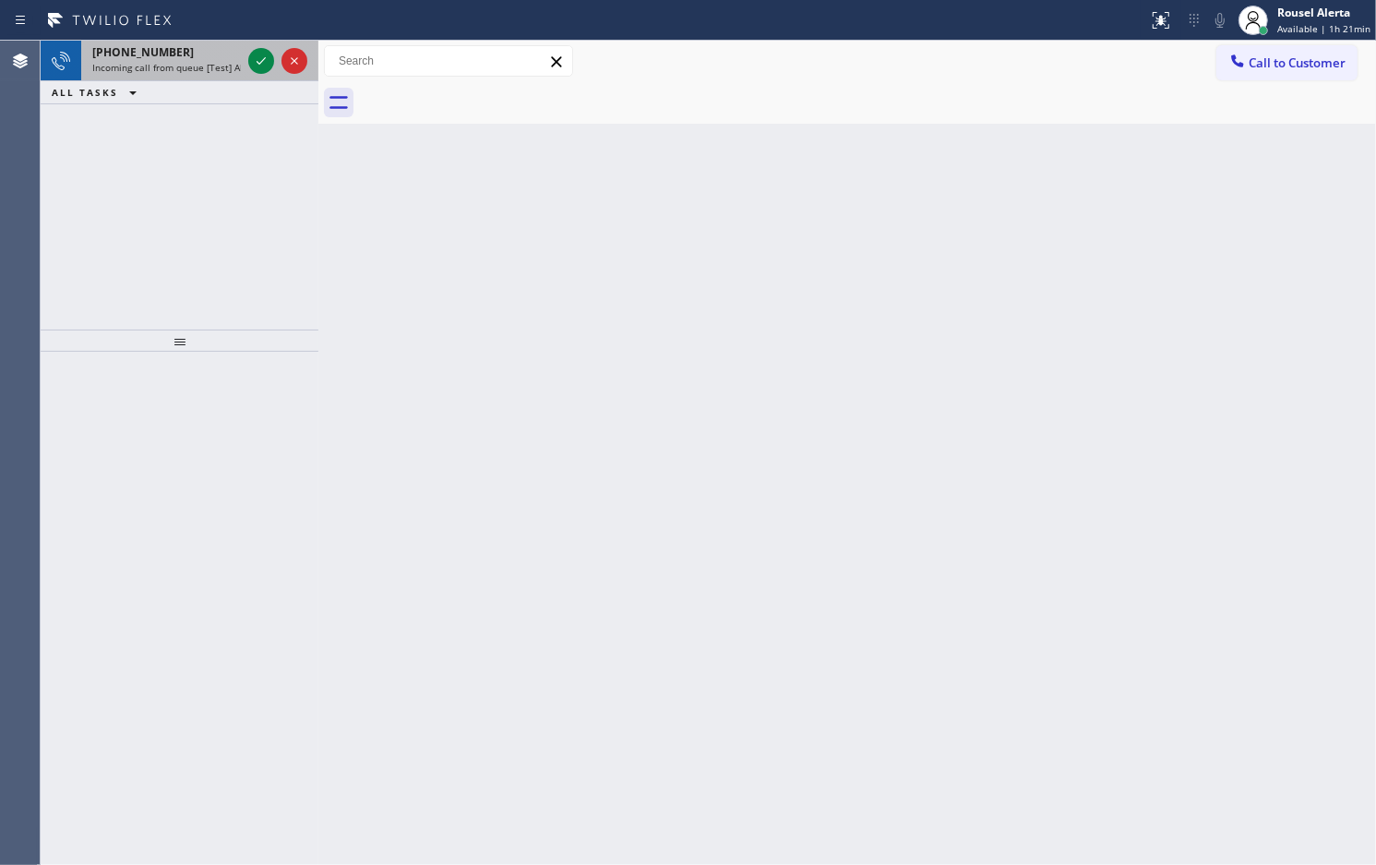
click at [246, 51] on div at bounding box center [278, 61] width 66 height 41
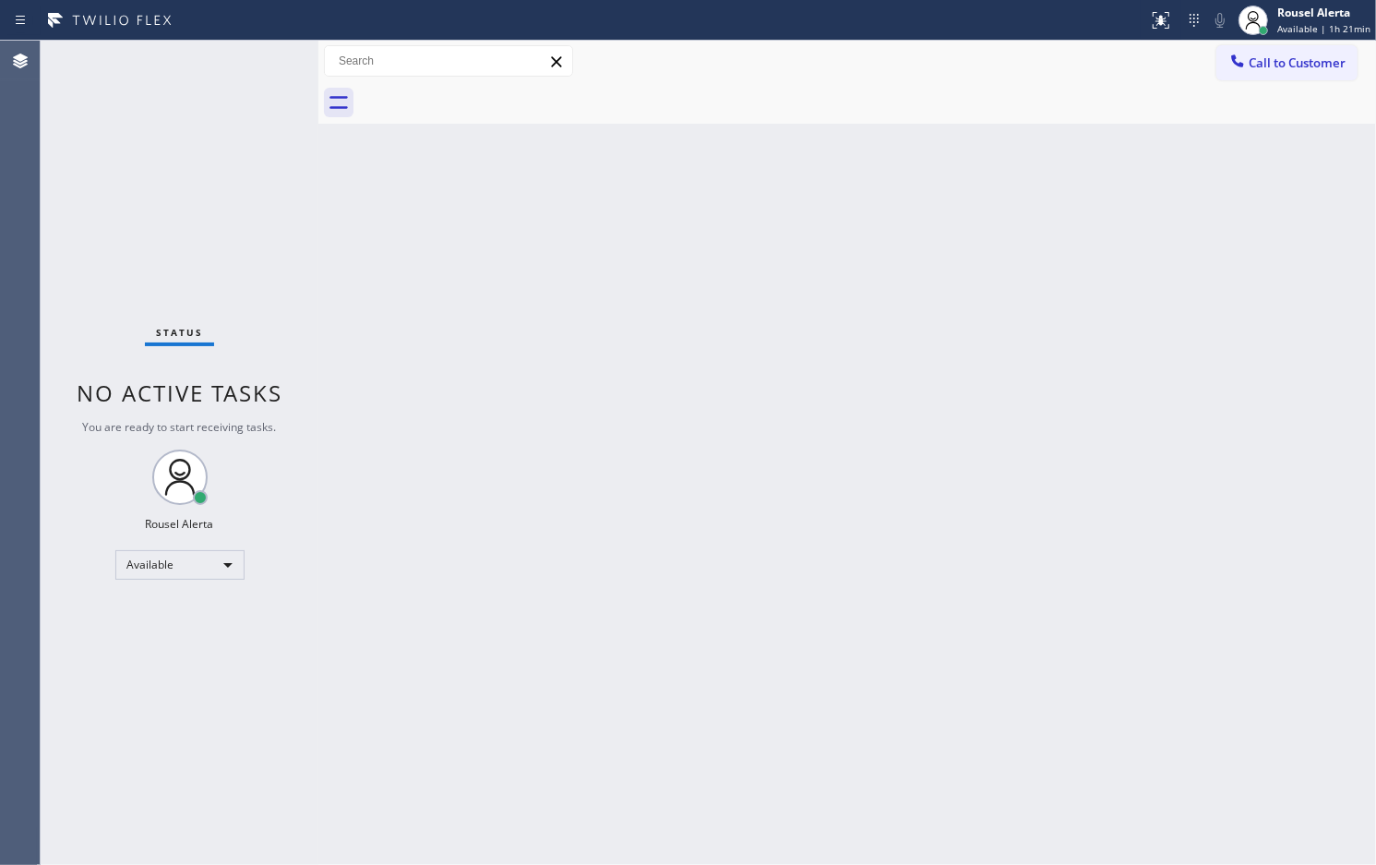
click at [257, 60] on div "Status No active tasks You are ready to start receiving tasks. Rousel Alerta Av…" at bounding box center [180, 453] width 278 height 824
click at [258, 55] on div "Status No active tasks You are ready to start receiving tasks. Rousel Alerta Av…" at bounding box center [180, 453] width 278 height 824
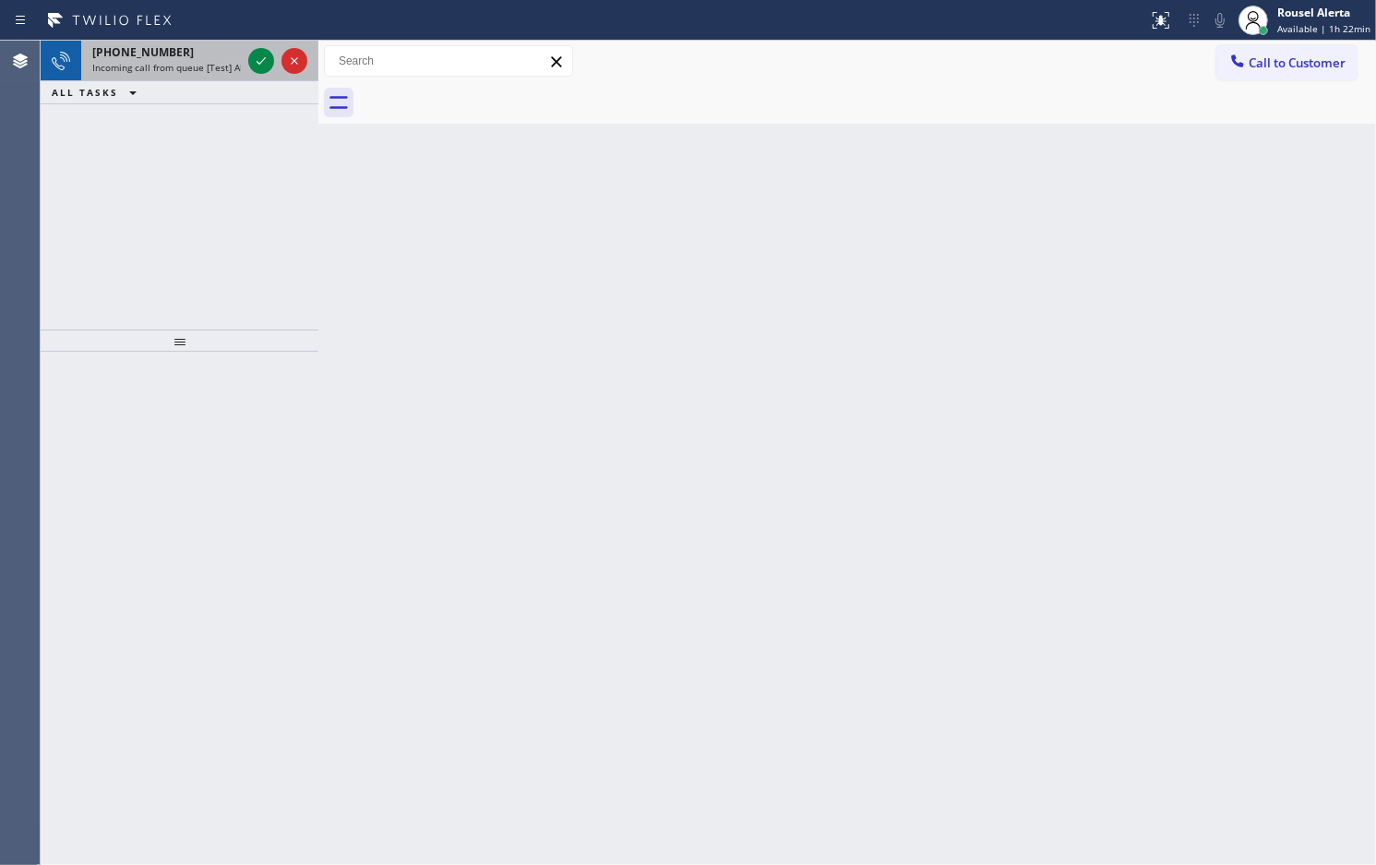
drag, startPoint x: 187, startPoint y: 69, endPoint x: 234, endPoint y: 67, distance: 46.2
click at [189, 69] on span "Incoming call from queue [Test] All" at bounding box center [168, 67] width 153 height 13
click at [224, 61] on span "Incoming call from queue [Test] All" at bounding box center [168, 67] width 153 height 13
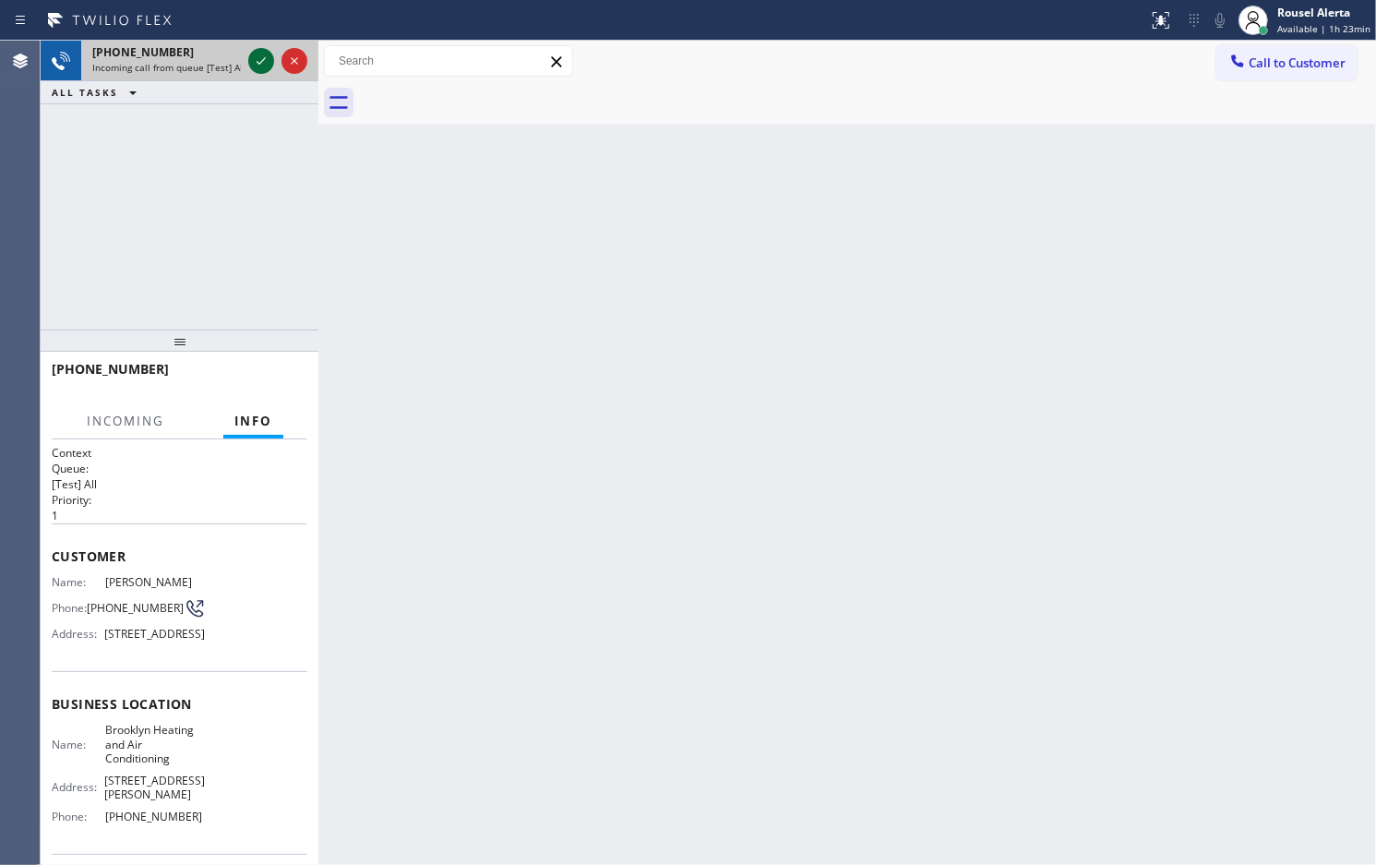
click at [252, 62] on icon at bounding box center [261, 61] width 22 height 22
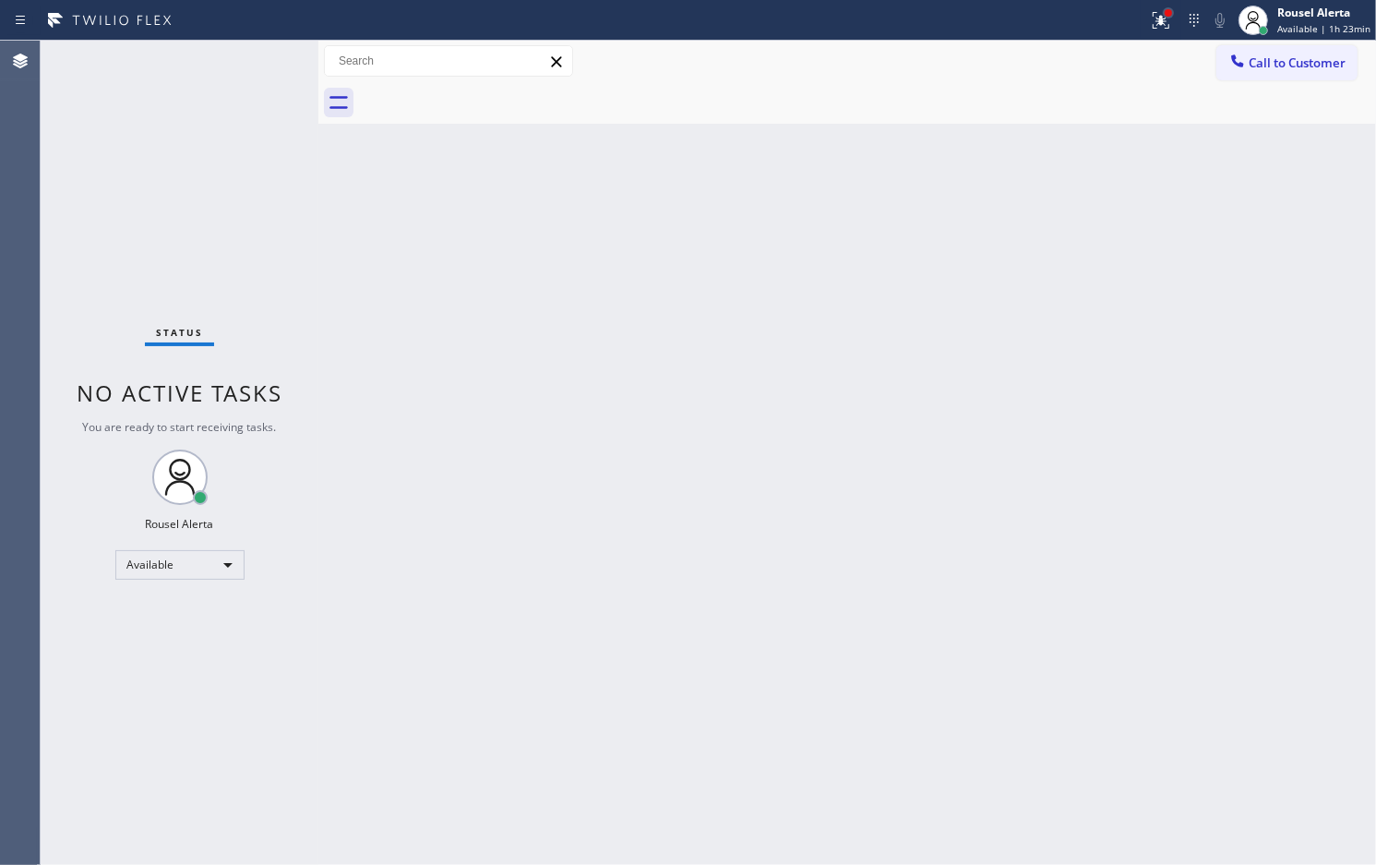
click at [1170, 12] on div at bounding box center [1168, 12] width 7 height 7
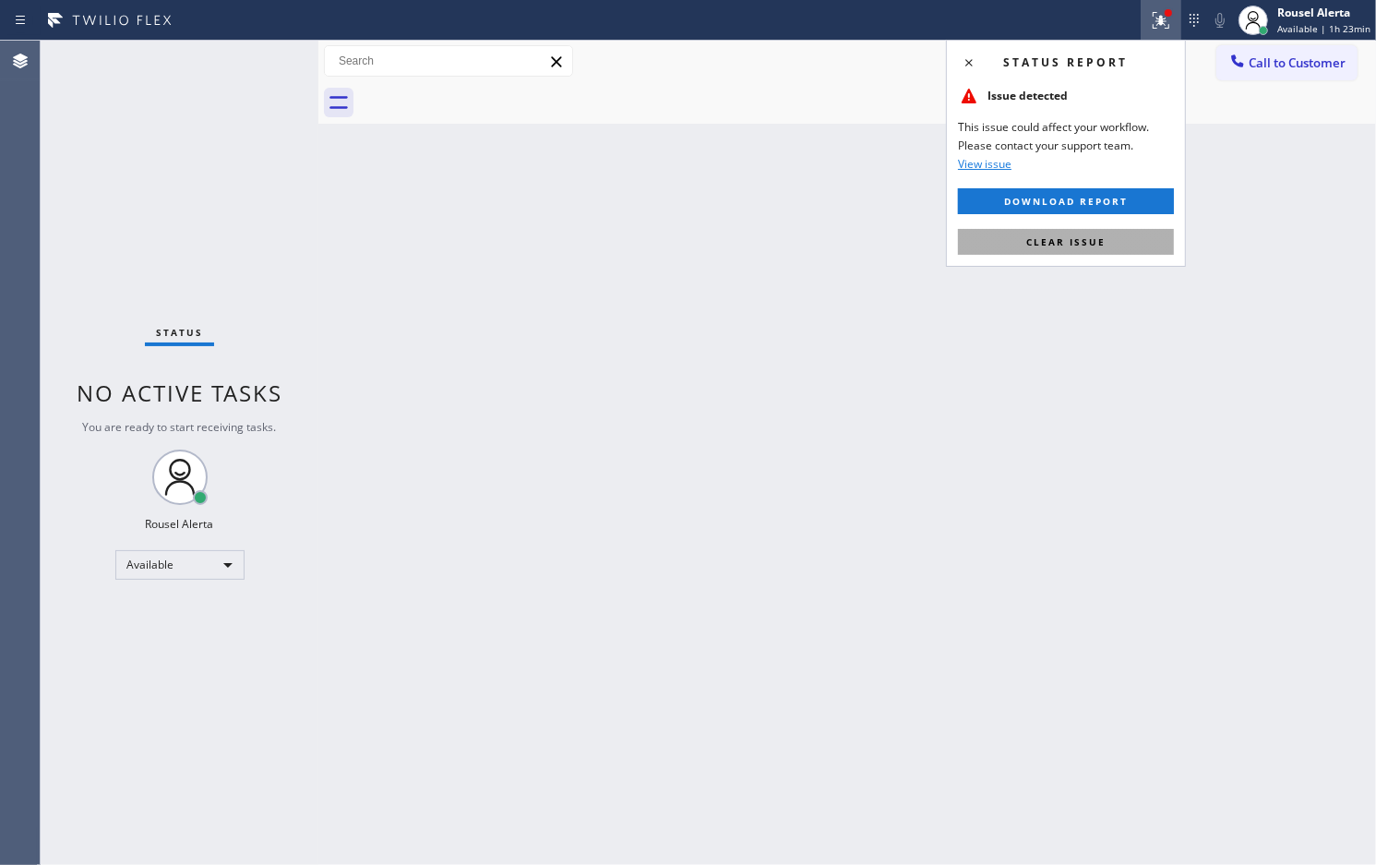
click at [1077, 252] on button "Clear issue" at bounding box center [1066, 242] width 216 height 26
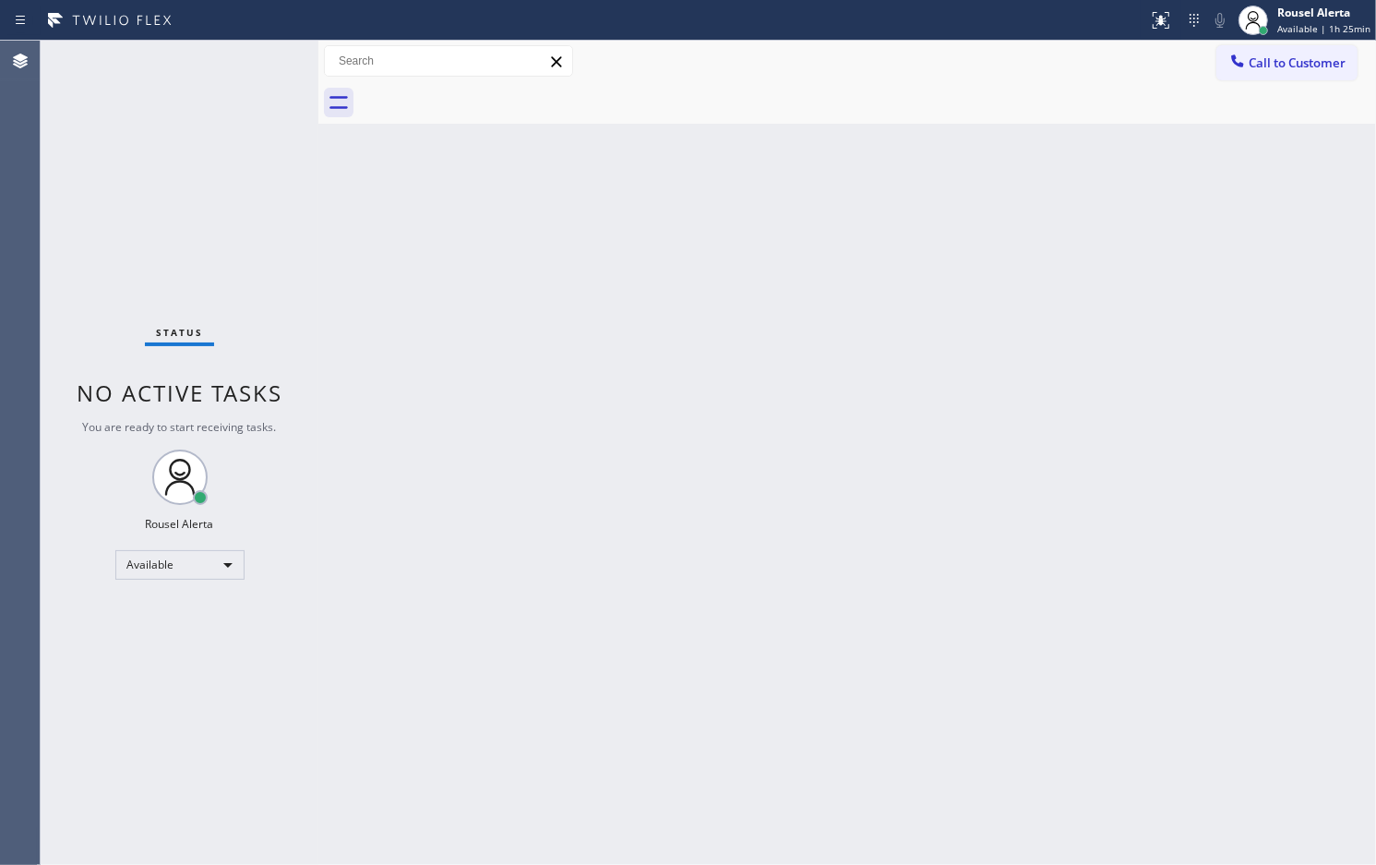
click at [213, 44] on div "Status No active tasks You are ready to start receiving tasks. Rousel Alerta Av…" at bounding box center [180, 453] width 278 height 824
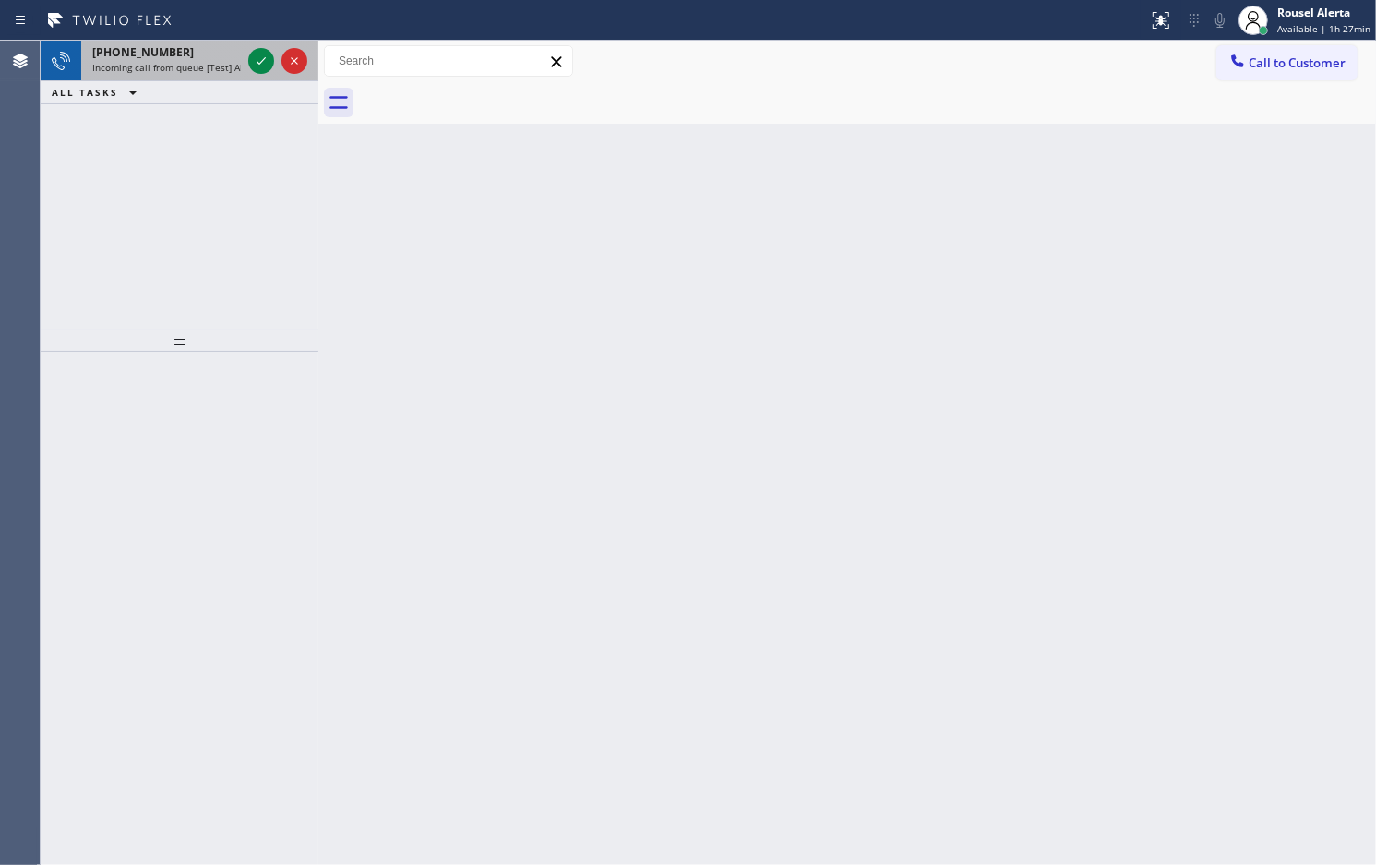
click at [187, 47] on div "[PHONE_NUMBER]" at bounding box center [166, 52] width 149 height 16
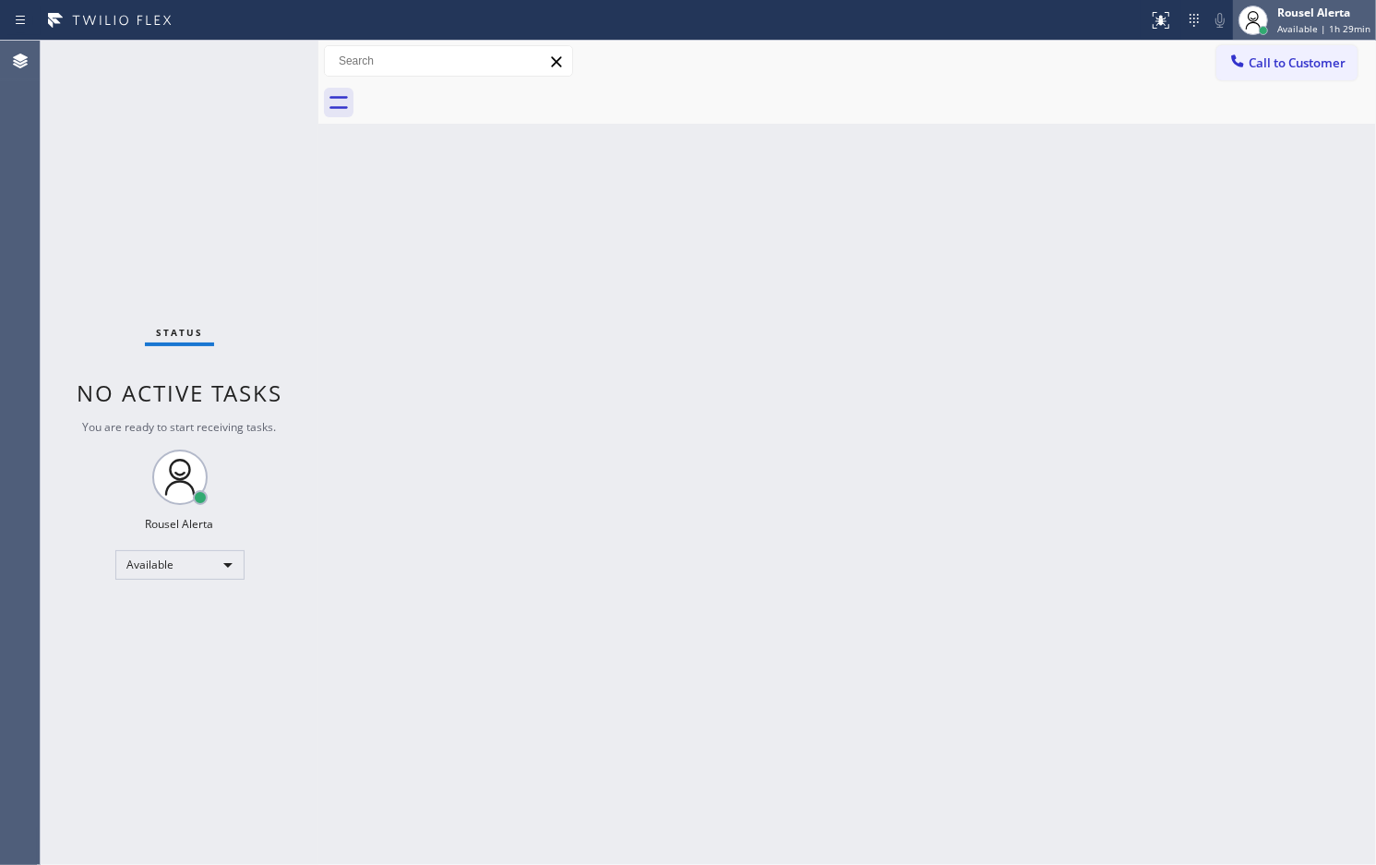
click at [1307, 14] on div "Rousel Alerta" at bounding box center [1324, 13] width 93 height 16
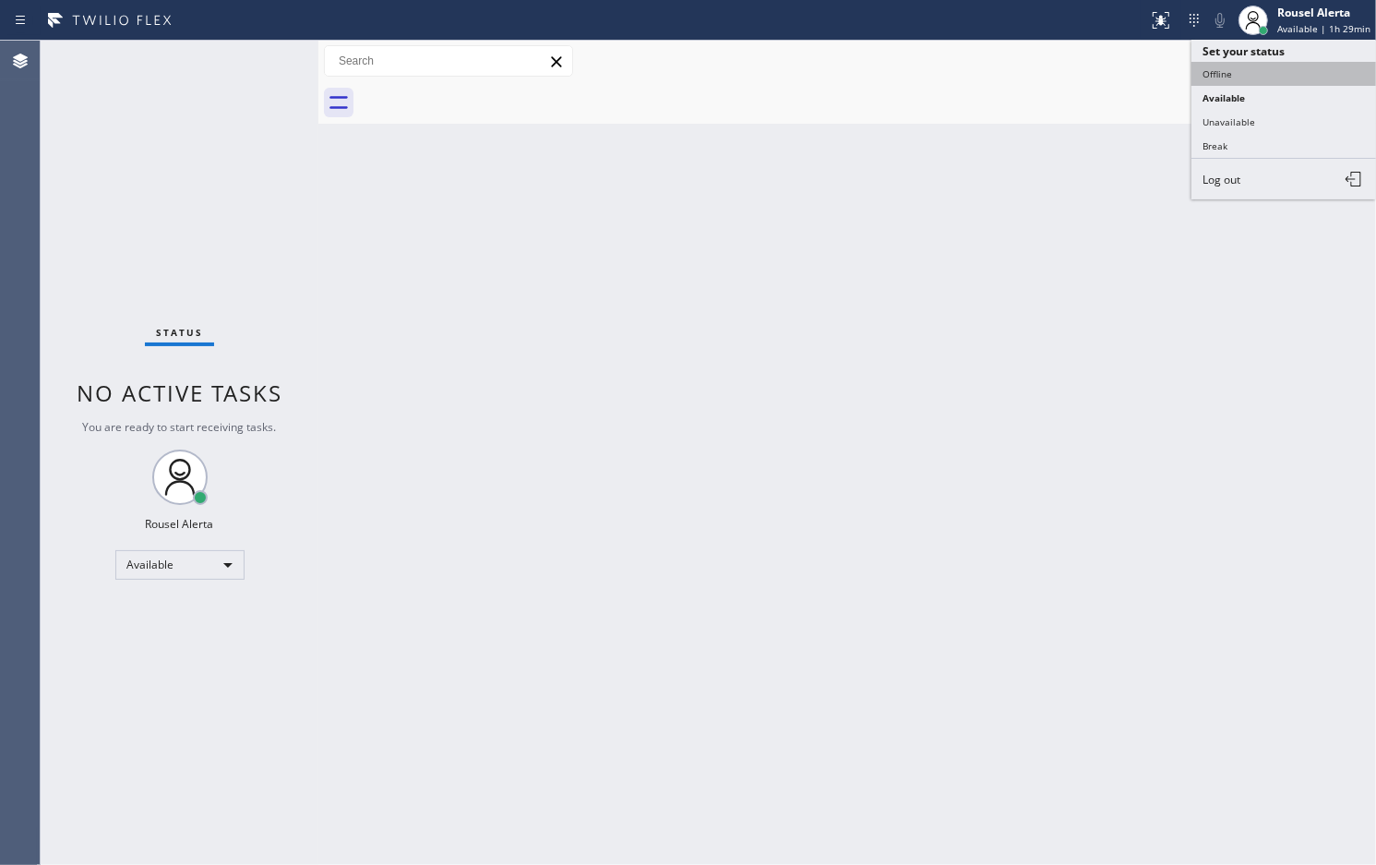
click at [1307, 74] on button "Offline" at bounding box center [1284, 74] width 185 height 24
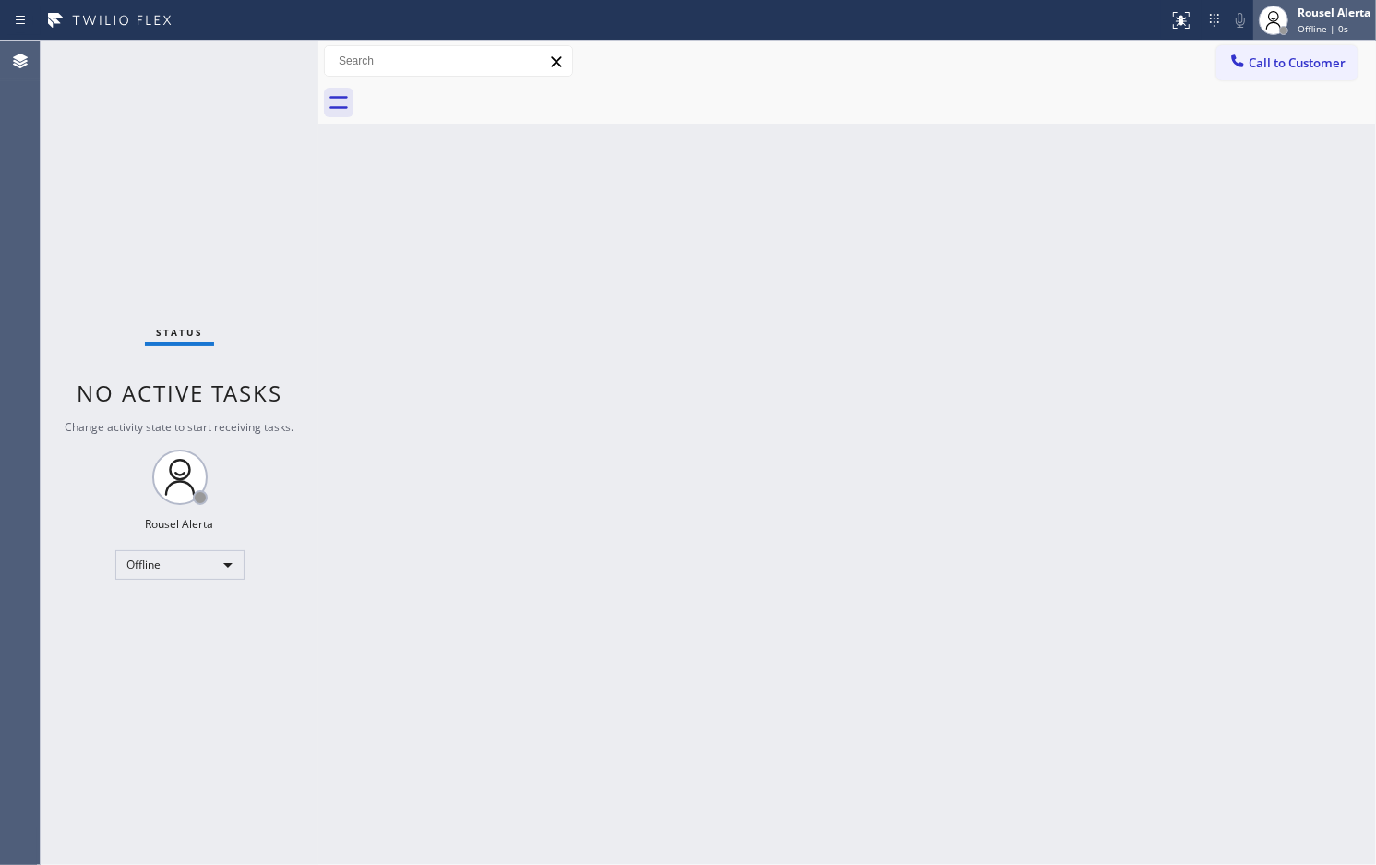
click at [1337, 25] on span "Offline | 0s" at bounding box center [1323, 28] width 51 height 13
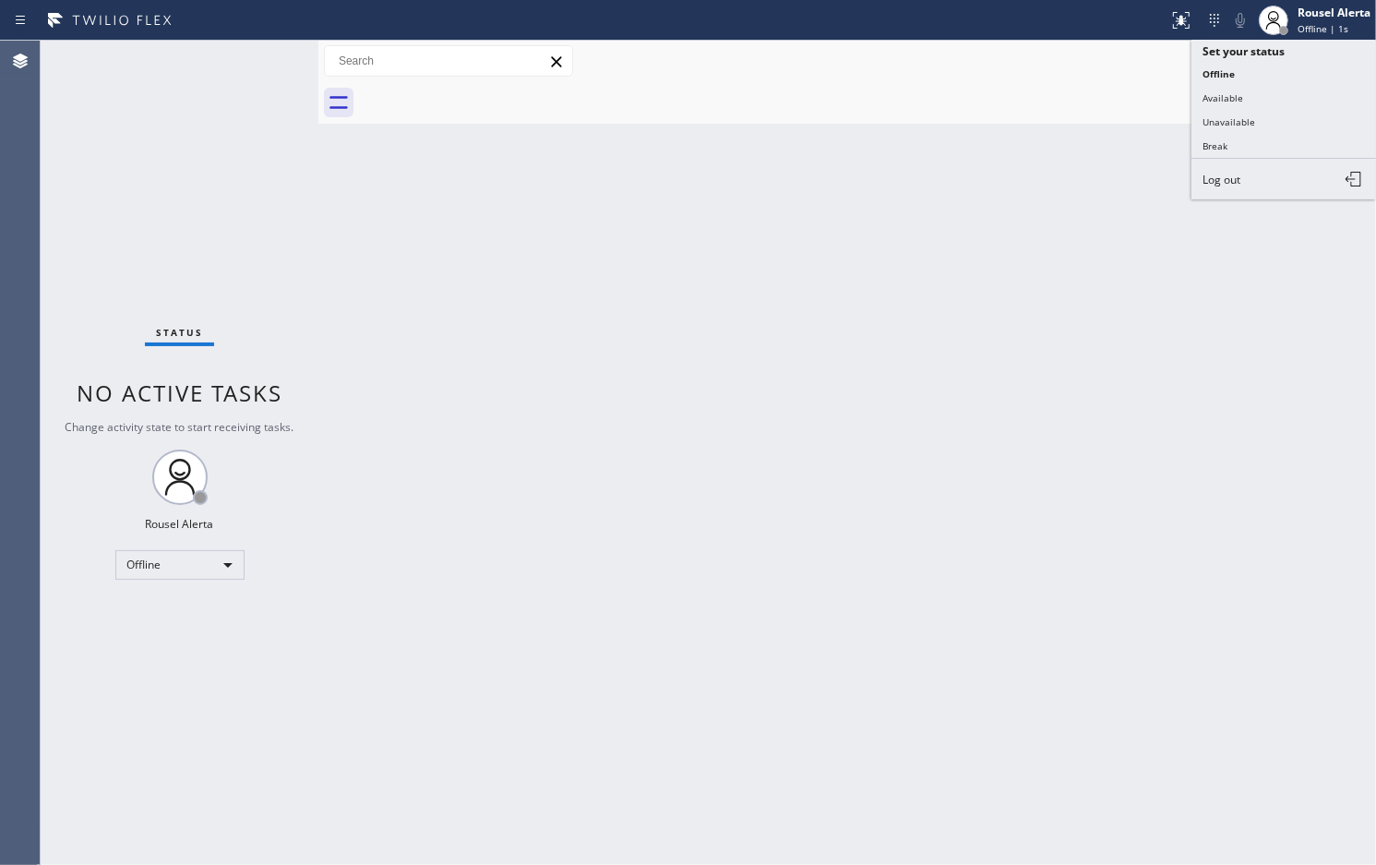
click at [1304, 172] on button "Log out" at bounding box center [1284, 179] width 185 height 41
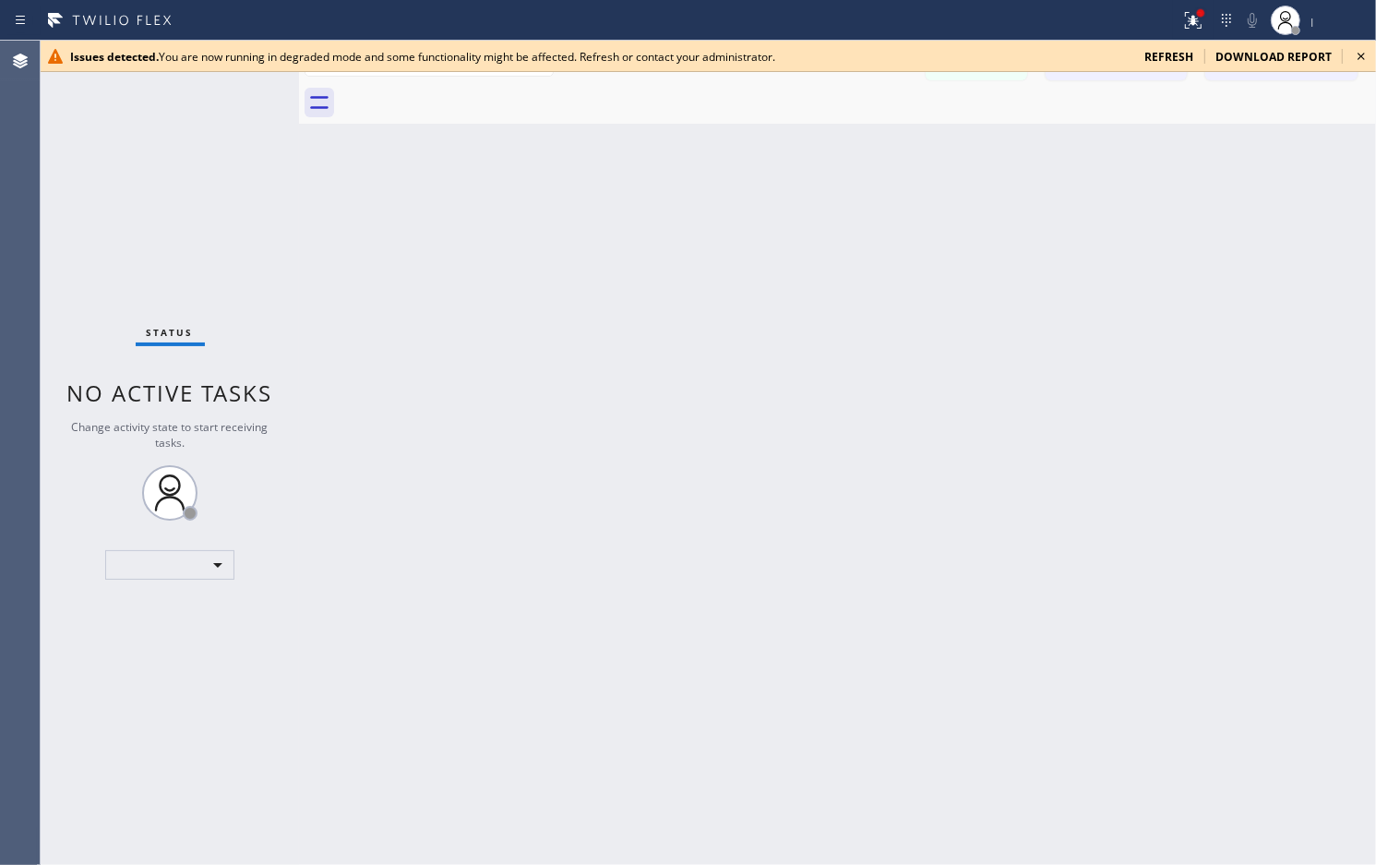
click at [1364, 62] on icon at bounding box center [1361, 56] width 22 height 22
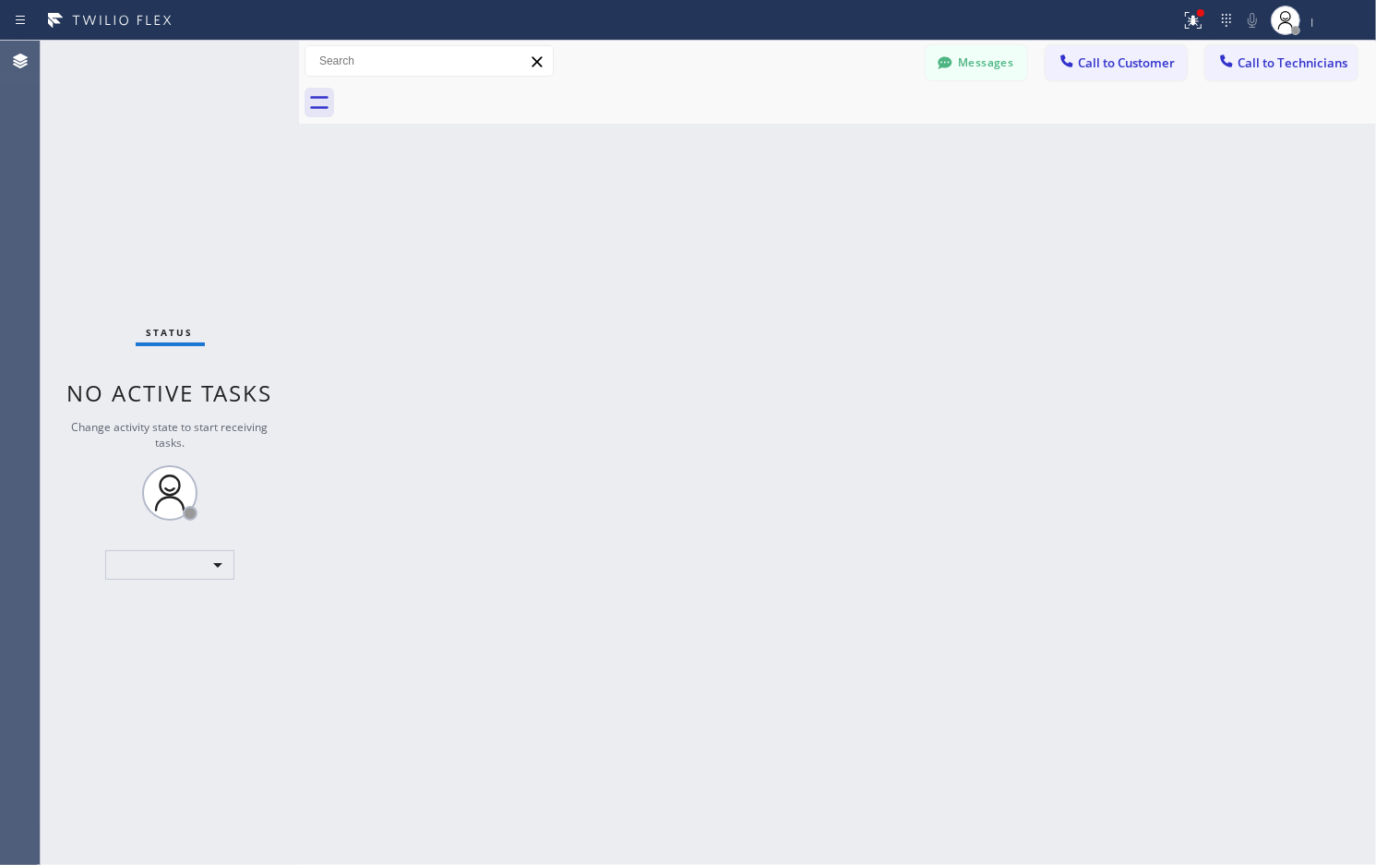
click at [1037, 449] on div "Back to Dashboard Change Sender ID Customers Technicians Select a contact Outbo…" at bounding box center [837, 453] width 1077 height 824
click at [1201, 24] on icon at bounding box center [1193, 20] width 17 height 17
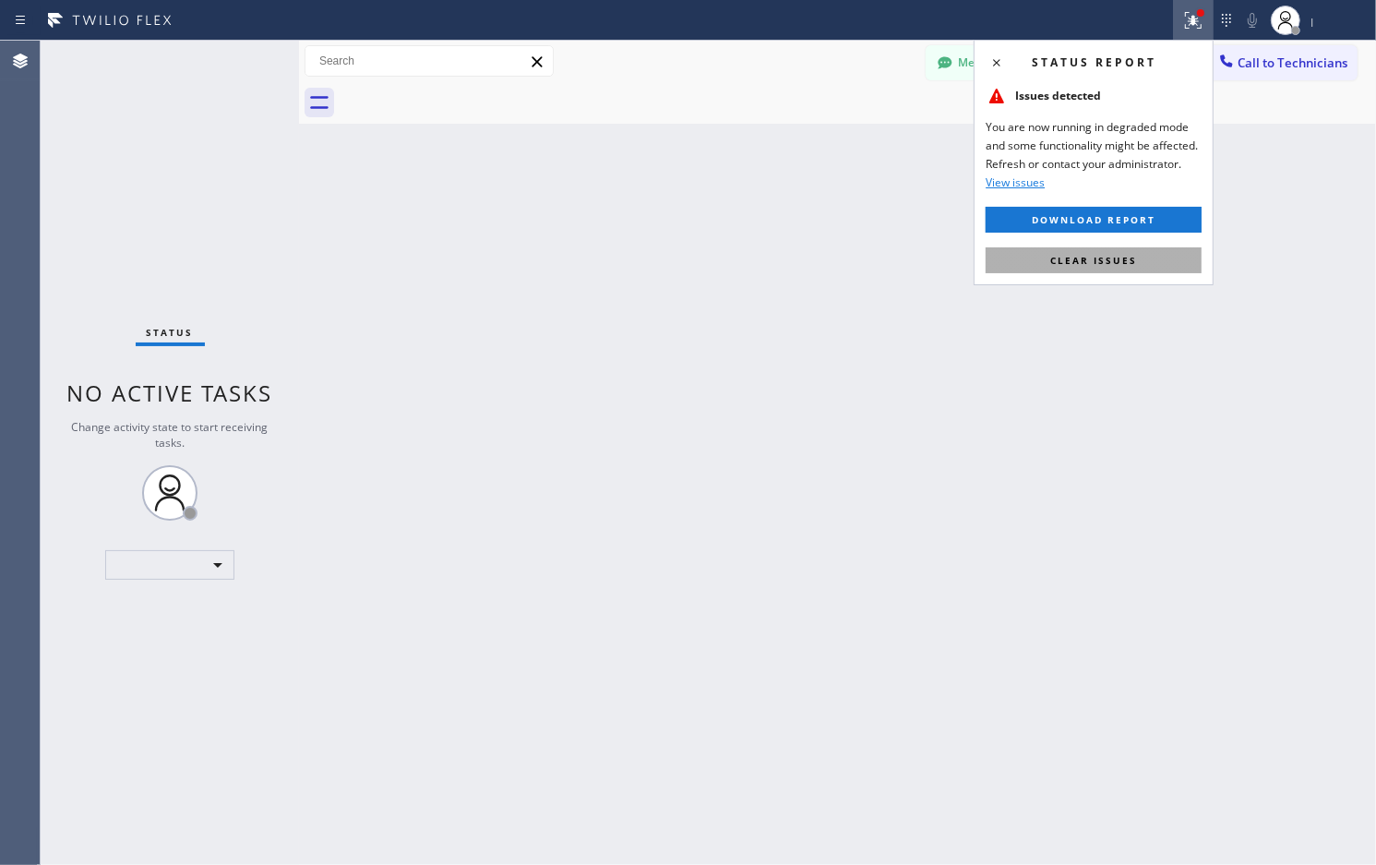
click at [1151, 261] on button "Clear issues" at bounding box center [1094, 260] width 216 height 26
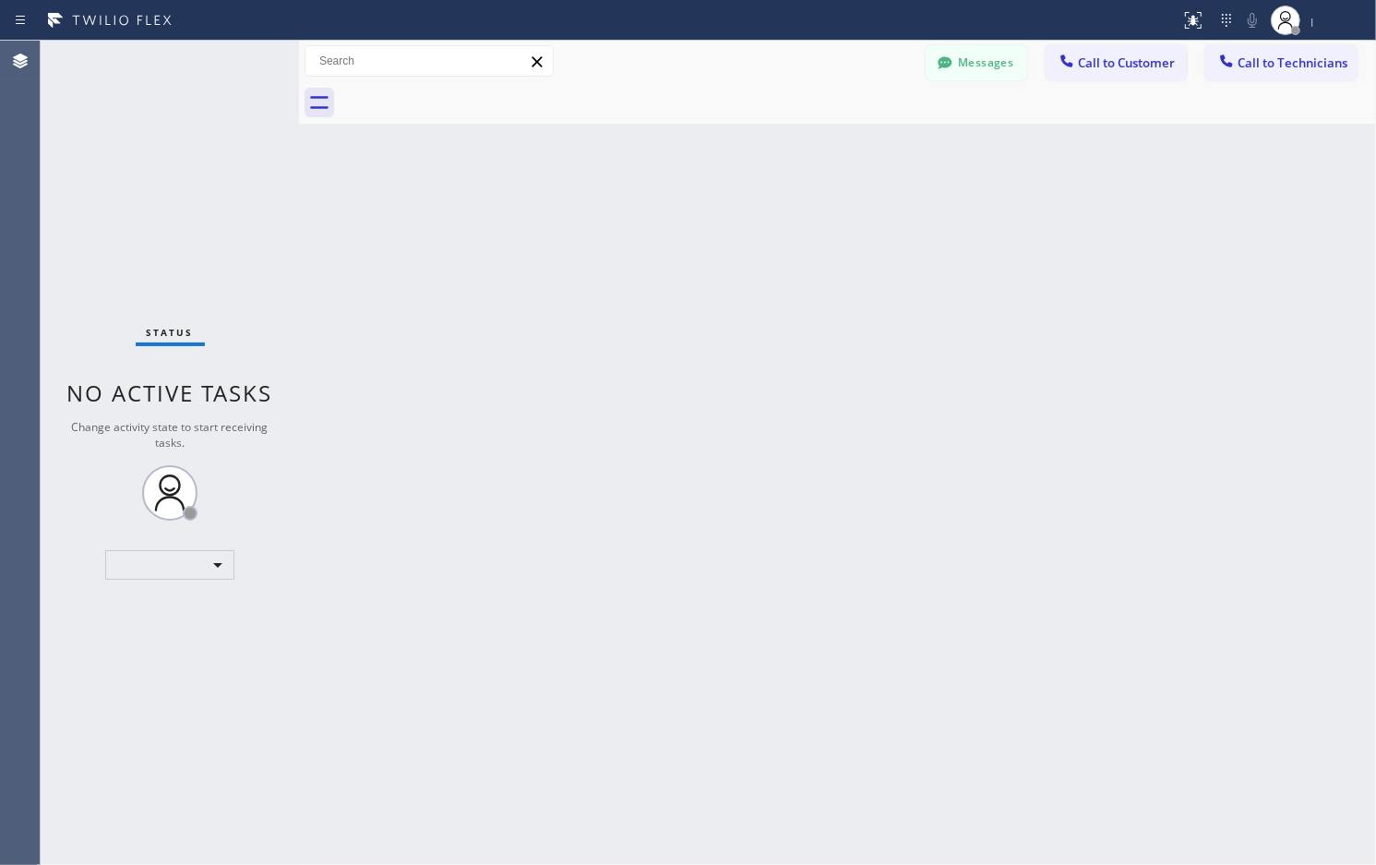
click at [1067, 312] on div "Back to Dashboard Change Sender ID Customers Technicians Select a contact Outbo…" at bounding box center [837, 453] width 1077 height 824
click at [847, 375] on div "Back to Dashboard Change Sender ID Customers Technicians Select a contact Outbo…" at bounding box center [837, 453] width 1077 height 824
click at [215, 561] on div "​" at bounding box center [169, 565] width 129 height 30
click at [217, 561] on div at bounding box center [688, 432] width 1376 height 865
click at [431, 536] on div "Back to Dashboard Change Sender ID Customers Technicians Select a contact Outbo…" at bounding box center [837, 453] width 1077 height 824
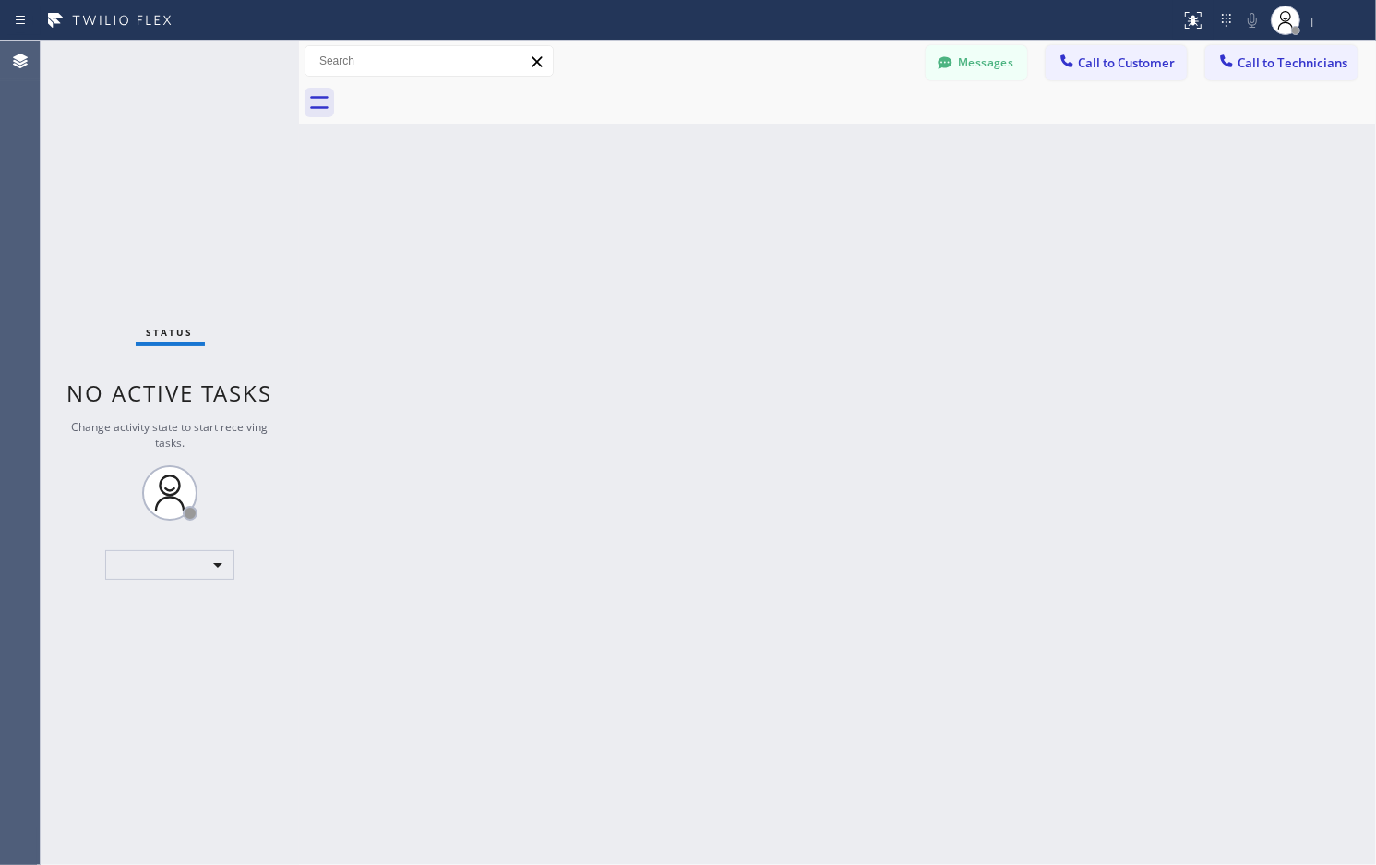
click at [1182, 263] on div "Back to Dashboard Change Sender ID Customers Technicians Select a contact Outbo…" at bounding box center [837, 453] width 1077 height 824
click at [1068, 398] on div "Back to Dashboard Change Sender ID Customers Technicians Select a contact Outbo…" at bounding box center [837, 453] width 1077 height 824
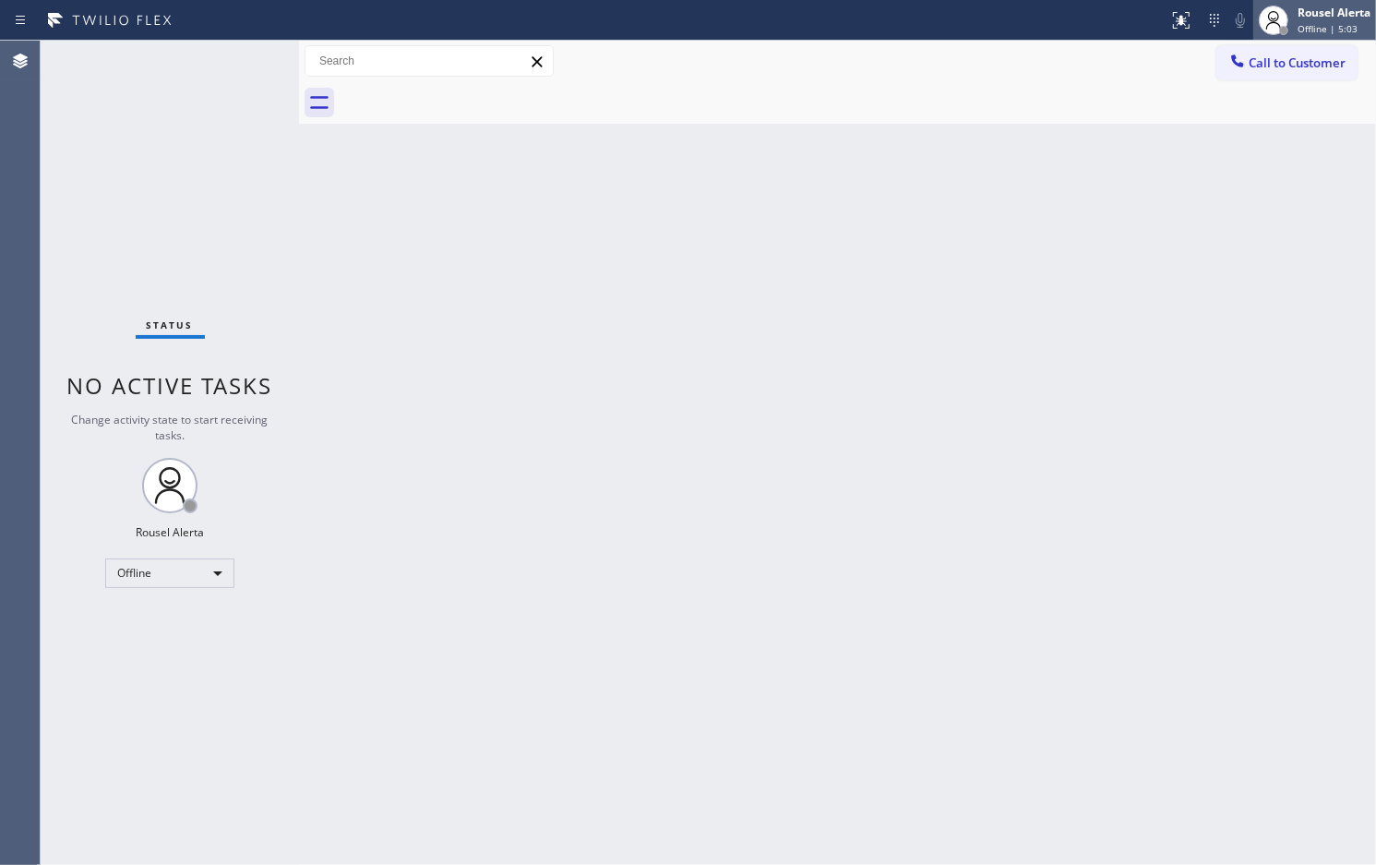
click at [1314, 2] on div "Rousel Alerta Offline | 5:03" at bounding box center [1315, 20] width 123 height 41
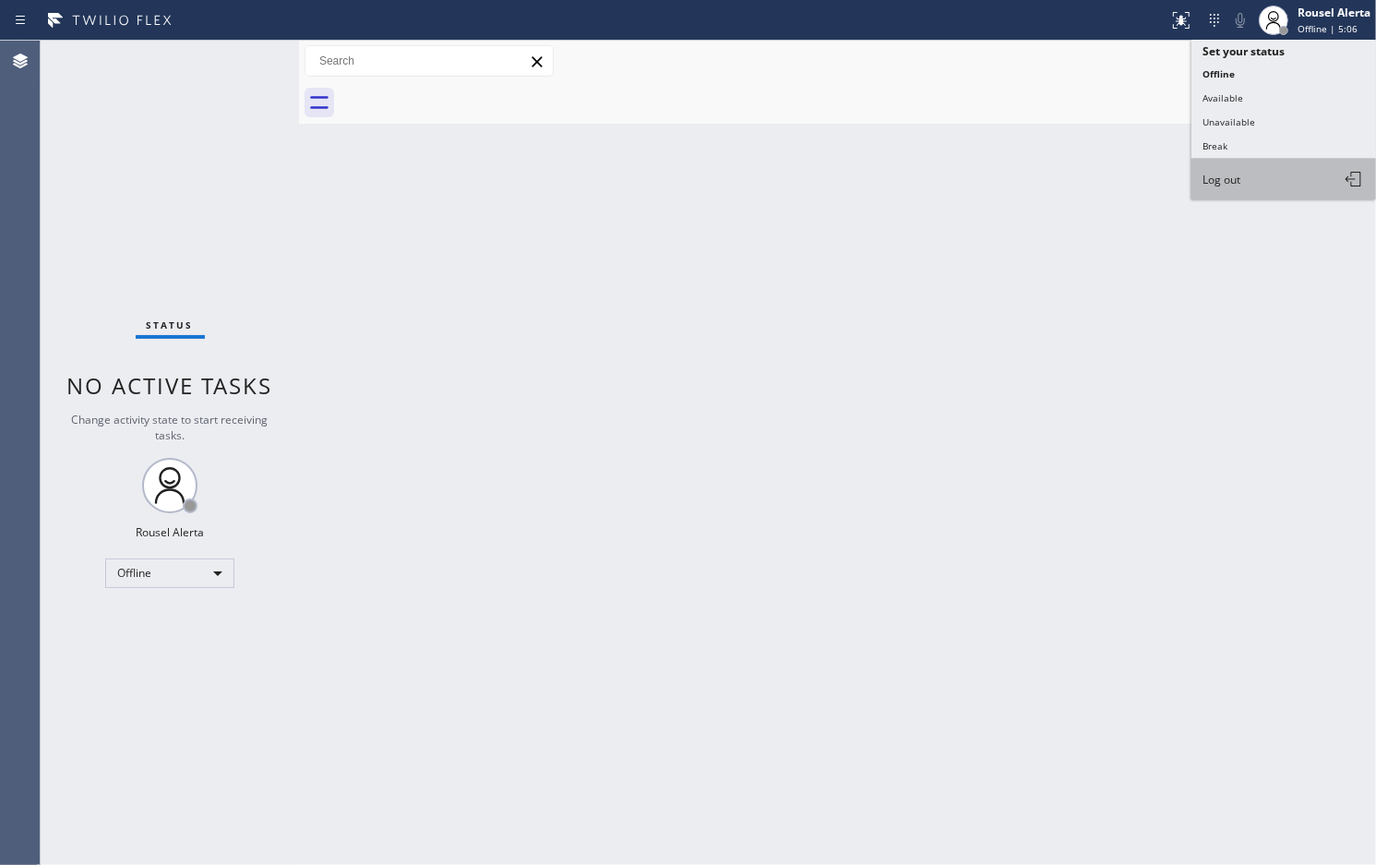
click at [1262, 163] on button "Log out" at bounding box center [1284, 179] width 185 height 41
